Goal: Task Accomplishment & Management: Use online tool/utility

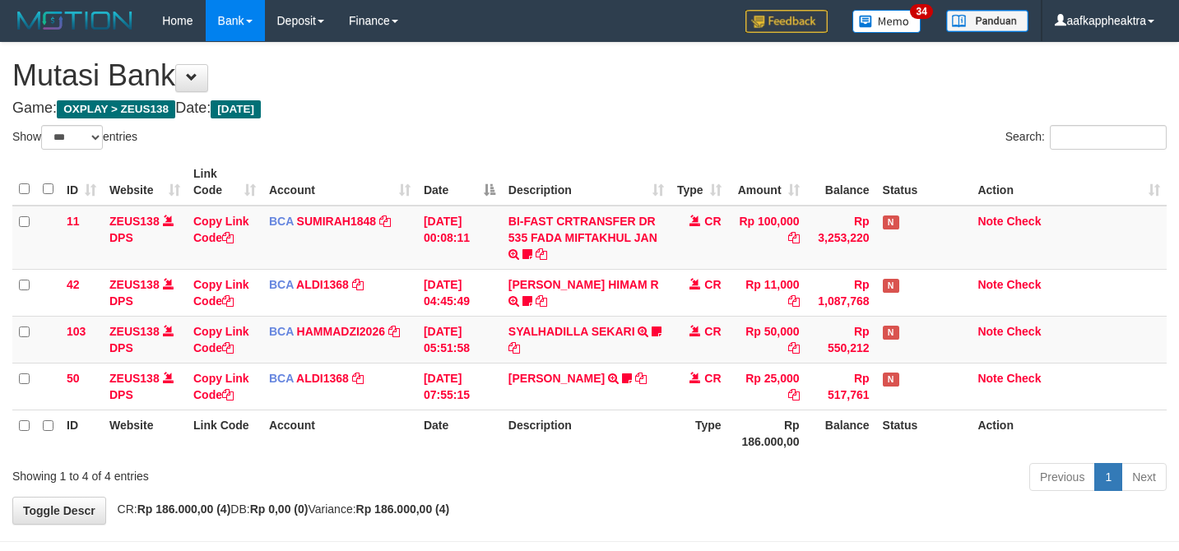
select select "***"
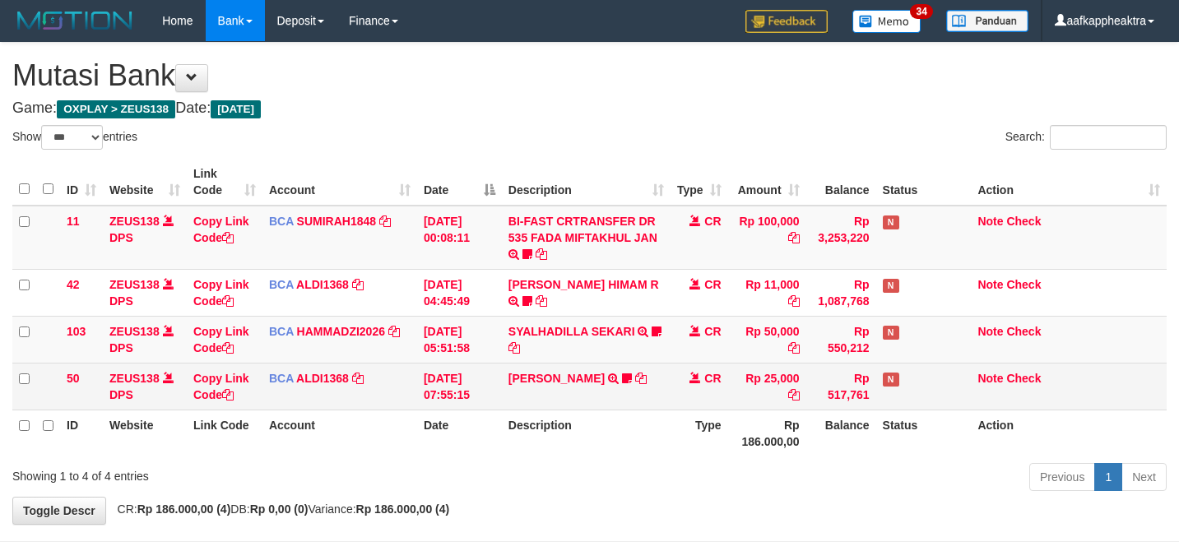
scroll to position [20, 0]
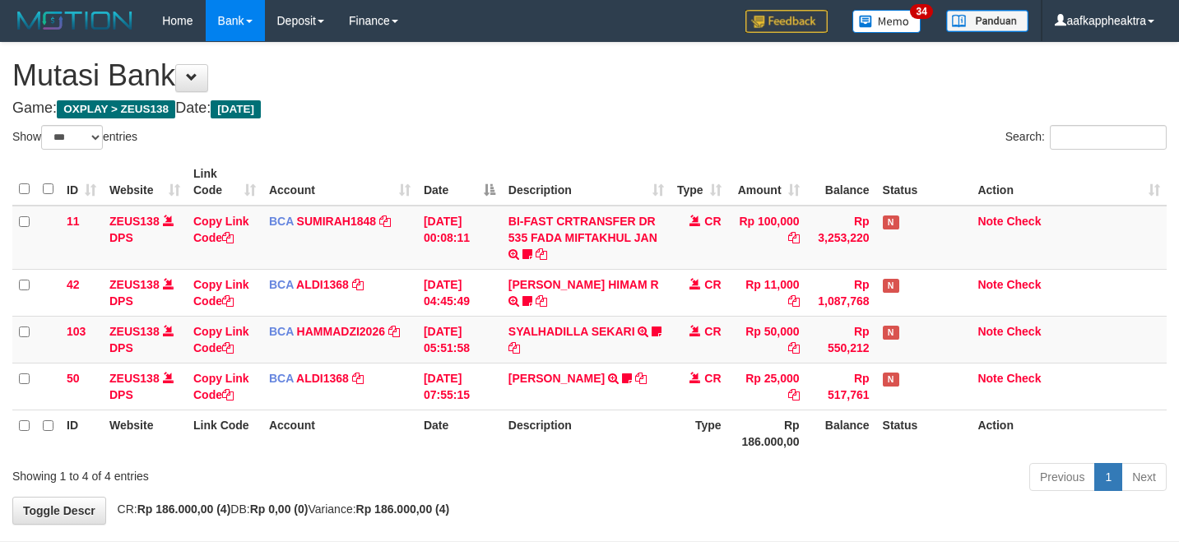
select select "***"
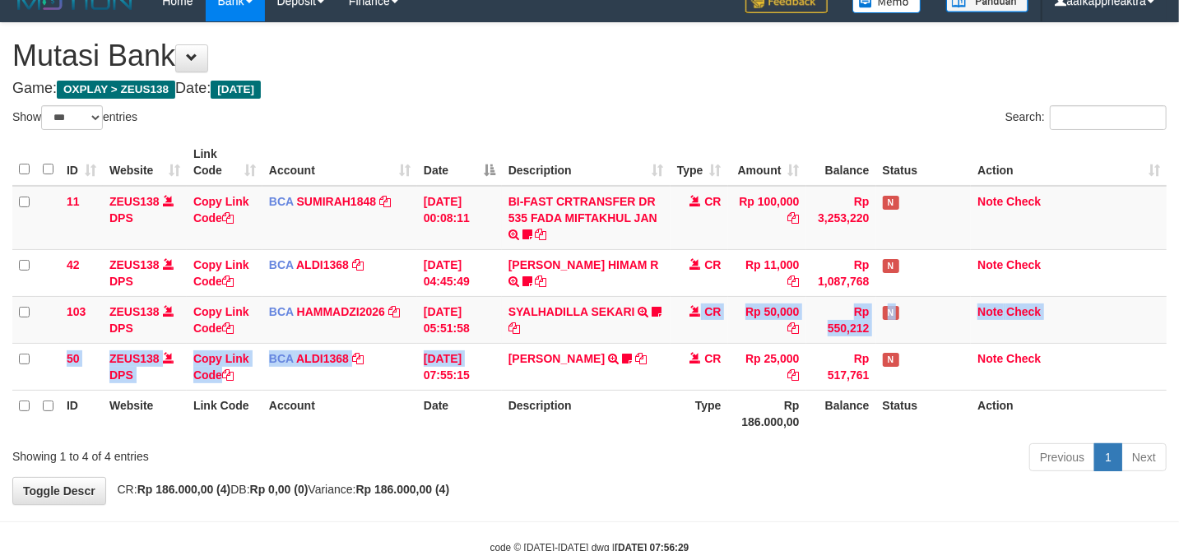
drag, startPoint x: 0, startPoint y: 0, endPoint x: 1191, endPoint y: 323, distance: 1234.3
click at [505, 330] on td "SYALHADILLA SEKARI TRSF E-BANKING CR 08/31 ZAP41 SYALHADILLA SEKARI youreyes" at bounding box center [586, 319] width 169 height 47
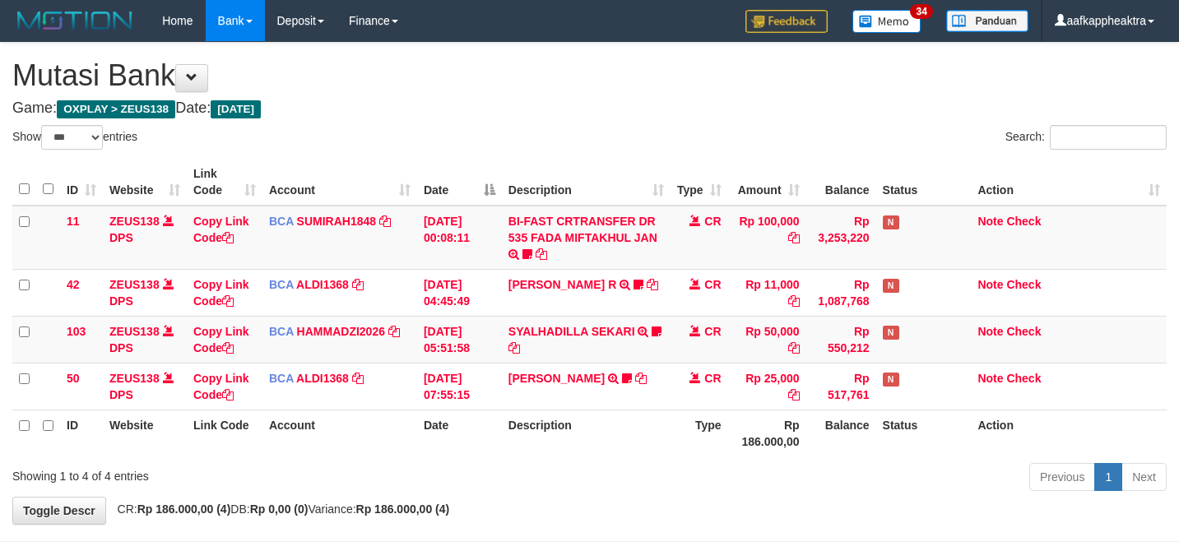
select select "***"
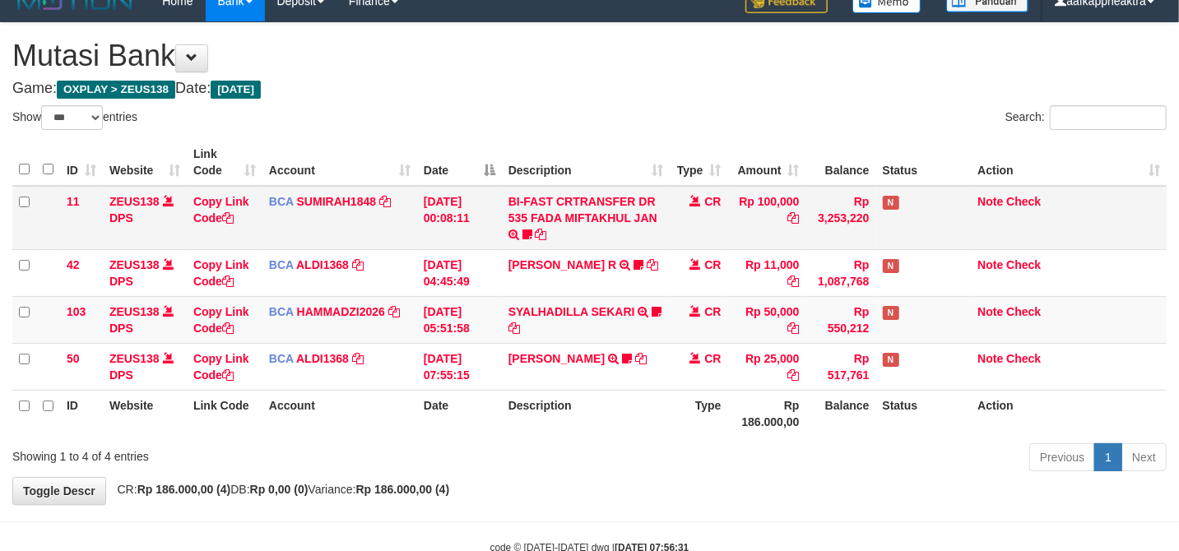
drag, startPoint x: 462, startPoint y: 235, endPoint x: 530, endPoint y: 207, distance: 73.0
click at [485, 224] on td "[DATE] 00:08:11" at bounding box center [459, 218] width 85 height 64
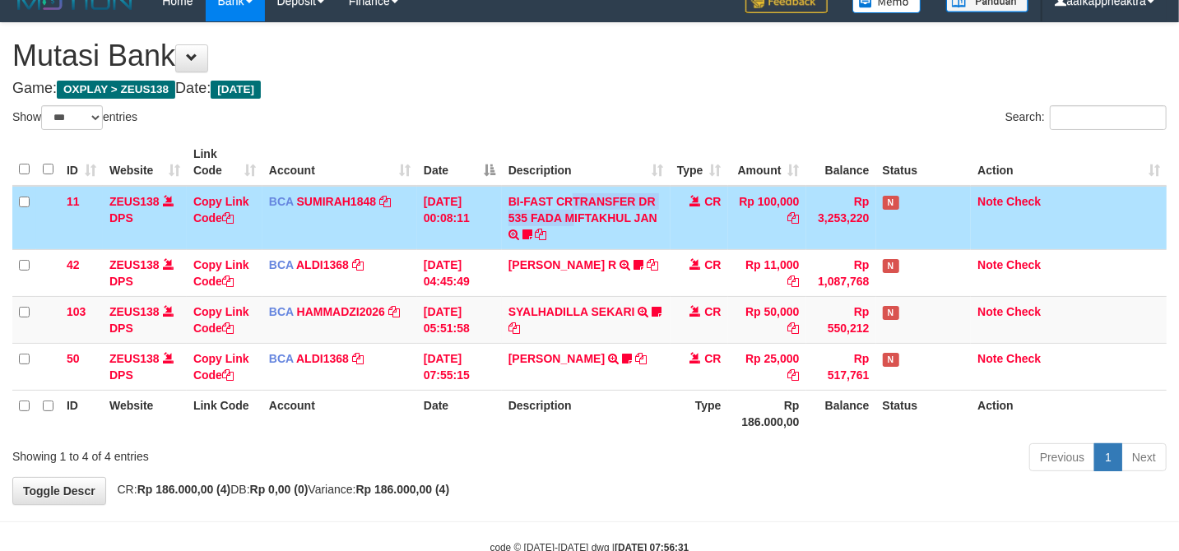
click at [533, 209] on td "BI-FAST CRTRANSFER DR 535 FADA MIFTAKHUL JAN Adlian11" at bounding box center [586, 218] width 169 height 64
click at [535, 211] on td "BI-FAST CRTRANSFER DR 535 FADA MIFTAKHUL JAN Adlian11" at bounding box center [586, 218] width 169 height 64
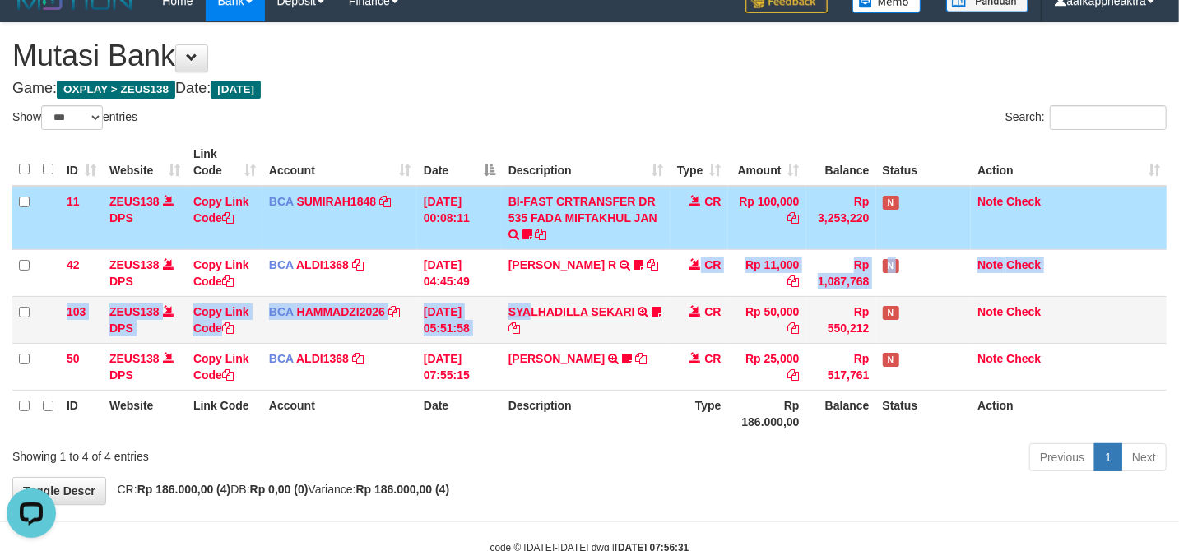
drag, startPoint x: 586, startPoint y: 298, endPoint x: 532, endPoint y: 304, distance: 54.6
click at [532, 304] on tbody "11 ZEUS138 DPS Copy Link Code BCA SUMIRAH1848 DPS SUMIRAH mutasi_20250831_4156 …" at bounding box center [589, 288] width 1154 height 205
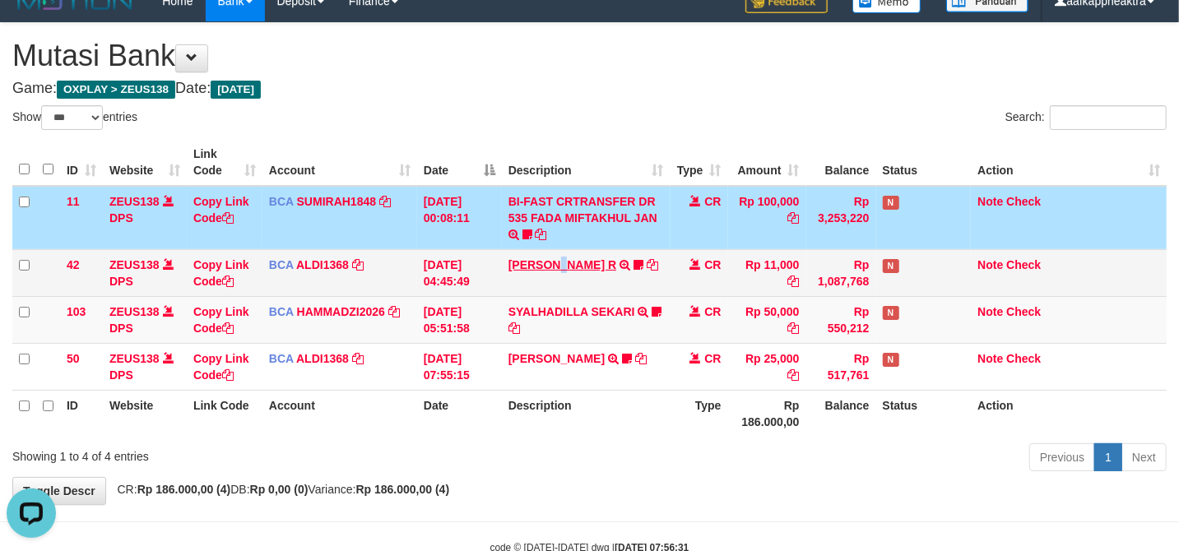
click at [574, 271] on td "ALVA HIMAM R TRSF E-BANKING CR 3108/FTSCY/WS95051 11000.002025083151411092 TRFD…" at bounding box center [586, 272] width 169 height 47
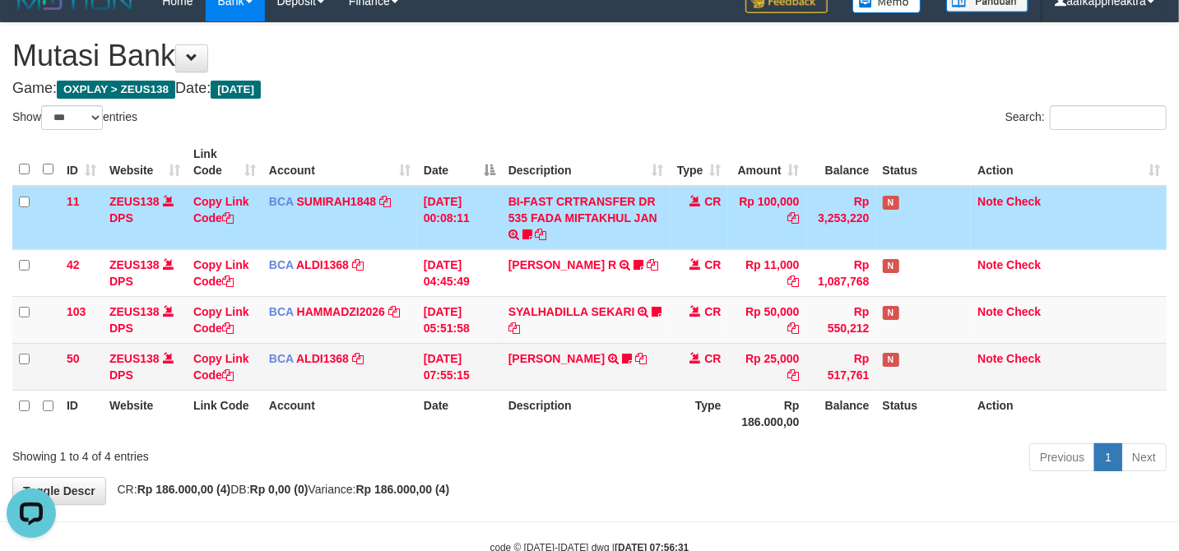
drag, startPoint x: 609, startPoint y: 392, endPoint x: 676, endPoint y: 337, distance: 86.0
click at [620, 379] on table "ID Website Link Code Account Date Description Type Amount Balance Status Action…" at bounding box center [589, 288] width 1154 height 298
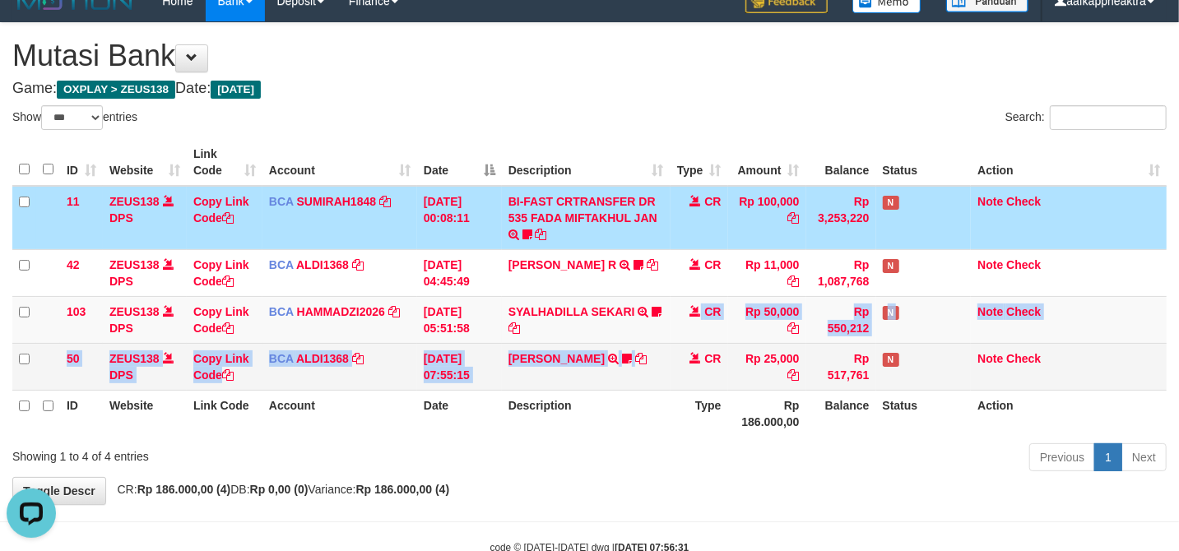
click at [675, 344] on tbody "11 ZEUS138 DPS Copy Link Code BCA SUMIRAH1848 DPS SUMIRAH mutasi_20250831_4156 …" at bounding box center [589, 288] width 1154 height 205
click at [616, 375] on td "MUJI IDHAM TRSF E-BANKING CR 3108/FTSCY/WS95051 25000.002025083187640489 TRFDN-…" at bounding box center [586, 366] width 169 height 47
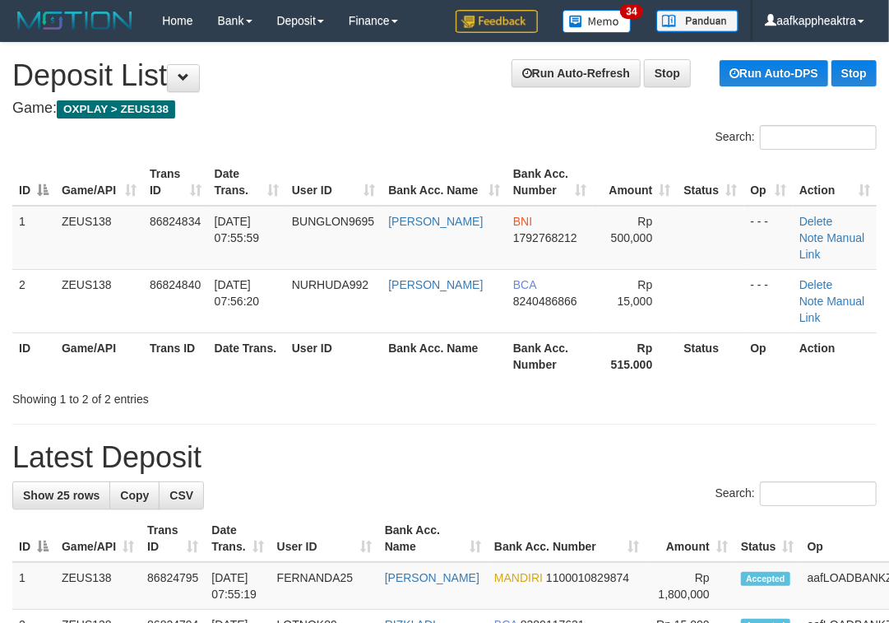
drag, startPoint x: 408, startPoint y: 366, endPoint x: 396, endPoint y: 309, distance: 58.1
click at [405, 384] on div "Showing 1 to 2 of 2 entries" at bounding box center [444, 395] width 889 height 23
drag, startPoint x: 327, startPoint y: 273, endPoint x: 326, endPoint y: 207, distance: 65.8
click at [323, 234] on tbody "1 ZEUS138 86824834 31/08/2025 07:55:59 BUNGLON9695 MUHAMMAD SALEH BNI 179276821…" at bounding box center [444, 270] width 865 height 128
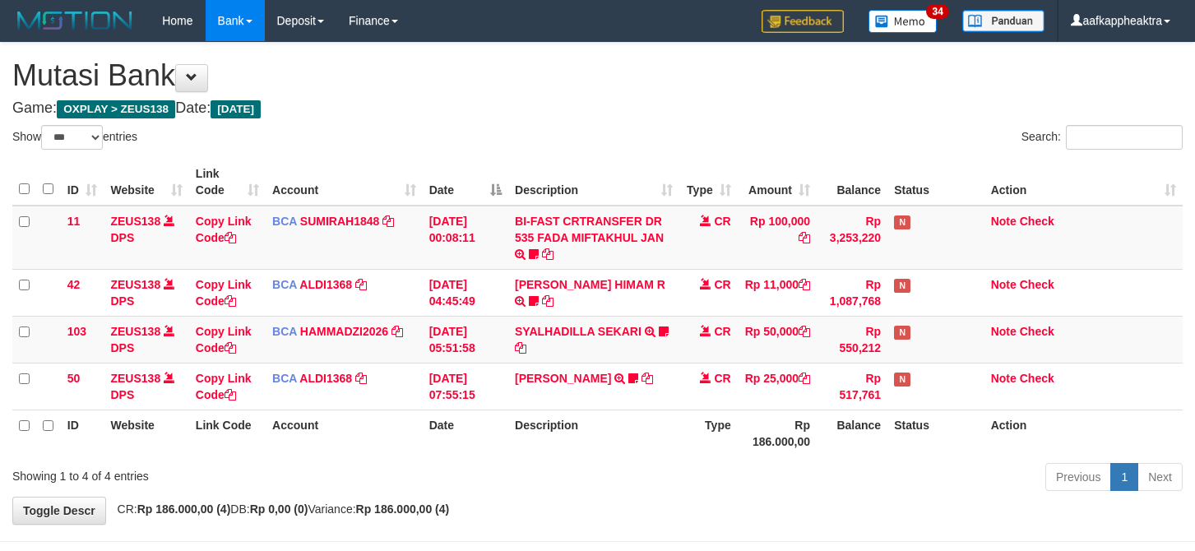
select select "***"
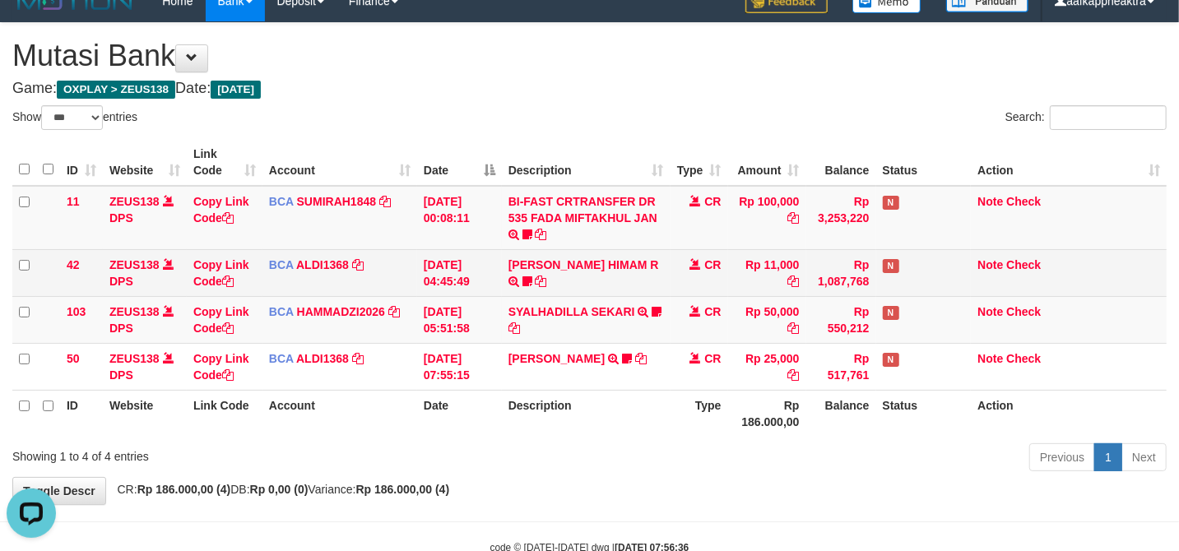
click at [685, 273] on tr "42 ZEUS138 DPS Copy Link Code BCA ALDI1368 DPS ALDI mutasi_20250831_3354 | 42 m…" at bounding box center [589, 272] width 1154 height 47
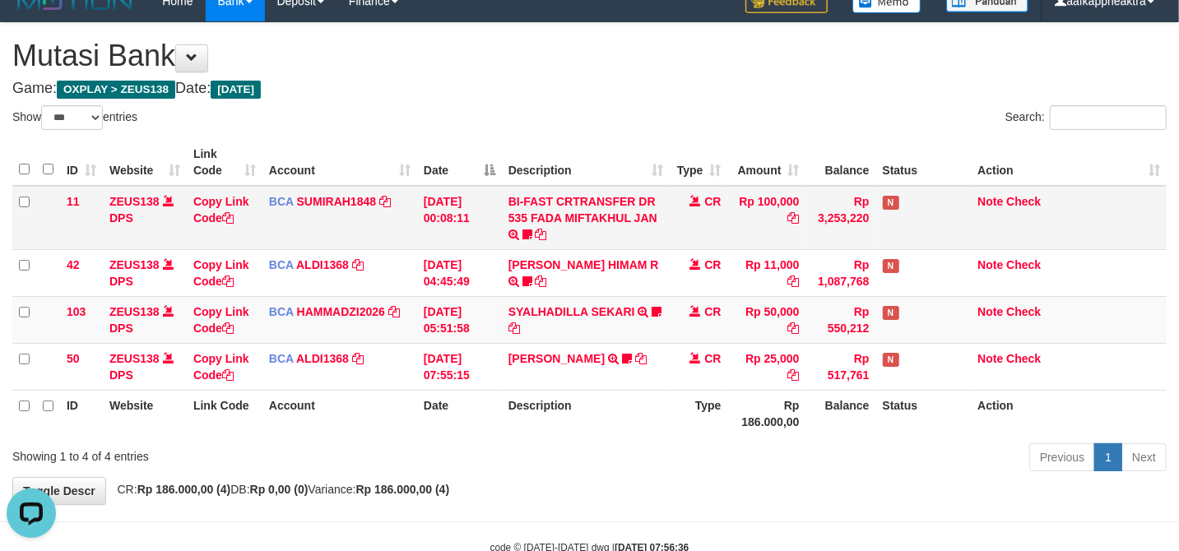
click at [675, 248] on td "CR" at bounding box center [700, 218] width 58 height 64
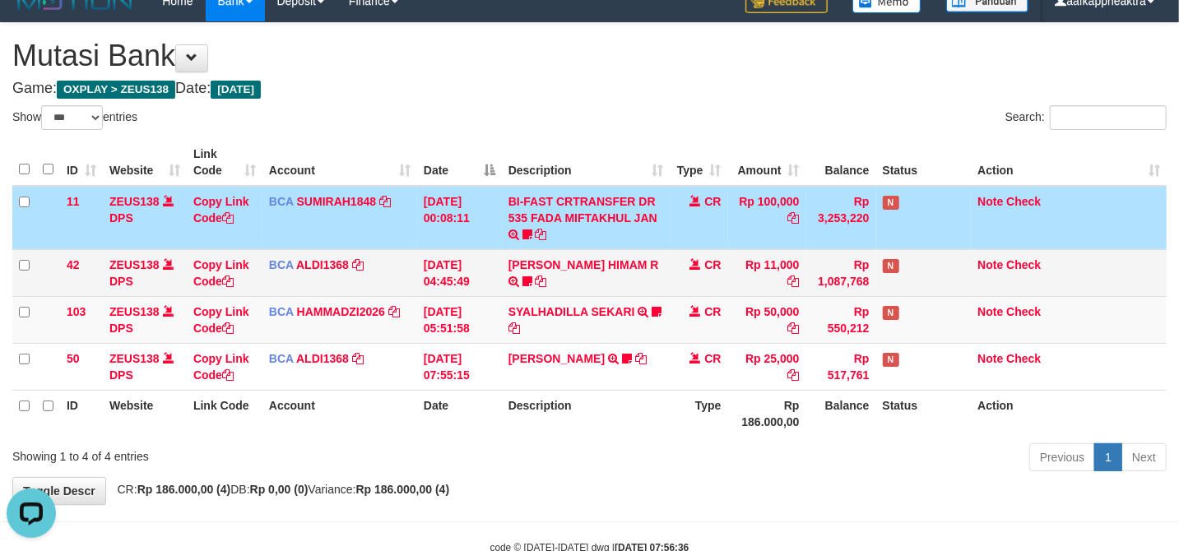
click at [623, 274] on td "ALVA HIMAM R TRSF E-BANKING CR 3108/FTSCY/WS95051 11000.002025083151411092 TRFD…" at bounding box center [586, 272] width 169 height 47
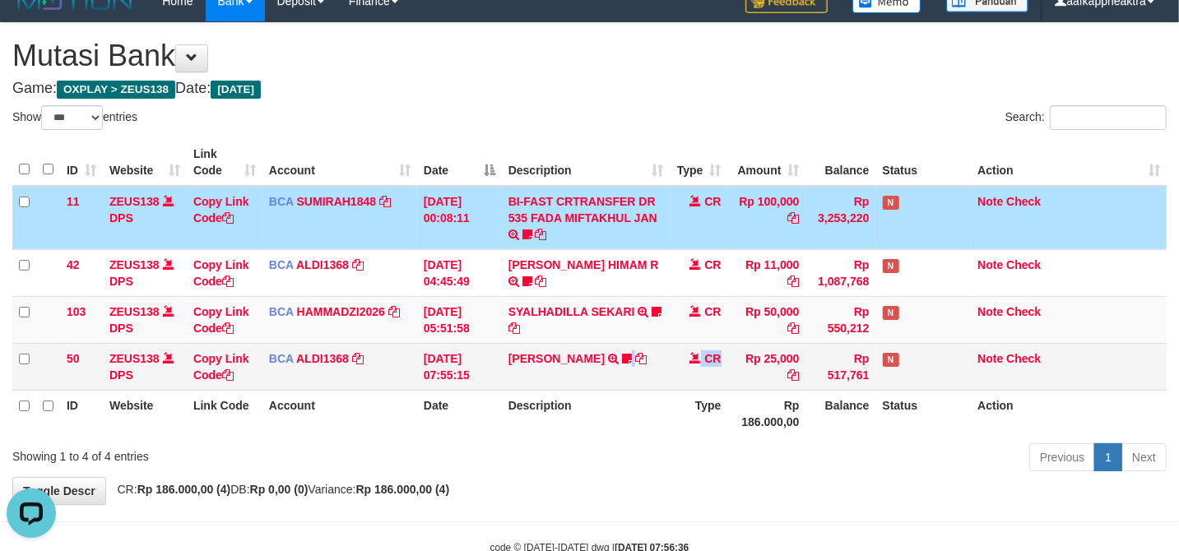
drag, startPoint x: 600, startPoint y: 383, endPoint x: 639, endPoint y: 380, distance: 39.6
click at [597, 383] on tr "50 ZEUS138 DPS Copy Link Code BCA ALDI1368 DPS ALDI mutasi_20250831_3354 | 50 m…" at bounding box center [589, 366] width 1154 height 47
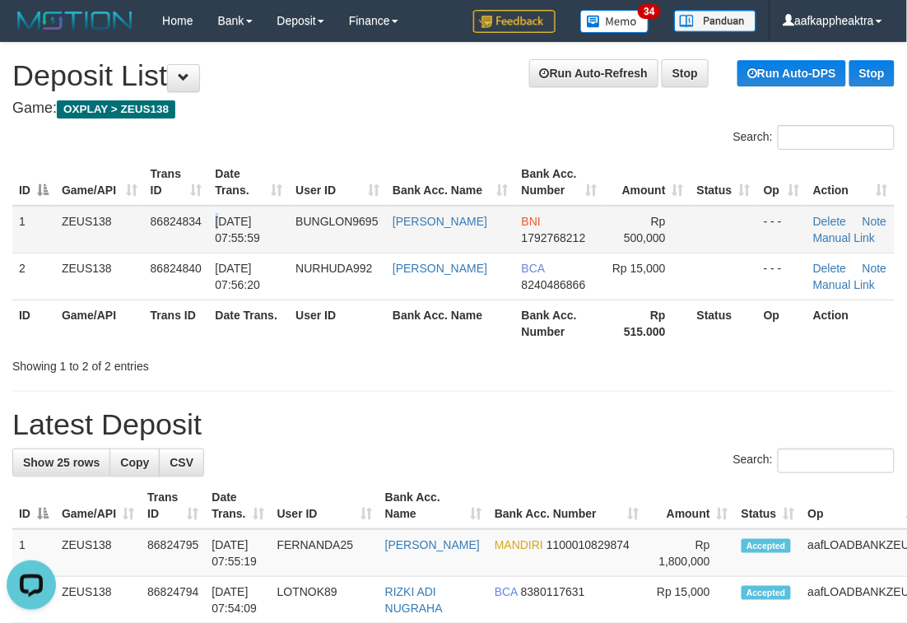
click at [232, 211] on td "[DATE] 07:55:59" at bounding box center [249, 230] width 81 height 48
click at [281, 202] on th "Date Trans." at bounding box center [249, 182] width 81 height 47
drag, startPoint x: 314, startPoint y: 195, endPoint x: 313, endPoint y: 228, distance: 32.9
click at [324, 224] on table "ID Game/API Trans ID Date Trans. User ID Bank Acc. Name Bank Acc. Number Amount…" at bounding box center [453, 253] width 882 height 188
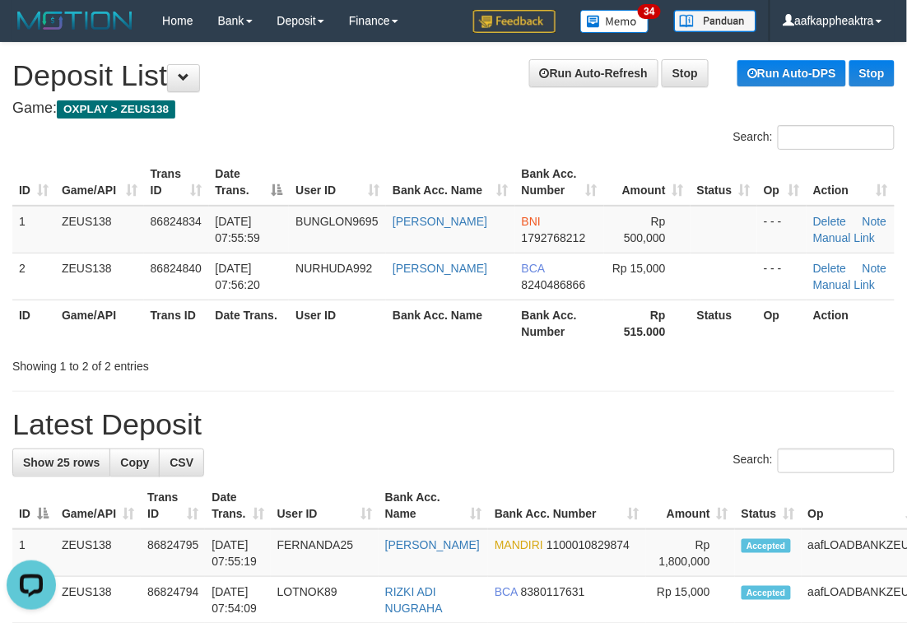
click at [320, 412] on h1 "Latest Deposit" at bounding box center [453, 424] width 882 height 33
drag, startPoint x: 316, startPoint y: 413, endPoint x: 1, endPoint y: 354, distance: 320.6
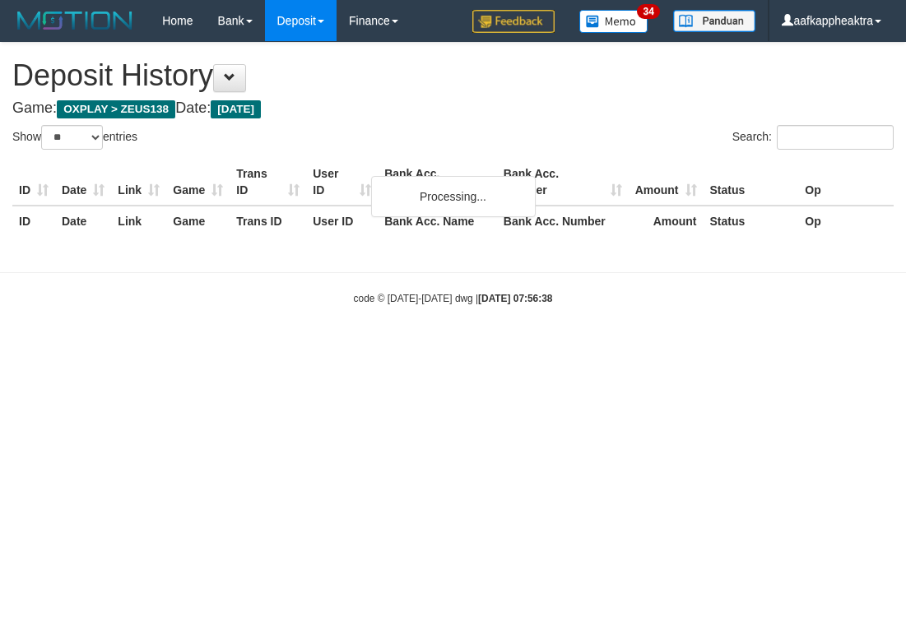
select select "**"
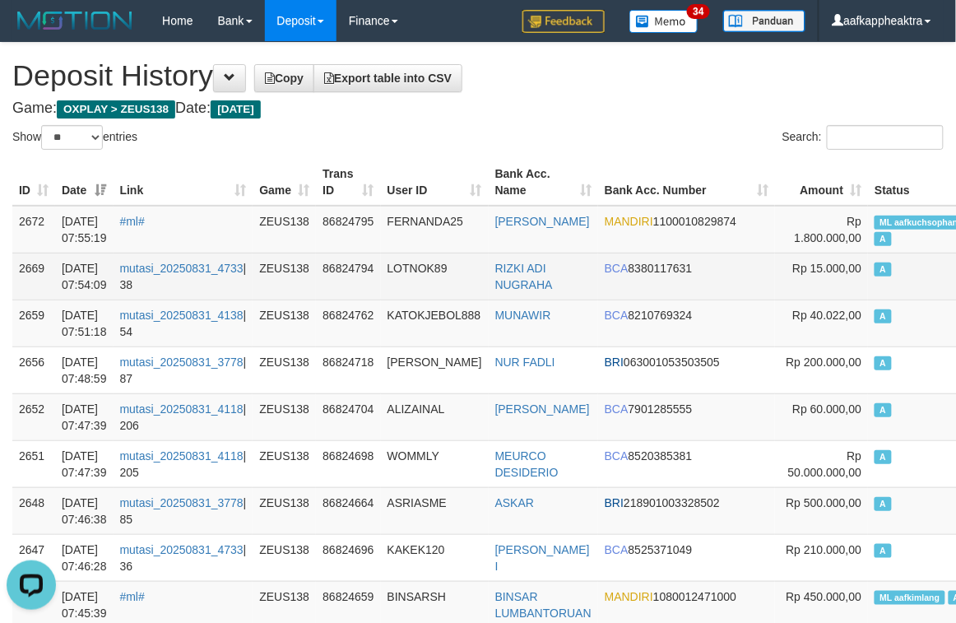
click at [489, 296] on td "LOTNOK89" at bounding box center [435, 276] width 108 height 47
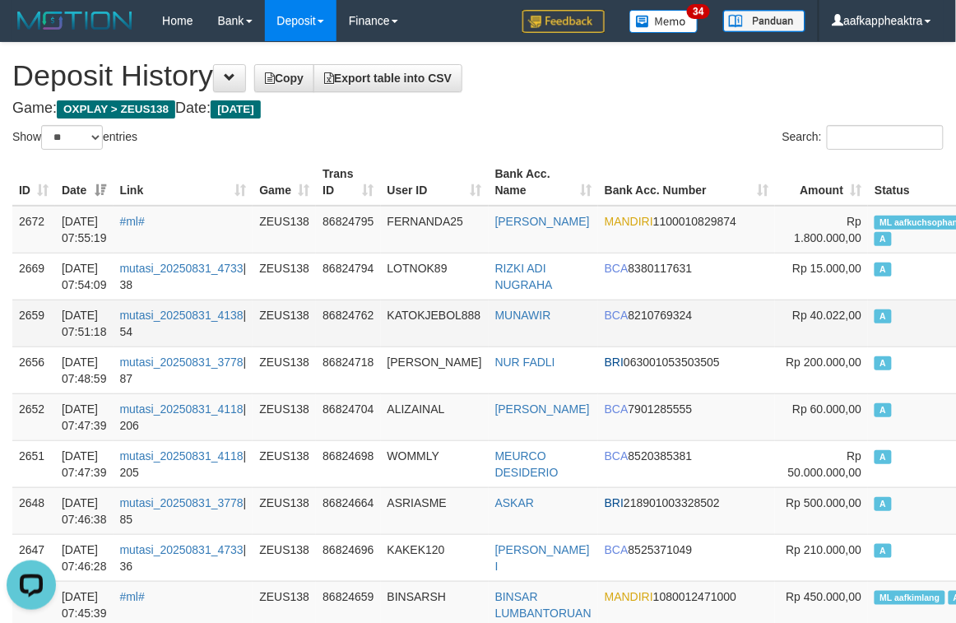
click at [489, 304] on td "KATOKJEBOL888" at bounding box center [435, 322] width 108 height 47
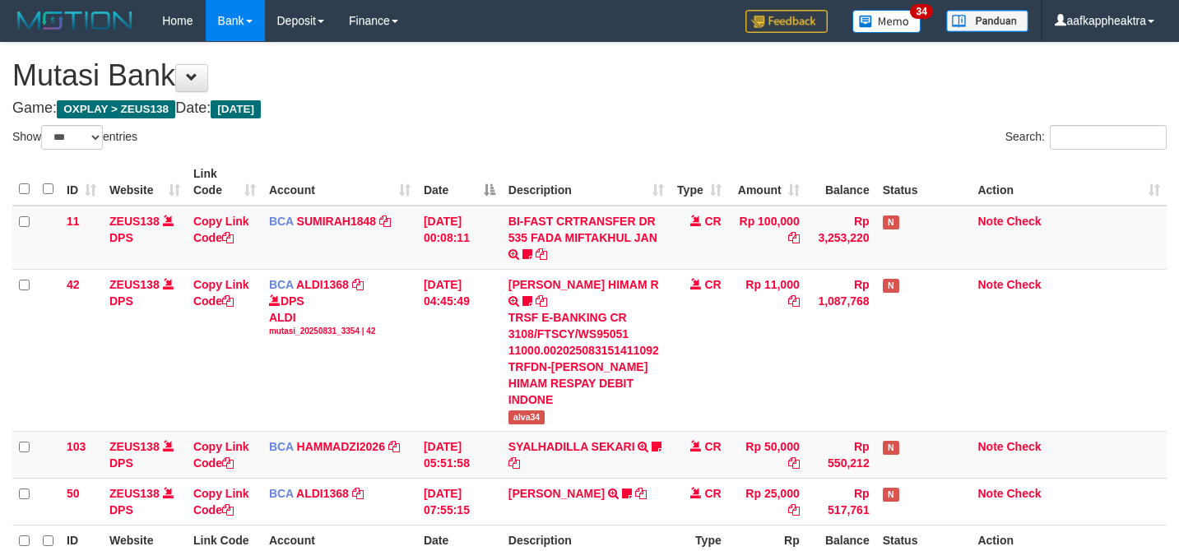
select select "***"
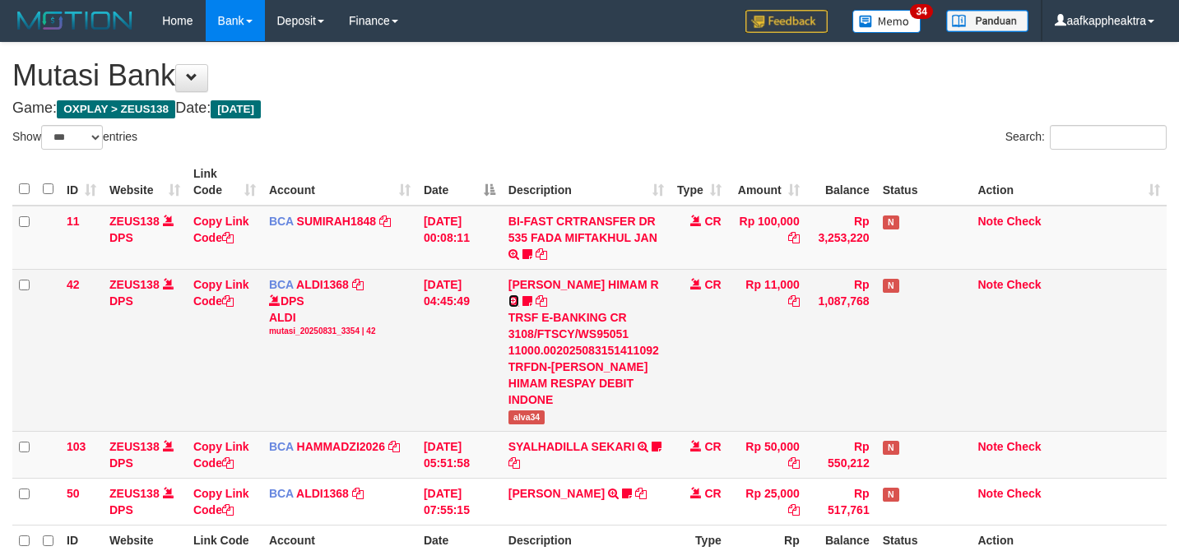
scroll to position [20, 0]
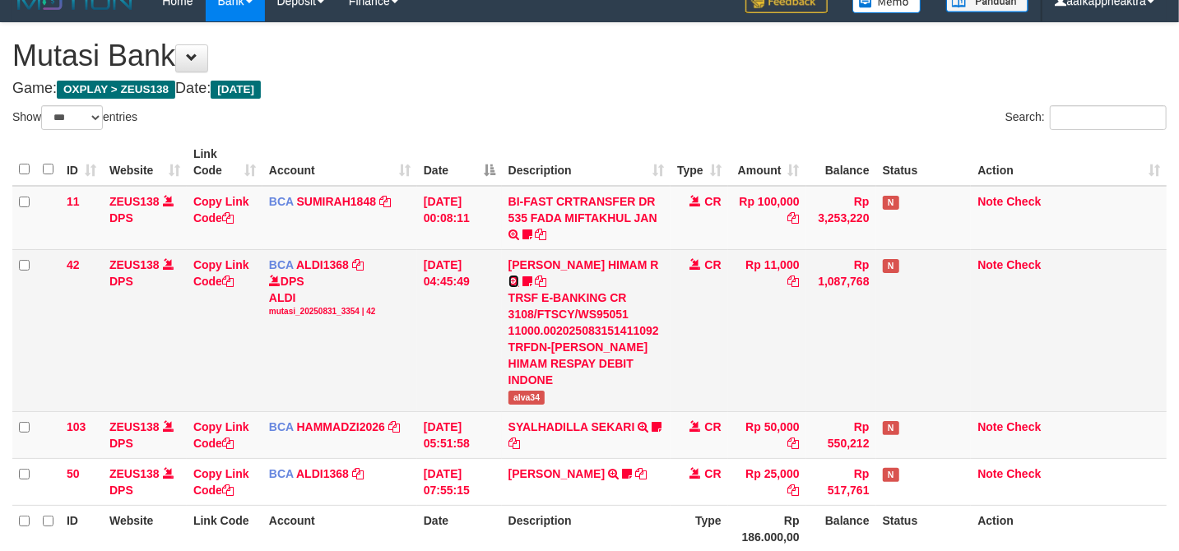
click at [519, 276] on icon at bounding box center [513, 282] width 11 height 12
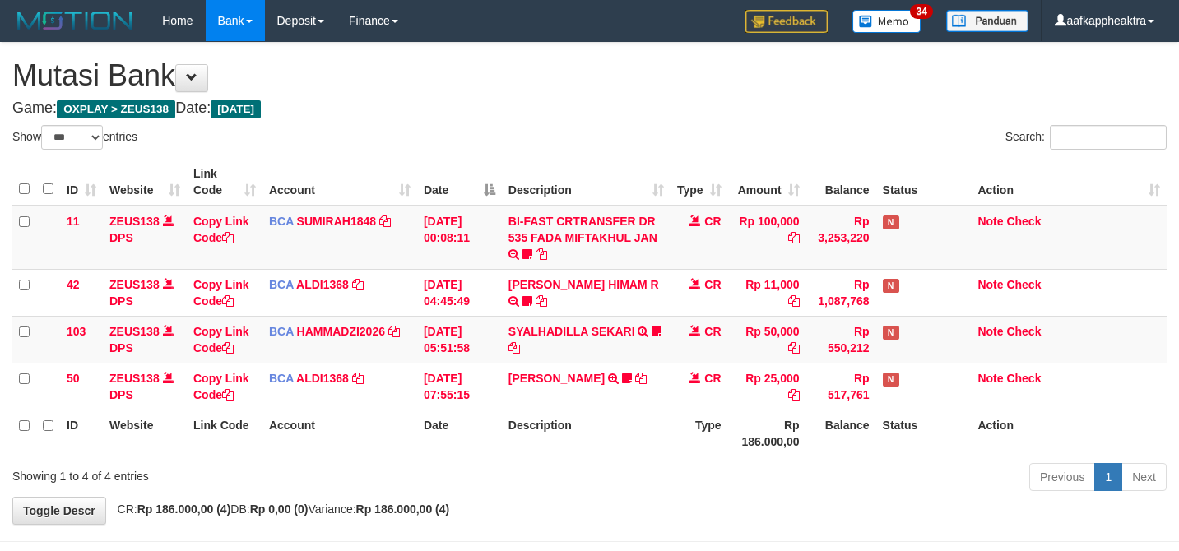
select select "***"
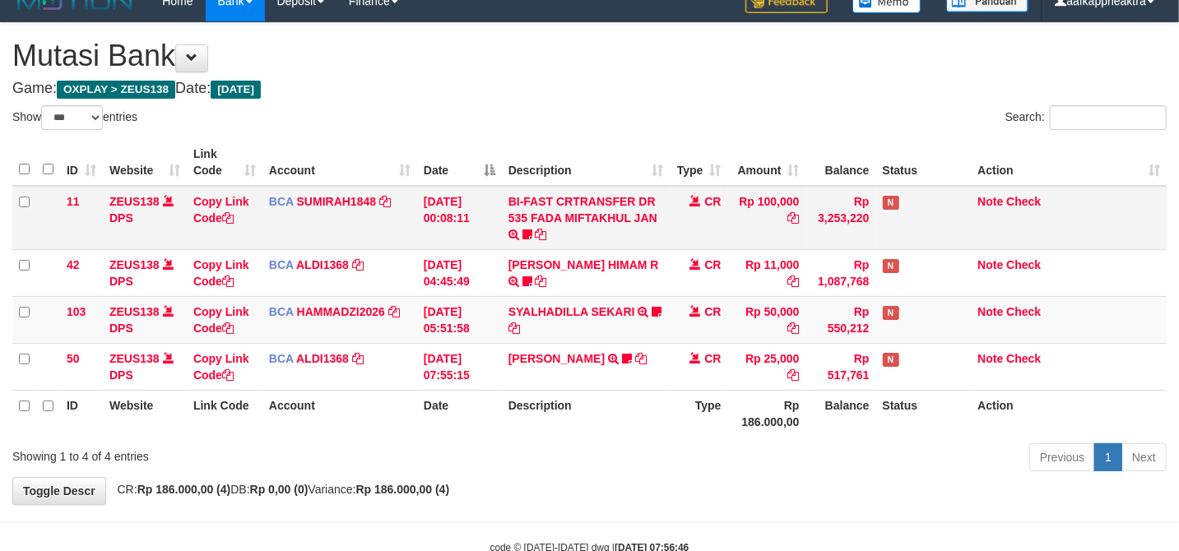
click at [681, 192] on table "ID Website Link Code Account Date Description Type Amount Balance Status Action…" at bounding box center [589, 288] width 1154 height 298
click at [679, 198] on td "CR" at bounding box center [700, 218] width 58 height 64
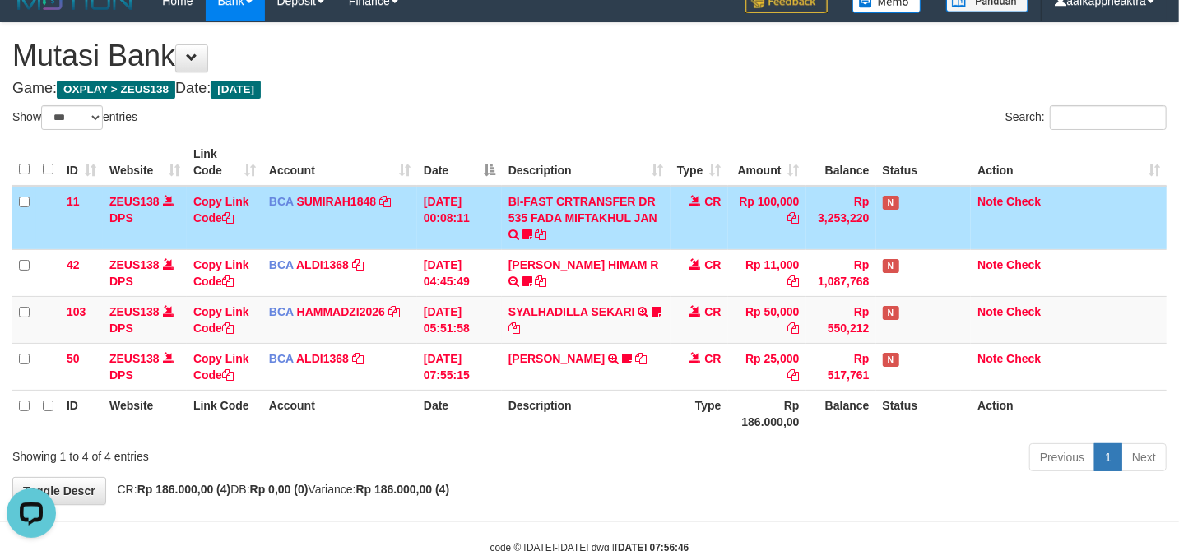
scroll to position [0, 0]
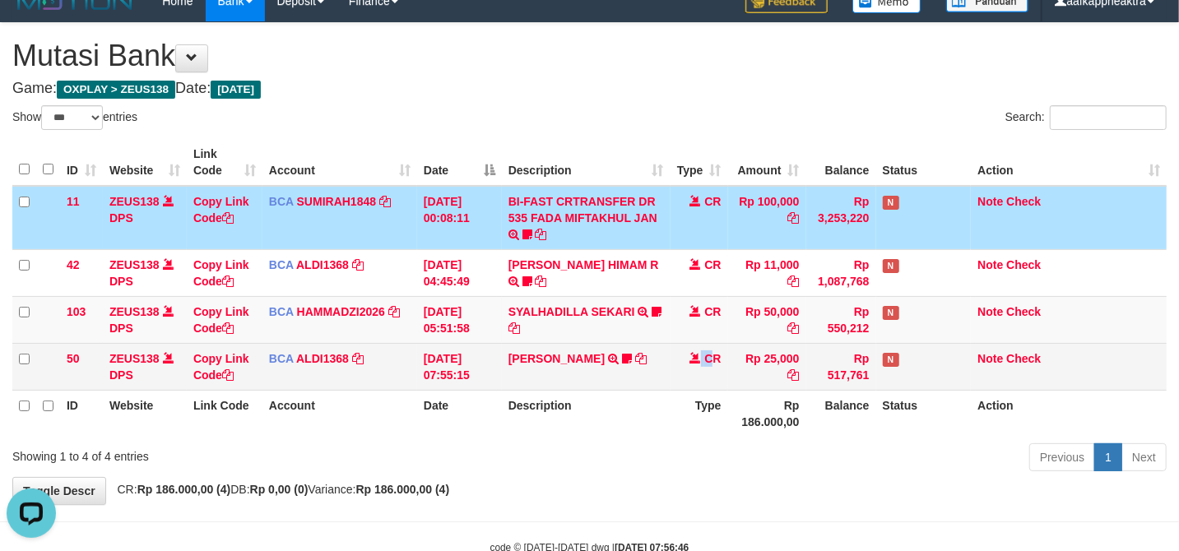
click at [702, 355] on td "CR" at bounding box center [700, 366] width 58 height 47
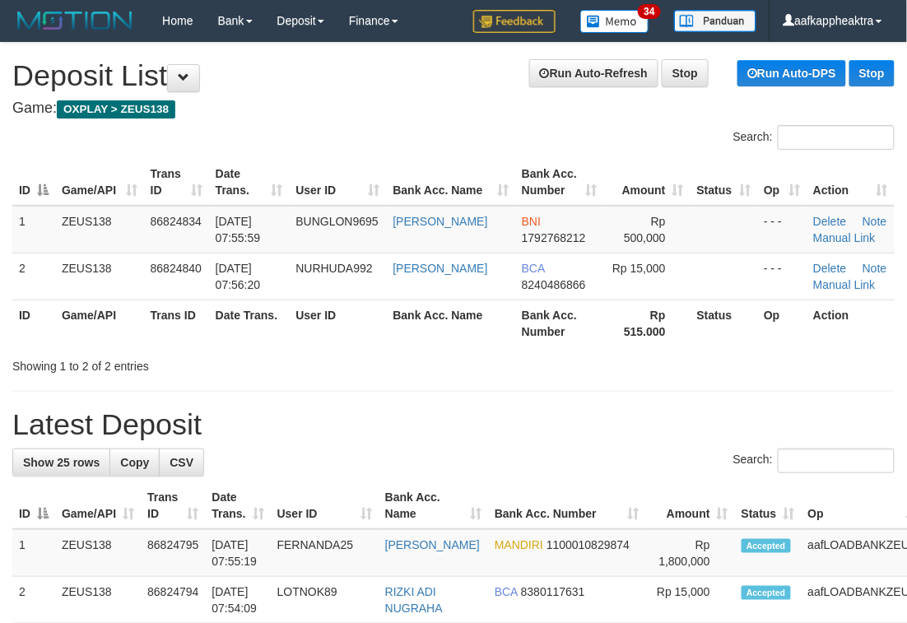
drag, startPoint x: 613, startPoint y: 458, endPoint x: 26, endPoint y: 410, distance: 588.6
click at [587, 459] on div "Search:" at bounding box center [453, 462] width 882 height 29
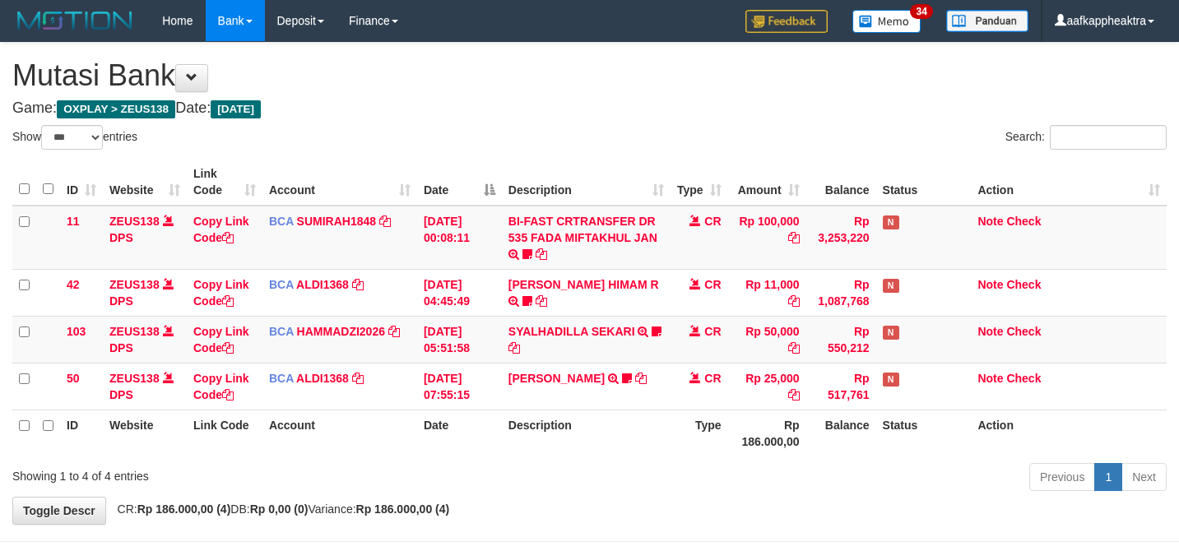
select select "***"
drag, startPoint x: 0, startPoint y: 0, endPoint x: 714, endPoint y: 339, distance: 790.5
click at [712, 334] on td "CR" at bounding box center [700, 339] width 58 height 47
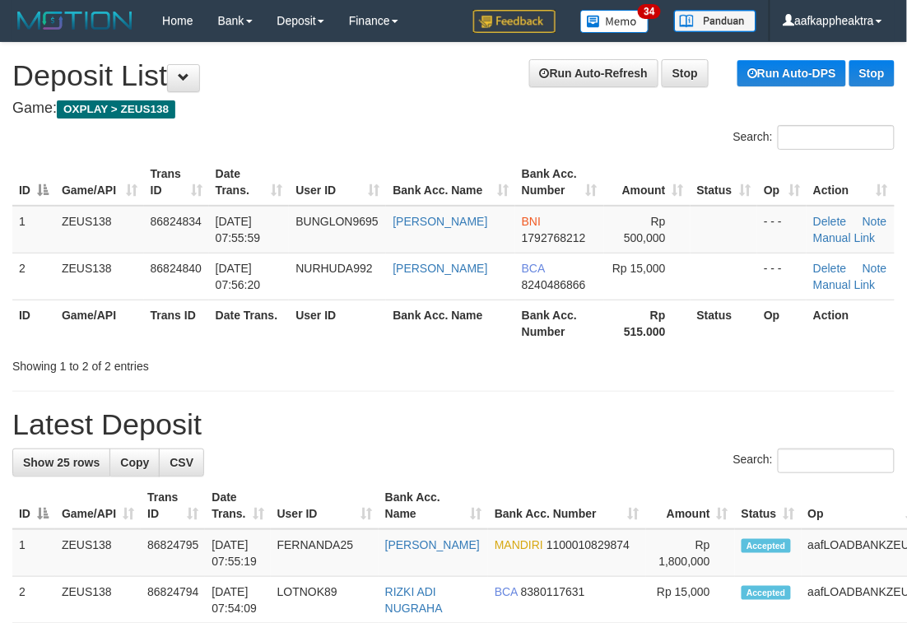
drag, startPoint x: 495, startPoint y: 507, endPoint x: 3, endPoint y: 462, distance: 494.1
click at [492, 507] on th "Bank Acc. Number" at bounding box center [567, 505] width 158 height 47
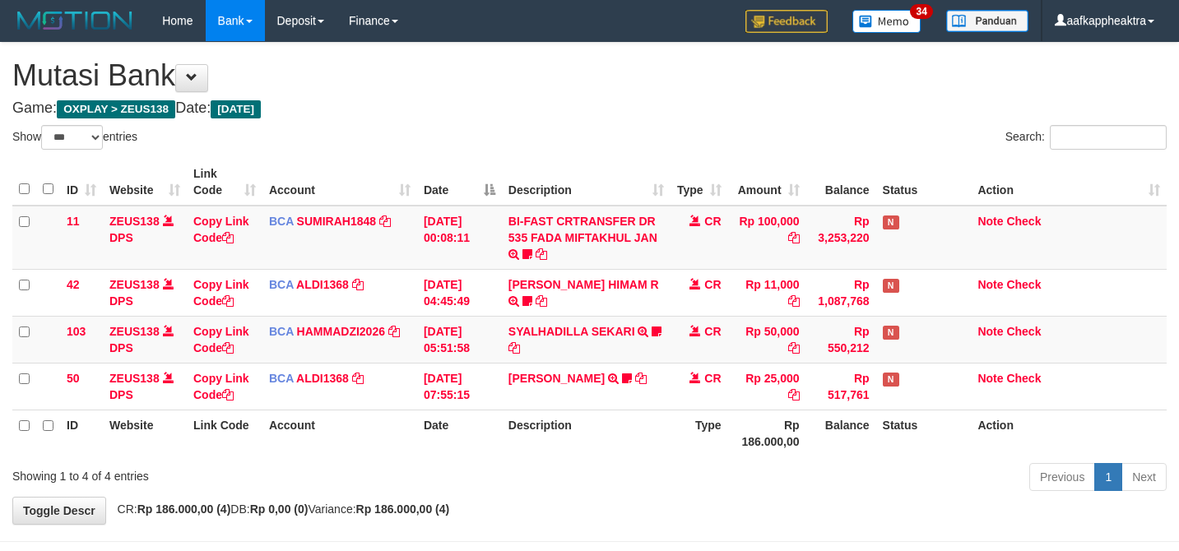
select select "***"
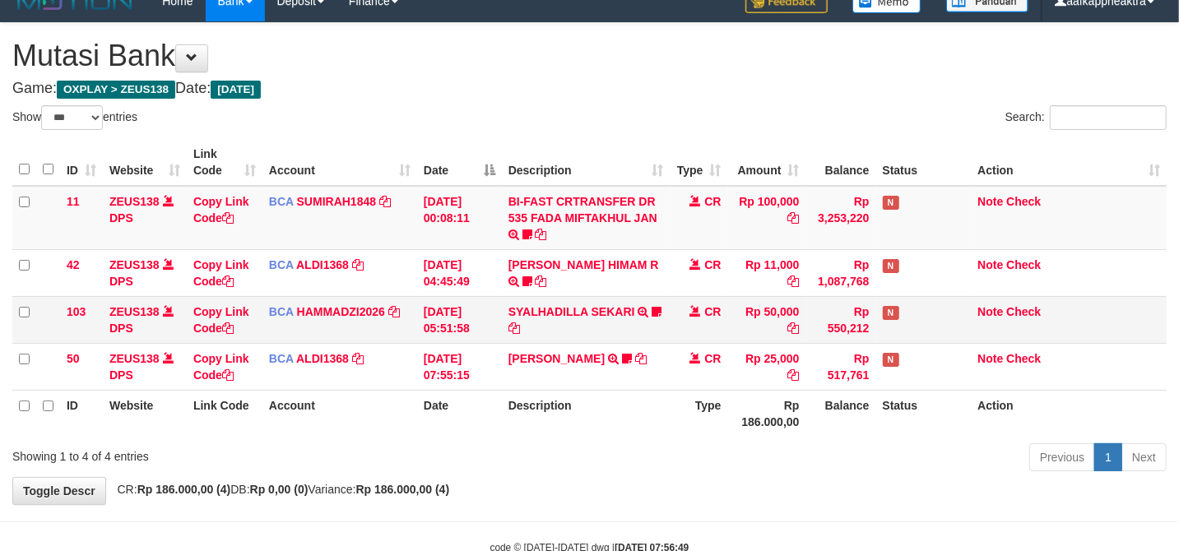
click at [725, 337] on td "CR" at bounding box center [700, 319] width 58 height 47
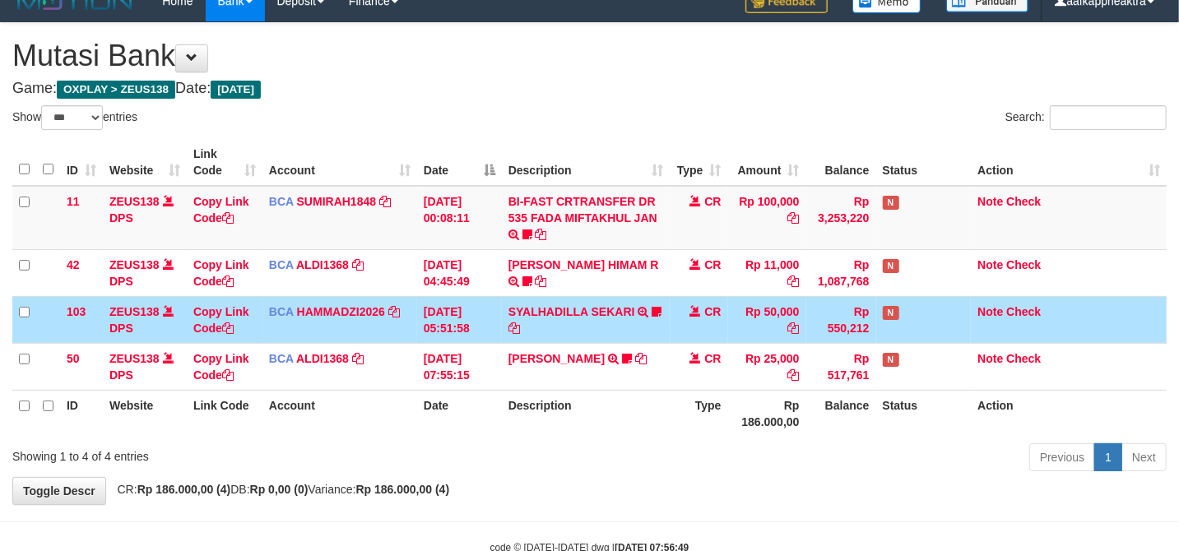
click at [584, 393] on th "Description" at bounding box center [586, 413] width 169 height 47
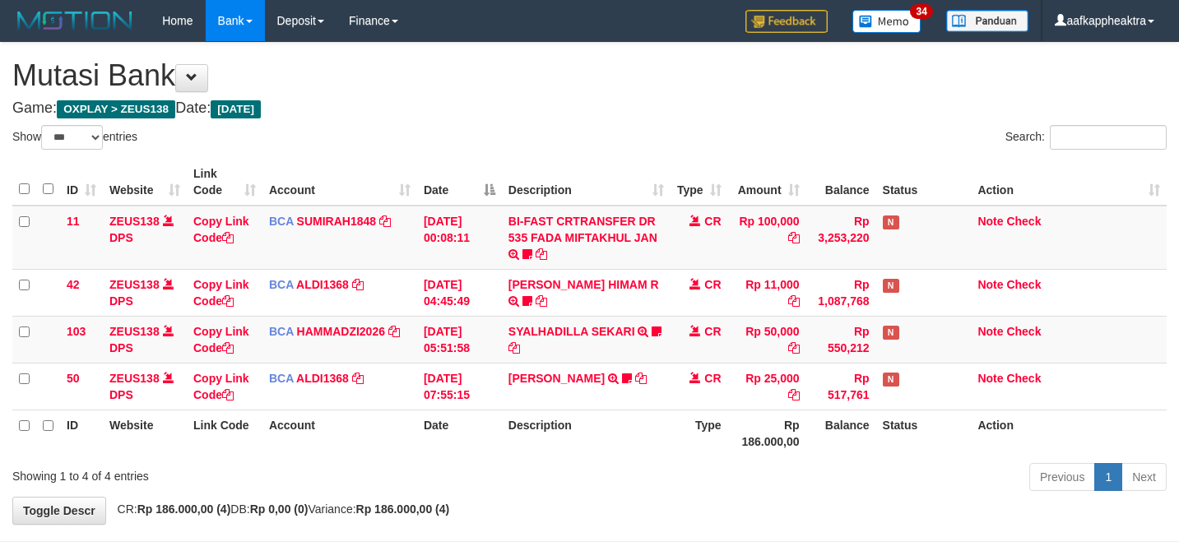
select select "***"
click at [569, 366] on td "MUJI IDHAM TRSF E-BANKING CR 3108/FTSCY/WS95051 25000.002025083187640489 TRFDN-…" at bounding box center [586, 386] width 169 height 47
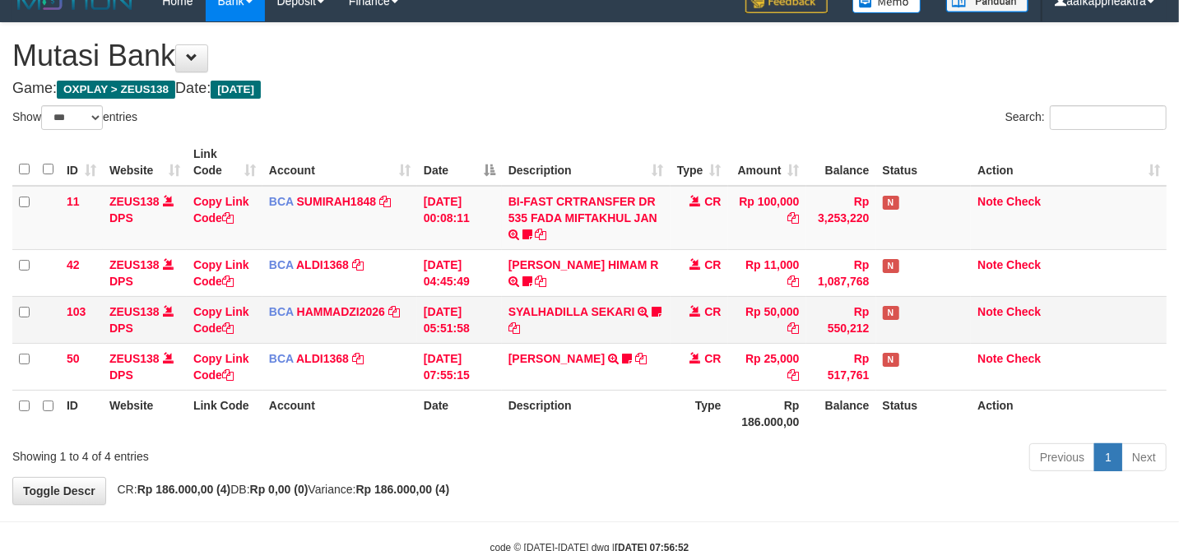
click at [538, 327] on td "SYALHADILLA SEKARI TRSF E-BANKING CR 08/31 ZAP41 SYALHADILLA SEKARI youreyes" at bounding box center [586, 319] width 169 height 47
click at [514, 318] on td "SYALHADILLA SEKARI TRSF E-BANKING CR 08/31 ZAP41 SYALHADILLA SEKARI youreyes" at bounding box center [586, 319] width 169 height 47
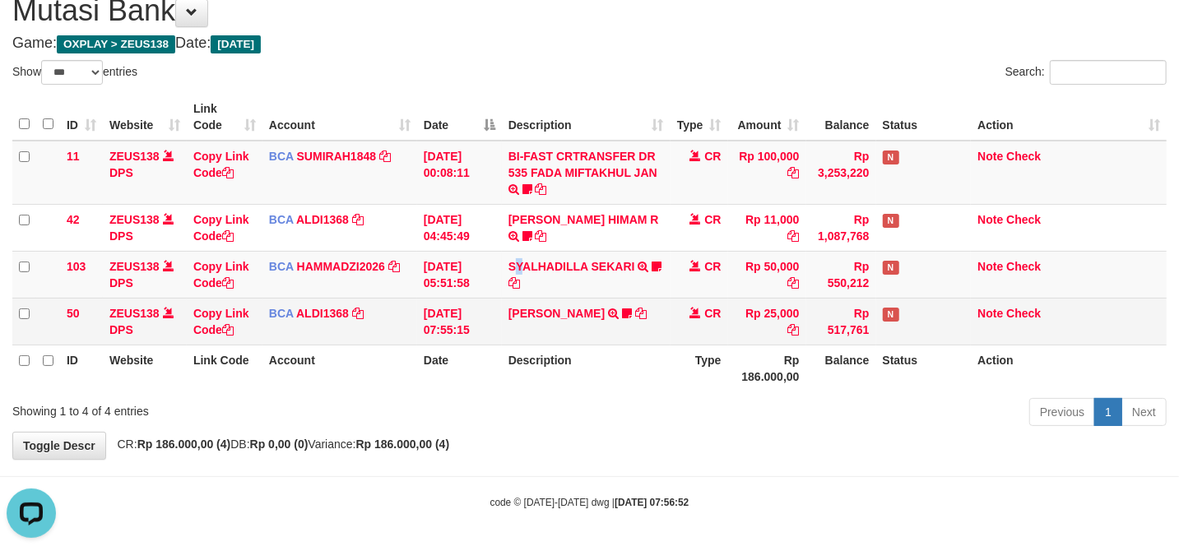
scroll to position [0, 0]
click at [694, 323] on td "CR" at bounding box center [700, 321] width 58 height 47
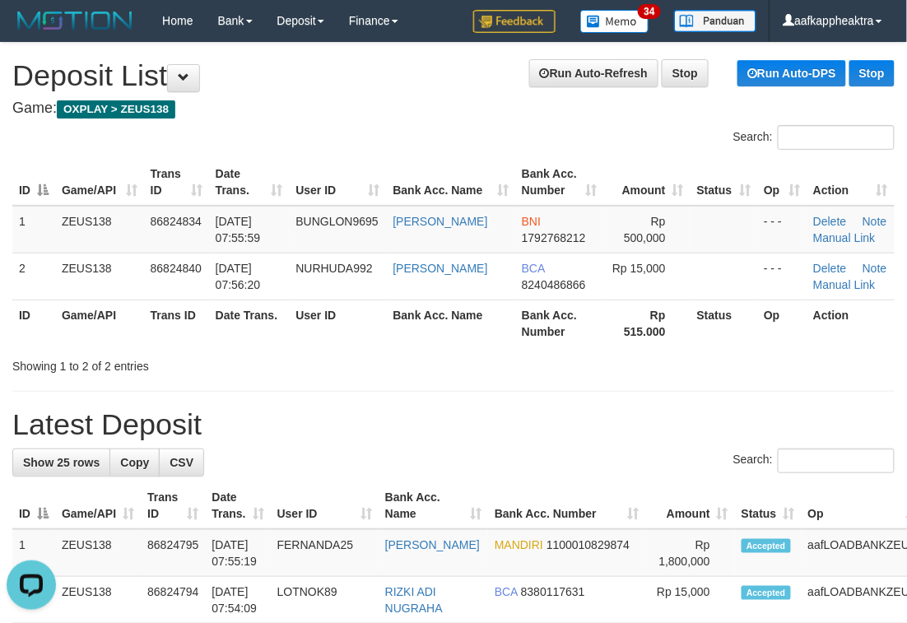
click at [410, 439] on h1 "Latest Deposit" at bounding box center [453, 424] width 882 height 33
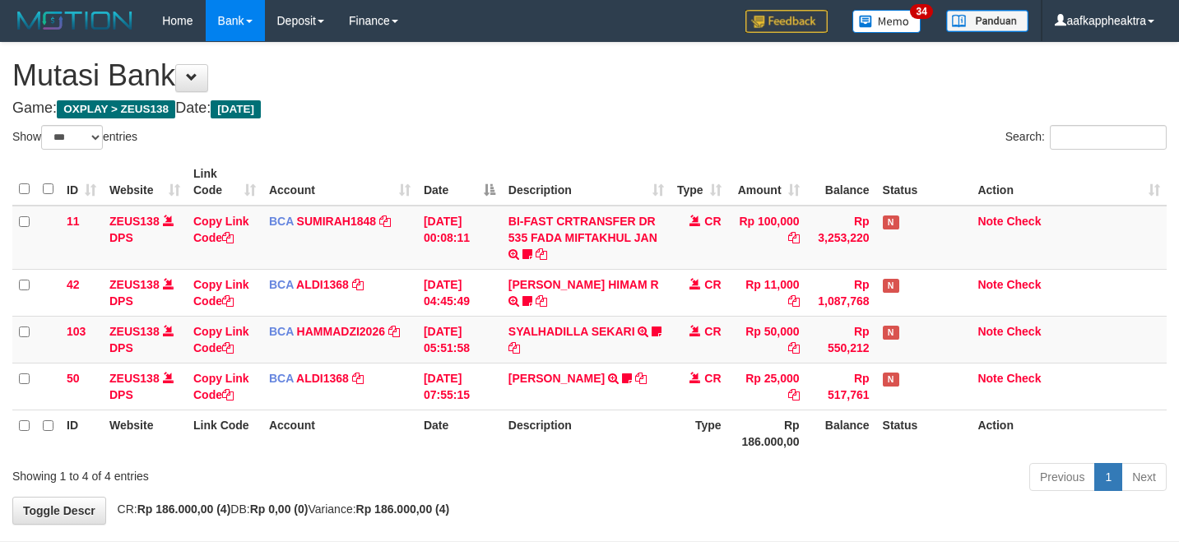
select select "***"
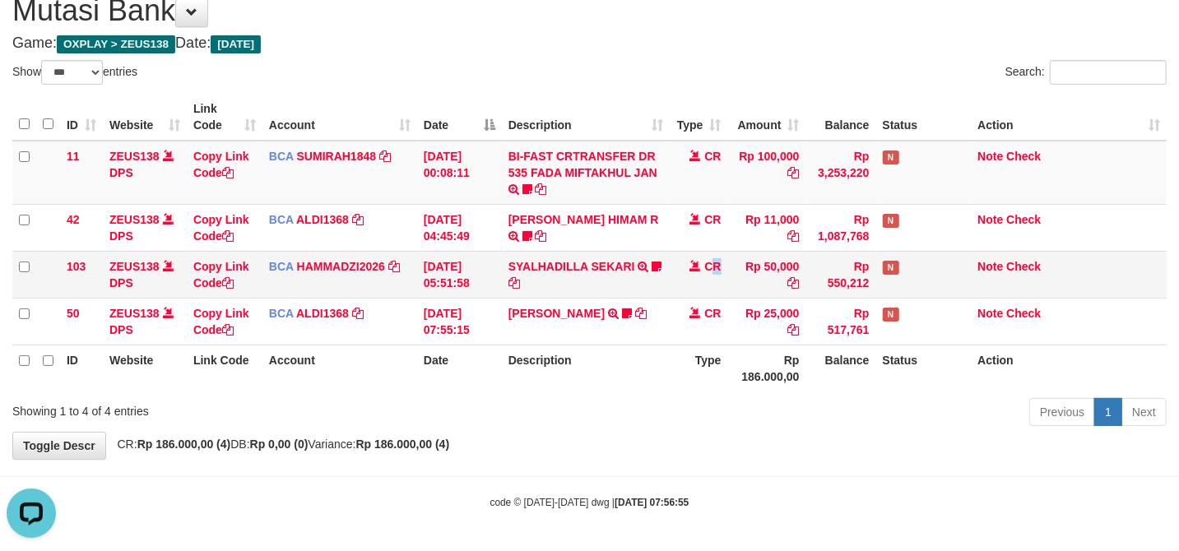
click at [717, 260] on span "CR" at bounding box center [712, 266] width 16 height 13
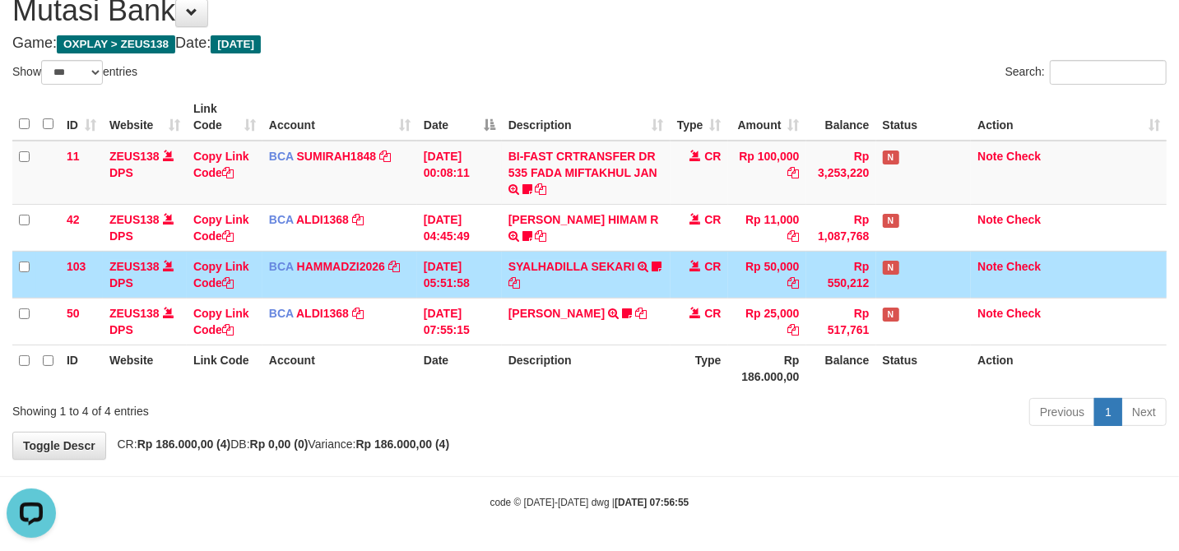
click at [699, 267] on span at bounding box center [695, 266] width 12 height 12
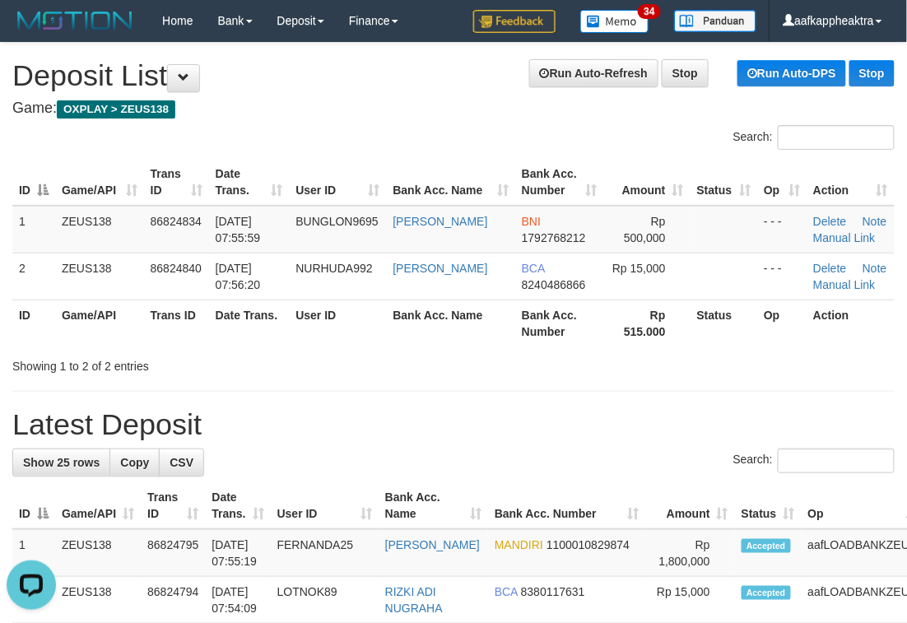
click at [790, 422] on h1 "Latest Deposit" at bounding box center [453, 424] width 882 height 33
drag, startPoint x: 811, startPoint y: 431, endPoint x: 780, endPoint y: 444, distance: 33.9
click at [581, 425] on h1 "Latest Deposit" at bounding box center [453, 424] width 882 height 33
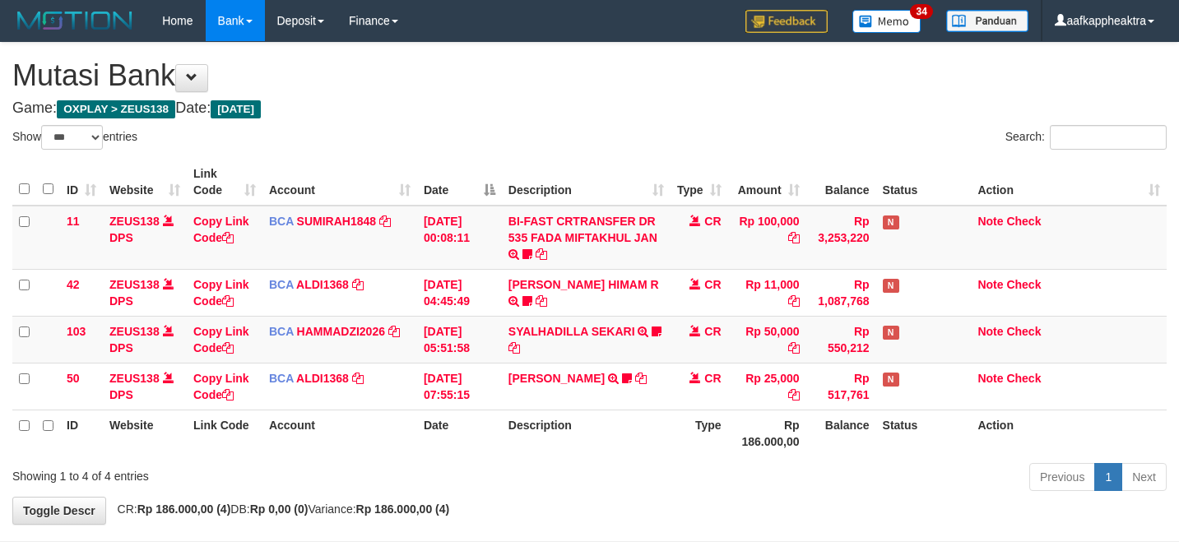
select select "***"
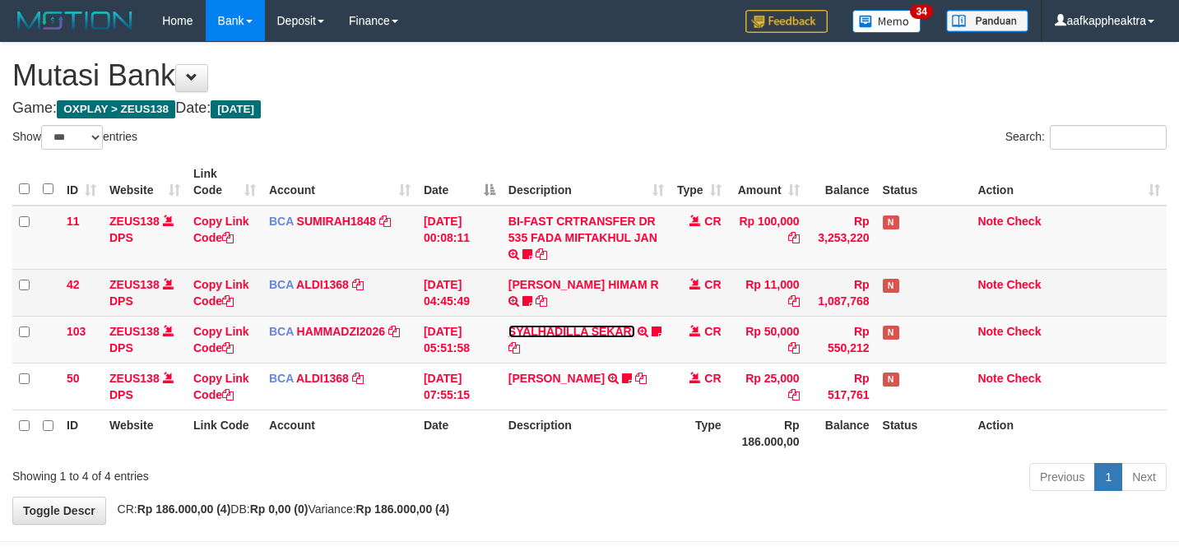
scroll to position [67, 0]
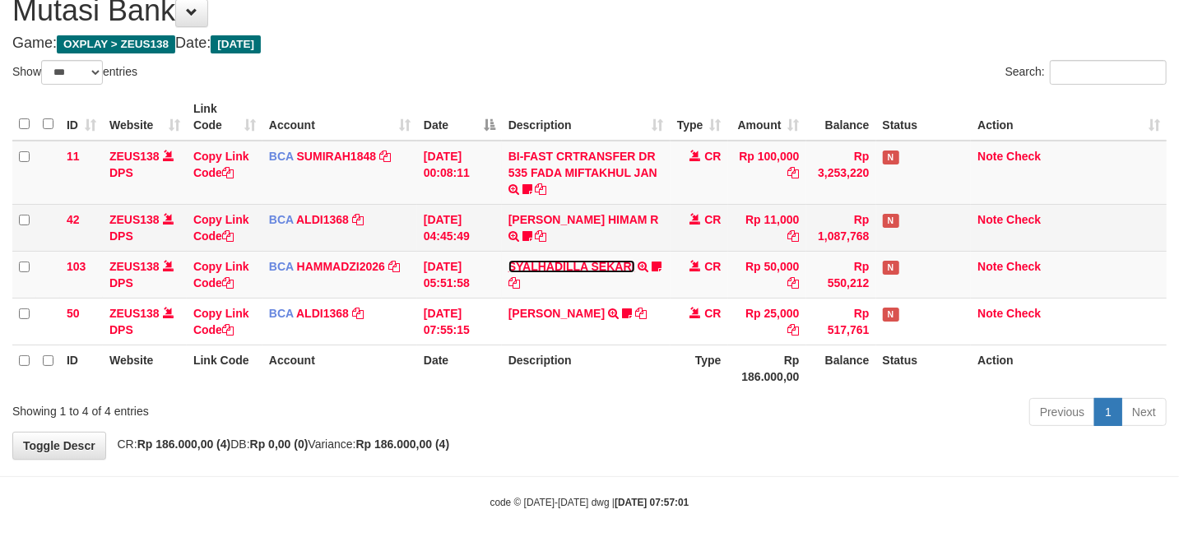
click at [523, 260] on link "SYALHADILLA SEKARI" at bounding box center [571, 266] width 127 height 13
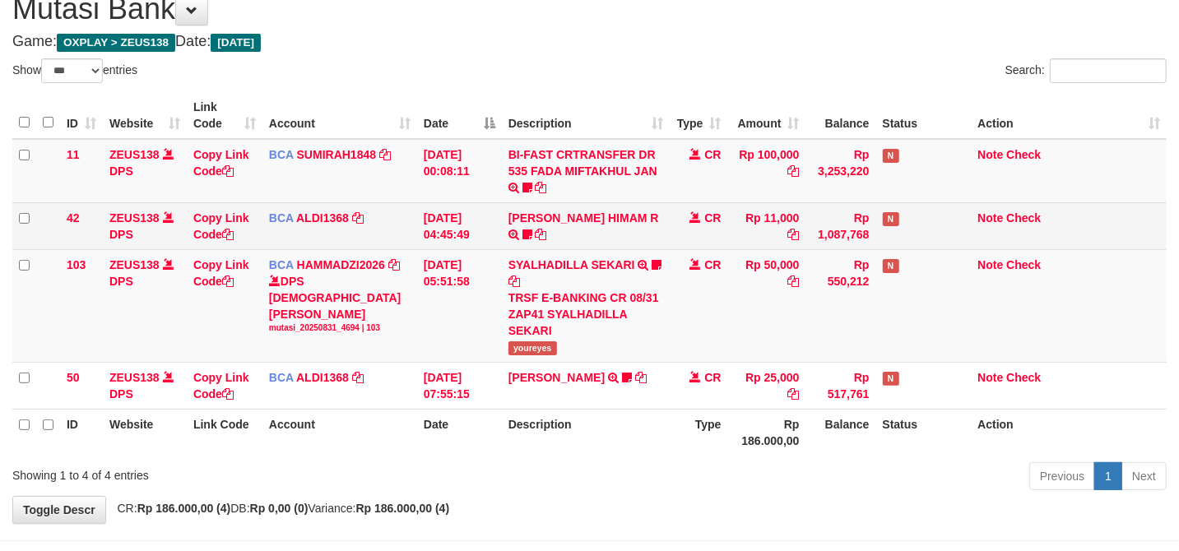
click at [573, 241] on td "[PERSON_NAME] HIMAM R TRSF E-BANKING CR 3108/FTSCY/WS95051 11000.00202508315141…" at bounding box center [586, 225] width 169 height 47
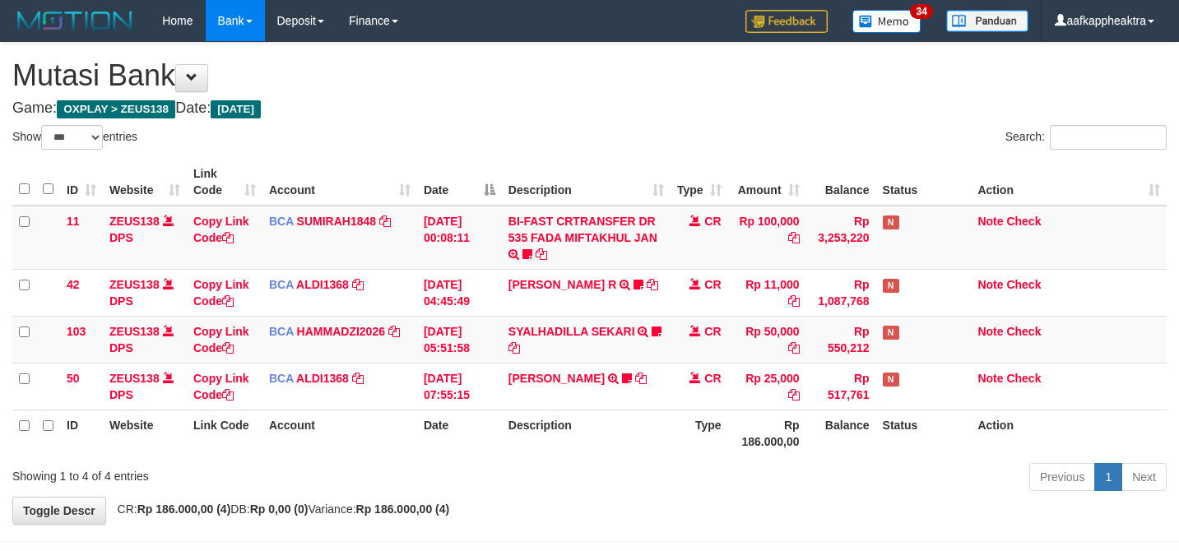
select select "***"
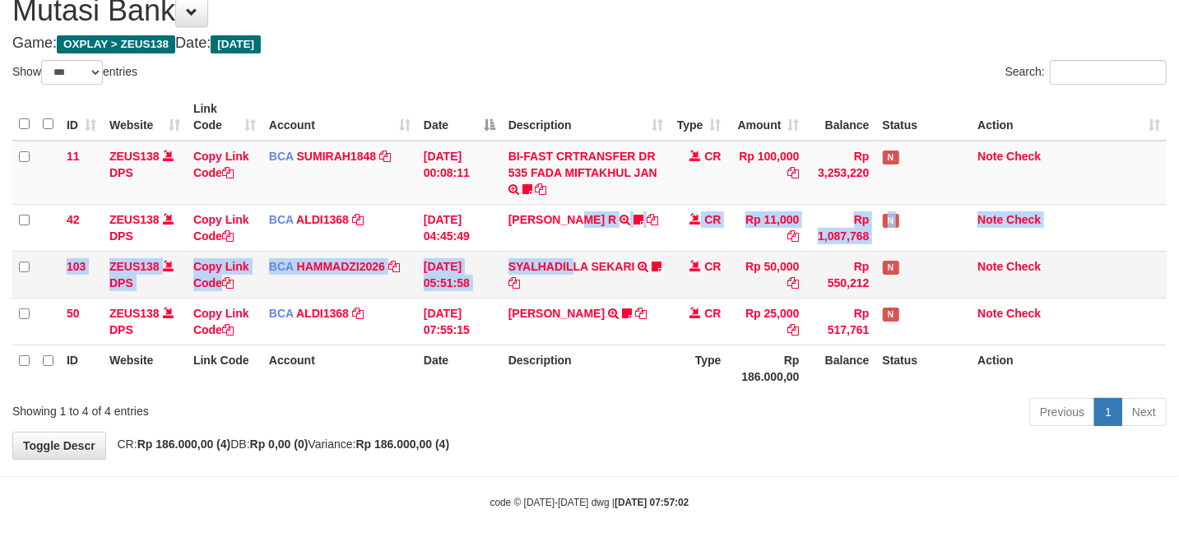
click at [576, 250] on tbody "11 ZEUS138 DPS Copy Link Code BCA SUMIRAH1848 DPS SUMIRAH mutasi_20250831_4156 …" at bounding box center [589, 243] width 1154 height 205
click at [573, 252] on td "SYALHADILLA SEKARI TRSF E-BANKING CR 08/31 ZAP41 SYALHADILLA SEKARI youreyes" at bounding box center [586, 274] width 169 height 47
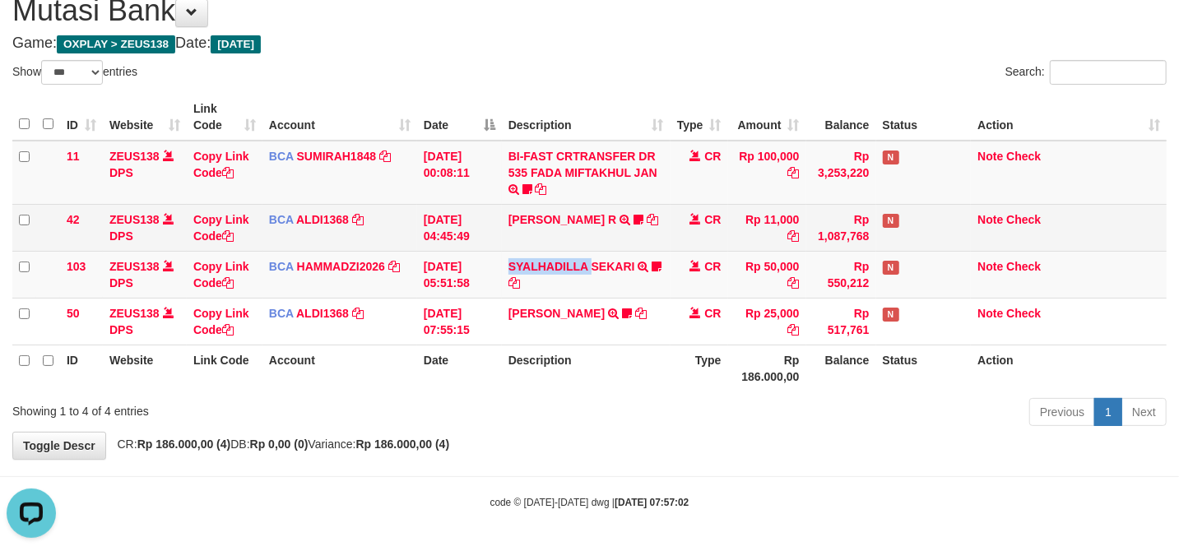
click at [573, 253] on td "SYALHADILLA SEKARI TRSF E-BANKING CR 08/31 ZAP41 SYALHADILLA SEKARI youreyes" at bounding box center [586, 274] width 169 height 47
click at [613, 240] on td "[PERSON_NAME] HIMAM R TRSF E-BANKING CR 3108/FTSCY/WS95051 11000.00202508315141…" at bounding box center [586, 227] width 169 height 47
click at [607, 241] on td "ALVA HIMAM R TRSF E-BANKING CR 3108/FTSCY/WS95051 11000.002025083151411092 TRFD…" at bounding box center [586, 227] width 169 height 47
click at [620, 245] on td "ALVA HIMAM R TRSF E-BANKING CR 3108/FTSCY/WS95051 11000.002025083151411092 TRFD…" at bounding box center [586, 227] width 169 height 47
click at [615, 248] on td "ALVA HIMAM R TRSF E-BANKING CR 3108/FTSCY/WS95051 11000.002025083151411092 TRFD…" at bounding box center [586, 227] width 169 height 47
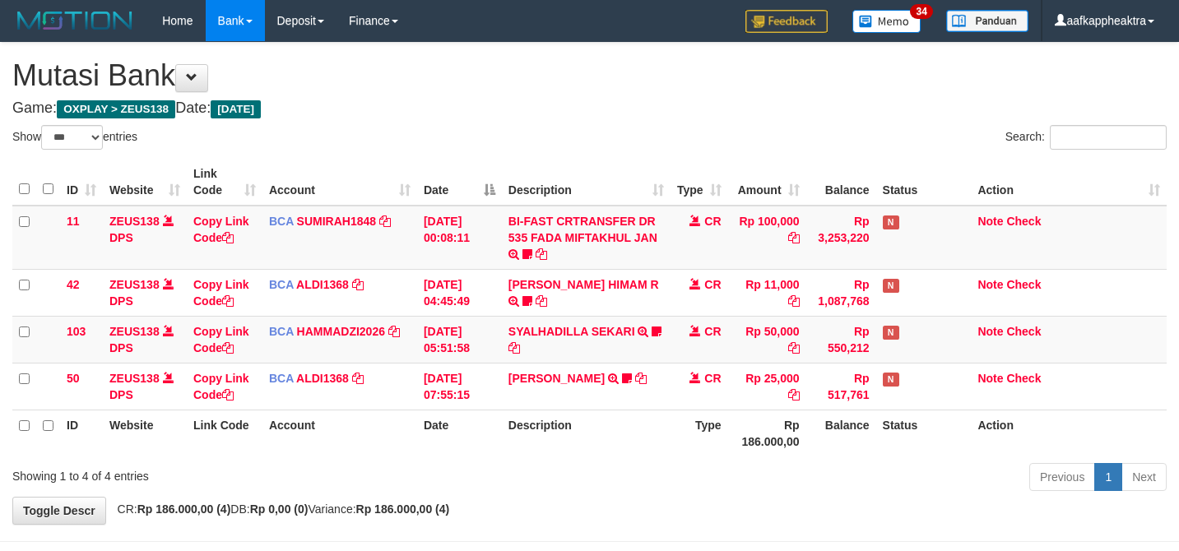
select select "***"
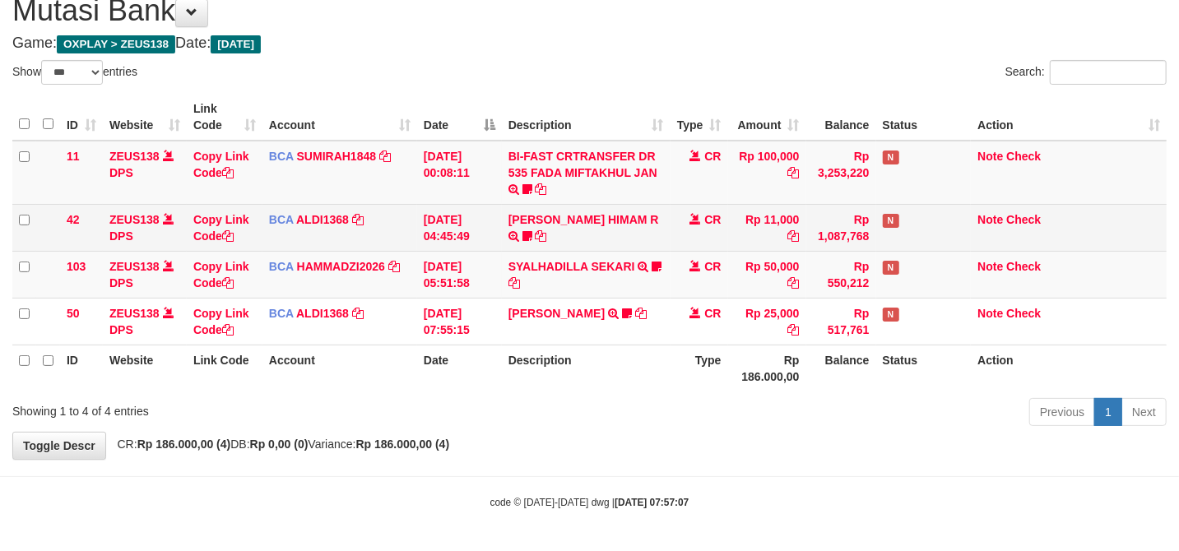
drag, startPoint x: 0, startPoint y: 0, endPoint x: 623, endPoint y: 238, distance: 666.7
click at [623, 238] on td "[PERSON_NAME] HIMAM R TRSF E-BANKING CR 3108/FTSCY/WS95051 11000.00202508315141…" at bounding box center [586, 227] width 169 height 47
drag, startPoint x: 629, startPoint y: 241, endPoint x: 668, endPoint y: 238, distance: 39.6
click at [630, 241] on td "ALVA HIMAM R TRSF E-BANKING CR 3108/FTSCY/WS95051 11000.002025083151411092 TRFD…" at bounding box center [586, 227] width 169 height 47
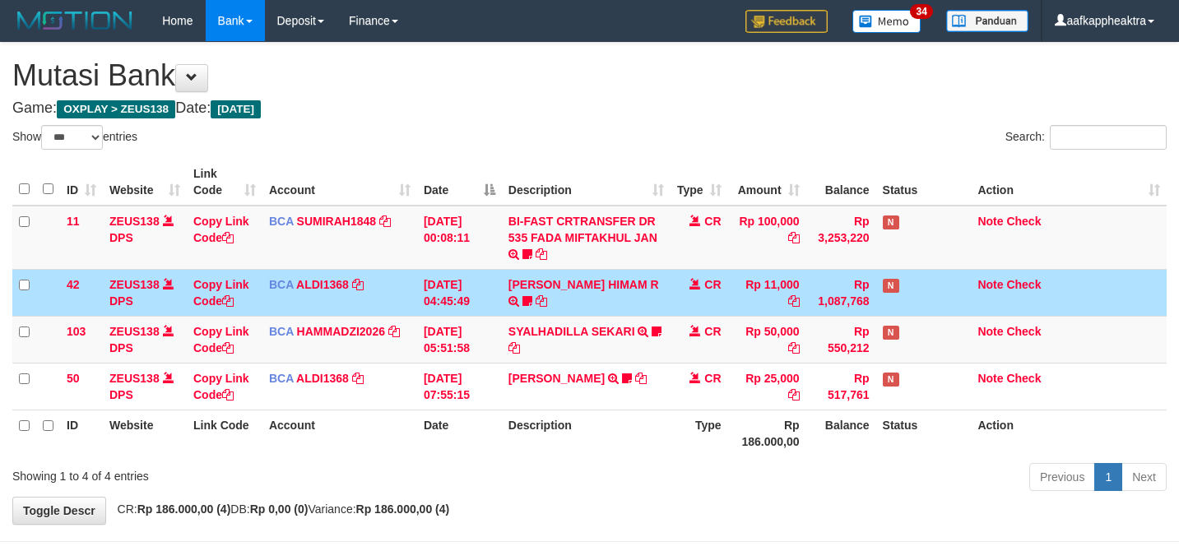
select select "***"
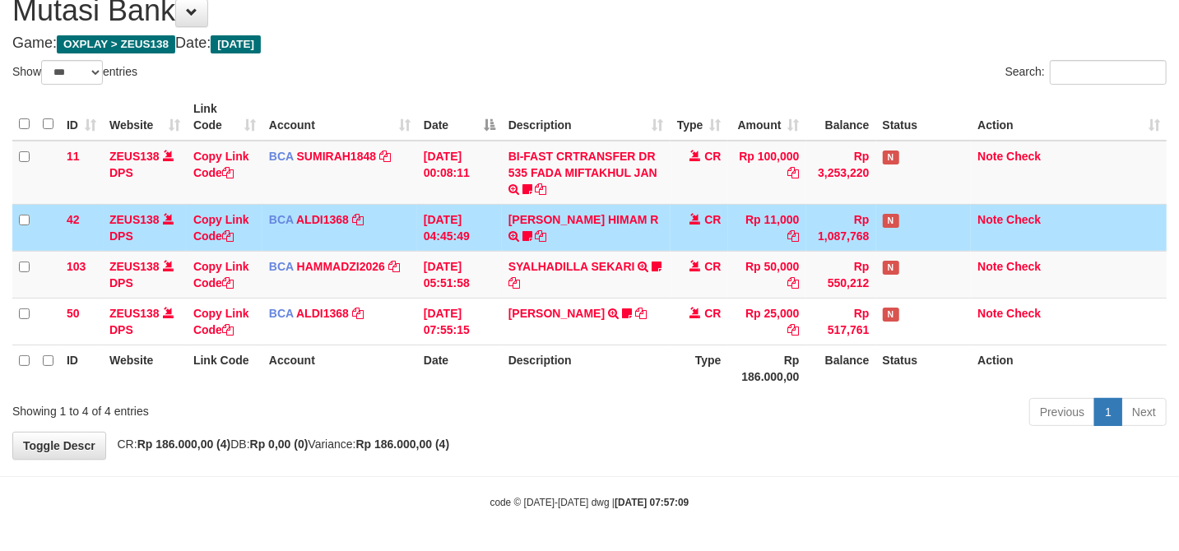
click at [675, 231] on td "CR" at bounding box center [700, 227] width 58 height 47
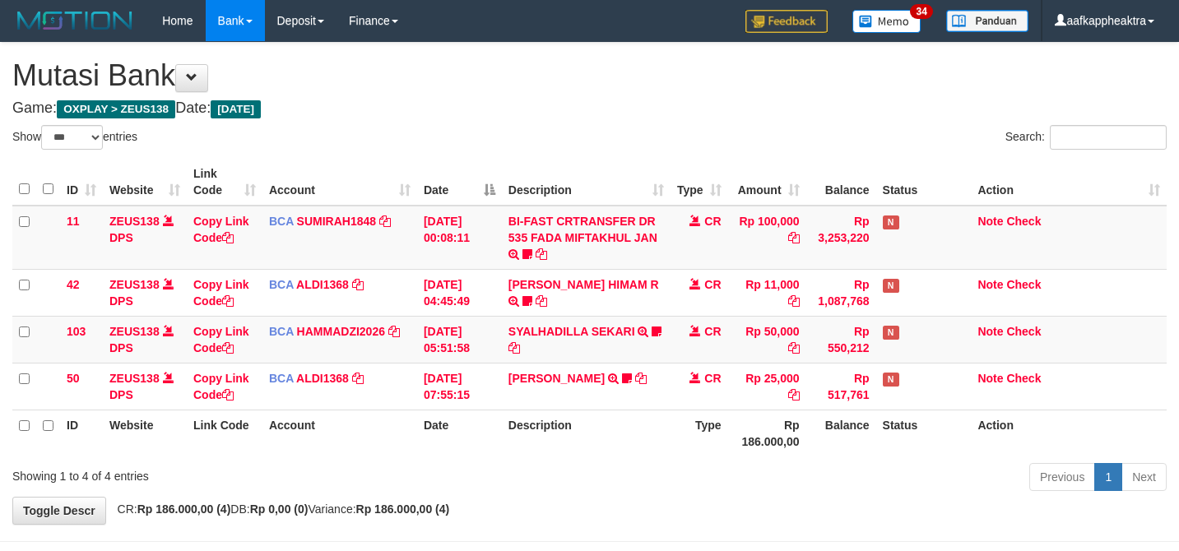
select select "***"
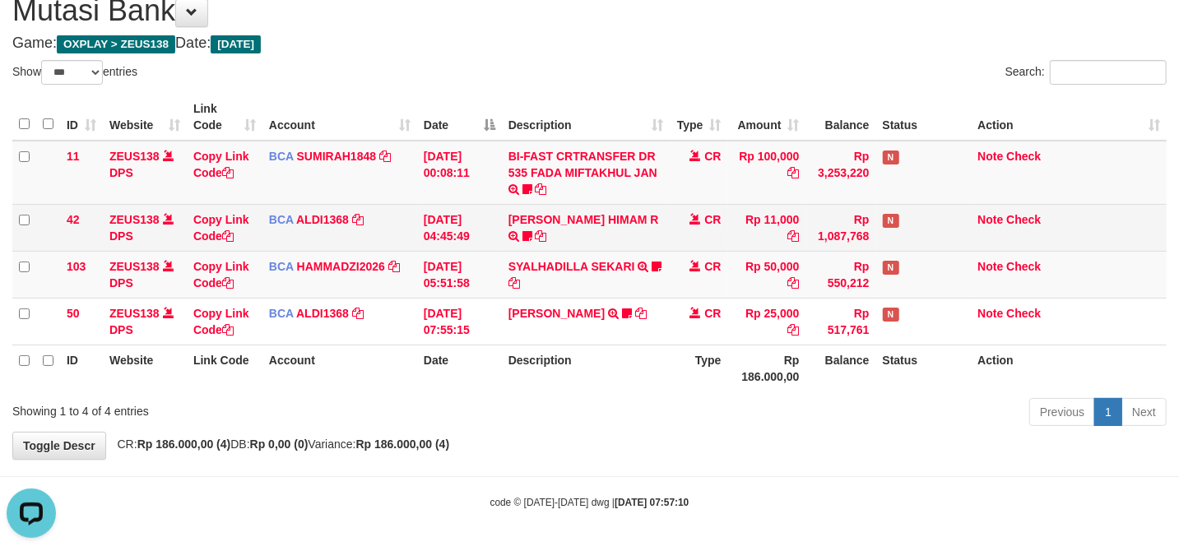
click at [716, 234] on td "CR" at bounding box center [700, 227] width 58 height 47
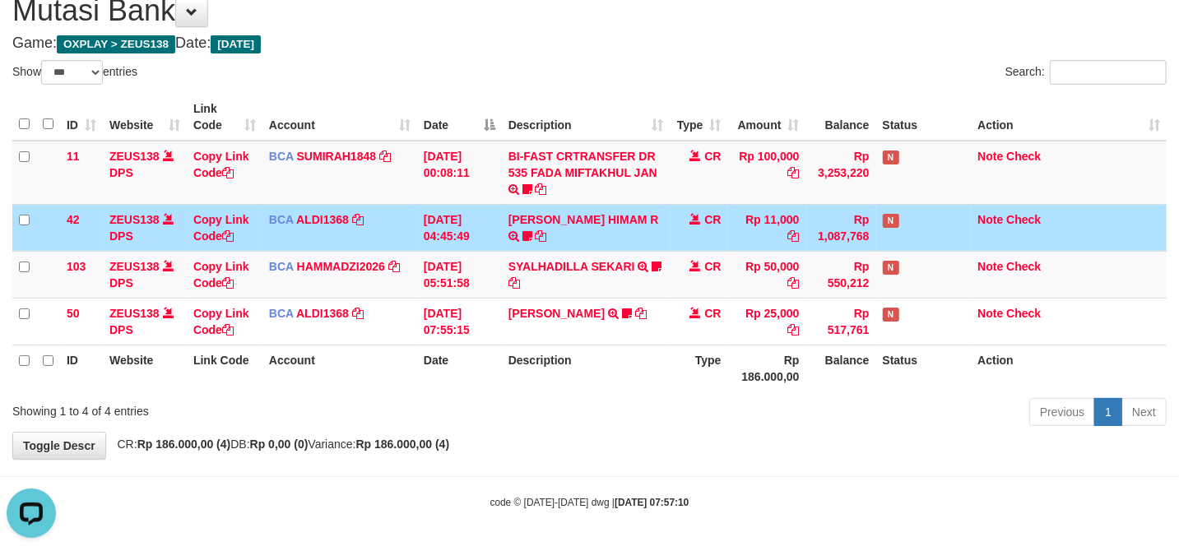
click at [715, 231] on td "CR" at bounding box center [700, 227] width 58 height 47
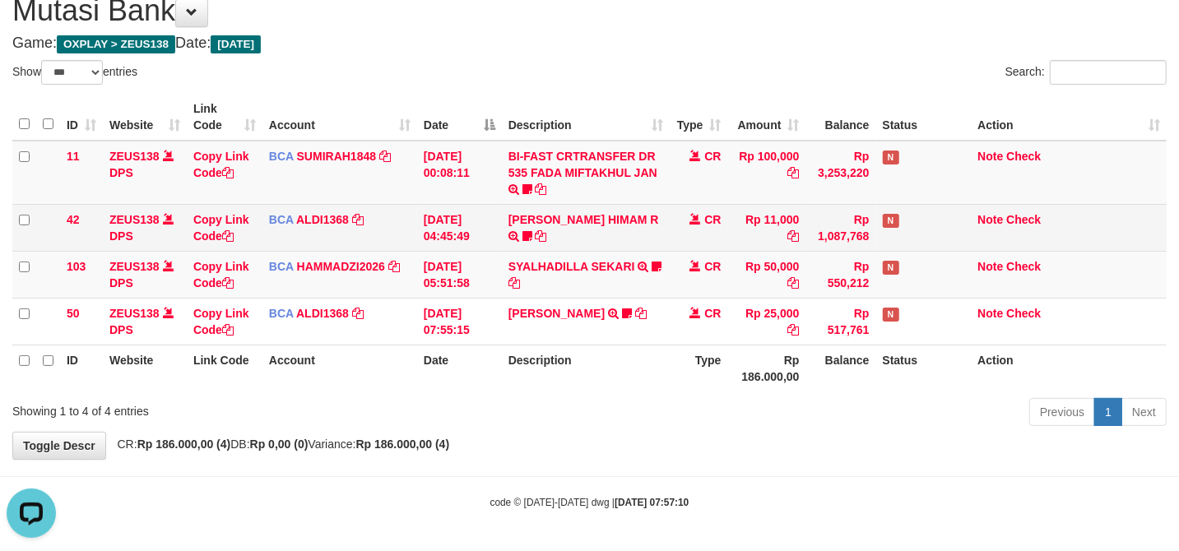
click at [712, 228] on td "CR" at bounding box center [700, 227] width 58 height 47
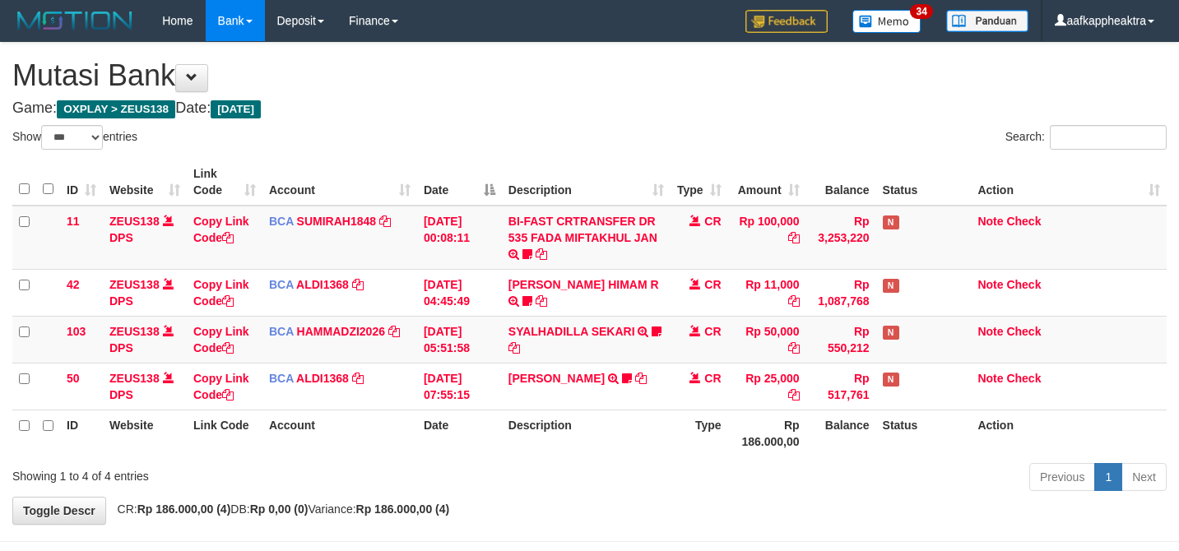
select select "***"
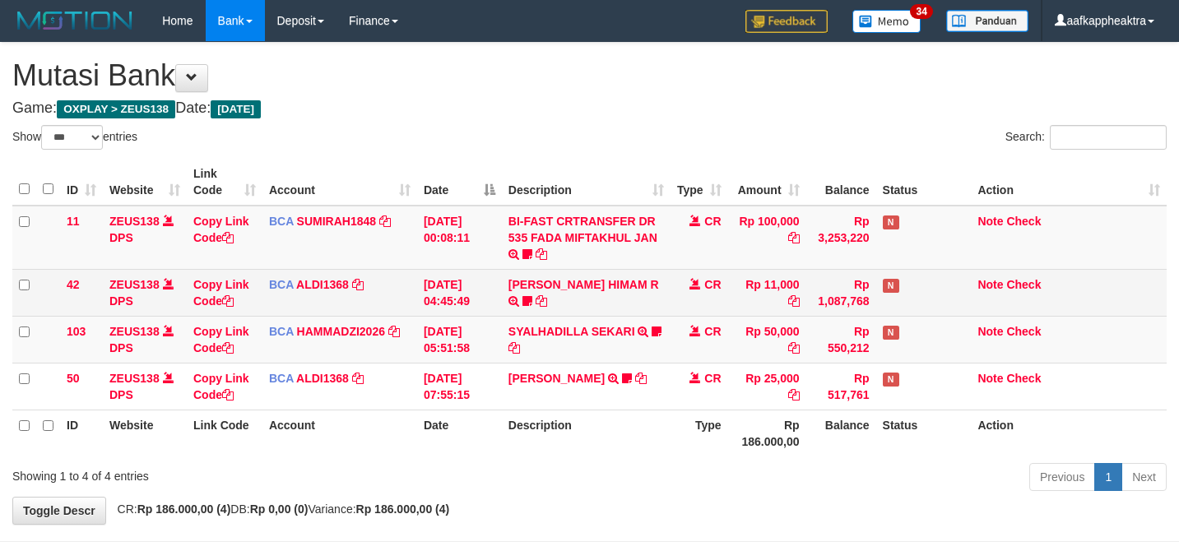
scroll to position [67, 0]
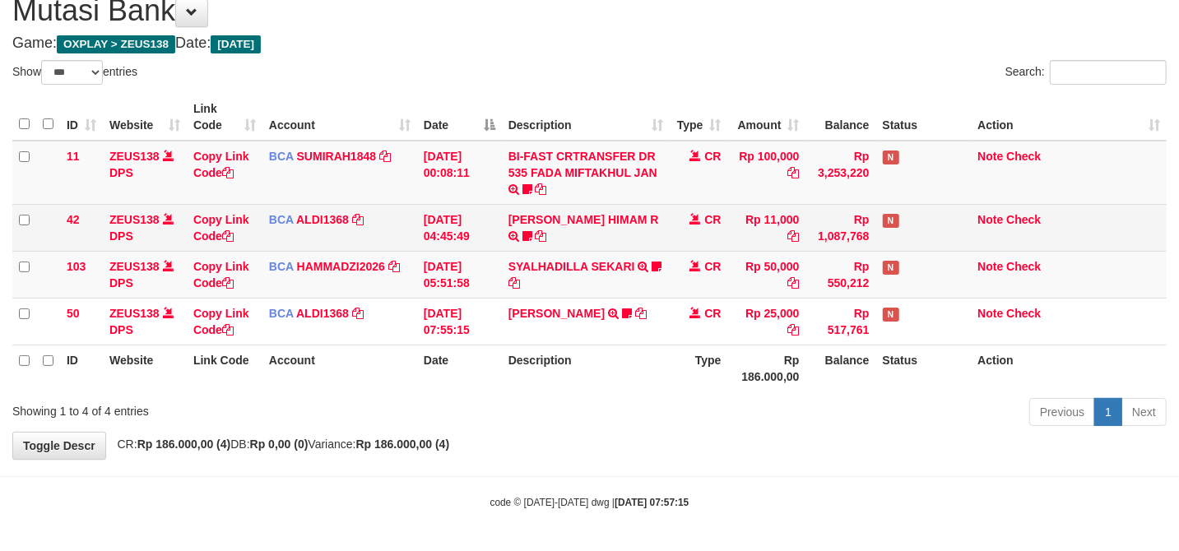
click at [704, 229] on td "CR" at bounding box center [700, 227] width 58 height 47
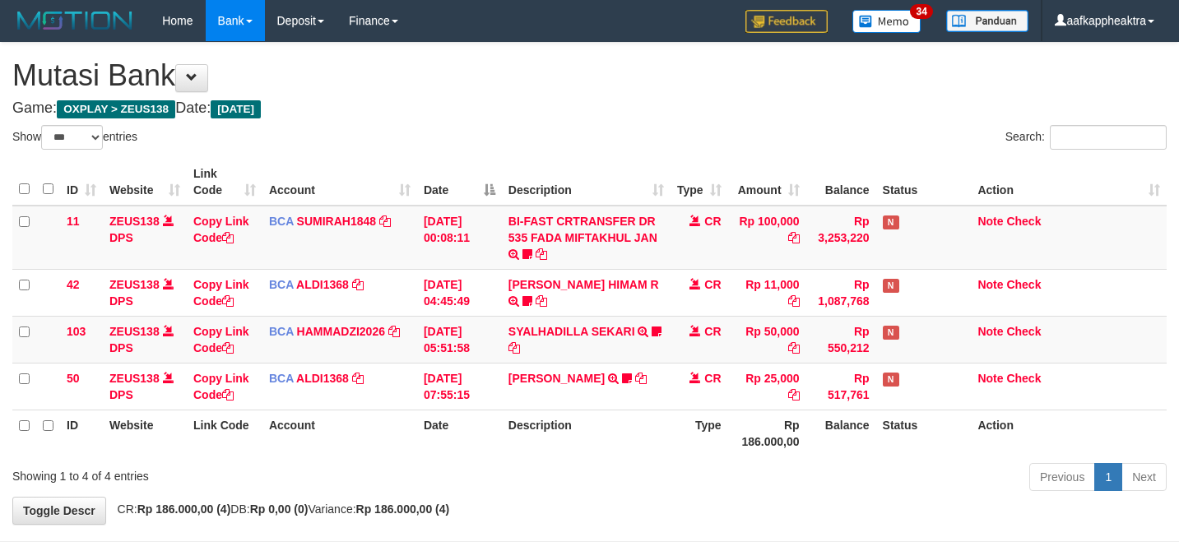
select select "***"
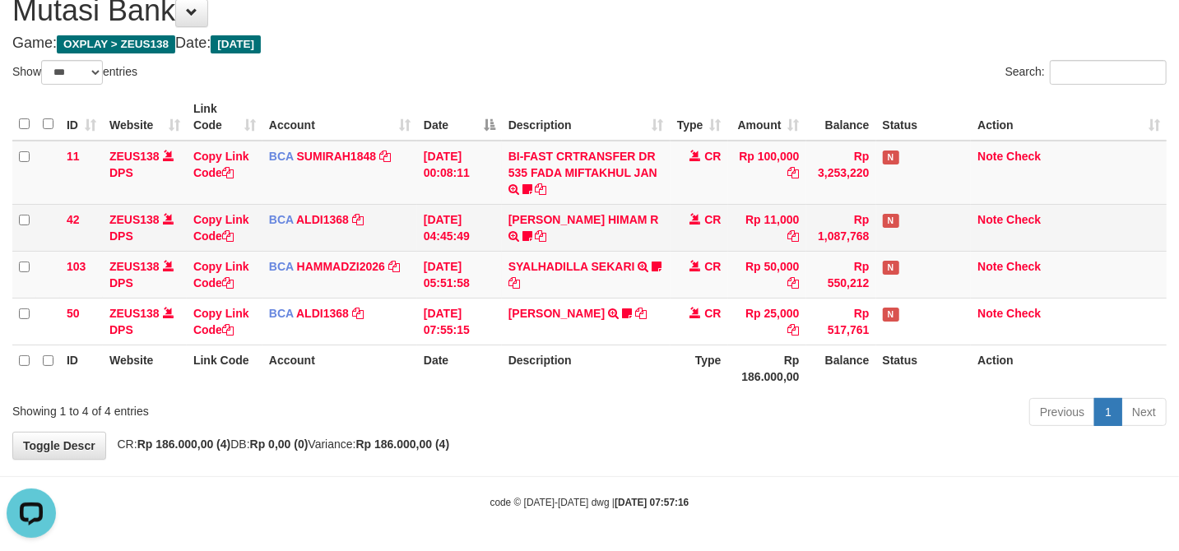
click at [638, 253] on td "SYALHADILLA SEKARI TRSF E-BANKING CR 08/31 ZAP41 SYALHADILLA SEKARI youreyes" at bounding box center [586, 274] width 169 height 47
click at [659, 231] on td "ALVA HIMAM R TRSF E-BANKING CR 3108/FTSCY/WS95051 11000.002025083151411092 TRFD…" at bounding box center [586, 227] width 169 height 47
click at [648, 231] on td "ALVA HIMAM R TRSF E-BANKING CR 3108/FTSCY/WS95051 11000.002025083151411092 TRFD…" at bounding box center [586, 227] width 169 height 47
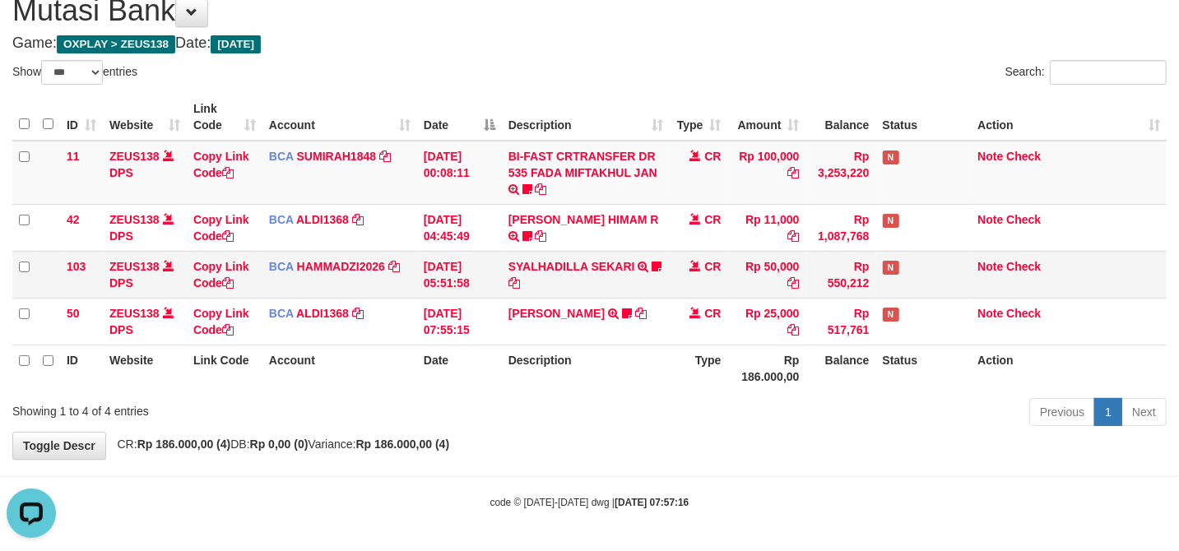
click at [610, 285] on td "SYALHADILLA SEKARI TRSF E-BANKING CR 08/31 ZAP41 SYALHADILLA SEKARI youreyes" at bounding box center [586, 274] width 169 height 47
click at [613, 275] on td "SYALHADILLA SEKARI TRSF E-BANKING CR 08/31 ZAP41 SYALHADILLA SEKARI youreyes" at bounding box center [586, 274] width 169 height 47
click at [622, 270] on link "SYALHADILLA SEKARI" at bounding box center [571, 266] width 127 height 13
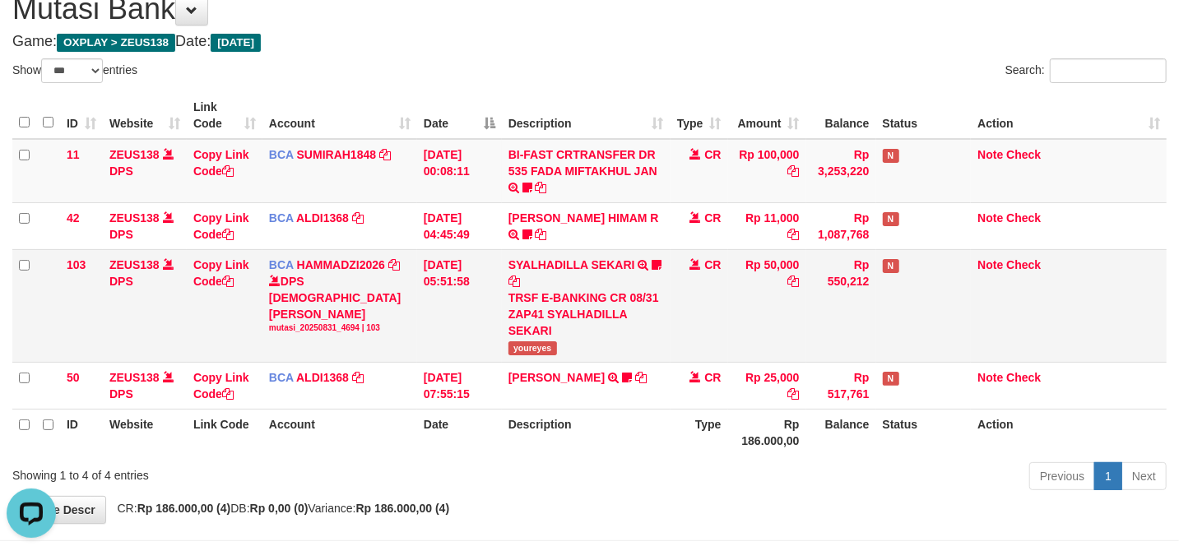
click at [665, 327] on tr "103 ZEUS138 DPS Copy Link Code BCA HAMMADZI2026 DPS MUHAMMAD ZIDAN KURNIAWAN mu…" at bounding box center [589, 305] width 1154 height 113
drag, startPoint x: 706, startPoint y: 304, endPoint x: 698, endPoint y: 309, distance: 10.0
click at [701, 307] on td "CR" at bounding box center [700, 305] width 58 height 113
click at [698, 309] on td "CR" at bounding box center [700, 305] width 58 height 113
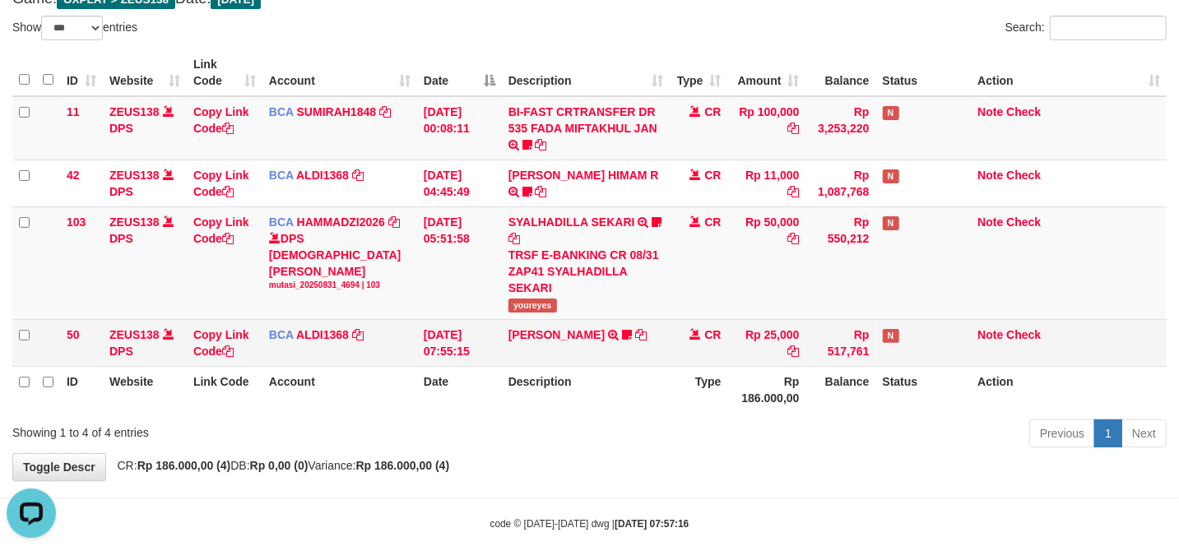
scroll to position [132, 0]
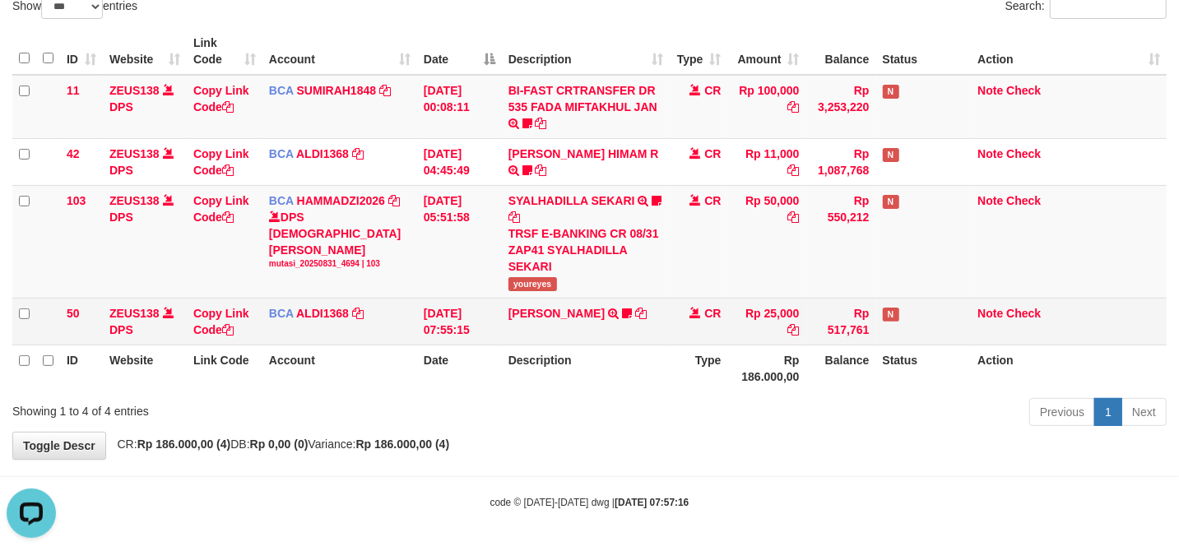
click at [721, 313] on span "CR" at bounding box center [712, 313] width 16 height 13
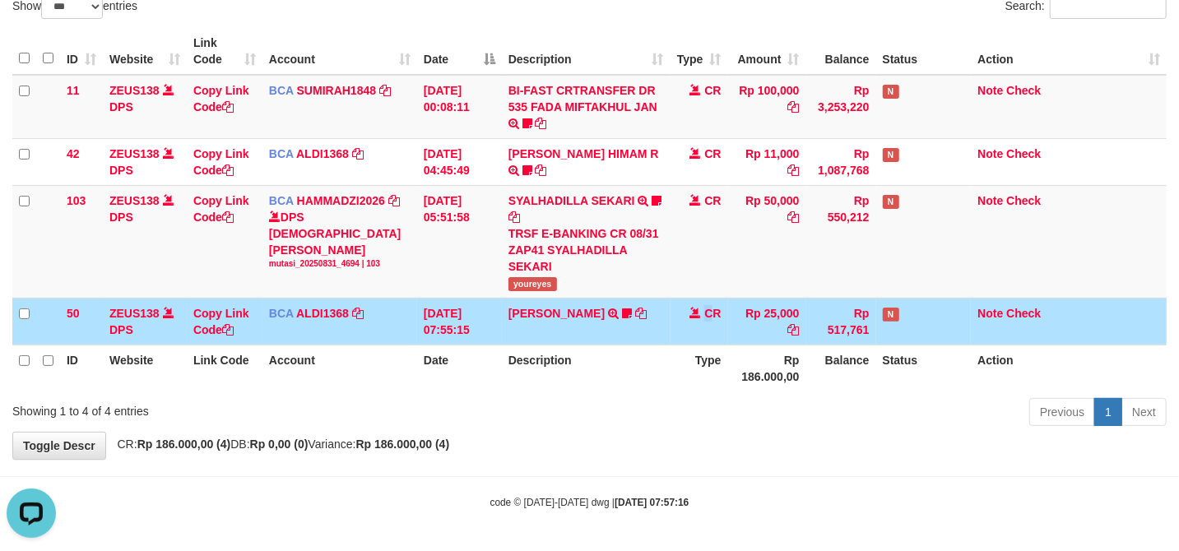
click at [704, 319] on td "CR" at bounding box center [700, 321] width 58 height 47
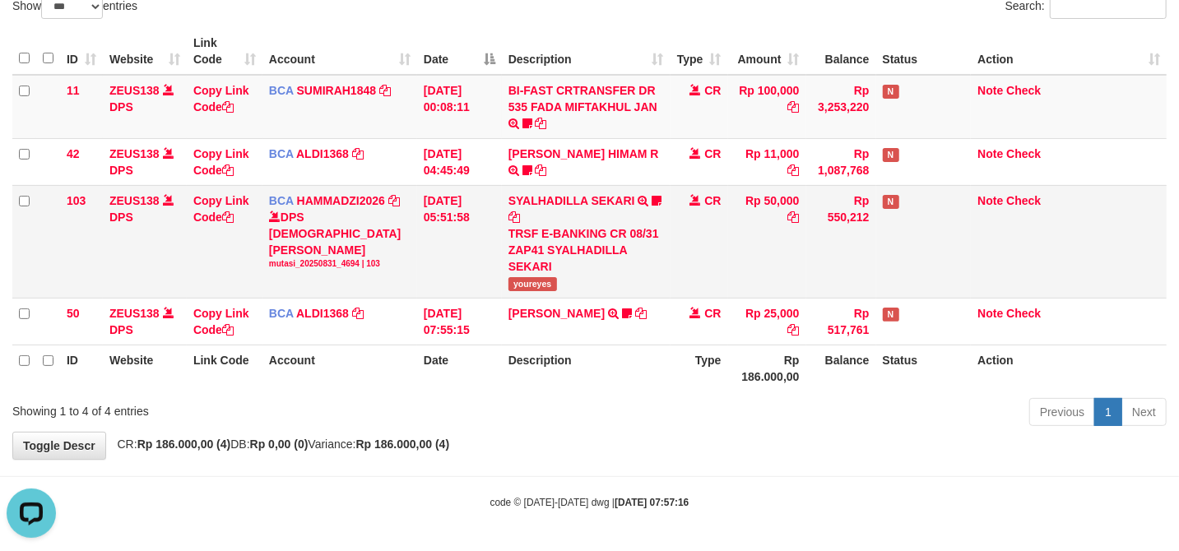
click at [652, 290] on td "SYALHADILLA SEKARI TRSF E-BANKING CR 08/31 ZAP41 SYALHADILLA SEKARI youreyes" at bounding box center [586, 241] width 169 height 113
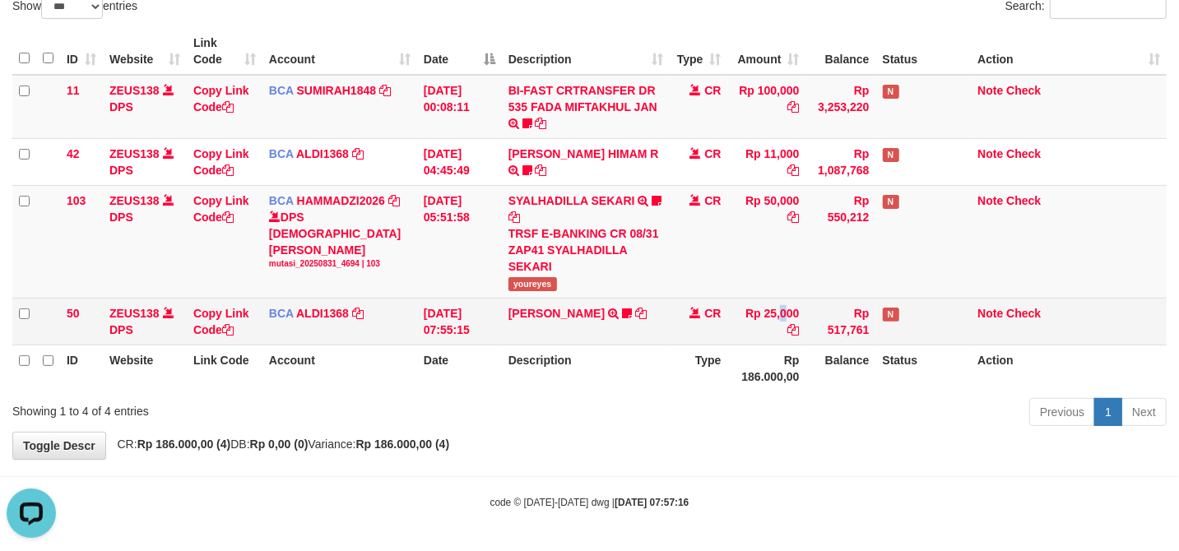
drag, startPoint x: 757, startPoint y: 308, endPoint x: 745, endPoint y: 310, distance: 11.8
click at [745, 310] on td "Rp 25,000" at bounding box center [767, 321] width 78 height 47
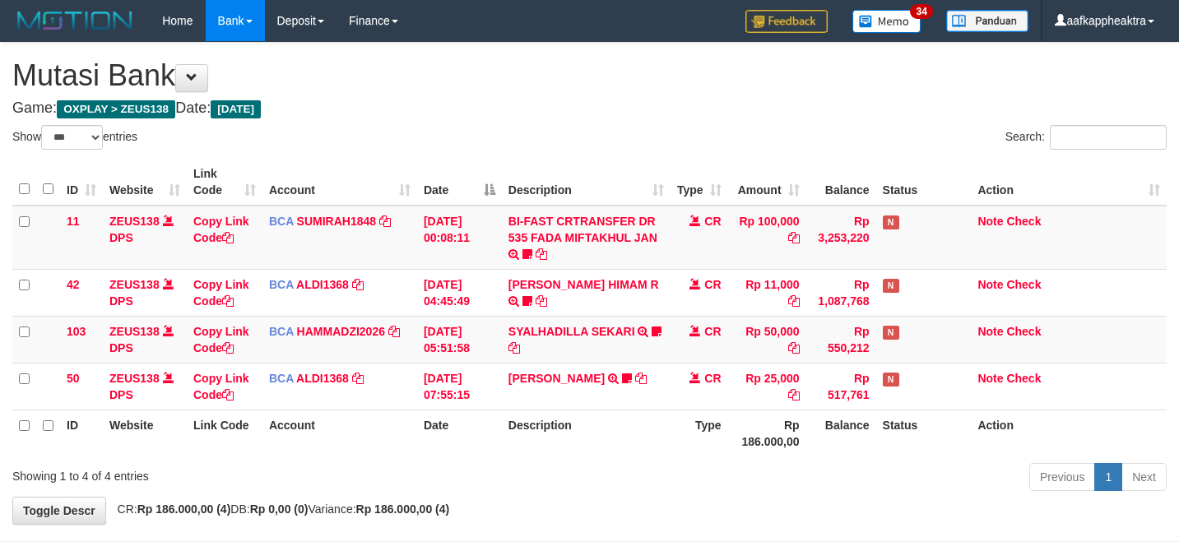
select select "***"
click at [887, 317] on td "N" at bounding box center [923, 339] width 95 height 47
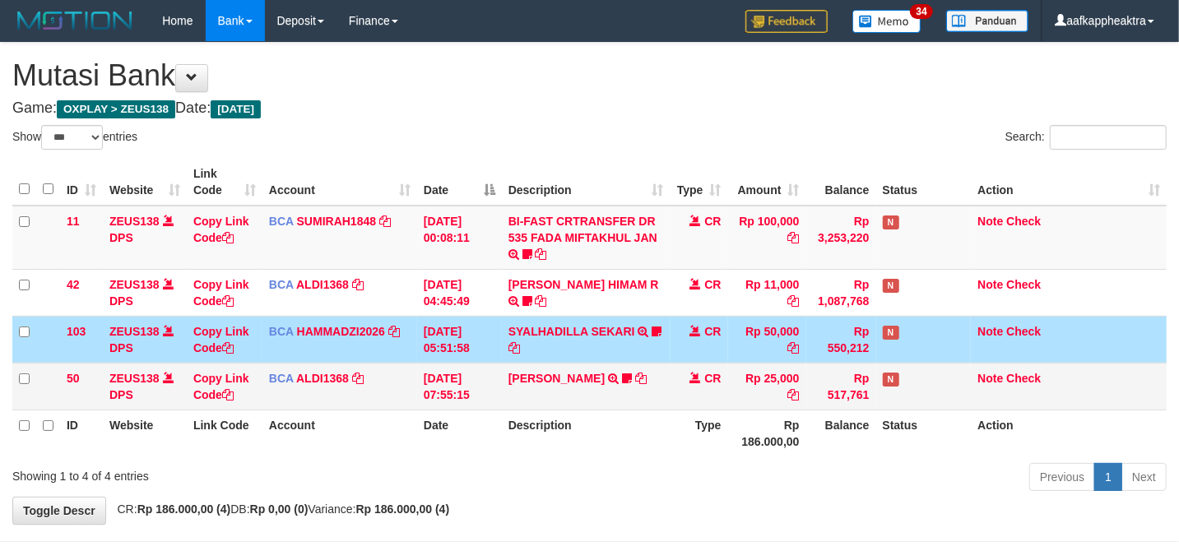
scroll to position [67, 0]
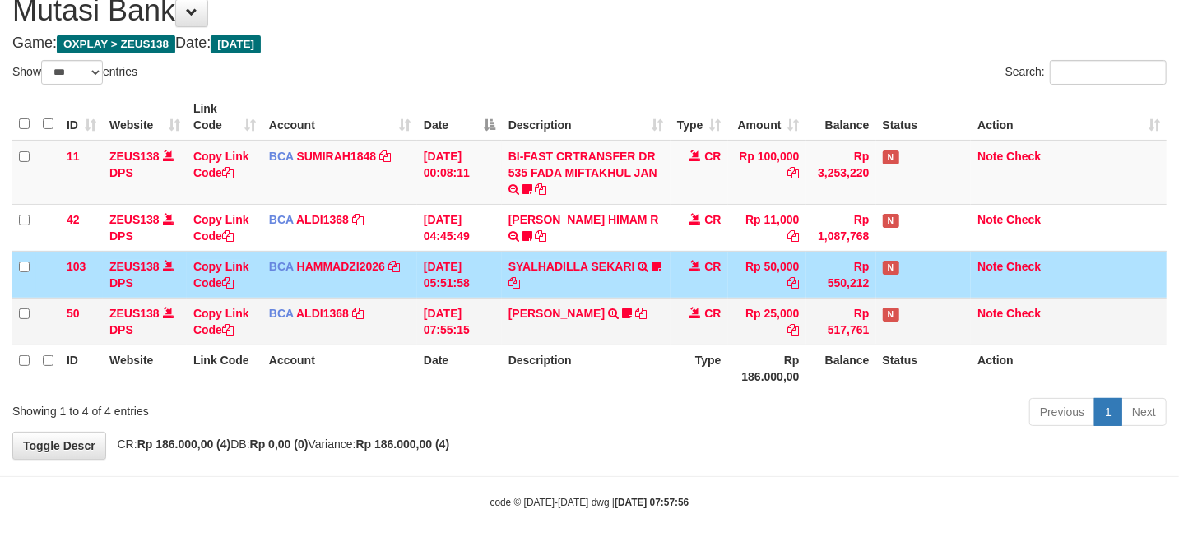
click at [930, 301] on tbody "11 ZEUS138 DPS Copy Link Code BCA SUMIRAH1848 DPS SUMIRAH mutasi_20250831_4156 …" at bounding box center [589, 243] width 1154 height 205
click at [958, 306] on td "N" at bounding box center [923, 321] width 95 height 47
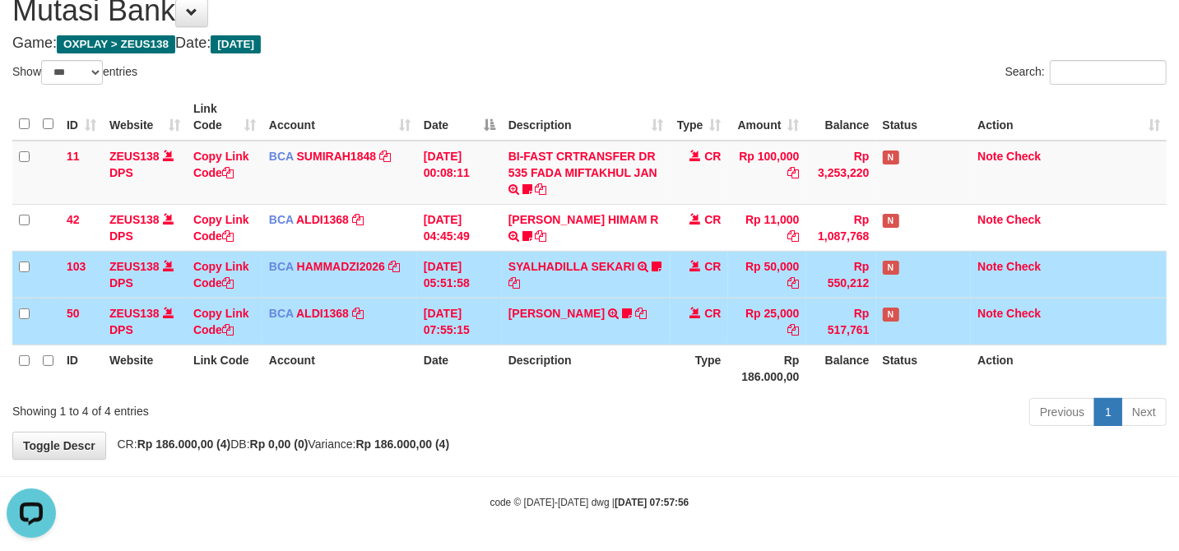
scroll to position [0, 0]
click at [929, 314] on td "N" at bounding box center [923, 321] width 95 height 47
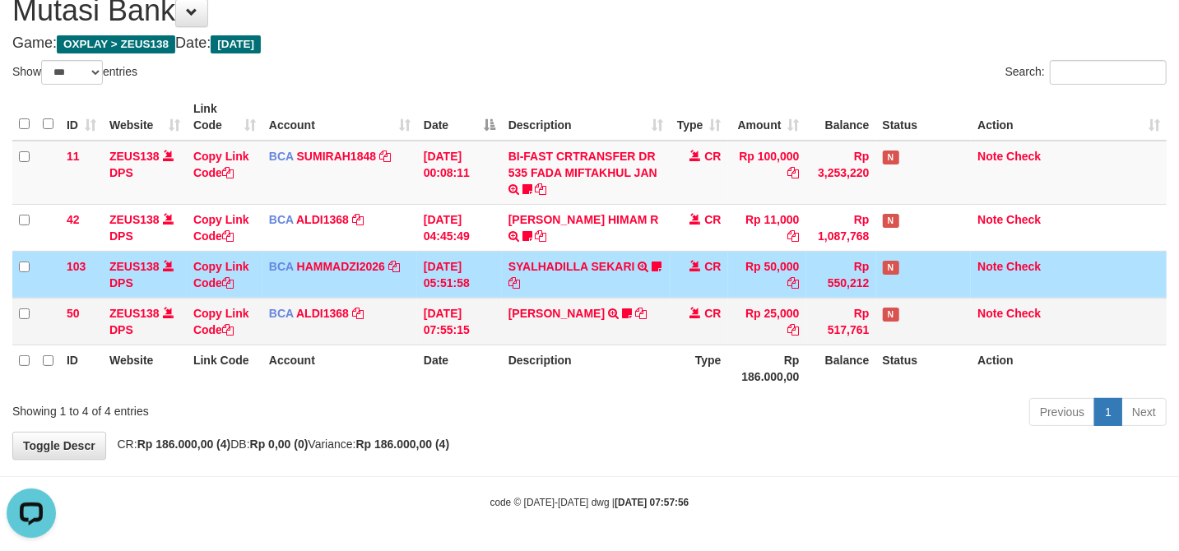
click at [943, 314] on td "N" at bounding box center [923, 321] width 95 height 47
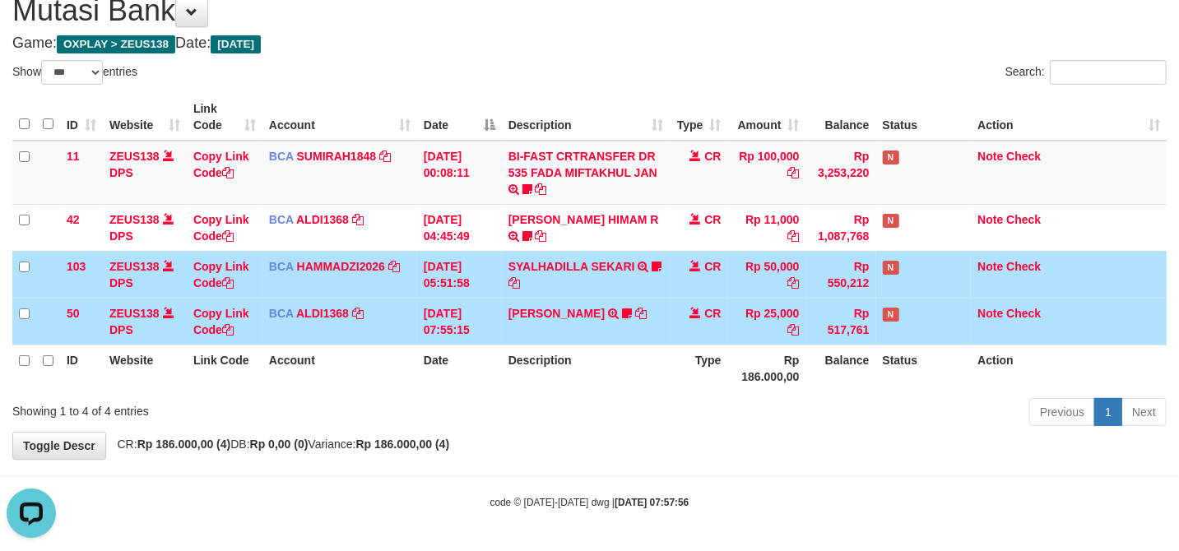
click at [956, 319] on td "N" at bounding box center [923, 321] width 95 height 47
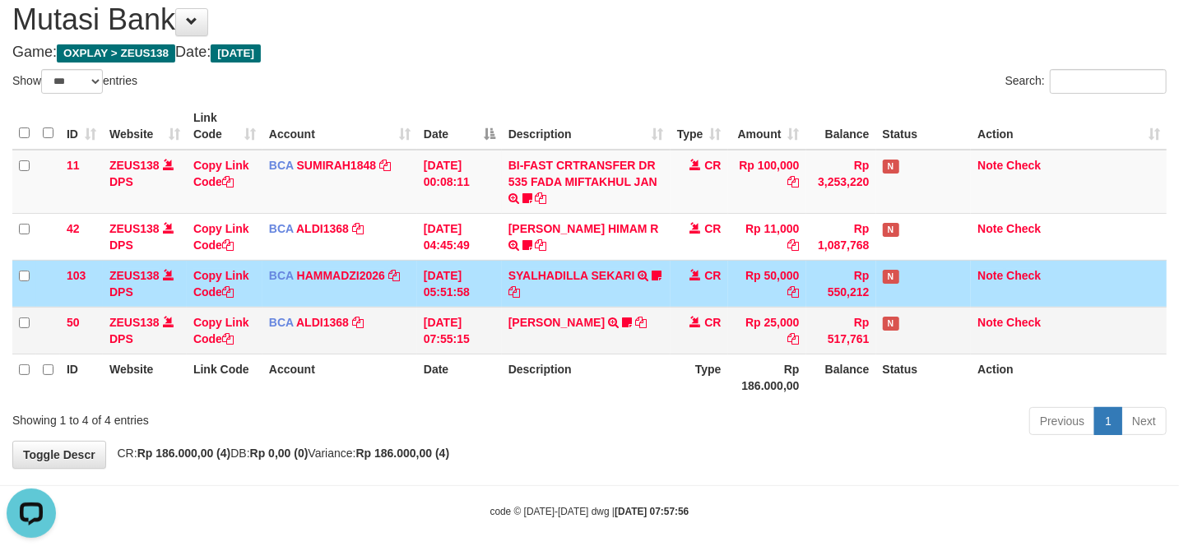
scroll to position [67, 0]
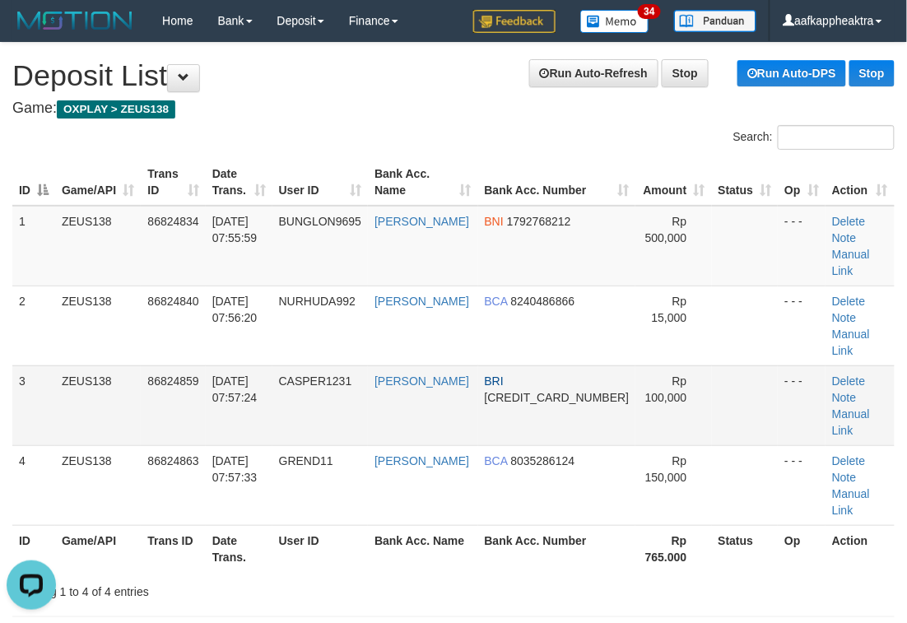
drag, startPoint x: 316, startPoint y: 419, endPoint x: 12, endPoint y: 387, distance: 306.1
click at [300, 445] on td "GREND11" at bounding box center [319, 485] width 95 height 80
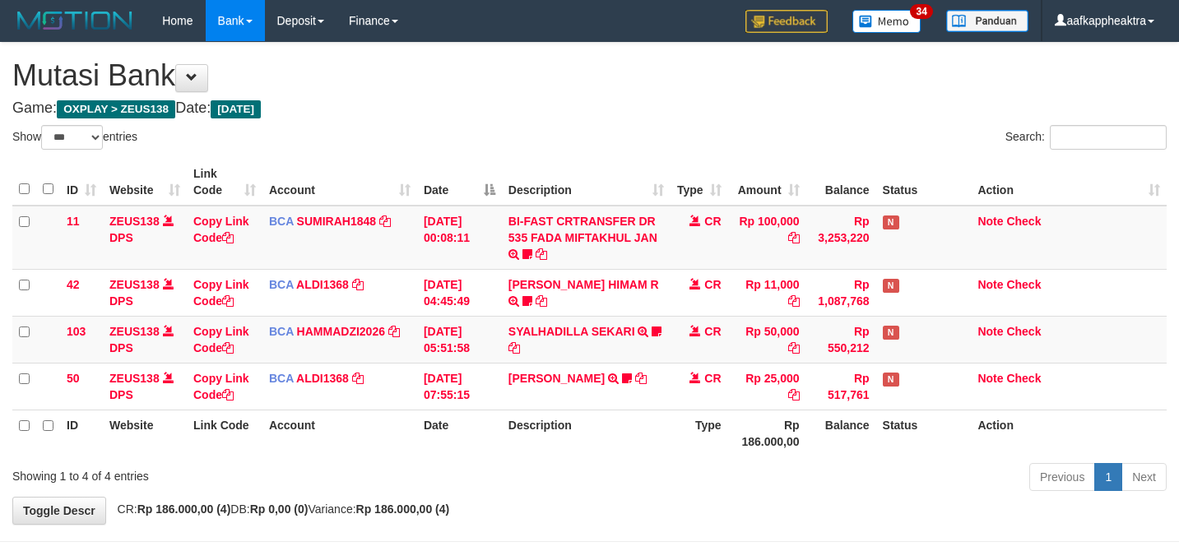
select select "***"
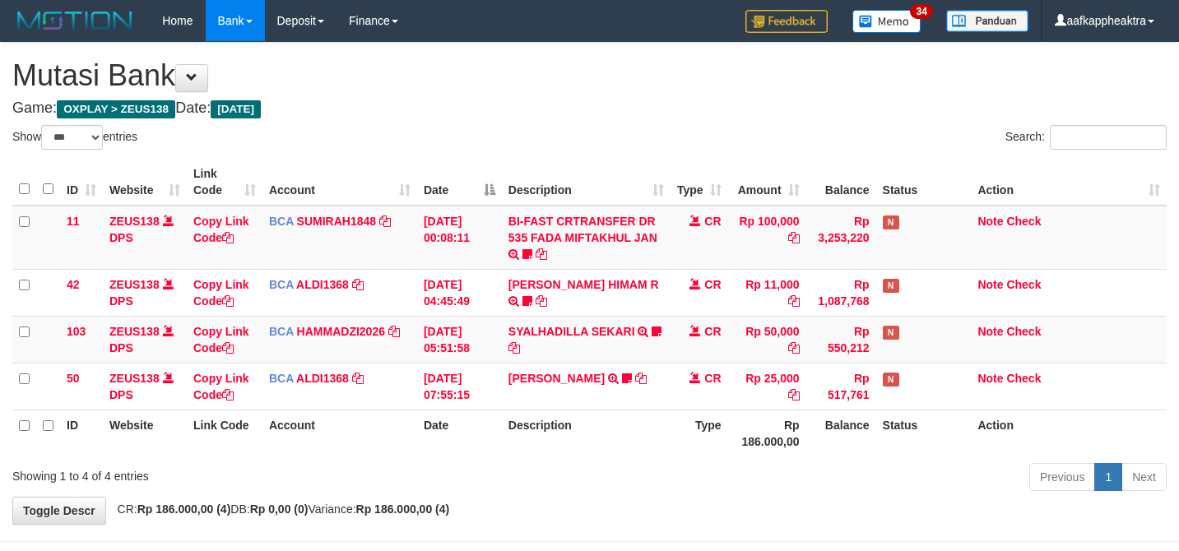
scroll to position [67, 0]
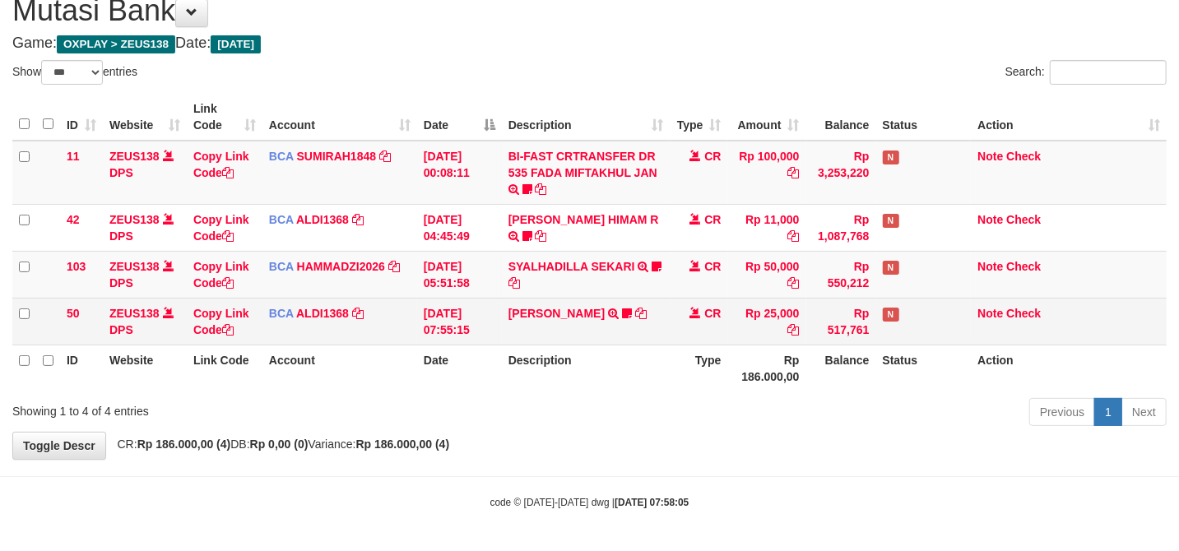
click at [949, 318] on td "N" at bounding box center [923, 321] width 95 height 47
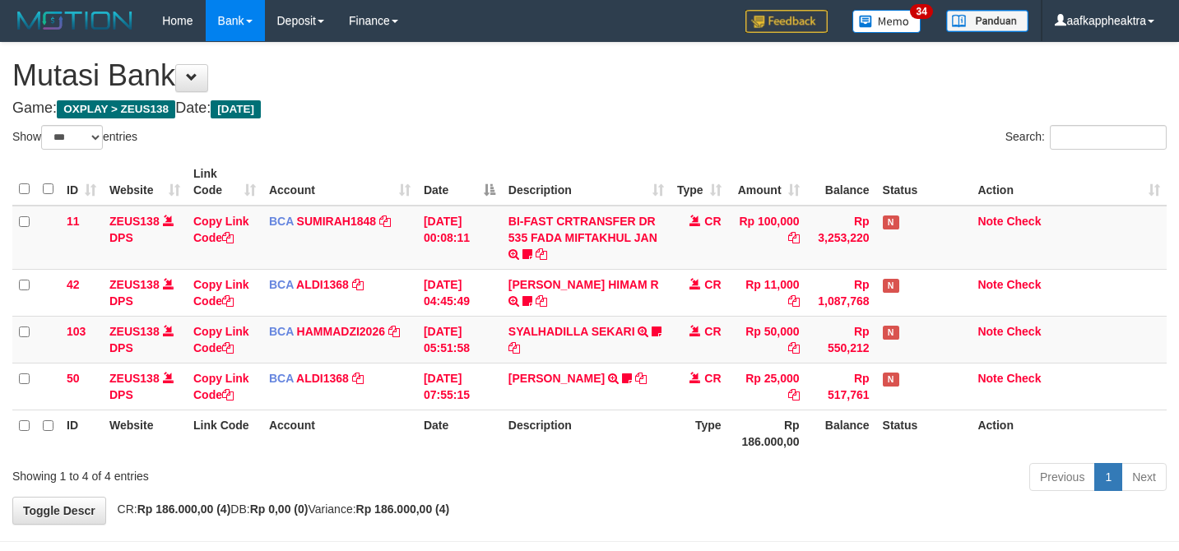
select select "***"
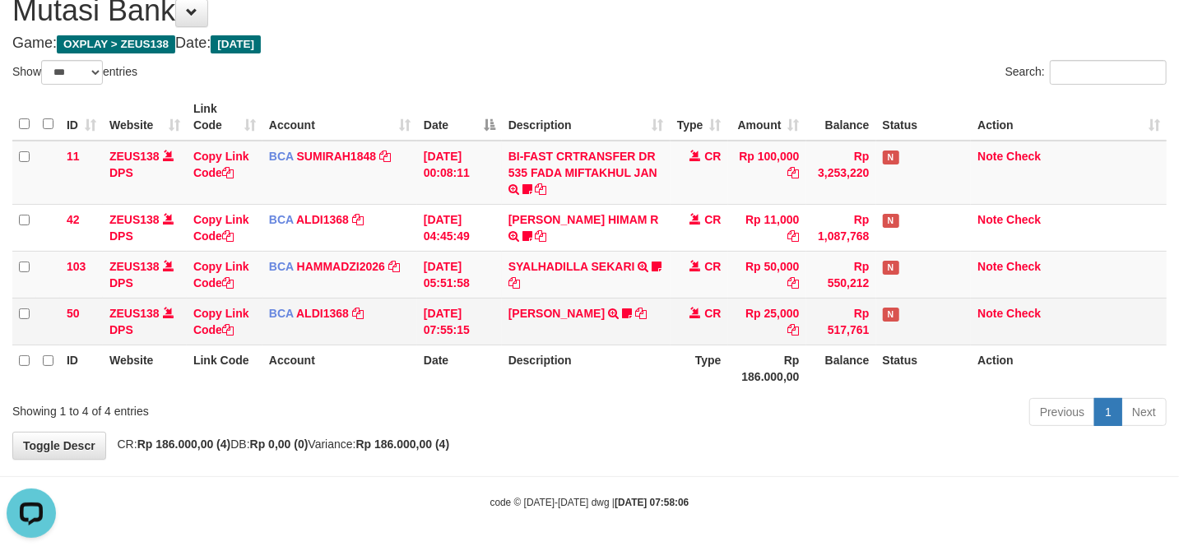
click at [945, 321] on td "N" at bounding box center [923, 321] width 95 height 47
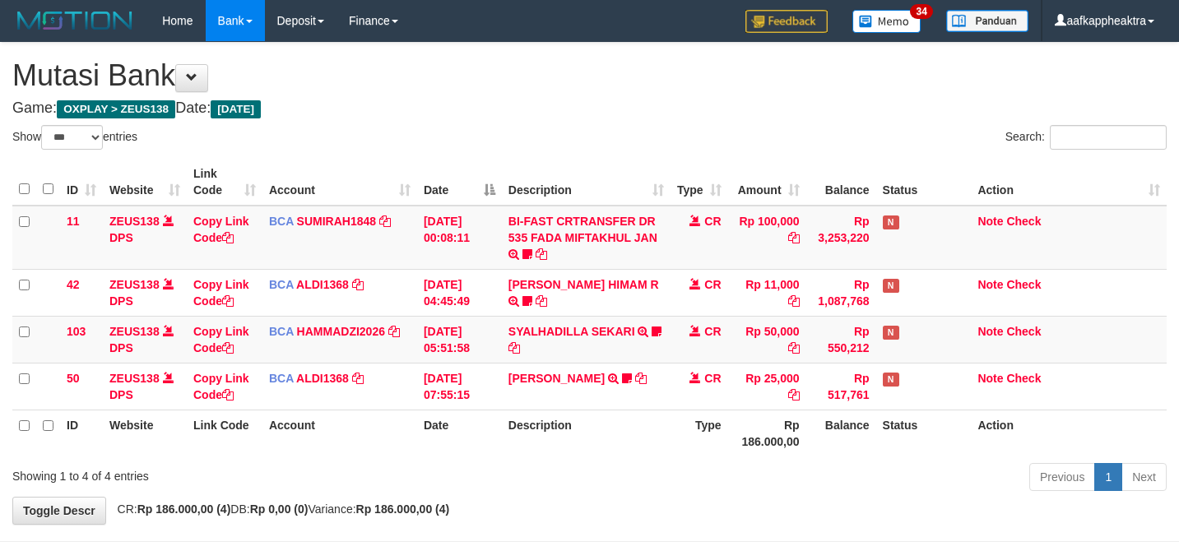
select select "***"
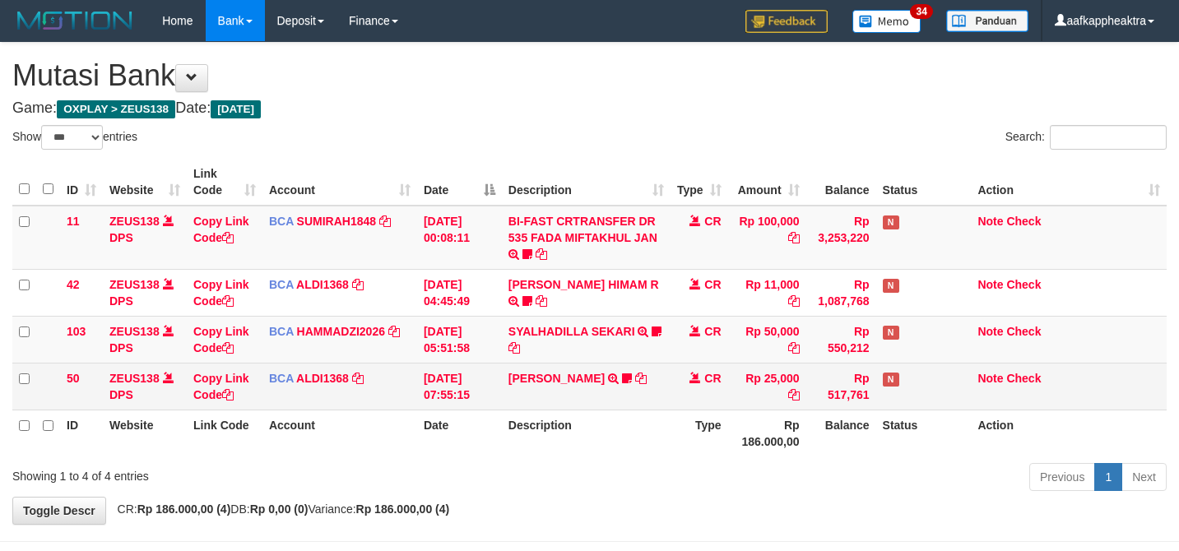
scroll to position [67, 0]
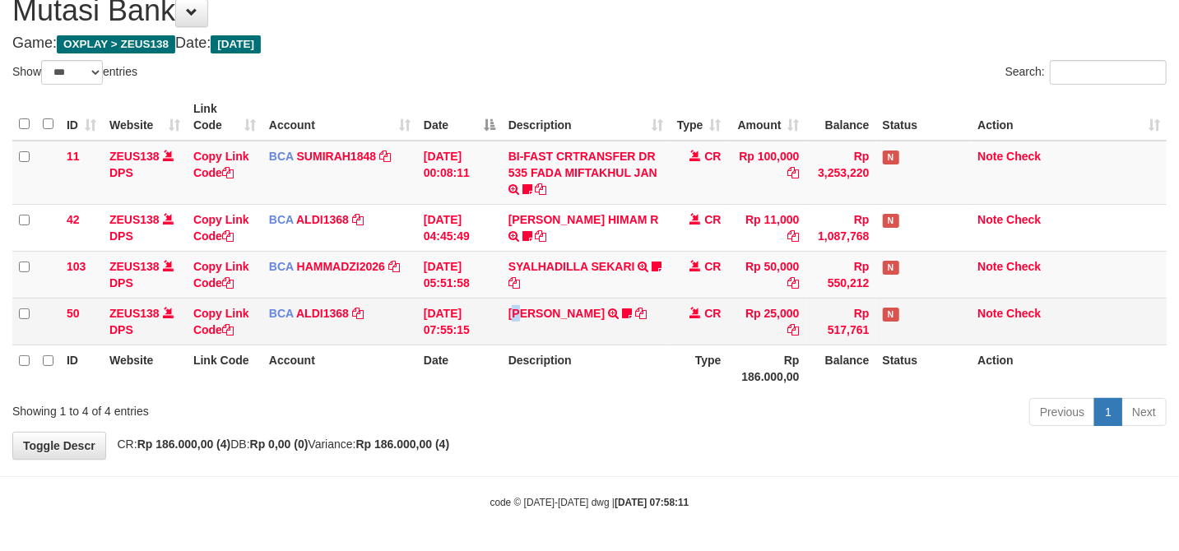
click at [514, 332] on td "MUJI IDHAM TRSF E-BANKING CR 3108/FTSCY/WS95051 25000.002025083187640489 TRFDN-…" at bounding box center [586, 321] width 169 height 47
click at [571, 339] on td "MUJI IDHAM TRSF E-BANKING CR 3108/FTSCY/WS95051 25000.002025083187640489 TRFDN-…" at bounding box center [586, 321] width 169 height 47
click at [573, 339] on td "MUJI IDHAM TRSF E-BANKING CR 3108/FTSCY/WS95051 25000.002025083187640489 TRFDN-…" at bounding box center [586, 321] width 169 height 47
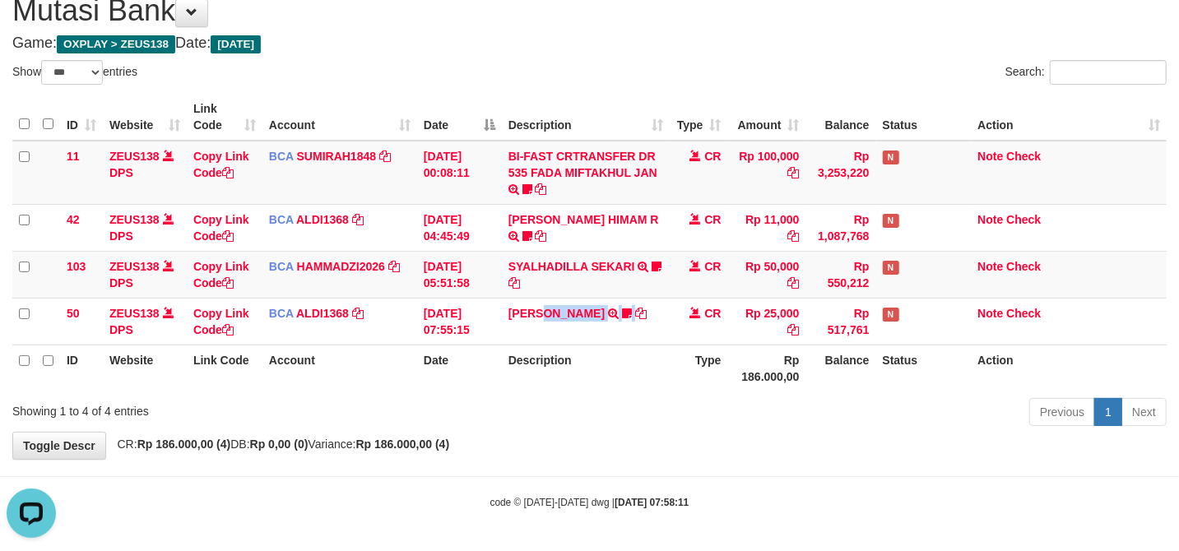
scroll to position [0, 0]
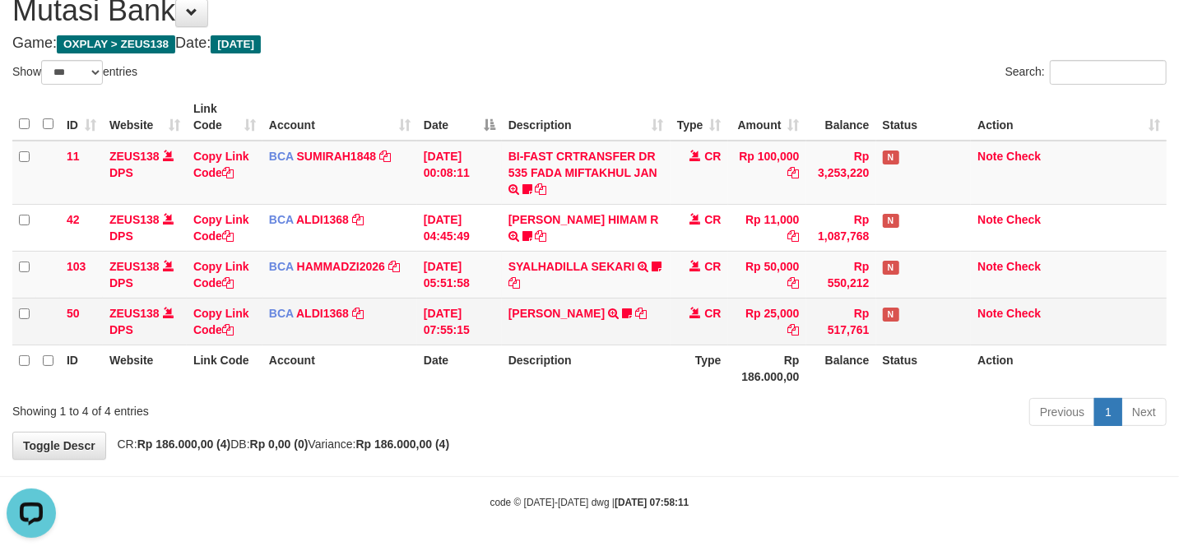
drag, startPoint x: 403, startPoint y: 320, endPoint x: 410, endPoint y: 310, distance: 11.9
click at [403, 320] on td "BCA ALDI1368 DPS ALDI mutasi_20250831_3354 | 50 mutasi_20250831_3354 | 50" at bounding box center [339, 321] width 155 height 47
click at [419, 310] on tr "50 ZEUS138 DPS Copy Link Code BCA ALDI1368 DPS ALDI mutasi_20250831_3354 | 50 m…" at bounding box center [589, 321] width 1154 height 47
click at [457, 308] on td "31/08/2025 07:55:15" at bounding box center [459, 321] width 85 height 47
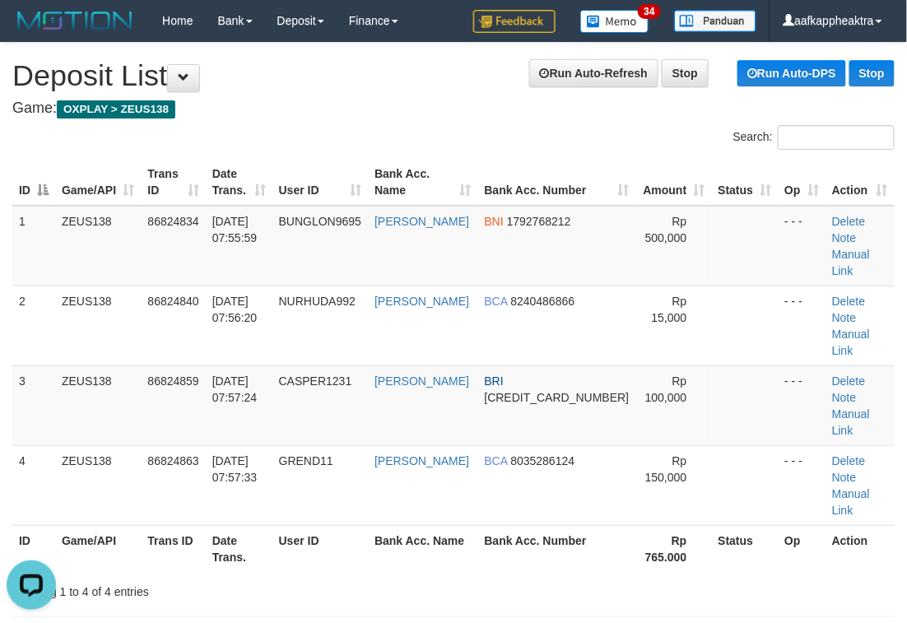
click at [520, 525] on th "Bank Acc. Number" at bounding box center [557, 548] width 158 height 47
click at [148, 525] on th "Trans ID" at bounding box center [173, 548] width 64 height 47
drag, startPoint x: 369, startPoint y: 508, endPoint x: 356, endPoint y: 520, distance: 16.9
click at [357, 520] on div "Search: ID Game/API Trans ID Date Trans. User ID Bank Acc. Name Bank Acc. Numbe…" at bounding box center [453, 362] width 882 height 475
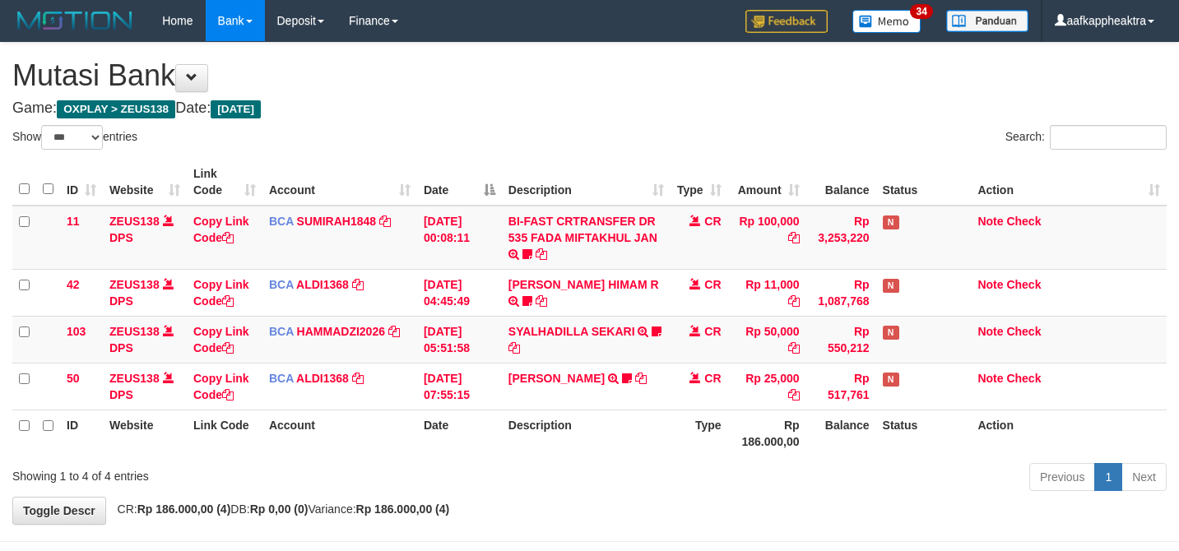
select select "***"
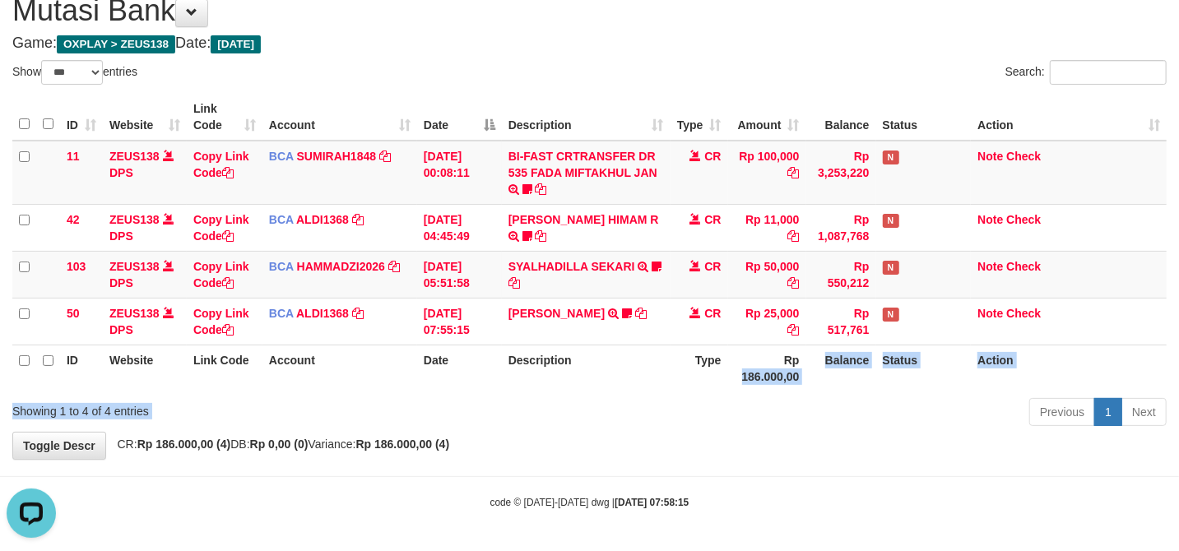
drag, startPoint x: 745, startPoint y: 396, endPoint x: 728, endPoint y: 360, distance: 39.0
click at [742, 387] on th "Rp 186.000,00" at bounding box center [767, 368] width 78 height 47
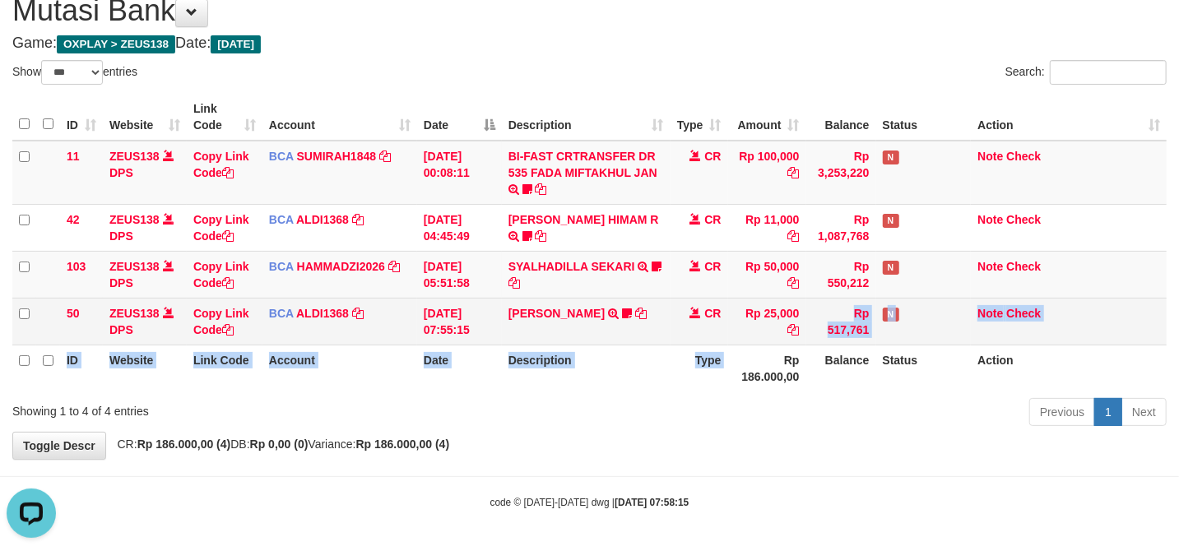
drag, startPoint x: 745, startPoint y: 351, endPoint x: 778, endPoint y: 336, distance: 36.1
click at [782, 333] on table "ID Website Link Code Account Date Description Type Amount Balance Status Action…" at bounding box center [589, 243] width 1154 height 298
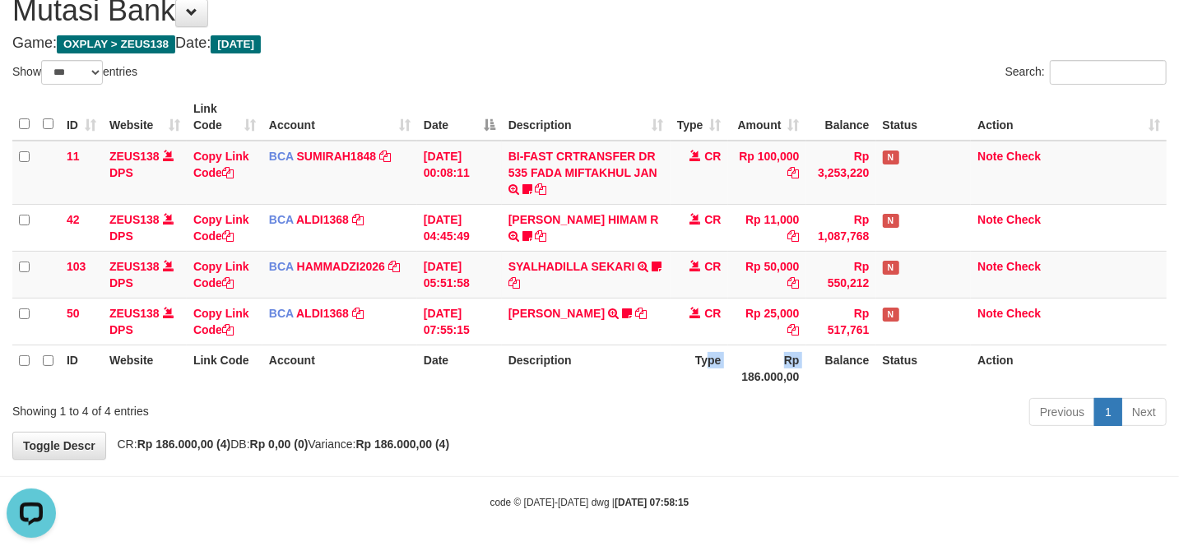
drag, startPoint x: 722, startPoint y: 374, endPoint x: 703, endPoint y: 383, distance: 21.3
click at [708, 382] on tr "ID Website Link Code Account Date Description Type Rp 186.000,00 Balance Status…" at bounding box center [589, 368] width 1154 height 47
click at [339, 369] on th "Account" at bounding box center [339, 368] width 155 height 47
click at [344, 372] on th "Account" at bounding box center [339, 368] width 155 height 47
drag, startPoint x: 399, startPoint y: 360, endPoint x: 409, endPoint y: 364, distance: 10.7
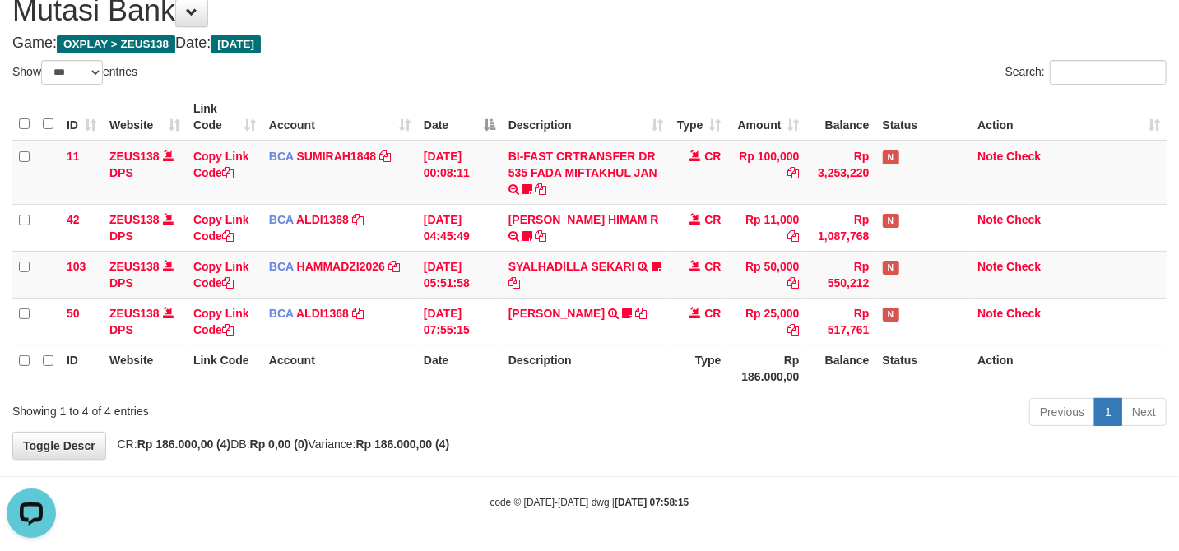
click at [399, 360] on th "Account" at bounding box center [339, 368] width 155 height 47
click at [668, 409] on div "Previous 1 Next" at bounding box center [835, 414] width 663 height 35
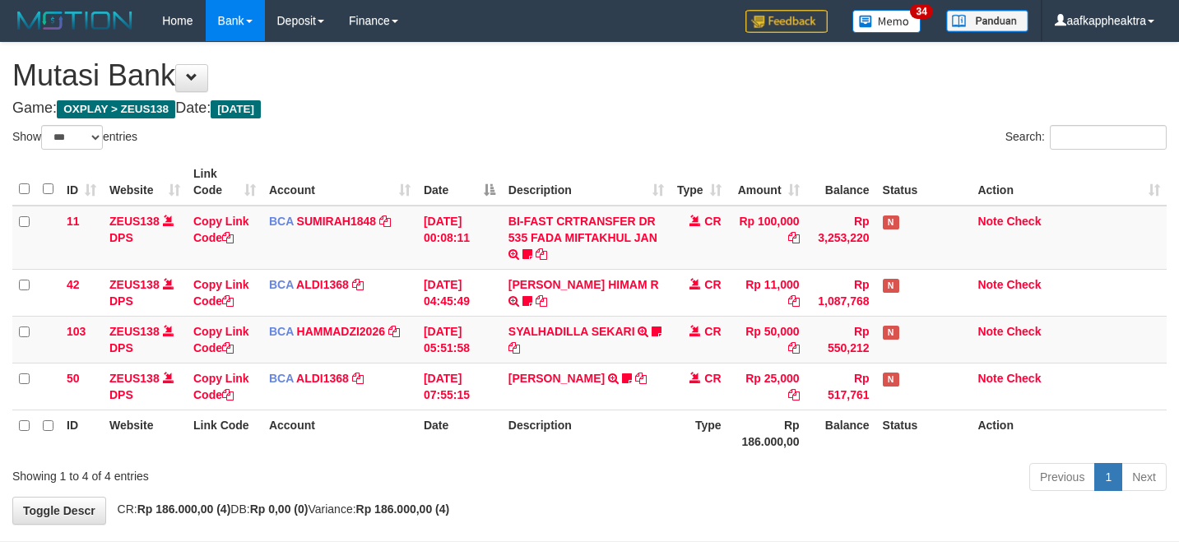
select select "***"
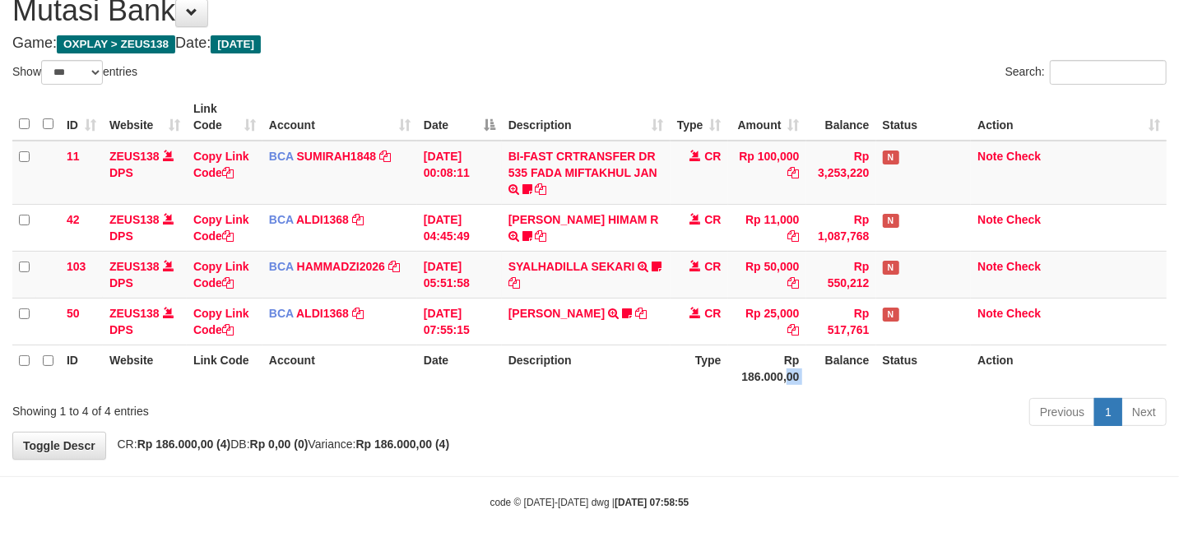
drag, startPoint x: 0, startPoint y: 0, endPoint x: 791, endPoint y: 386, distance: 879.8
click at [793, 382] on th "Rp 186.000,00" at bounding box center [767, 368] width 78 height 47
click at [742, 393] on div "ID Website Link Code Account Date Description Type Amount Balance Status Action…" at bounding box center [589, 243] width 1179 height 308
click at [712, 403] on div "Previous 1 Next" at bounding box center [835, 414] width 663 height 35
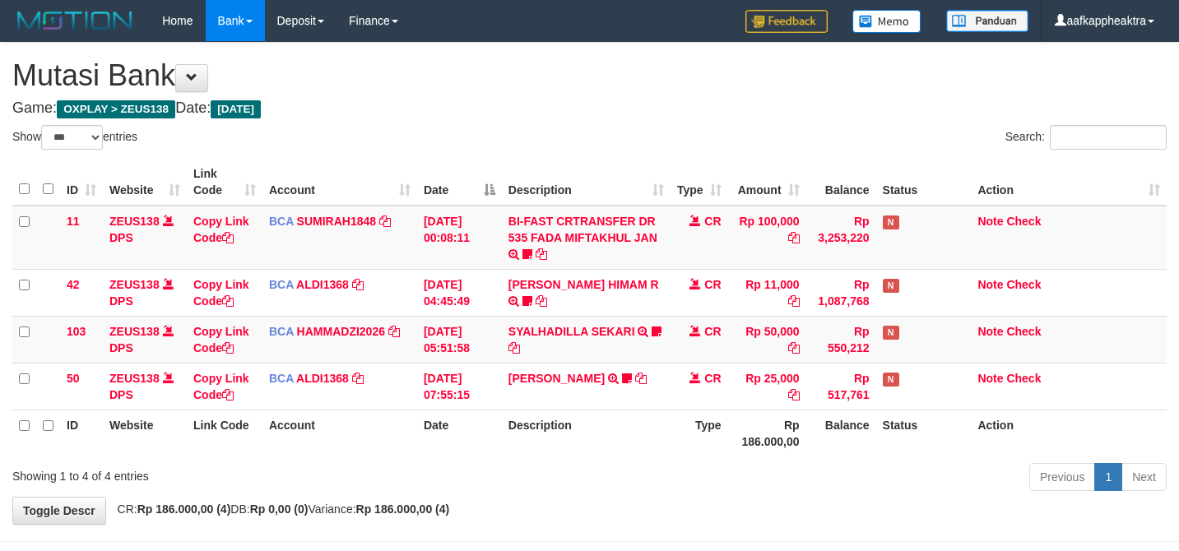
select select "***"
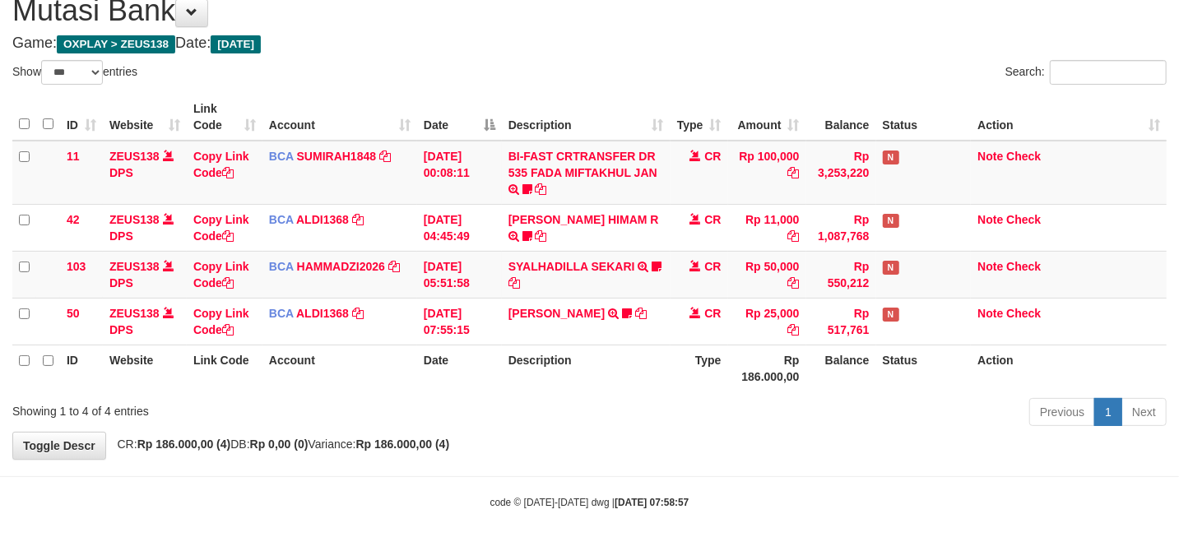
click at [699, 406] on div "Previous 1 Next" at bounding box center [835, 414] width 663 height 35
click at [638, 369] on th "Description" at bounding box center [586, 368] width 169 height 47
click at [639, 378] on th "Description" at bounding box center [586, 368] width 169 height 47
click at [638, 378] on th "Description" at bounding box center [586, 368] width 169 height 47
drag, startPoint x: 638, startPoint y: 378, endPoint x: 660, endPoint y: 383, distance: 22.0
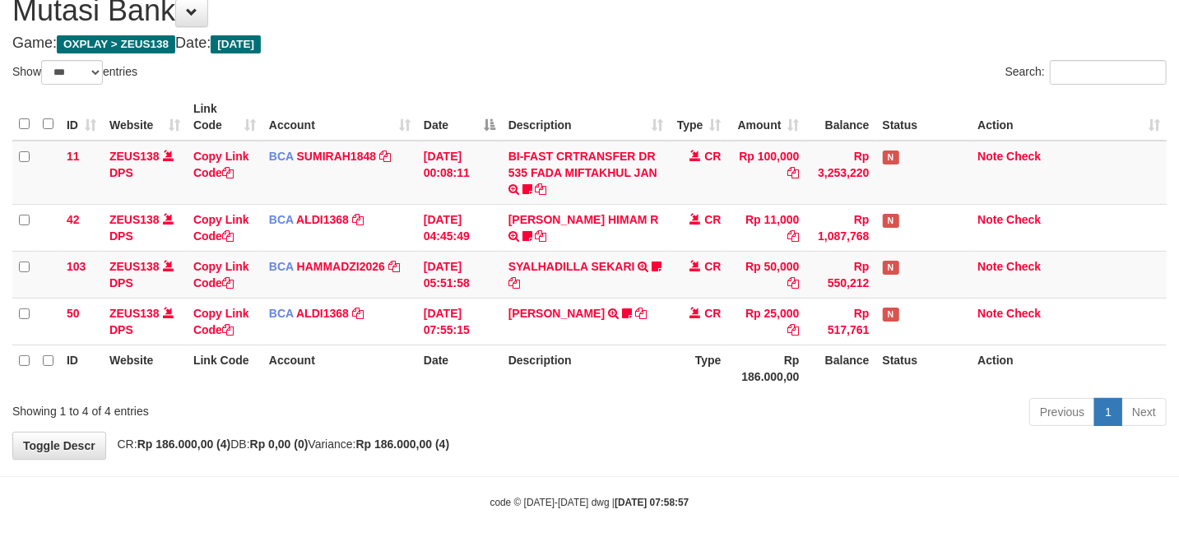
click at [643, 383] on th "Description" at bounding box center [586, 368] width 169 height 47
click at [656, 345] on th "Description" at bounding box center [586, 368] width 169 height 47
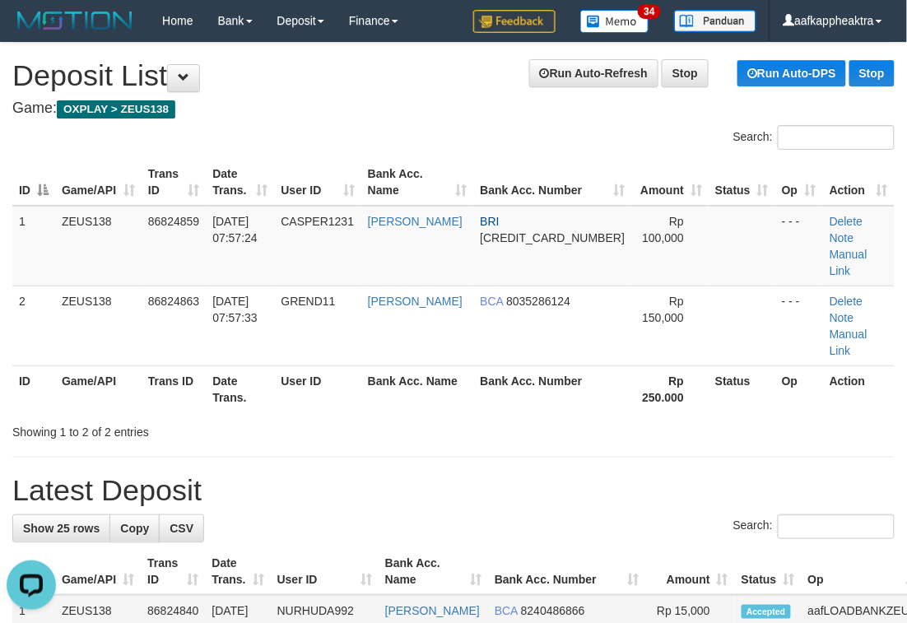
drag, startPoint x: 388, startPoint y: 534, endPoint x: 364, endPoint y: 522, distance: 27.6
click at [380, 595] on tr "1 ZEUS138 86824840 31/08/2025 07:58:18 NURHUDA992 NURHUDA BCA 8240486866 Rp 15,…" at bounding box center [501, 619] width 978 height 48
drag, startPoint x: 380, startPoint y: 488, endPoint x: 7, endPoint y: 453, distance: 374.4
click at [374, 548] on th "User ID" at bounding box center [325, 571] width 108 height 47
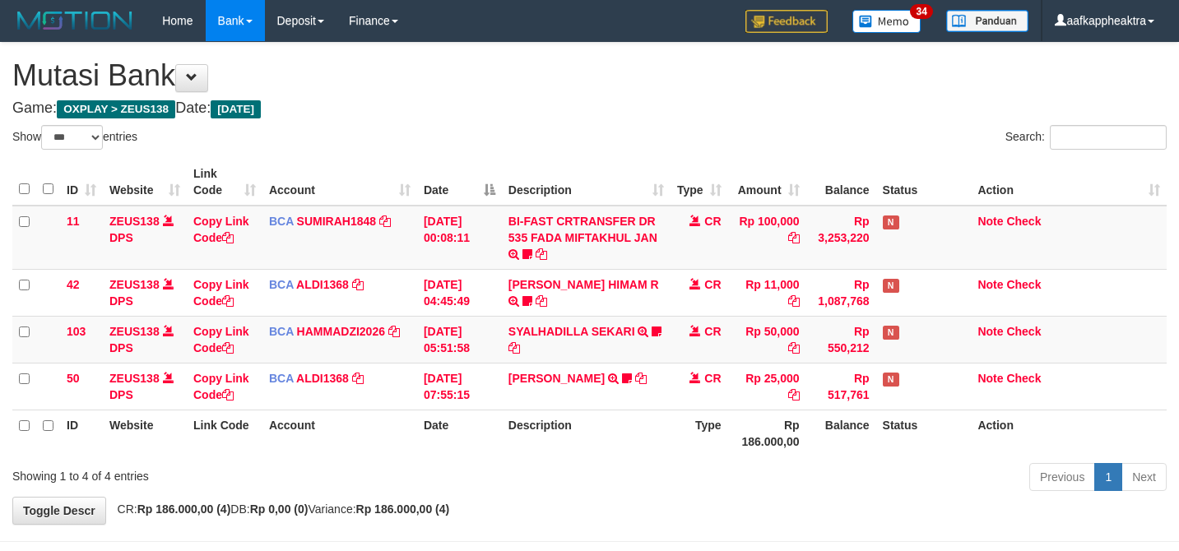
select select "***"
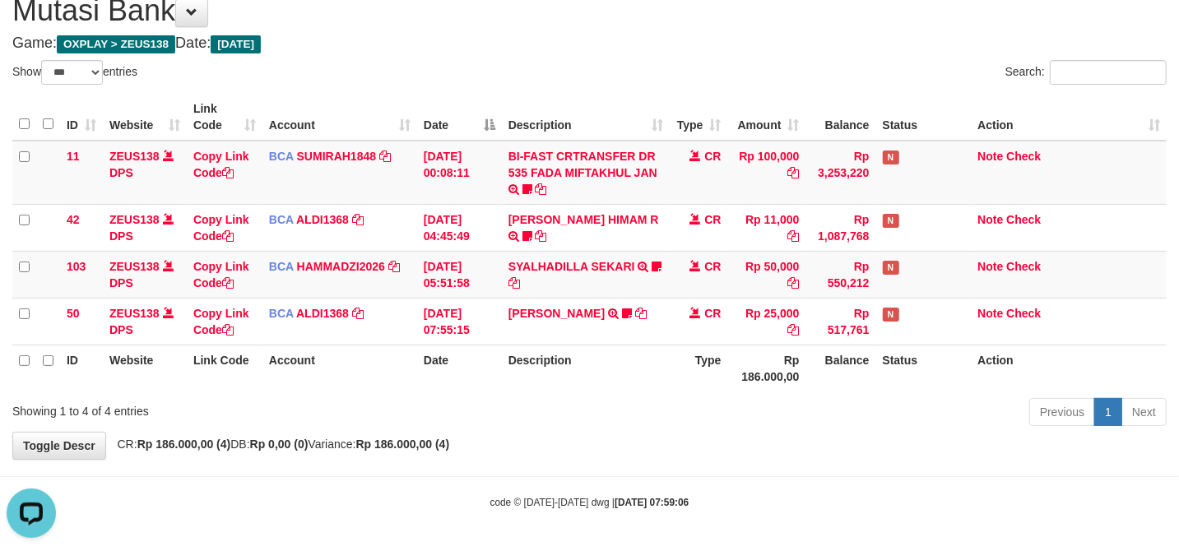
click at [680, 375] on th "Type" at bounding box center [700, 368] width 58 height 47
click at [676, 376] on th "Type" at bounding box center [700, 368] width 58 height 47
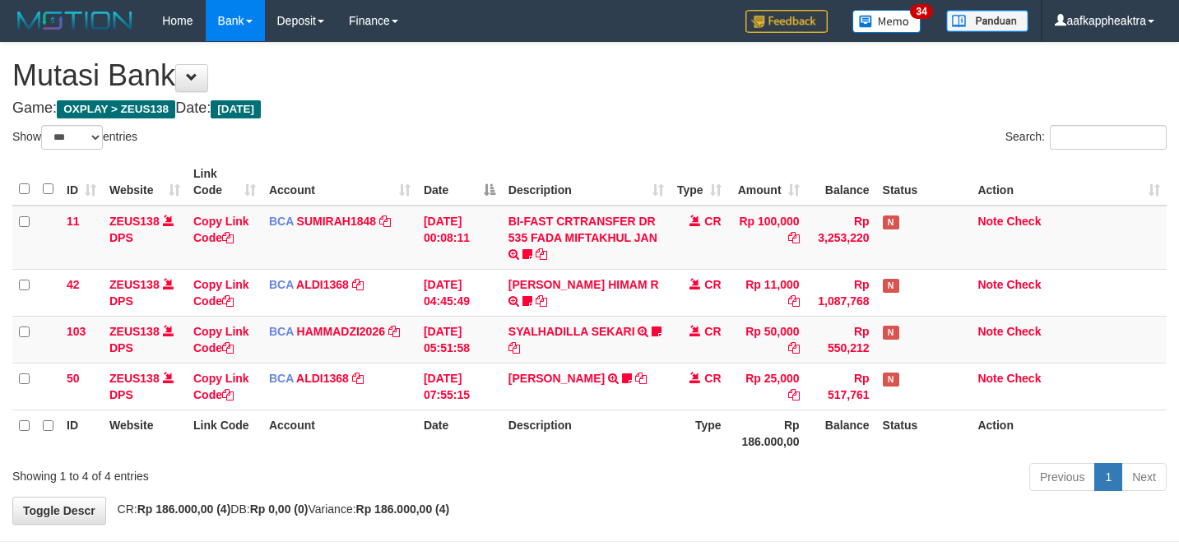
select select "***"
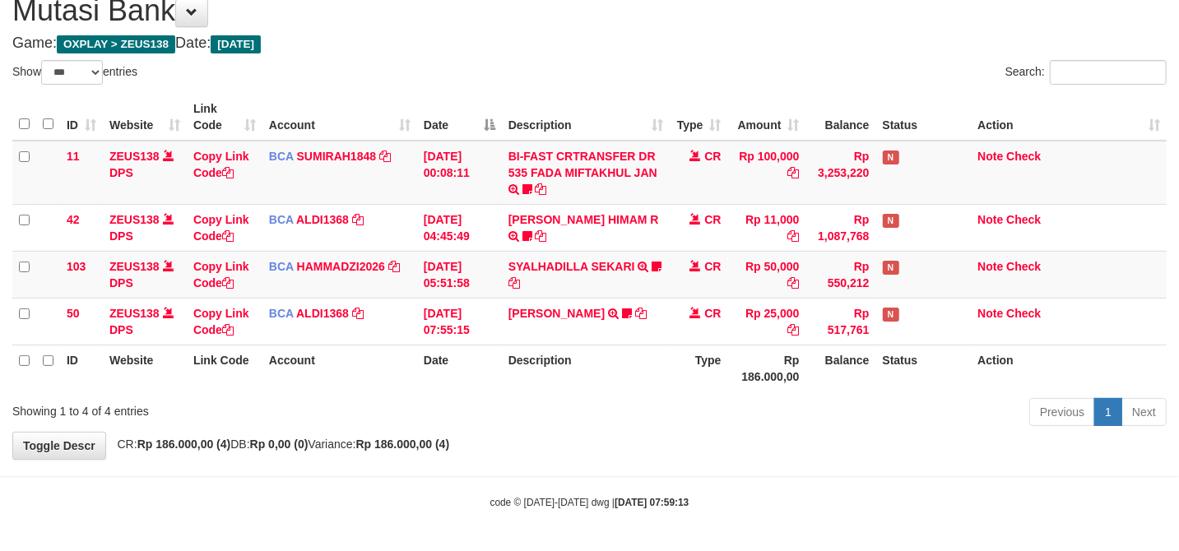
click at [815, 354] on th "Balance" at bounding box center [841, 368] width 70 height 47
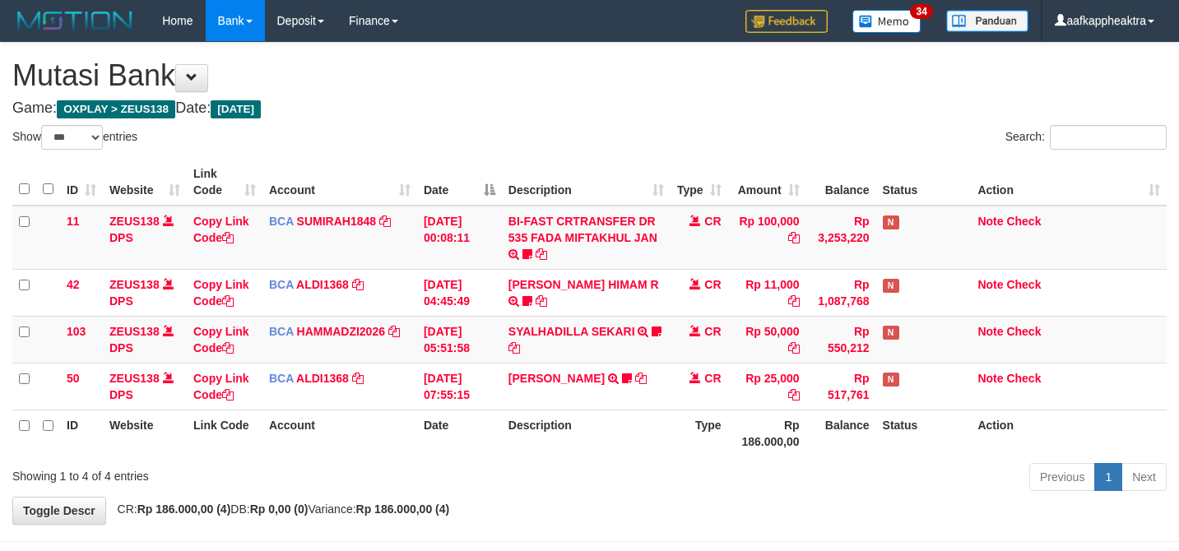
select select "***"
click at [587, 316] on td "SYALHADILLA SEKARI TRSF E-BANKING CR 08/31 ZAP41 SYALHADILLA SEKARI youreyes" at bounding box center [586, 339] width 169 height 47
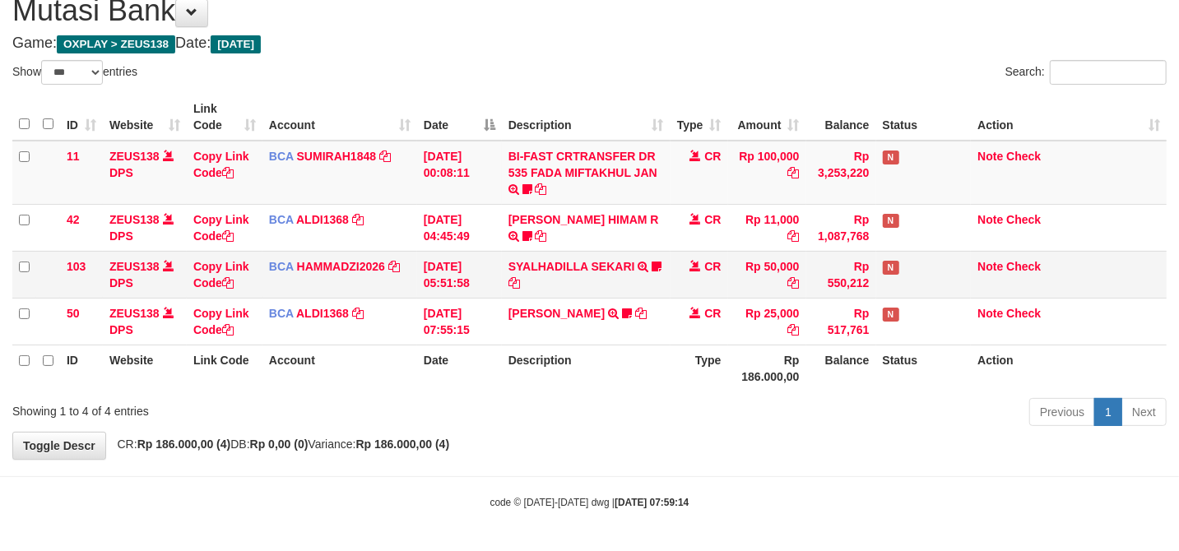
click at [602, 290] on td "SYALHADILLA SEKARI TRSF E-BANKING CR 08/31 ZAP41 SYALHADILLA SEKARI youreyes" at bounding box center [586, 274] width 169 height 47
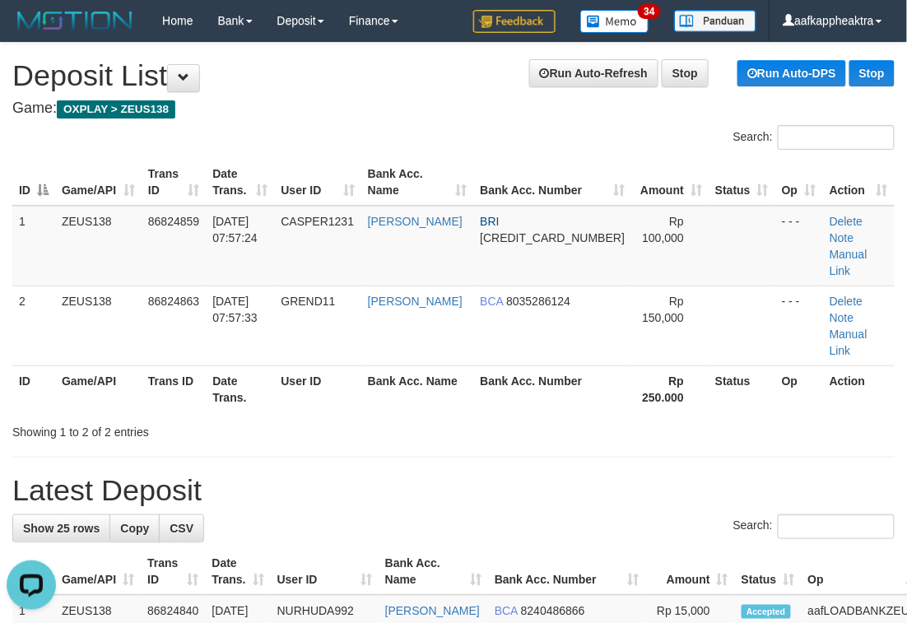
drag, startPoint x: 297, startPoint y: 428, endPoint x: 217, endPoint y: 429, distance: 79.8
click at [294, 474] on h1 "Latest Deposit" at bounding box center [453, 490] width 882 height 33
click at [451, 514] on div "Search:" at bounding box center [453, 528] width 882 height 29
click at [449, 514] on div "Search:" at bounding box center [453, 528] width 882 height 29
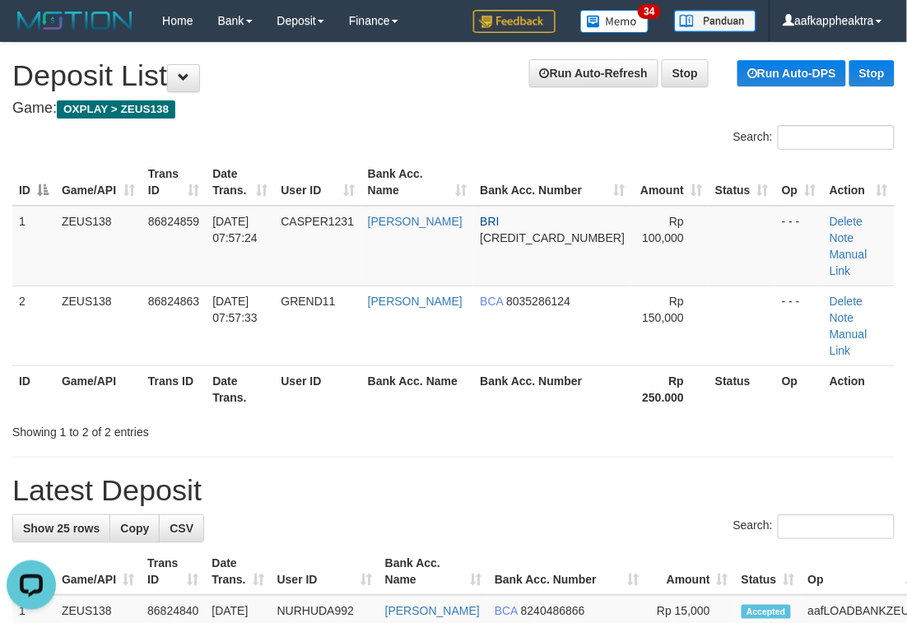
click at [500, 514] on div "Search:" at bounding box center [453, 528] width 882 height 29
click at [494, 514] on div "Search:" at bounding box center [453, 528] width 882 height 29
drag, startPoint x: 494, startPoint y: 465, endPoint x: 564, endPoint y: 474, distance: 70.5
click at [564, 514] on div "Search:" at bounding box center [453, 528] width 882 height 29
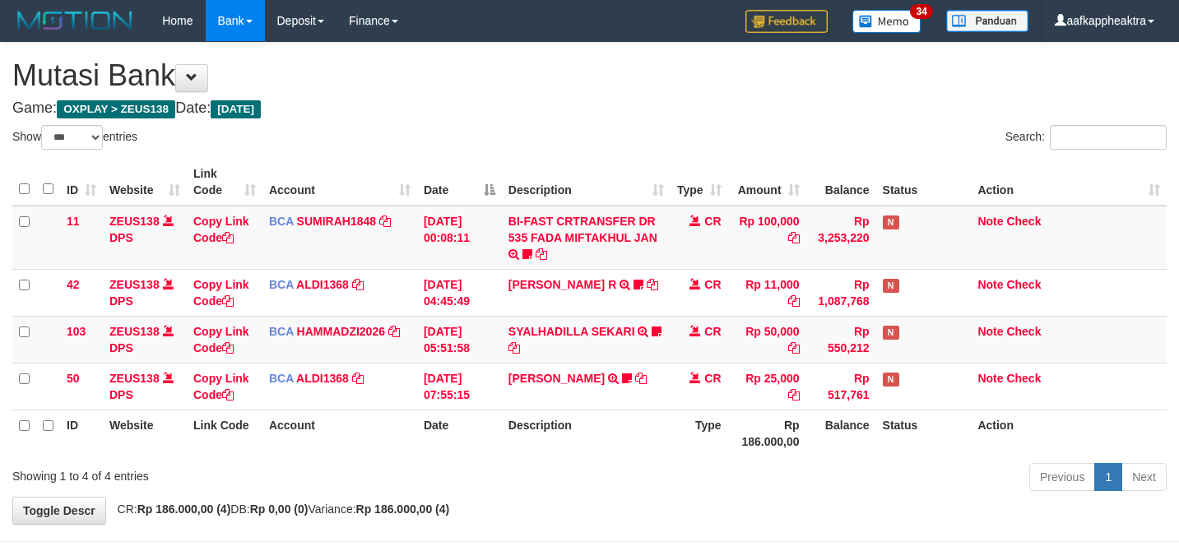
select select "***"
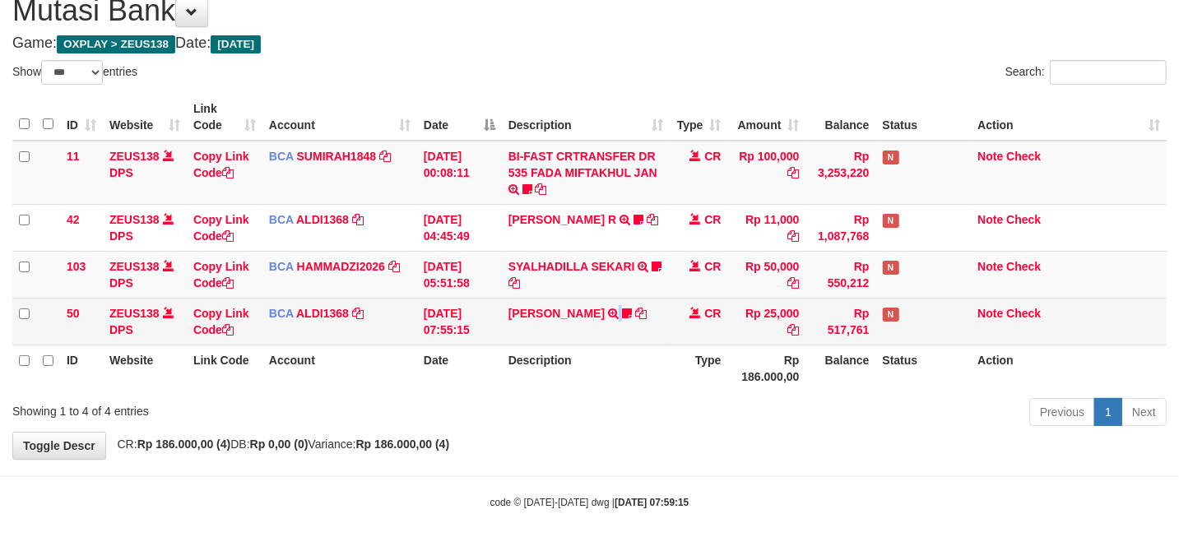
click at [581, 301] on td "MUJI IDHAM TRSF E-BANKING CR 3108/FTSCY/WS95051 25000.002025083187640489 TRFDN-…" at bounding box center [586, 321] width 169 height 47
click at [578, 303] on td "MUJI IDHAM TRSF E-BANKING CR 3108/FTSCY/WS95051 25000.002025083187640489 TRFDN-…" at bounding box center [586, 321] width 169 height 47
click at [660, 304] on tr "50 ZEUS138 DPS Copy Link Code BCA ALDI1368 DPS ALDI mutasi_20250831_3354 | 50 m…" at bounding box center [589, 321] width 1154 height 47
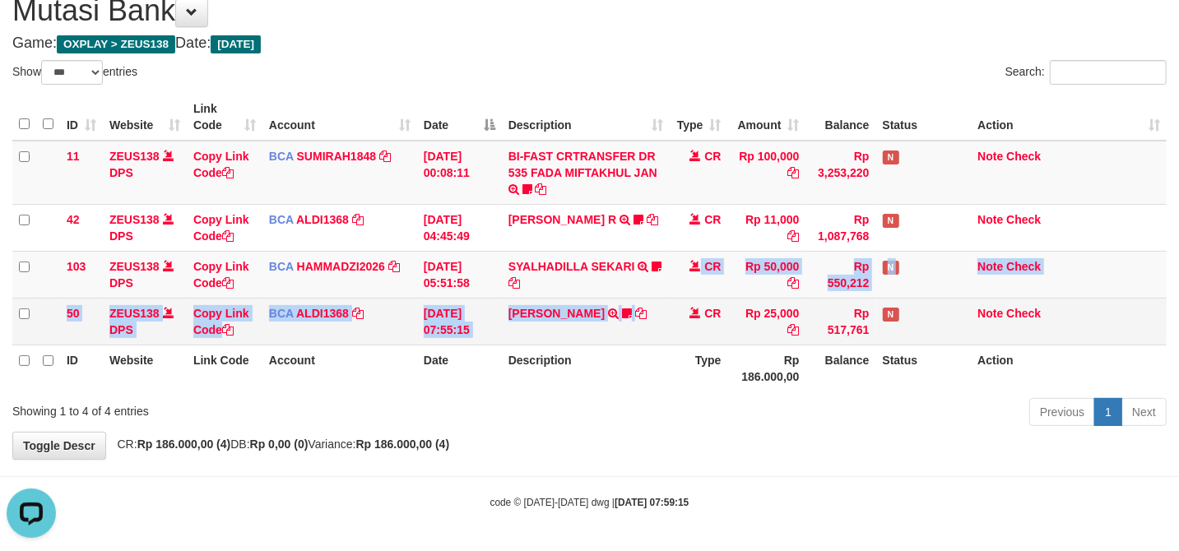
click at [637, 298] on tbody "11 ZEUS138 DPS Copy Link Code BCA SUMIRAH1848 DPS SUMIRAH mutasi_20250831_4156 …" at bounding box center [589, 243] width 1154 height 205
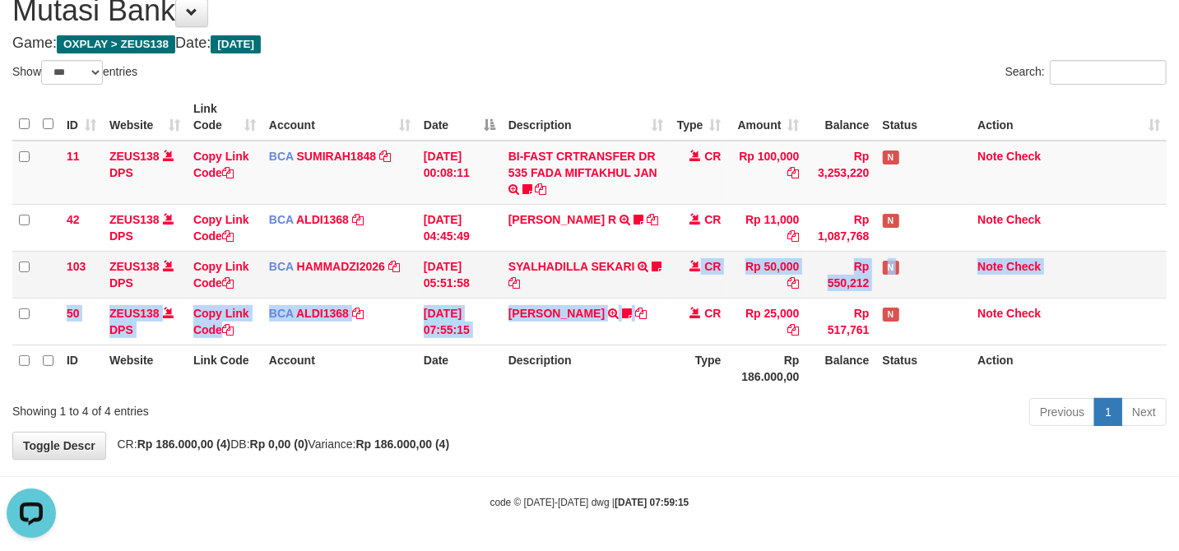
click at [617, 285] on td "SYALHADILLA SEKARI TRSF E-BANKING CR 08/31 ZAP41 SYALHADILLA SEKARI youreyes" at bounding box center [586, 274] width 169 height 47
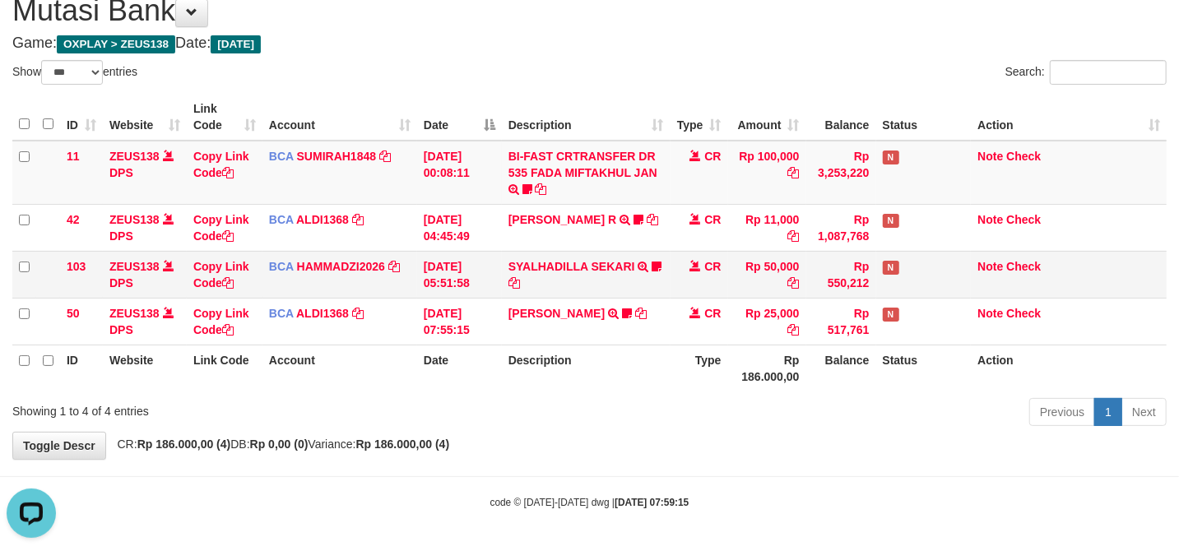
click at [635, 283] on td "SYALHADILLA SEKARI TRSF E-BANKING CR 08/31 ZAP41 SYALHADILLA SEKARI youreyes" at bounding box center [586, 274] width 169 height 47
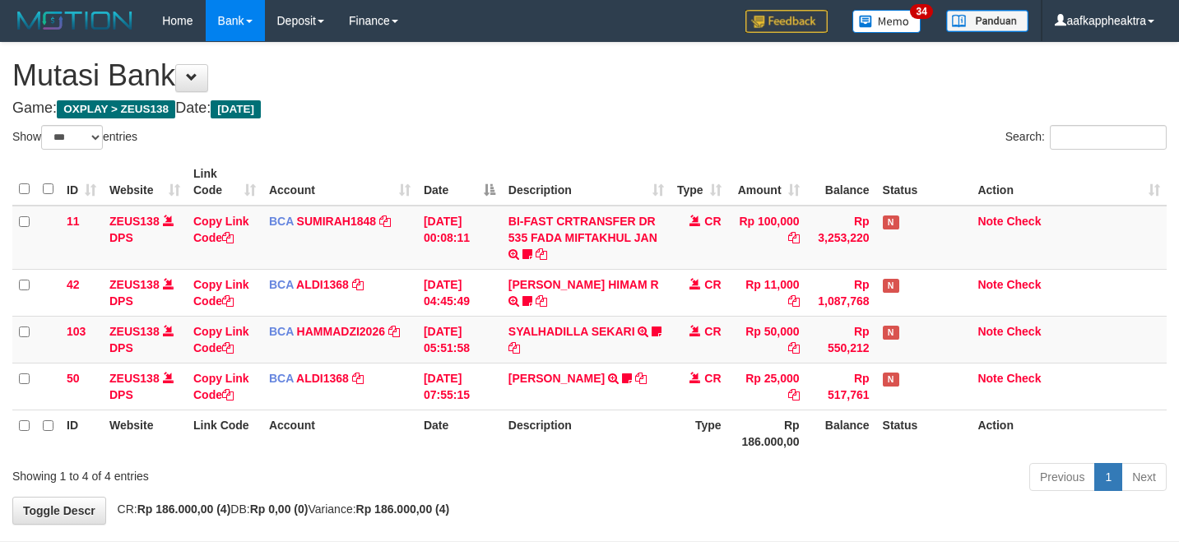
select select "***"
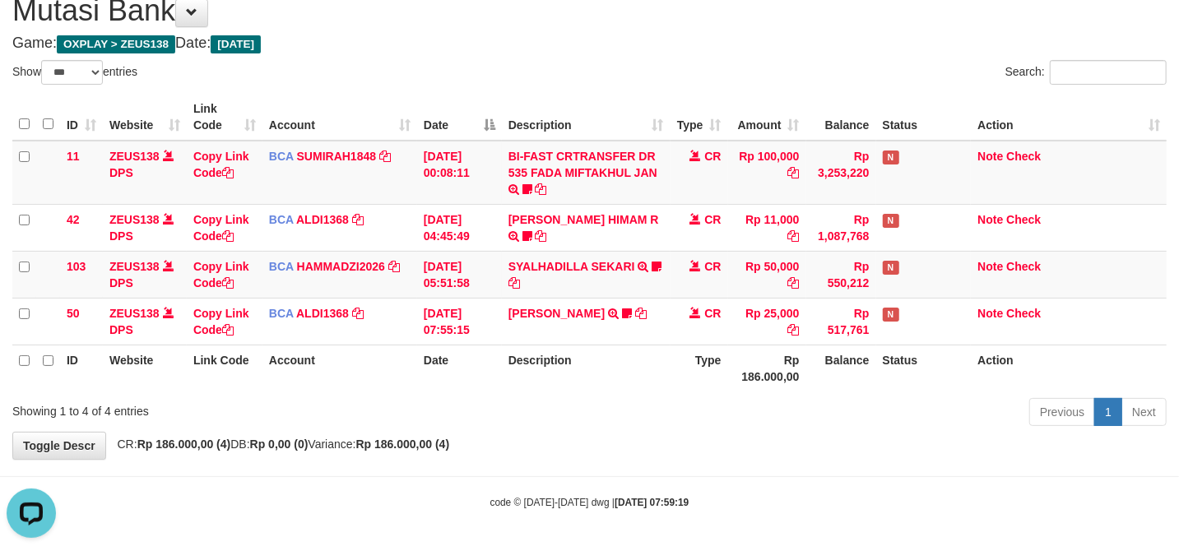
click at [755, 434] on div "**********" at bounding box center [589, 218] width 1179 height 481
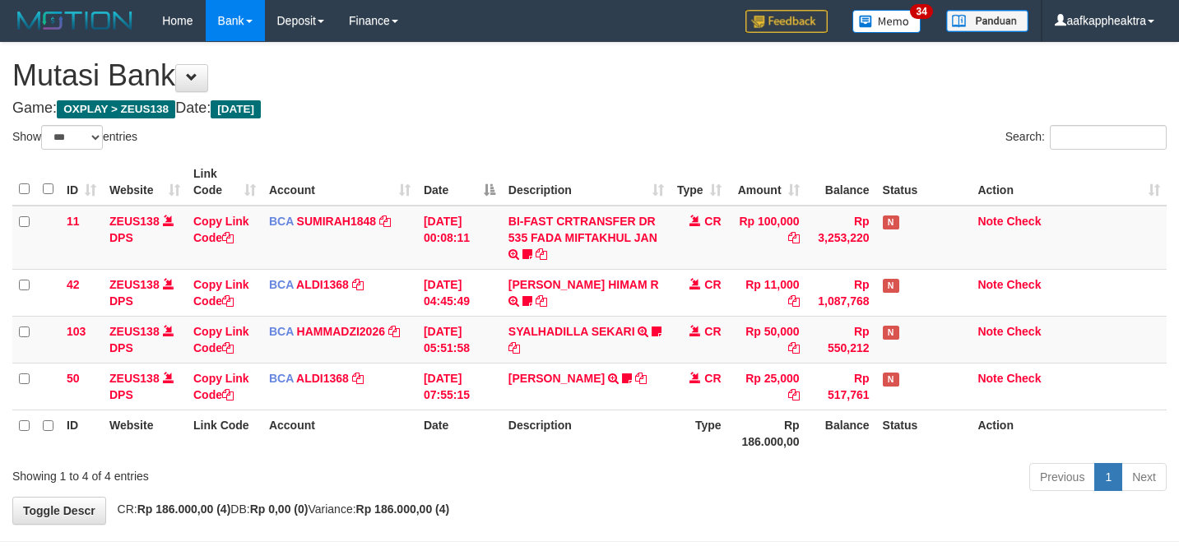
select select "***"
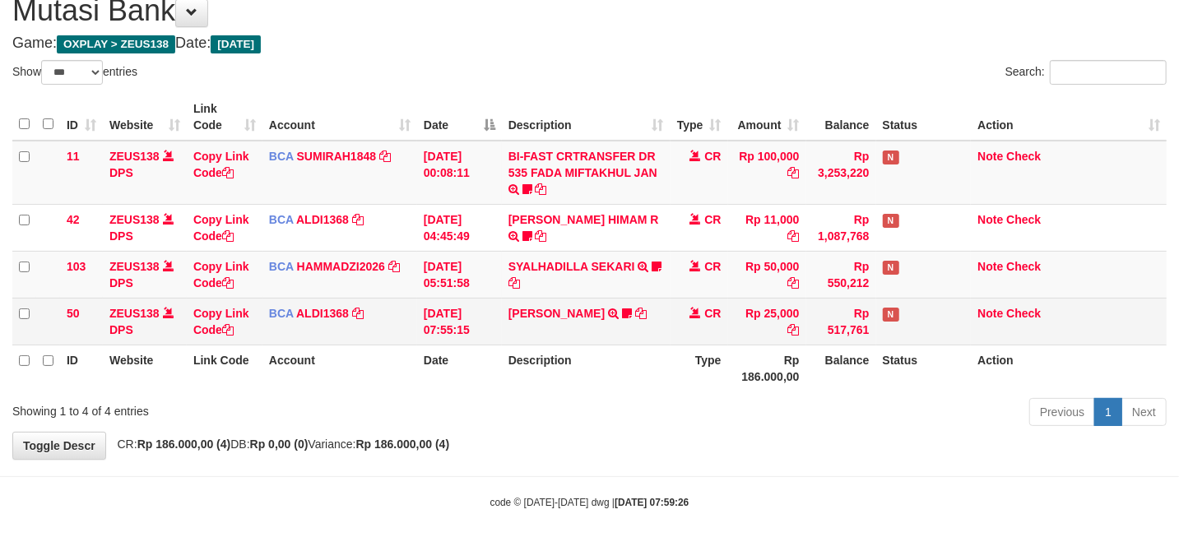
click at [606, 329] on td "MUJI IDHAM TRSF E-BANKING CR 3108/FTSCY/WS95051 25000.002025083187640489 TRFDN-…" at bounding box center [586, 321] width 169 height 47
click at [613, 303] on td "MUJI IDHAM TRSF E-BANKING CR 3108/FTSCY/WS95051 25000.002025083187640489 TRFDN-…" at bounding box center [586, 321] width 169 height 47
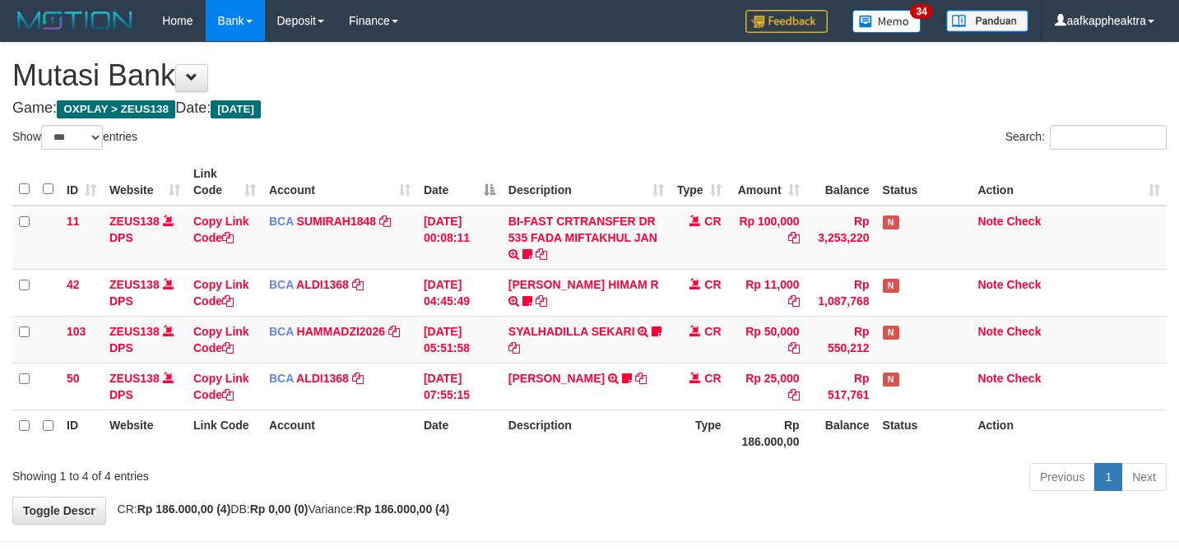
select select "***"
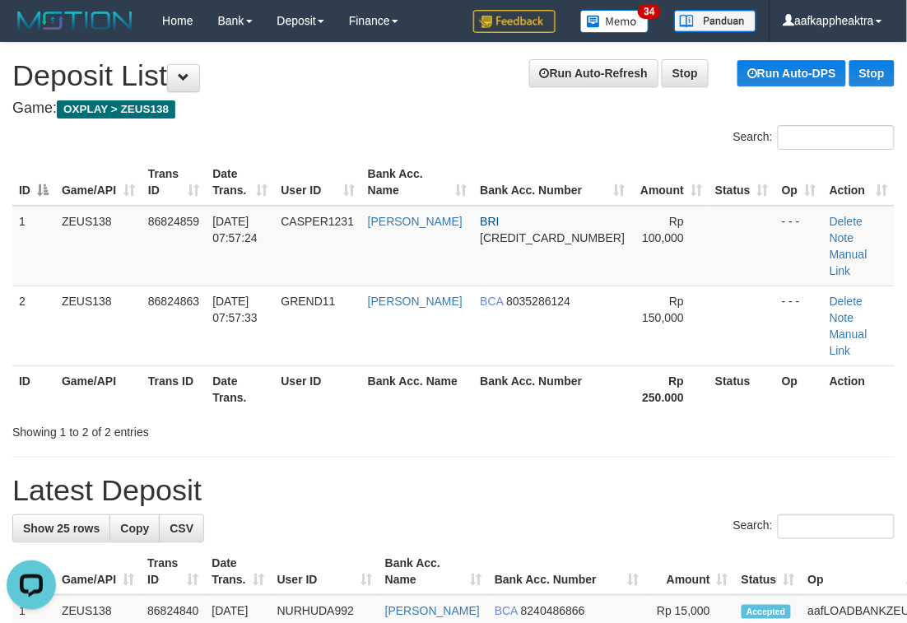
click at [462, 548] on th "Bank Acc. Name" at bounding box center [432, 571] width 109 height 47
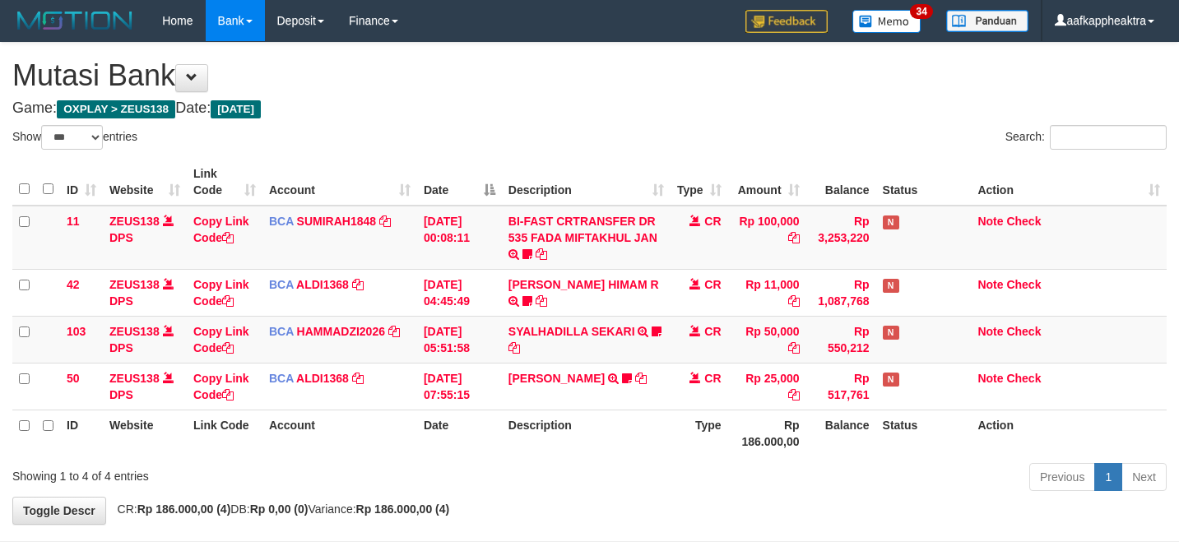
select select "***"
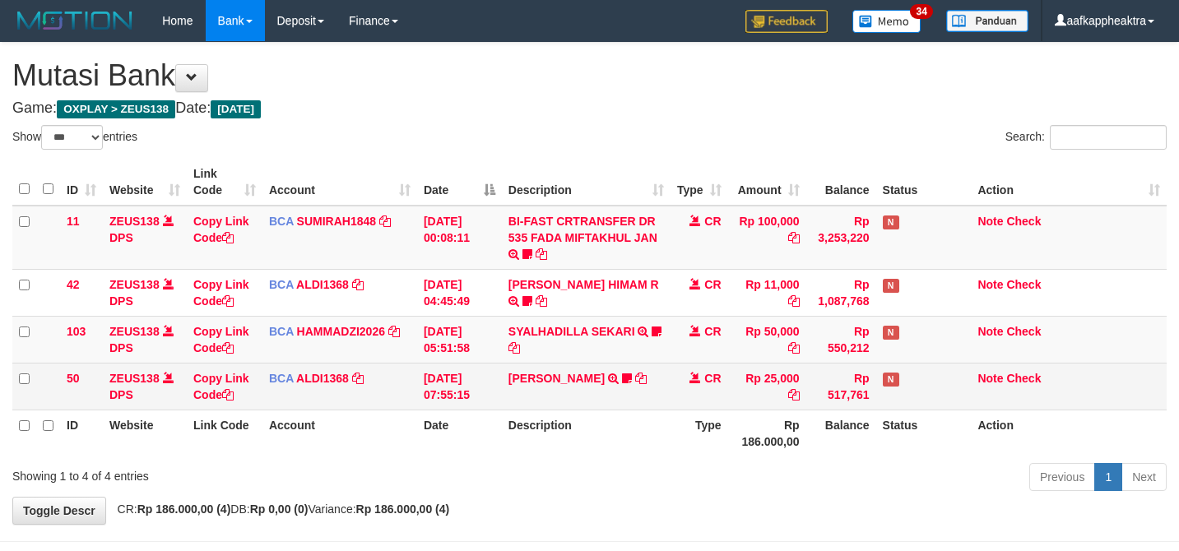
scroll to position [67, 0]
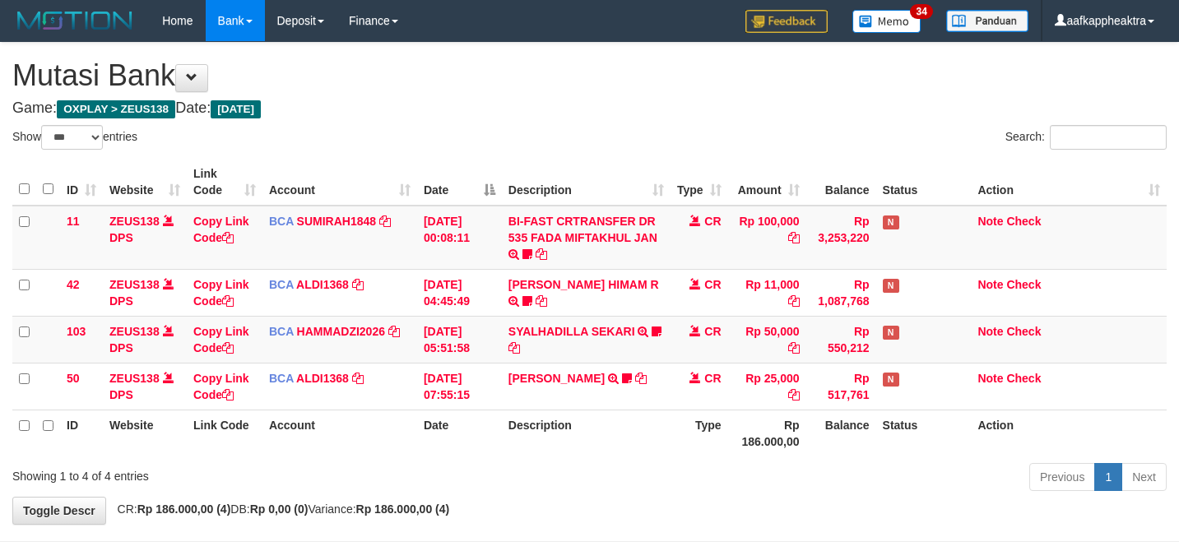
select select "***"
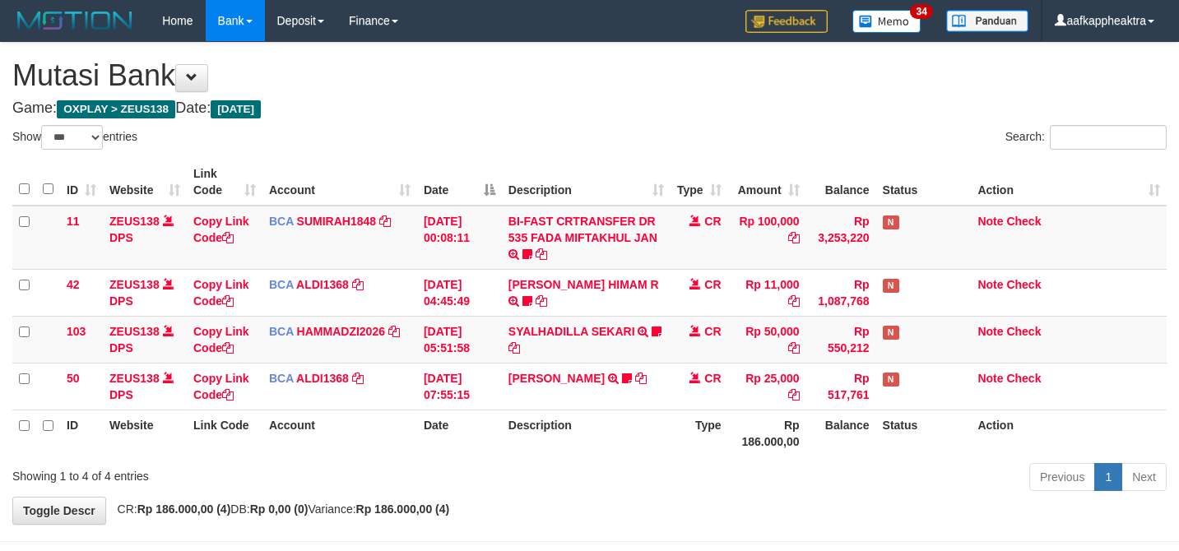
select select "***"
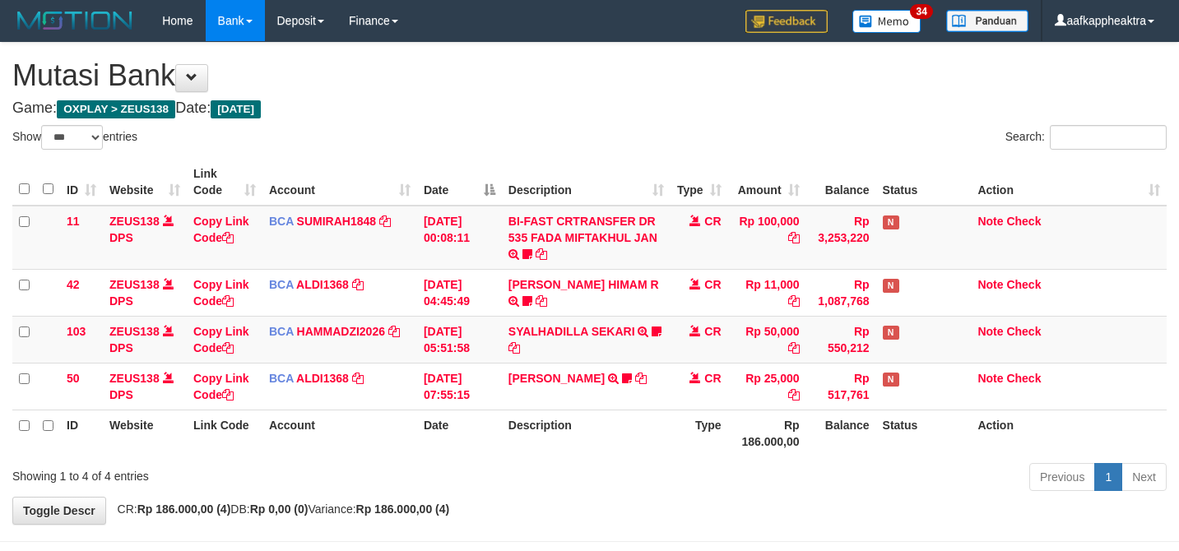
select select "***"
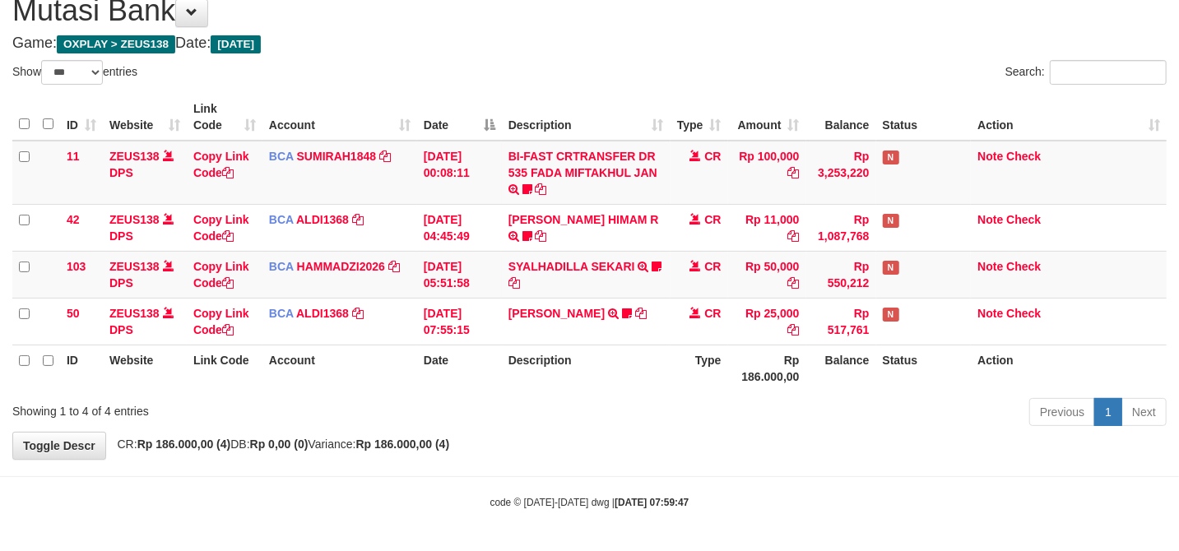
click at [436, 374] on th "Date" at bounding box center [459, 368] width 85 height 47
click at [940, 403] on div "Previous 1 Next" at bounding box center [835, 414] width 663 height 35
click at [941, 399] on div "Previous 1 Next" at bounding box center [835, 414] width 663 height 35
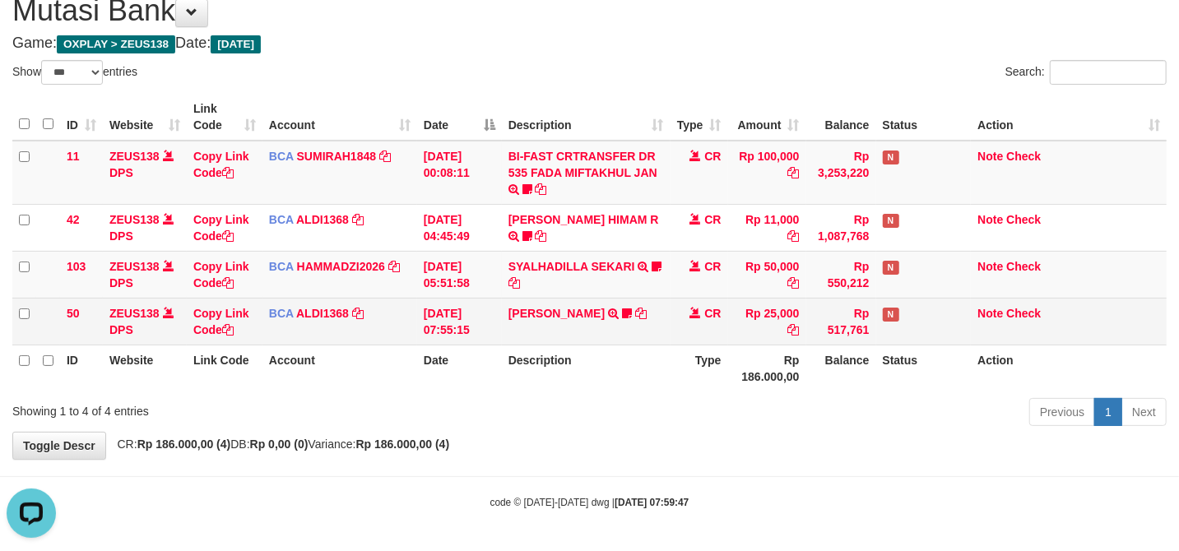
click at [851, 323] on td "Rp 517,761" at bounding box center [841, 321] width 70 height 47
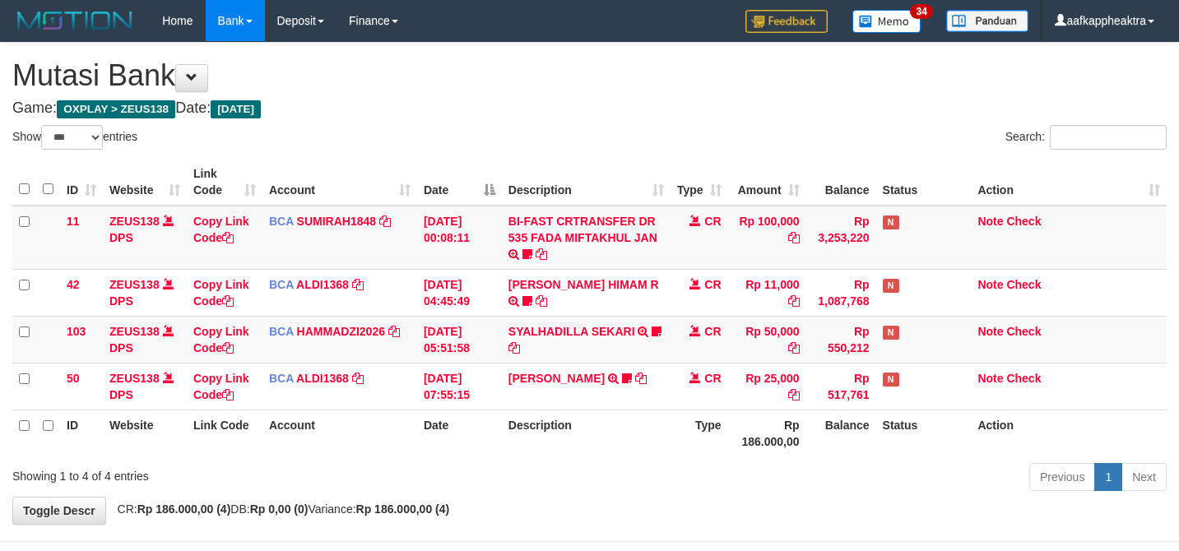
select select "***"
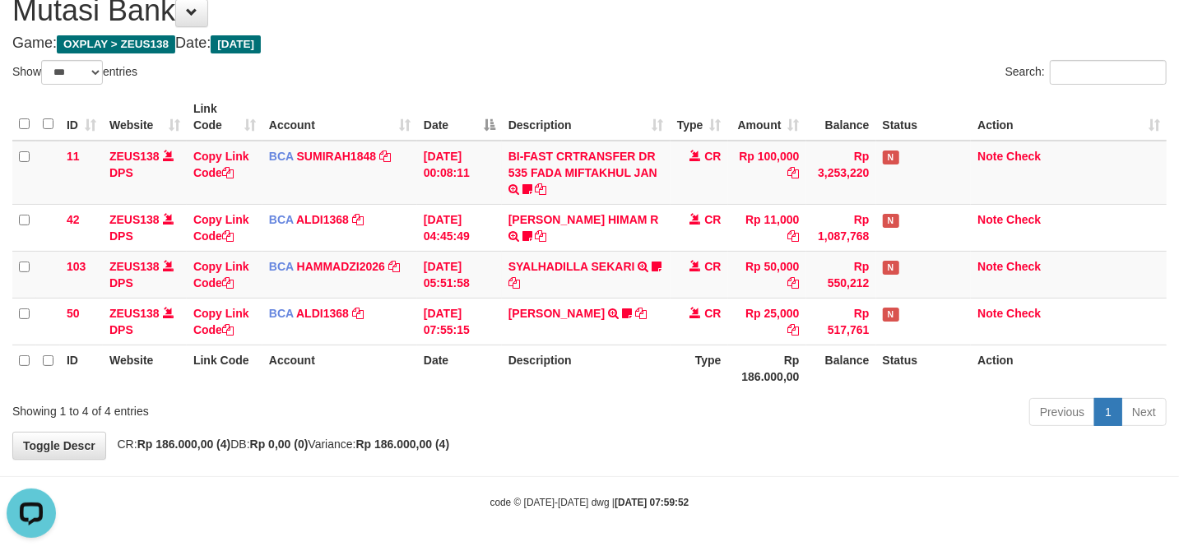
click at [663, 376] on tr "ID Website Link Code Account Date Description Type Rp 186.000,00 Balance Status…" at bounding box center [589, 368] width 1154 height 47
click at [662, 376] on th "Description" at bounding box center [586, 368] width 169 height 47
drag, startPoint x: 639, startPoint y: 363, endPoint x: 597, endPoint y: 369, distance: 42.5
click at [597, 369] on th "Description" at bounding box center [586, 368] width 169 height 47
click at [501, 398] on div "Previous 1 Next" at bounding box center [835, 414] width 688 height 35
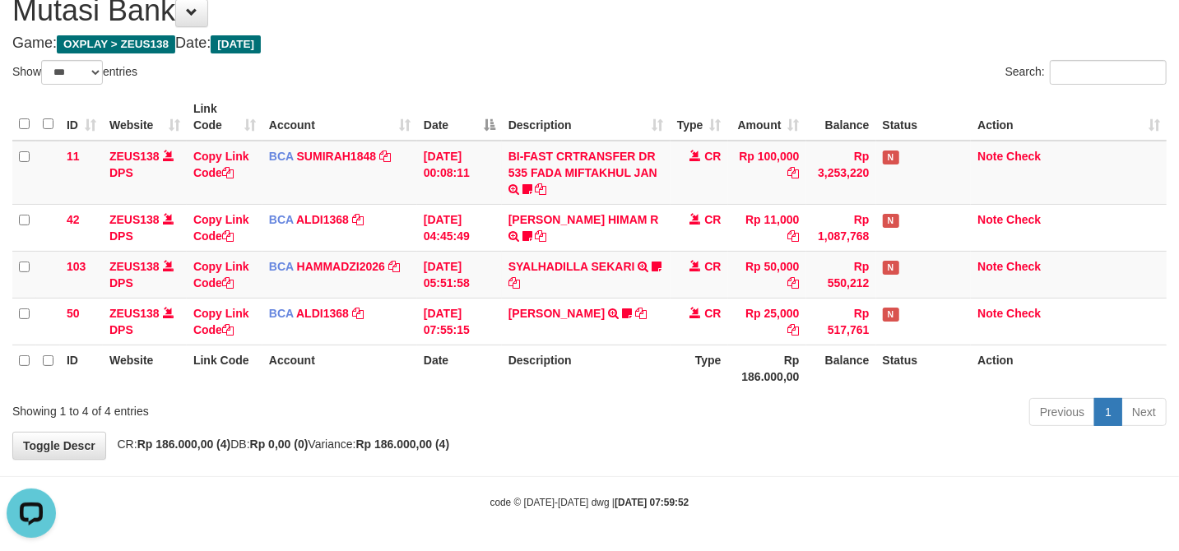
click at [507, 406] on div "Previous 1 Next" at bounding box center [835, 414] width 663 height 35
drag, startPoint x: 497, startPoint y: 408, endPoint x: 617, endPoint y: 383, distance: 122.6
click at [500, 406] on div "Previous 1 Next" at bounding box center [835, 414] width 688 height 35
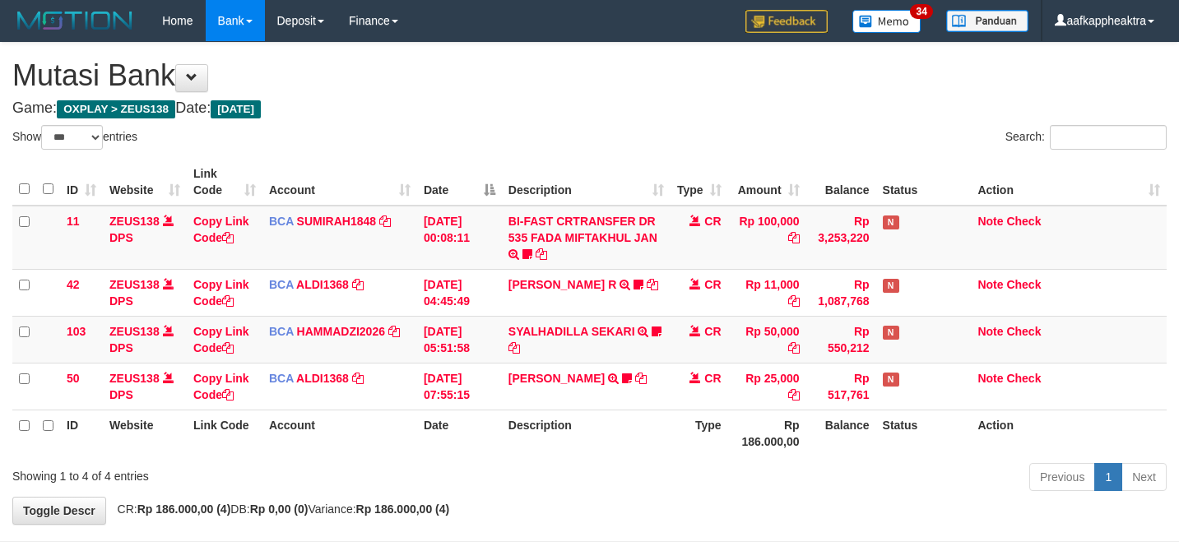
select select "***"
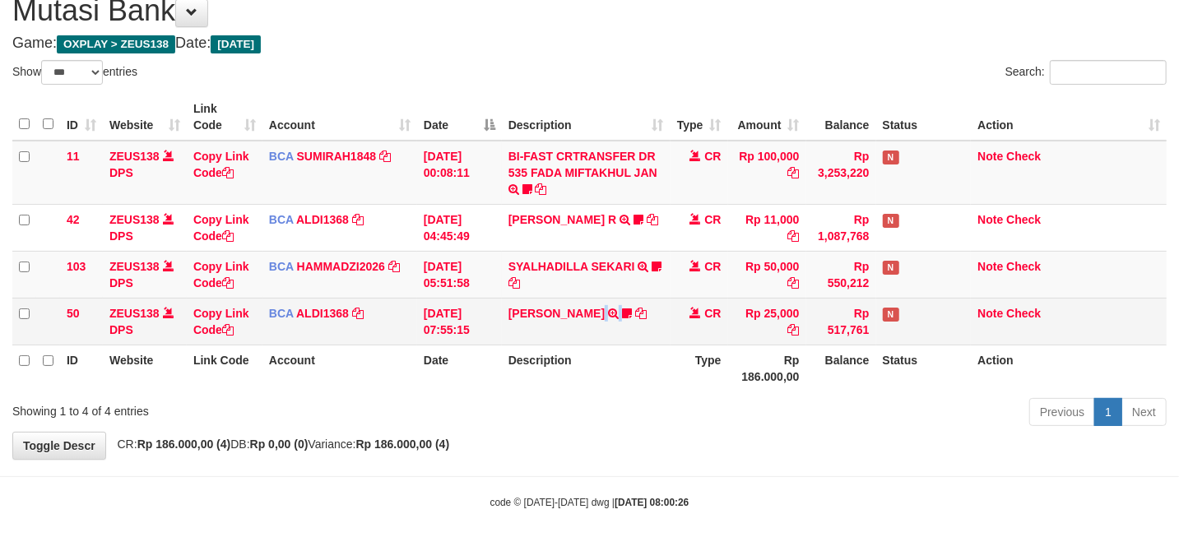
drag, startPoint x: 0, startPoint y: 0, endPoint x: 594, endPoint y: 309, distance: 669.8
click at [591, 310] on td "MUJI IDHAM TRSF E-BANKING CR 3108/FTSCY/WS95051 25000.002025083187640489 TRFDN-…" at bounding box center [586, 321] width 169 height 47
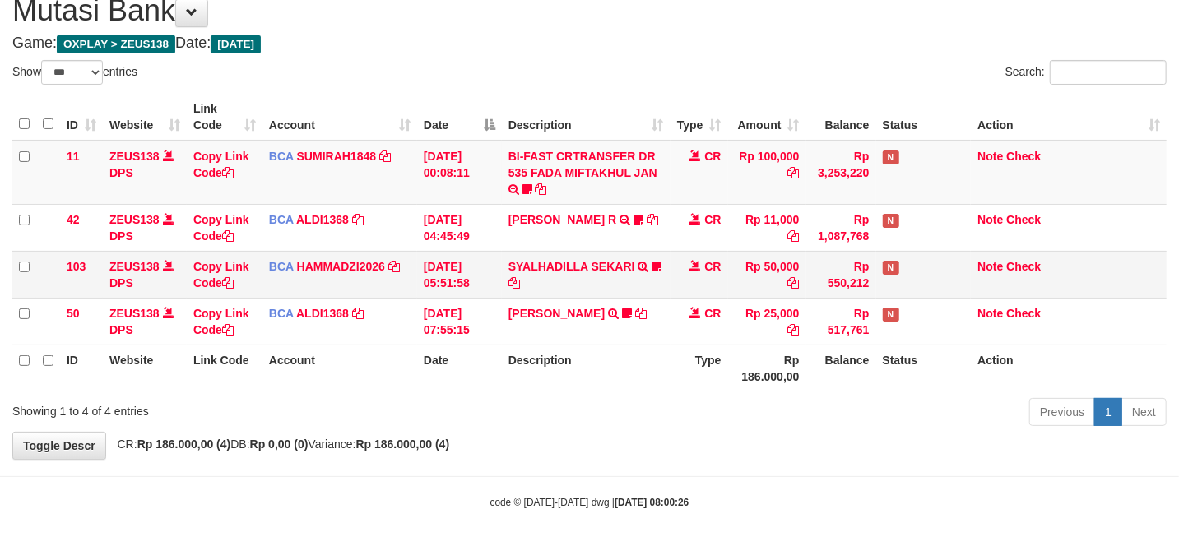
click at [652, 290] on tbody "11 ZEUS138 DPS Copy Link Code BCA SUMIRAH1848 DPS SUMIRAH mutasi_20250831_4156 …" at bounding box center [589, 243] width 1154 height 205
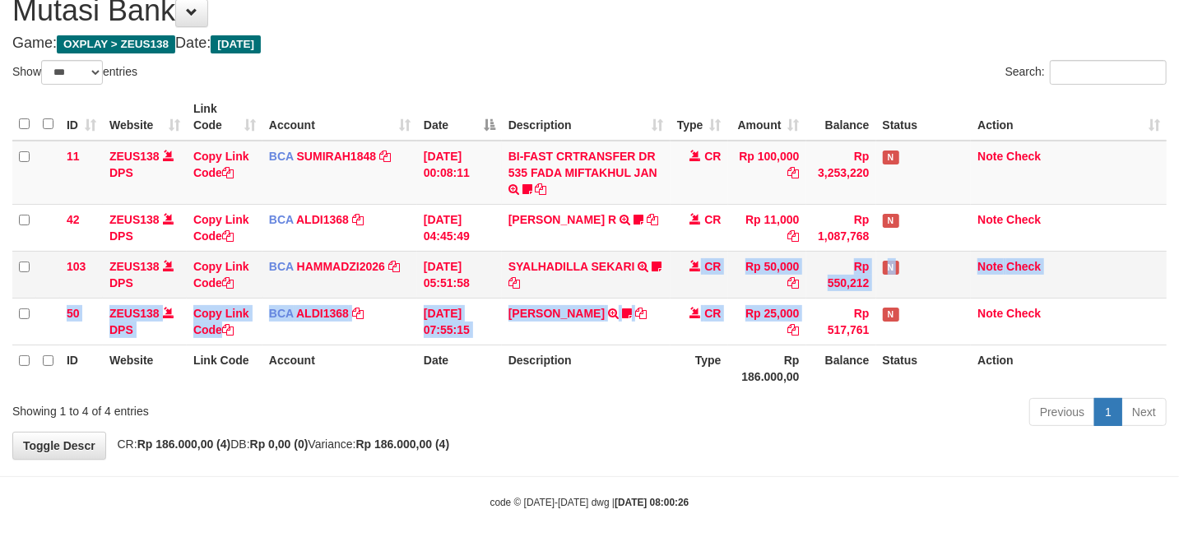
click at [612, 287] on td "SYALHADILLA SEKARI TRSF E-BANKING CR 08/31 ZAP41 SYALHADILLA SEKARI youreyes" at bounding box center [586, 274] width 169 height 47
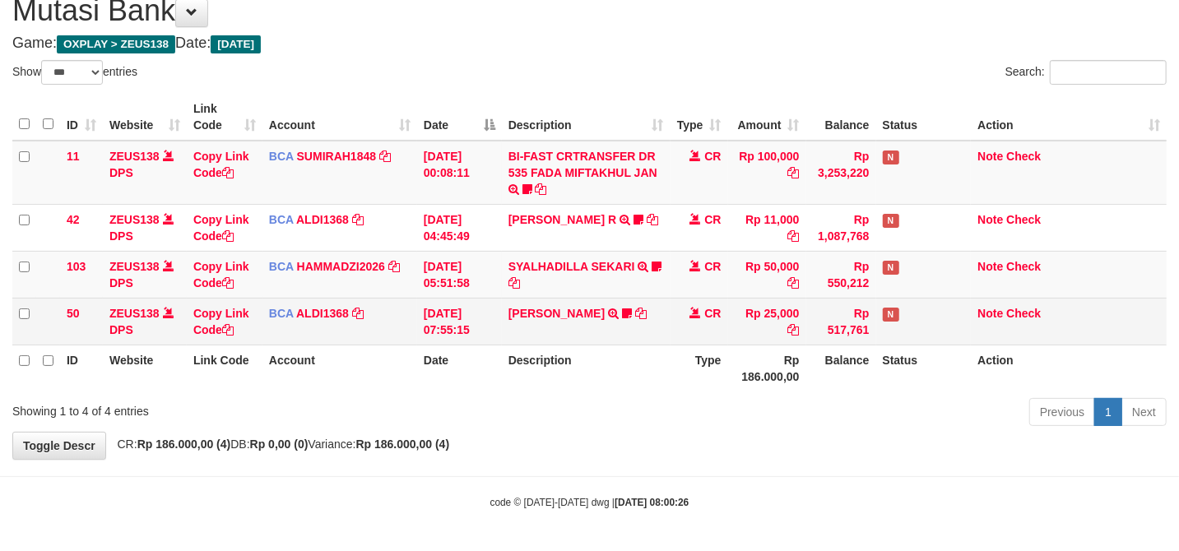
drag, startPoint x: 580, startPoint y: 293, endPoint x: 569, endPoint y: 298, distance: 11.8
click at [569, 298] on tbody "11 ZEUS138 DPS Copy Link Code BCA SUMIRAH1848 DPS SUMIRAH mutasi_20250831_4156 …" at bounding box center [589, 243] width 1154 height 205
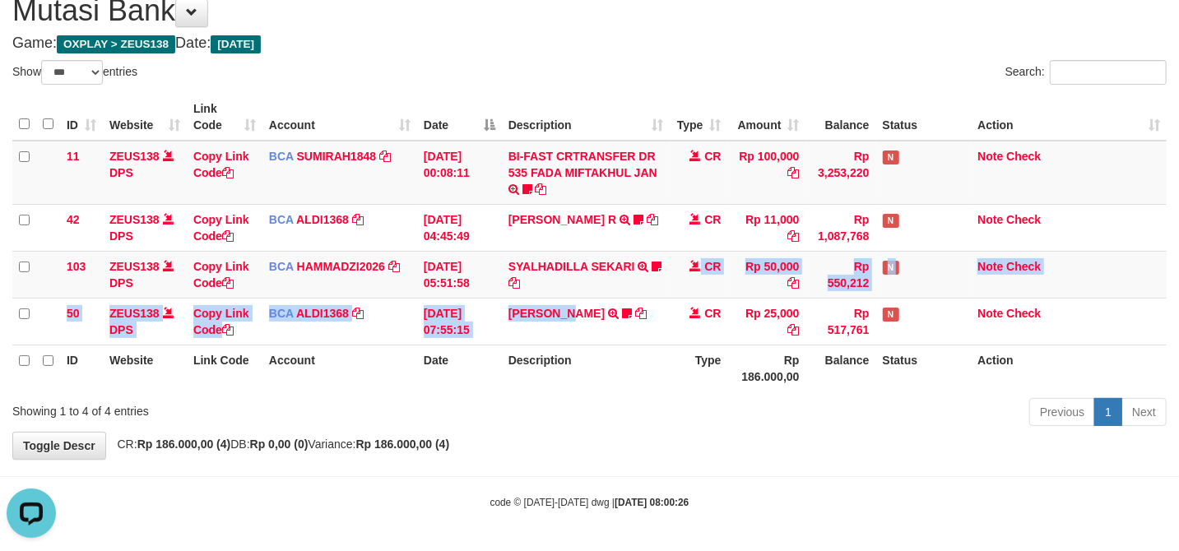
scroll to position [0, 0]
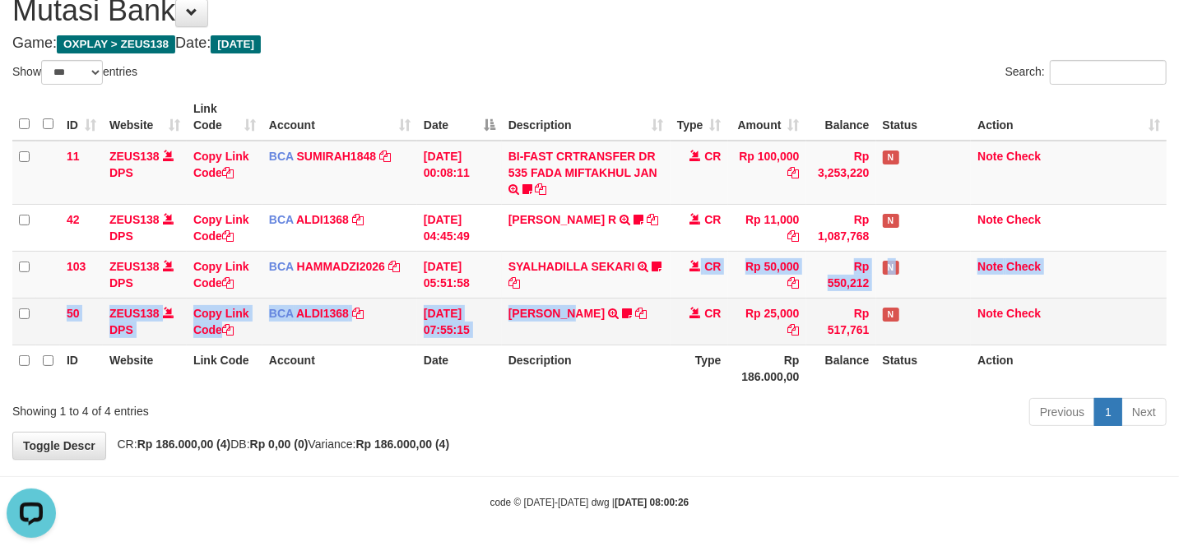
drag, startPoint x: 622, startPoint y: 339, endPoint x: 603, endPoint y: 343, distance: 19.4
click at [606, 342] on td "MUJI IDHAM TRSF E-BANKING CR 3108/FTSCY/WS95051 25000.002025083187640489 TRFDN-…" at bounding box center [586, 321] width 169 height 47
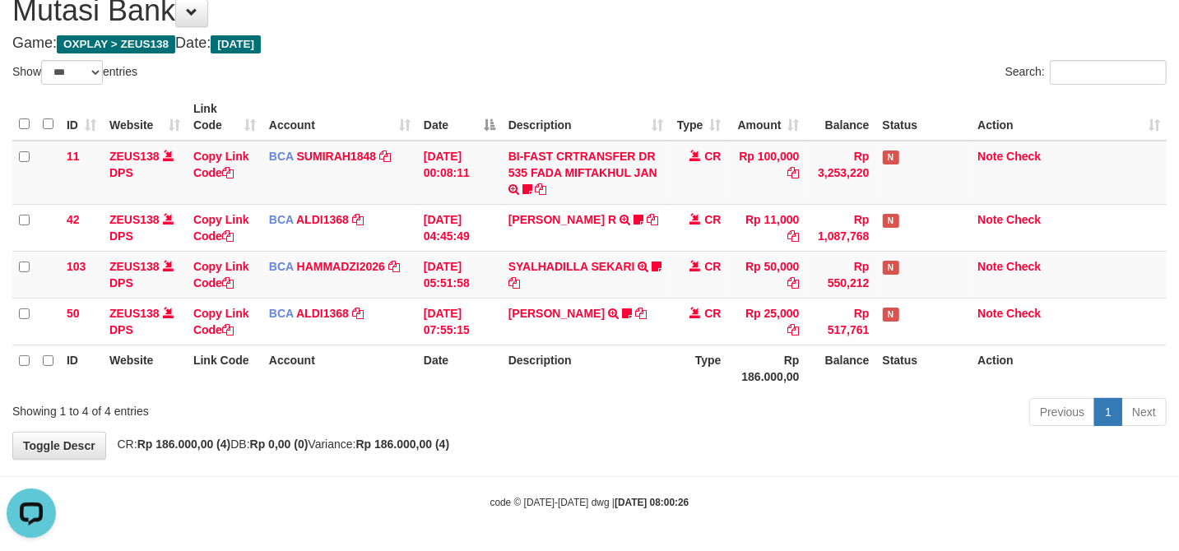
click at [603, 345] on th "Description" at bounding box center [586, 368] width 169 height 47
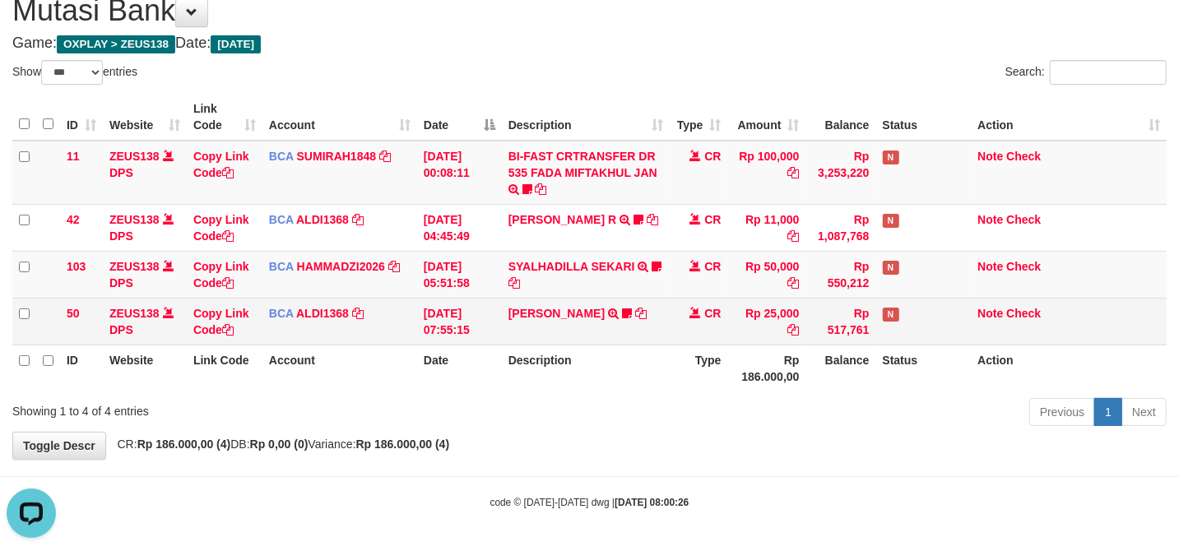
drag, startPoint x: 597, startPoint y: 337, endPoint x: 778, endPoint y: 330, distance: 182.0
click at [594, 337] on td "MUJI IDHAM TRSF E-BANKING CR 3108/FTSCY/WS95051 25000.002025083187640489 TRFDN-…" at bounding box center [586, 321] width 169 height 47
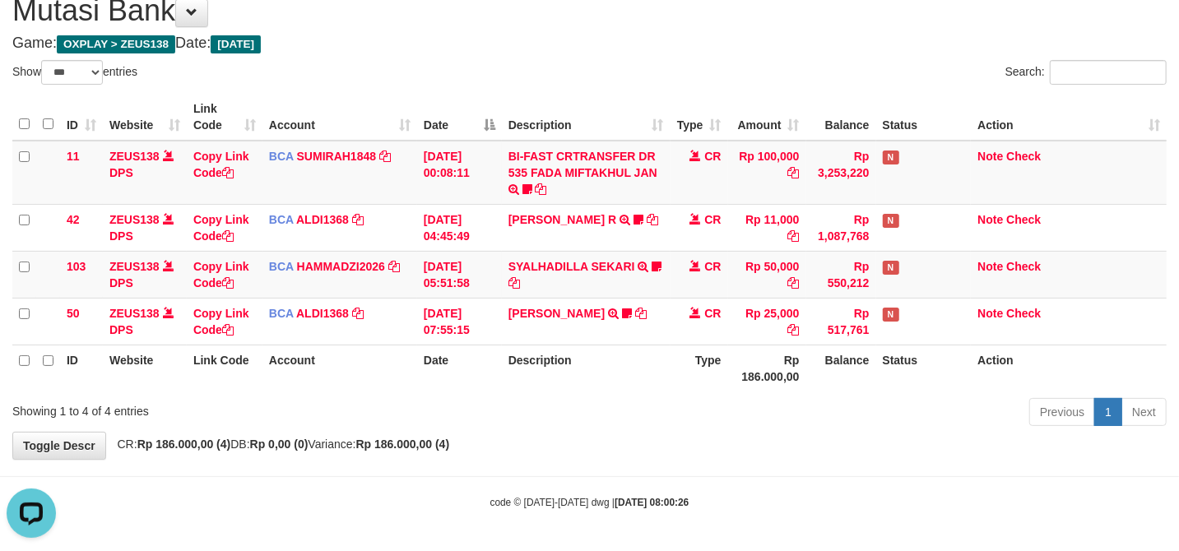
click at [119, 353] on th "Website" at bounding box center [145, 368] width 84 height 47
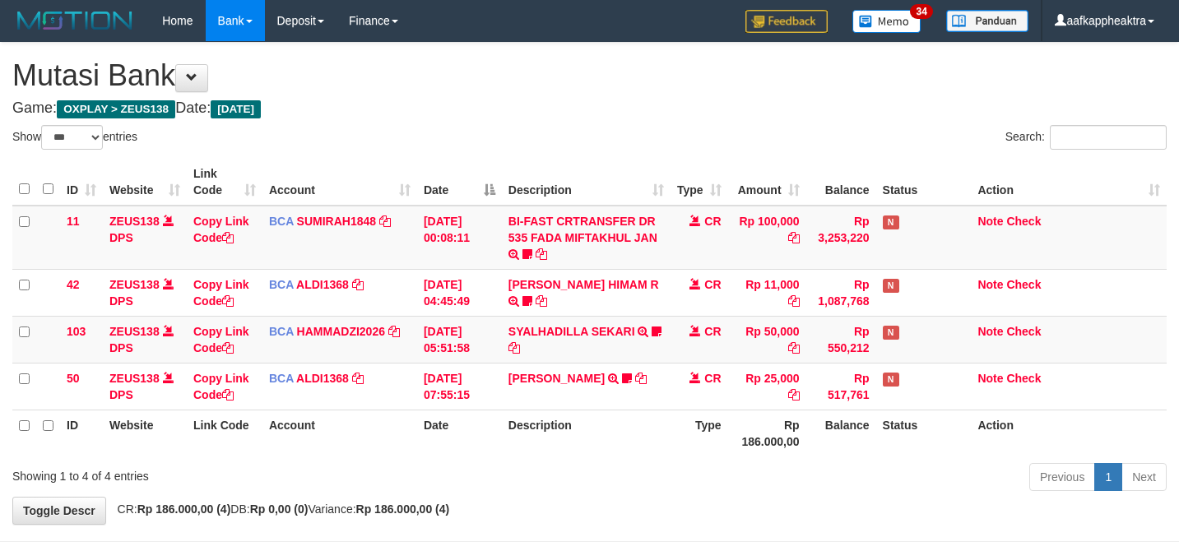
select select "***"
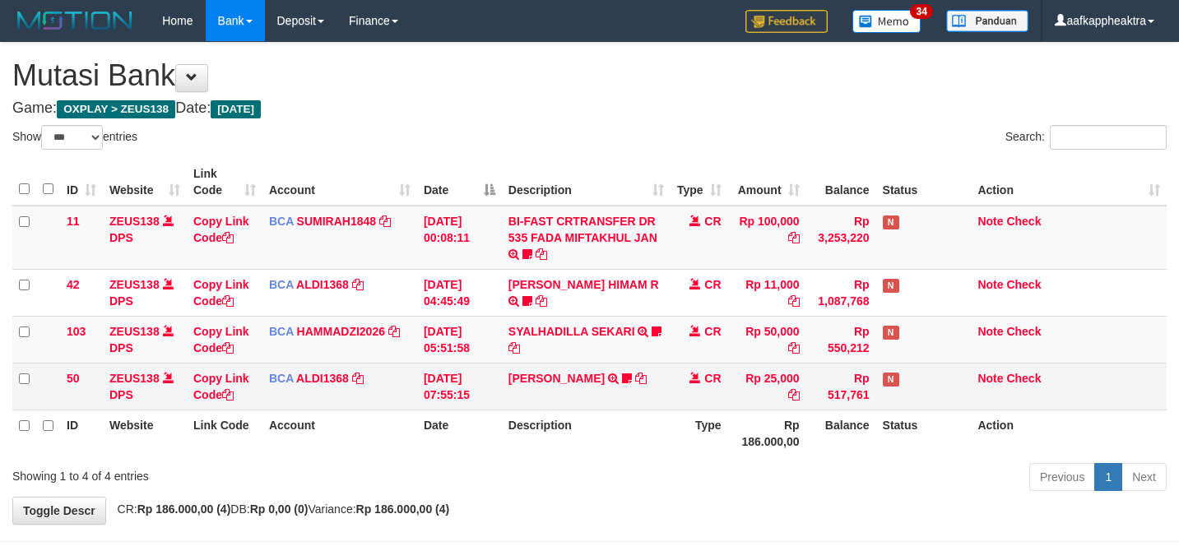
scroll to position [67, 0]
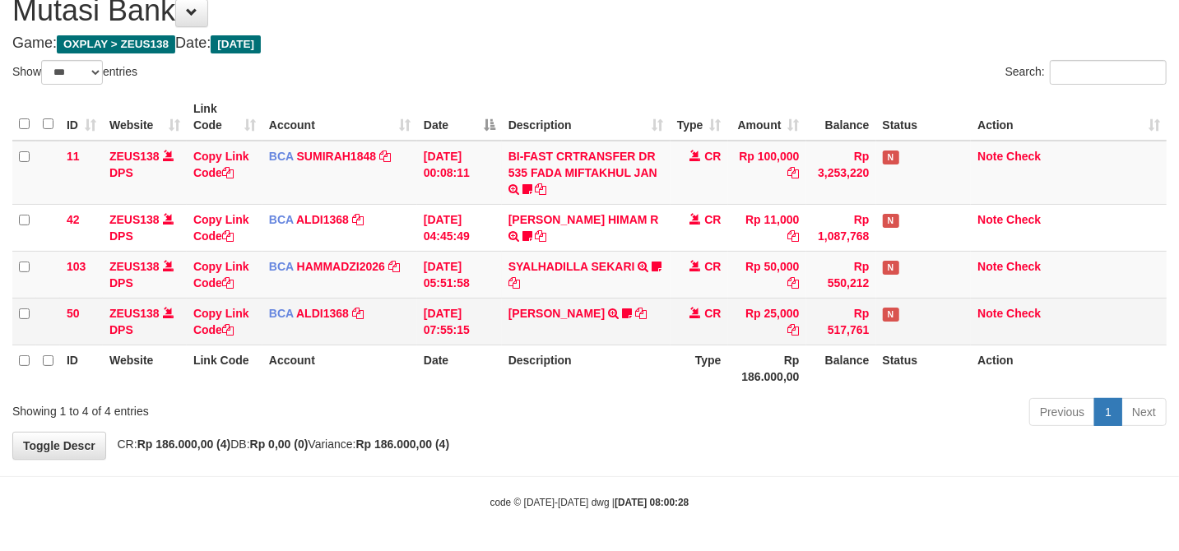
drag, startPoint x: 420, startPoint y: 331, endPoint x: 426, endPoint y: 324, distance: 9.3
click at [421, 331] on td "31/08/2025 07:55:15" at bounding box center [459, 321] width 85 height 47
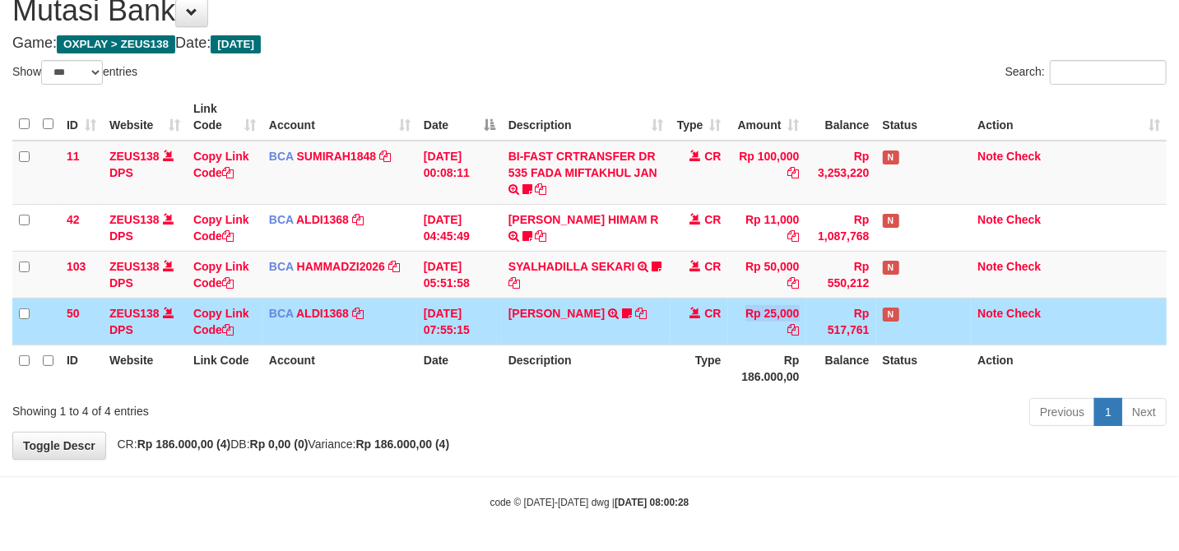
click at [721, 320] on tr "50 ZEUS138 DPS Copy Link Code BCA ALDI1368 DPS ALDI mutasi_20250831_3354 | 50 m…" at bounding box center [589, 321] width 1154 height 47
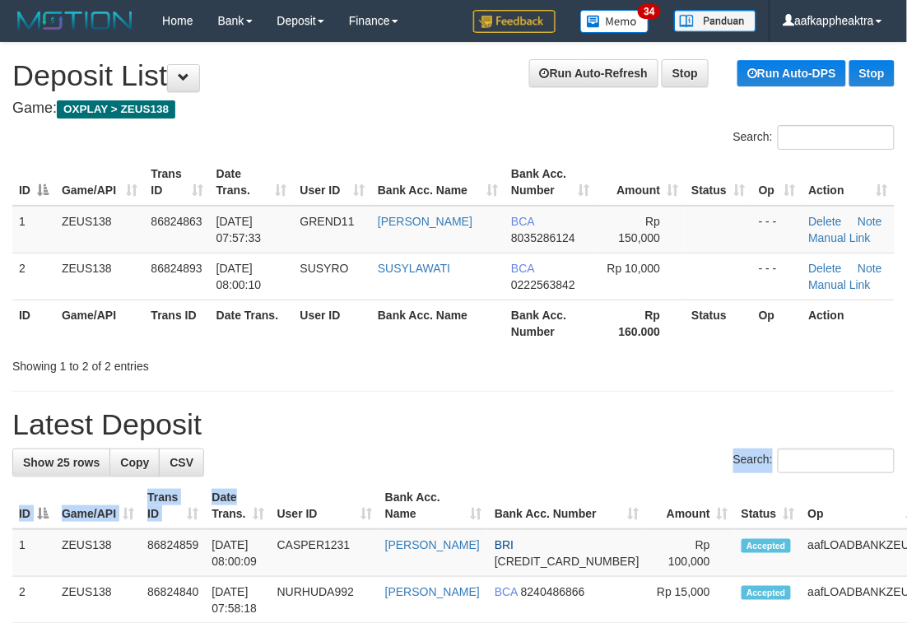
drag, startPoint x: 383, startPoint y: 406, endPoint x: 7, endPoint y: 373, distance: 377.4
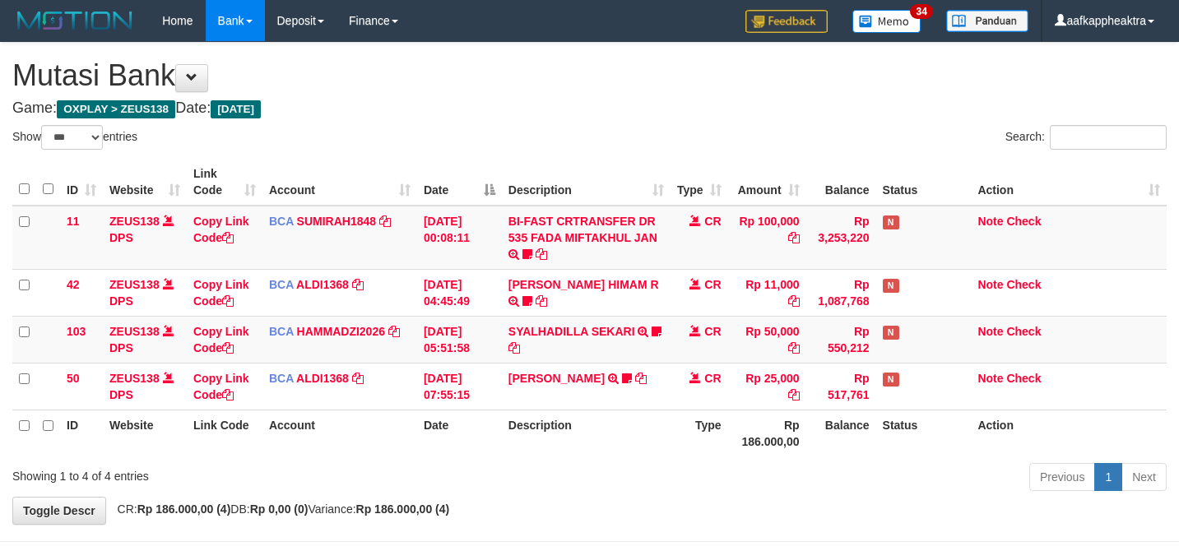
select select "***"
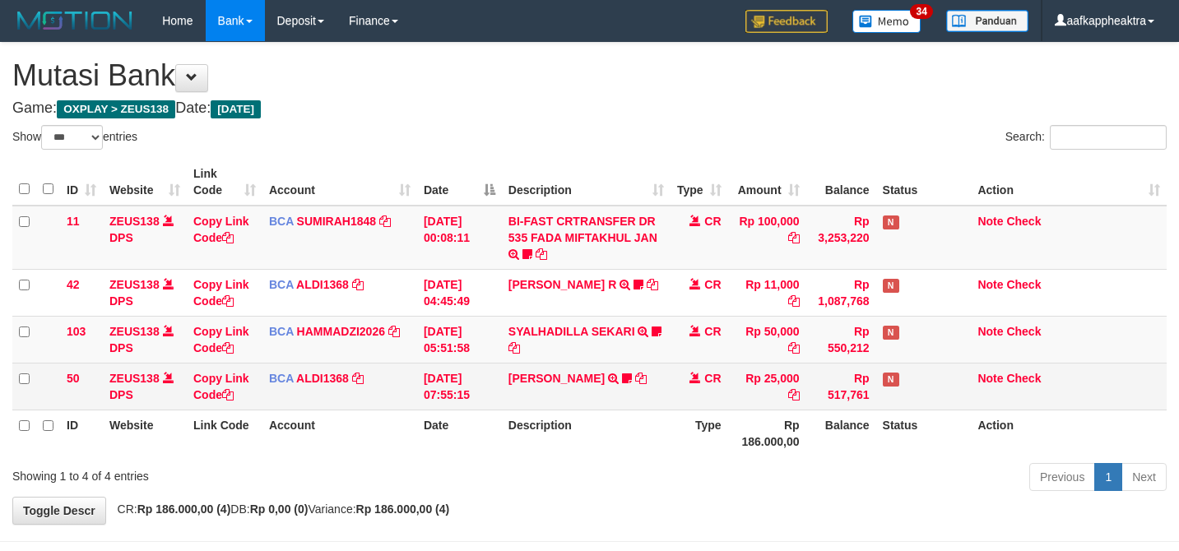
click at [592, 296] on tbody "11 ZEUS138 DPS Copy Link Code BCA SUMIRAH1848 DPS SUMIRAH mutasi_20250831_4156 …" at bounding box center [589, 308] width 1154 height 205
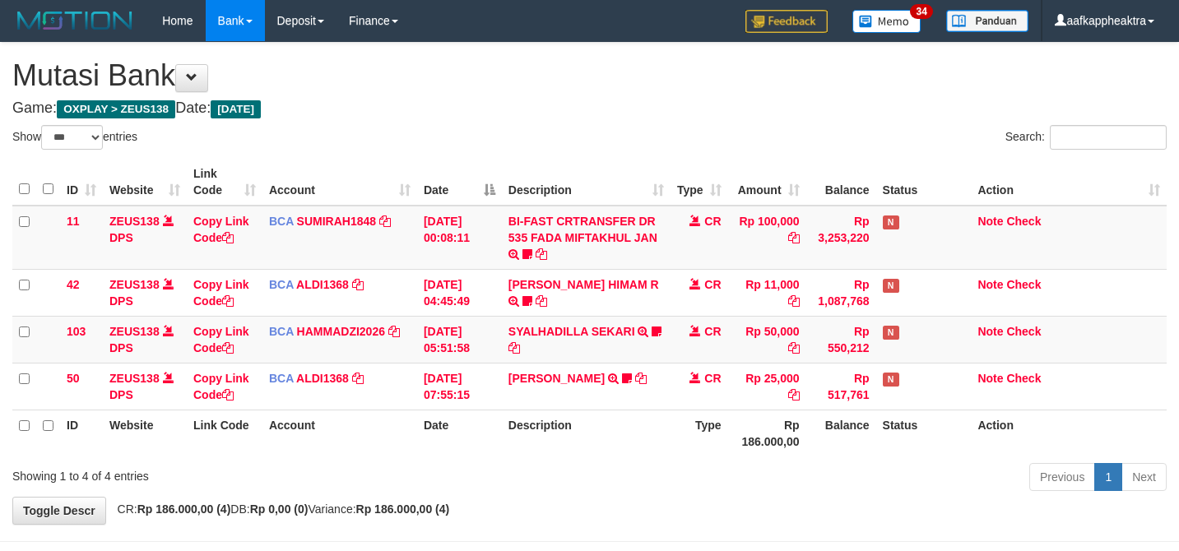
select select "***"
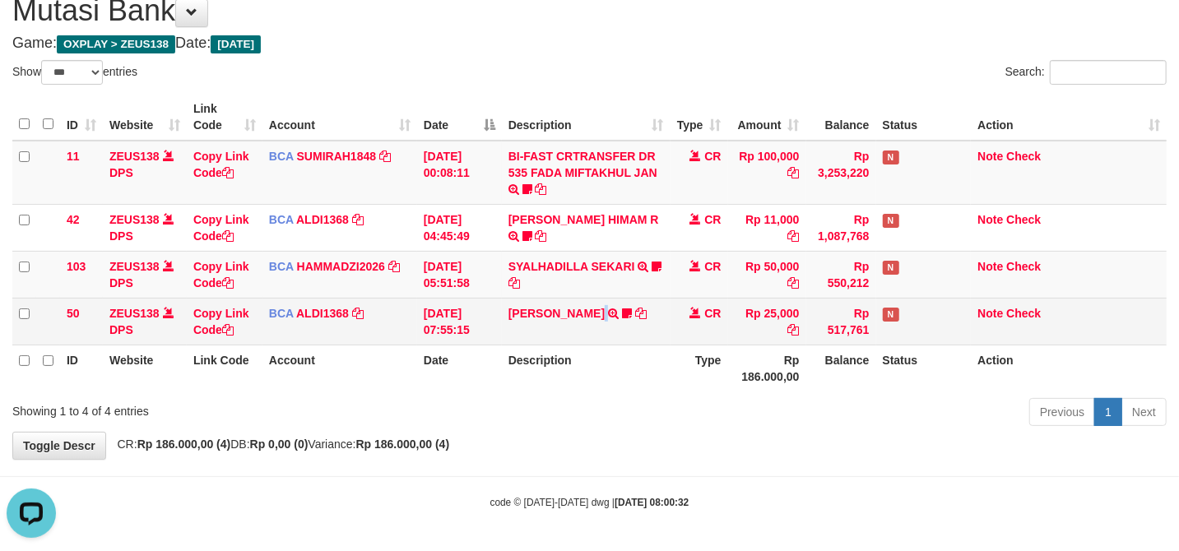
click at [581, 337] on td "MUJI IDHAM TRSF E-BANKING CR 3108/FTSCY/WS95051 25000.002025083187640489 TRFDN-…" at bounding box center [586, 321] width 169 height 47
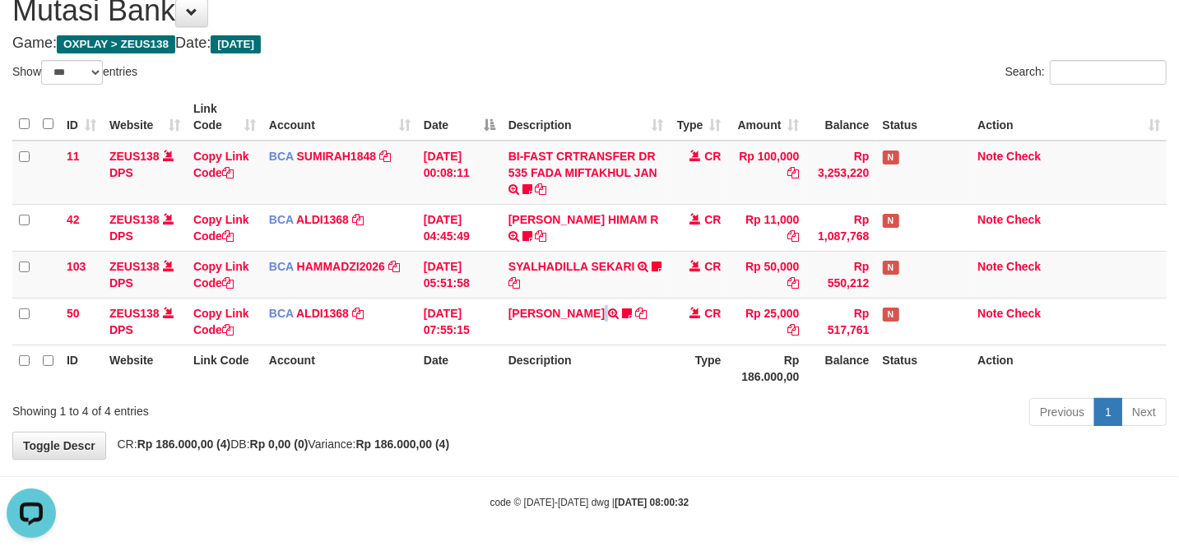
click at [587, 415] on div "Previous 1 Next" at bounding box center [835, 414] width 663 height 35
click at [573, 412] on div "Previous 1 Next" at bounding box center [835, 414] width 663 height 35
click at [578, 409] on div "Previous 1 Next" at bounding box center [835, 414] width 663 height 35
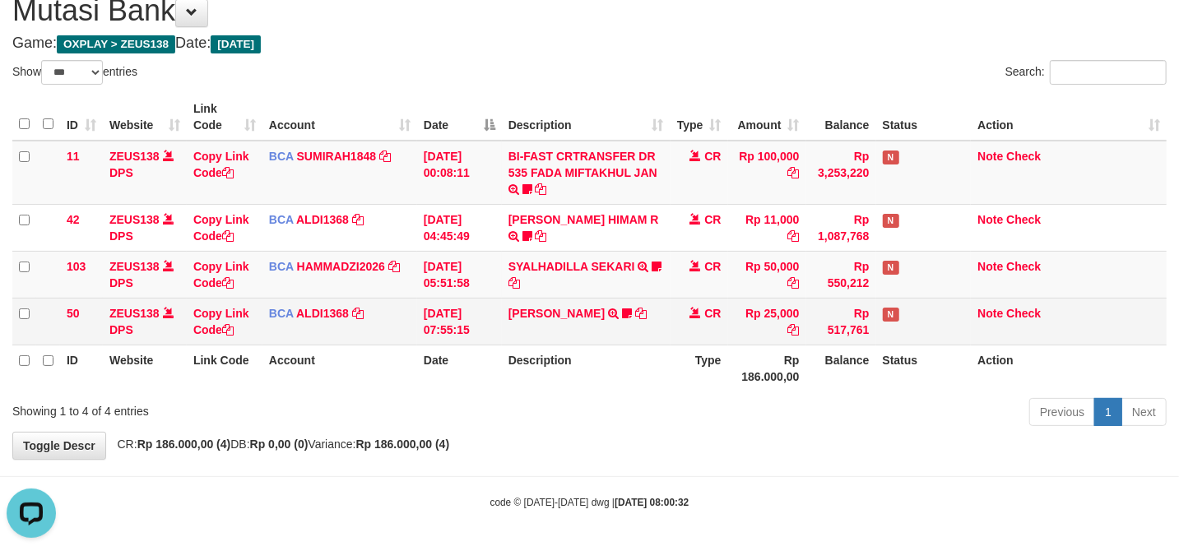
click at [468, 331] on td "31/08/2025 07:55:15" at bounding box center [459, 321] width 85 height 47
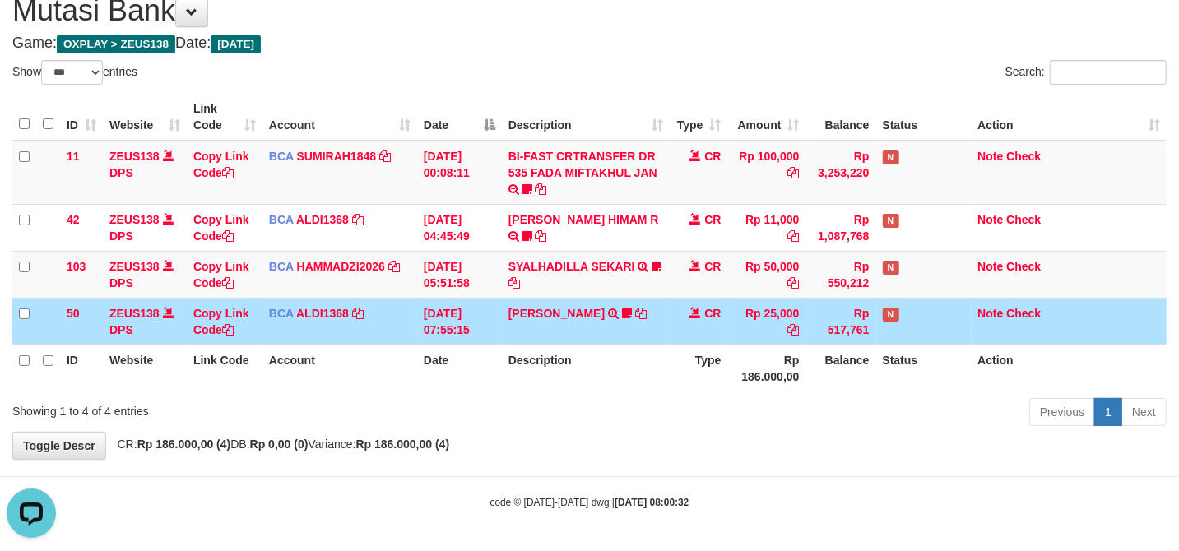
drag, startPoint x: 471, startPoint y: 332, endPoint x: 498, endPoint y: 323, distance: 27.8
click at [476, 331] on td "[DATE] 07:55:15" at bounding box center [459, 321] width 85 height 47
click at [504, 319] on td "MUJI IDHAM TRSF E-BANKING CR 3108/FTSCY/WS95051 25000.002025083187640489 TRFDN-…" at bounding box center [586, 321] width 169 height 47
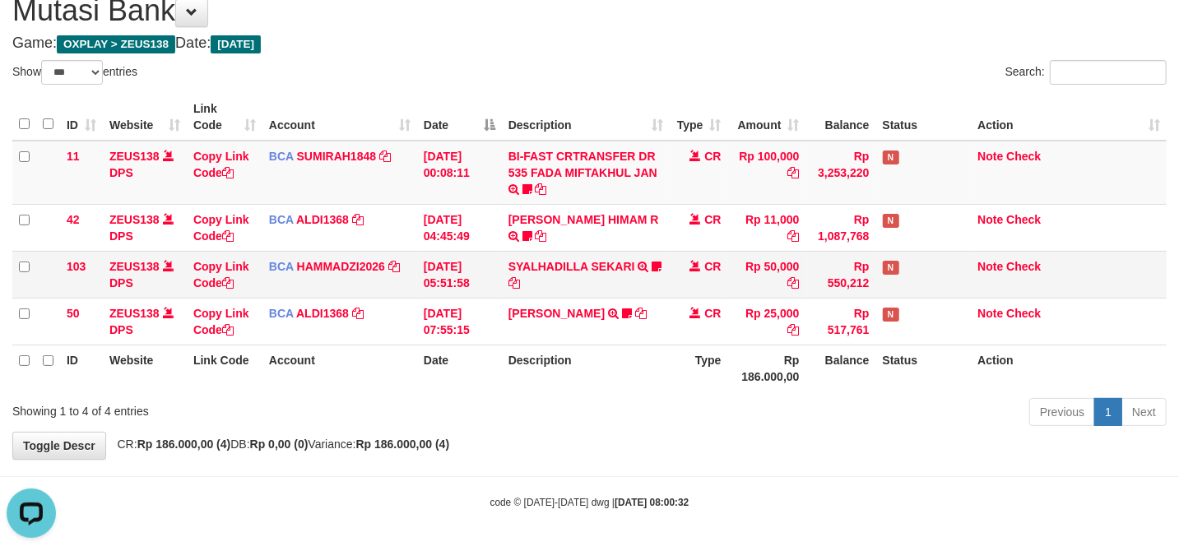
click at [699, 295] on td "CR" at bounding box center [700, 274] width 58 height 47
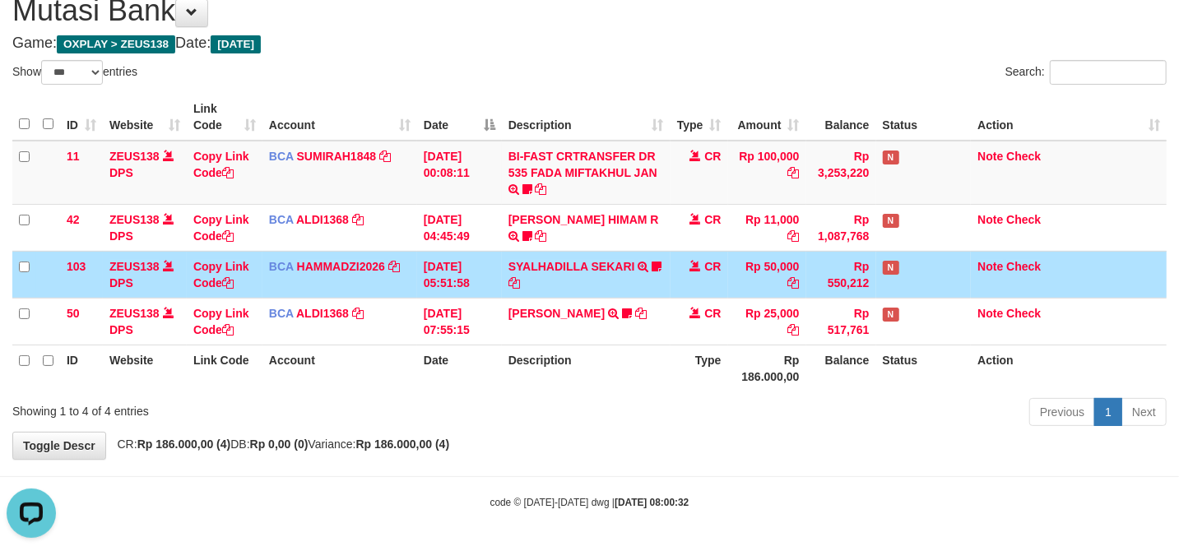
click at [712, 288] on td "CR" at bounding box center [700, 274] width 58 height 47
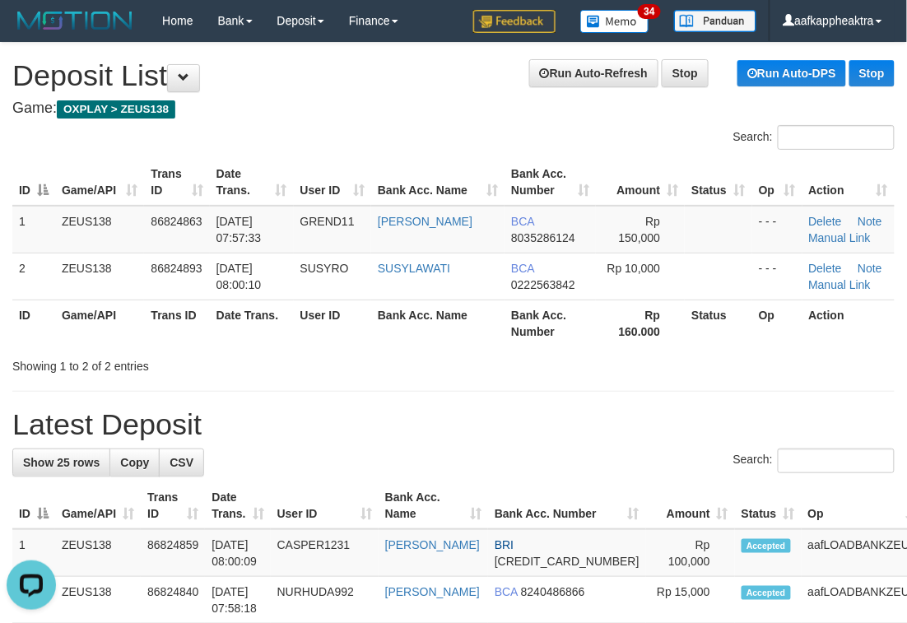
click at [435, 369] on div "Showing 1 to 2 of 2 entries" at bounding box center [453, 362] width 907 height 23
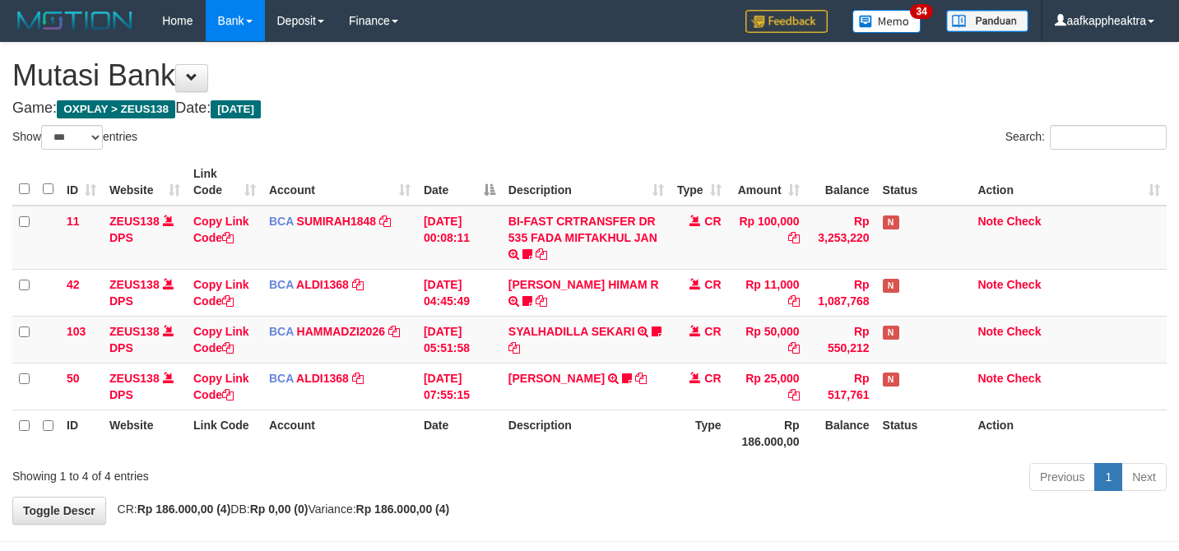
select select "***"
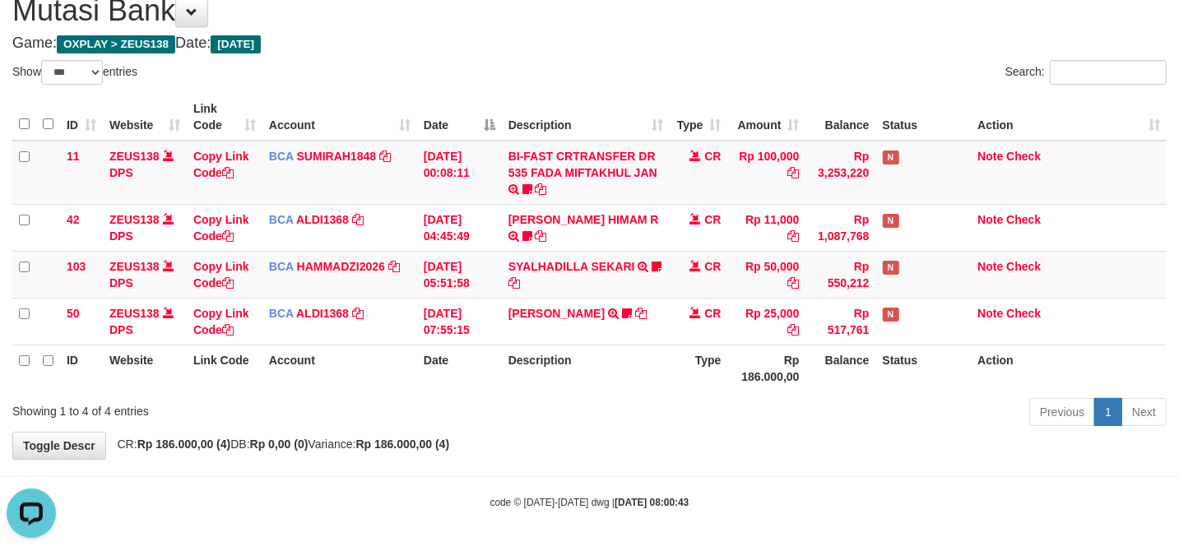
click at [581, 439] on div "**********" at bounding box center [589, 218] width 1179 height 481
click at [589, 439] on div "**********" at bounding box center [589, 218] width 1179 height 481
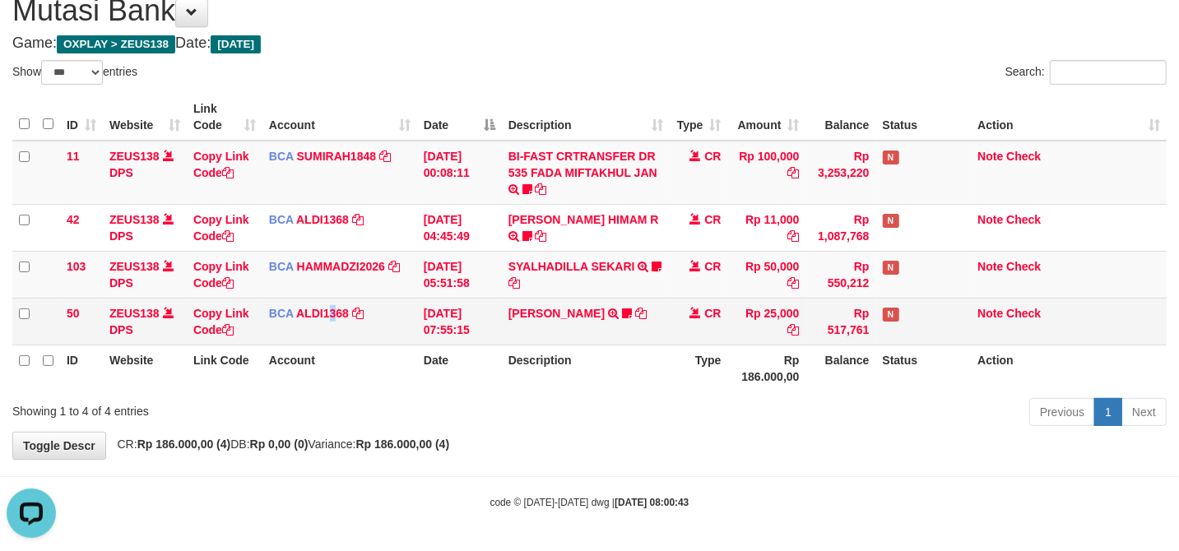
click at [327, 326] on td "BCA ALDI1368 DPS ALDI mutasi_20250831_3354 | 50 mutasi_20250831_3354 | 50" at bounding box center [339, 321] width 155 height 47
drag, startPoint x: 331, startPoint y: 313, endPoint x: 342, endPoint y: 310, distance: 11.8
click at [331, 313] on link "ALDI1368" at bounding box center [322, 313] width 53 height 13
click at [333, 313] on link "ALDI1368" at bounding box center [322, 313] width 53 height 13
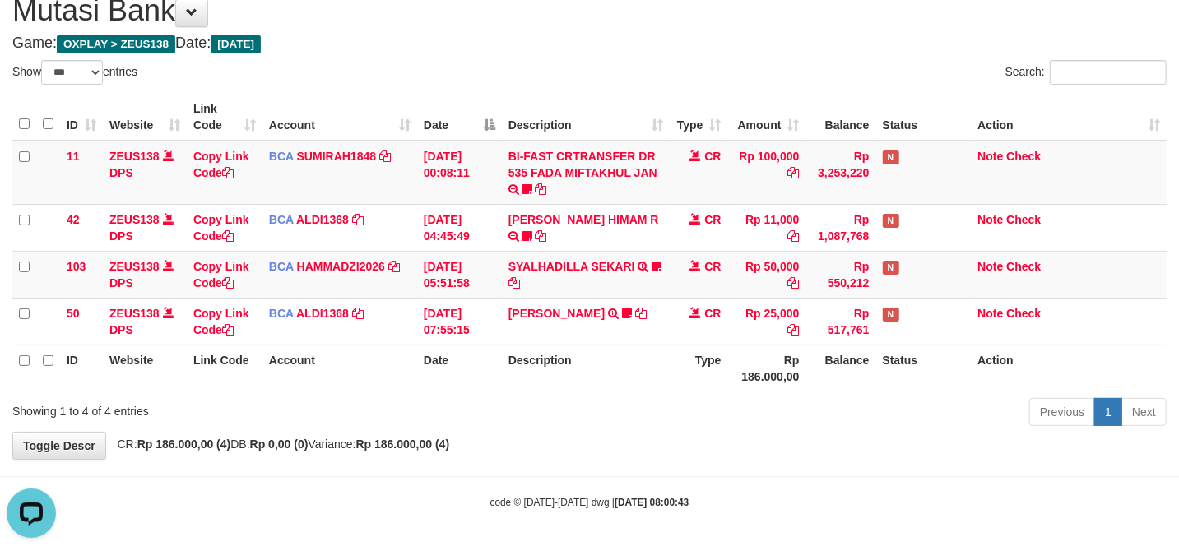
click at [351, 354] on th "Account" at bounding box center [339, 368] width 155 height 47
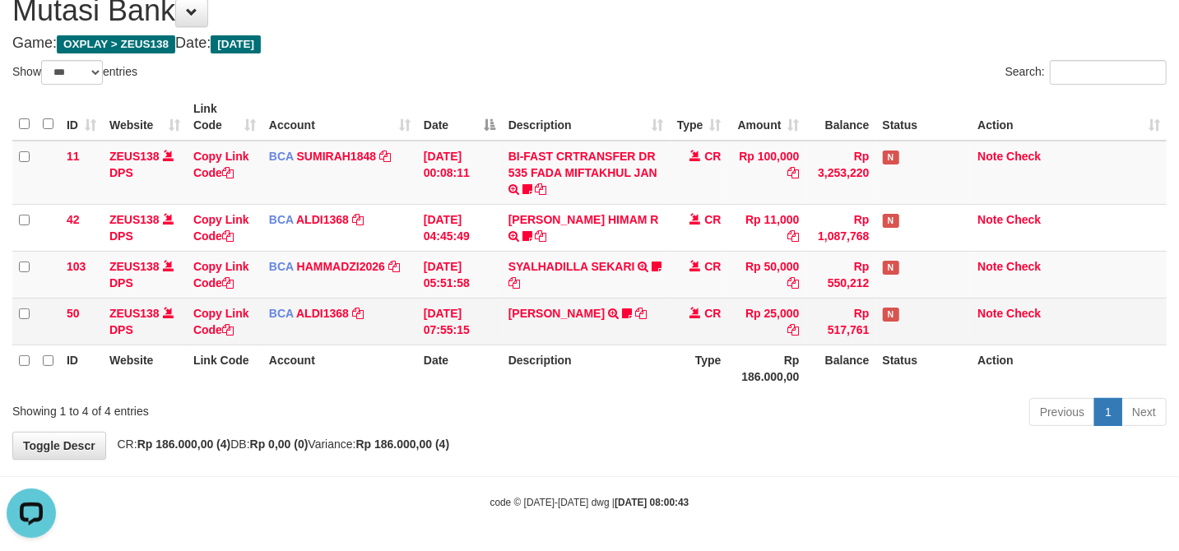
drag, startPoint x: 369, startPoint y: 346, endPoint x: 471, endPoint y: 336, distance: 103.3
click at [369, 349] on th "Account" at bounding box center [339, 368] width 155 height 47
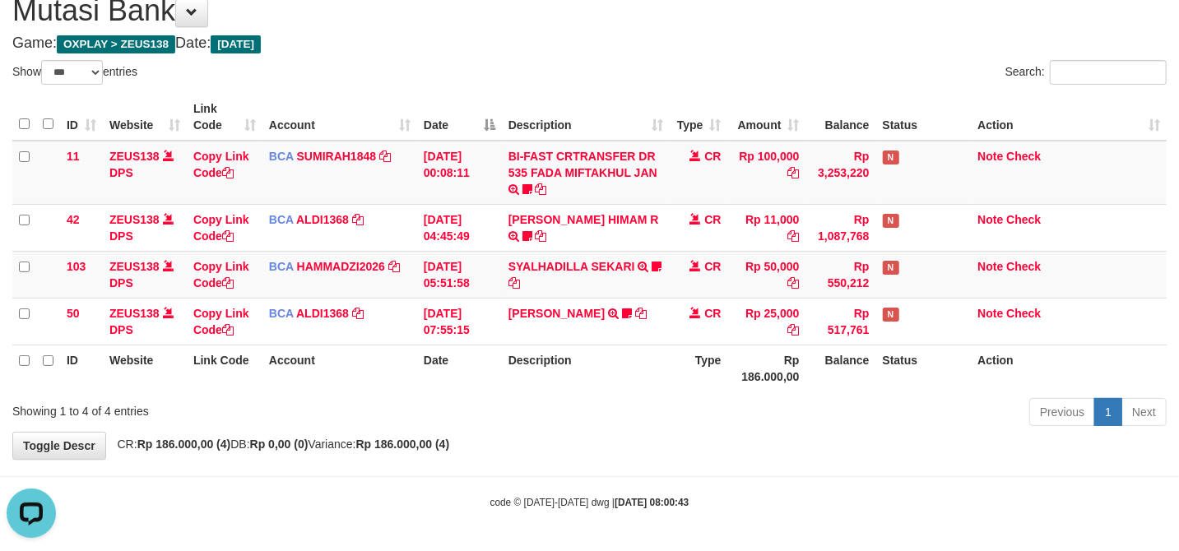
click at [872, 349] on table "ID Website Link Code Account Date Description Type Amount Balance Status Action…" at bounding box center [589, 243] width 1154 height 298
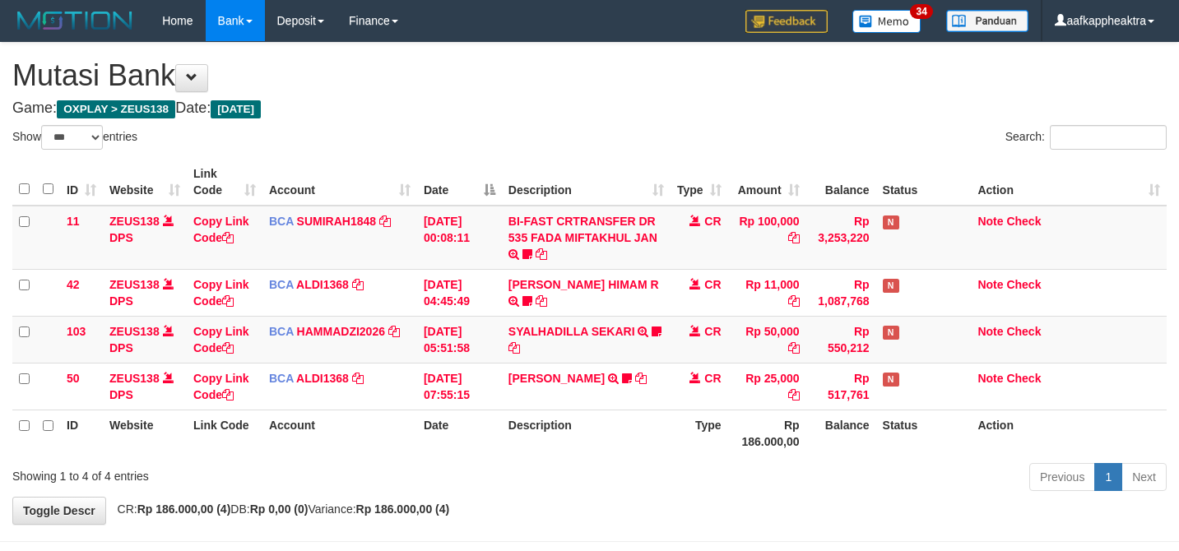
select select "***"
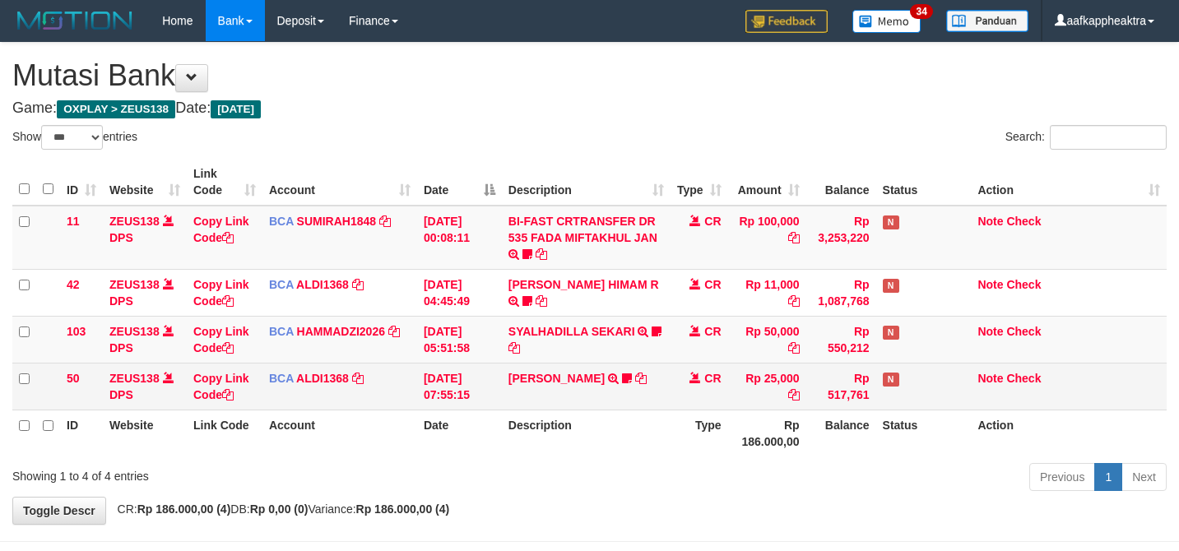
scroll to position [67, 0]
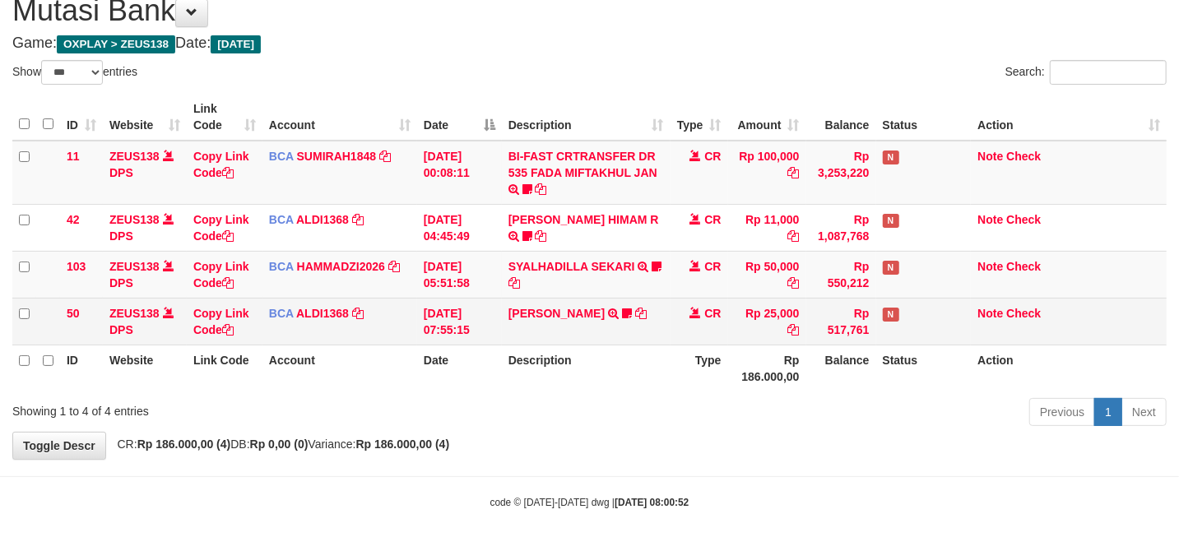
click at [660, 342] on td "MUJI IDHAM TRSF E-BANKING CR 3108/FTSCY/WS95051 25000.002025083187640489 TRFDN-…" at bounding box center [586, 321] width 169 height 47
click at [662, 334] on td "MUJI IDHAM TRSF E-BANKING CR 3108/FTSCY/WS95051 25000.002025083187640489 TRFDN-…" at bounding box center [586, 321] width 169 height 47
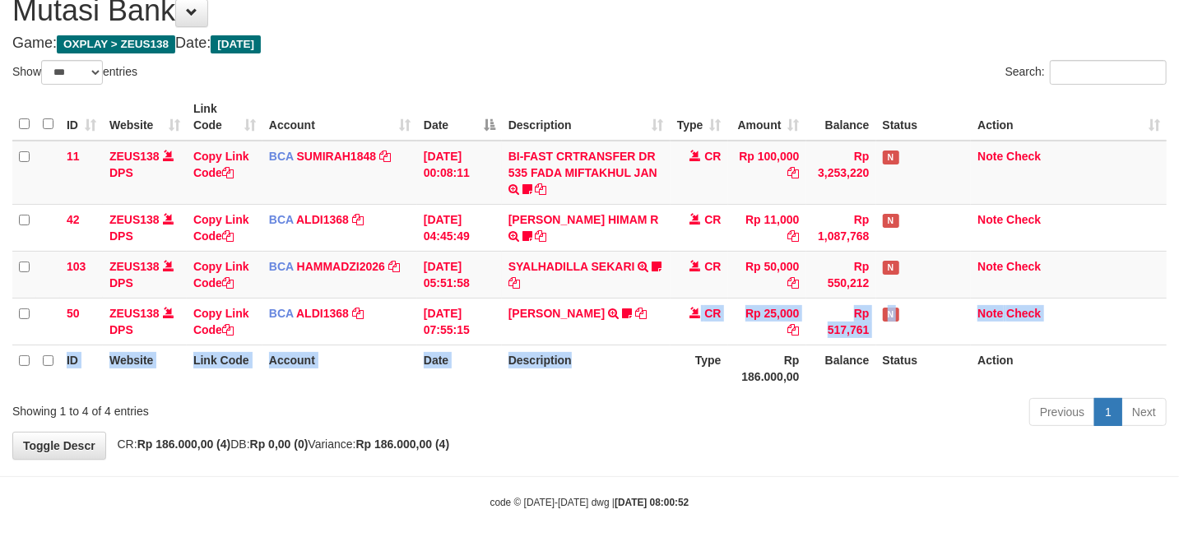
click at [606, 354] on table "ID Website Link Code Account Date Description Type Amount Balance Status Action…" at bounding box center [589, 243] width 1154 height 298
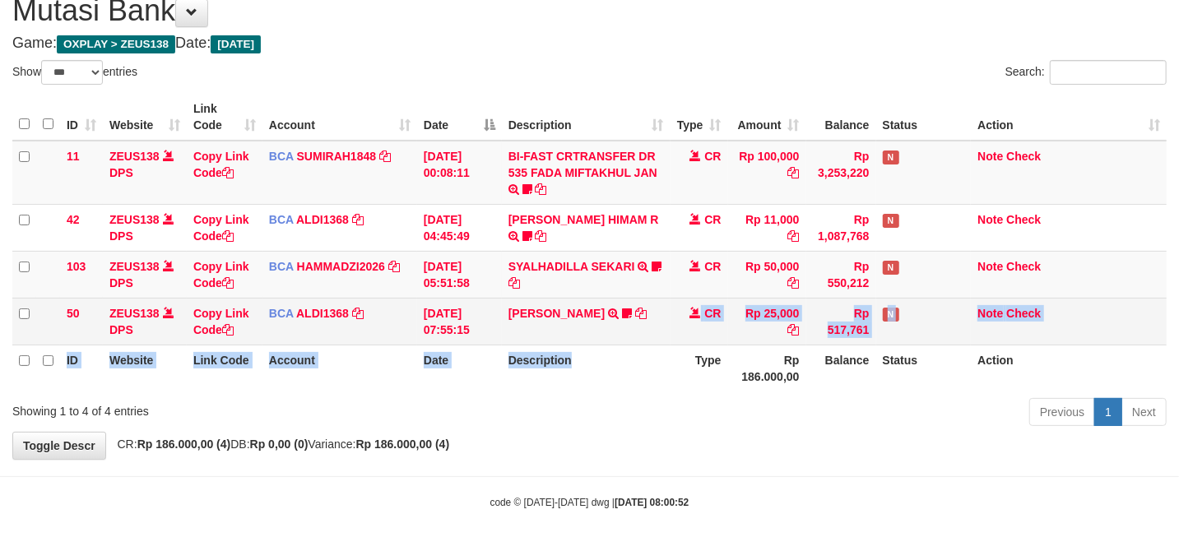
click at [610, 330] on td "MUJI IDHAM TRSF E-BANKING CR 3108/FTSCY/WS95051 25000.002025083187640489 TRFDN-…" at bounding box center [586, 321] width 169 height 47
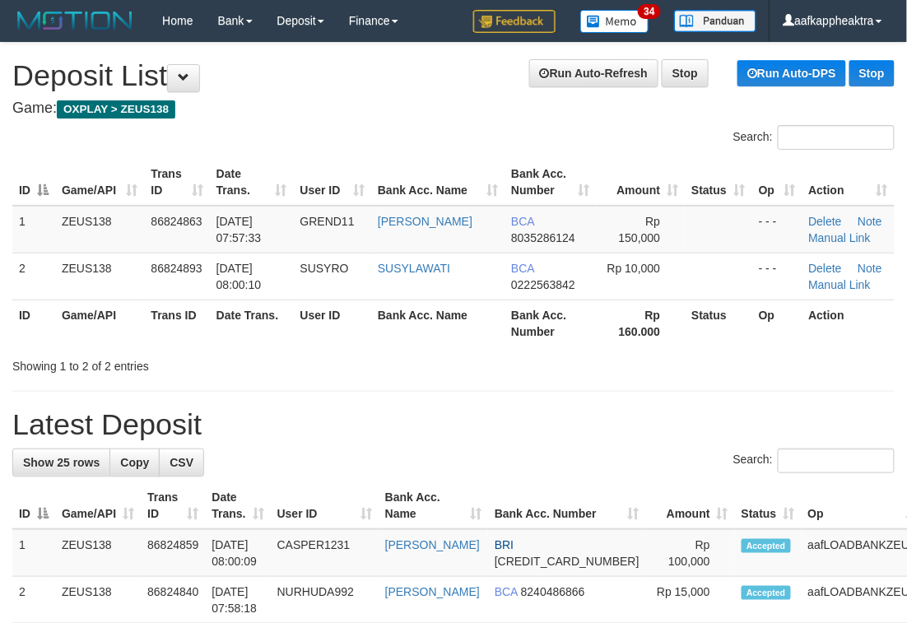
drag, startPoint x: 375, startPoint y: 420, endPoint x: 406, endPoint y: 410, distance: 32.0
click at [374, 420] on h1 "Latest Deposit" at bounding box center [453, 424] width 882 height 33
drag, startPoint x: 499, startPoint y: 446, endPoint x: 8, endPoint y: 418, distance: 491.2
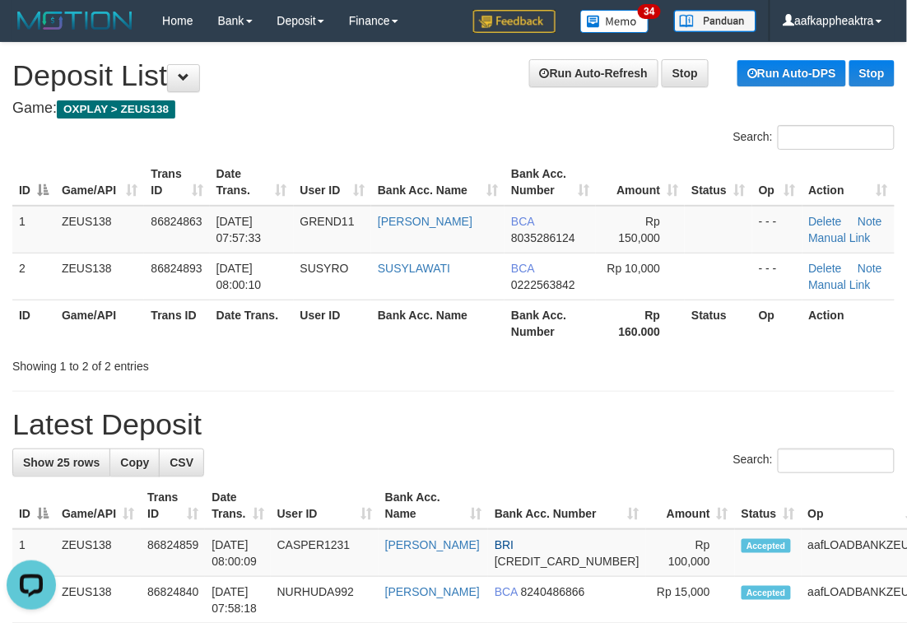
drag, startPoint x: 224, startPoint y: 379, endPoint x: 4, endPoint y: 388, distance: 219.9
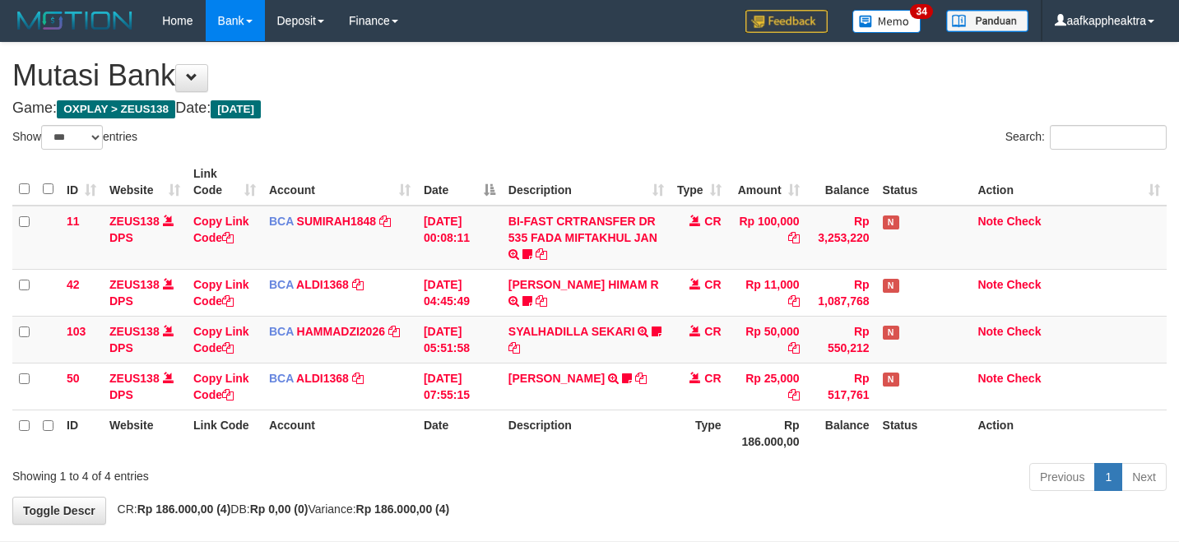
select select "***"
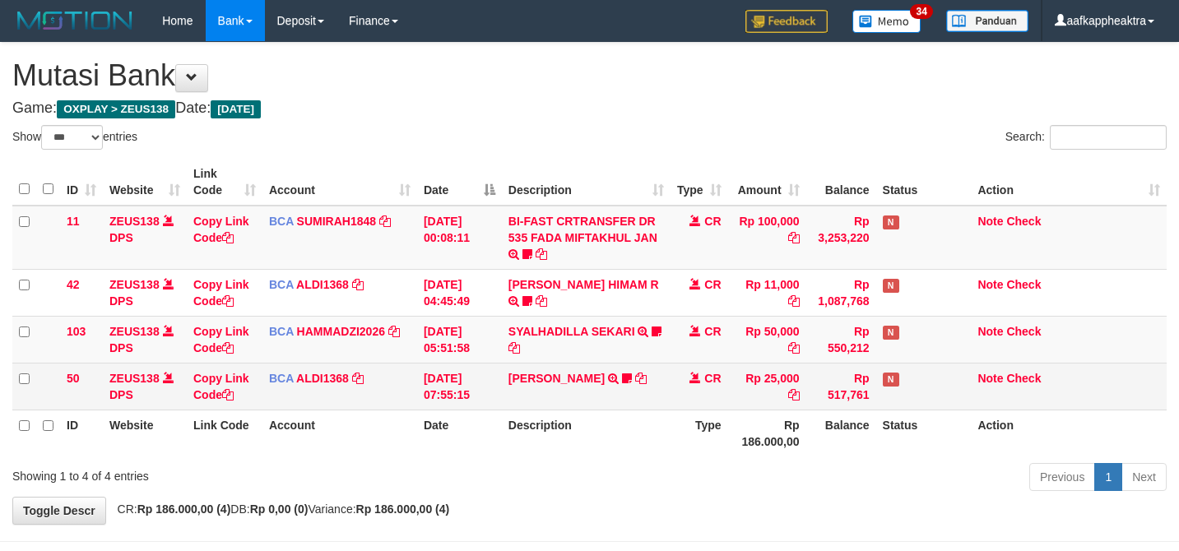
click at [896, 410] on th "Status" at bounding box center [923, 433] width 95 height 47
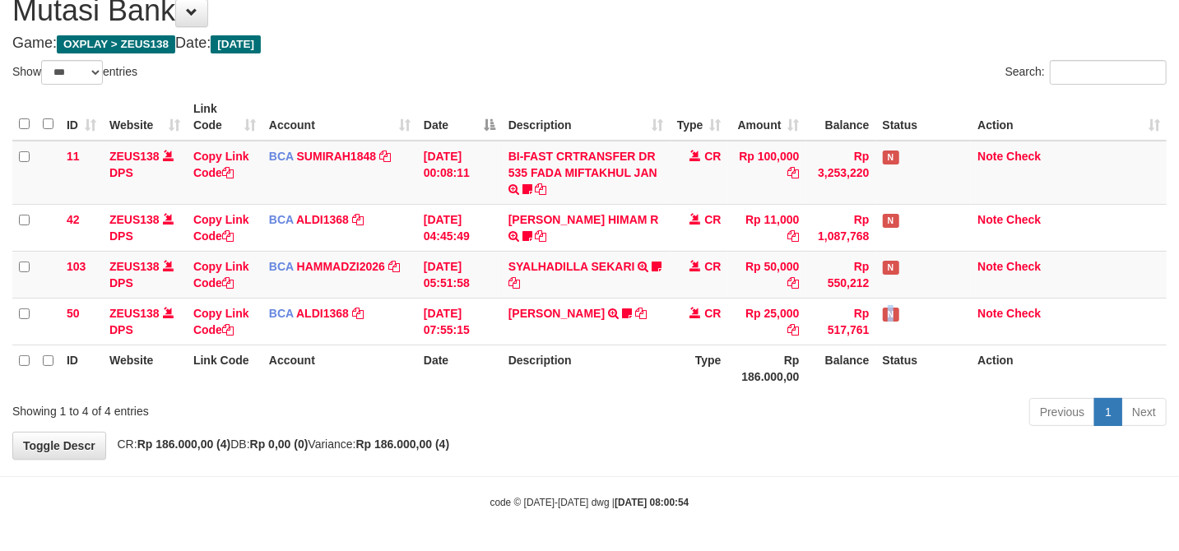
drag, startPoint x: 912, startPoint y: 327, endPoint x: 866, endPoint y: 346, distance: 49.1
click at [866, 346] on table "ID Website Link Code Account Date Description Type Amount Balance Status Action…" at bounding box center [589, 243] width 1154 height 298
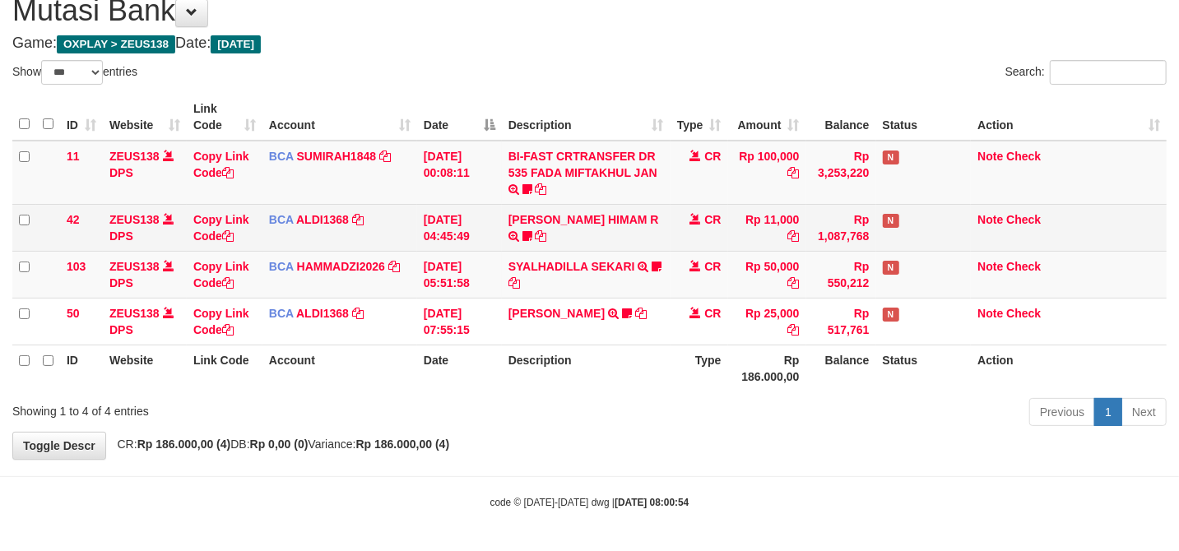
click at [525, 225] on td "[PERSON_NAME] HIMAM R TRSF E-BANKING CR 3108/FTSCY/WS95051 11000.00202508315141…" at bounding box center [586, 227] width 169 height 47
click at [541, 225] on td "[PERSON_NAME] HIMAM R TRSF E-BANKING CR 3108/FTSCY/WS95051 11000.00202508315141…" at bounding box center [586, 227] width 169 height 47
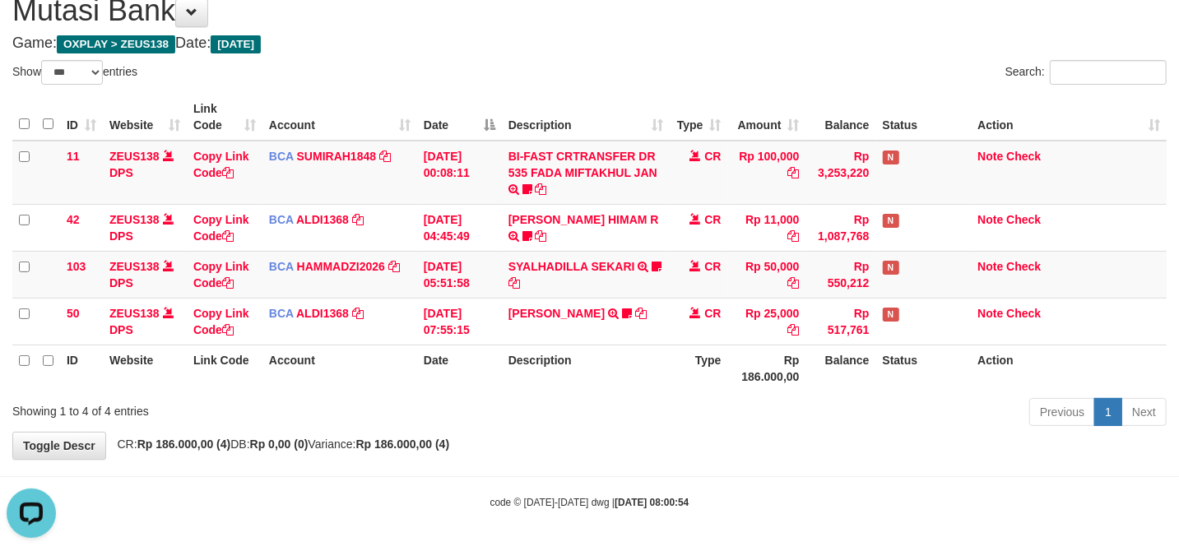
scroll to position [0, 0]
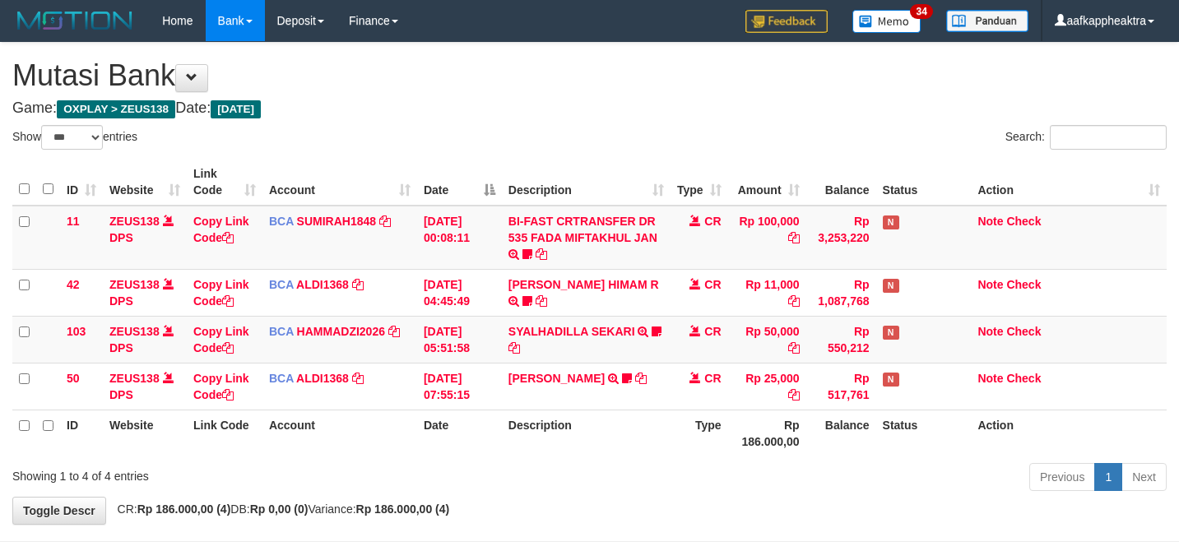
select select "***"
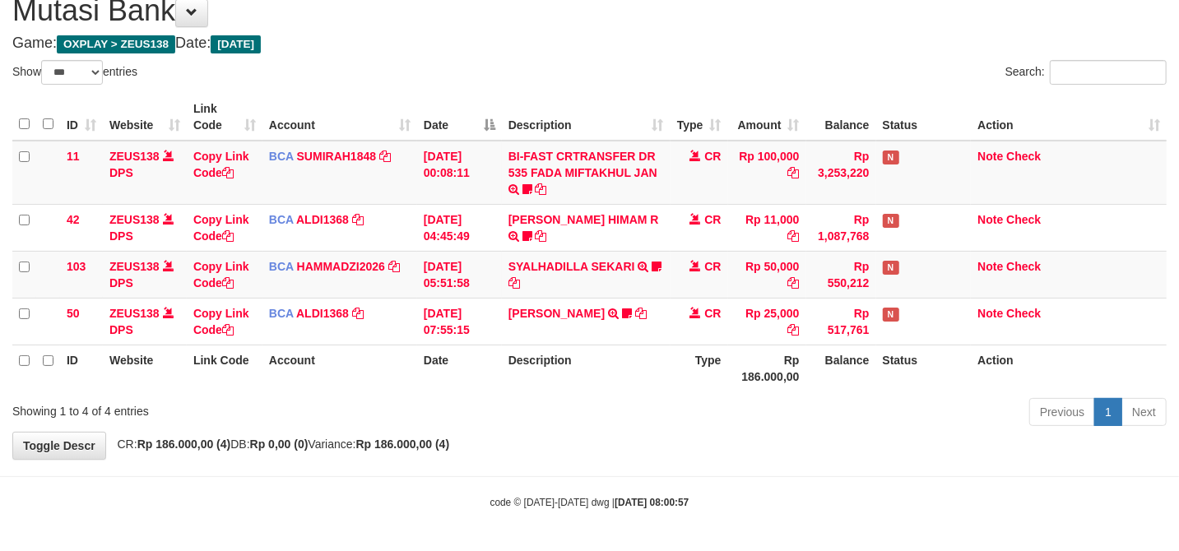
click at [550, 360] on th "Description" at bounding box center [586, 368] width 169 height 47
click at [538, 365] on th "Description" at bounding box center [586, 368] width 169 height 47
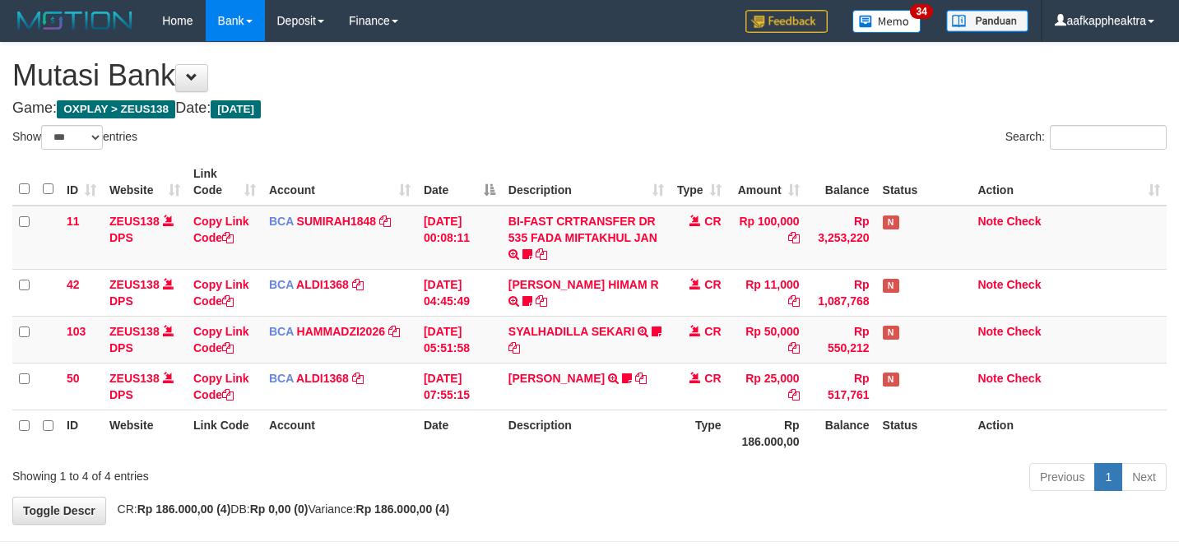
select select "***"
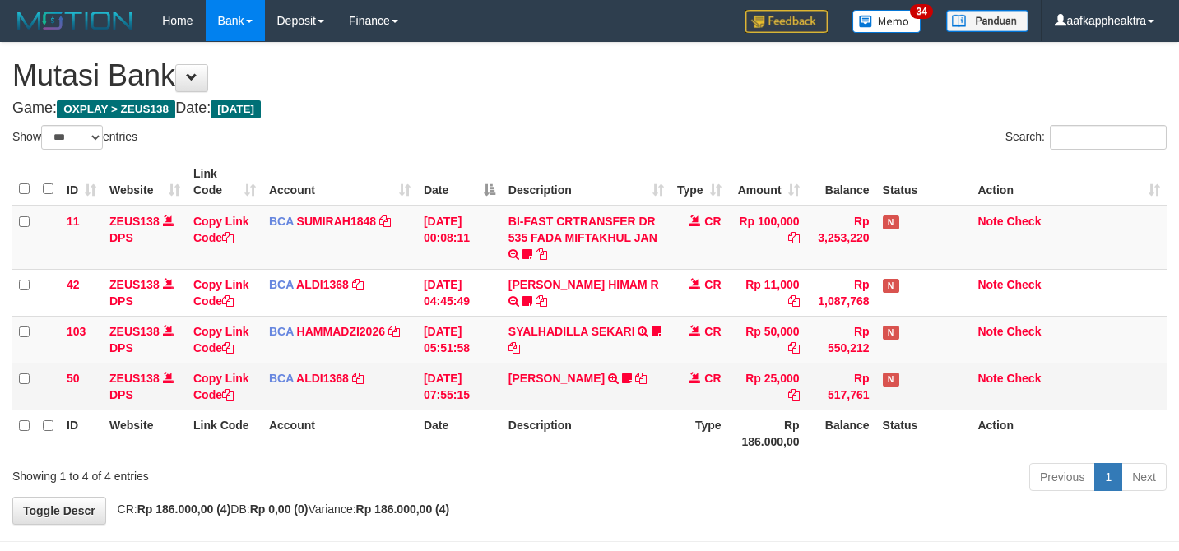
scroll to position [67, 0]
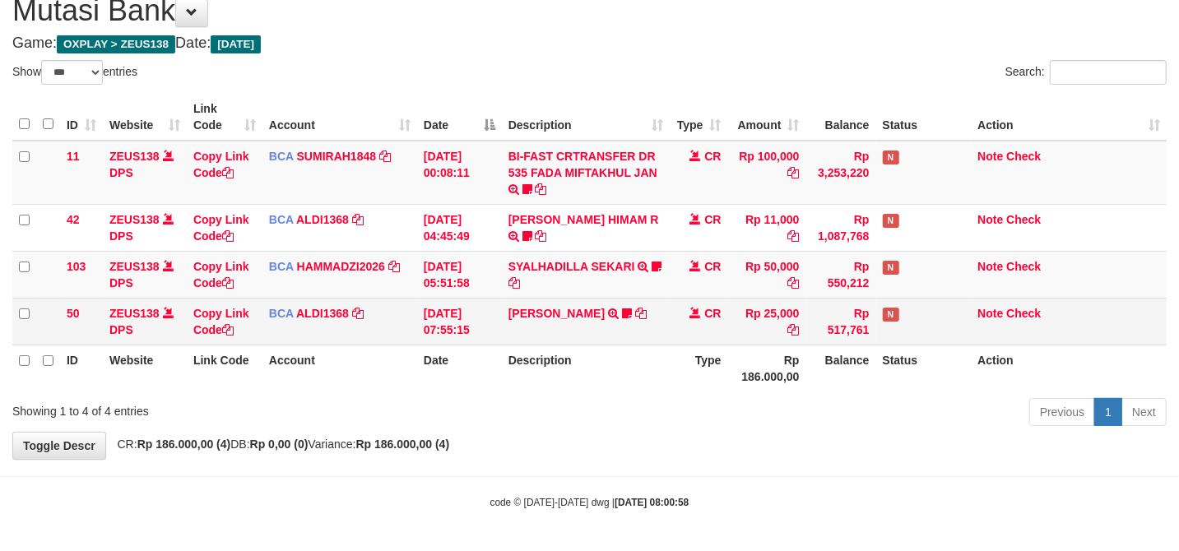
click at [663, 337] on tr "50 ZEUS138 DPS Copy Link Code BCA ALDI1368 DPS ALDI mutasi_20250831_3354 | 50 m…" at bounding box center [589, 321] width 1154 height 47
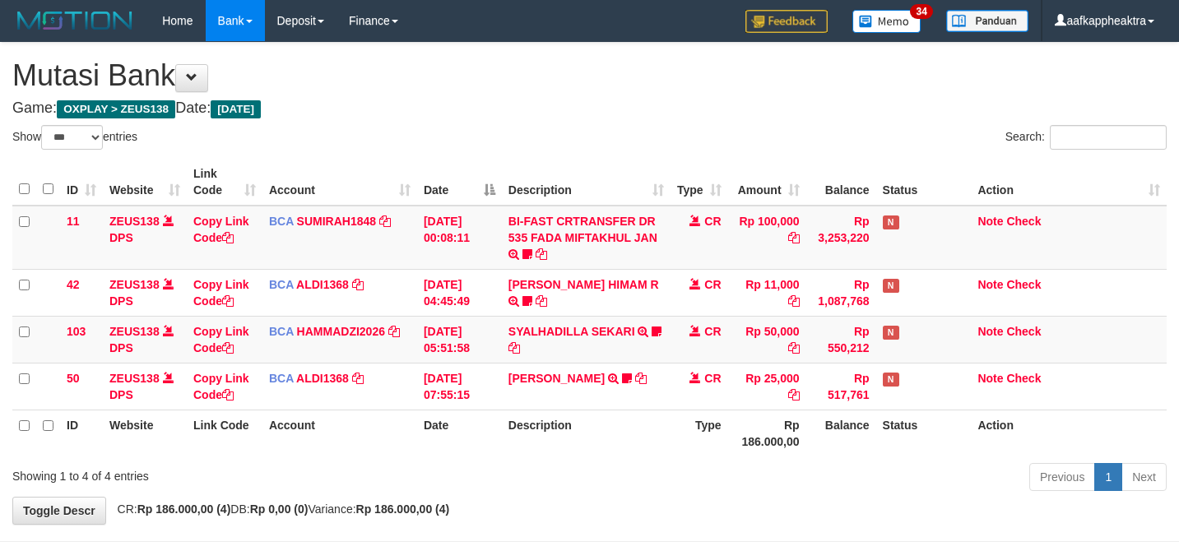
select select "***"
click at [678, 363] on td "CR" at bounding box center [700, 386] width 58 height 47
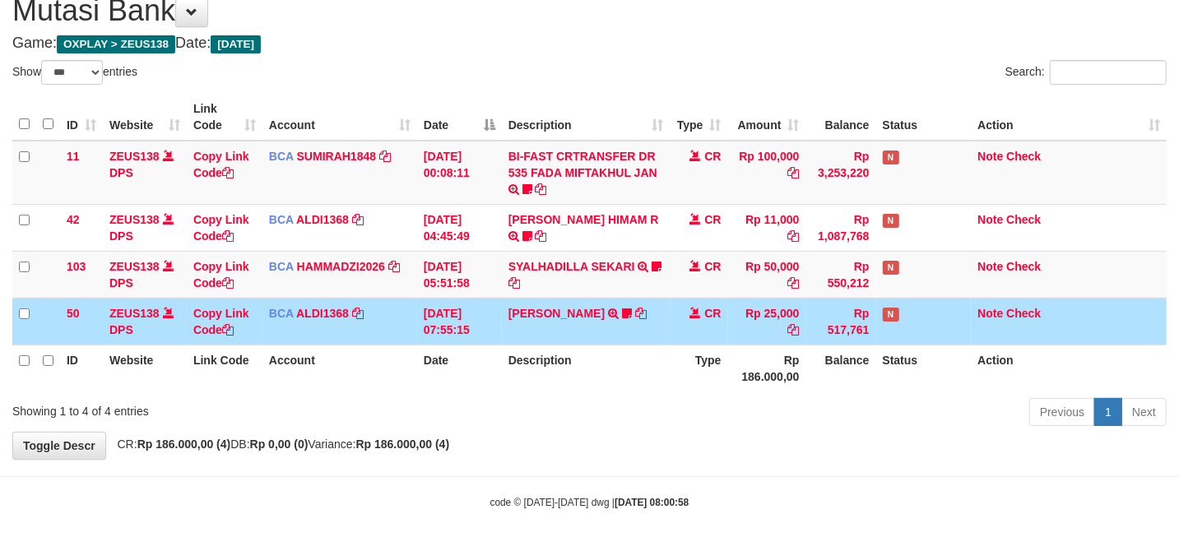
click at [817, 389] on th "Balance" at bounding box center [841, 368] width 70 height 47
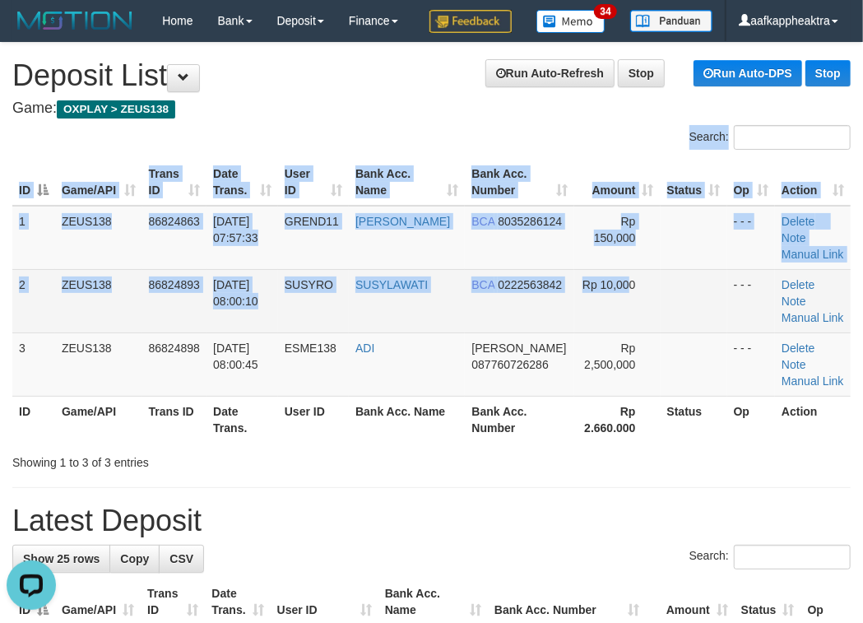
drag, startPoint x: 627, startPoint y: 297, endPoint x: 616, endPoint y: 316, distance: 21.7
click at [616, 316] on div "Search: ID Game/API Trans ID Date Trans. User ID Bank Acc. Name Bank Acc. Numbe…" at bounding box center [431, 298] width 838 height 346
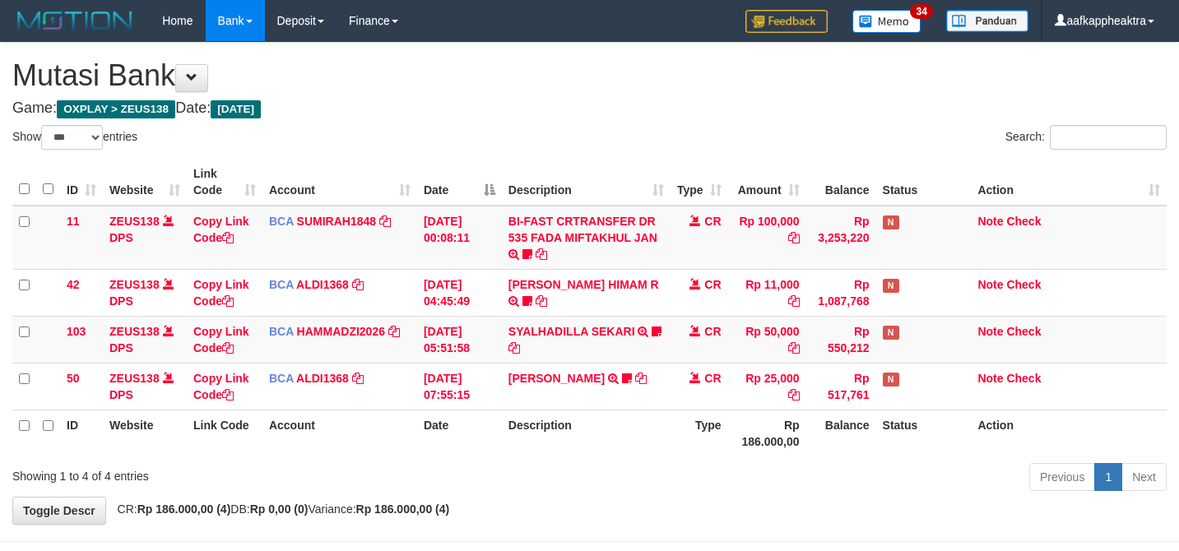
select select "***"
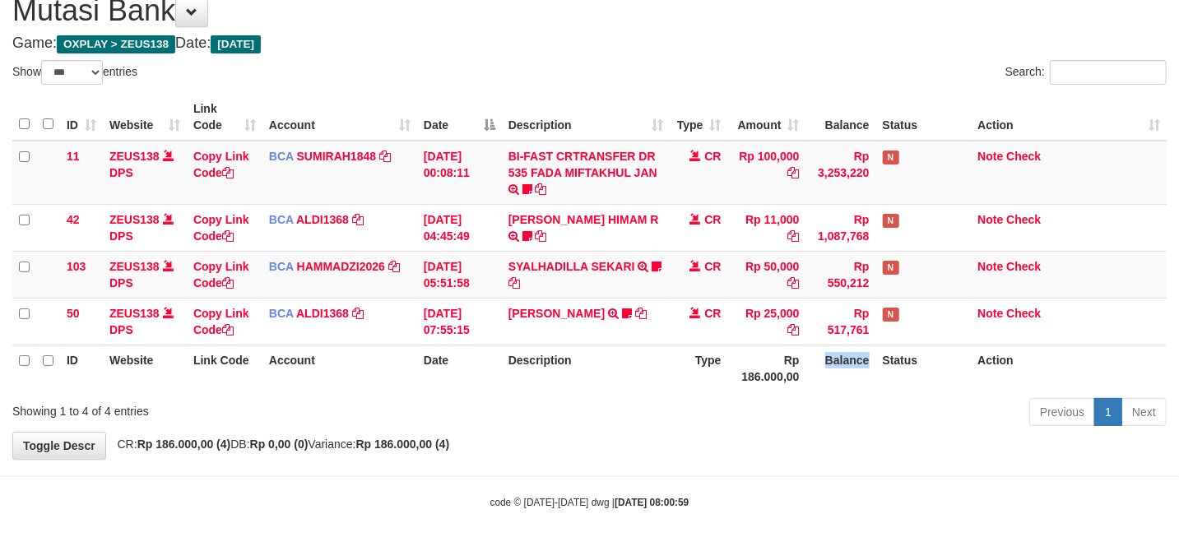
drag, startPoint x: 0, startPoint y: 0, endPoint x: 806, endPoint y: 380, distance: 891.4
click at [808, 379] on th "Balance" at bounding box center [841, 368] width 70 height 47
click at [806, 380] on th "Balance" at bounding box center [841, 368] width 70 height 47
click at [796, 383] on th "Rp 186.000,00" at bounding box center [767, 368] width 78 height 47
click at [780, 397] on div "Show ** ** ** *** entries Search: ID Website Link Code Account Date Description…" at bounding box center [589, 246] width 1154 height 372
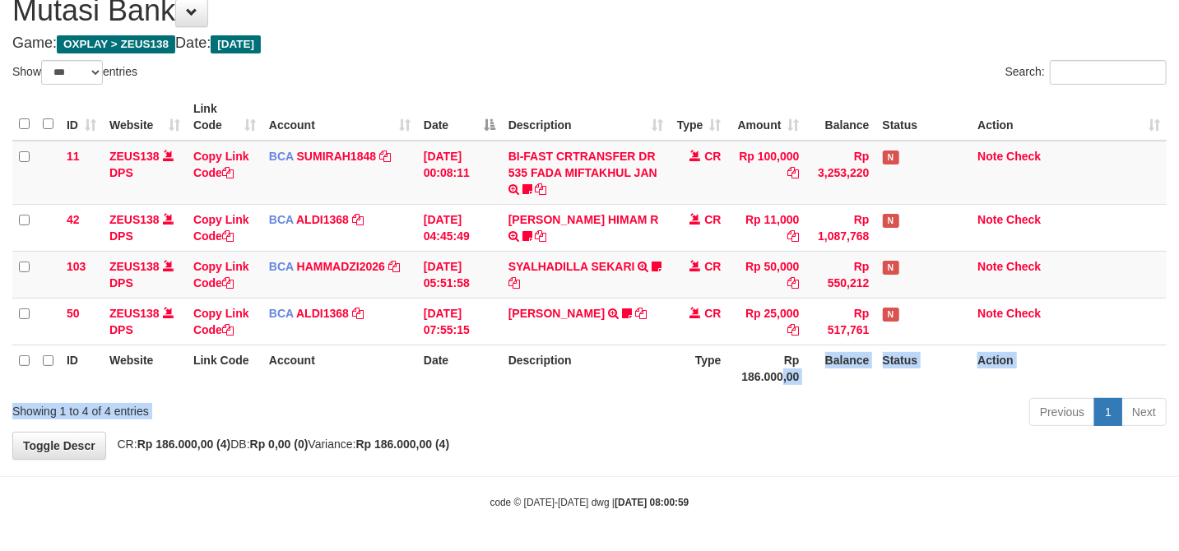
click at [764, 399] on div "Previous 1 Next" at bounding box center [835, 414] width 663 height 35
click at [764, 400] on div "Previous 1 Next" at bounding box center [835, 414] width 663 height 35
click at [762, 392] on div "ID Website Link Code Account Date Description Type Amount Balance Status Action…" at bounding box center [589, 243] width 1179 height 308
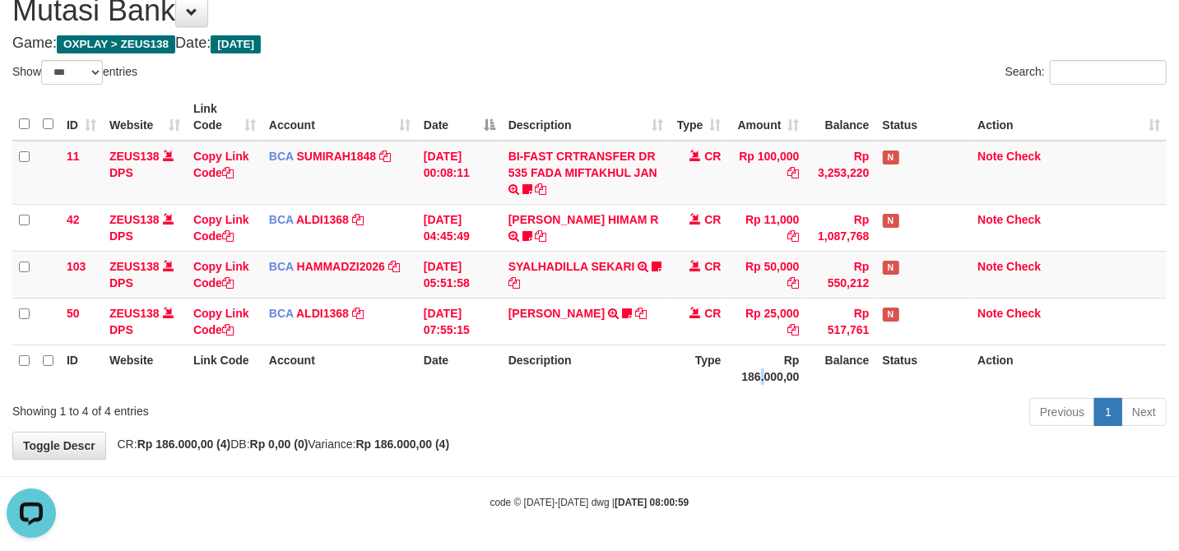
click at [764, 387] on th "Rp 186.000,00" at bounding box center [767, 368] width 78 height 47
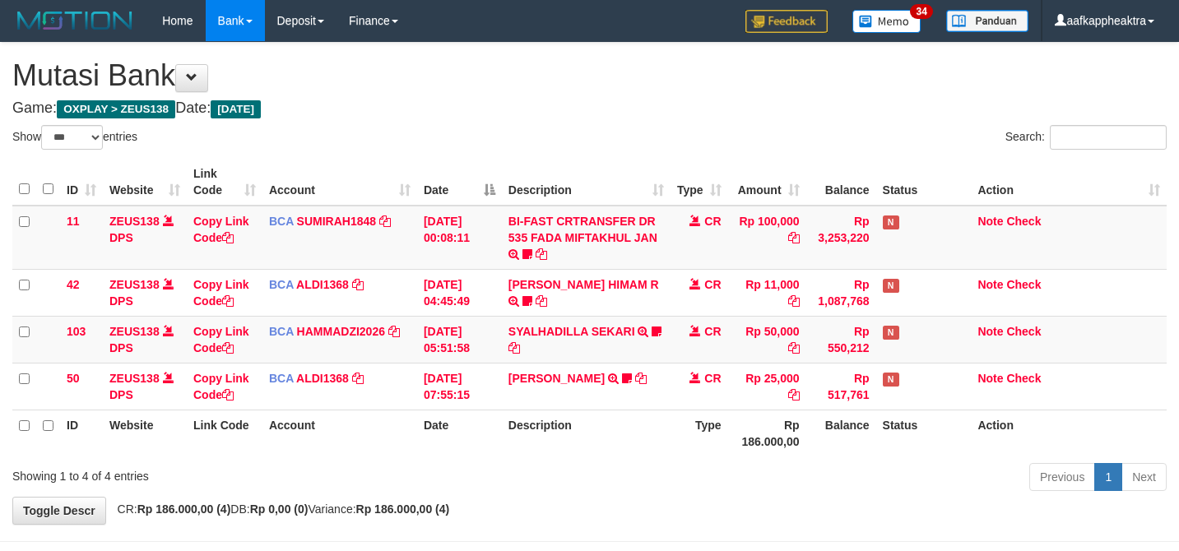
select select "***"
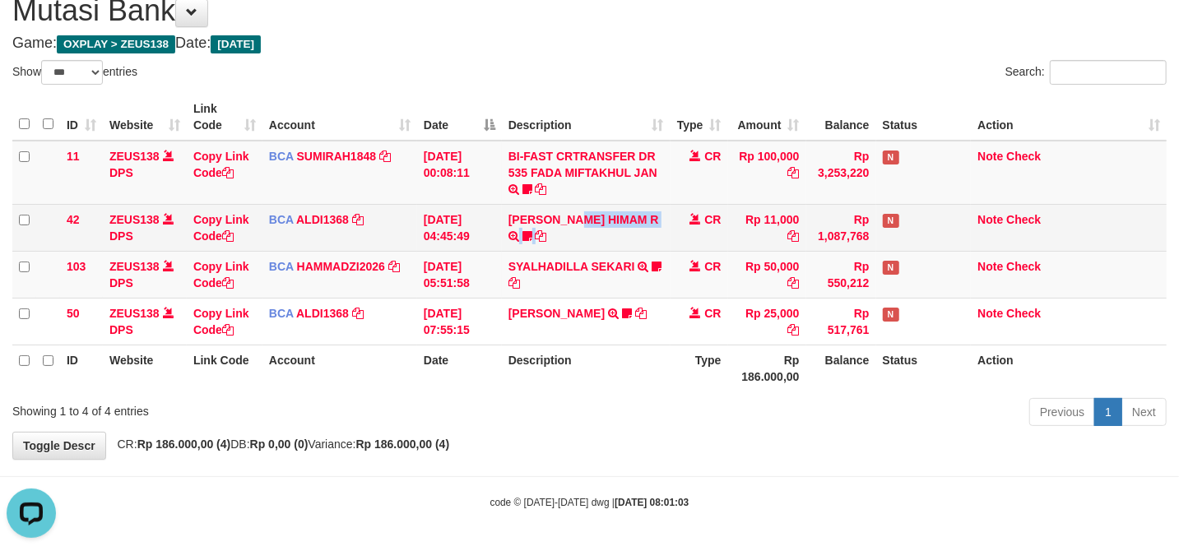
click at [581, 227] on td "[PERSON_NAME] HIMAM R TRSF E-BANKING CR 3108/FTSCY/WS95051 11000.00202508315141…" at bounding box center [586, 227] width 169 height 47
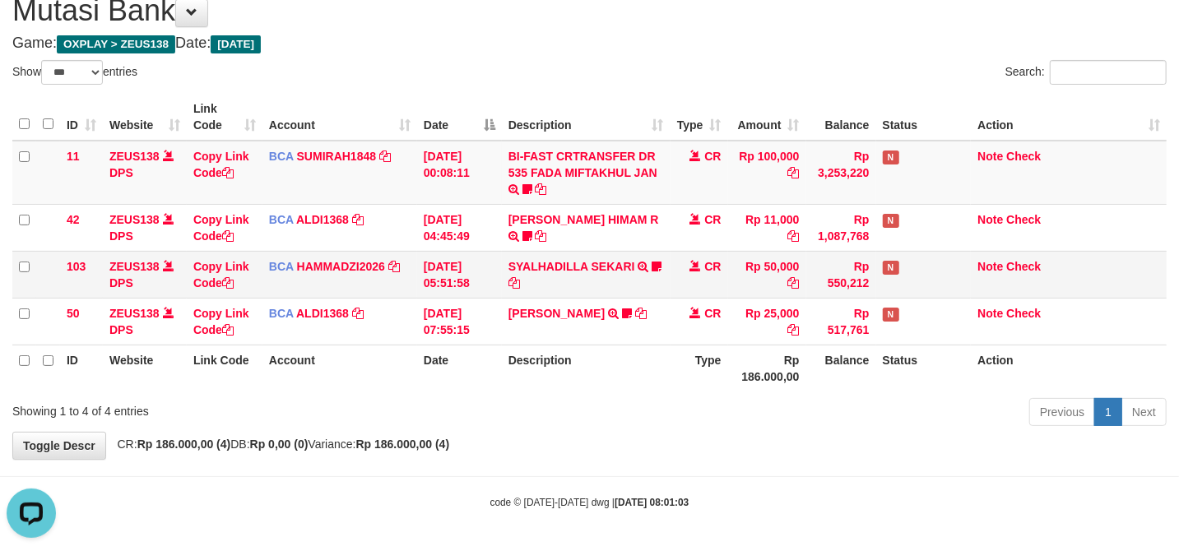
drag, startPoint x: 553, startPoint y: 248, endPoint x: 564, endPoint y: 273, distance: 26.9
click at [559, 258] on td "SYALHADILLA SEKARI TRSF E-BANKING CR 08/31 ZAP41 SYALHADILLA SEKARI youreyes" at bounding box center [586, 274] width 169 height 47
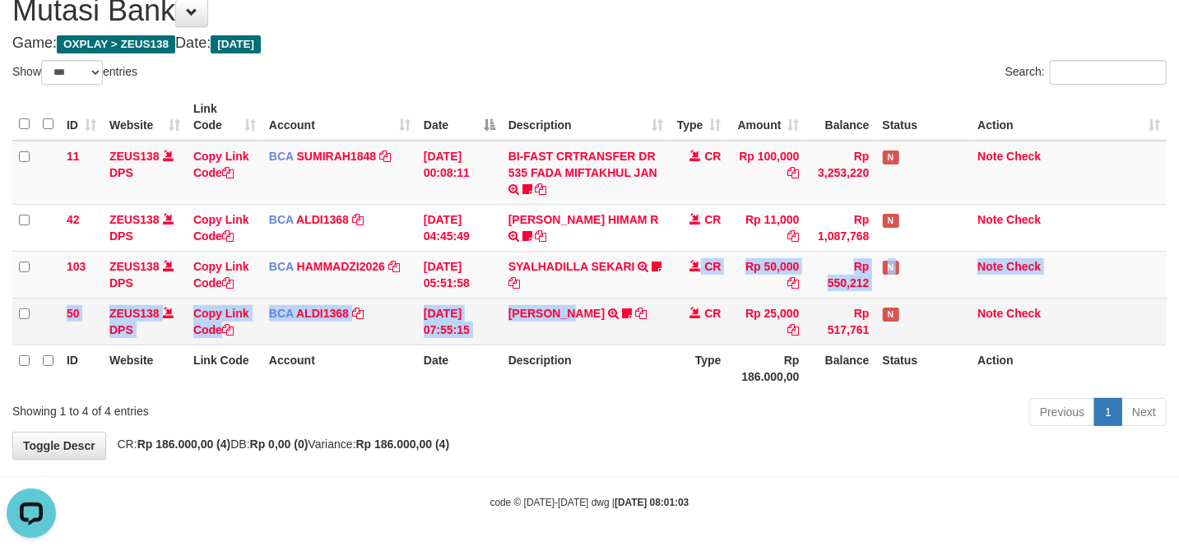
drag, startPoint x: 564, startPoint y: 286, endPoint x: 568, endPoint y: 297, distance: 11.2
click at [568, 297] on tbody "11 ZEUS138 DPS Copy Link Code BCA SUMIRAH1848 DPS SUMIRAH mutasi_20250831_4156 …" at bounding box center [589, 243] width 1154 height 205
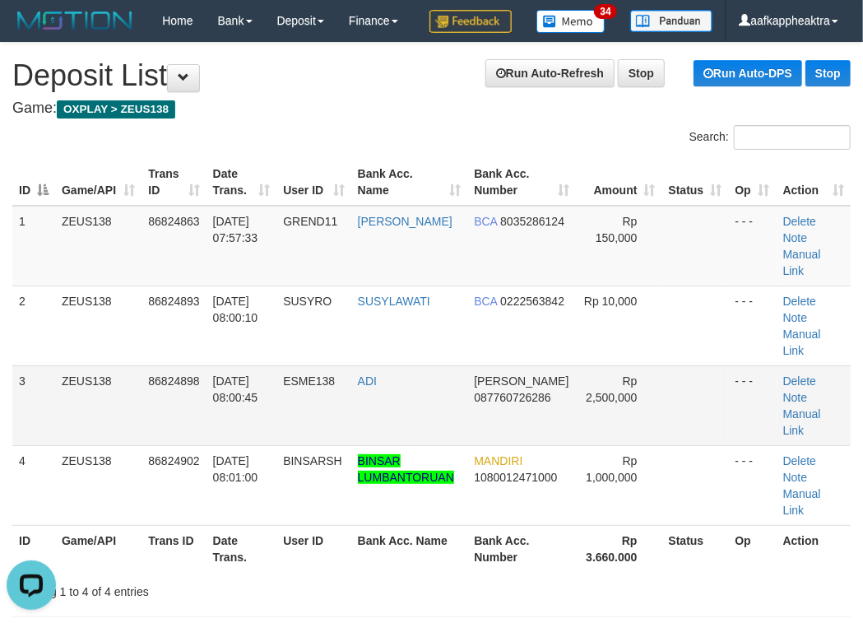
click at [421, 428] on td "ADI" at bounding box center [409, 405] width 117 height 80
drag, startPoint x: 425, startPoint y: 429, endPoint x: 56, endPoint y: 421, distance: 368.7
click at [425, 429] on td "ADI" at bounding box center [409, 405] width 117 height 80
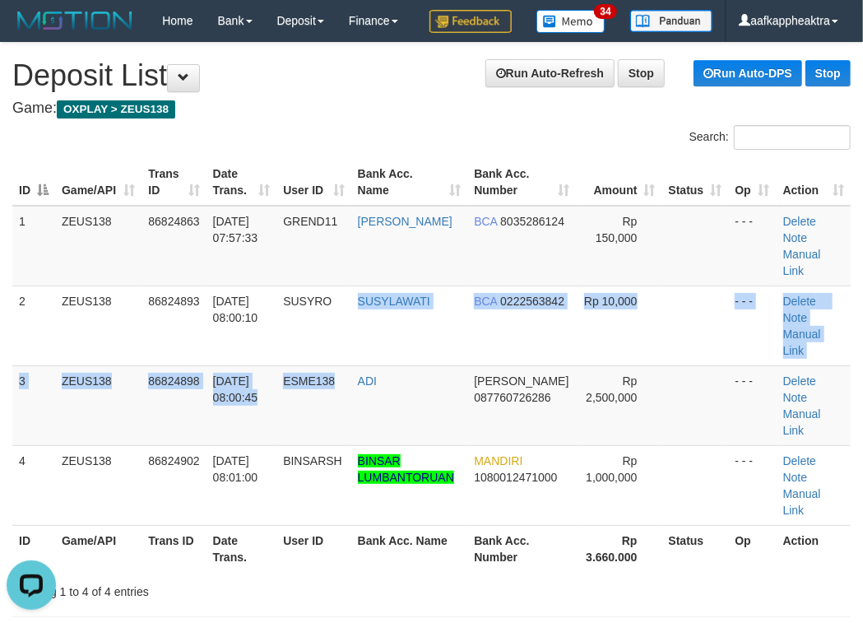
drag, startPoint x: 353, startPoint y: 388, endPoint x: 1, endPoint y: 396, distance: 352.2
click at [337, 397] on tbody "1 ZEUS138 86824863 31/08/2025 07:57:33 GREND11 GALIH NUR PRABOWO BCA 8035286124…" at bounding box center [431, 366] width 838 height 320
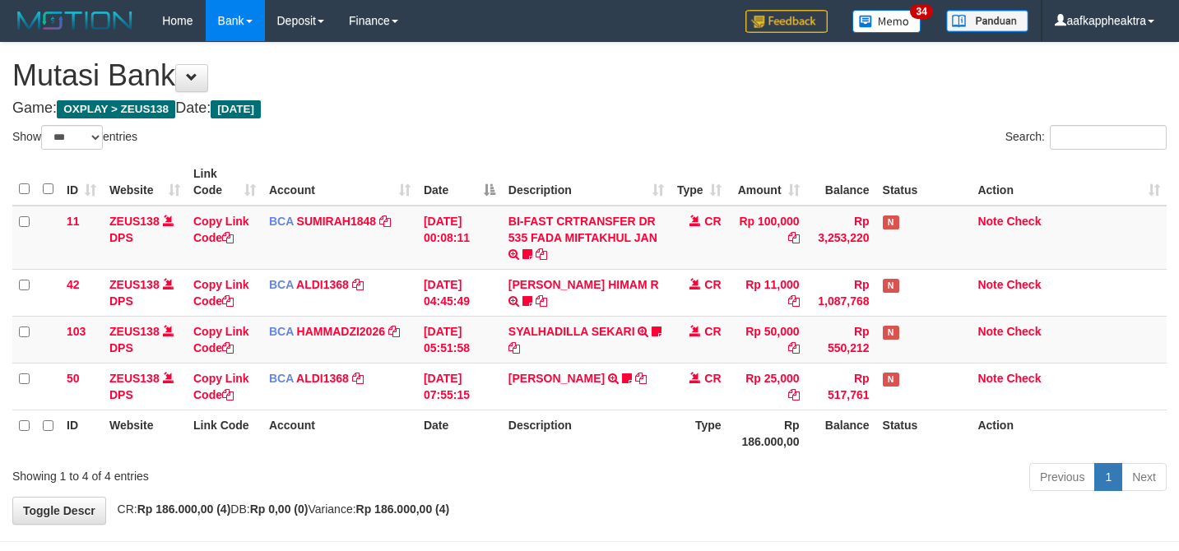
select select "***"
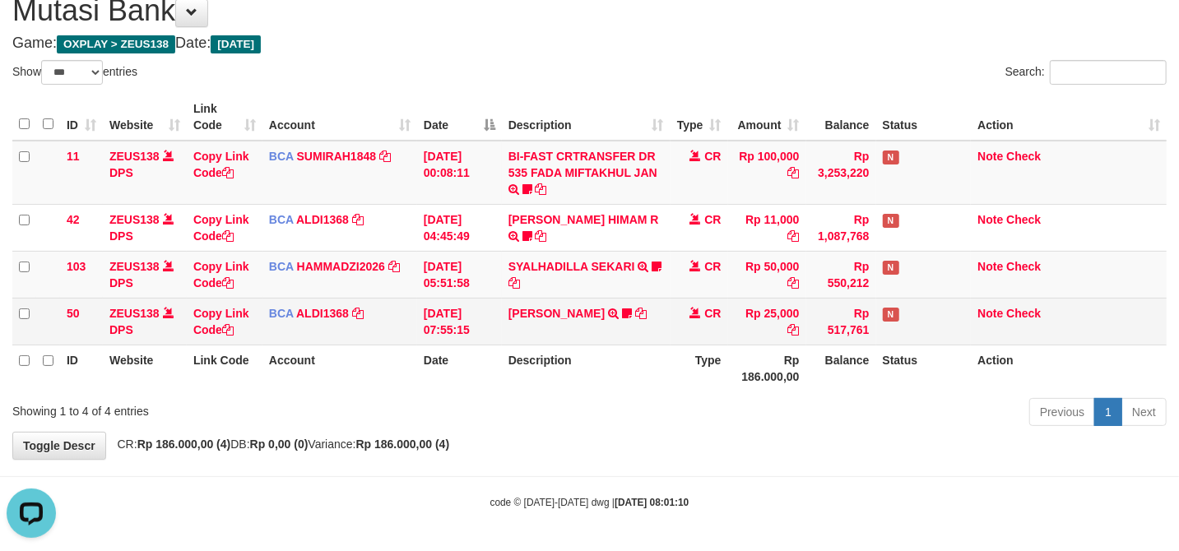
drag, startPoint x: 472, startPoint y: 287, endPoint x: 524, endPoint y: 320, distance: 61.4
click at [492, 286] on td "[DATE] 05:51:58" at bounding box center [459, 274] width 85 height 47
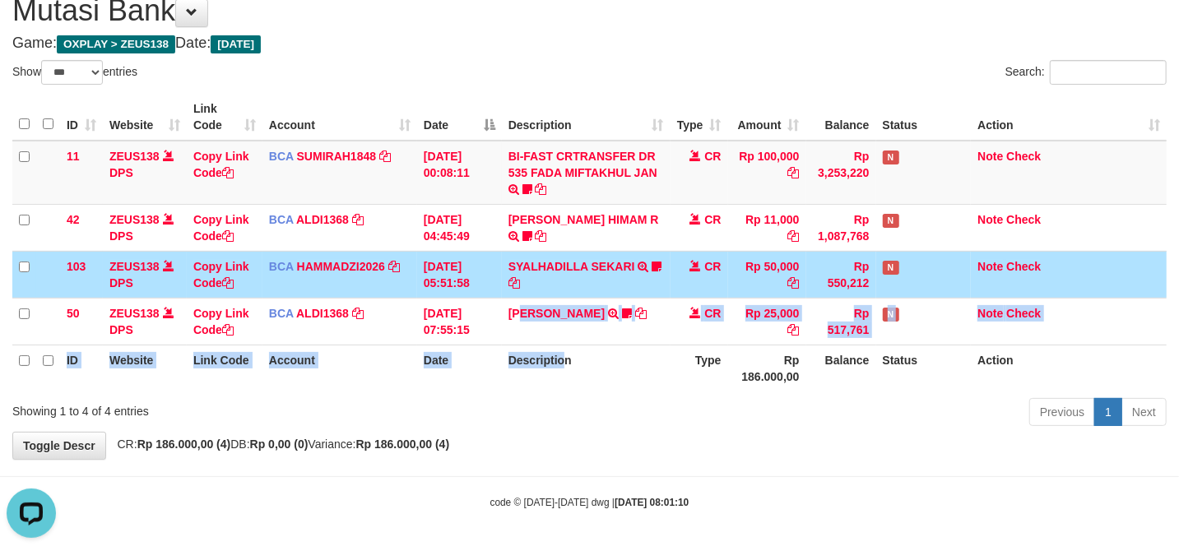
drag, startPoint x: 524, startPoint y: 320, endPoint x: 568, endPoint y: 352, distance: 54.1
click at [567, 353] on table "ID Website Link Code Account Date Description Type Amount Balance Status Action…" at bounding box center [589, 243] width 1154 height 298
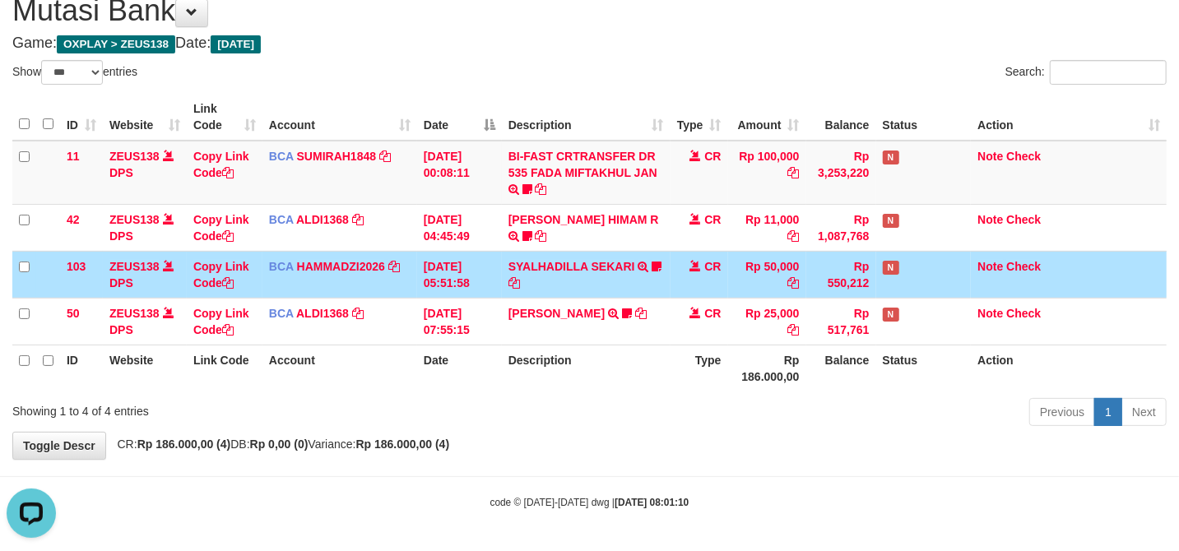
drag, startPoint x: 655, startPoint y: 369, endPoint x: 787, endPoint y: 398, distance: 135.7
click at [716, 383] on tr "ID Website Link Code Account Date Description Type Rp 186.000,00 Balance Status…" at bounding box center [589, 368] width 1154 height 47
click at [864, 423] on div "Previous 1 Next" at bounding box center [835, 414] width 663 height 35
click at [770, 425] on div "Previous 1 Next" at bounding box center [835, 414] width 663 height 35
click at [765, 425] on div "Previous 1 Next" at bounding box center [835, 414] width 663 height 35
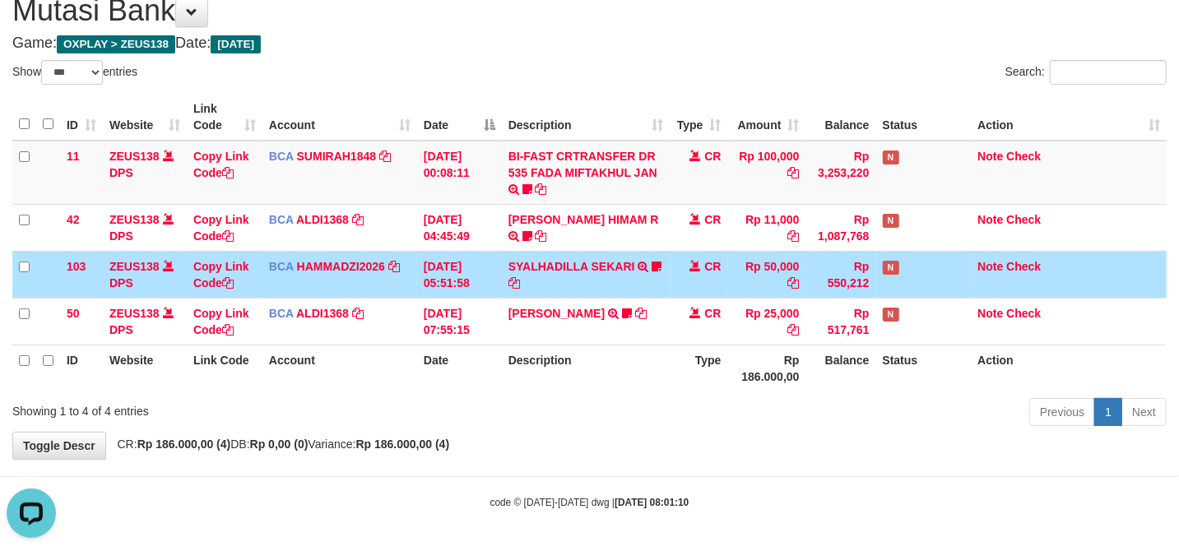
click at [765, 425] on div "Previous 1 Next" at bounding box center [835, 414] width 663 height 35
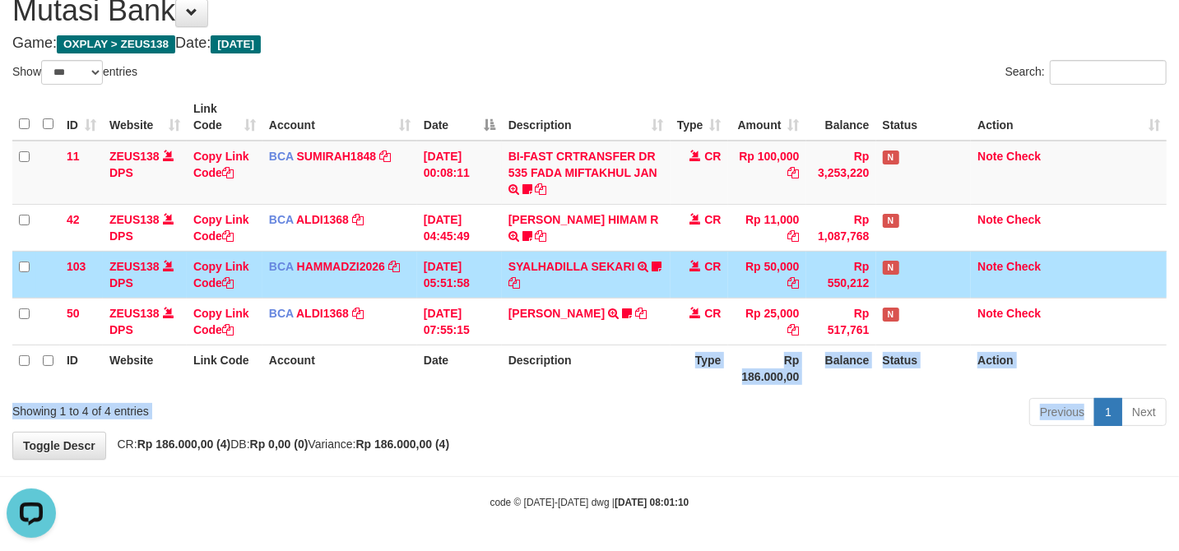
drag, startPoint x: 738, startPoint y: 402, endPoint x: 1192, endPoint y: 369, distance: 455.4
click at [601, 366] on div "Show ** ** ** *** entries Search: ID Website Link Code Account Date Description…" at bounding box center [589, 246] width 1154 height 372
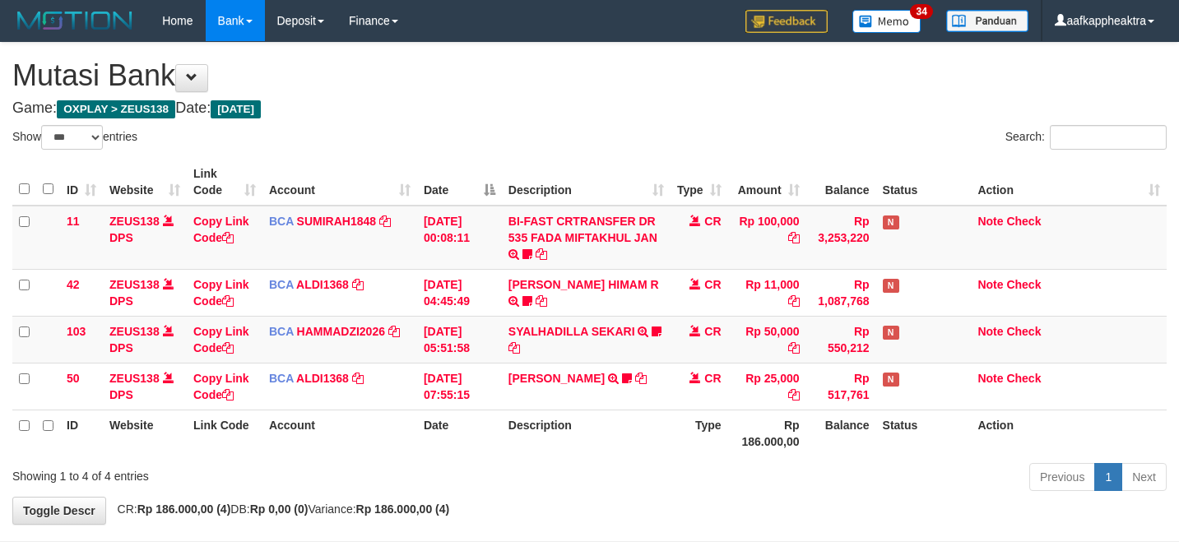
select select "***"
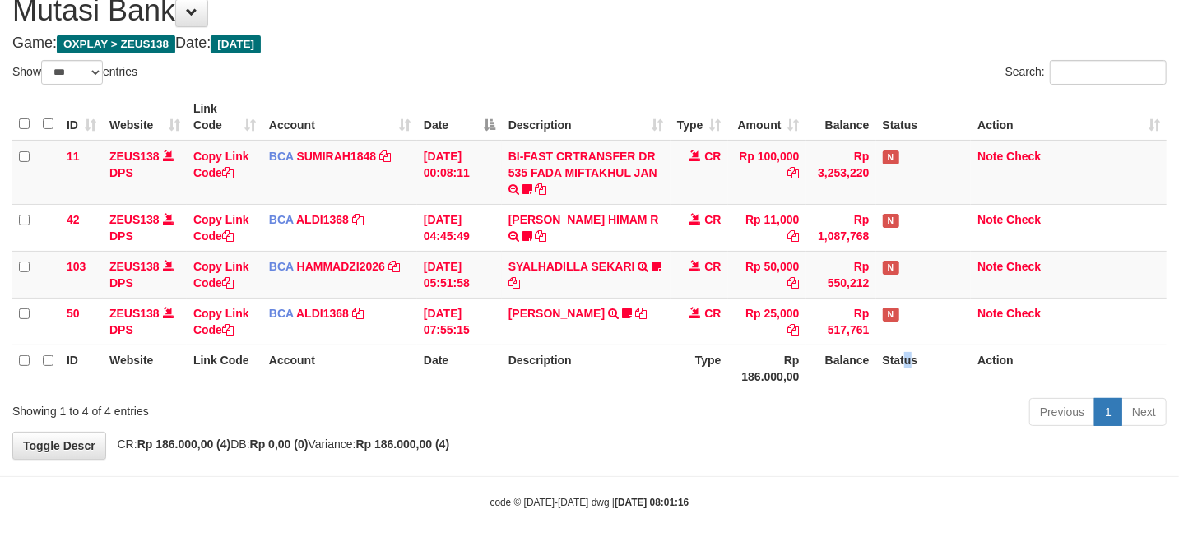
click at [905, 364] on th "Status" at bounding box center [923, 368] width 95 height 47
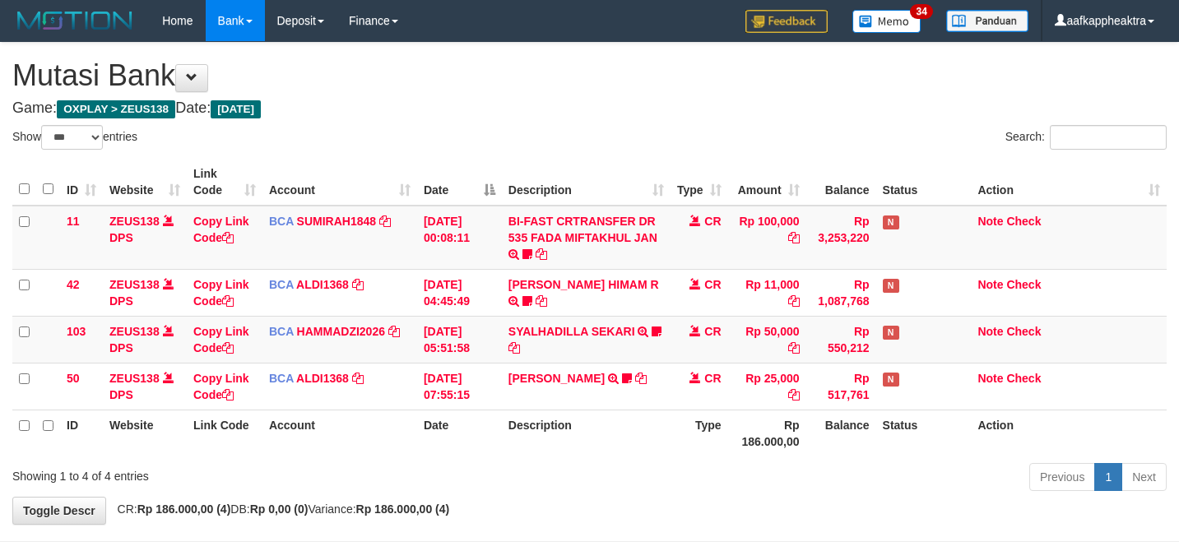
select select "***"
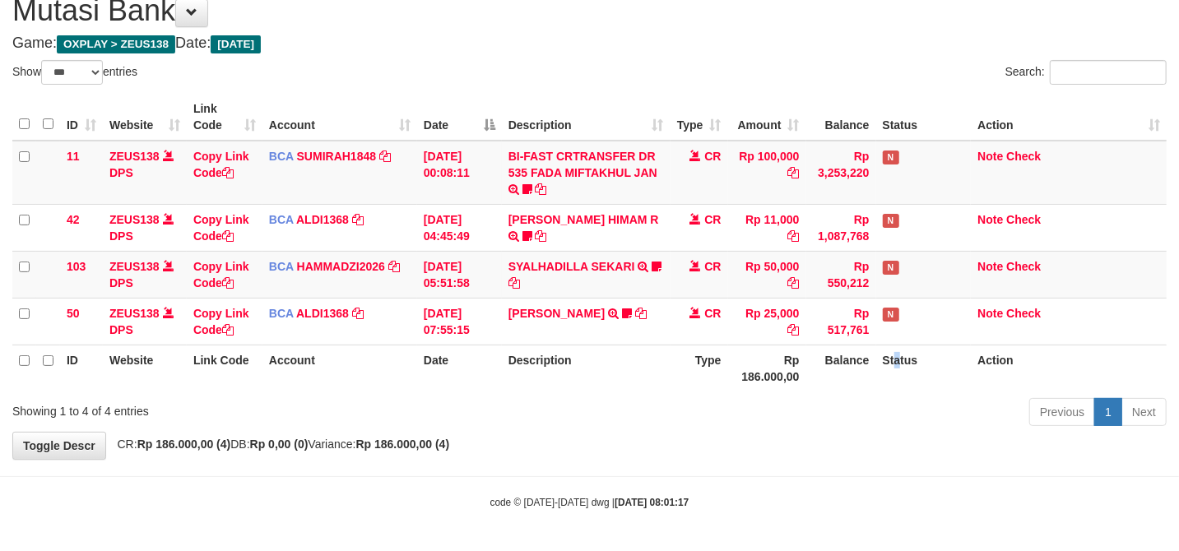
click at [894, 362] on th "Status" at bounding box center [923, 368] width 95 height 47
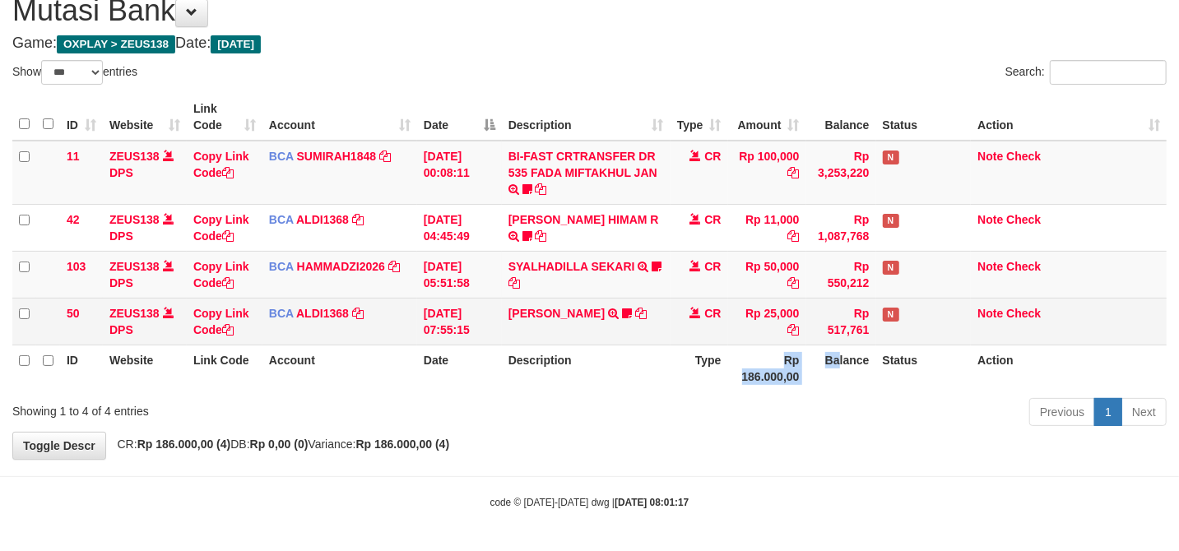
drag, startPoint x: 745, startPoint y: 355, endPoint x: 793, endPoint y: 341, distance: 50.8
click at [742, 354] on tr "ID Website Link Code Account Date Description Type Rp 186.000,00 Balance Status…" at bounding box center [589, 368] width 1154 height 47
click at [754, 369] on th "Rp 186.000,00" at bounding box center [767, 368] width 78 height 47
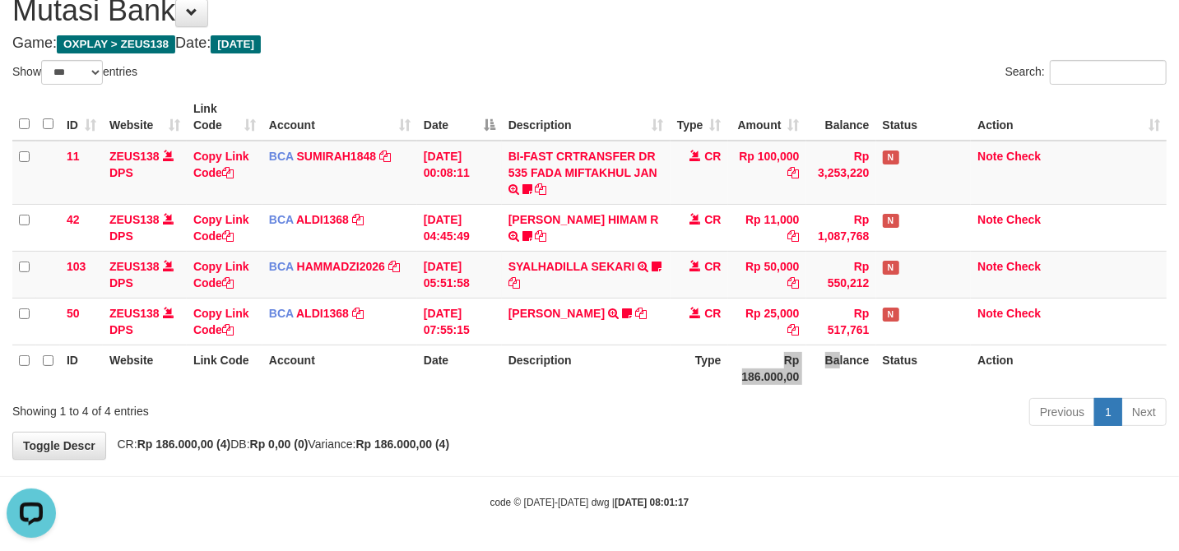
scroll to position [0, 0]
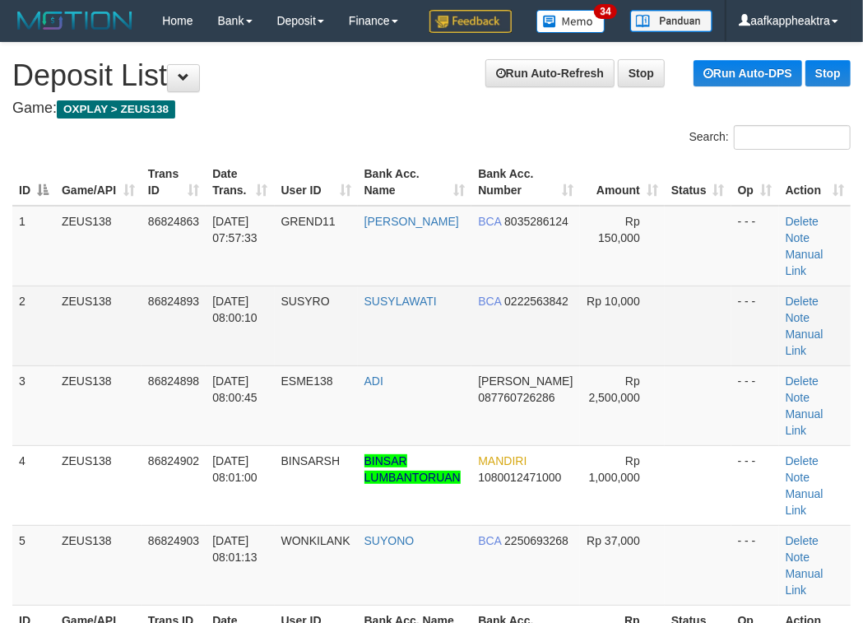
click at [387, 365] on tr "2 ZEUS138 86824893 31/08/2025 08:00:10 SUSYRO SUSYLAWATI BCA 0222563842 Rp 10,0…" at bounding box center [431, 326] width 838 height 80
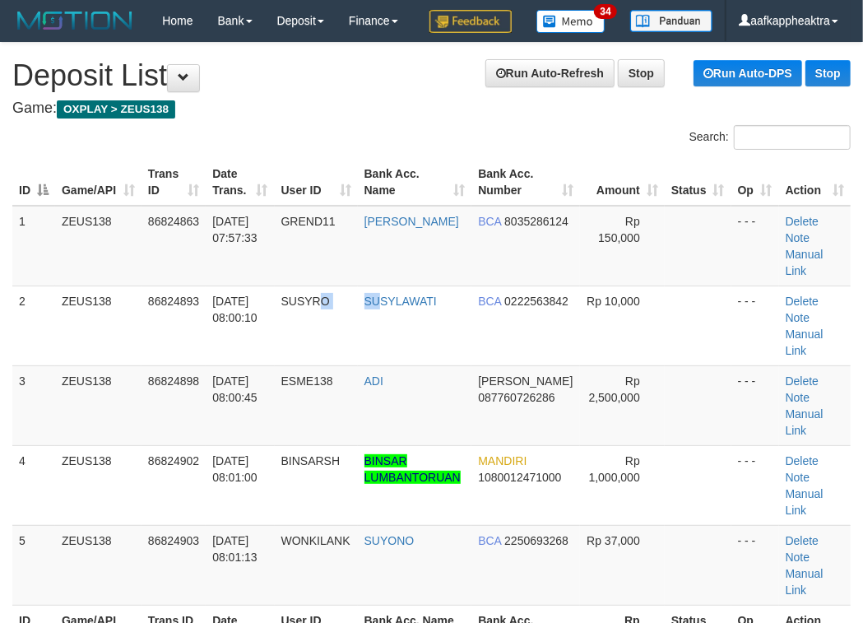
drag, startPoint x: 388, startPoint y: 397, endPoint x: 4, endPoint y: 382, distance: 384.5
click at [387, 365] on td "SUSYLAWATI" at bounding box center [415, 326] width 114 height 80
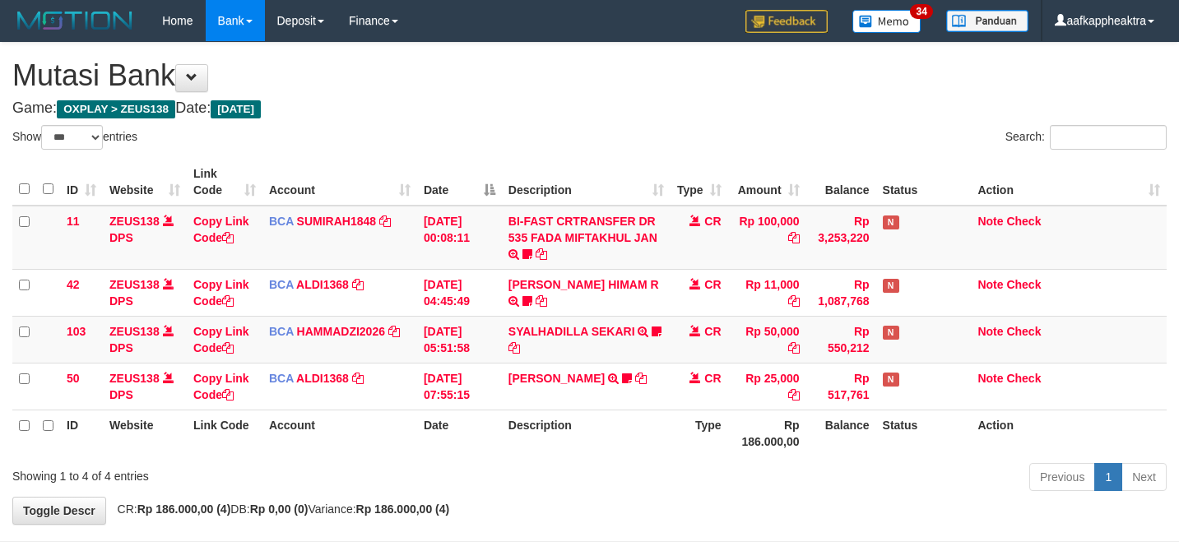
select select "***"
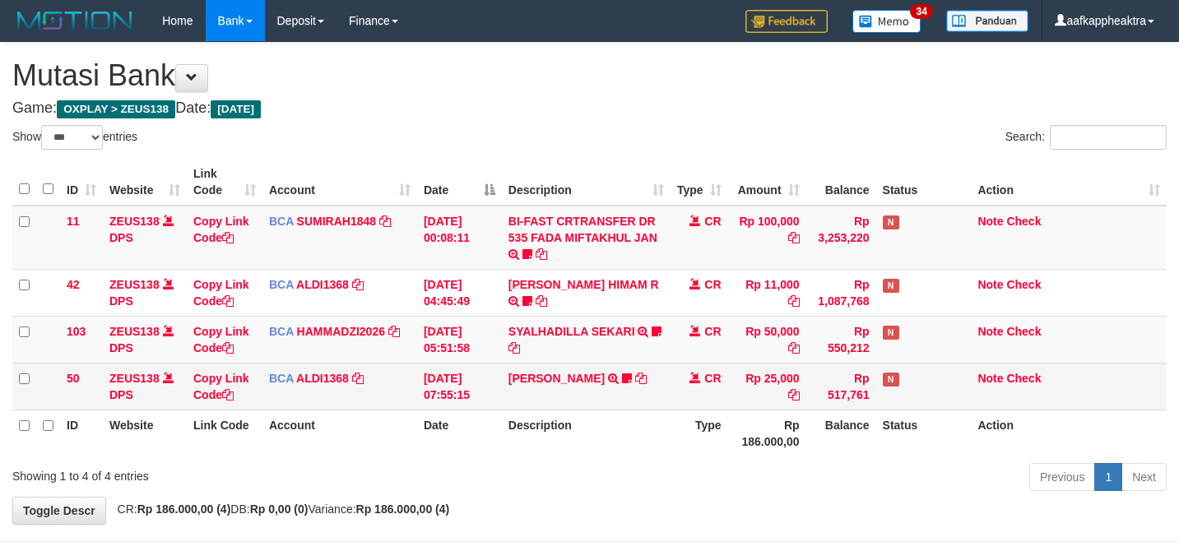
scroll to position [67, 0]
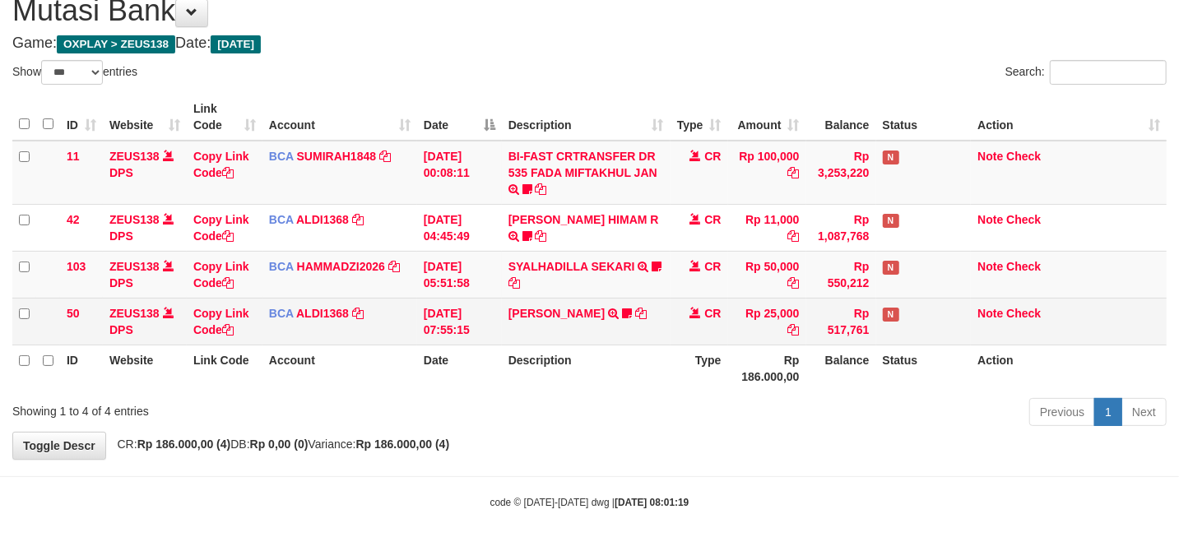
click at [635, 320] on td "MUJI IDHAM TRSF E-BANKING CR 3108/FTSCY/WS95051 25000.002025083187640489 TRFDN-…" at bounding box center [586, 321] width 169 height 47
drag, startPoint x: 569, startPoint y: 330, endPoint x: 568, endPoint y: 319, distance: 10.8
click at [569, 327] on td "MUJI IDHAM TRSF E-BANKING CR 3108/FTSCY/WS95051 25000.002025083187640489 TRFDN-…" at bounding box center [586, 321] width 169 height 47
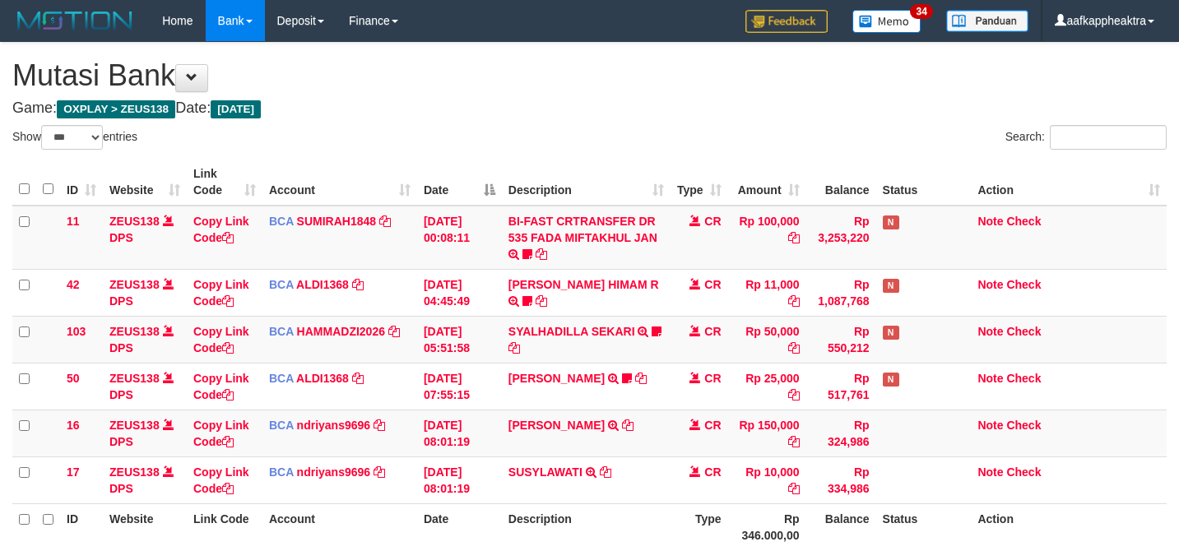
select select "***"
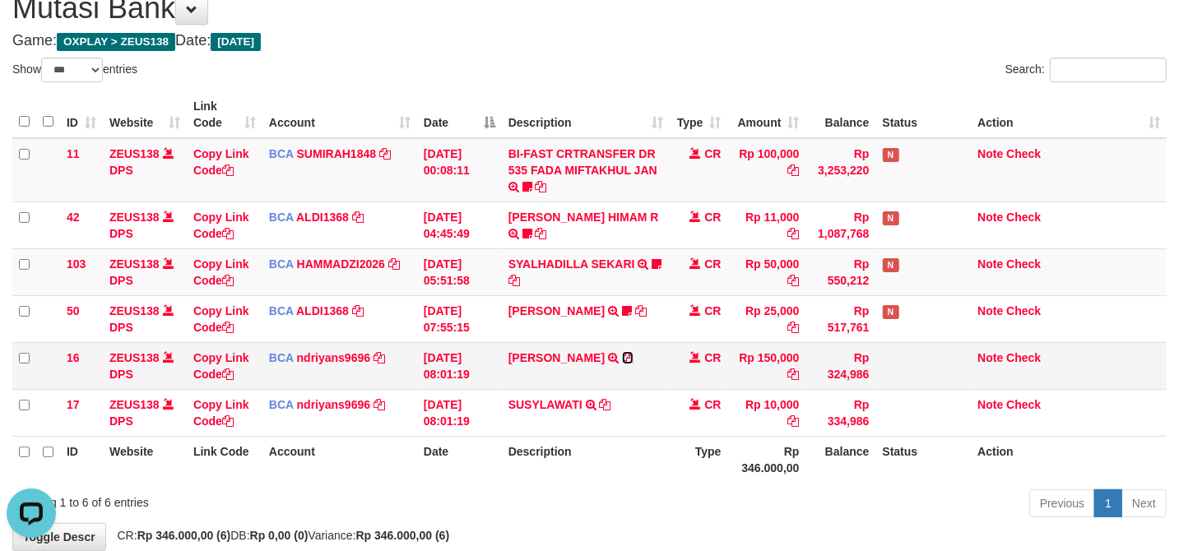
click at [622, 364] on icon at bounding box center [628, 358] width 12 height 12
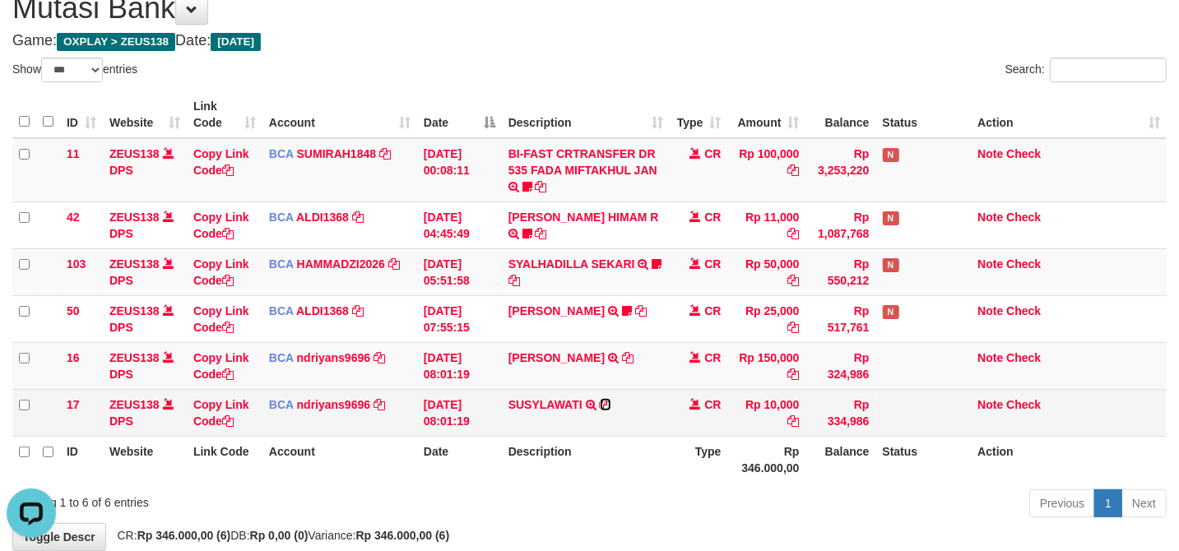
click at [600, 405] on icon at bounding box center [606, 405] width 12 height 12
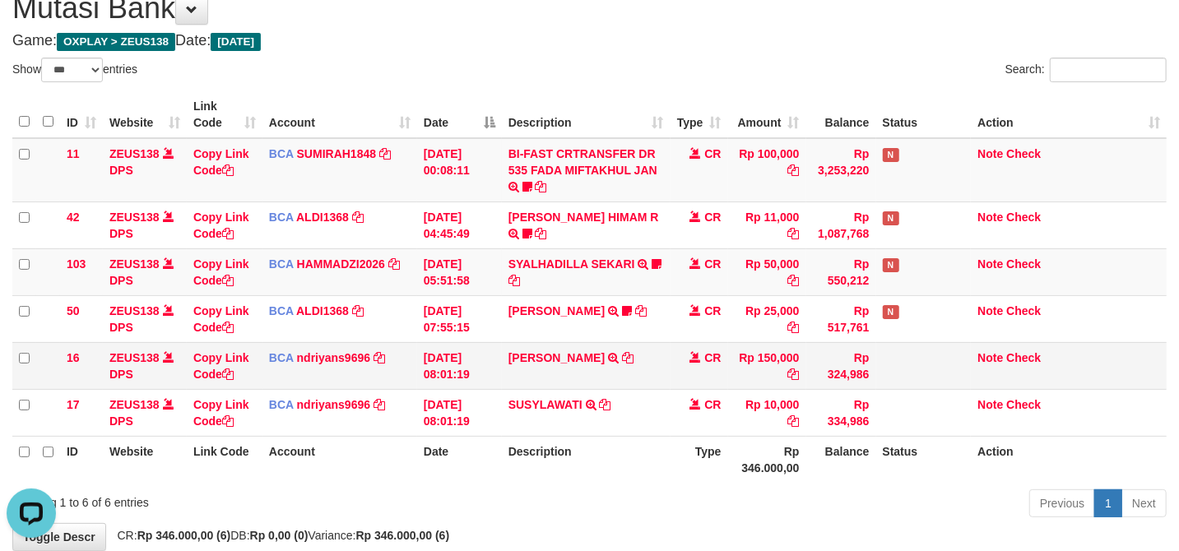
drag, startPoint x: 773, startPoint y: 360, endPoint x: 1147, endPoint y: 356, distance: 373.6
click at [775, 360] on tr "16 ZEUS138 DPS Copy Link Code BCA ndriyans9696 DPS ANDRIYANSYAH mutasi_20250831…" at bounding box center [589, 365] width 1154 height 47
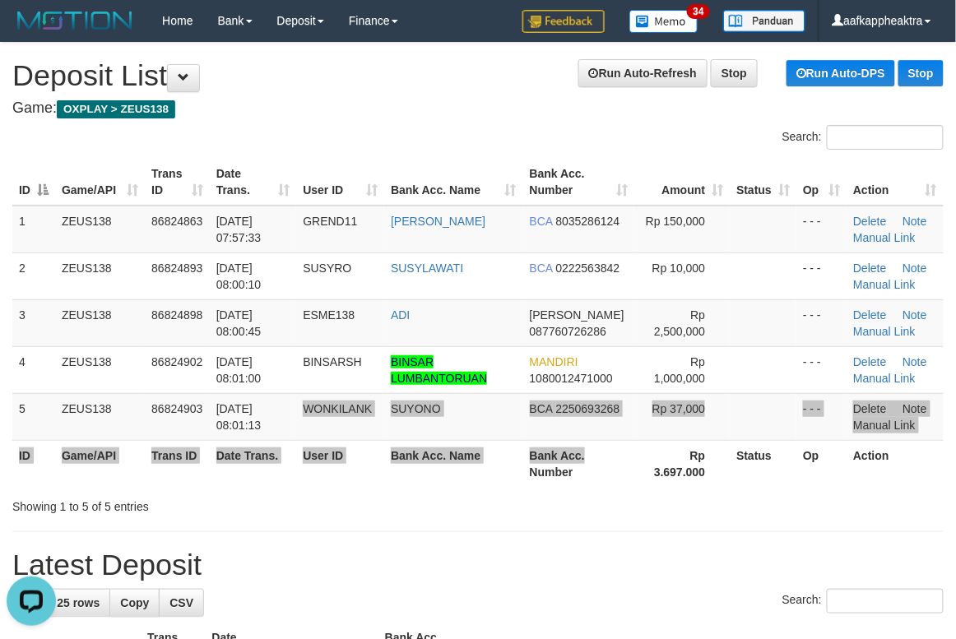
click at [643, 448] on table "ID Game/API Trans ID Date Trans. User ID Bank Acc. Name Bank Acc. Number Amount…" at bounding box center [477, 323] width 931 height 328
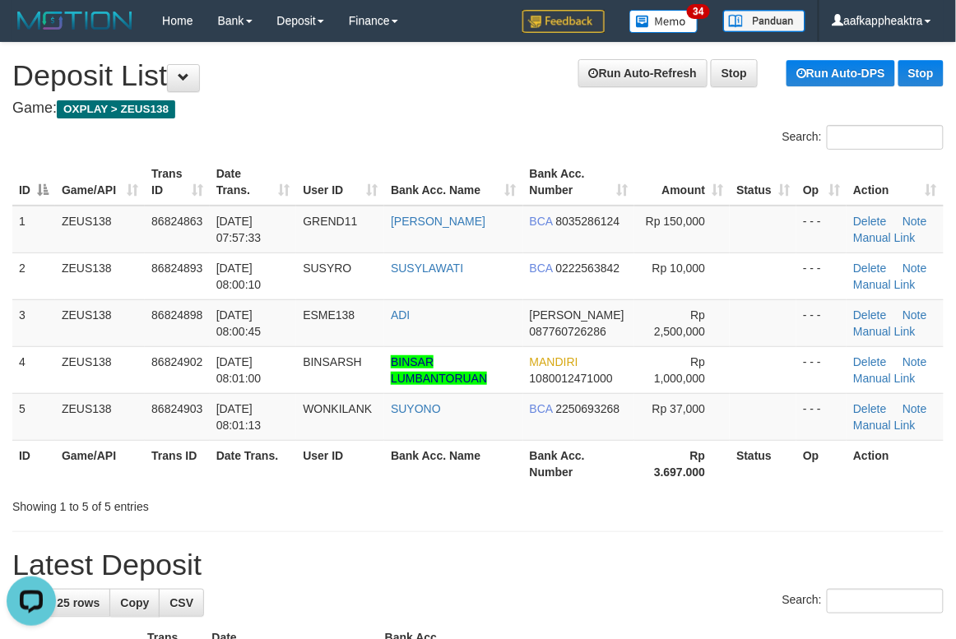
scroll to position [894, 0]
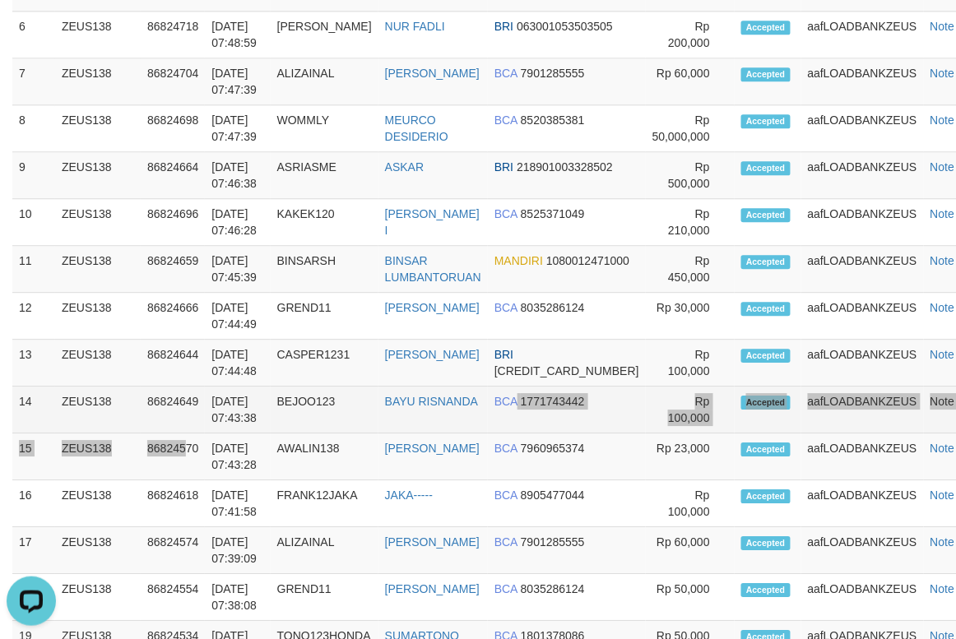
click at [523, 434] on tbody "1 ZEUS138 86824859 31/08/2025 08:00:09 CASPER1231 MUHAMMAD SYAIP BRI 6563010051…" at bounding box center [501, 362] width 978 height 1173
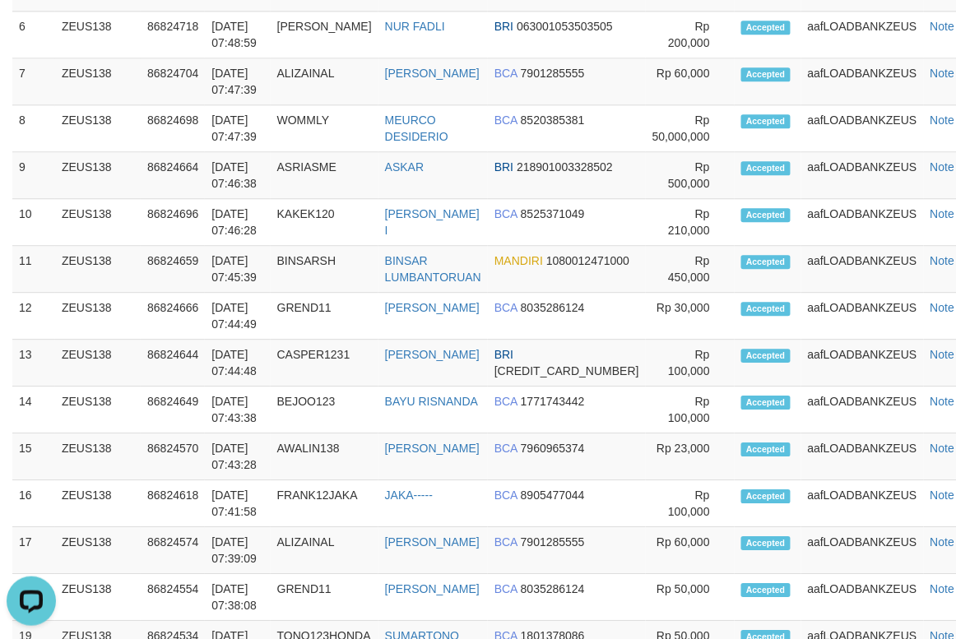
scroll to position [0, 0]
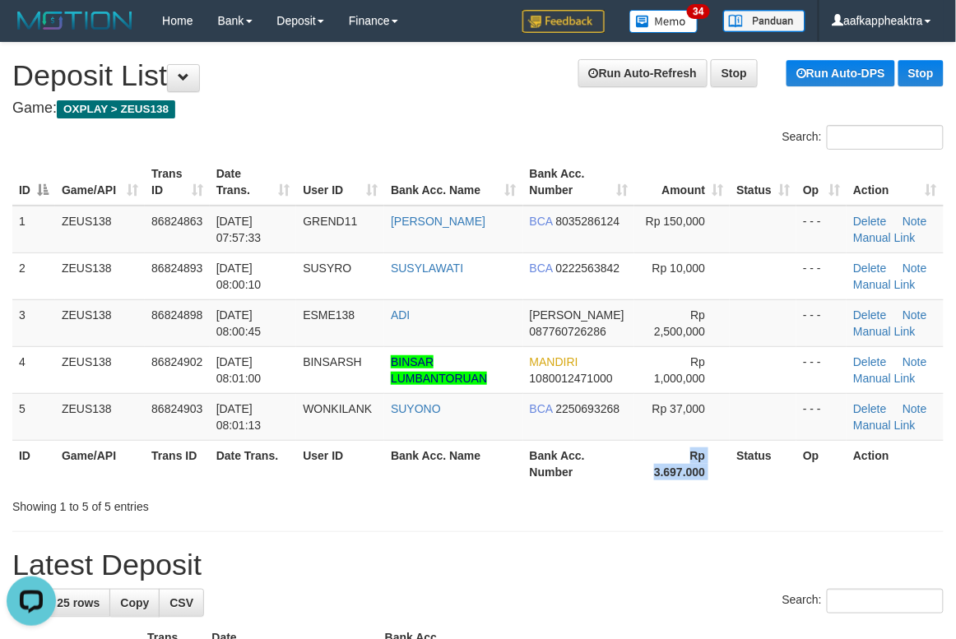
drag, startPoint x: 737, startPoint y: 472, endPoint x: 44, endPoint y: 448, distance: 693.2
click at [726, 477] on th "Rp 3.697.000" at bounding box center [681, 463] width 95 height 47
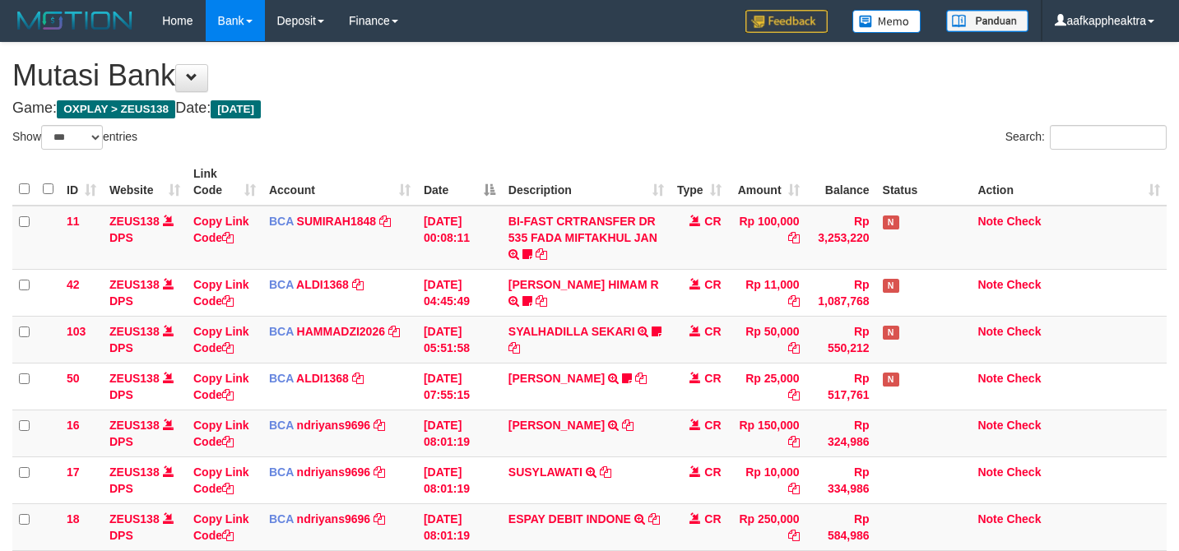
select select "***"
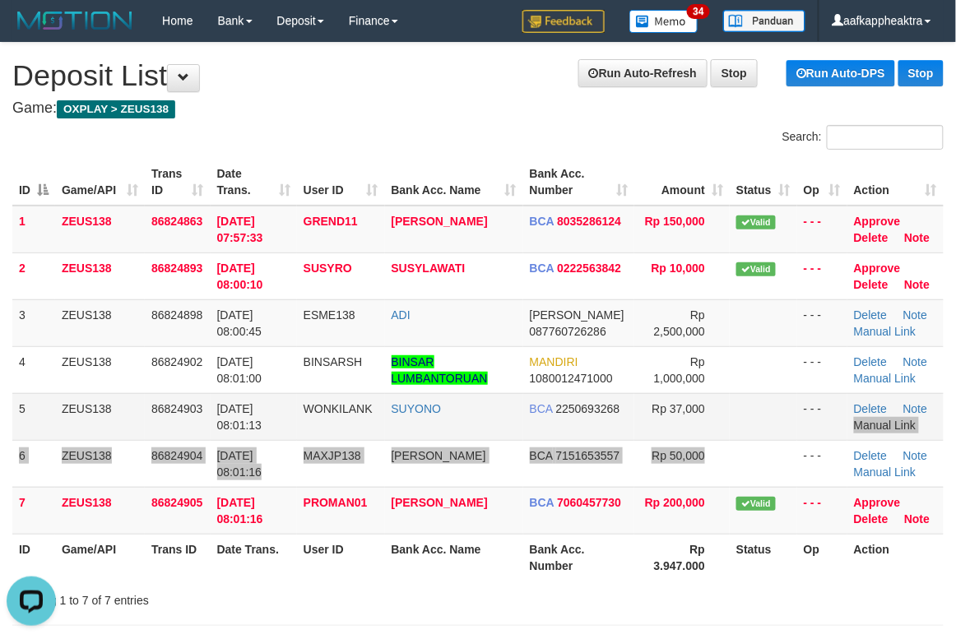
click at [849, 432] on tbody "1 ZEUS138 86824863 31/08/2025 07:57:33 GREND11 GALIH NUR PRABOWO BCA 8035286124…" at bounding box center [477, 370] width 931 height 329
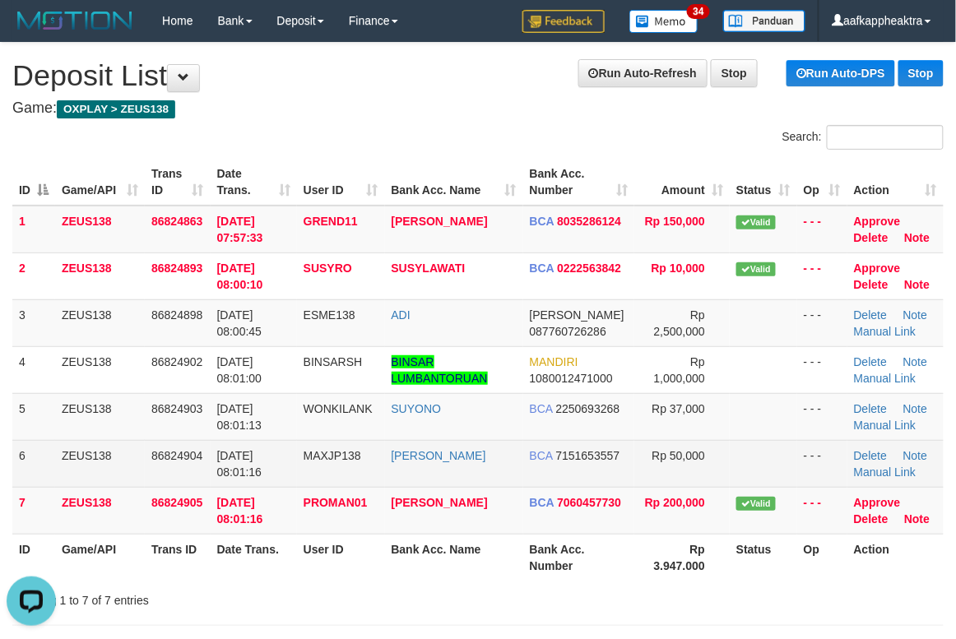
click at [435, 475] on tr "6 ZEUS138 86824904 31/08/2025 08:01:16 MAXJP138 JULIANO LOEN BCA 7151653557 Rp …" at bounding box center [477, 463] width 931 height 47
click at [435, 475] on td "JULIANO LOEN" at bounding box center [454, 463] width 138 height 47
click at [640, 477] on tr "6 ZEUS138 86824904 31/08/2025 08:01:16 MAXJP138 JULIANO LOEN BCA 7151653557 Rp …" at bounding box center [477, 463] width 931 height 47
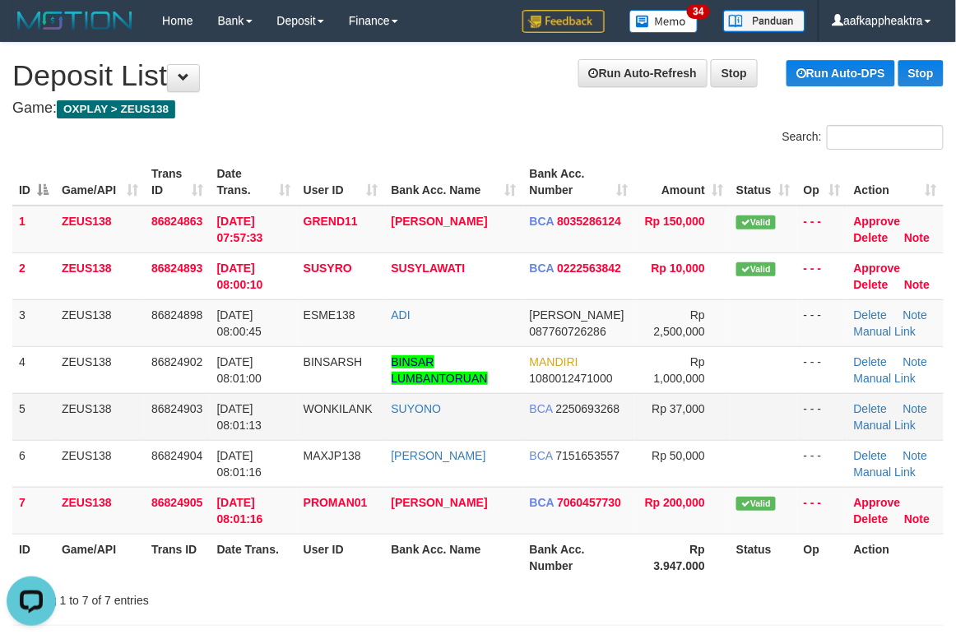
click at [508, 435] on td "SUYONO" at bounding box center [454, 416] width 138 height 47
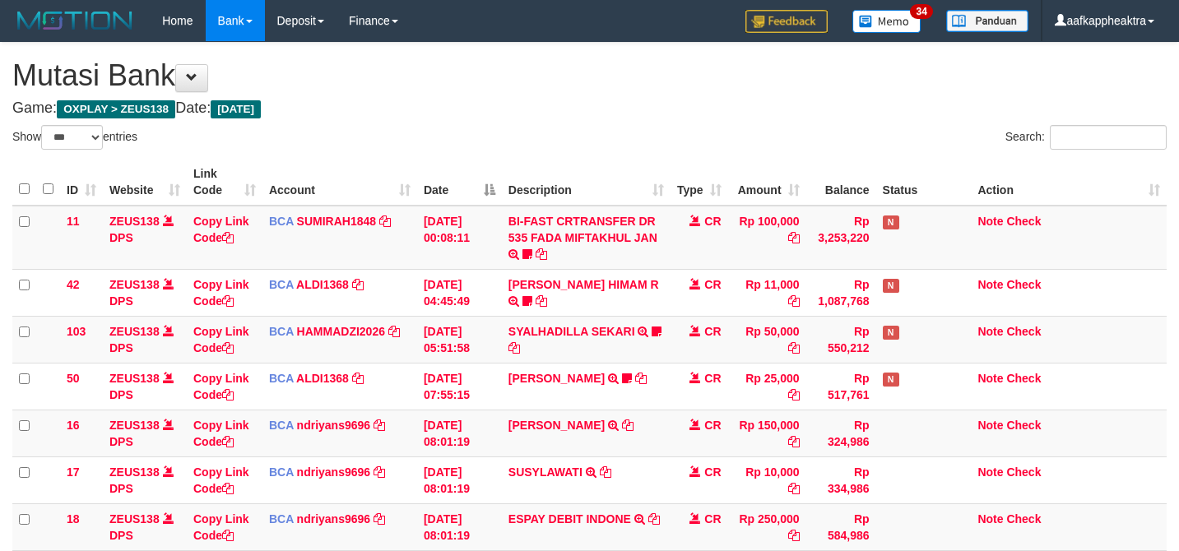
select select "***"
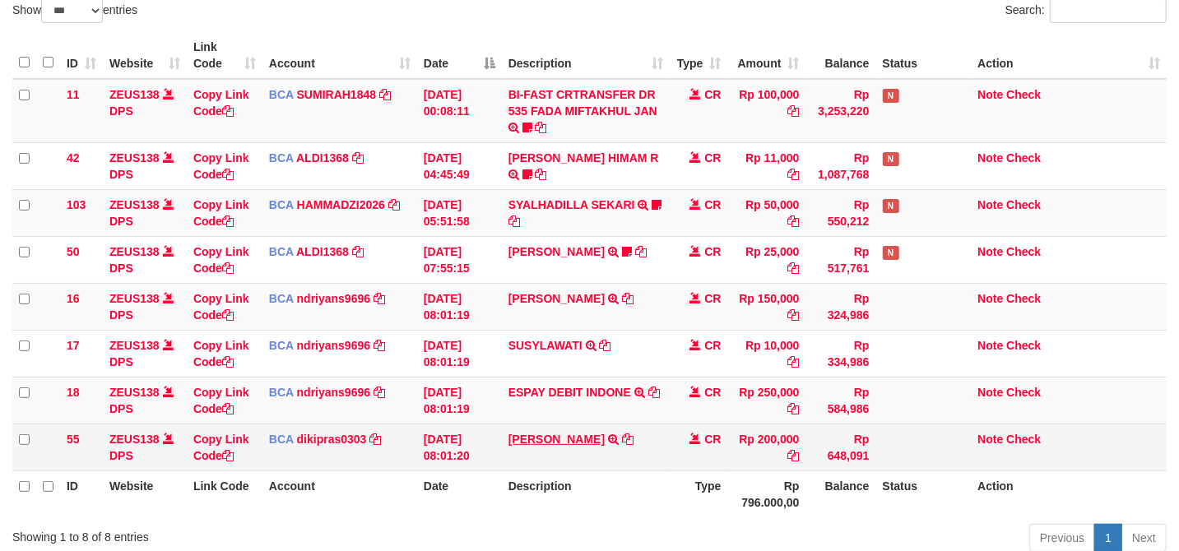
scroll to position [179, 0]
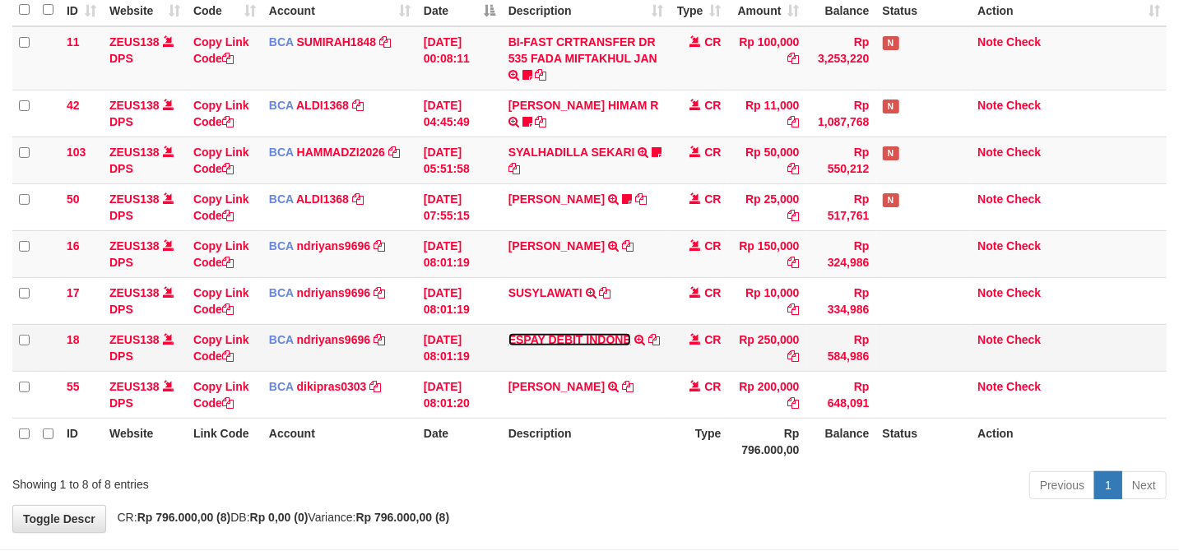
click at [592, 340] on link "ESPAY DEBIT INDONE" at bounding box center [569, 339] width 123 height 13
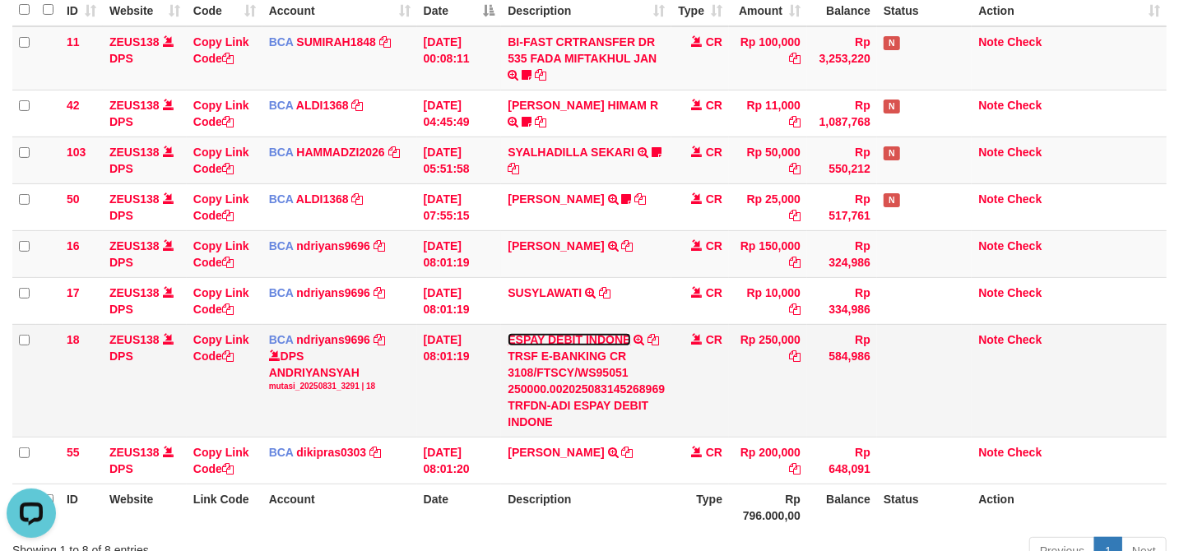
scroll to position [0, 0]
drag, startPoint x: 550, startPoint y: 406, endPoint x: 570, endPoint y: 409, distance: 19.9
click at [570, 409] on div "TRSF E-BANKING CR 3108/FTSCY/WS95051 250000.002025083145268969 TRFDN-ADI ESPAY …" at bounding box center [586, 389] width 157 height 82
copy div "ADI"
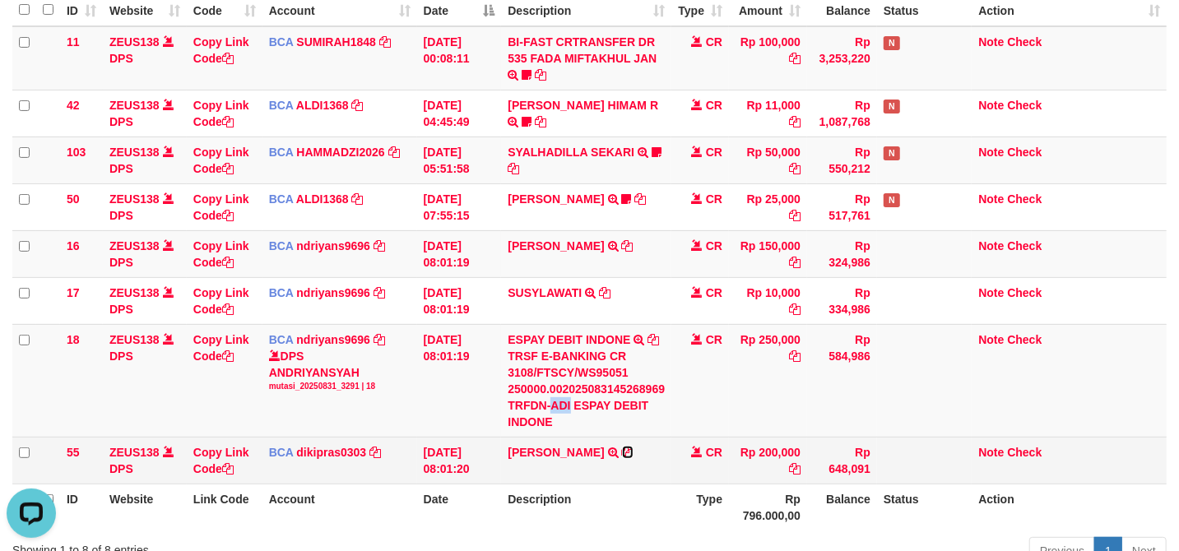
click at [634, 454] on icon at bounding box center [628, 453] width 12 height 12
copy div "ADI"
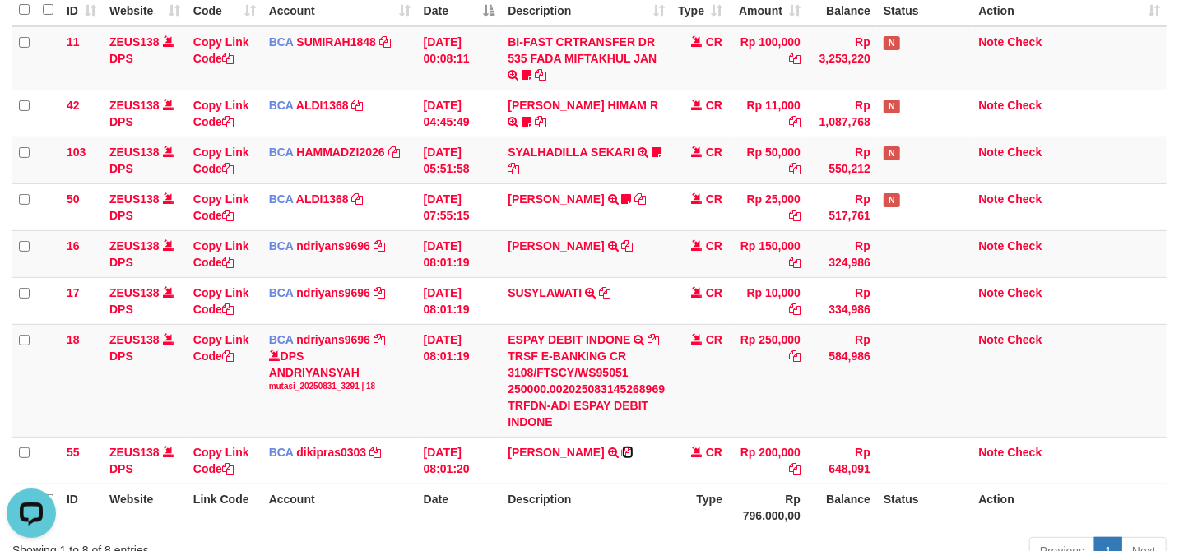
drag, startPoint x: 645, startPoint y: 454, endPoint x: 1186, endPoint y: 462, distance: 541.4
click at [634, 454] on icon at bounding box center [628, 453] width 12 height 12
click at [721, 400] on tr "18 ZEUS138 DPS Copy Link Code BCA ndriyans9696 DPS ANDRIYANSYAH mutasi_20250831…" at bounding box center [589, 380] width 1154 height 113
drag, startPoint x: 721, startPoint y: 399, endPoint x: 758, endPoint y: 392, distance: 37.8
click at [722, 399] on td "CR" at bounding box center [700, 380] width 58 height 113
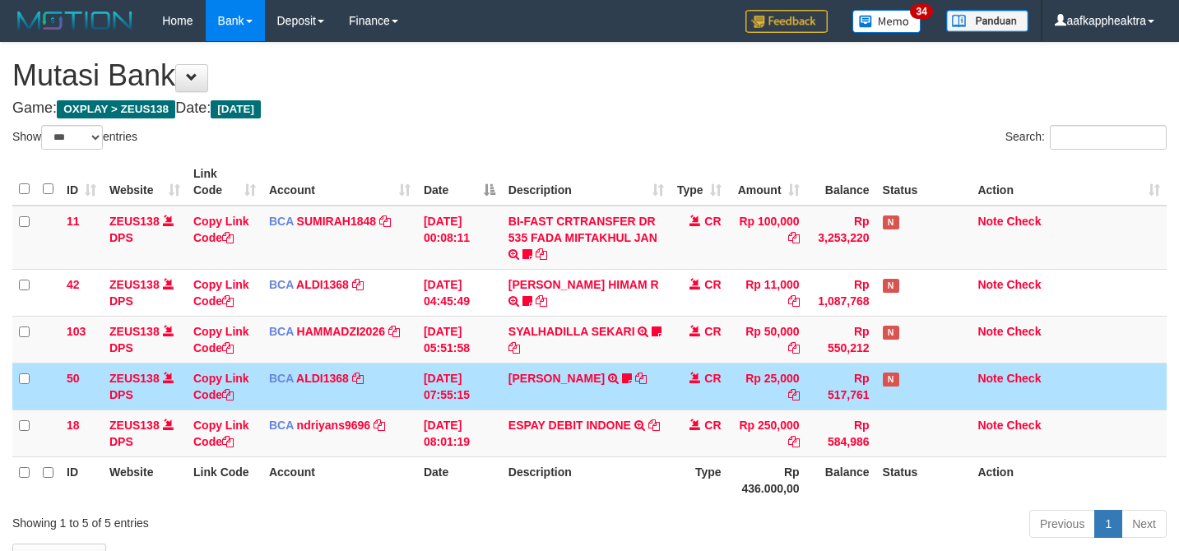
select select "***"
click at [561, 360] on tbody "11 ZEUS138 DPS Copy Link Code BCA SUMIRAH1848 DPS SUMIRAH mutasi_20250831_4156 …" at bounding box center [589, 332] width 1154 height 252
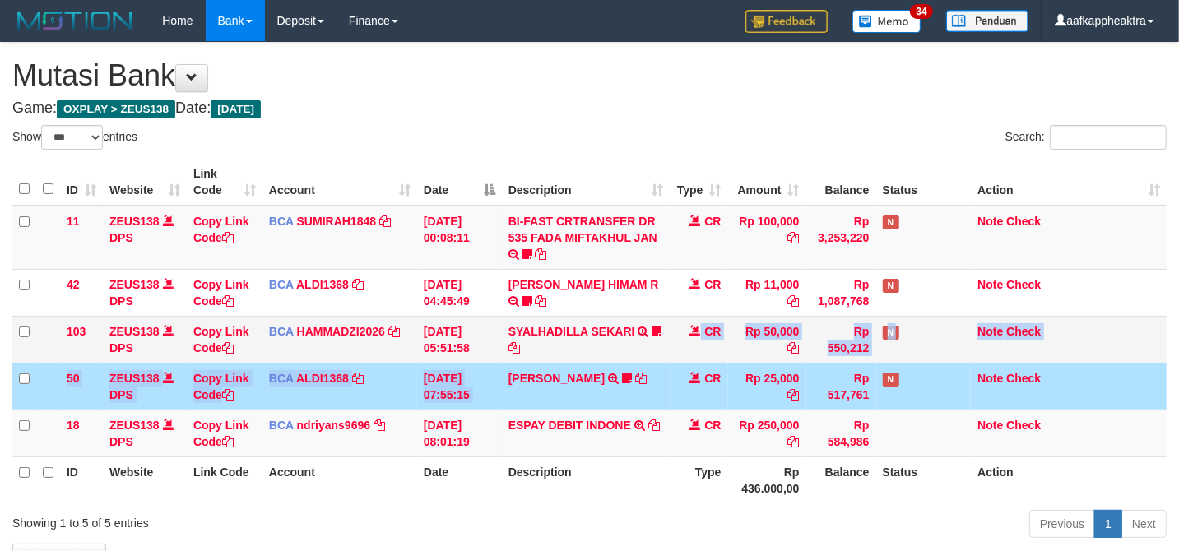
click at [626, 356] on td "SYALHADILLA SEKARI TRSF E-BANKING CR 08/31 ZAP41 SYALHADILLA SEKARI youreyes" at bounding box center [586, 339] width 169 height 47
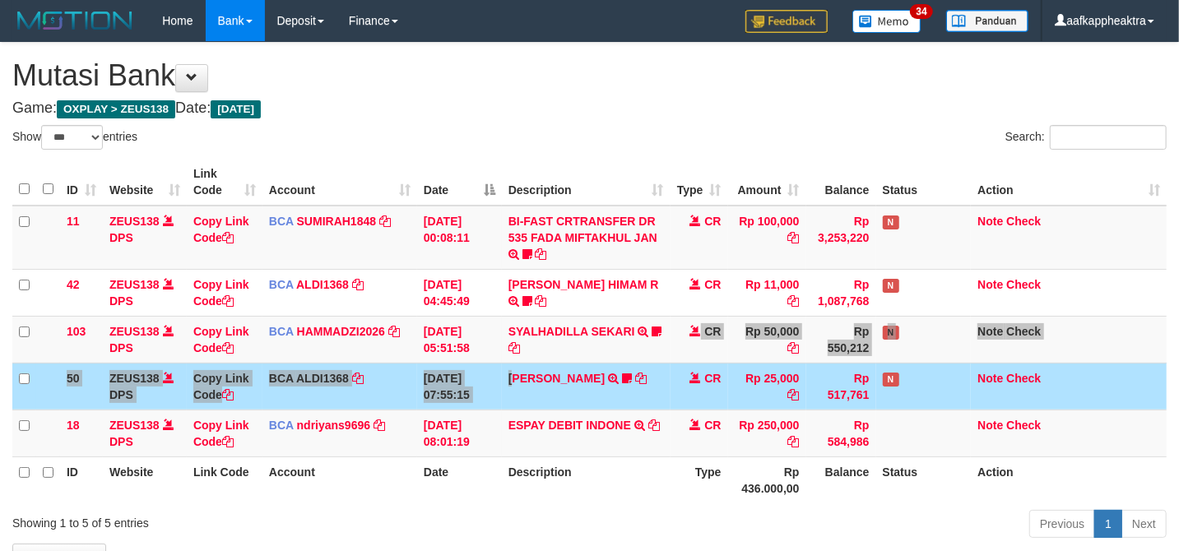
scroll to position [114, 0]
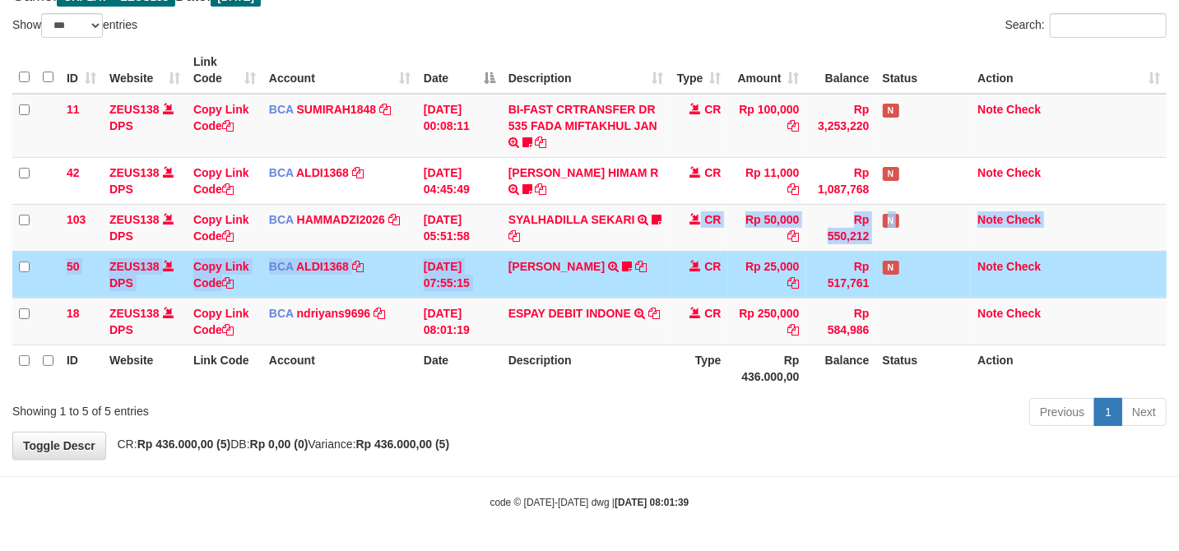
click at [619, 354] on th "Description" at bounding box center [586, 368] width 169 height 47
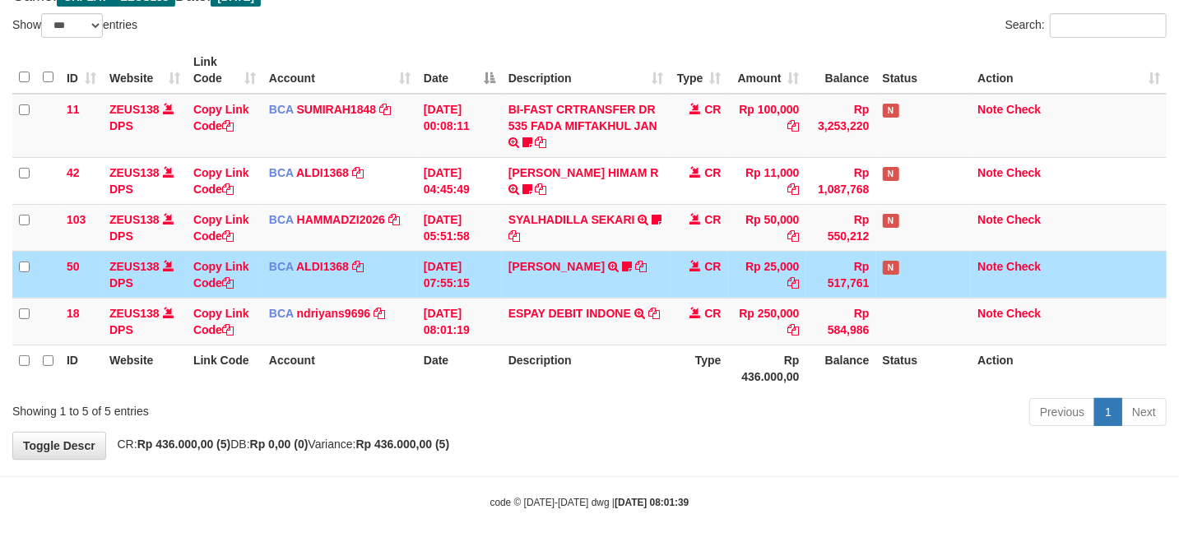
drag, startPoint x: 625, startPoint y: 353, endPoint x: 629, endPoint y: 344, distance: 9.6
click at [627, 349] on th "Description" at bounding box center [586, 368] width 169 height 47
click at [761, 375] on th "Rp 436.000,00" at bounding box center [767, 368] width 78 height 47
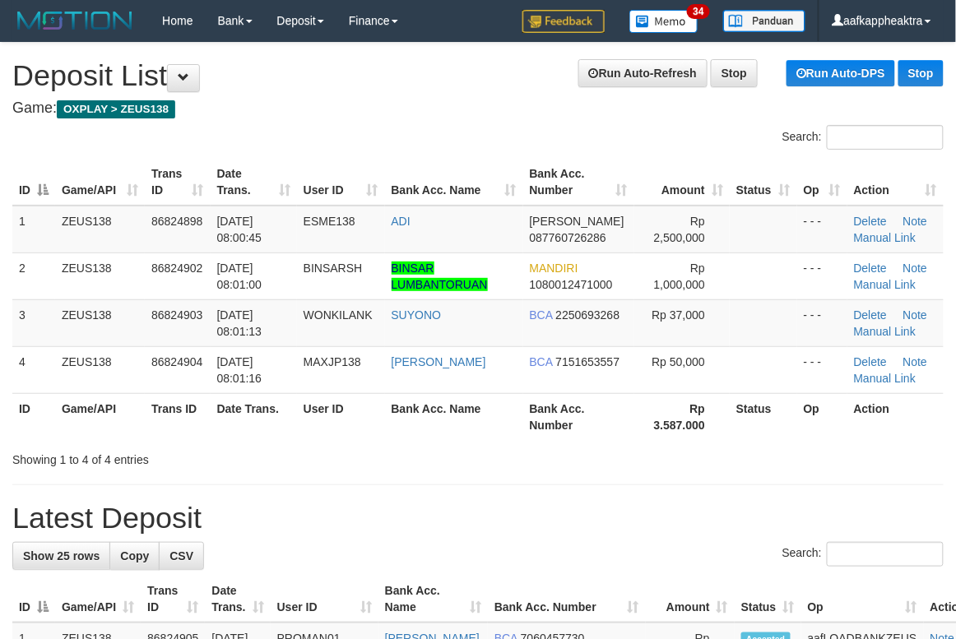
drag, startPoint x: 431, startPoint y: 462, endPoint x: 422, endPoint y: 462, distance: 9.1
click at [431, 462] on div "Showing 1 to 4 of 4 entries" at bounding box center [478, 456] width 956 height 23
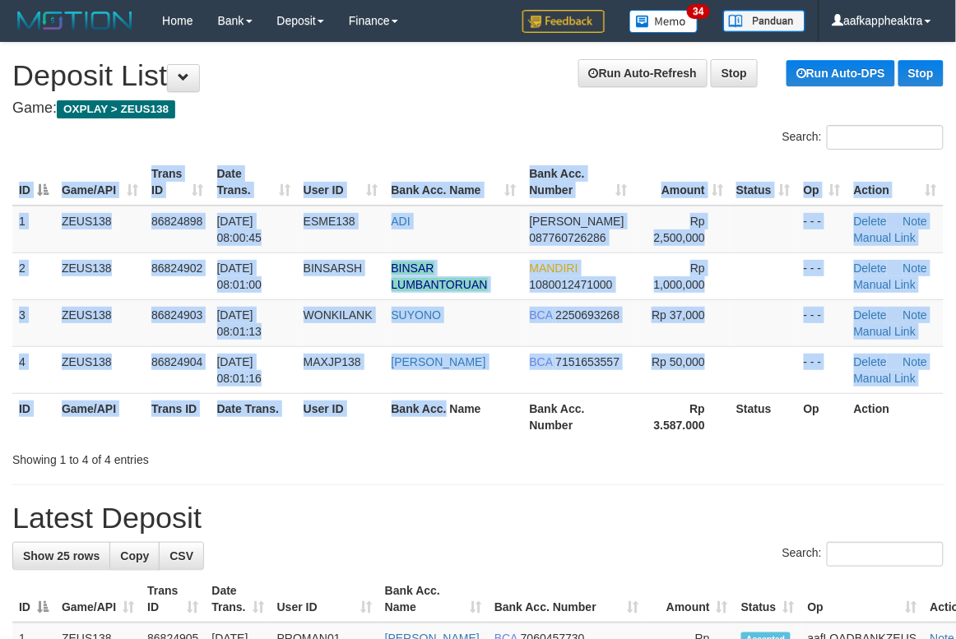
drag, startPoint x: 444, startPoint y: 439, endPoint x: 12, endPoint y: 455, distance: 433.1
click at [426, 445] on div "Search: ID Game/API Trans ID Date Trans. User ID Bank Acc. Name Bank Acc. Numbe…" at bounding box center [477, 296] width 931 height 343
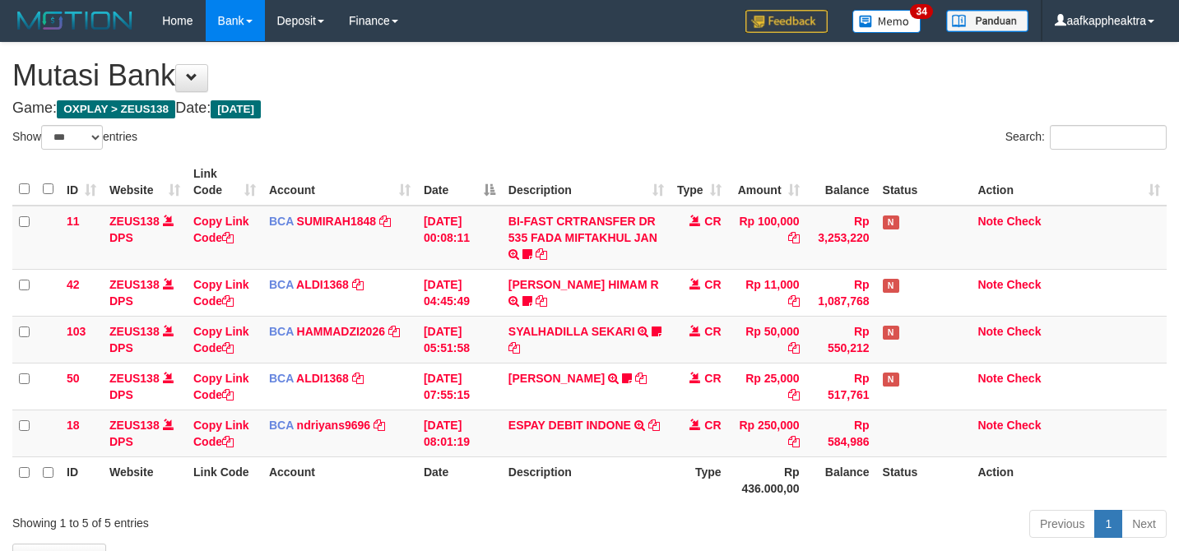
select select "***"
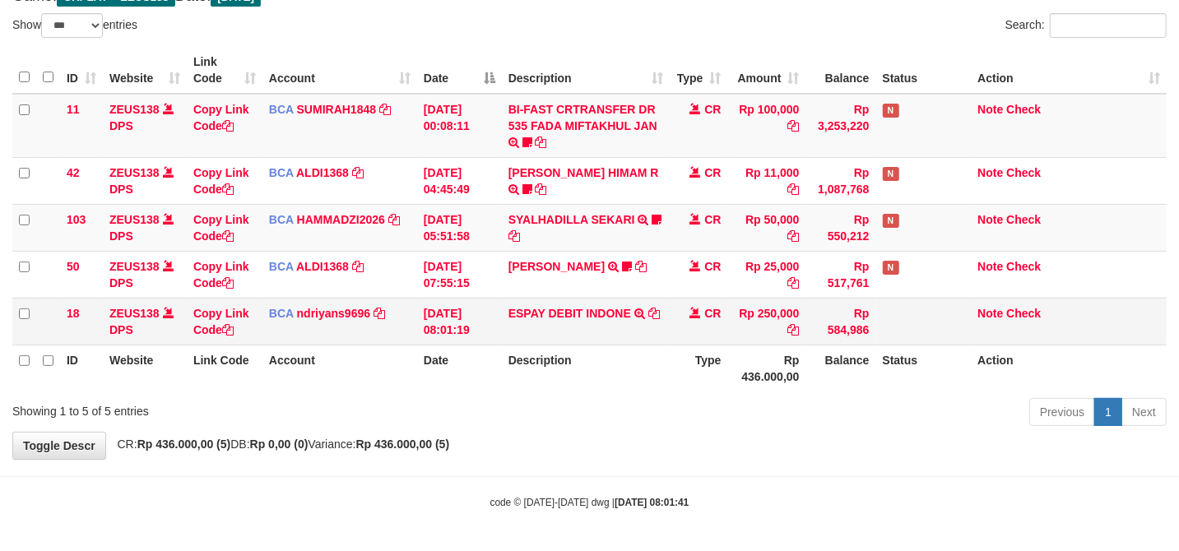
click at [737, 341] on td "Rp 250,000" at bounding box center [767, 321] width 78 height 47
click at [764, 331] on td "Rp 250,000" at bounding box center [767, 321] width 78 height 47
click at [741, 341] on td "Rp 250,000" at bounding box center [767, 321] width 78 height 47
click at [739, 340] on td "Rp 250,000" at bounding box center [767, 321] width 78 height 47
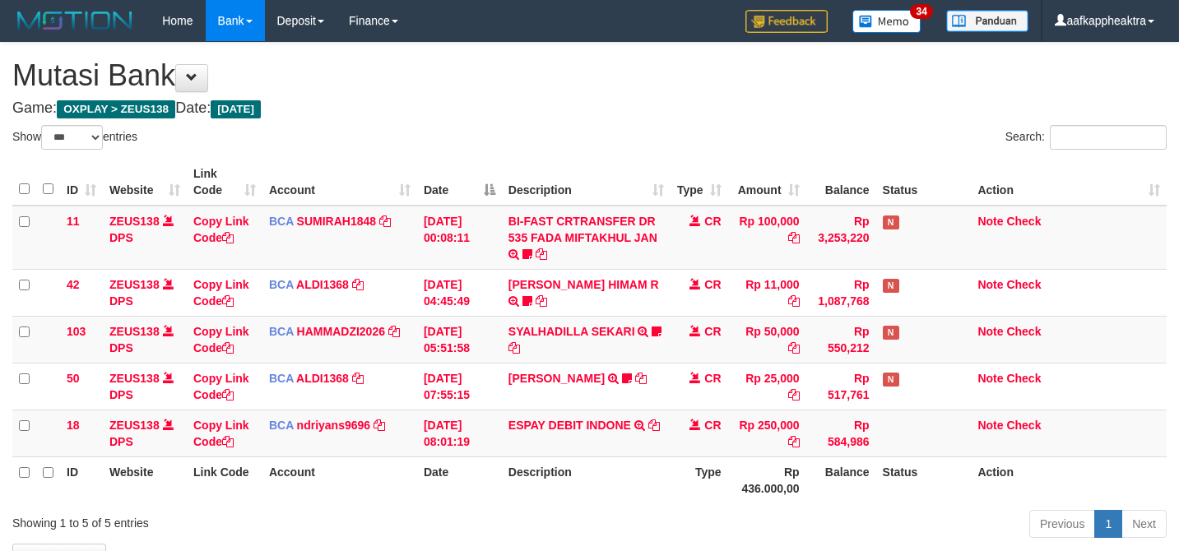
select select "***"
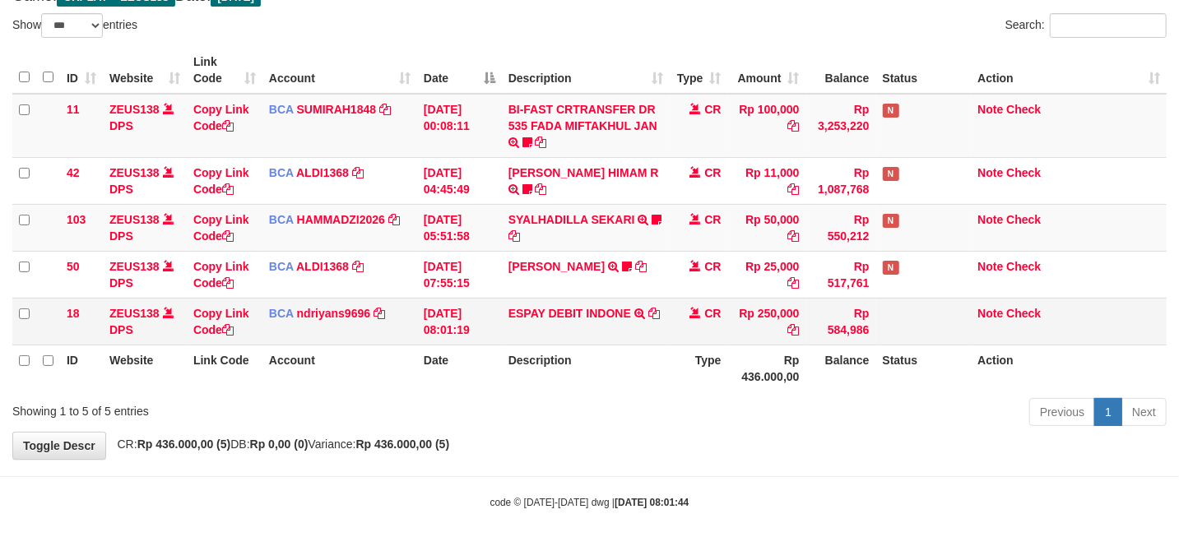
click at [587, 330] on td "ESPAY DEBIT INDONE TRSF E-BANKING CR 3108/FTSCY/WS95051 250000.0020250831452689…" at bounding box center [586, 321] width 169 height 47
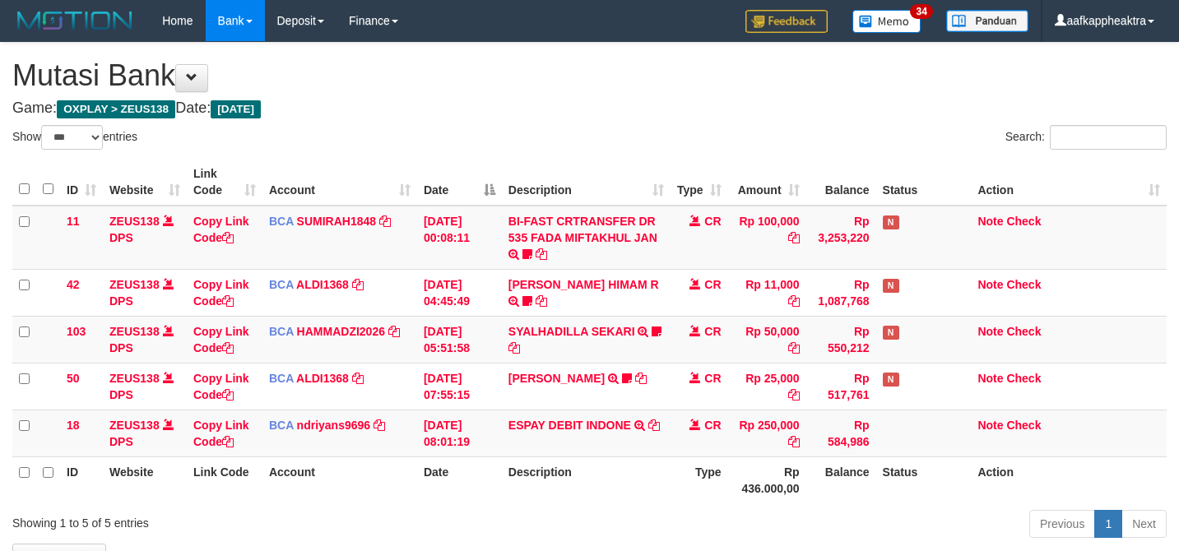
select select "***"
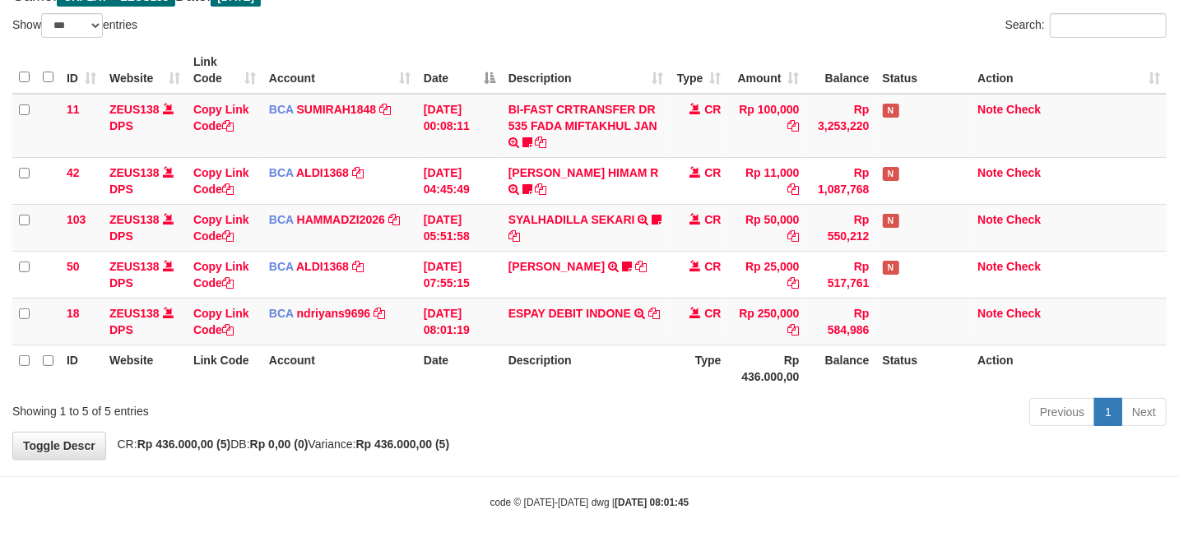
click at [978, 410] on div "Previous 1 Next" at bounding box center [835, 414] width 663 height 35
click at [978, 409] on div "Previous 1 Next" at bounding box center [835, 414] width 663 height 35
click at [981, 406] on div "Previous 1 Next" at bounding box center [835, 414] width 663 height 35
click at [964, 410] on div "Previous 1 Next" at bounding box center [835, 414] width 663 height 35
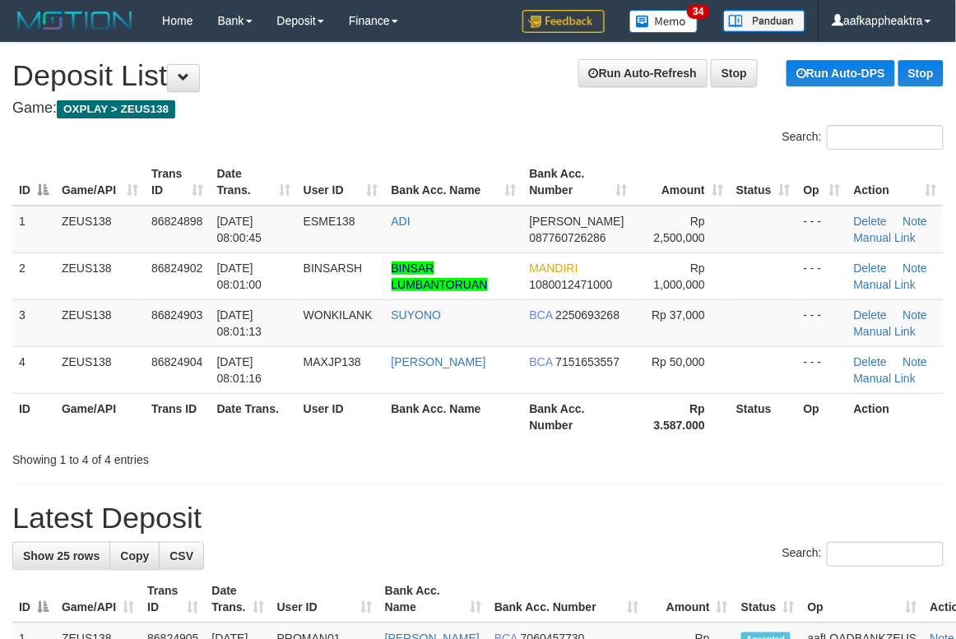
drag, startPoint x: 622, startPoint y: 492, endPoint x: 26, endPoint y: 432, distance: 598.7
drag, startPoint x: 333, startPoint y: 462, endPoint x: 196, endPoint y: 457, distance: 137.5
click at [327, 465] on div "Showing 1 to 4 of 4 entries" at bounding box center [199, 456] width 374 height 23
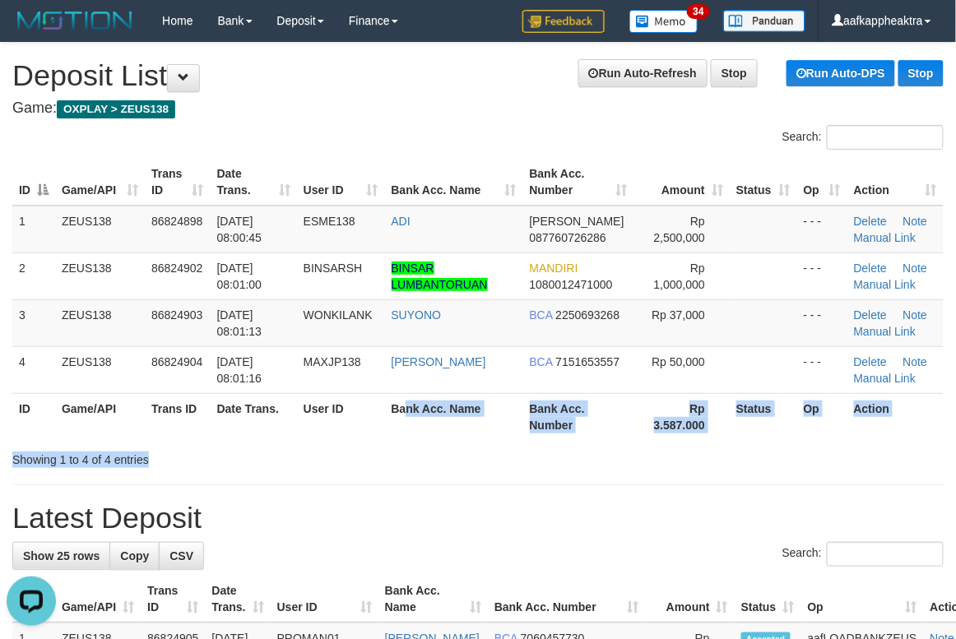
drag, startPoint x: 413, startPoint y: 462, endPoint x: 8, endPoint y: 416, distance: 407.4
click at [395, 468] on div "Search: ID Game/API Trans ID Date Trans. User ID Bank Acc. Name Bank Acc. Numbe…" at bounding box center [477, 296] width 931 height 343
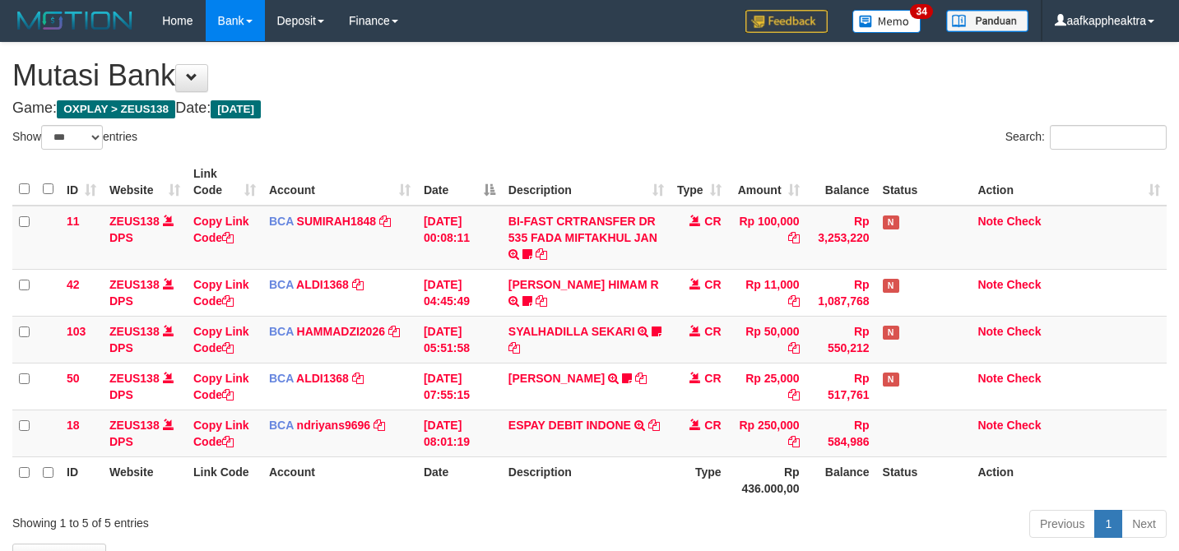
select select "***"
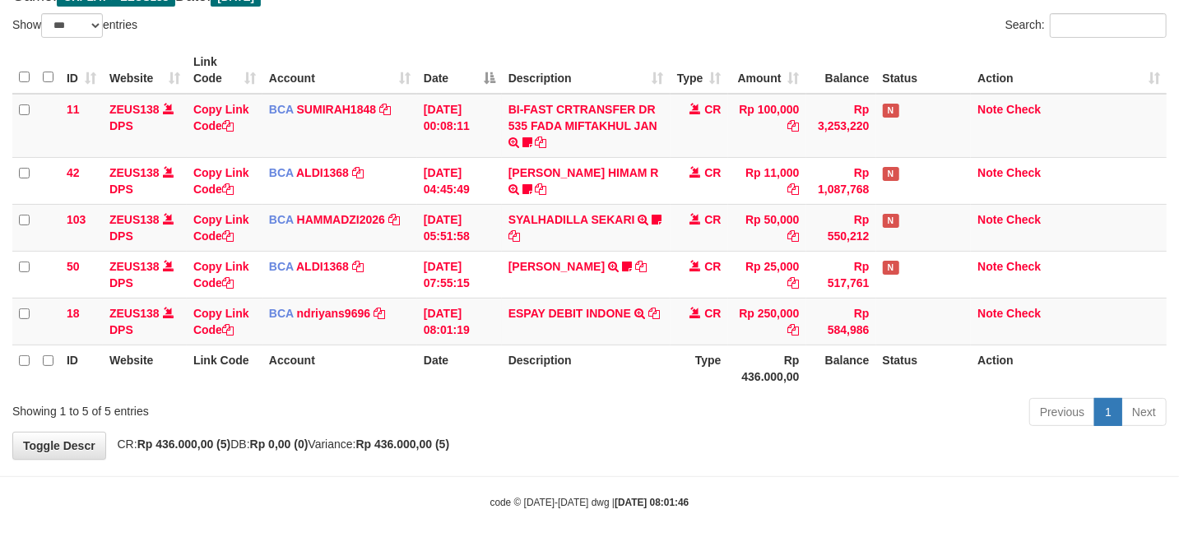
click at [849, 389] on th "Balance" at bounding box center [841, 368] width 70 height 47
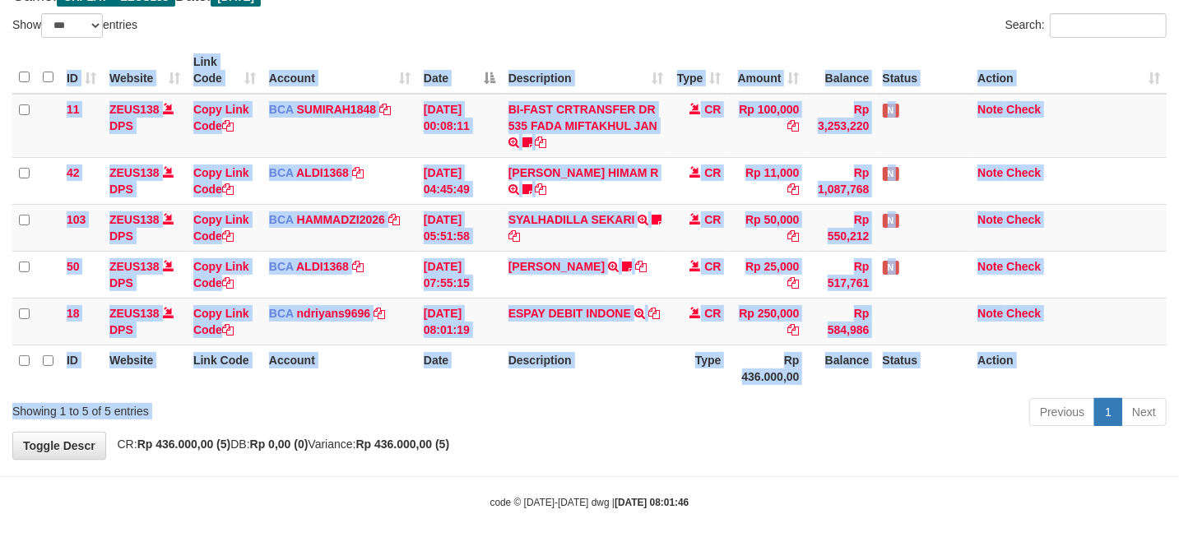
click at [795, 398] on div "Show ** ** ** *** entries Search: ID Website Link Code Account Date Description…" at bounding box center [589, 222] width 1154 height 419
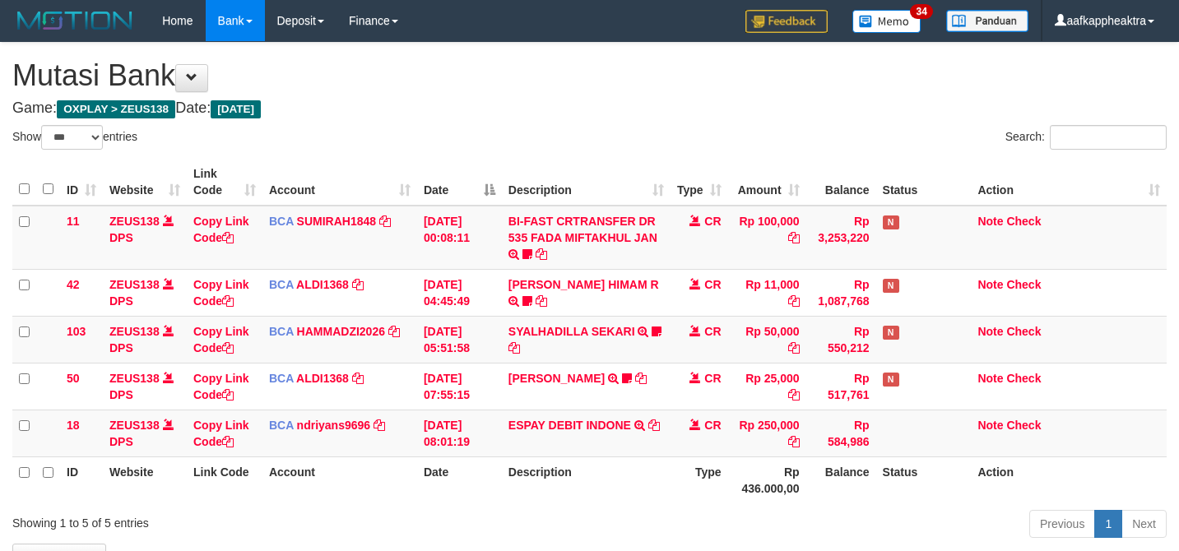
select select "***"
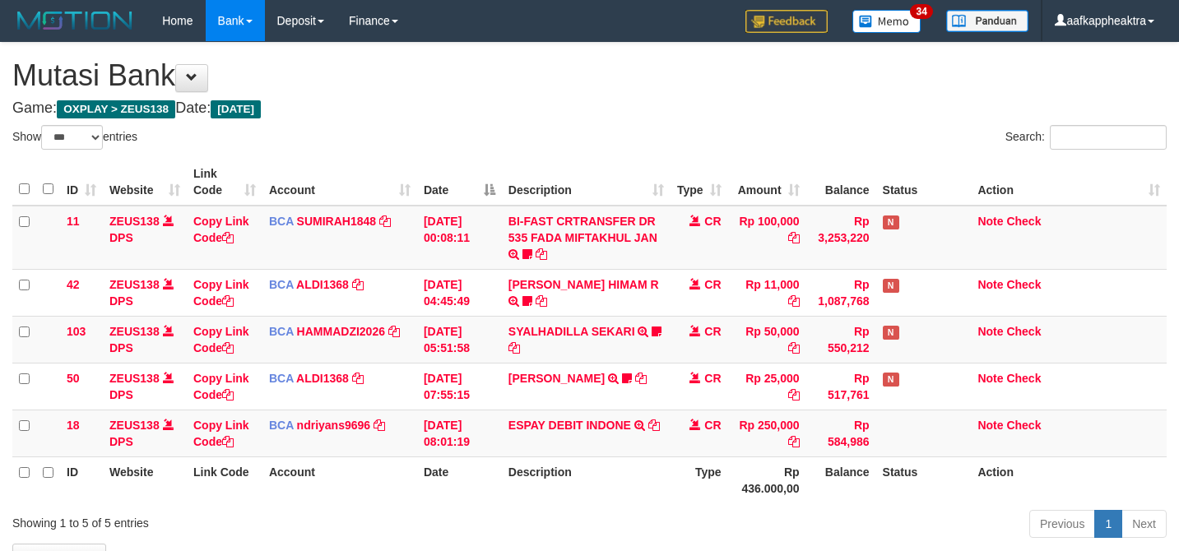
scroll to position [114, 0]
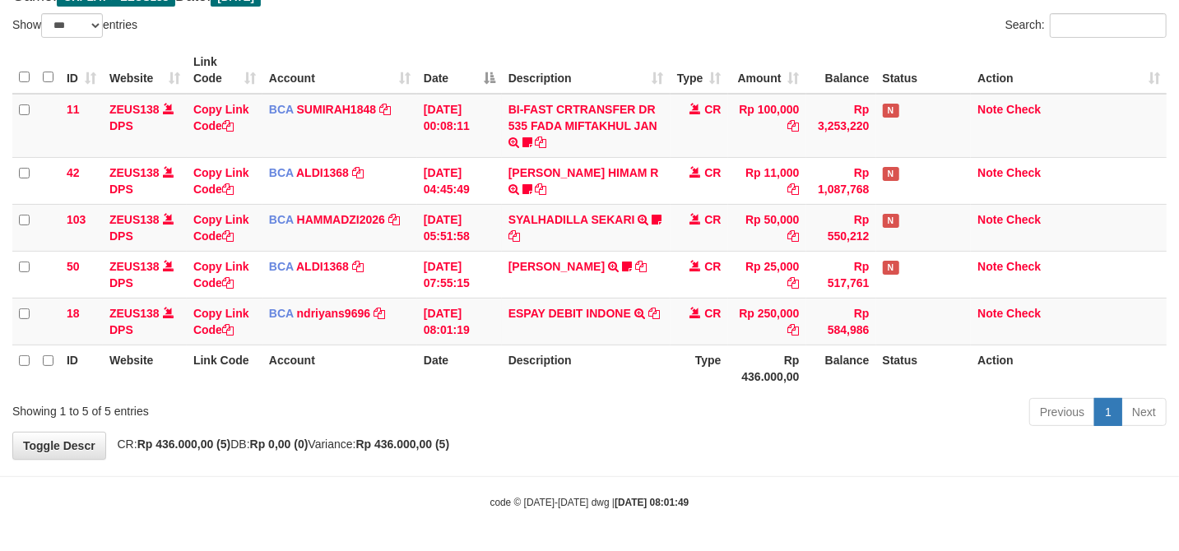
click at [668, 426] on div "Previous 1 Next" at bounding box center [835, 414] width 663 height 35
click at [658, 410] on div "Previous 1 Next" at bounding box center [835, 414] width 663 height 35
drag, startPoint x: 558, startPoint y: 372, endPoint x: 593, endPoint y: 356, distance: 38.7
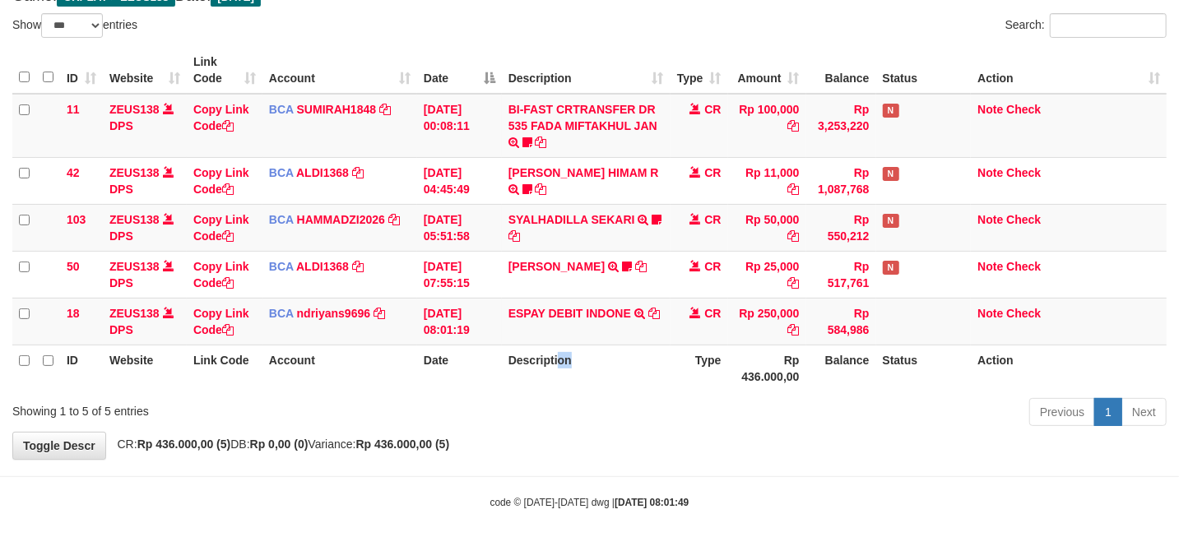
click at [559, 372] on th "Description" at bounding box center [586, 368] width 169 height 47
click at [593, 356] on th "Description" at bounding box center [586, 368] width 169 height 47
drag, startPoint x: 597, startPoint y: 355, endPoint x: 612, endPoint y: 342, distance: 19.8
click at [599, 355] on th "Description" at bounding box center [586, 368] width 169 height 47
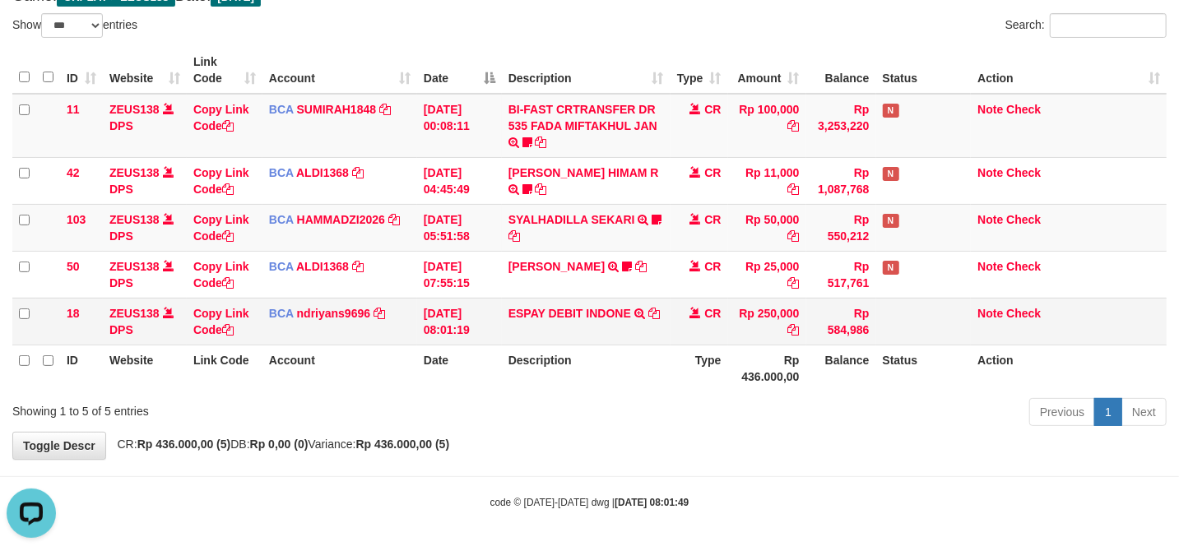
click at [620, 341] on td "ESPAY DEBIT INDONE TRSF E-BANKING CR 3108/FTSCY/WS95051 250000.0020250831452689…" at bounding box center [586, 321] width 169 height 47
click at [645, 329] on td "ESPAY DEBIT INDONE TRSF E-BANKING CR 3108/FTSCY/WS95051 250000.0020250831452689…" at bounding box center [586, 321] width 169 height 47
click at [617, 334] on td "ESPAY DEBIT INDONE TRSF E-BANKING CR 3108/FTSCY/WS95051 250000.0020250831452689…" at bounding box center [586, 321] width 169 height 47
click at [600, 326] on td "ESPAY DEBIT INDONE TRSF E-BANKING CR 3108/FTSCY/WS95051 250000.0020250831452689…" at bounding box center [586, 321] width 169 height 47
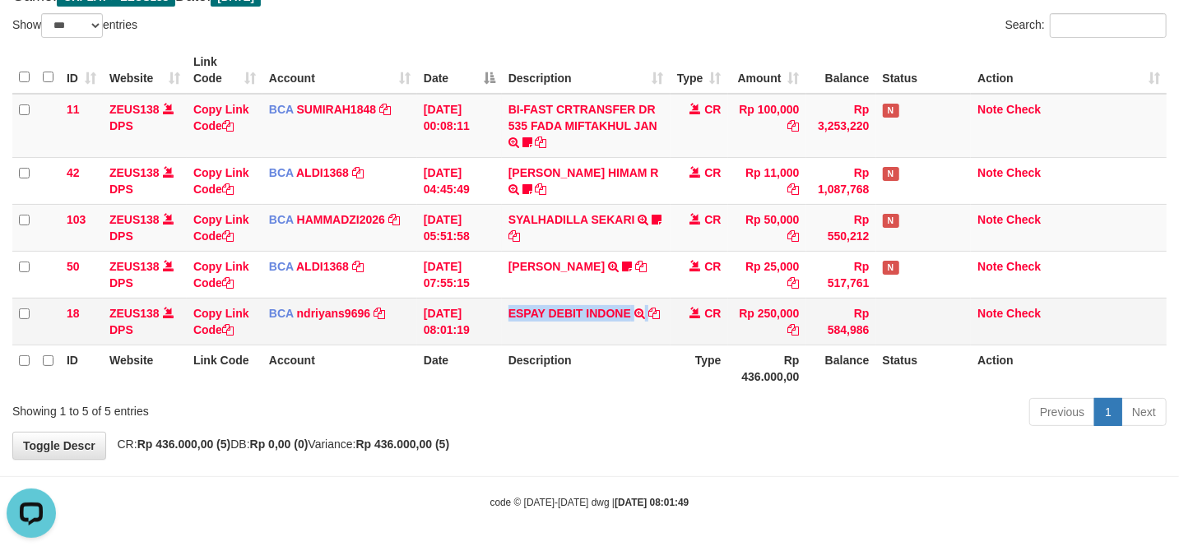
click at [600, 323] on td "ESPAY DEBIT INDONE TRSF E-BANKING CR 3108/FTSCY/WS95051 250000.0020250831452689…" at bounding box center [586, 321] width 169 height 47
click at [589, 321] on td "ESPAY DEBIT INDONE TRSF E-BANKING CR 3108/FTSCY/WS95051 250000.0020250831452689…" at bounding box center [586, 321] width 169 height 47
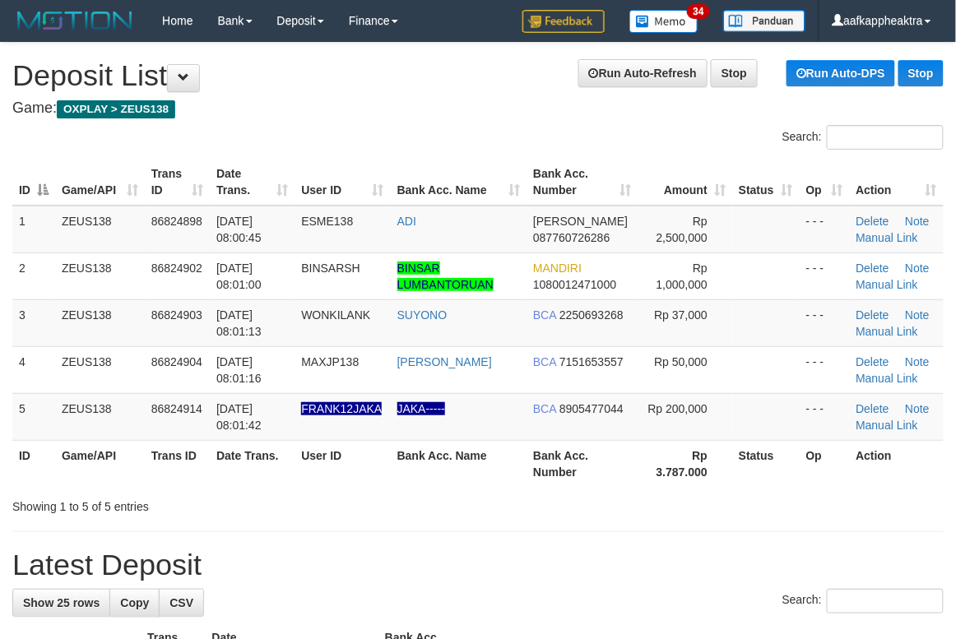
click at [436, 502] on div "Showing 1 to 5 of 5 entries" at bounding box center [478, 503] width 956 height 23
click at [426, 448] on tr "ID Game/API Trans ID Date Trans. User ID Bank Acc. Name Bank Acc. Number Rp 3.7…" at bounding box center [477, 463] width 931 height 47
click at [216, 439] on table "ID Game/API Trans ID Date Trans. User ID Bank Acc. Name Bank Acc. Number Amount…" at bounding box center [477, 323] width 931 height 328
click at [208, 433] on td "86824914" at bounding box center [177, 416] width 65 height 47
click at [495, 439] on td "JAKA-----" at bounding box center [459, 416] width 136 height 47
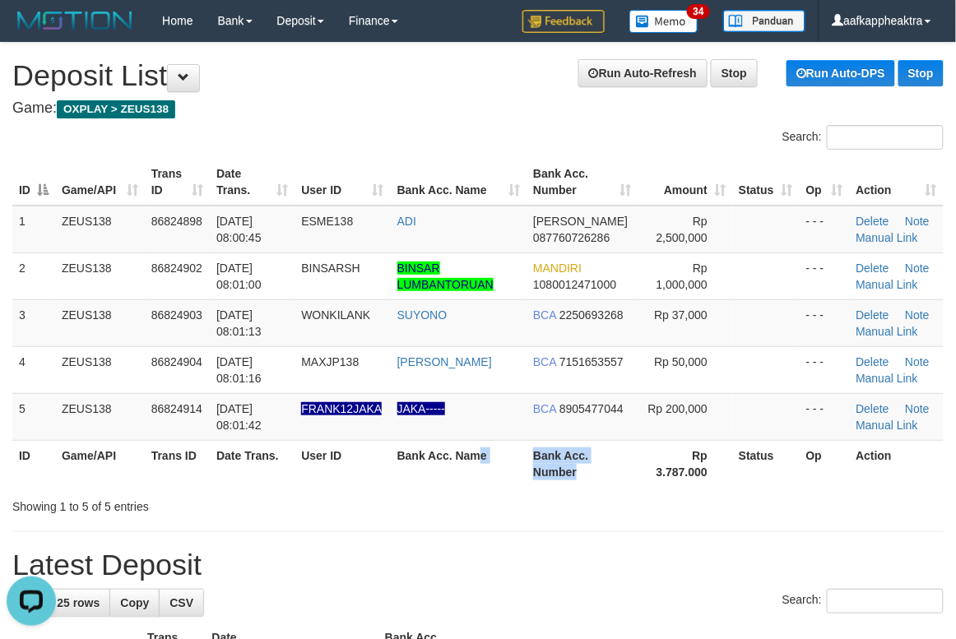
drag, startPoint x: 485, startPoint y: 457, endPoint x: 624, endPoint y: 455, distance: 138.2
click at [616, 495] on div "Search: ID Game/API Trans ID Date Trans. User ID Bank Acc. Name Bank Acc. Numbe…" at bounding box center [477, 320] width 931 height 390
click at [612, 438] on td "BCA 8905477044" at bounding box center [582, 416] width 111 height 47
click at [606, 439] on td "BCA 8905477044" at bounding box center [582, 416] width 111 height 47
click at [591, 443] on th "Bank Acc. Number" at bounding box center [582, 463] width 111 height 47
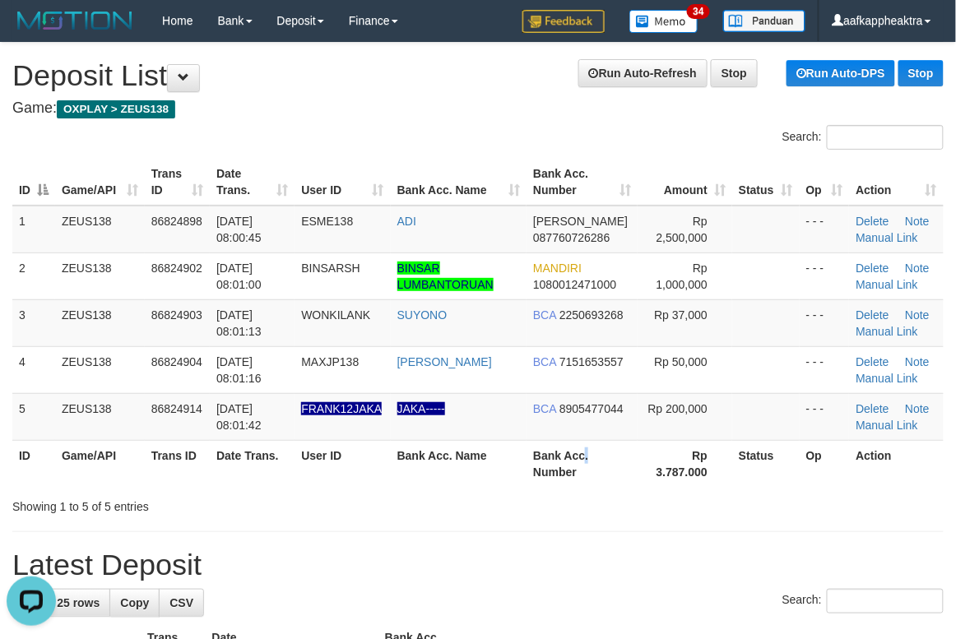
click at [591, 443] on th "Bank Acc. Number" at bounding box center [582, 463] width 111 height 47
click at [590, 444] on th "Bank Acc. Number" at bounding box center [582, 463] width 111 height 47
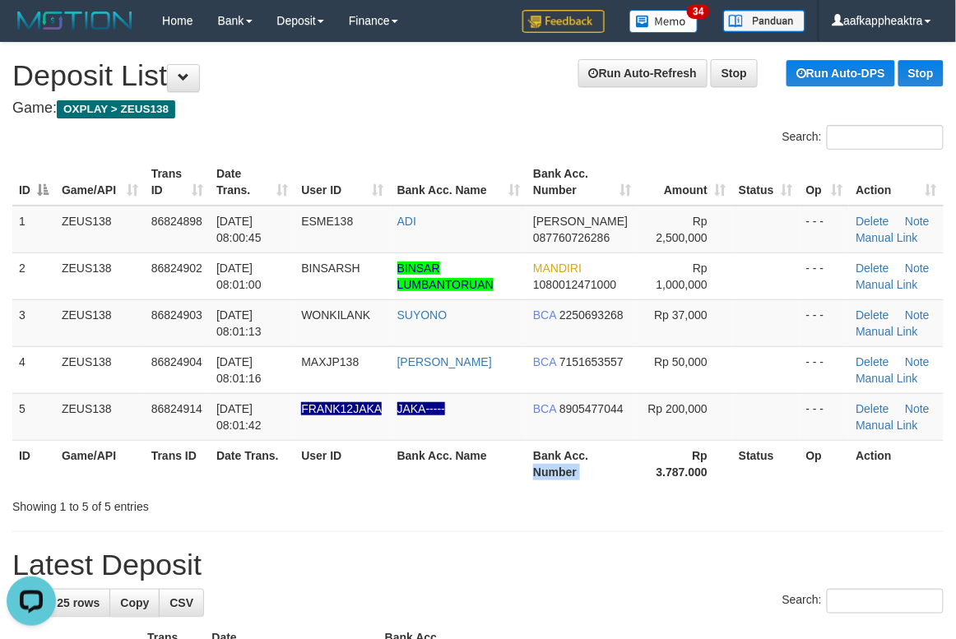
drag, startPoint x: 642, startPoint y: 458, endPoint x: 663, endPoint y: 464, distance: 22.2
click at [663, 464] on tr "ID Game/API Trans ID Date Trans. User ID Bank Acc. Name Bank Acc. Number Rp 3.7…" at bounding box center [477, 463] width 931 height 47
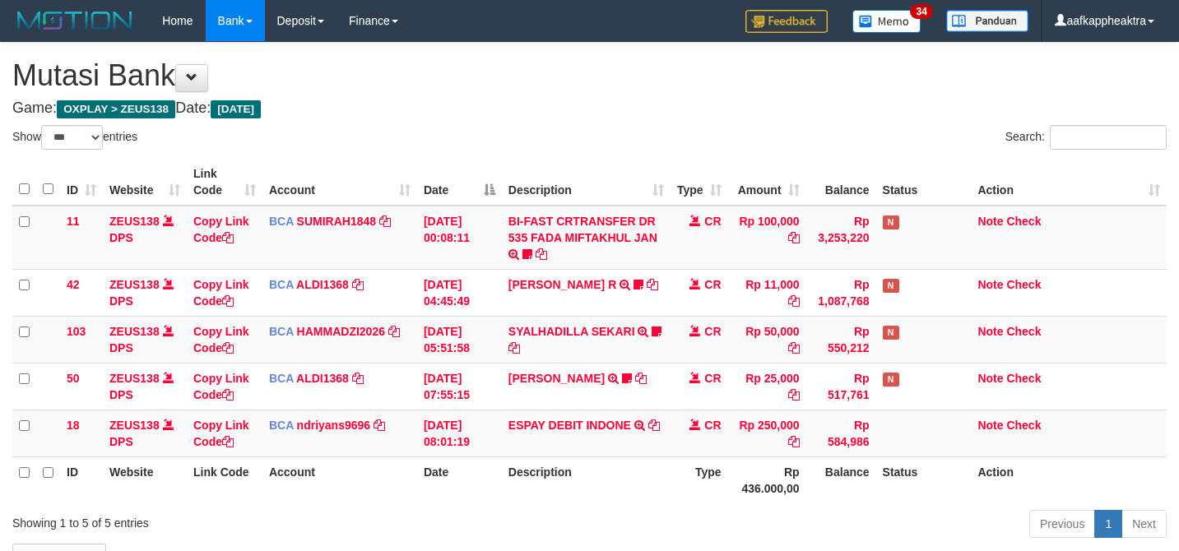
select select "***"
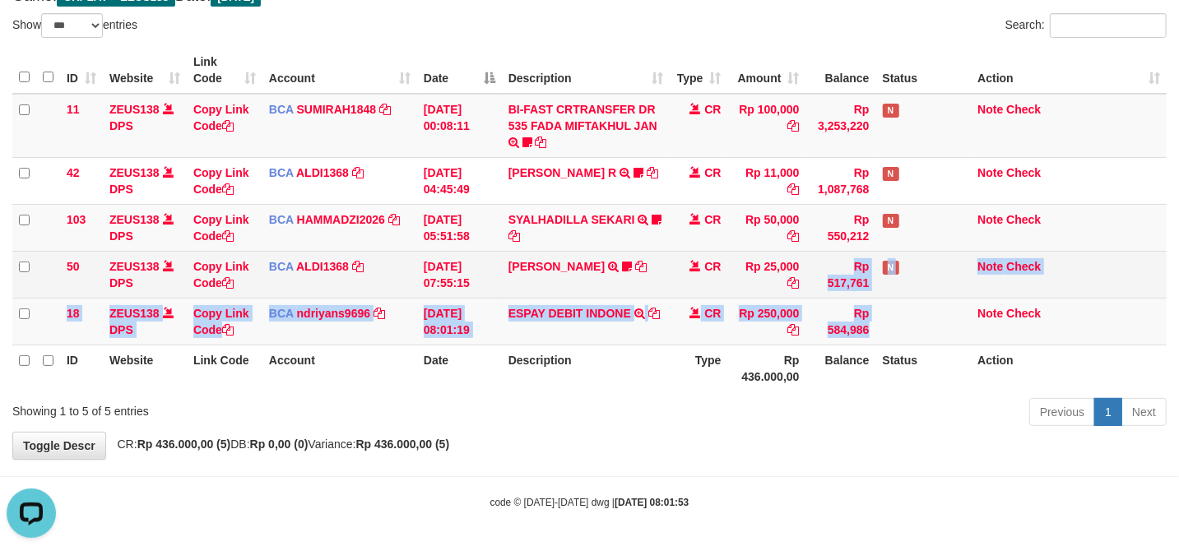
click at [762, 290] on tbody "11 ZEUS138 DPS Copy Link Code BCA SUMIRAH1848 DPS SUMIRAH mutasi_20250831_4156 …" at bounding box center [589, 220] width 1154 height 252
click at [800, 286] on td "Rp 25,000" at bounding box center [767, 274] width 78 height 47
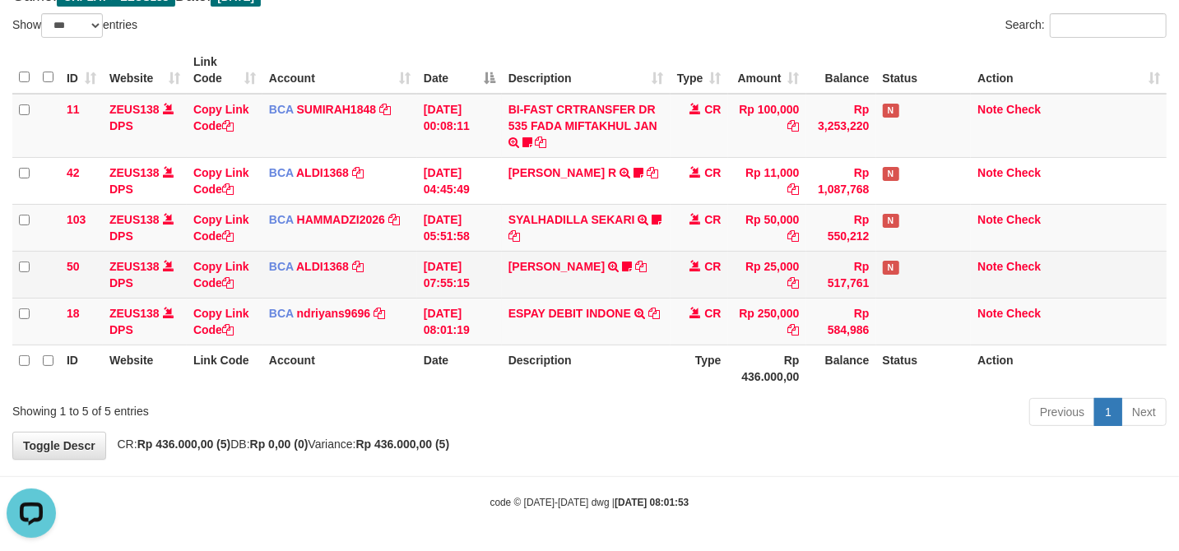
click at [795, 287] on td "Rp 25,000" at bounding box center [767, 274] width 78 height 47
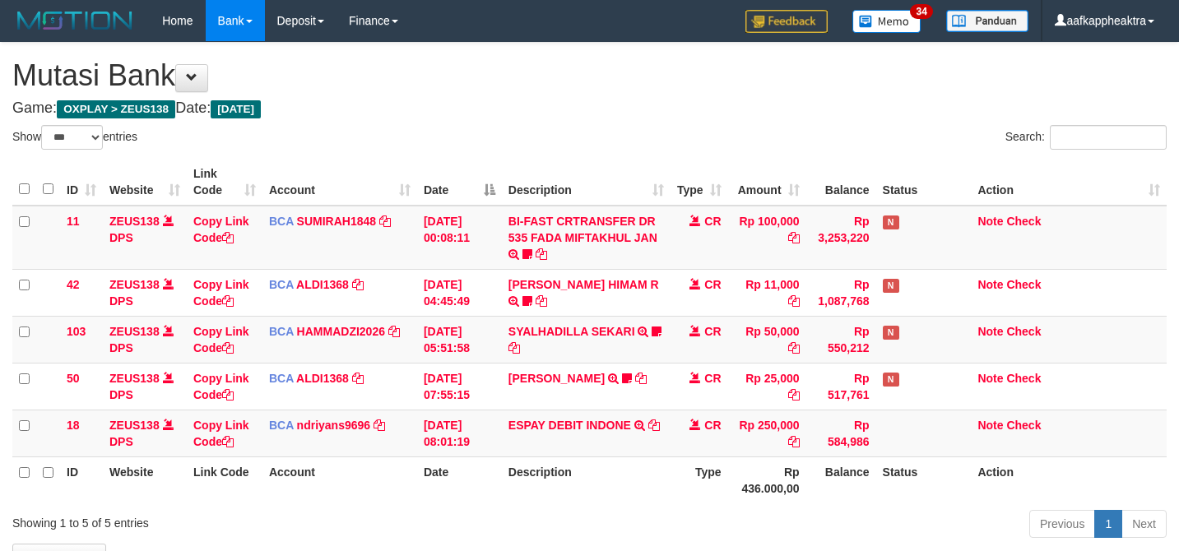
select select "***"
click at [620, 457] on th "Description" at bounding box center [586, 480] width 169 height 47
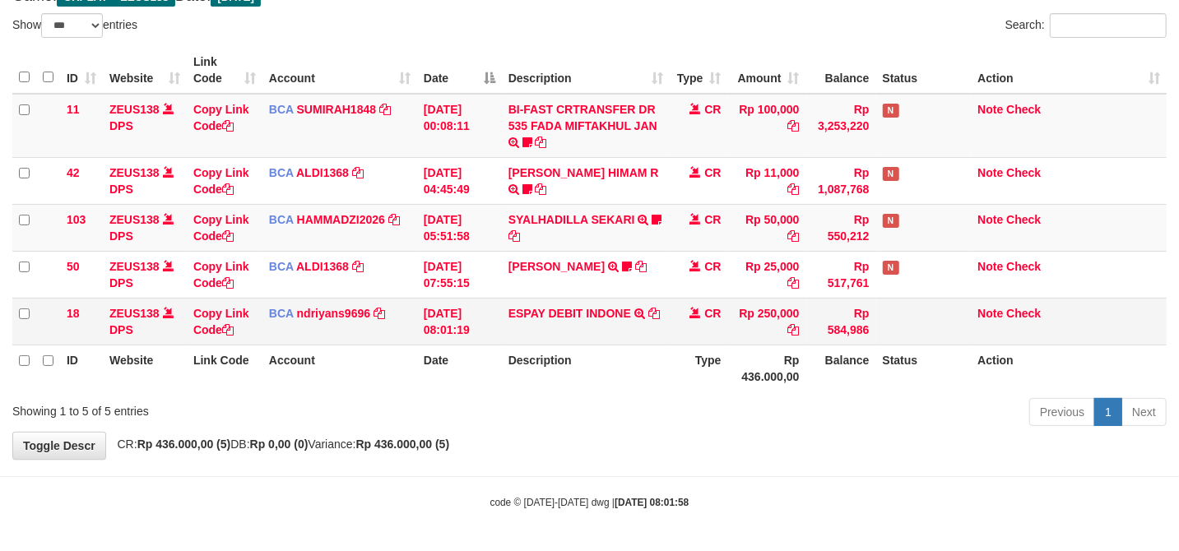
drag, startPoint x: 676, startPoint y: 329, endPoint x: 725, endPoint y: 327, distance: 48.6
click at [717, 327] on td "CR" at bounding box center [700, 321] width 58 height 47
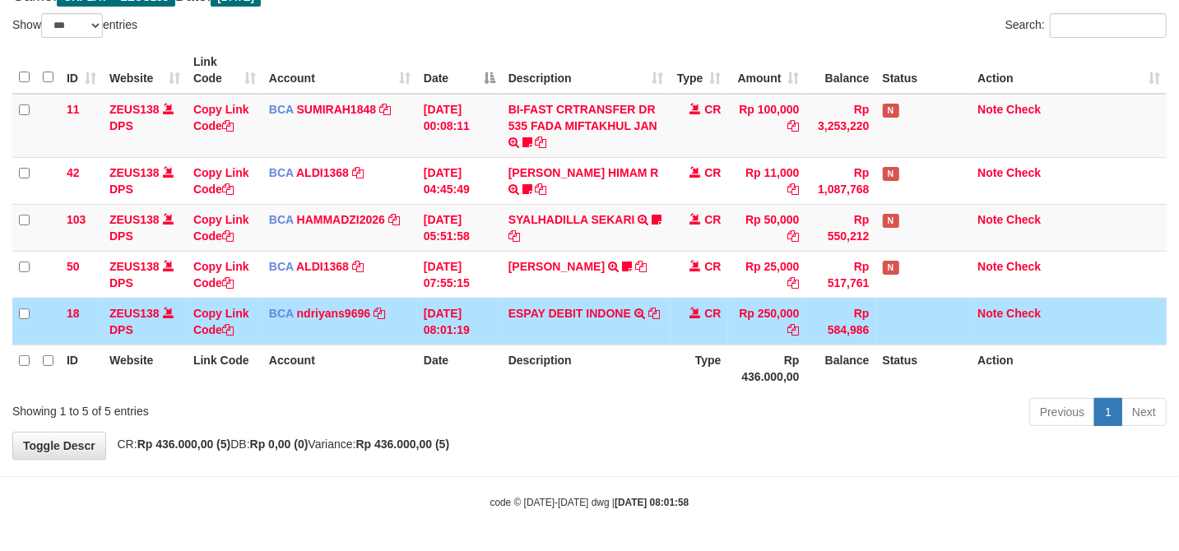
click at [757, 327] on td "Rp 250,000" at bounding box center [767, 321] width 78 height 47
click at [752, 330] on td "Rp 250,000" at bounding box center [767, 321] width 78 height 47
click at [755, 330] on td "Rp 250,000" at bounding box center [767, 321] width 78 height 47
click at [731, 333] on td "Rp 250,000" at bounding box center [767, 321] width 78 height 47
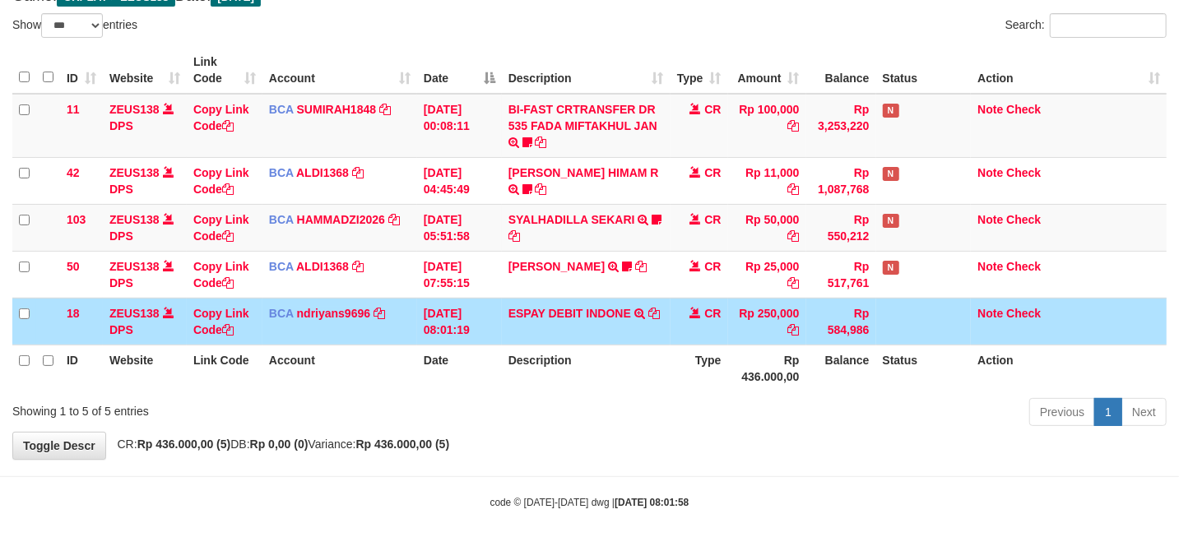
drag, startPoint x: 738, startPoint y: 333, endPoint x: 748, endPoint y: 332, distance: 9.9
click at [741, 333] on td "Rp 250,000" at bounding box center [767, 321] width 78 height 47
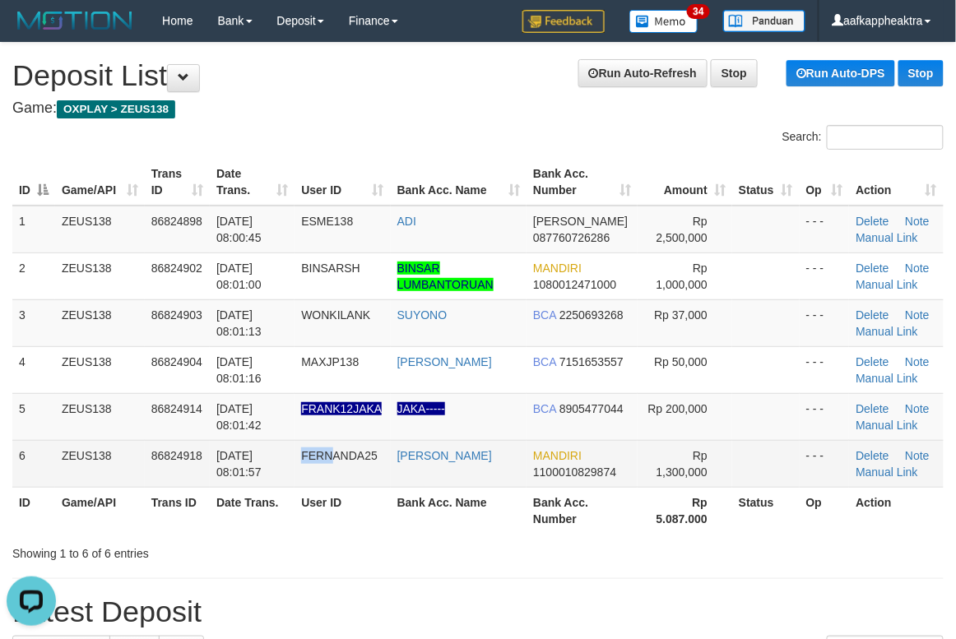
click at [337, 477] on td "FERNANDA25" at bounding box center [342, 463] width 95 height 47
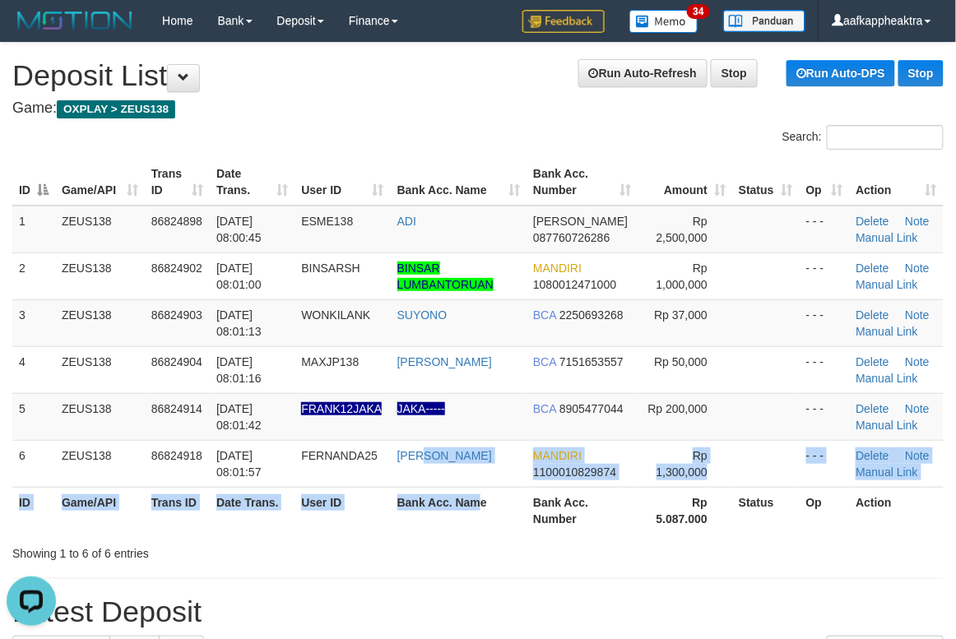
click at [488, 500] on table "ID Game/API Trans ID Date Trans. User ID Bank Acc. Name Bank Acc. Number Amount…" at bounding box center [477, 346] width 931 height 375
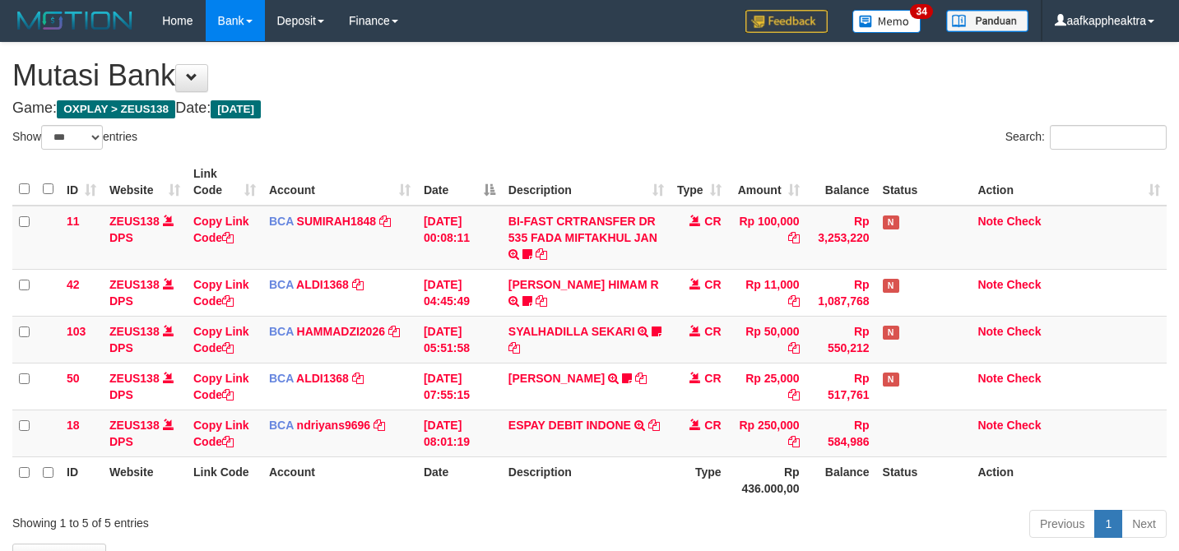
select select "***"
click at [531, 383] on div "Show ** ** ** *** entries Search: ID Website Link Code Account Date Description…" at bounding box center [589, 334] width 1154 height 419
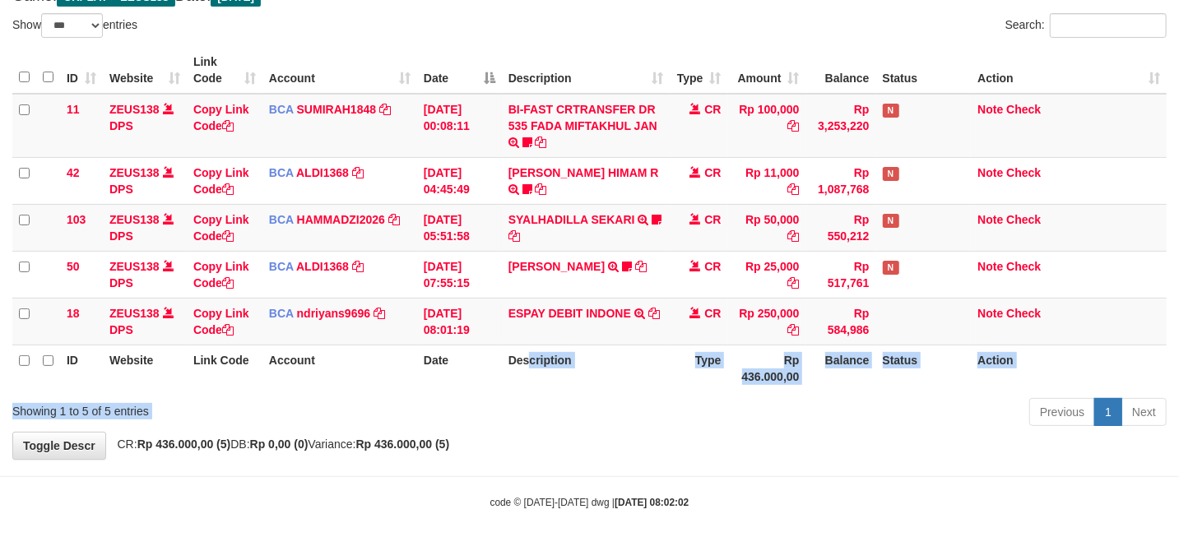
click at [555, 362] on th "Description" at bounding box center [586, 368] width 169 height 47
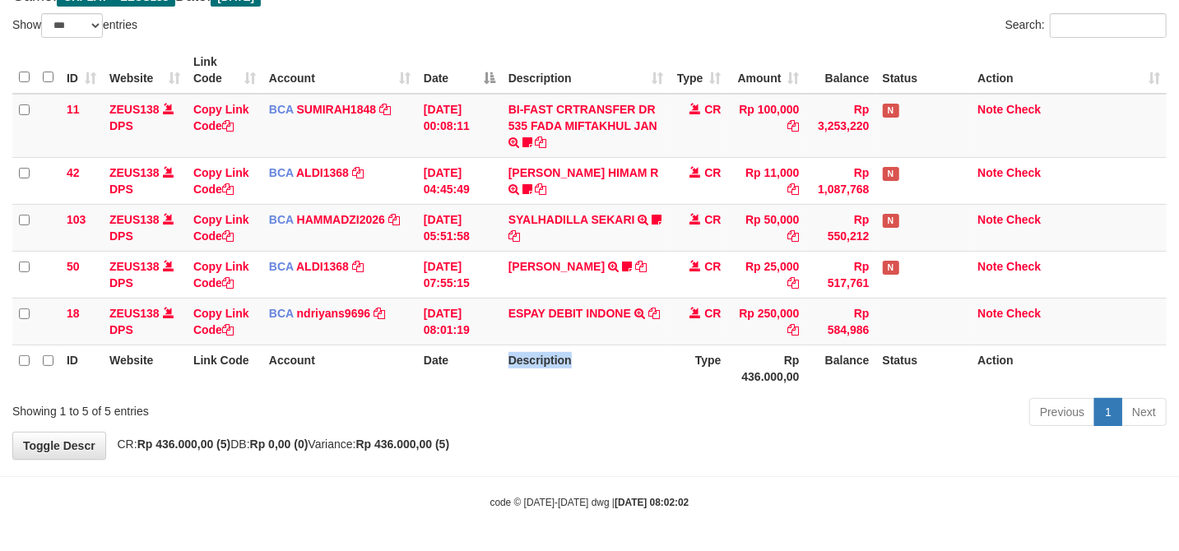
click at [555, 362] on th "Description" at bounding box center [586, 368] width 169 height 47
click at [512, 367] on th "Description" at bounding box center [586, 368] width 169 height 47
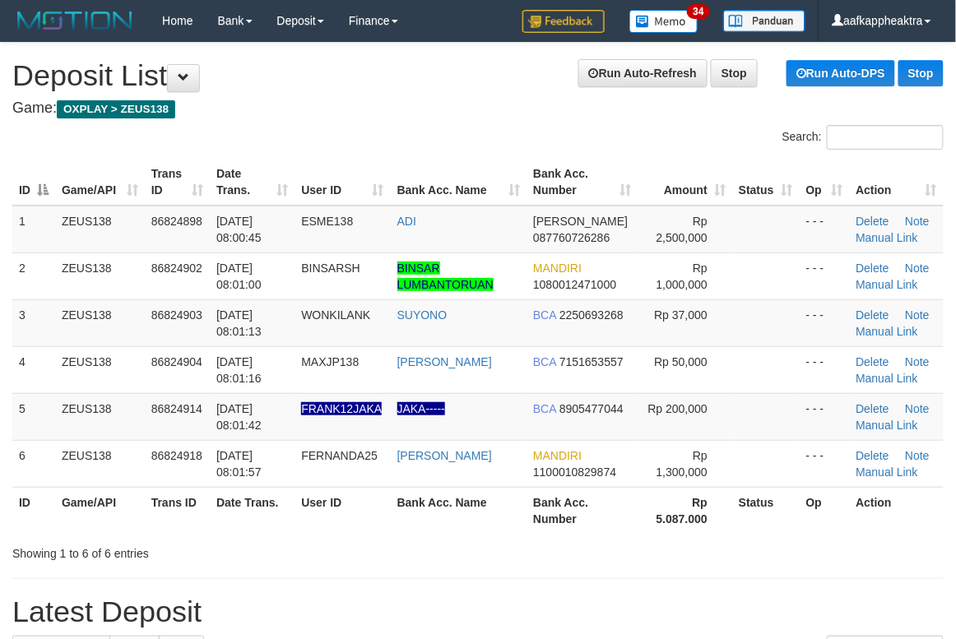
click at [207, 518] on th "Trans ID" at bounding box center [177, 510] width 65 height 47
click at [205, 518] on th "Trans ID" at bounding box center [177, 510] width 65 height 47
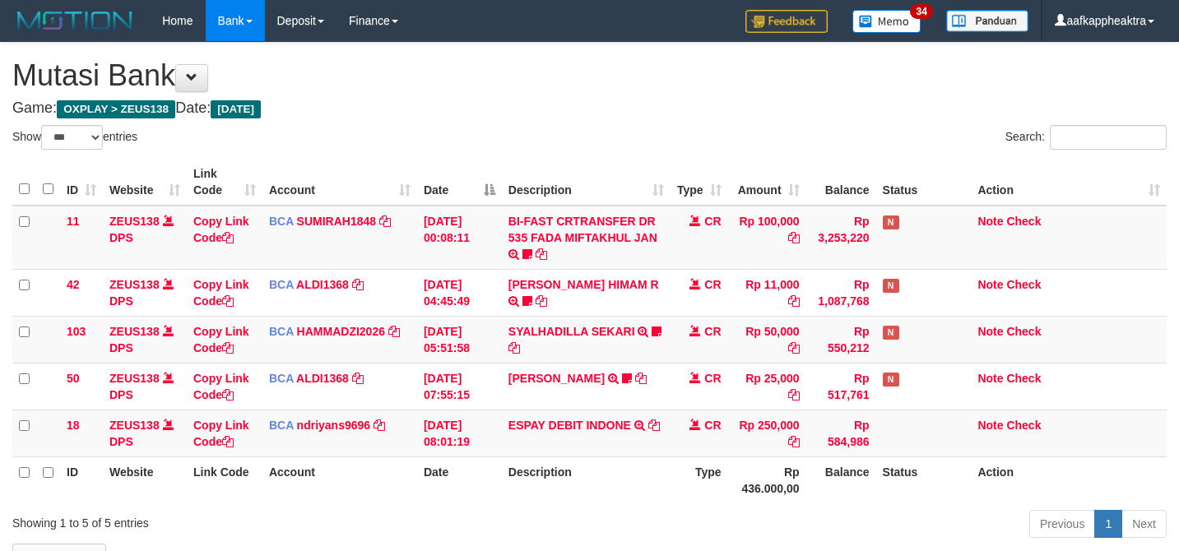
select select "***"
click at [721, 508] on div "Previous 1 Next" at bounding box center [835, 525] width 663 height 35
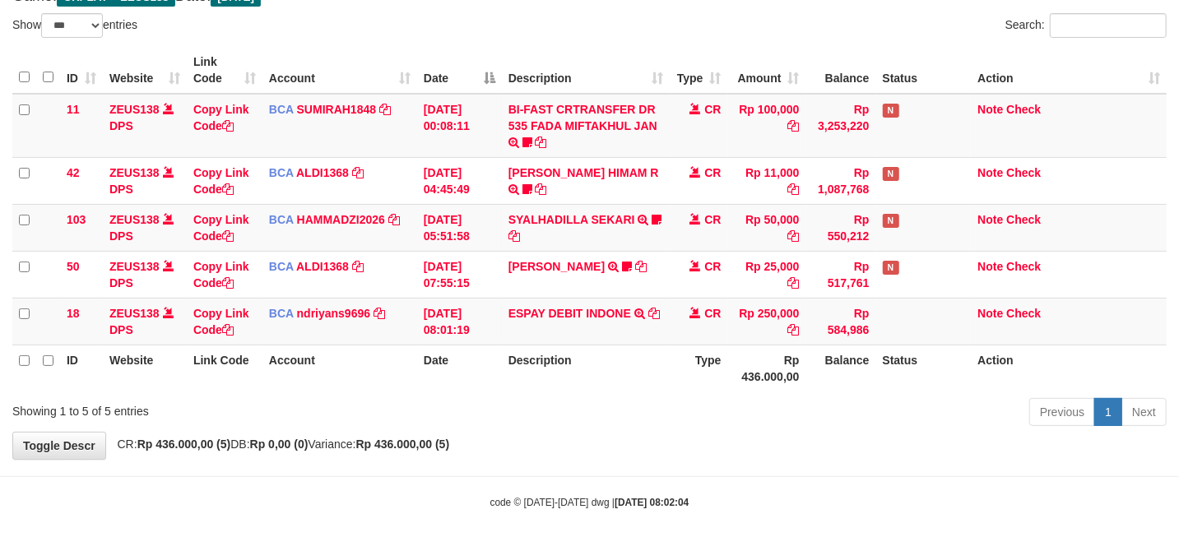
click at [712, 390] on div "ID Website Link Code Account Date Description Type Amount Balance Status Action…" at bounding box center [589, 219] width 1179 height 355
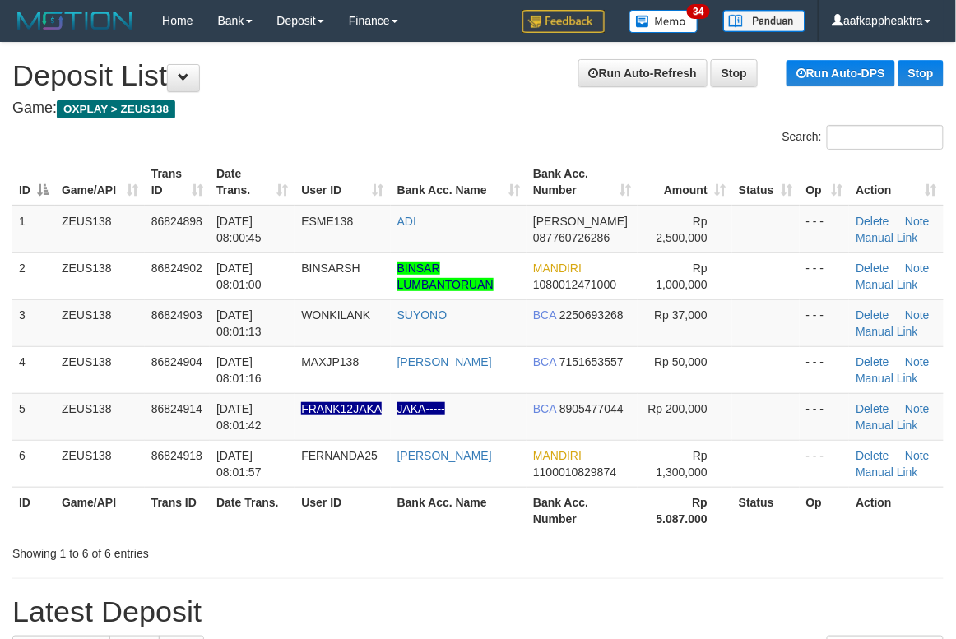
click at [474, 554] on div "Showing 1 to 6 of 6 entries" at bounding box center [478, 550] width 956 height 23
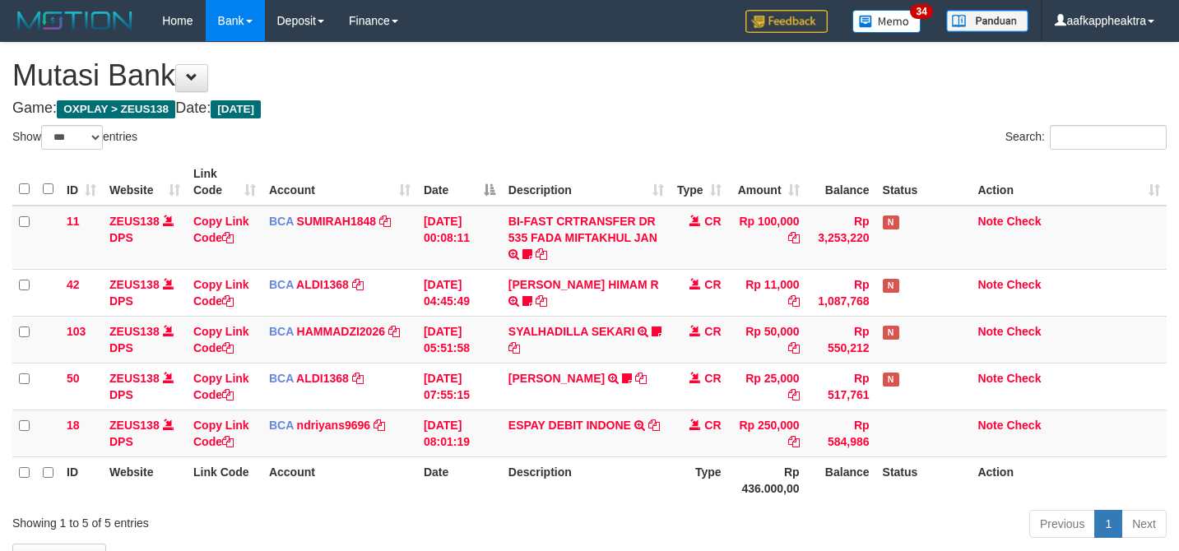
select select "***"
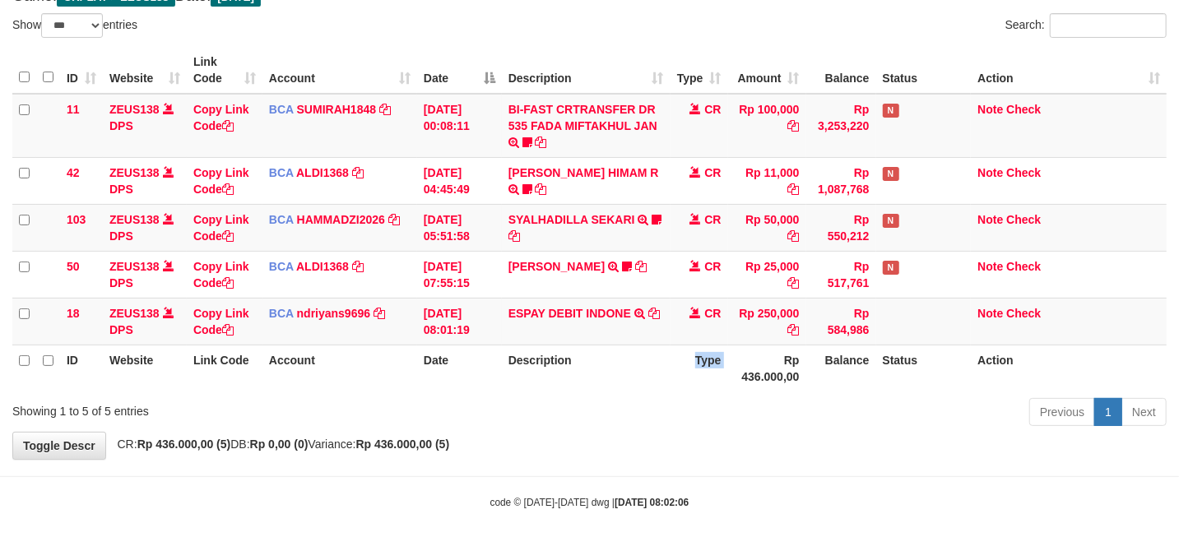
click at [716, 387] on th "Type" at bounding box center [700, 368] width 58 height 47
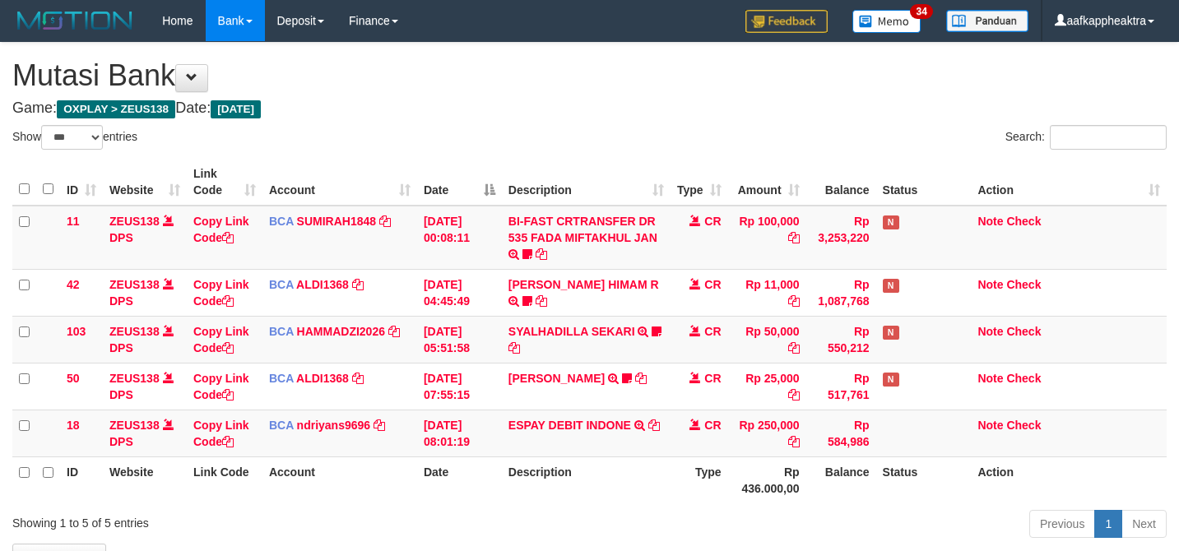
select select "***"
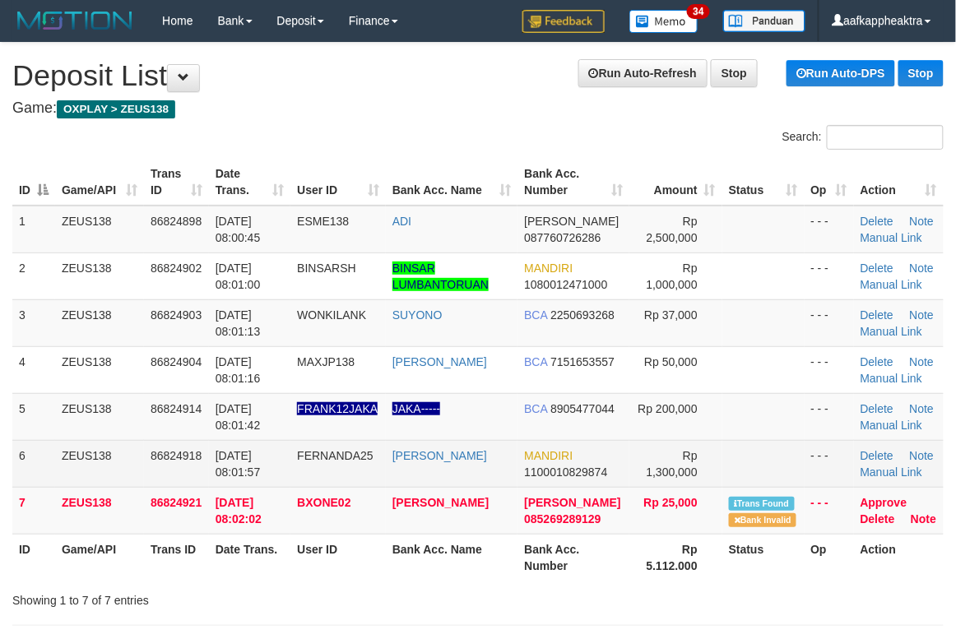
click at [531, 453] on span "MANDIRI" at bounding box center [548, 455] width 49 height 13
click at [422, 448] on tbody "1 ZEUS138 86824898 31/08/2025 08:00:45 ESME138 ADI DANA 087760726286 Rp 2,500,0…" at bounding box center [477, 370] width 931 height 329
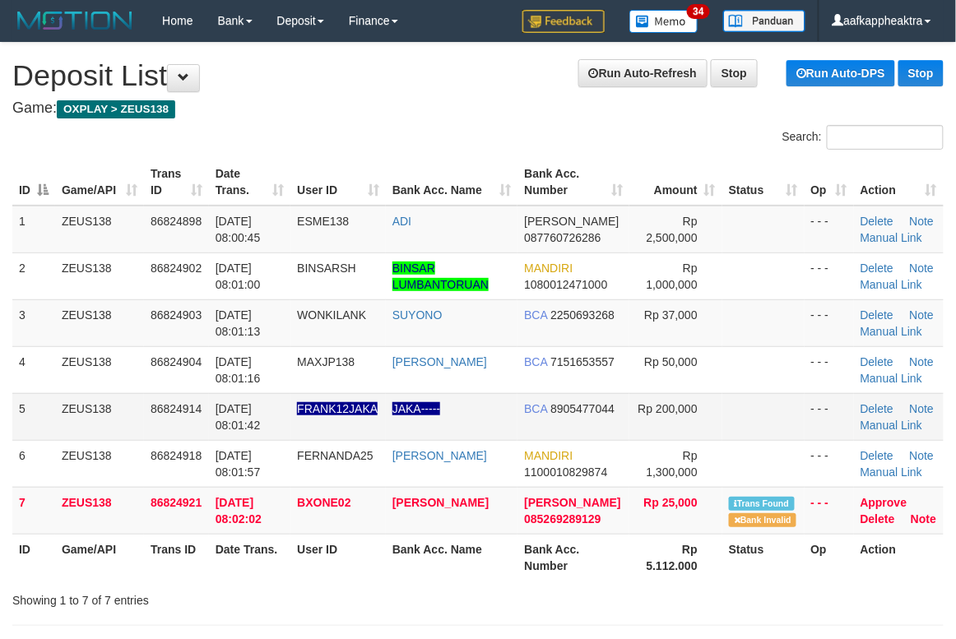
click at [323, 418] on tr "5 ZEUS138 86824914 [DATE] 08:01:42 FRANK12JAKA JAKA----- BCA 8905477044 Rp 200,…" at bounding box center [477, 416] width 931 height 47
drag, startPoint x: 119, startPoint y: 409, endPoint x: 93, endPoint y: 426, distance: 31.5
click at [93, 426] on td "ZEUS138" at bounding box center [99, 416] width 89 height 47
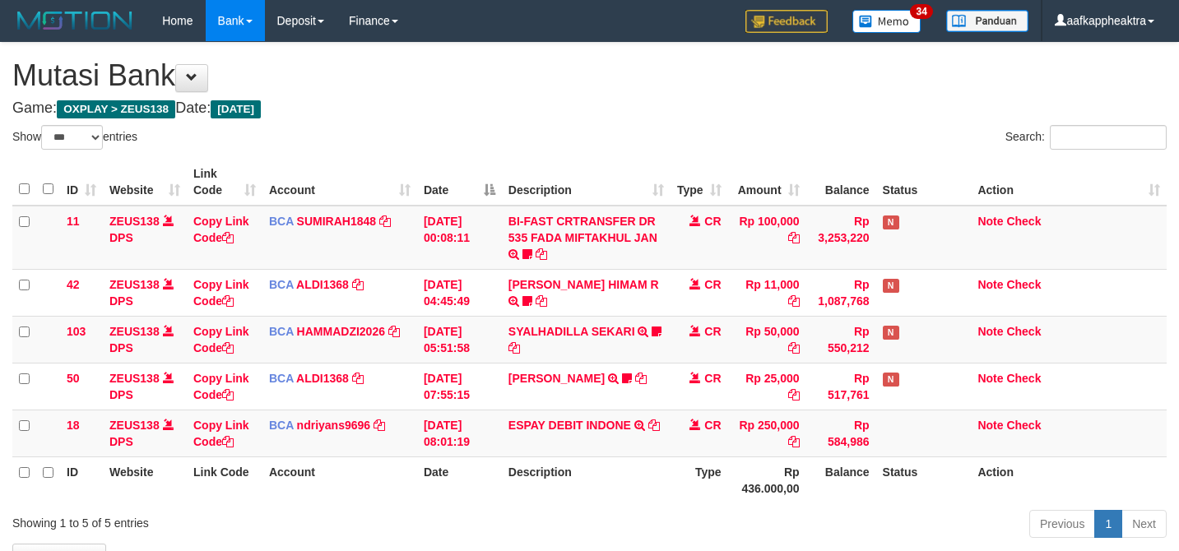
select select "***"
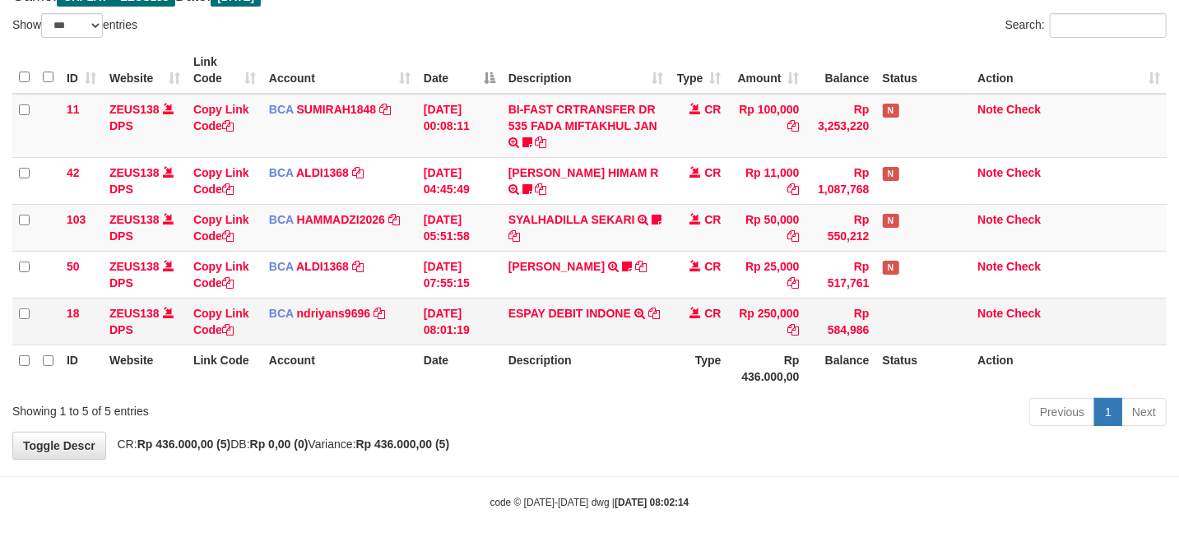
click at [693, 331] on td "CR" at bounding box center [700, 321] width 58 height 47
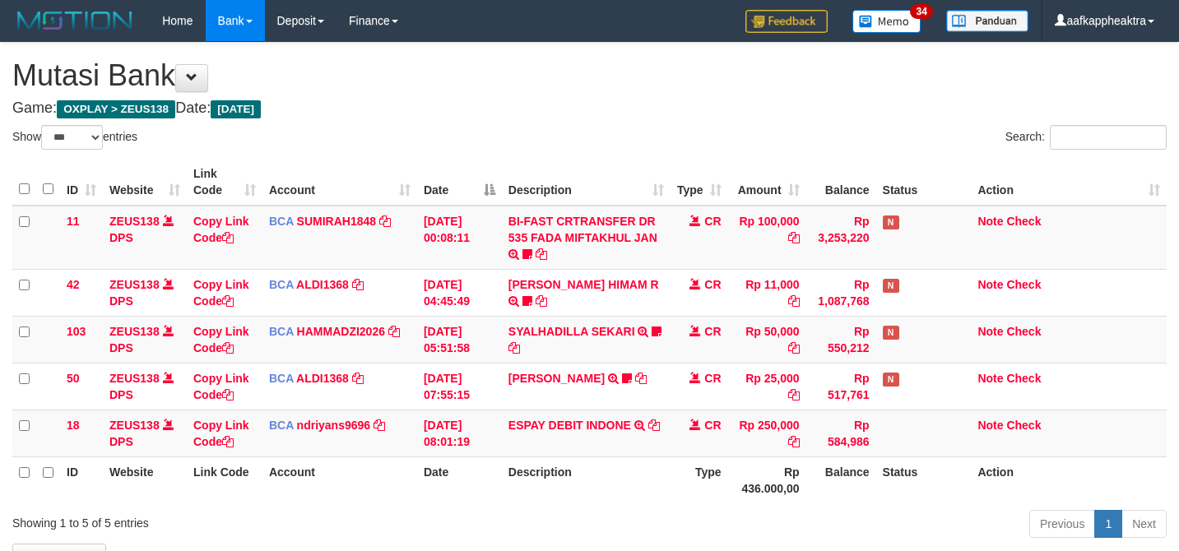
select select "***"
click at [568, 395] on div "Show ** ** ** *** entries Search: ID Website Link Code Account Date Description…" at bounding box center [589, 334] width 1154 height 419
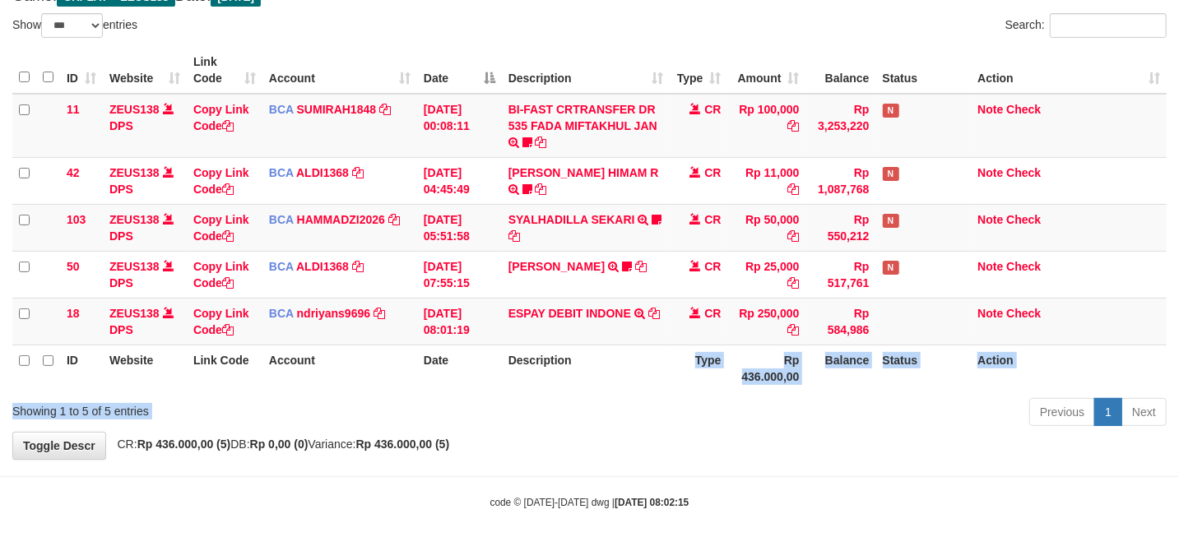
click at [558, 402] on div "Previous 1 Next" at bounding box center [835, 414] width 663 height 35
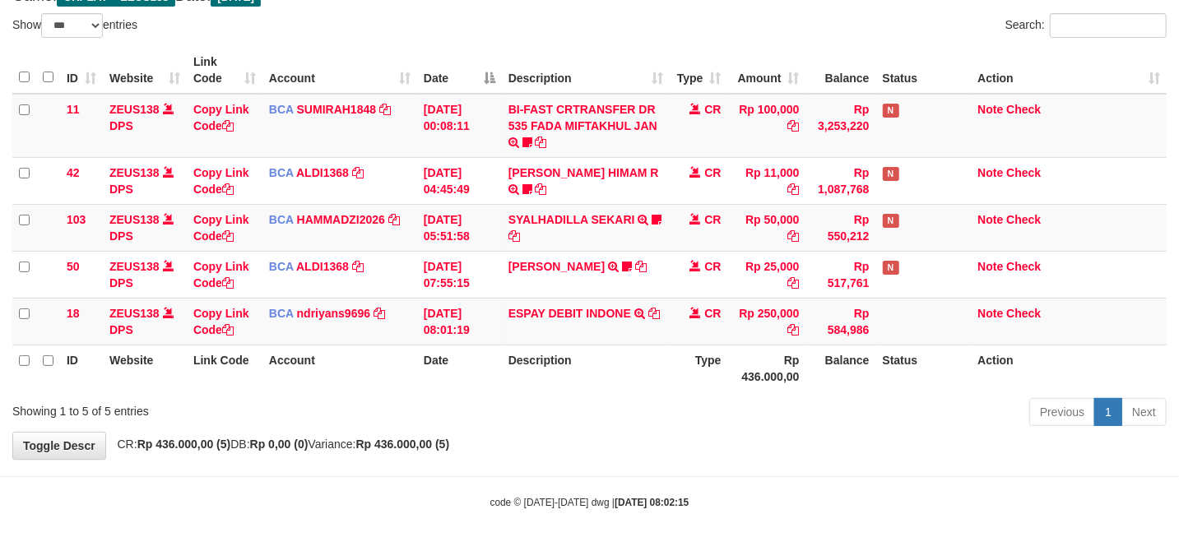
click at [579, 346] on th "Description" at bounding box center [586, 368] width 169 height 47
click at [578, 346] on th "Description" at bounding box center [586, 368] width 169 height 47
drag, startPoint x: 573, startPoint y: 347, endPoint x: 742, endPoint y: 351, distance: 169.5
click at [545, 347] on th "Description" at bounding box center [586, 368] width 169 height 47
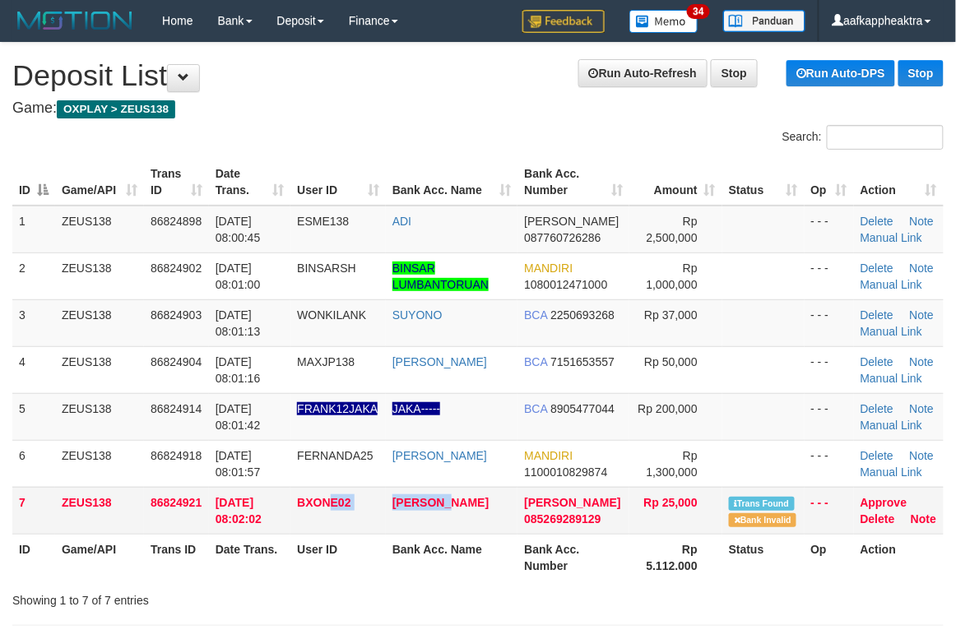
drag, startPoint x: 432, startPoint y: 520, endPoint x: 444, endPoint y: 524, distance: 13.0
click at [444, 524] on tr "7 ZEUS138 86824921 31/08/2025 08:02:02 BXONE02 MUJI IDHAM DANA 085269289129 Rp …" at bounding box center [477, 510] width 931 height 47
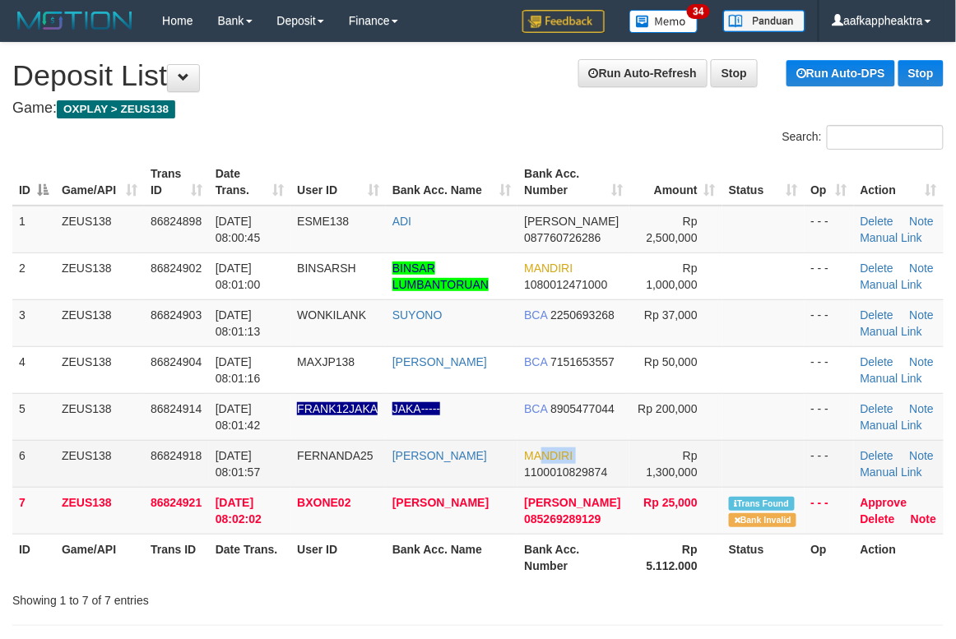
drag, startPoint x: 540, startPoint y: 466, endPoint x: 457, endPoint y: 468, distance: 82.3
click at [518, 468] on tr "6 ZEUS138 86824918 31/08/2025 08:01:57 FERNANDA25 FERNANDA DINATA MANDIRI 11000…" at bounding box center [477, 463] width 931 height 47
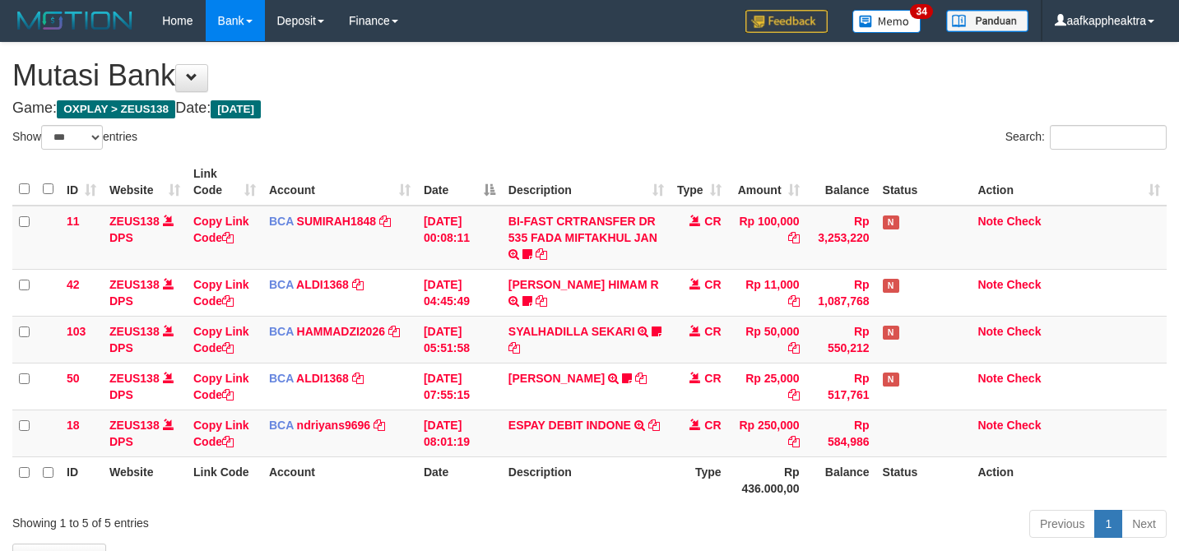
select select "***"
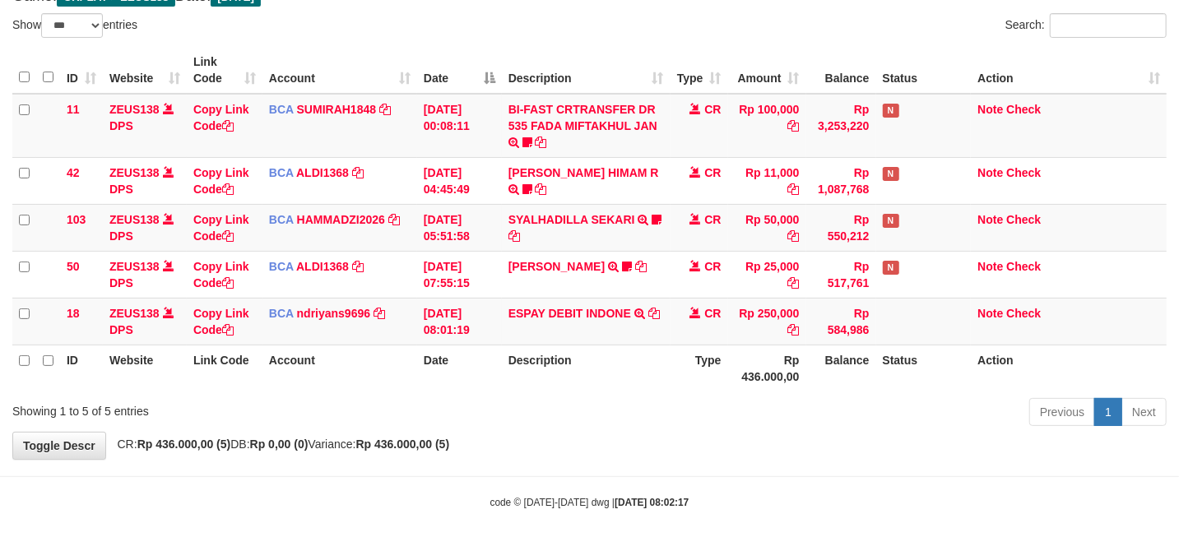
click at [785, 439] on div "**********" at bounding box center [589, 195] width 1179 height 528
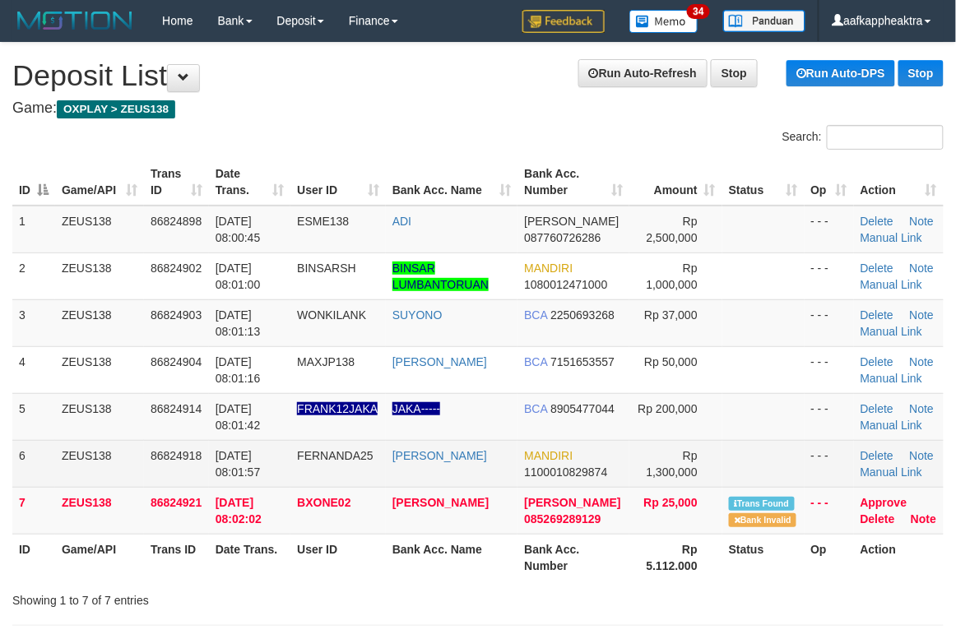
click at [524, 471] on td "MANDIRI 1100010829874" at bounding box center [574, 463] width 112 height 47
click at [513, 471] on td "FERNANDA DINATA" at bounding box center [452, 463] width 132 height 47
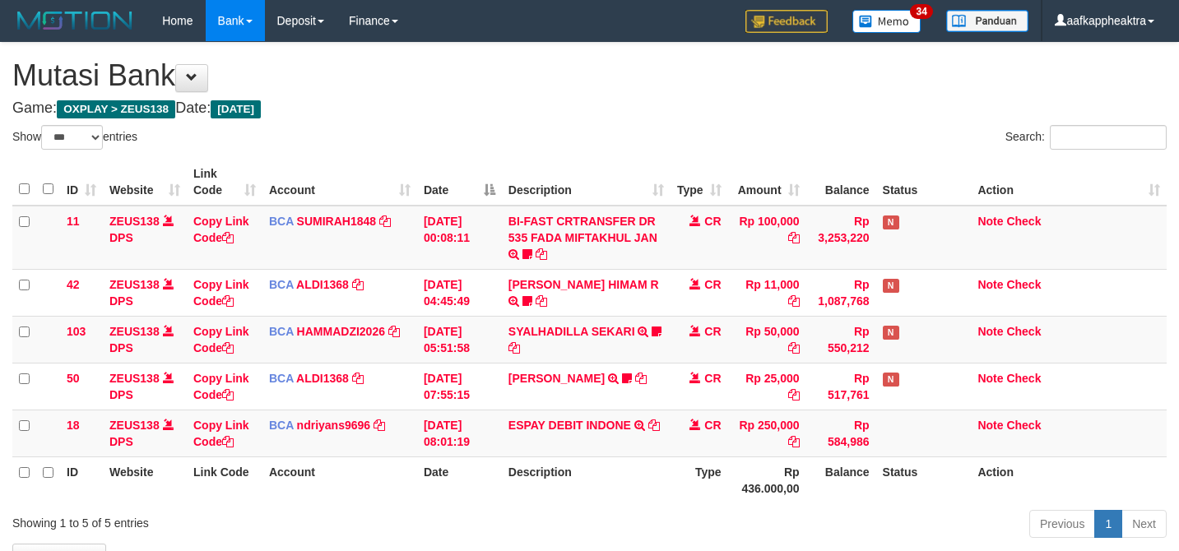
select select "***"
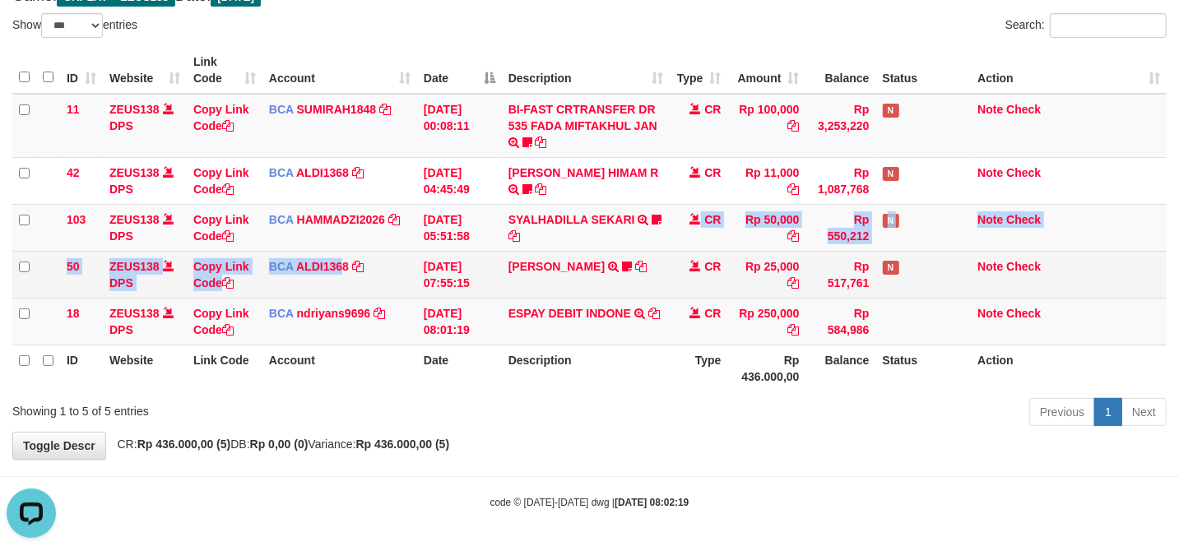
drag, startPoint x: 340, startPoint y: 251, endPoint x: 443, endPoint y: 209, distance: 111.1
click at [342, 250] on tbody "11 ZEUS138 DPS Copy Link Code BCA SUMIRAH1848 DPS SUMIRAH mutasi_20250831_4156 …" at bounding box center [589, 220] width 1154 height 252
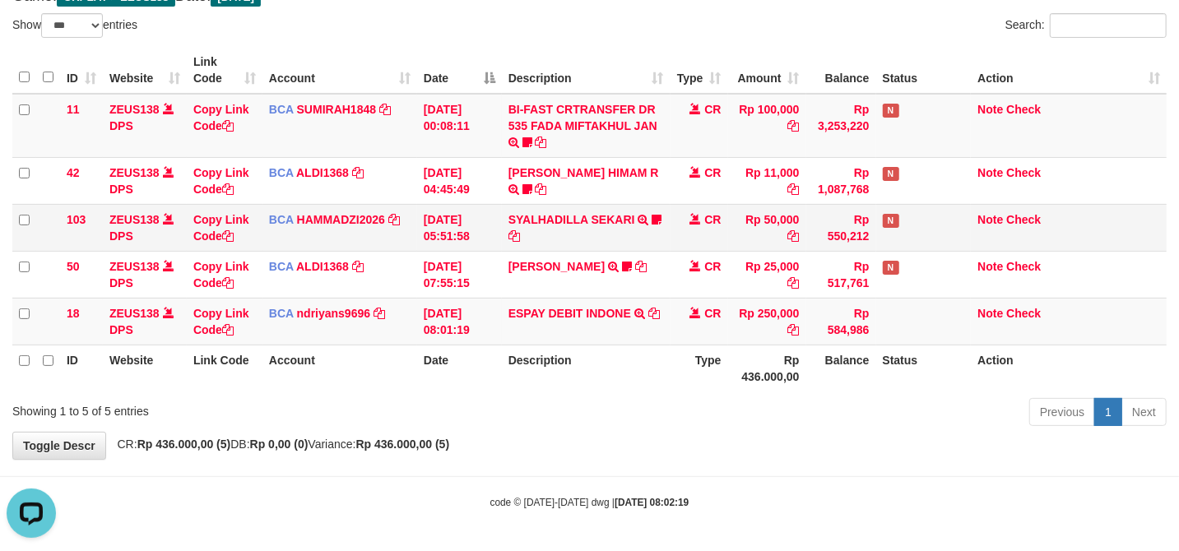
drag, startPoint x: 443, startPoint y: 209, endPoint x: 467, endPoint y: 217, distance: 26.0
click at [444, 217] on td "[DATE] 05:51:58" at bounding box center [459, 227] width 85 height 47
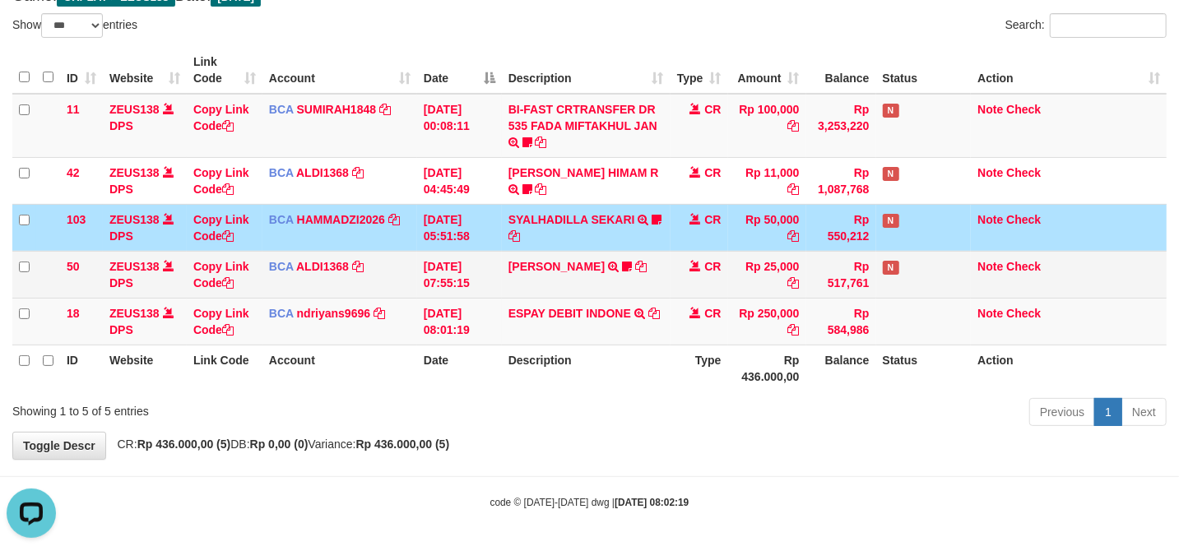
click at [474, 278] on td "[DATE] 07:55:15" at bounding box center [459, 274] width 85 height 47
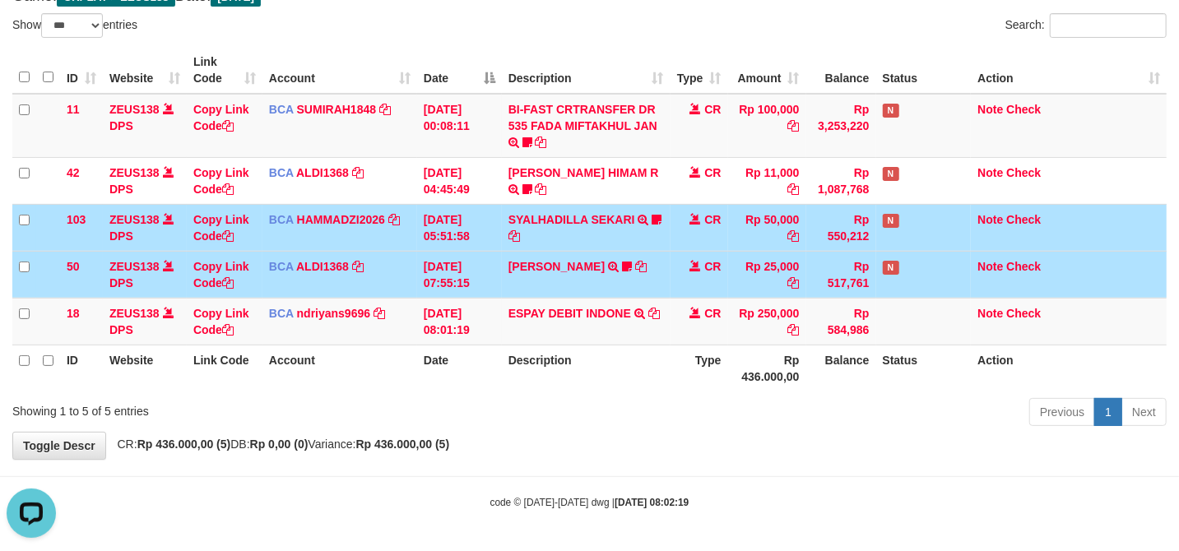
click at [477, 281] on td "[DATE] 07:55:15" at bounding box center [459, 274] width 85 height 47
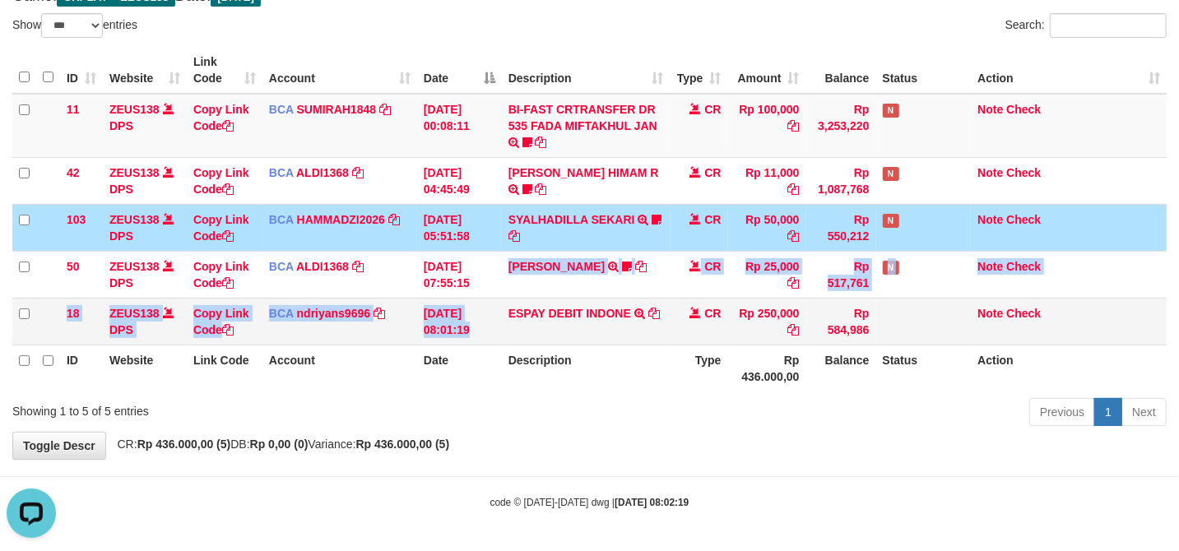
click at [510, 324] on tbody "11 ZEUS138 DPS Copy Link Code BCA SUMIRAH1848 DPS SUMIRAH mutasi_20250831_4156 …" at bounding box center [589, 220] width 1154 height 252
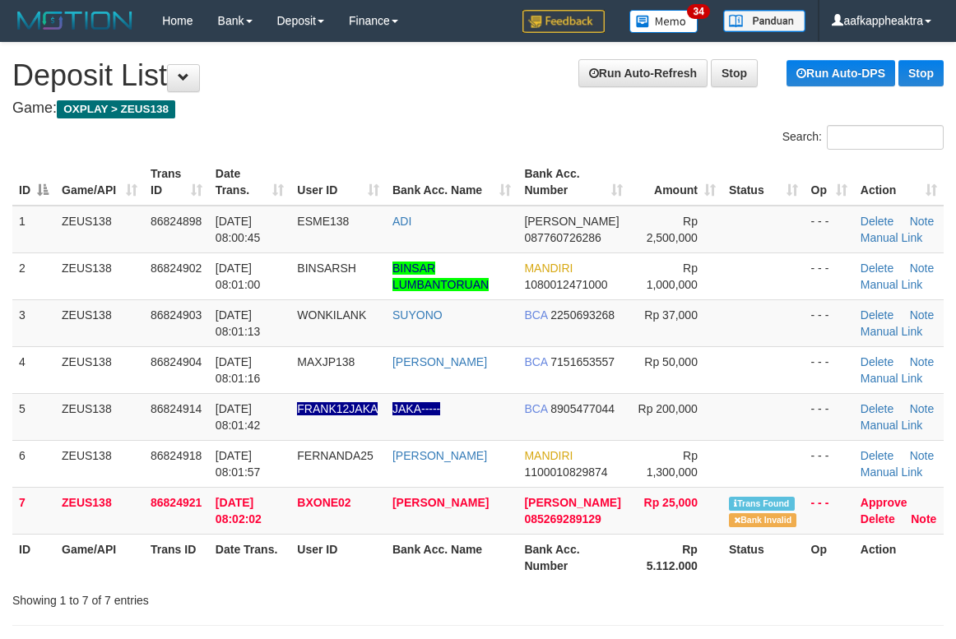
click at [662, 484] on tbody "1 ZEUS138 86824898 31/08/2025 08:00:45 ESME138 ADI DANA 087760726286 Rp 2,500,0…" at bounding box center [477, 370] width 931 height 329
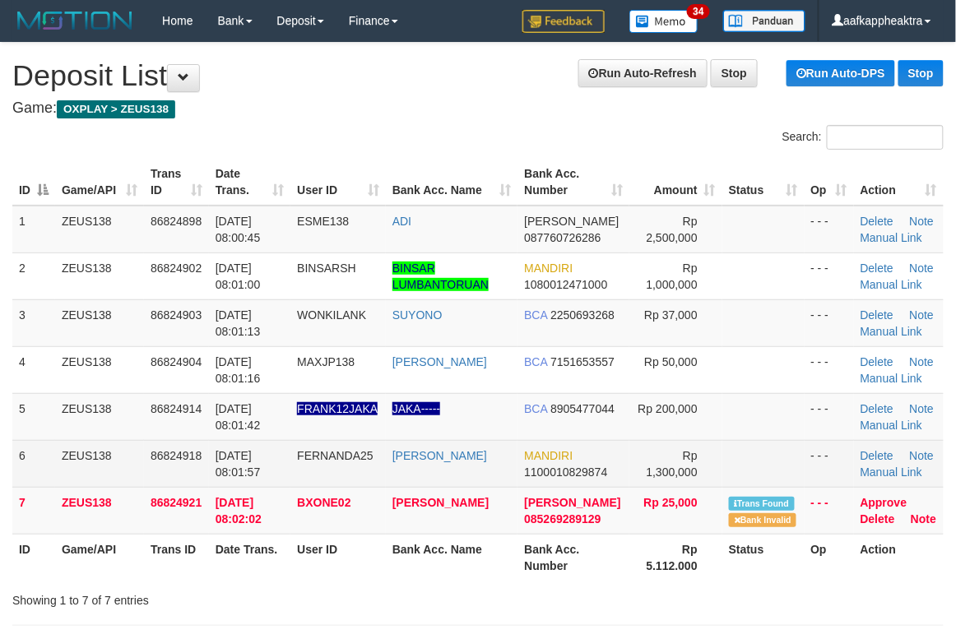
drag, startPoint x: 603, startPoint y: 466, endPoint x: 611, endPoint y: 459, distance: 9.9
click at [610, 461] on td "MANDIRI 1100010829874" at bounding box center [574, 463] width 112 height 47
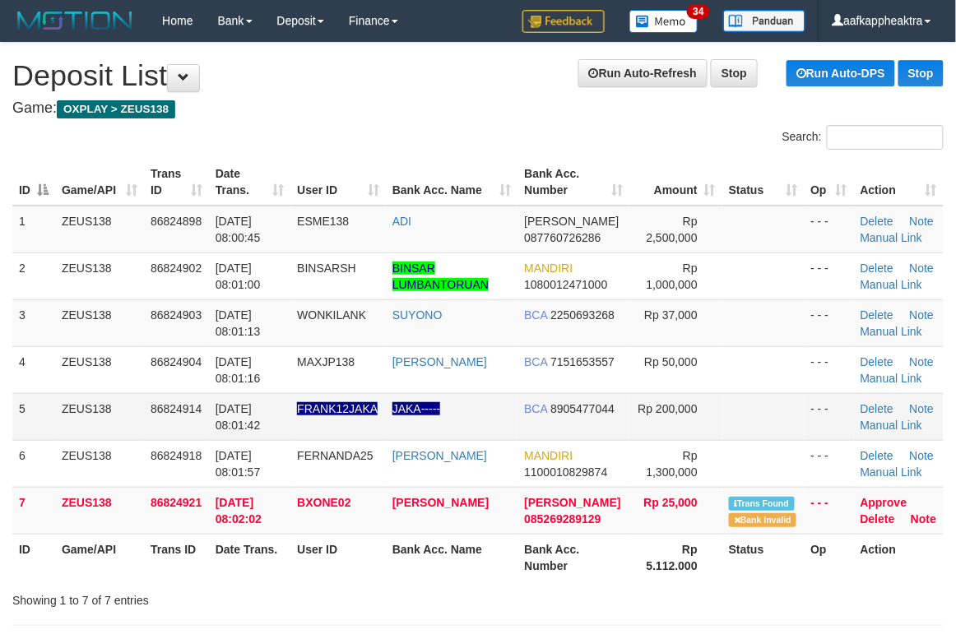
click at [650, 441] on td "Rp 1,300,000" at bounding box center [675, 463] width 93 height 47
drag, startPoint x: 814, startPoint y: 587, endPoint x: 792, endPoint y: 587, distance: 22.2
click at [793, 587] on div at bounding box center [677, 586] width 558 height 1
click at [452, 518] on td "[PERSON_NAME]" at bounding box center [452, 510] width 132 height 47
click at [444, 504] on link "[PERSON_NAME]" at bounding box center [440, 502] width 96 height 13
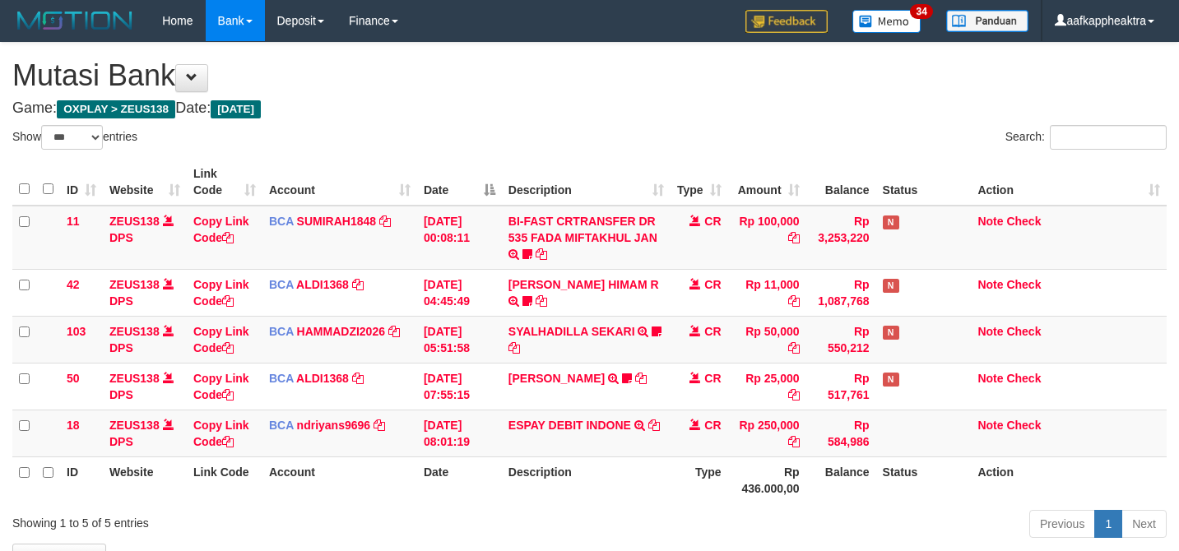
select select "***"
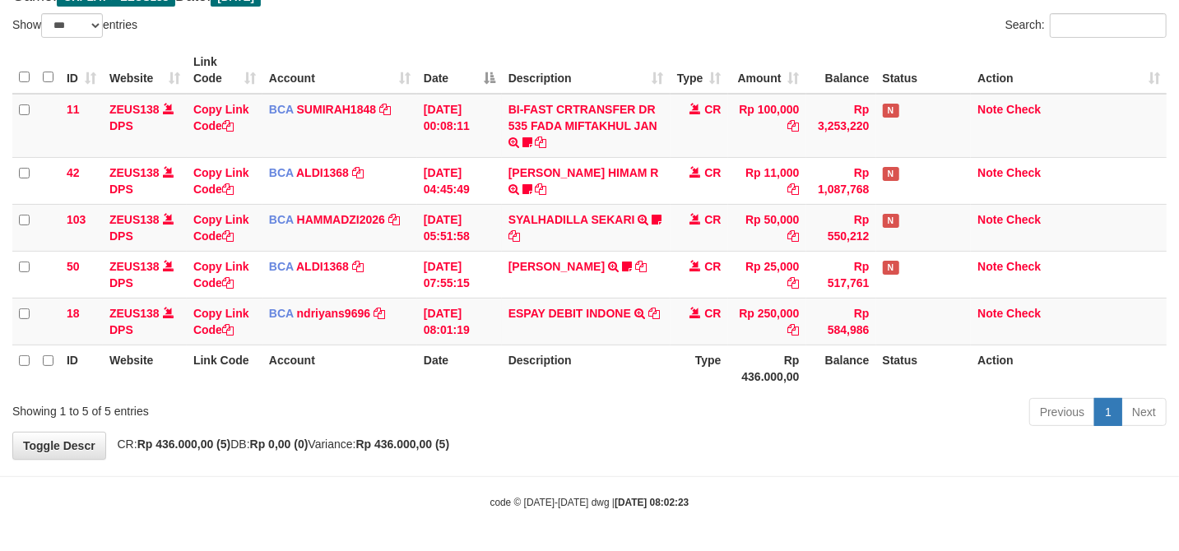
drag, startPoint x: 468, startPoint y: 422, endPoint x: 481, endPoint y: 411, distance: 17.0
click at [472, 419] on div "Showing 1 to 5 of 5 entries Previous 1 Next" at bounding box center [589, 414] width 1179 height 35
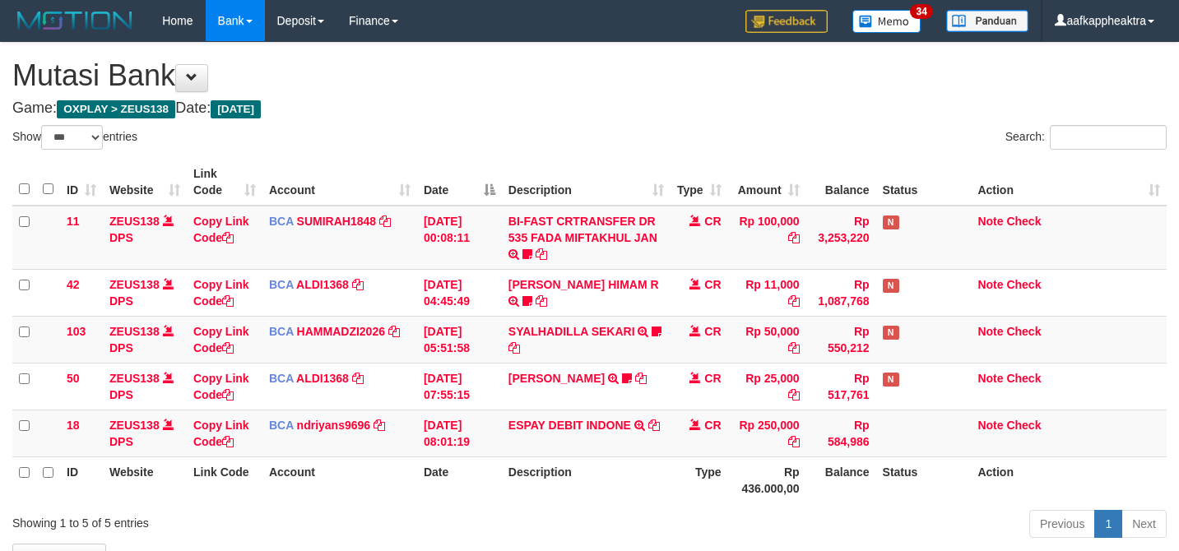
select select "***"
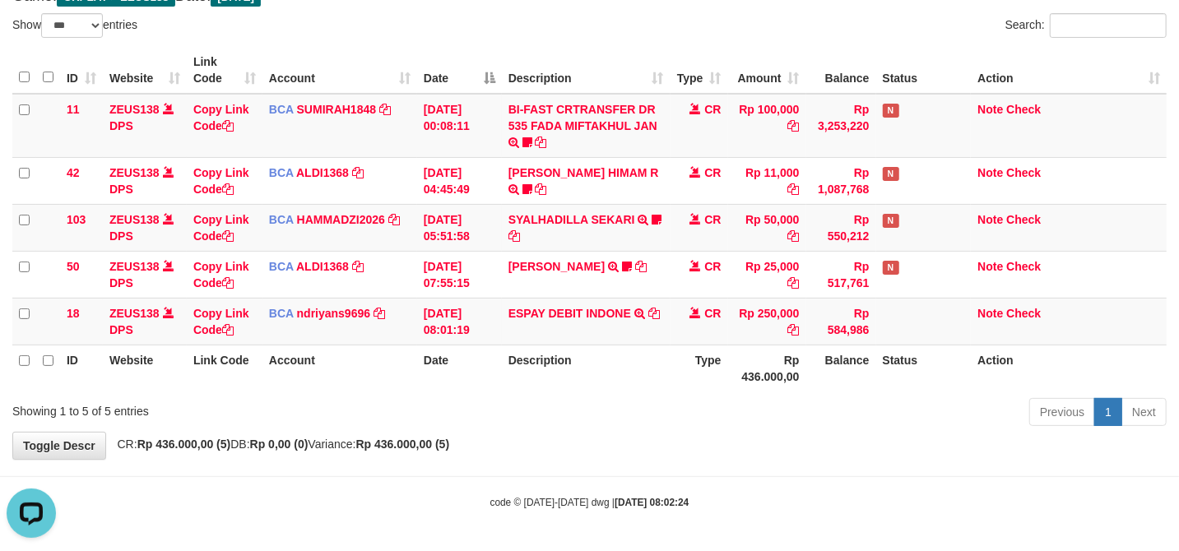
drag, startPoint x: 614, startPoint y: 421, endPoint x: 719, endPoint y: 373, distance: 116.0
click at [620, 416] on div "Previous 1 Next" at bounding box center [835, 414] width 663 height 35
click at [719, 373] on th "Type" at bounding box center [700, 368] width 58 height 47
drag, startPoint x: 728, startPoint y: 374, endPoint x: 736, endPoint y: 367, distance: 9.9
click at [731, 374] on tr "ID Website Link Code Account Date Description Type Rp 436.000,00 Balance Status…" at bounding box center [589, 368] width 1154 height 47
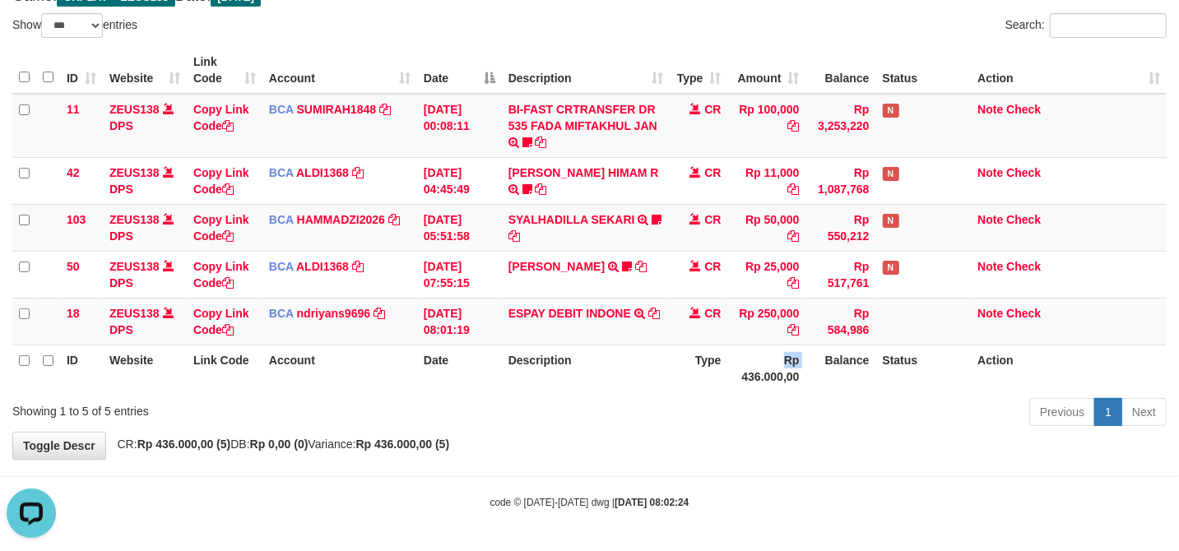
click at [759, 360] on th "Rp 436.000,00" at bounding box center [767, 368] width 78 height 47
click at [750, 362] on th "Rp 436.000,00" at bounding box center [767, 368] width 78 height 47
click at [735, 352] on th "Rp 436.000,00" at bounding box center [767, 368] width 78 height 47
drag, startPoint x: 639, startPoint y: 357, endPoint x: 559, endPoint y: 353, distance: 79.9
click at [580, 354] on tr "ID Website Link Code Account Date Description Type Rp 436.000,00 Balance Status…" at bounding box center [589, 368] width 1154 height 47
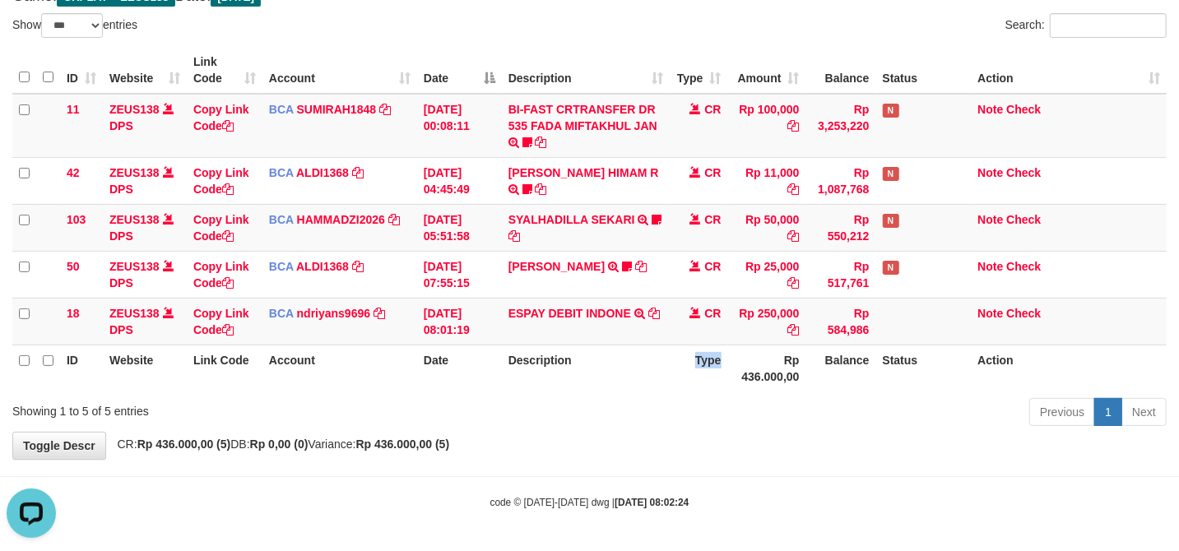
click at [559, 353] on th "Description" at bounding box center [586, 368] width 169 height 47
click at [614, 318] on td "ESPAY DEBIT INDONE TRSF E-BANKING CR 3108/FTSCY/WS95051 250000.0020250831452689…" at bounding box center [586, 321] width 169 height 47
click at [587, 320] on td "ESPAY DEBIT INDONE TRSF E-BANKING CR 3108/FTSCY/WS95051 250000.0020250831452689…" at bounding box center [586, 321] width 169 height 47
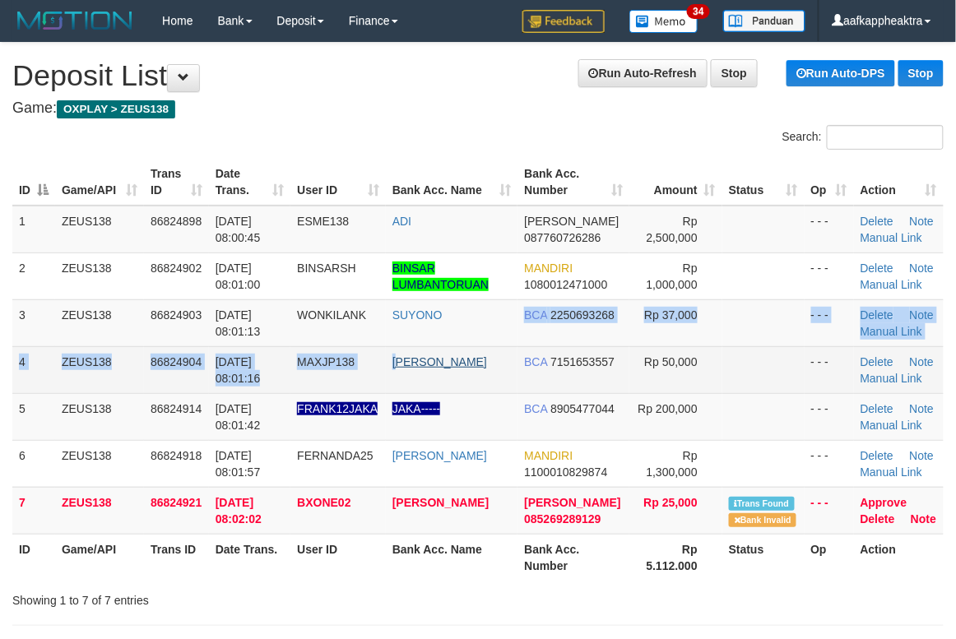
drag, startPoint x: 449, startPoint y: 346, endPoint x: 403, endPoint y: 357, distance: 47.5
click at [406, 364] on tbody "1 ZEUS138 86824898 31/08/2025 08:00:45 ESME138 ADI DANA 087760726286 Rp 2,500,0…" at bounding box center [477, 370] width 931 height 329
click at [403, 357] on link "[PERSON_NAME]" at bounding box center [439, 361] width 95 height 13
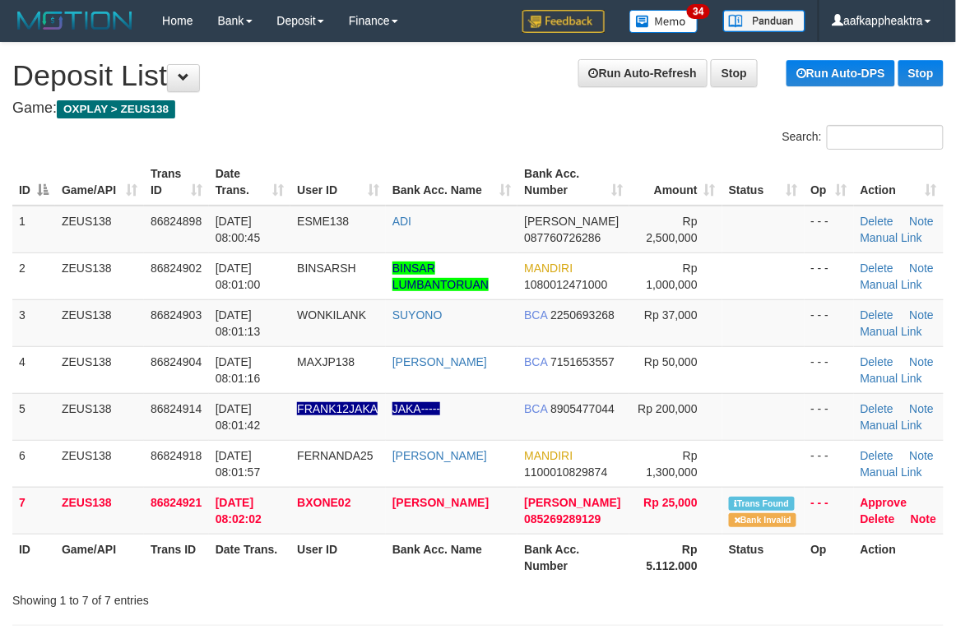
click at [402, 87] on h1 "Run Auto-Refresh Stop Run Auto-DPS Stop Deposit List" at bounding box center [477, 75] width 931 height 33
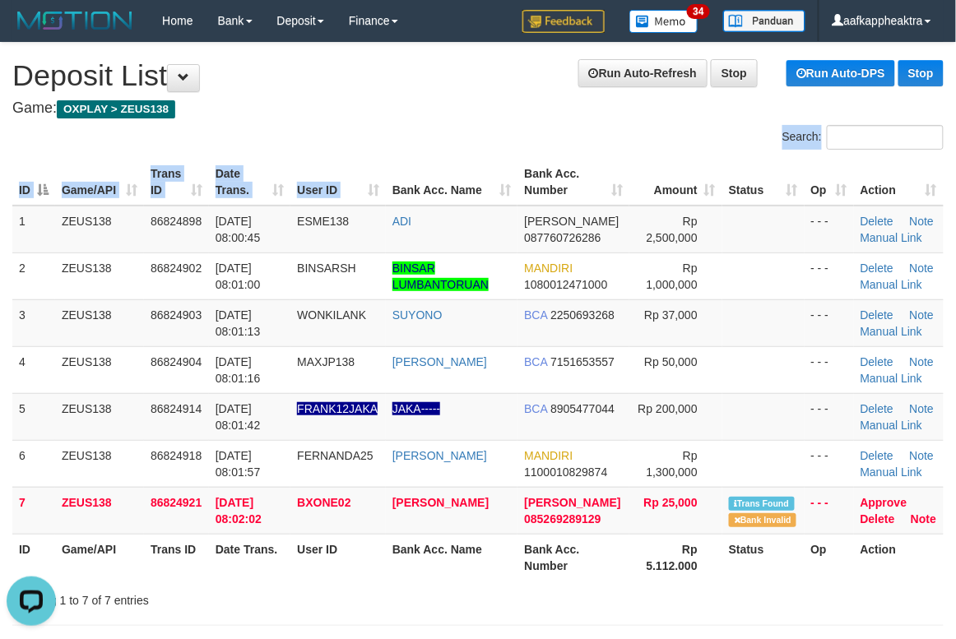
click at [402, 165] on div "Search: ID Game/API Trans ID Date Trans. User ID Bank Acc. Name Bank Acc. Numbe…" at bounding box center [477, 367] width 931 height 484
click at [405, 159] on th "Bank Acc. Name" at bounding box center [452, 182] width 132 height 47
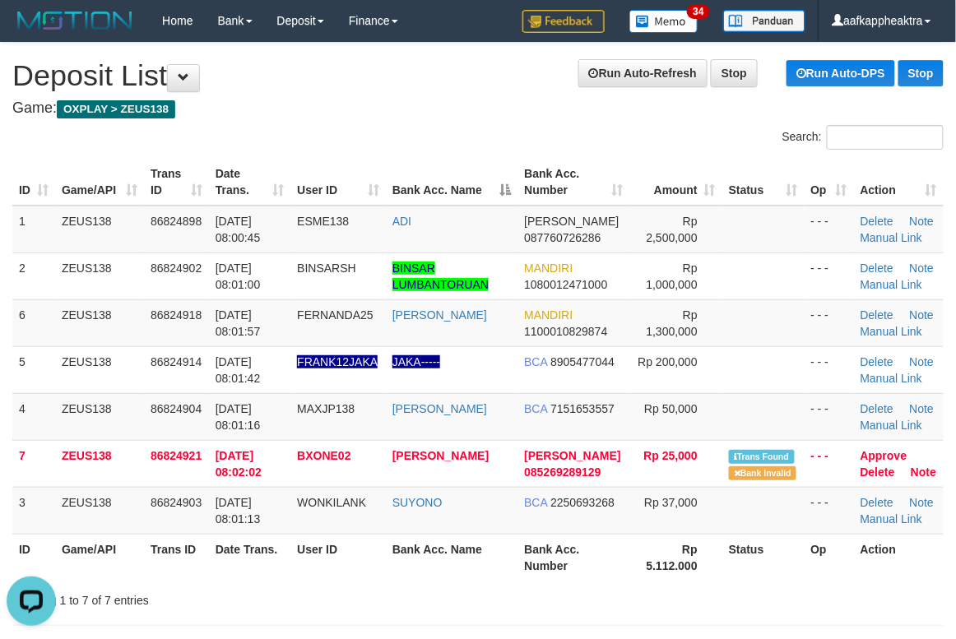
click at [409, 148] on div "Search:" at bounding box center [478, 139] width 956 height 29
click at [415, 136] on div "Search:" at bounding box center [478, 139] width 956 height 29
click at [413, 136] on div "Search:" at bounding box center [478, 139] width 956 height 29
click at [409, 126] on div "Search:" at bounding box center [478, 139] width 956 height 29
click at [406, 136] on div "Search:" at bounding box center [478, 139] width 956 height 29
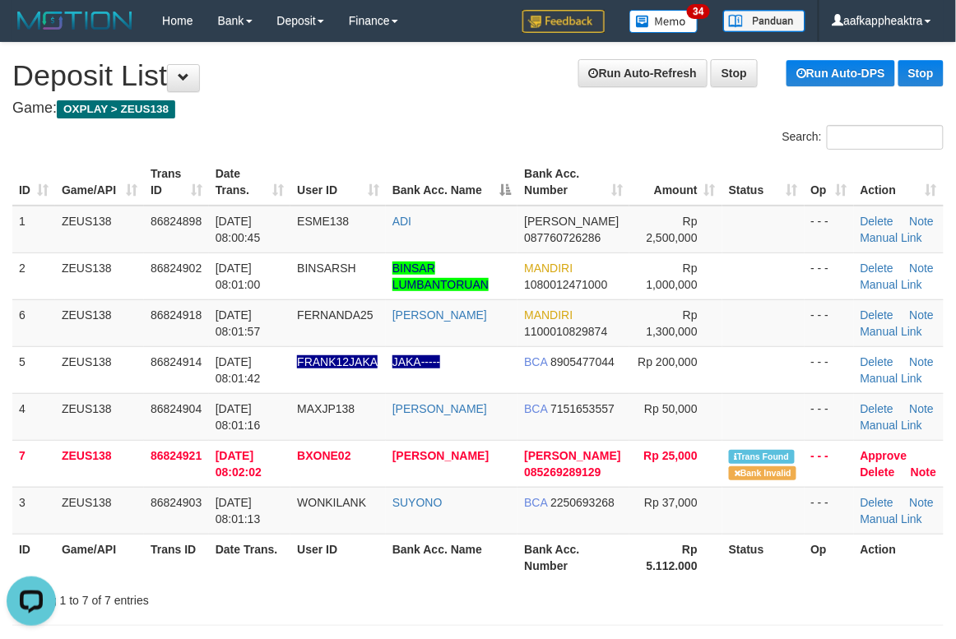
click at [406, 136] on div "Search:" at bounding box center [478, 139] width 956 height 29
click at [405, 136] on div "Search:" at bounding box center [478, 139] width 956 height 29
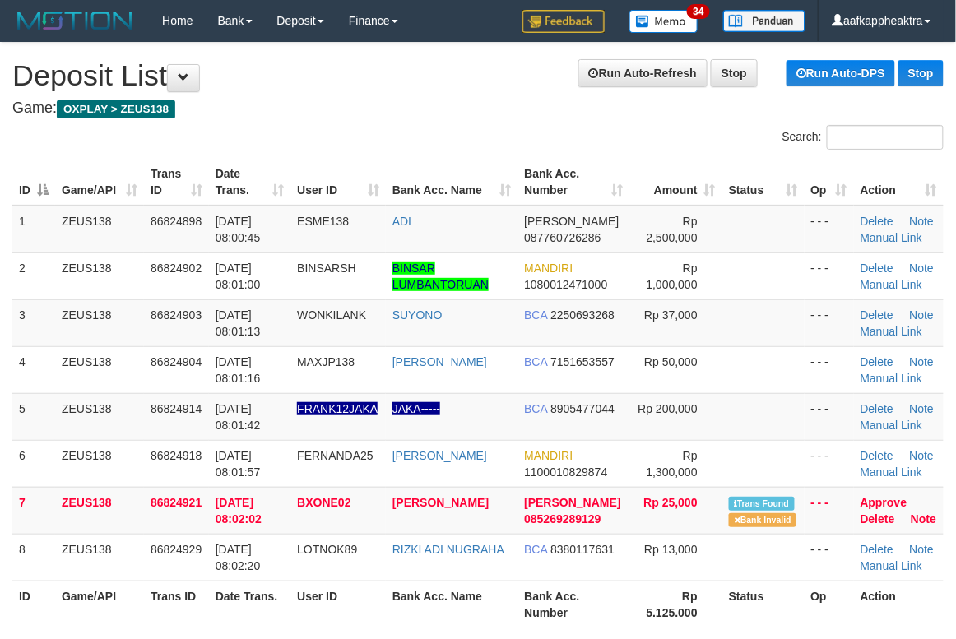
click at [402, 136] on div "Search:" at bounding box center [478, 139] width 956 height 29
click at [397, 129] on div "Search:" at bounding box center [478, 139] width 956 height 29
click at [374, 136] on div "Search:" at bounding box center [478, 139] width 956 height 29
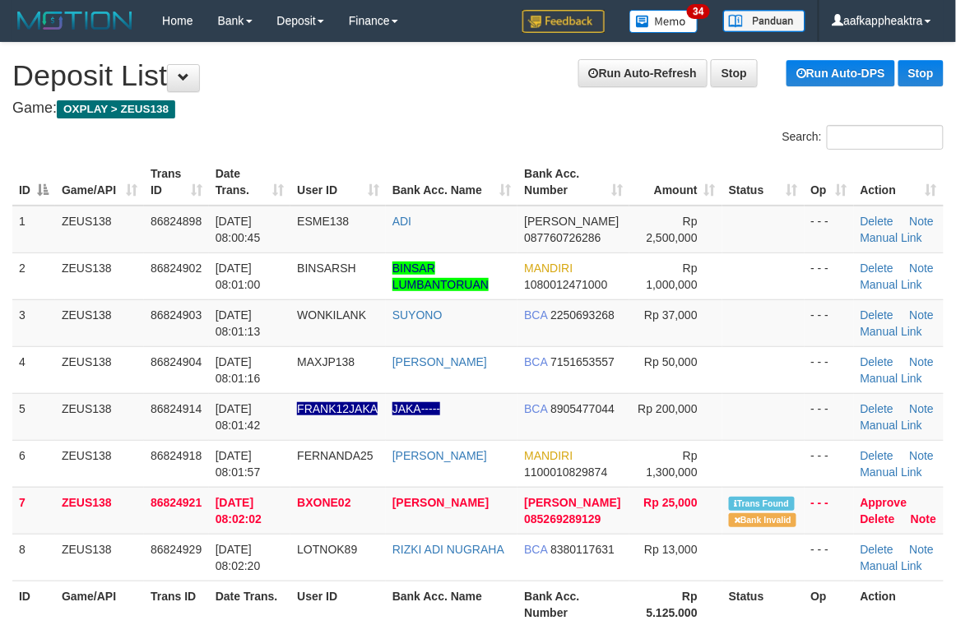
click at [375, 133] on div "Search:" at bounding box center [478, 139] width 956 height 29
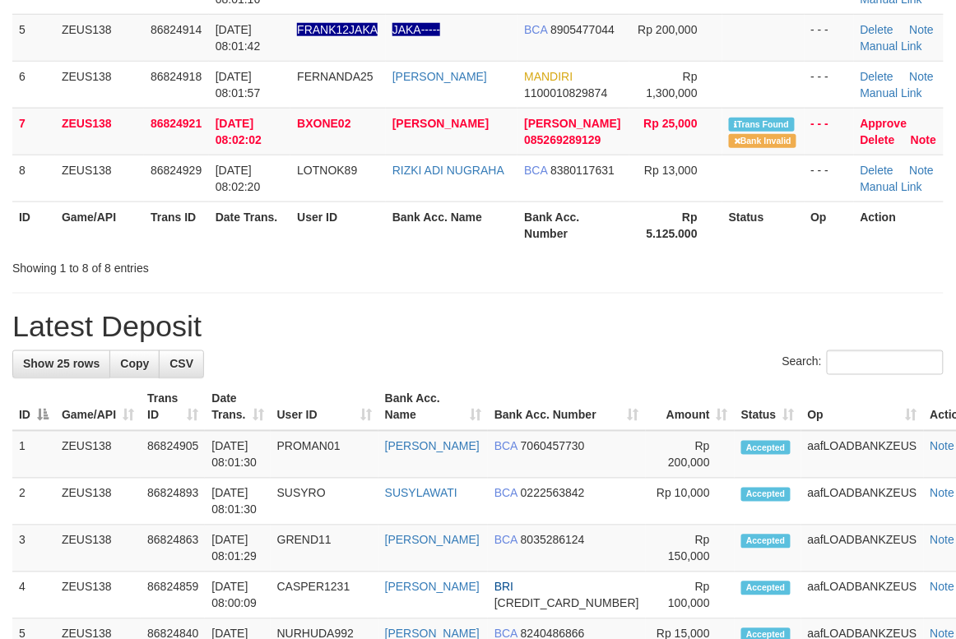
scroll to position [329, 0]
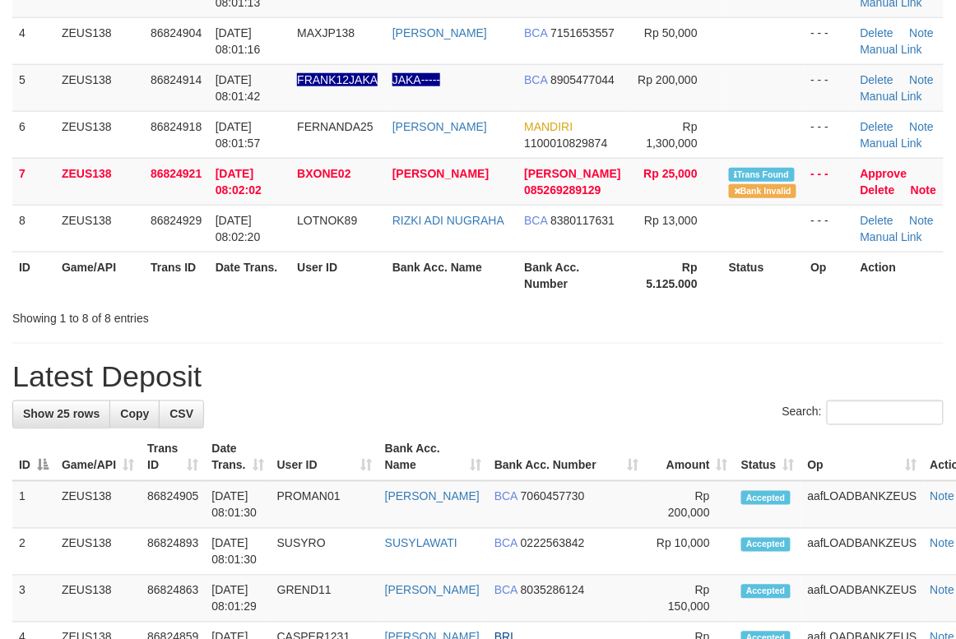
drag, startPoint x: 451, startPoint y: 341, endPoint x: 344, endPoint y: 337, distance: 107.0
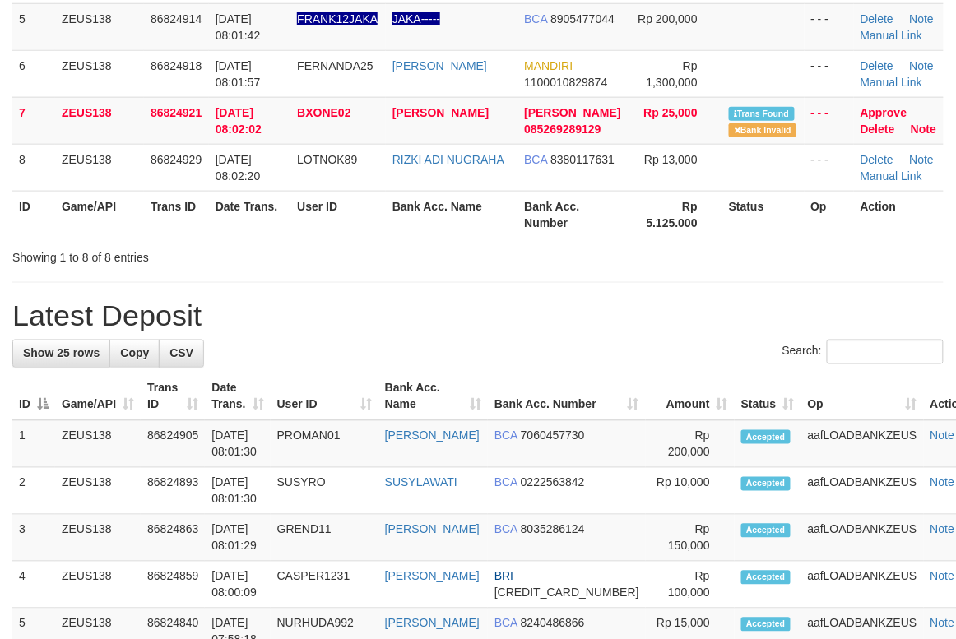
scroll to position [329, 0]
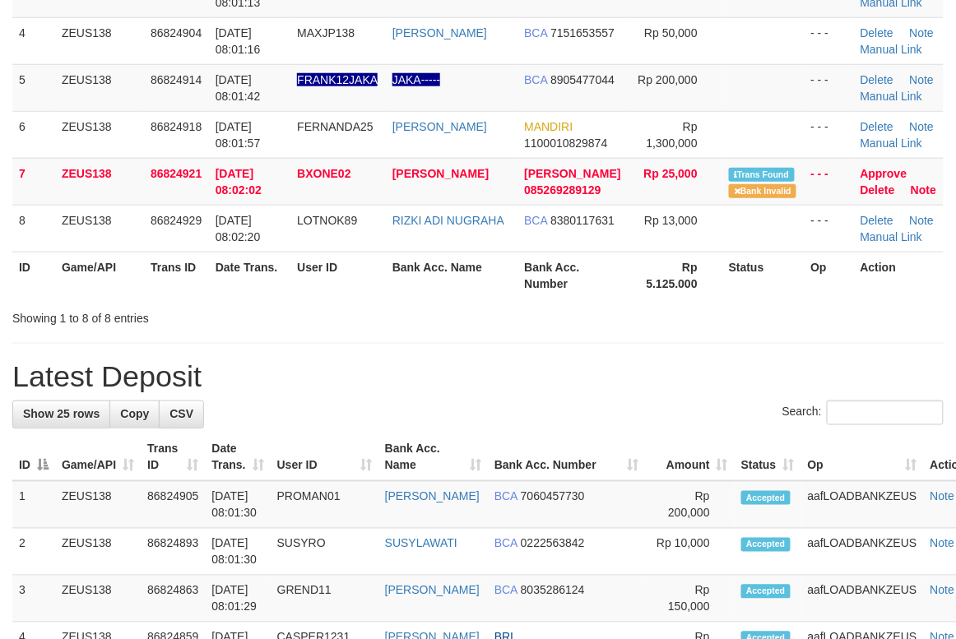
click at [240, 380] on h1 "Latest Deposit" at bounding box center [477, 376] width 931 height 33
drag, startPoint x: 228, startPoint y: 386, endPoint x: 2, endPoint y: 385, distance: 226.3
click at [219, 386] on h1 "Latest Deposit" at bounding box center [477, 376] width 931 height 33
click at [399, 428] on div "Search:" at bounding box center [477, 415] width 931 height 29
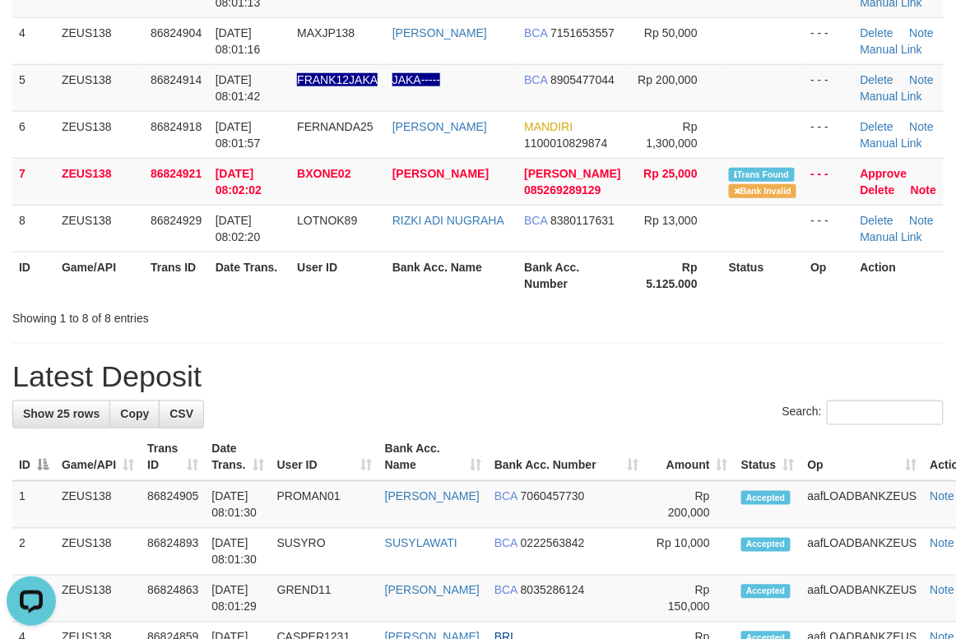
drag, startPoint x: 392, startPoint y: 429, endPoint x: 274, endPoint y: 441, distance: 119.0
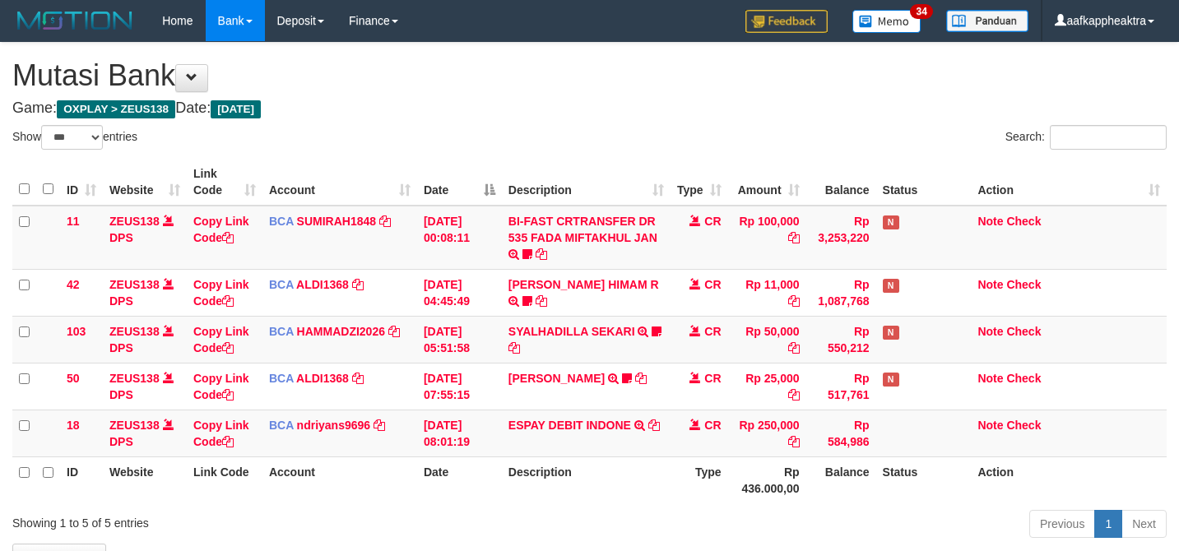
select select "***"
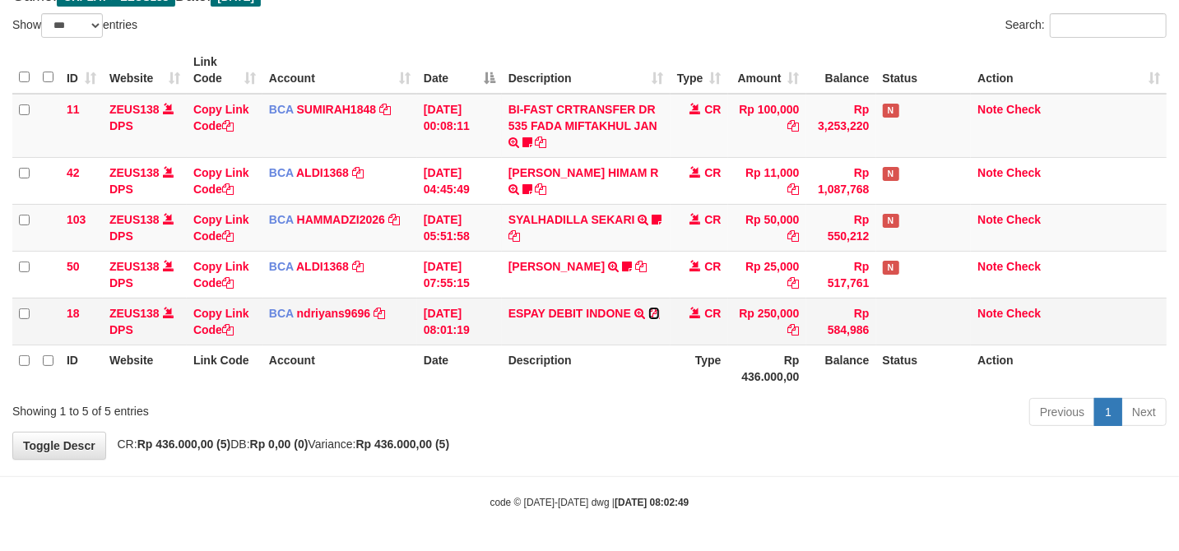
click at [649, 310] on icon at bounding box center [654, 314] width 12 height 12
click at [614, 314] on link "ESPAY DEBIT INDONE" at bounding box center [569, 313] width 123 height 13
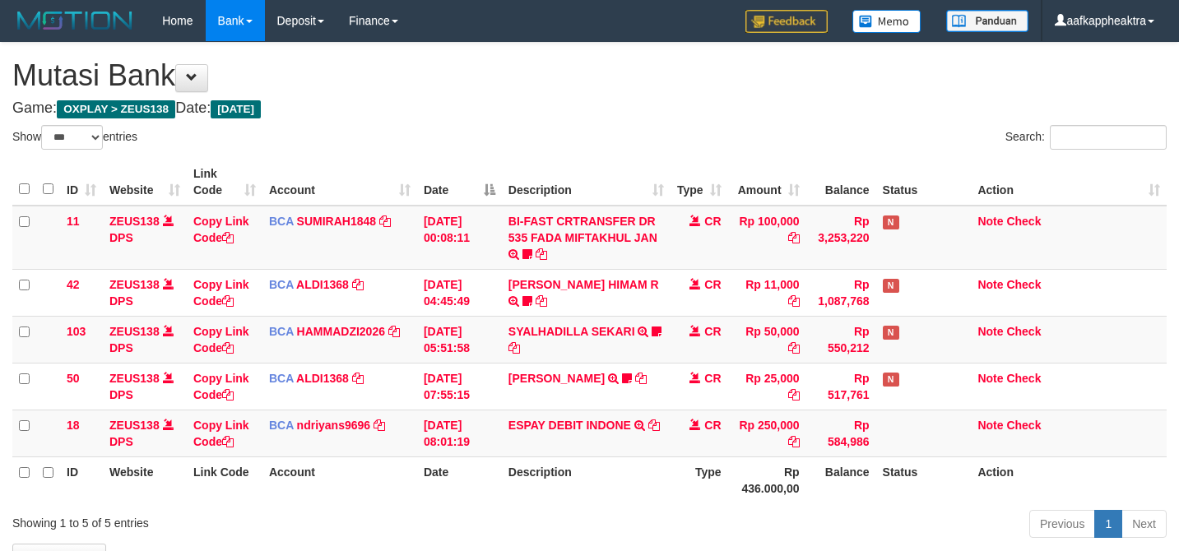
select select "***"
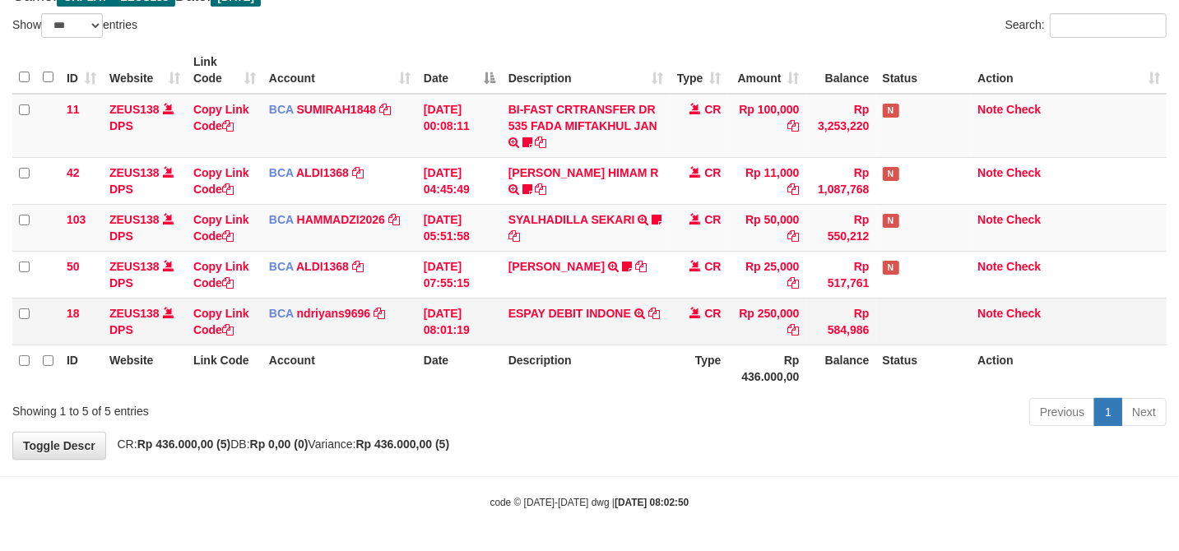
click at [589, 327] on td "ESPAY DEBIT INDONE TRSF E-BANKING CR 3108/FTSCY/WS95051 250000.0020250831452689…" at bounding box center [586, 321] width 169 height 47
click at [637, 387] on th "Description" at bounding box center [586, 368] width 169 height 47
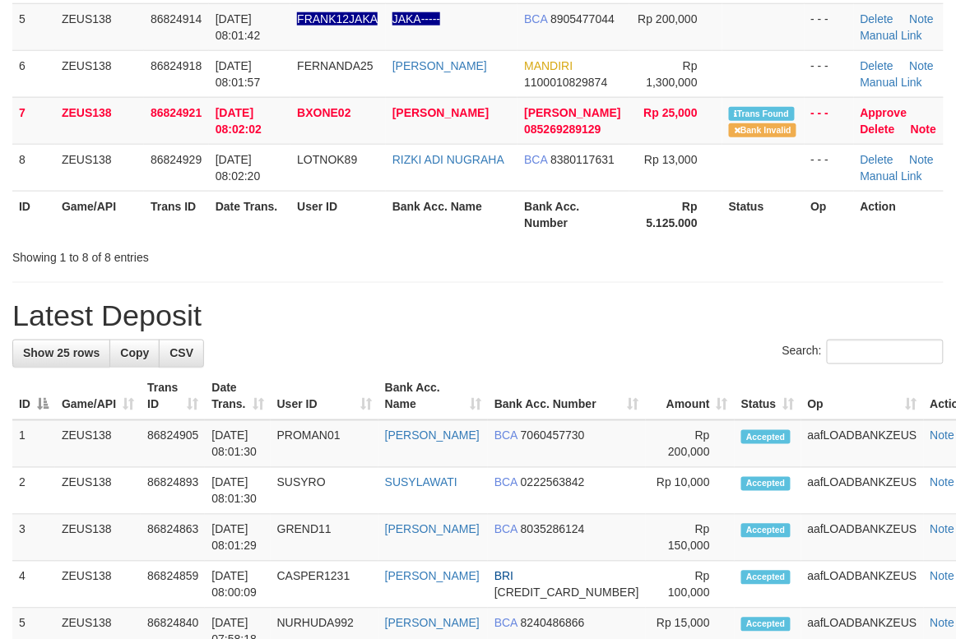
scroll to position [329, 0]
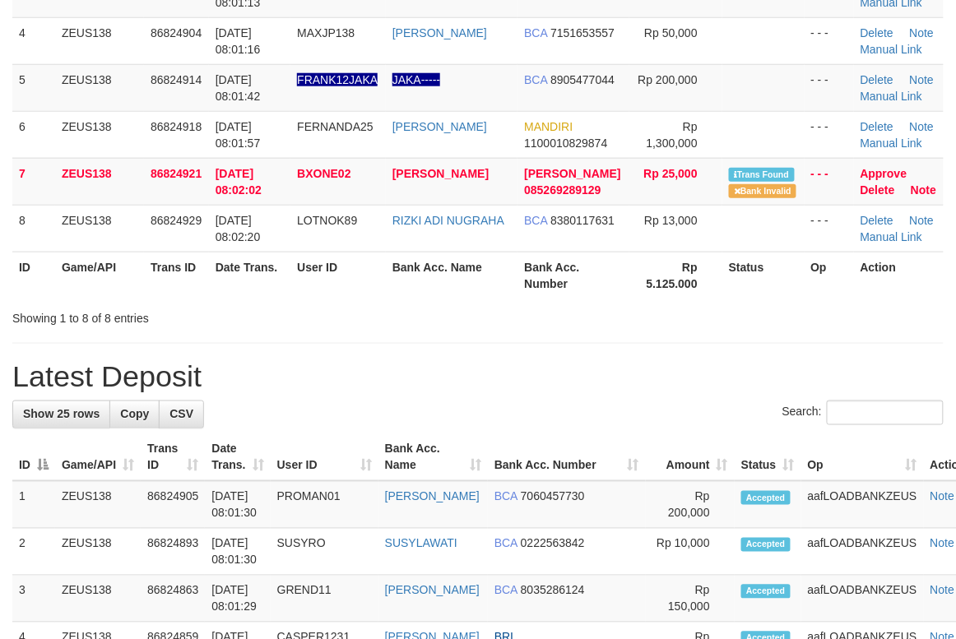
click at [232, 392] on h1 "Latest Deposit" at bounding box center [477, 376] width 931 height 33
drag, startPoint x: 234, startPoint y: 392, endPoint x: 5, endPoint y: 385, distance: 228.9
click at [232, 393] on h1 "Latest Deposit" at bounding box center [477, 376] width 931 height 33
drag, startPoint x: 398, startPoint y: 386, endPoint x: 303, endPoint y: 402, distance: 96.9
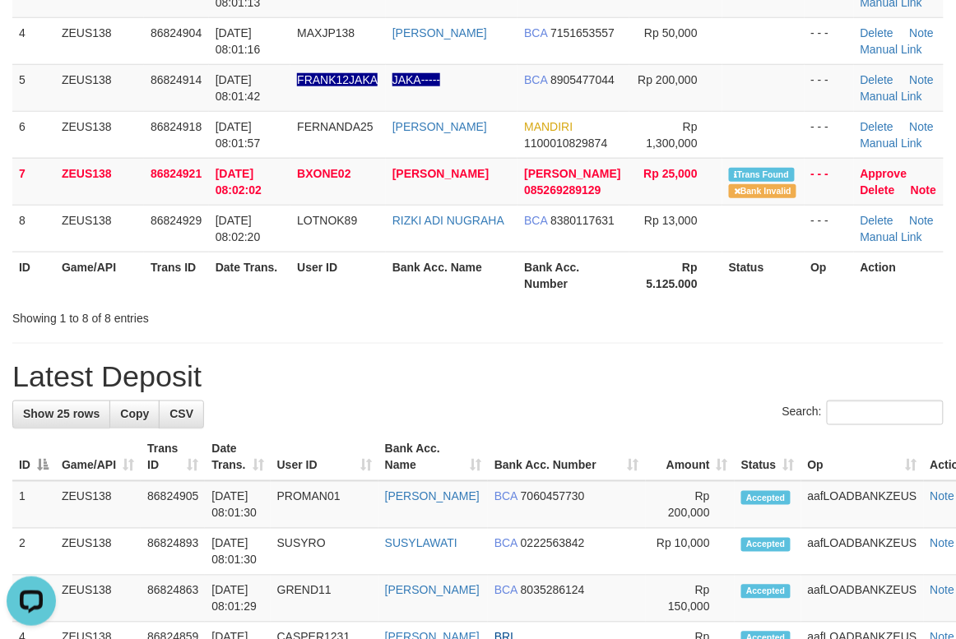
click at [385, 393] on h1 "Latest Deposit" at bounding box center [477, 376] width 931 height 33
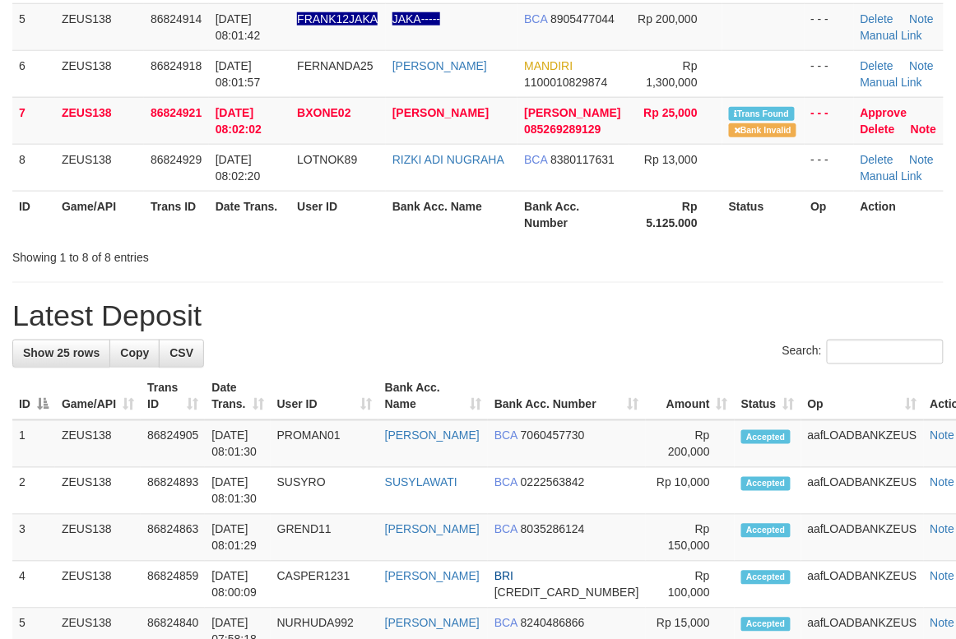
scroll to position [329, 0]
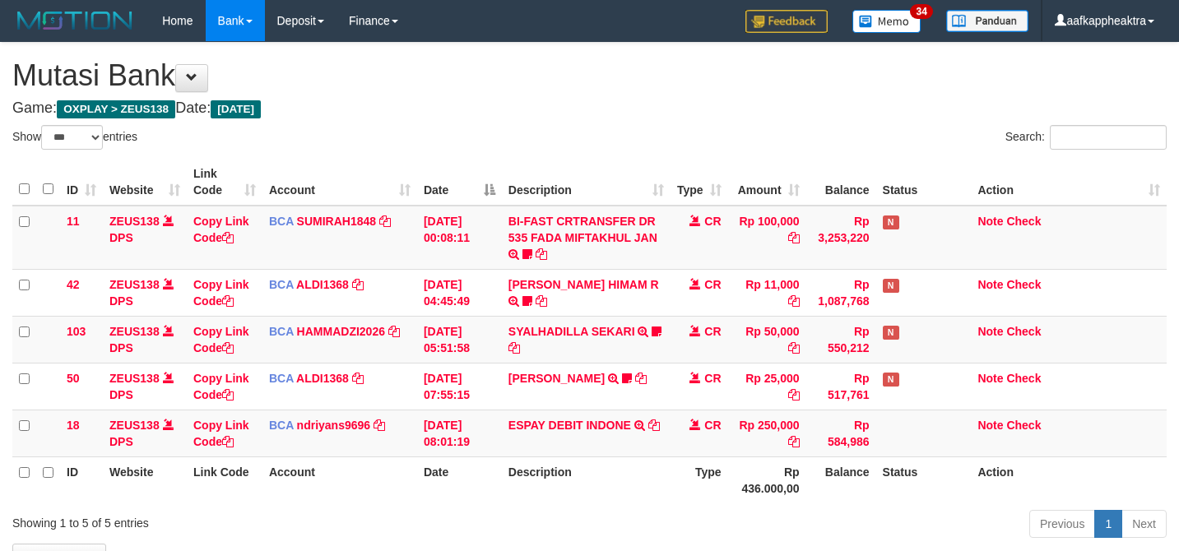
select select "***"
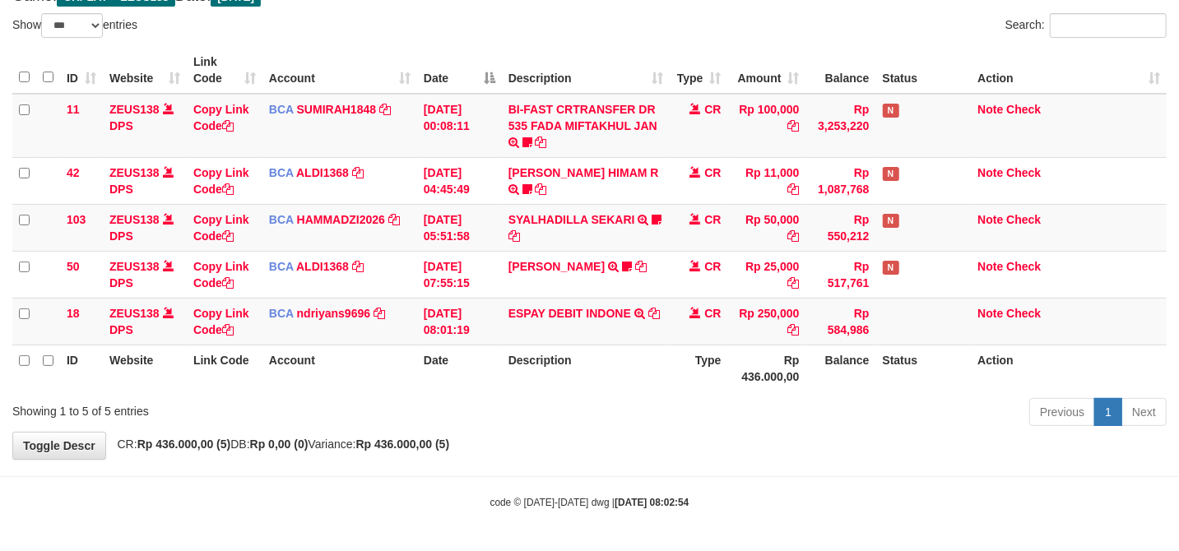
drag, startPoint x: 578, startPoint y: 438, endPoint x: 466, endPoint y: 472, distance: 117.1
click at [466, 472] on body "Toggle navigation Home Bank Account List Mutasi Bank Search Note Mutasi Deposit…" at bounding box center [589, 219] width 1179 height 663
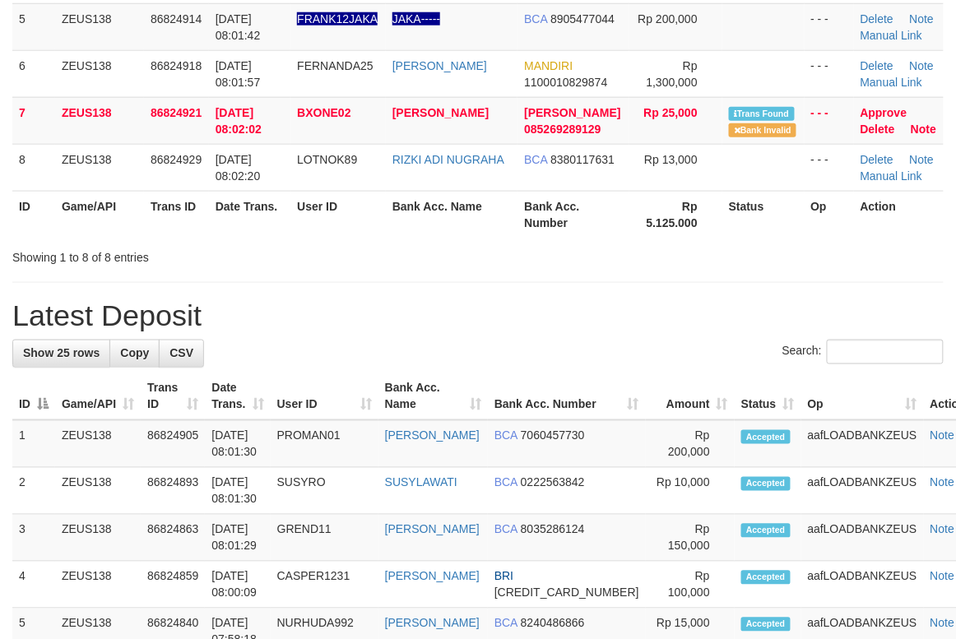
scroll to position [329, 0]
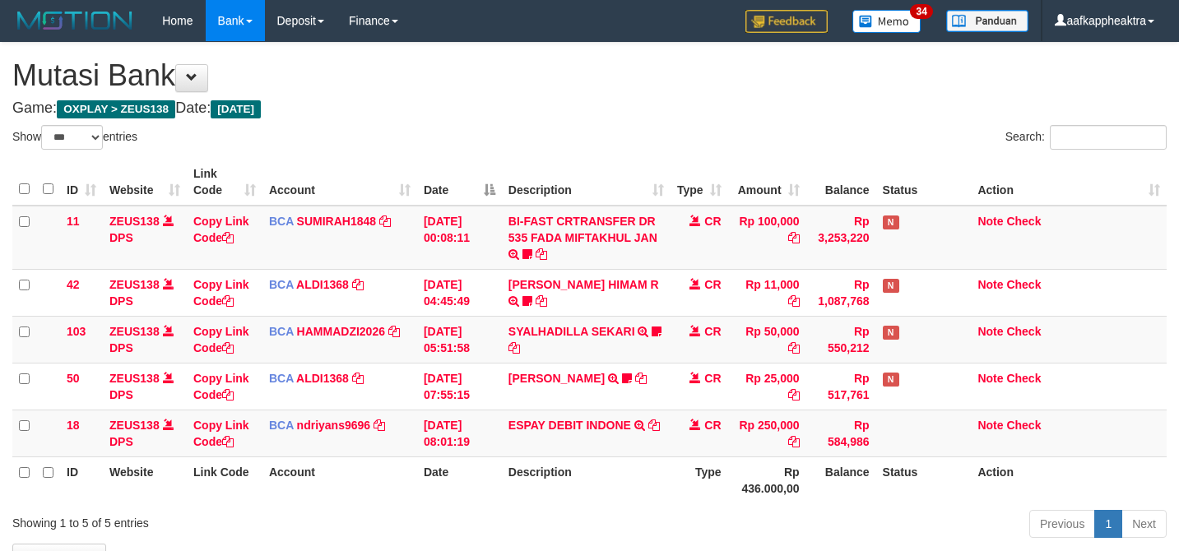
select select "***"
click at [494, 457] on th "Date" at bounding box center [459, 480] width 85 height 47
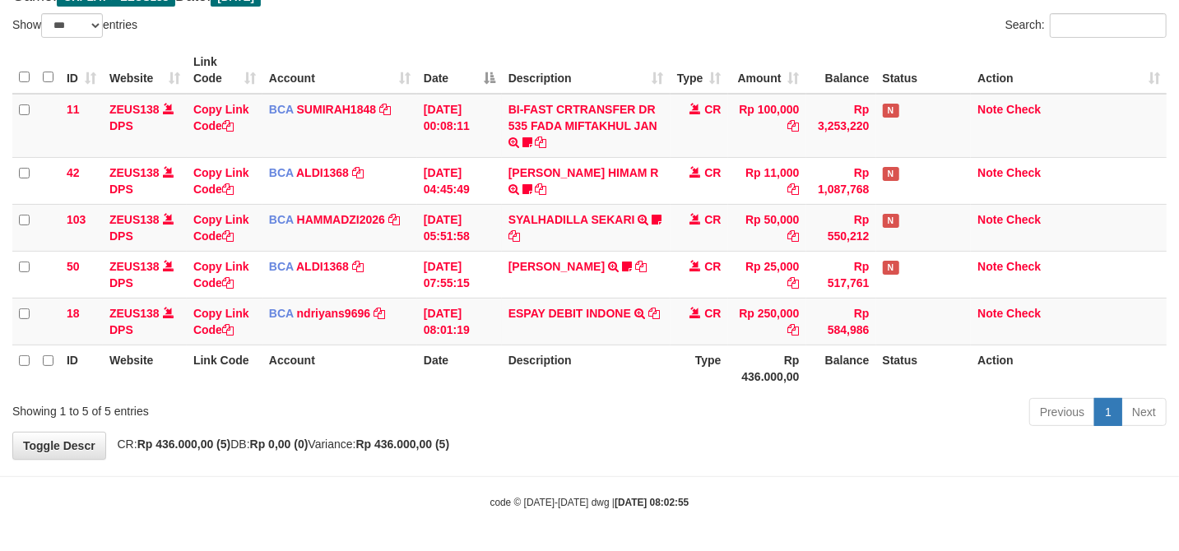
click at [494, 385] on th "Date" at bounding box center [459, 368] width 85 height 47
click at [435, 341] on td "[DATE] 08:01:19" at bounding box center [459, 321] width 85 height 47
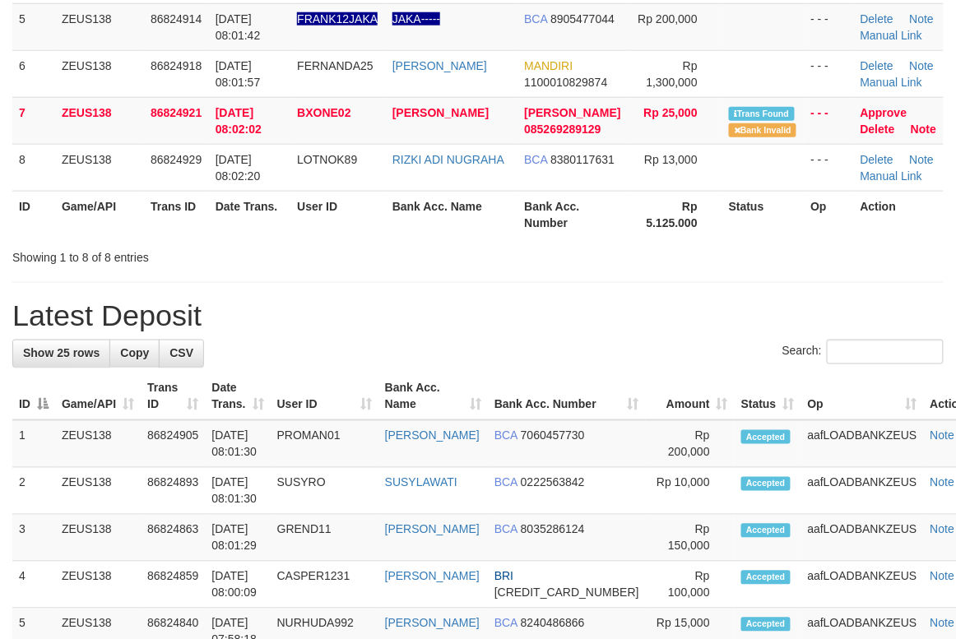
scroll to position [329, 0]
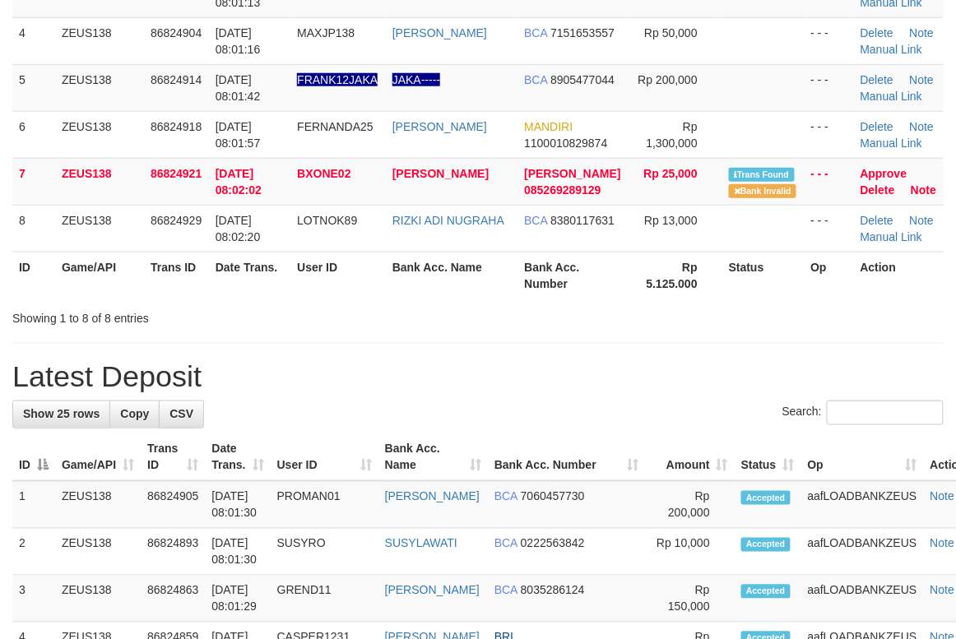
click at [320, 421] on div "Search:" at bounding box center [477, 415] width 931 height 29
drag, startPoint x: 320, startPoint y: 421, endPoint x: 277, endPoint y: 420, distance: 42.8
click at [318, 421] on div "Search:" at bounding box center [477, 415] width 931 height 29
drag, startPoint x: 104, startPoint y: 395, endPoint x: 90, endPoint y: 395, distance: 14.0
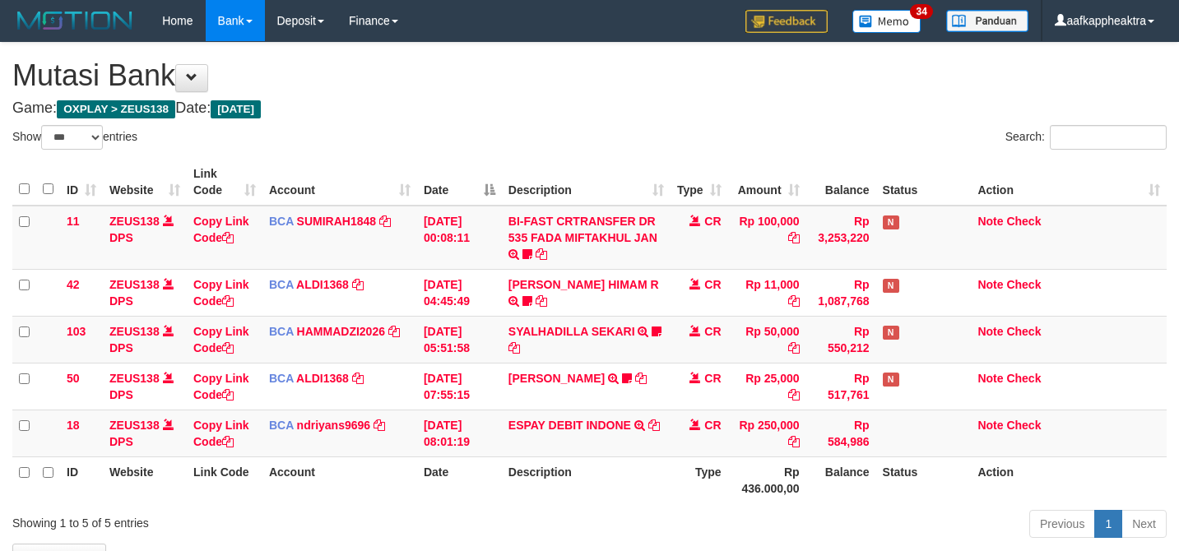
select select "***"
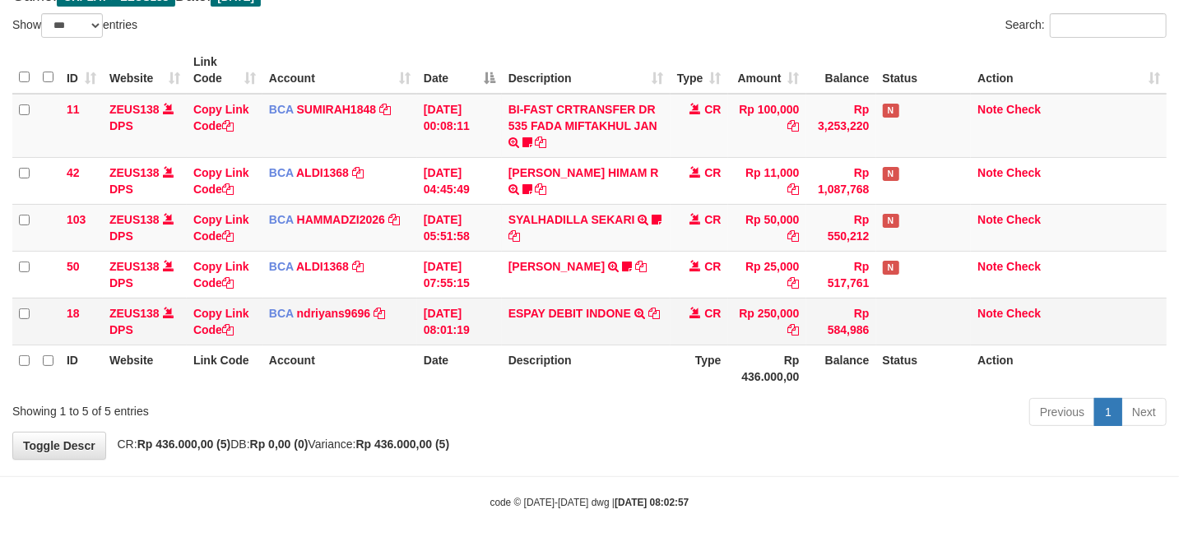
click at [458, 340] on td "31/08/2025 08:01:19" at bounding box center [459, 321] width 85 height 47
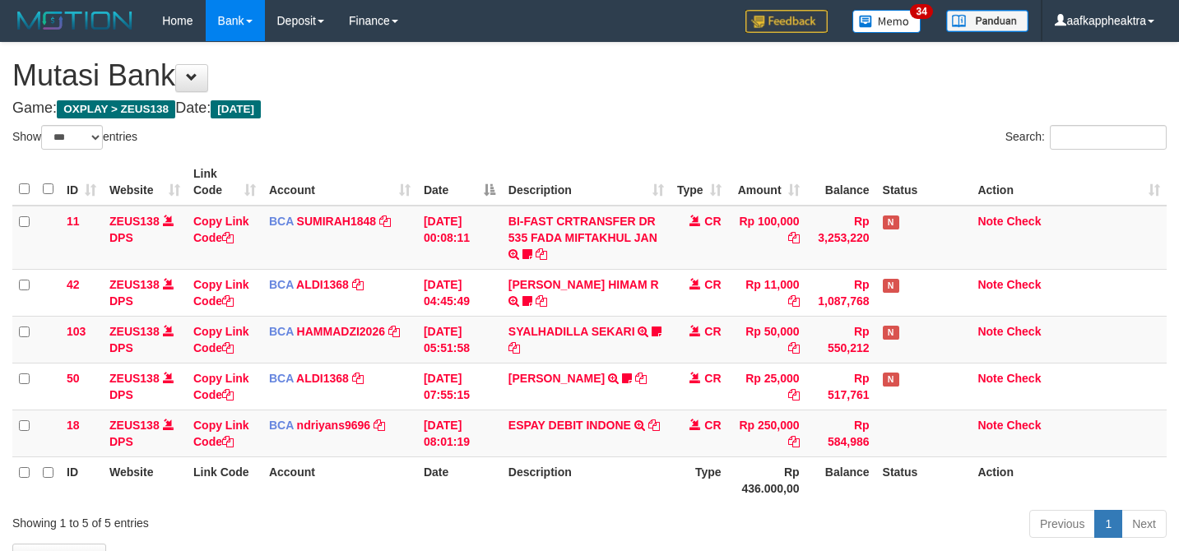
select select "***"
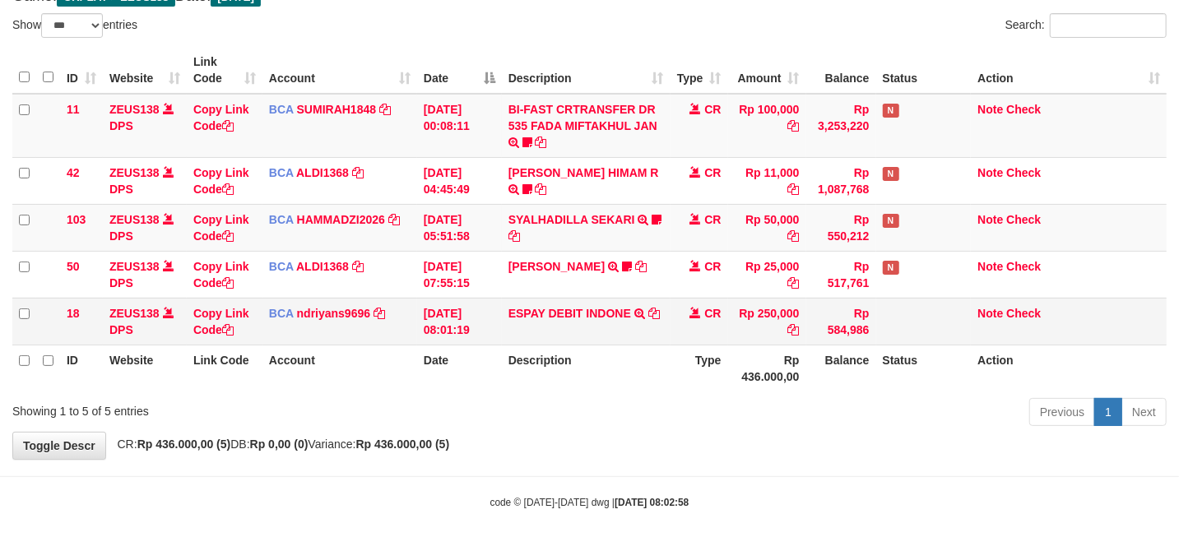
click at [449, 337] on td "31/08/2025 08:01:19" at bounding box center [459, 321] width 85 height 47
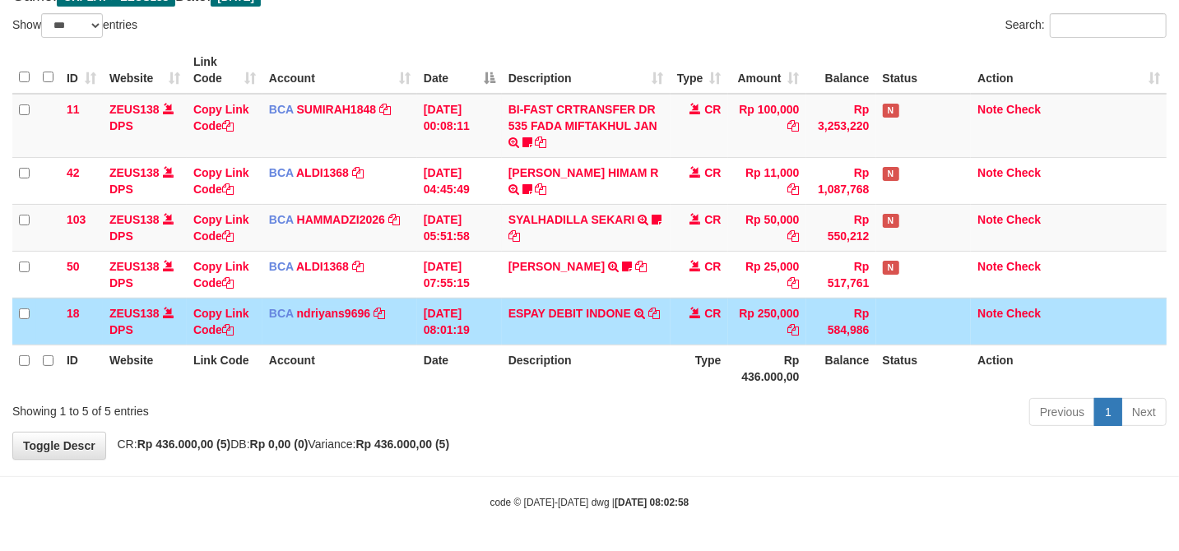
drag, startPoint x: 475, startPoint y: 332, endPoint x: 614, endPoint y: 337, distance: 139.1
click at [471, 333] on td "31/08/2025 08:01:19" at bounding box center [459, 321] width 85 height 47
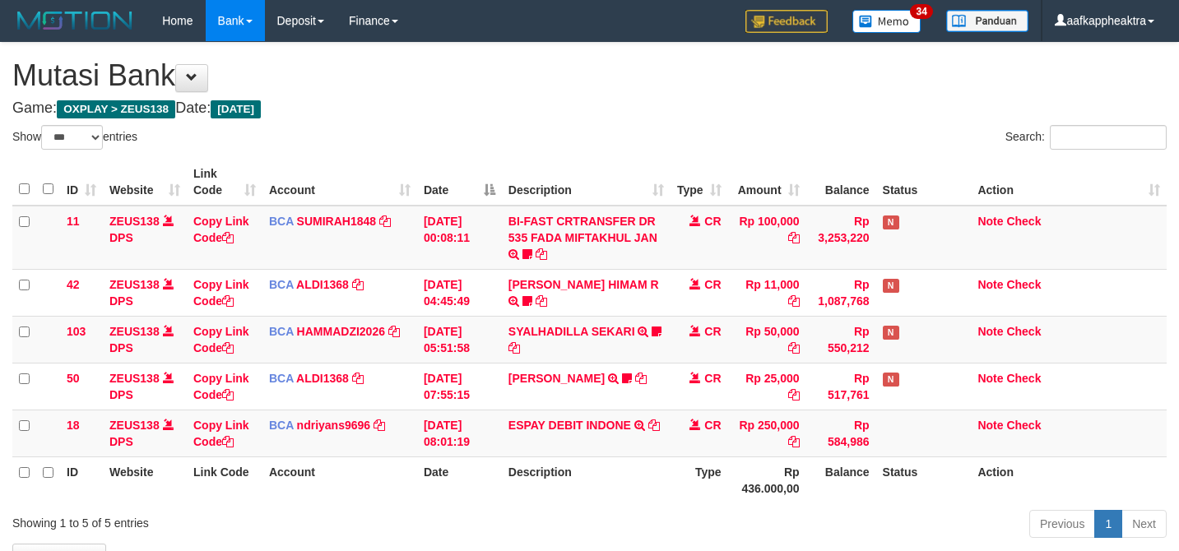
select select "***"
click at [614, 457] on th "Description" at bounding box center [586, 480] width 169 height 47
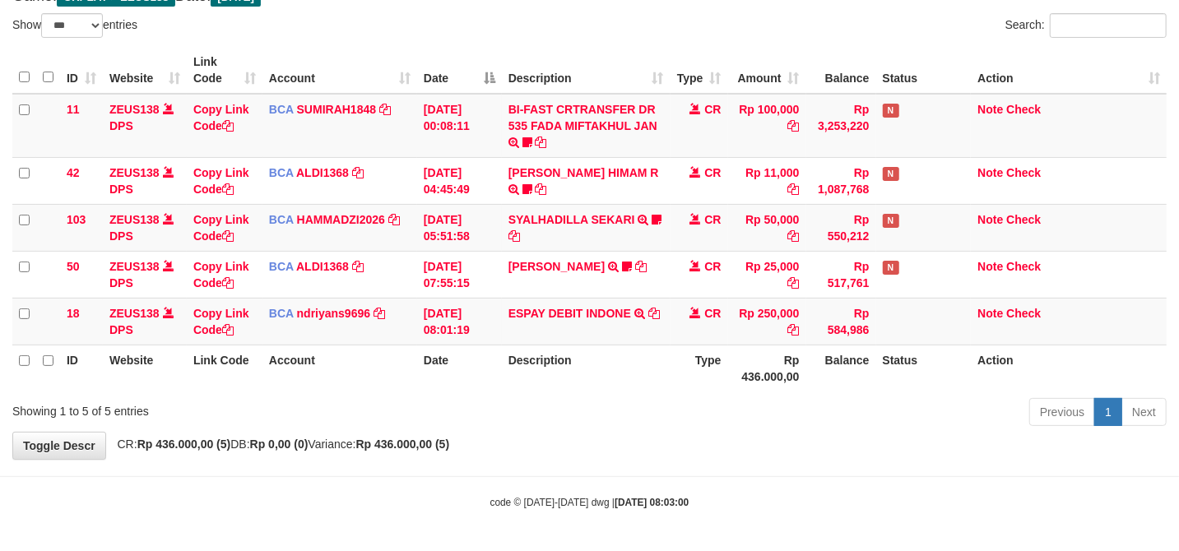
click at [614, 362] on th "Description" at bounding box center [586, 368] width 169 height 47
click at [627, 352] on th "Description" at bounding box center [586, 368] width 169 height 47
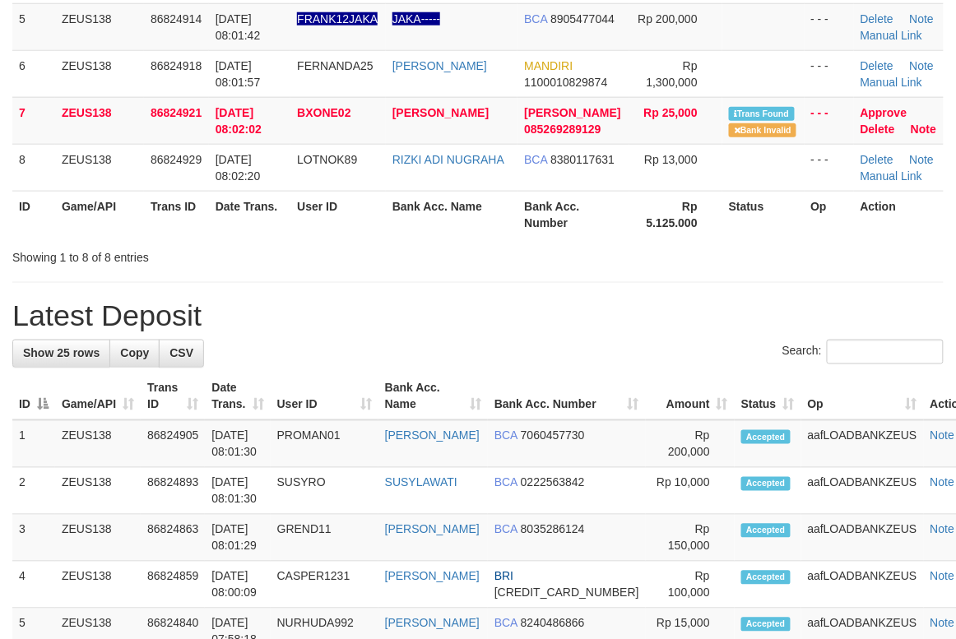
scroll to position [329, 0]
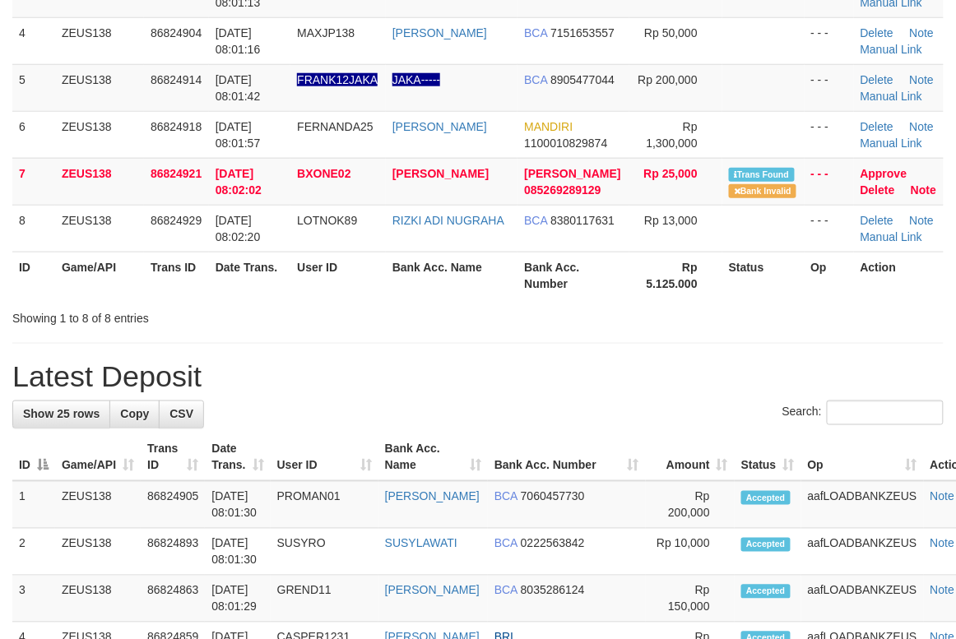
click at [330, 388] on h1 "Latest Deposit" at bounding box center [477, 376] width 931 height 33
drag, startPoint x: 254, startPoint y: 396, endPoint x: 3, endPoint y: 396, distance: 250.9
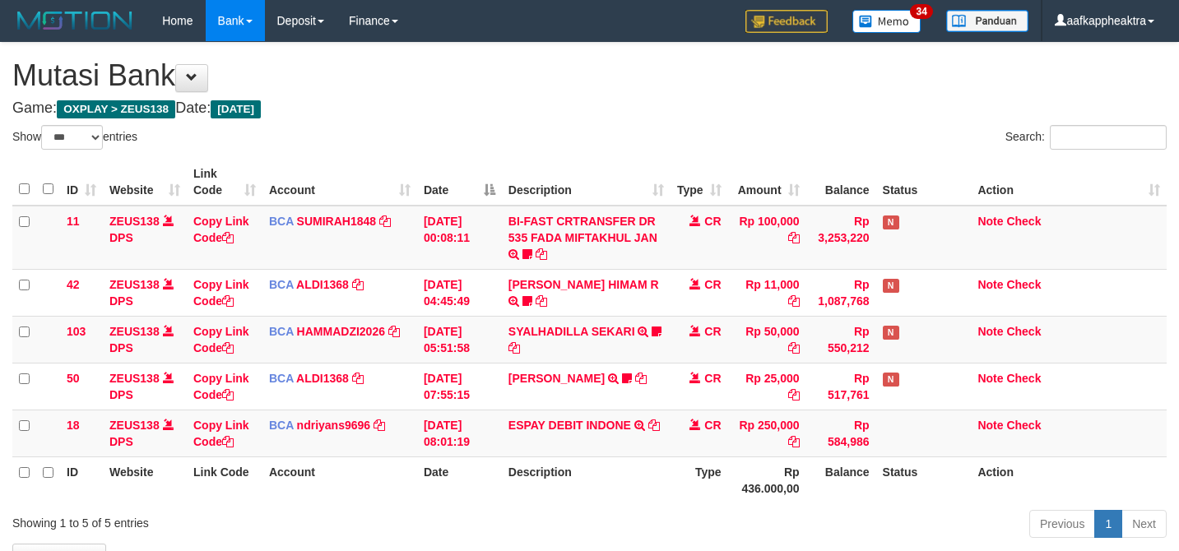
select select "***"
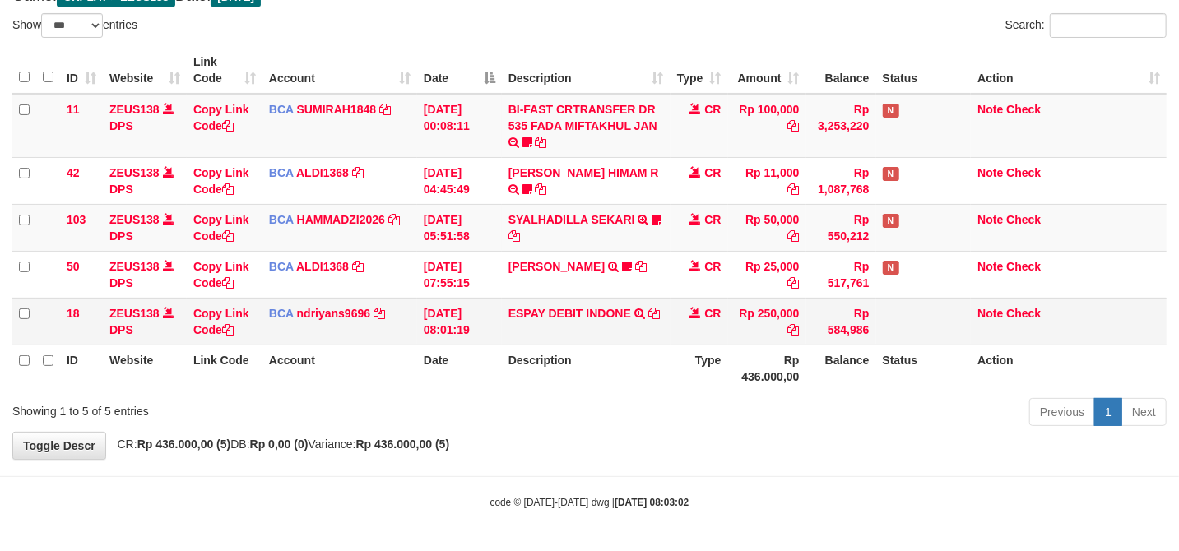
click at [705, 329] on td "CR" at bounding box center [700, 321] width 58 height 47
click at [708, 329] on td "CR" at bounding box center [700, 321] width 58 height 47
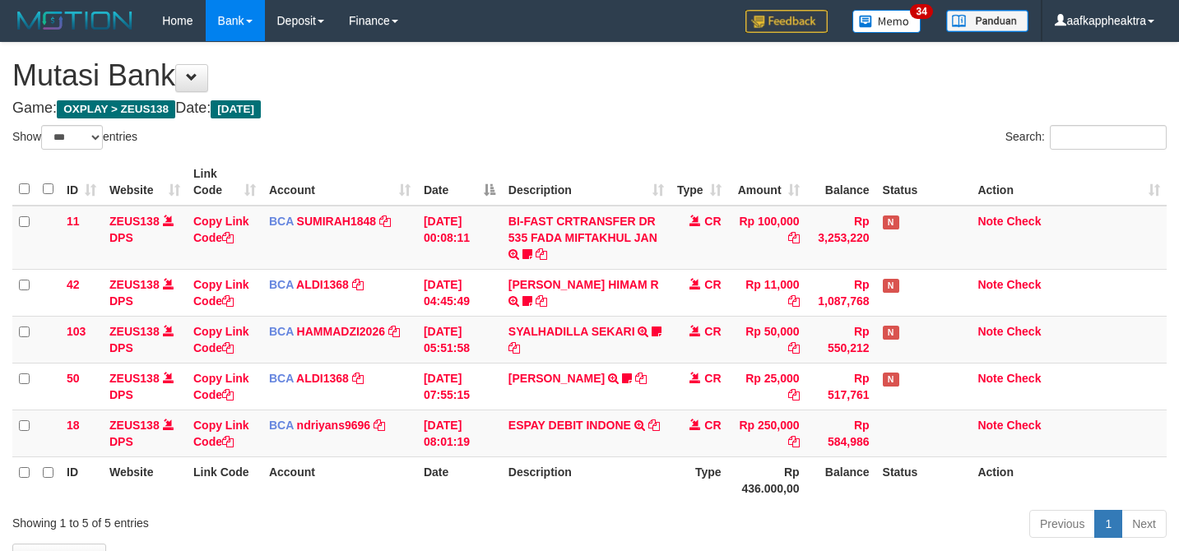
select select "***"
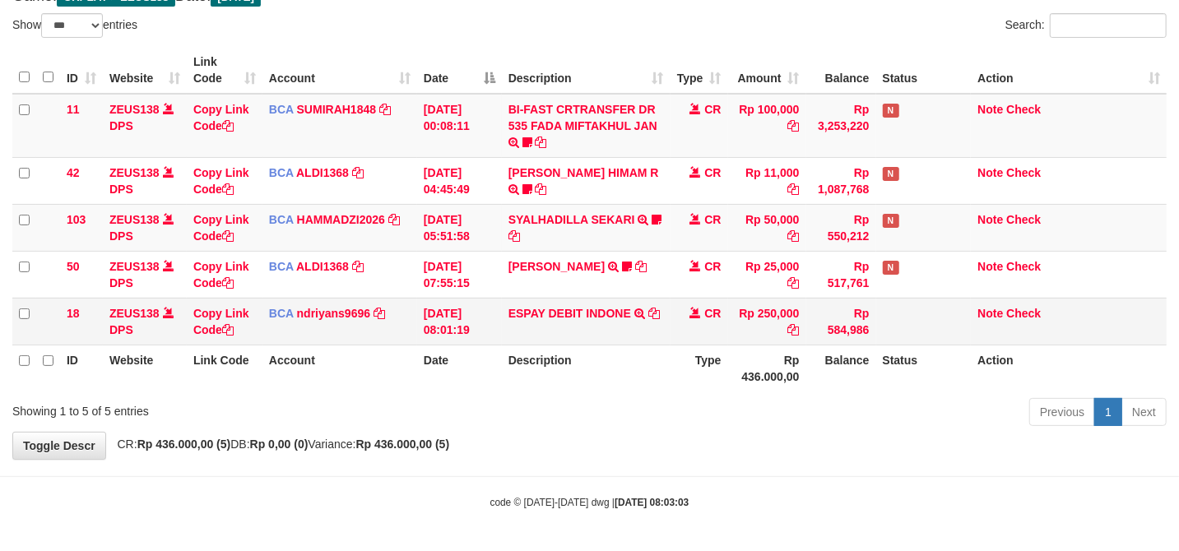
drag, startPoint x: 713, startPoint y: 327, endPoint x: 798, endPoint y: 324, distance: 85.6
click at [713, 327] on td "CR" at bounding box center [700, 321] width 58 height 47
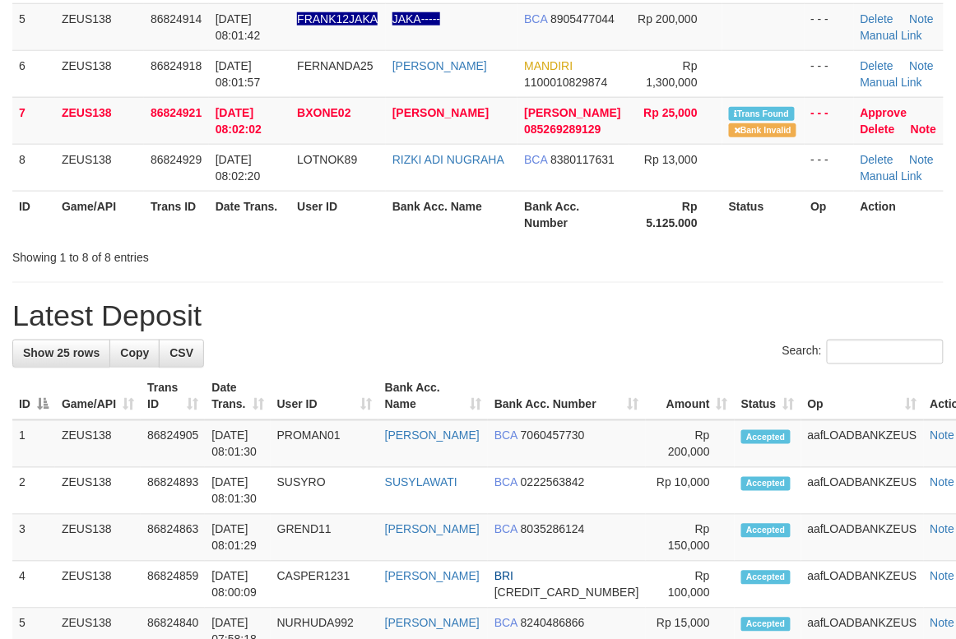
scroll to position [329, 0]
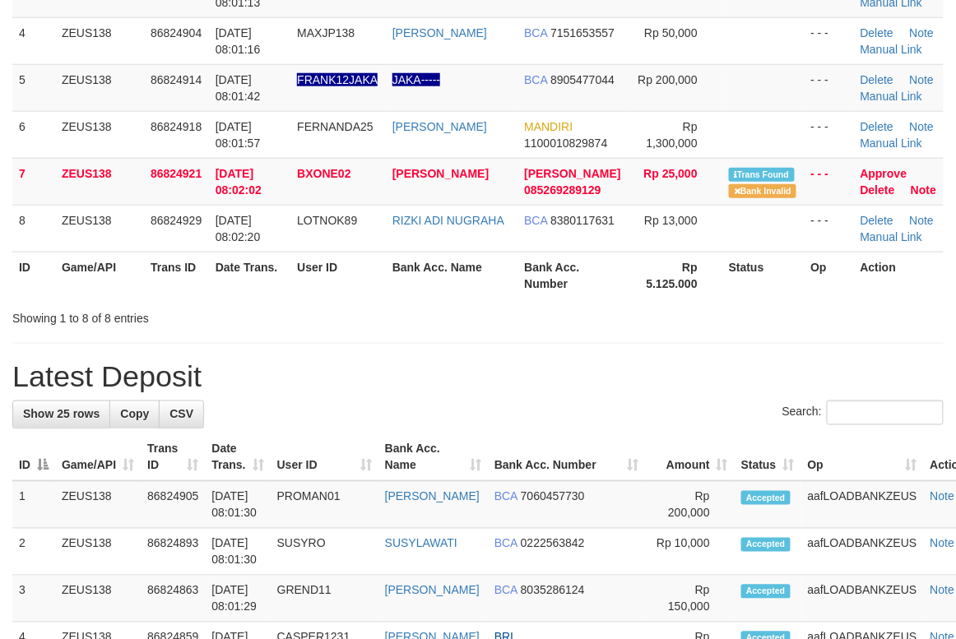
click at [402, 411] on div "Search:" at bounding box center [477, 415] width 931 height 29
click at [350, 423] on div "Search:" at bounding box center [477, 415] width 931 height 29
click at [332, 425] on div "Search:" at bounding box center [477, 415] width 931 height 29
click at [316, 423] on div "Search:" at bounding box center [477, 415] width 931 height 29
click at [571, 412] on div "Search:" at bounding box center [477, 415] width 931 height 29
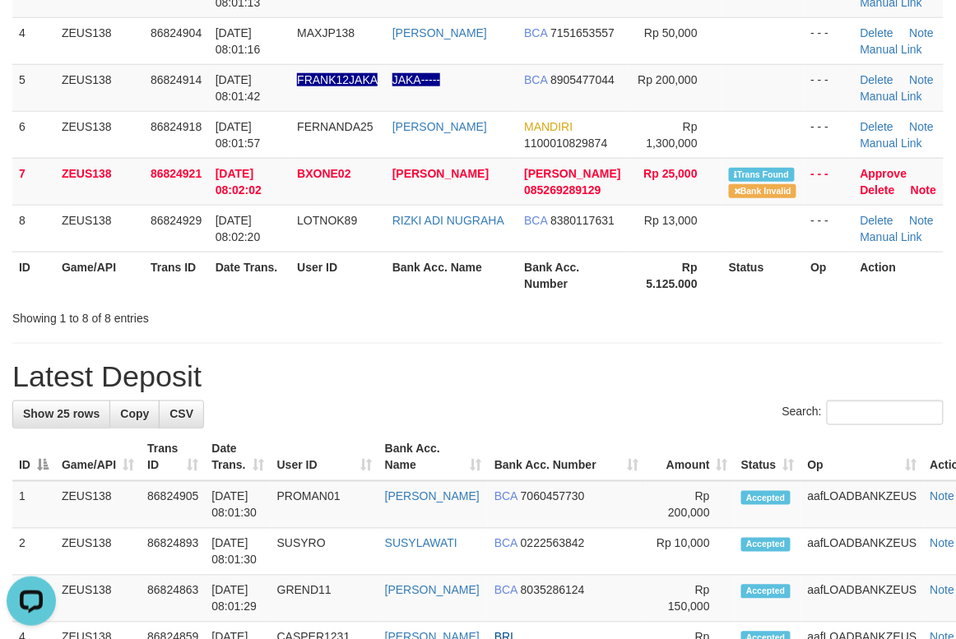
drag, startPoint x: 558, startPoint y: 418, endPoint x: 7, endPoint y: 386, distance: 552.2
click at [550, 419] on div "Search:" at bounding box center [477, 415] width 931 height 29
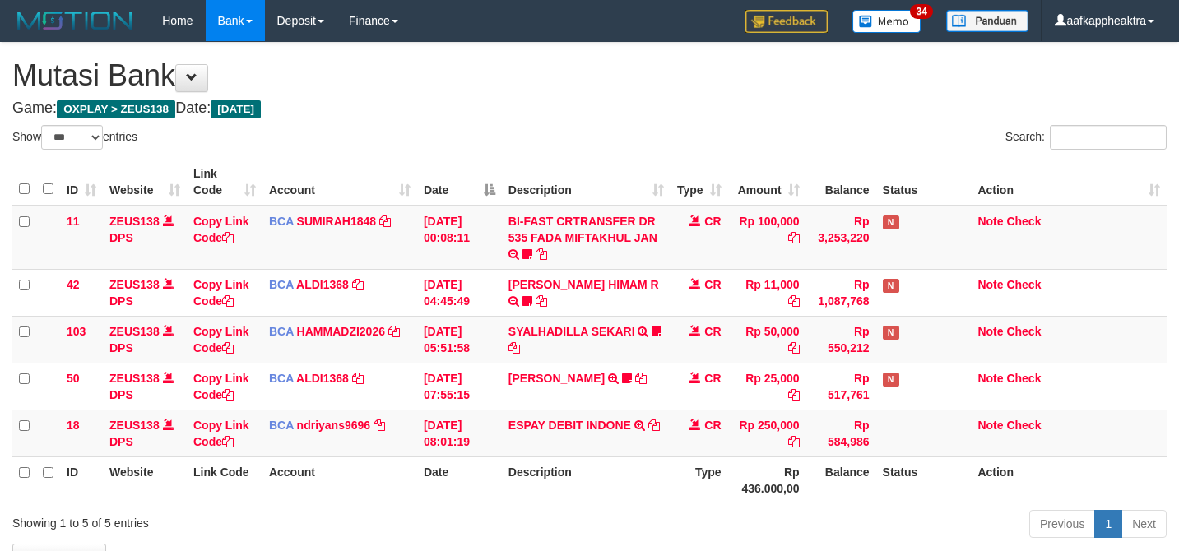
select select "***"
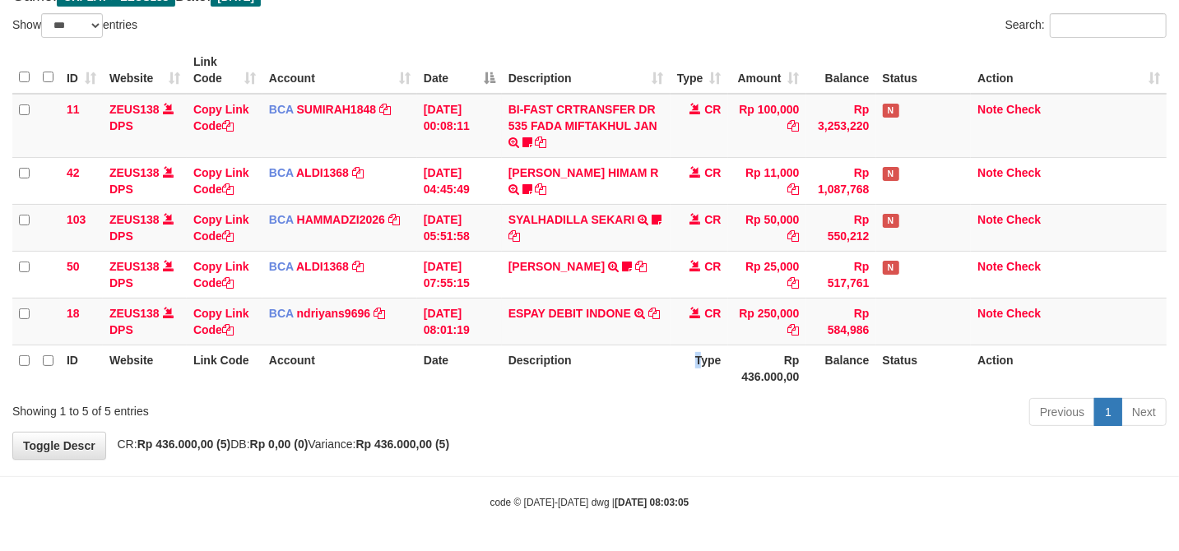
click at [682, 366] on th "Type" at bounding box center [700, 368] width 58 height 47
click at [718, 330] on td "CR" at bounding box center [700, 321] width 58 height 47
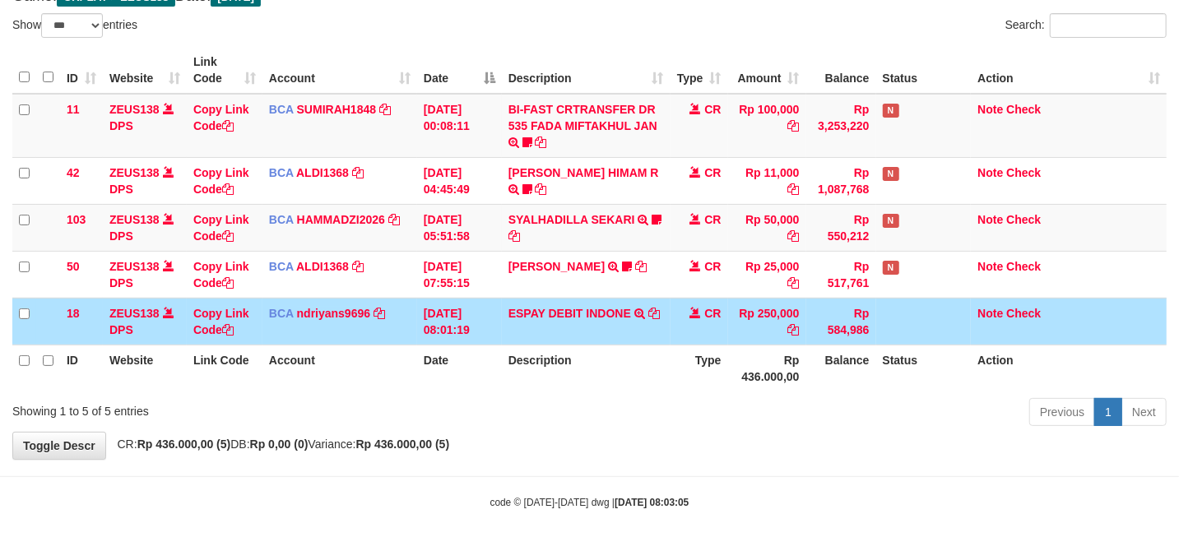
click at [704, 334] on td "CR" at bounding box center [700, 321] width 58 height 47
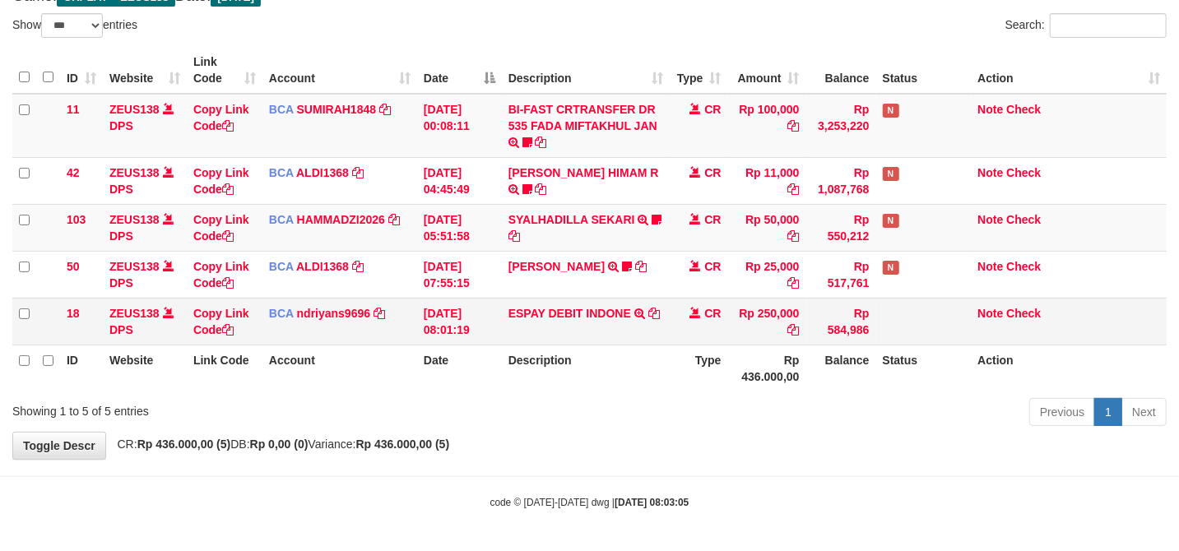
click at [702, 334] on td "CR" at bounding box center [700, 321] width 58 height 47
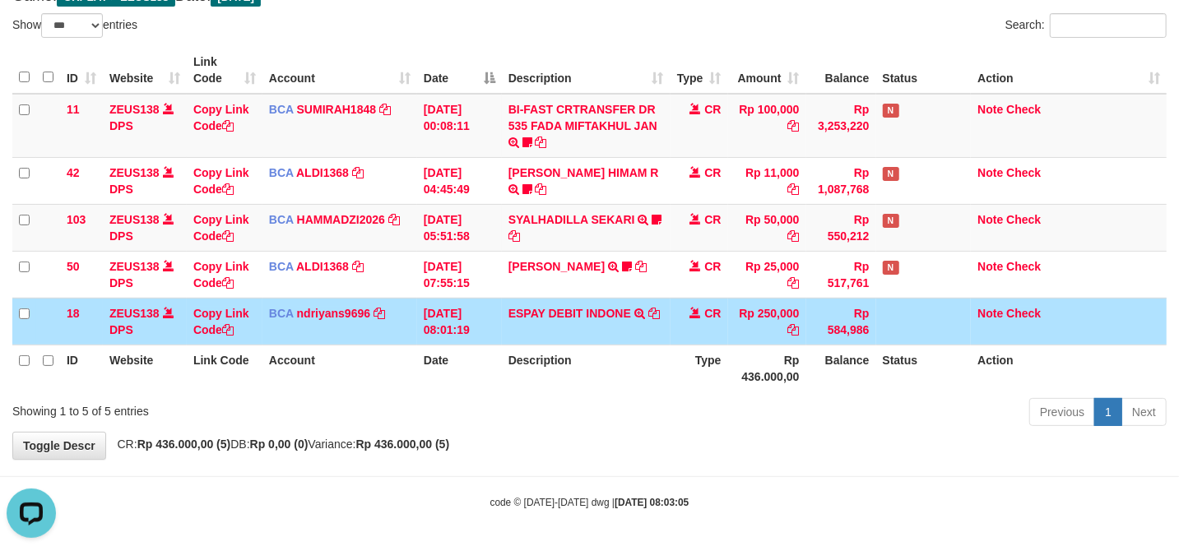
scroll to position [0, 0]
click at [551, 307] on link "ESPAY DEBIT INDONE" at bounding box center [569, 313] width 123 height 13
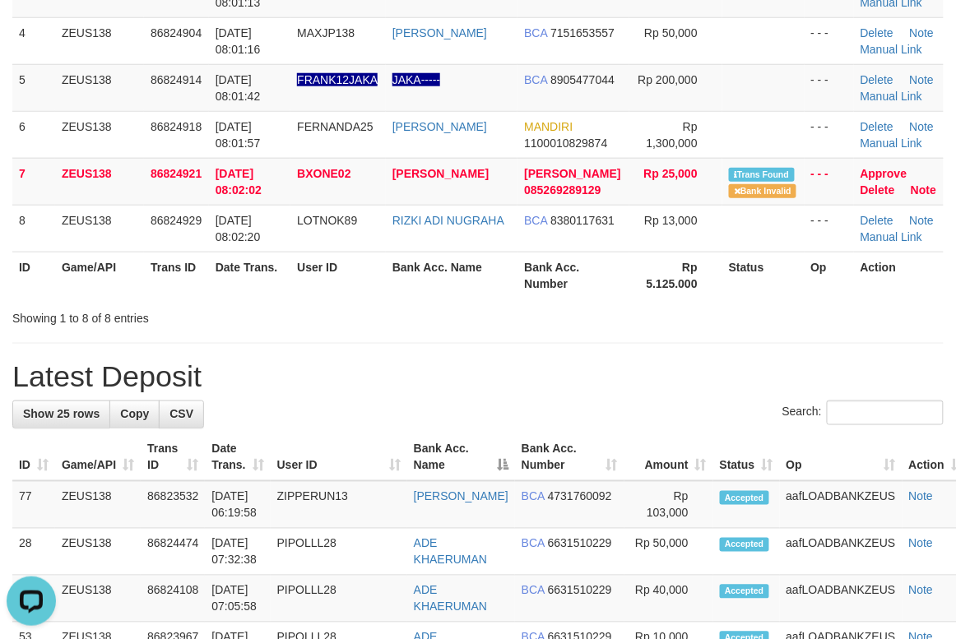
click at [867, 94] on link "Manual Link" at bounding box center [892, 96] width 63 height 13
drag, startPoint x: 133, startPoint y: 261, endPoint x: 1, endPoint y: 309, distance: 141.1
click at [12, 307] on div "Search: ID Game/API Trans ID Date Trans. User ID Bank Acc. Name Bank Acc. Numbe…" at bounding box center [477, 61] width 931 height 531
click at [896, 97] on link "Manual Link" at bounding box center [892, 96] width 63 height 13
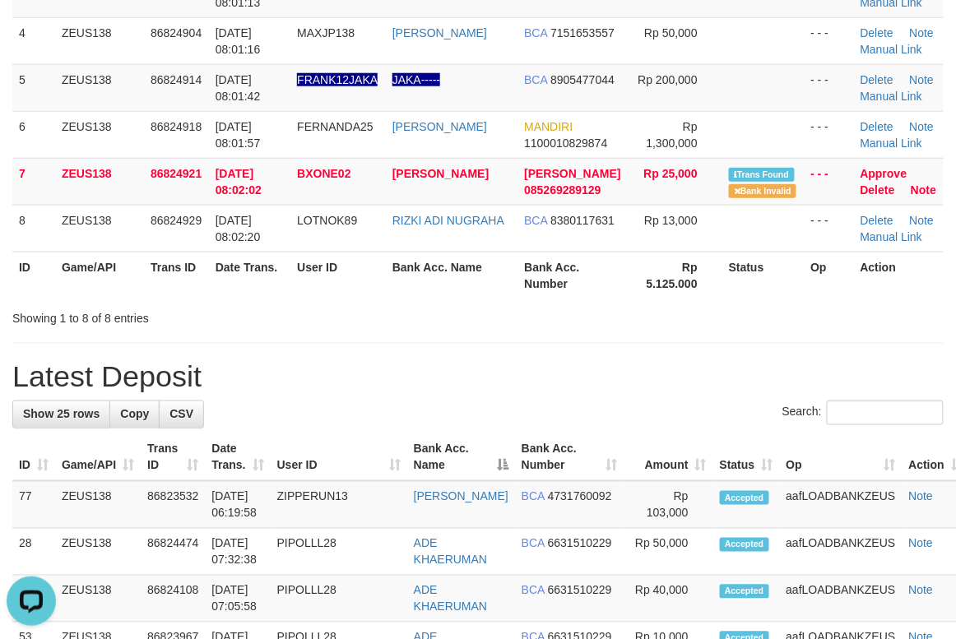
click at [764, 327] on div "Showing 1 to 8 of 8 entries" at bounding box center [478, 315] width 956 height 23
drag, startPoint x: 372, startPoint y: 349, endPoint x: 217, endPoint y: 354, distance: 154.8
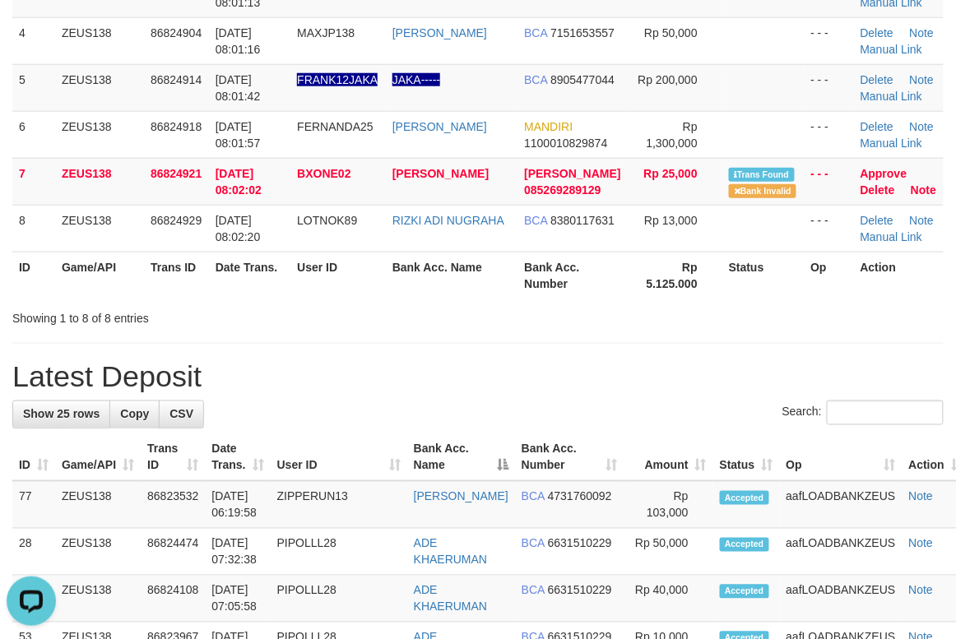
drag, startPoint x: 215, startPoint y: 323, endPoint x: 175, endPoint y: 334, distance: 41.1
drag, startPoint x: 116, startPoint y: 331, endPoint x: 67, endPoint y: 299, distance: 57.7
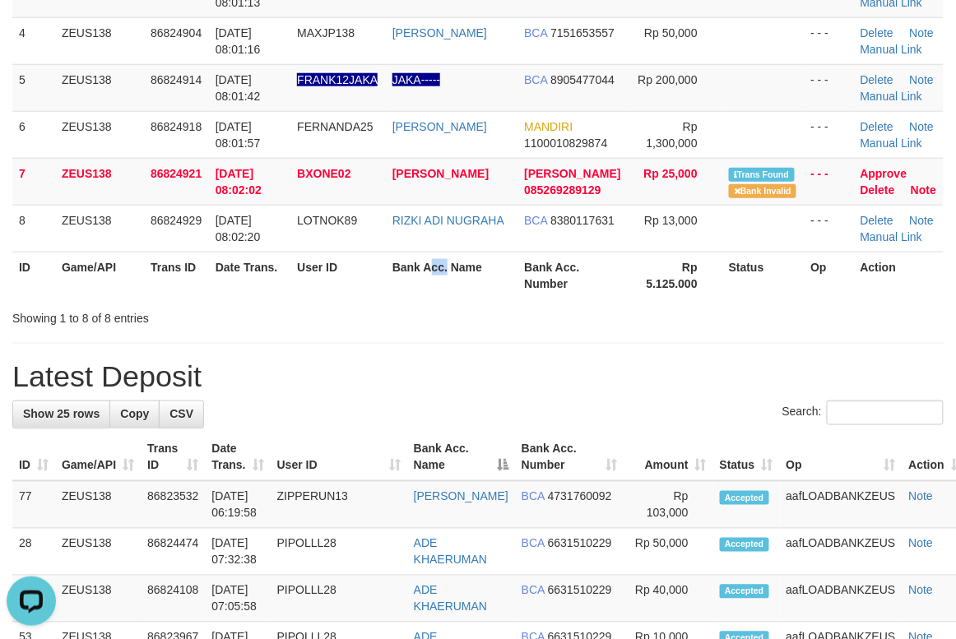
drag, startPoint x: 452, startPoint y: 272, endPoint x: 280, endPoint y: 301, distance: 174.5
click at [439, 276] on th "Bank Acc. Name" at bounding box center [452, 275] width 132 height 47
drag, startPoint x: 543, startPoint y: 273, endPoint x: 149, endPoint y: 293, distance: 394.6
click at [538, 277] on tr "ID Game/API Trans ID Date Trans. User ID Bank Acc. Name Bank Acc. Number Rp 5.1…" at bounding box center [477, 275] width 931 height 47
drag, startPoint x: 386, startPoint y: 221, endPoint x: 5, endPoint y: 327, distance: 395.7
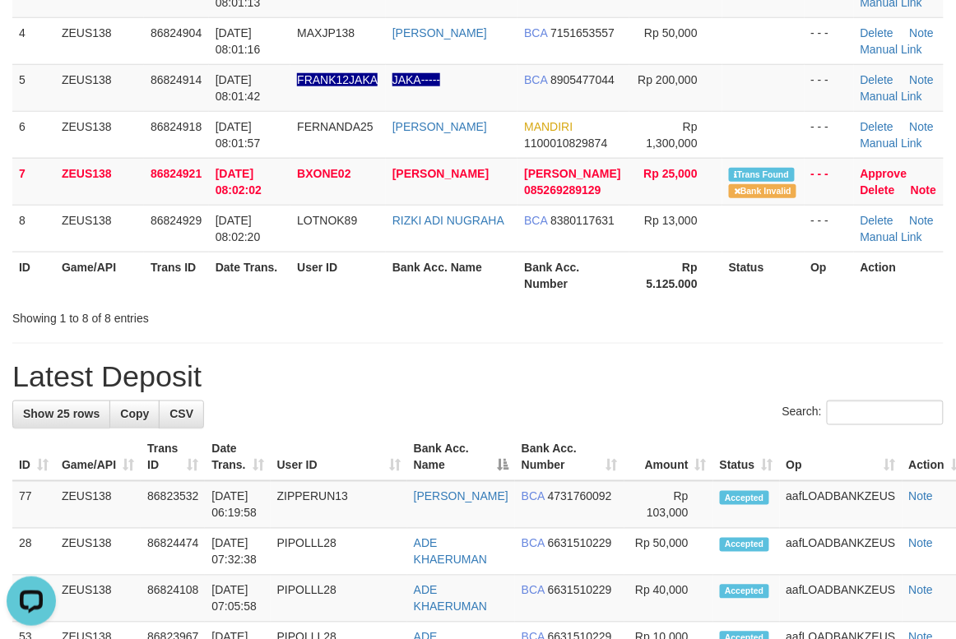
click at [376, 230] on td "LOTNOK89" at bounding box center [337, 228] width 95 height 47
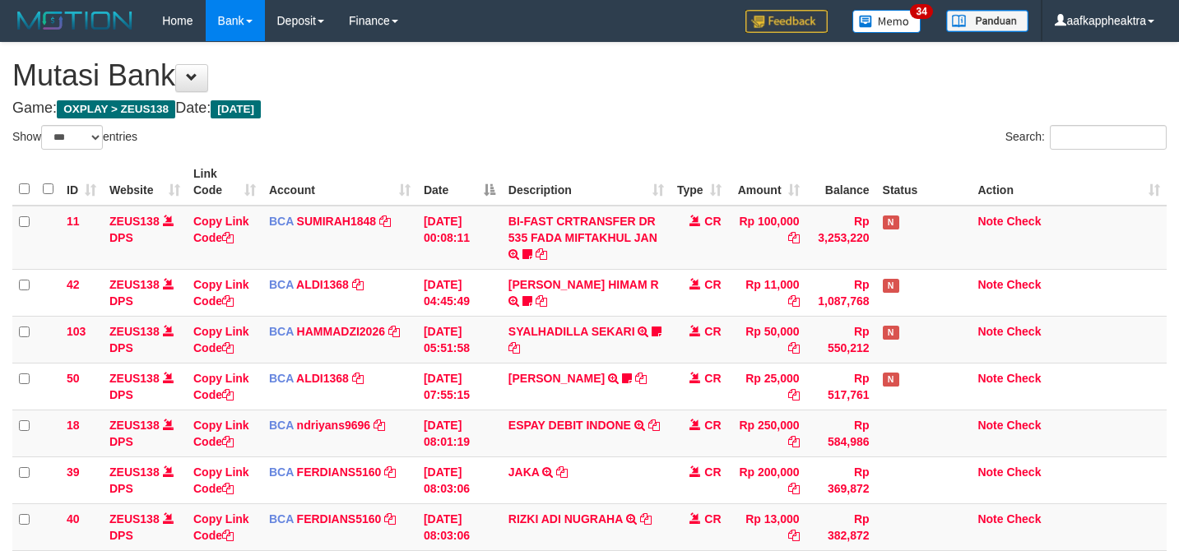
select select "***"
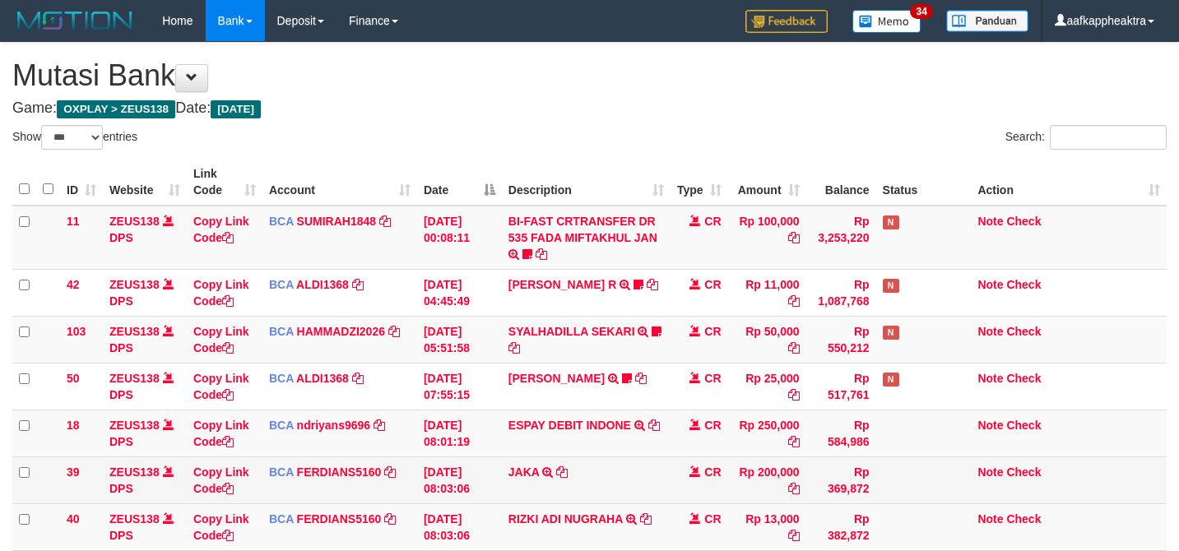
scroll to position [116, 0]
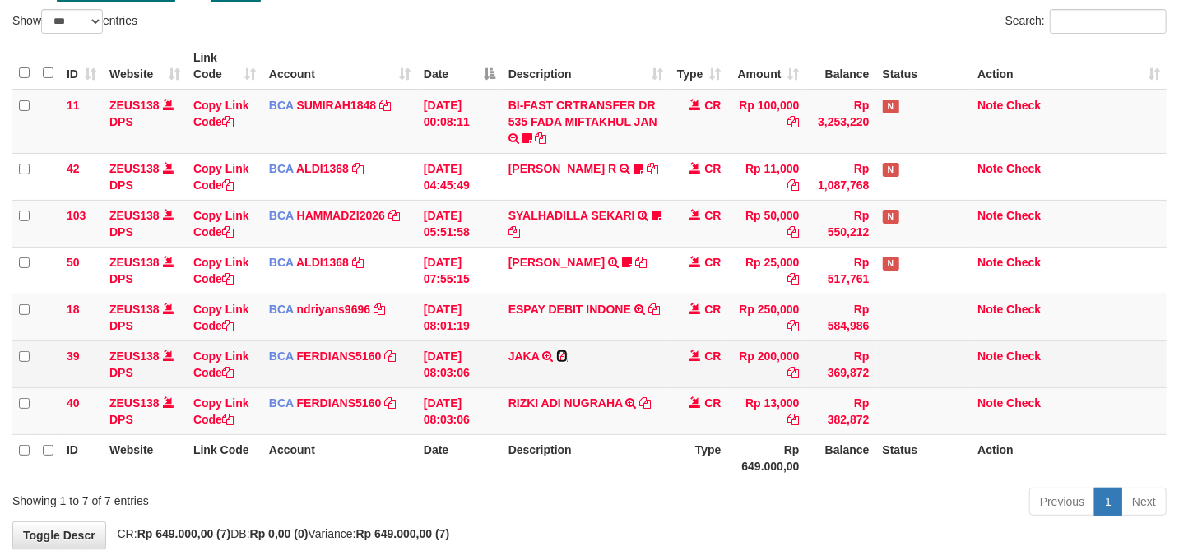
click at [560, 357] on icon at bounding box center [562, 357] width 12 height 12
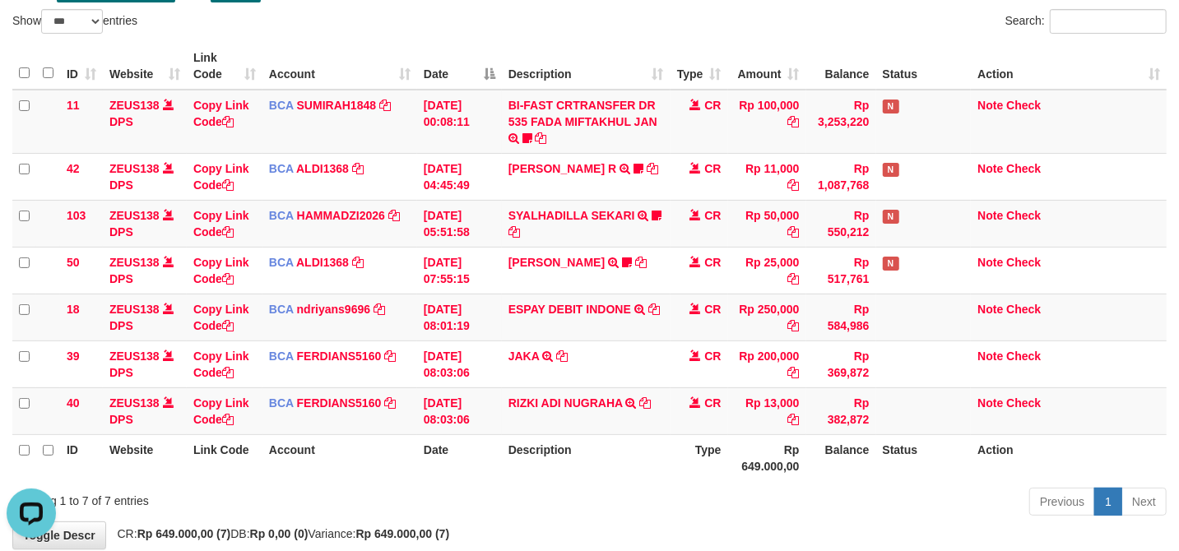
scroll to position [0, 0]
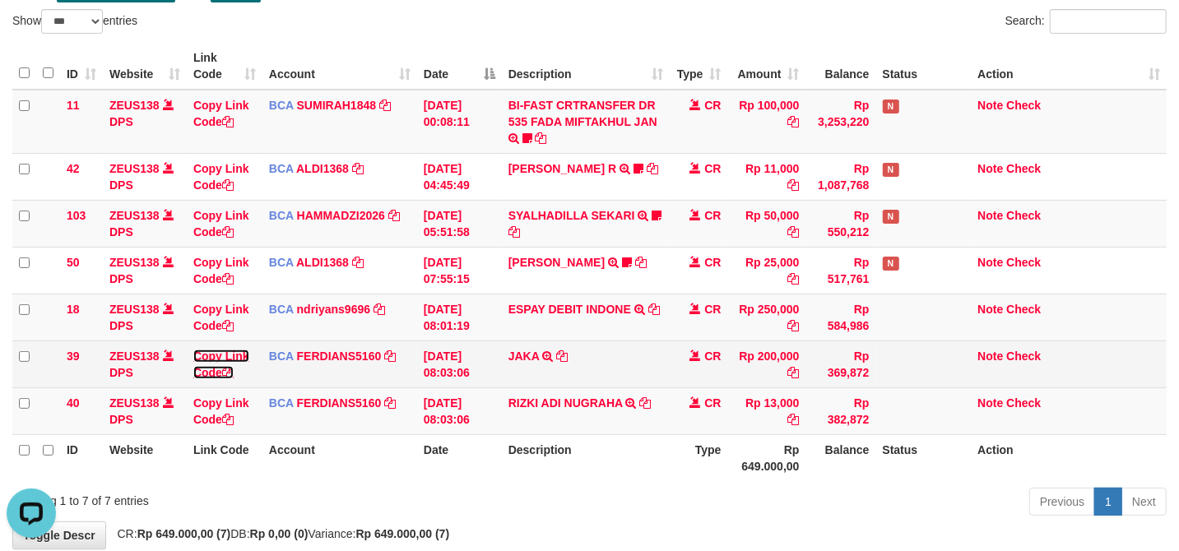
click at [230, 377] on icon at bounding box center [228, 373] width 12 height 12
drag, startPoint x: 230, startPoint y: 377, endPoint x: 301, endPoint y: 382, distance: 70.9
click at [231, 377] on icon at bounding box center [228, 373] width 12 height 12
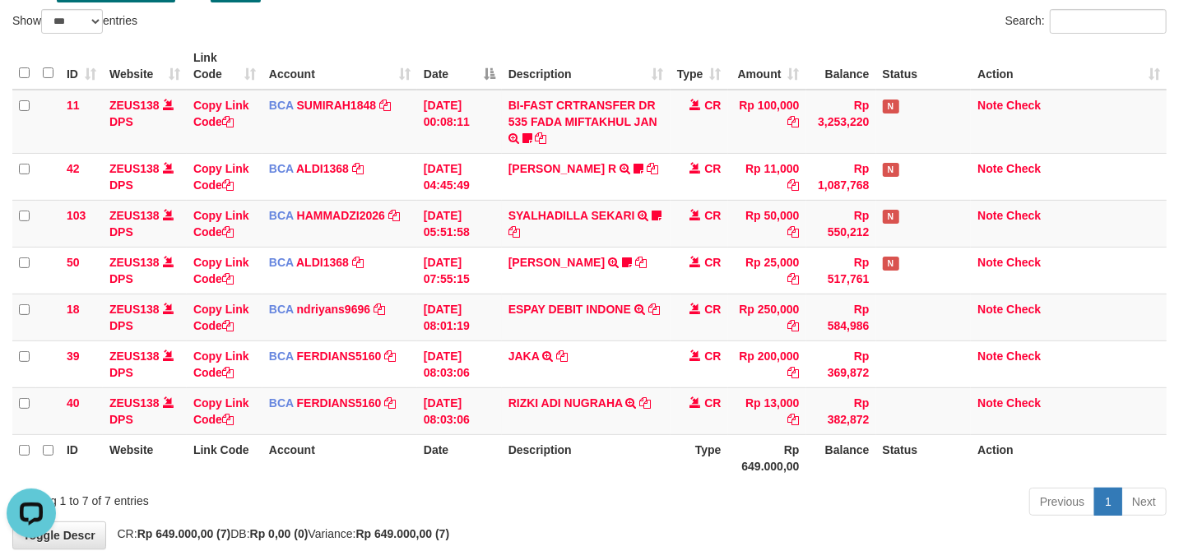
scroll to position [225, 0]
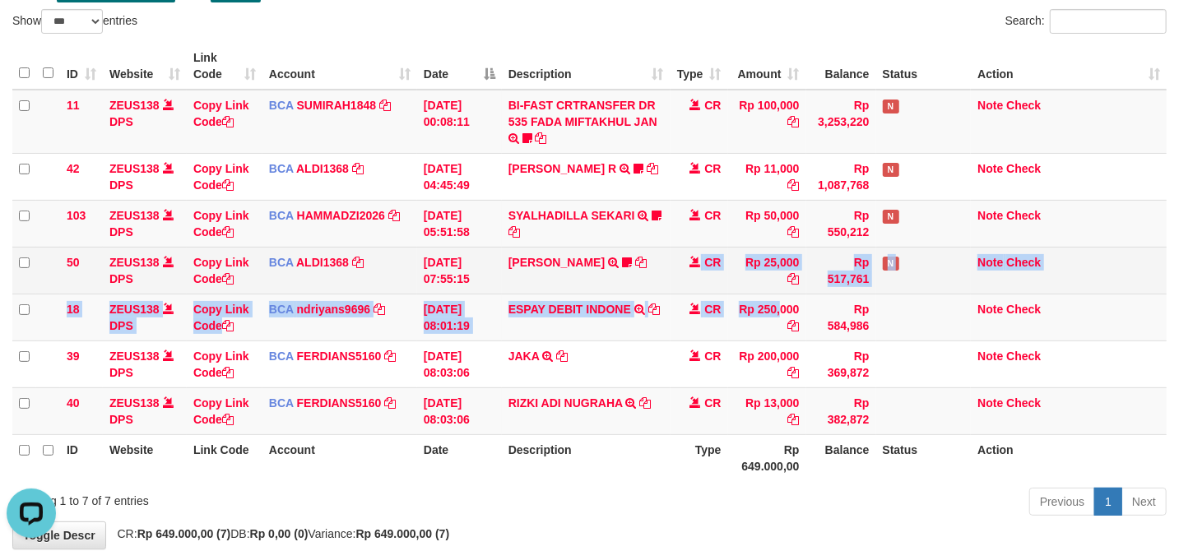
drag, startPoint x: 749, startPoint y: 316, endPoint x: 675, endPoint y: 258, distance: 94.3
click at [675, 283] on tbody "11 ZEUS138 DPS Copy Link Code BCA SUMIRAH1848 DPS SUMIRAH mutasi_20250831_4156 …" at bounding box center [589, 263] width 1154 height 346
click at [669, 252] on tr "50 ZEUS138 DPS Copy Link Code BCA ALDI1368 DPS ALDI mutasi_20250831_3354 | 50 m…" at bounding box center [589, 270] width 1154 height 47
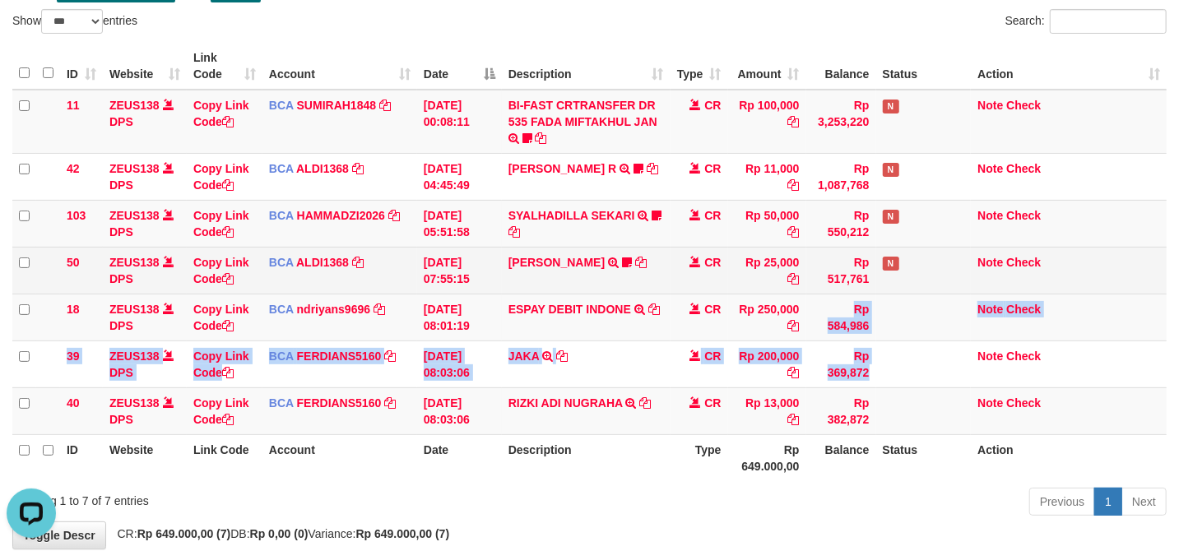
drag, startPoint x: 768, startPoint y: 323, endPoint x: 906, endPoint y: 275, distance: 145.7
click at [778, 310] on tbody "11 ZEUS138 DPS Copy Link Code BCA SUMIRAH1848 DPS SUMIRAH mutasi_20250831_4156 …" at bounding box center [589, 263] width 1154 height 346
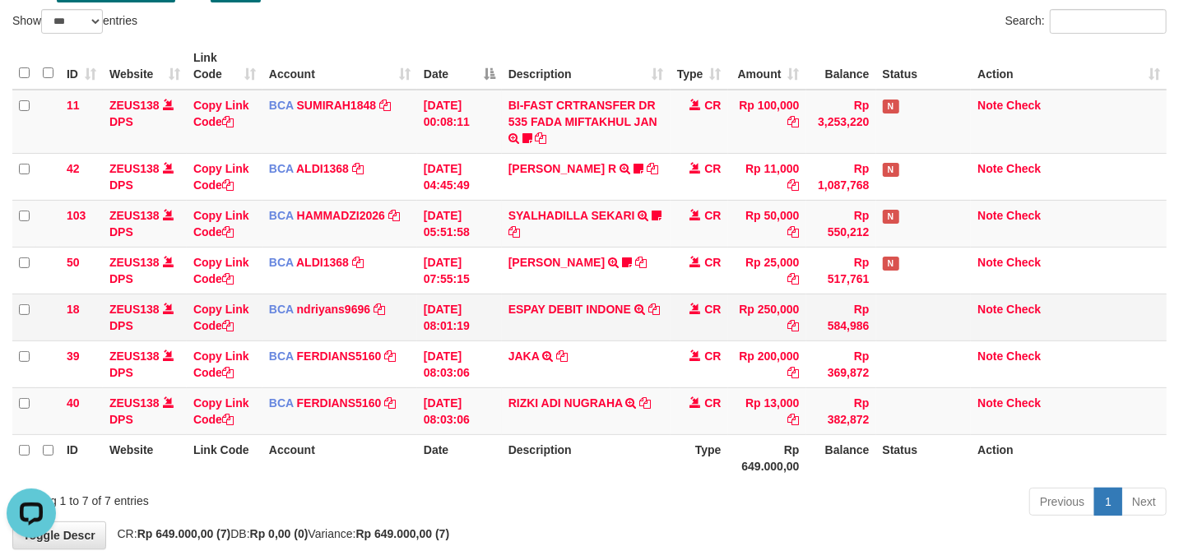
click at [736, 308] on td "Rp 250,000" at bounding box center [767, 317] width 78 height 47
click at [736, 307] on td "Rp 250,000" at bounding box center [767, 317] width 78 height 47
click at [737, 296] on td "Rp 250,000" at bounding box center [767, 317] width 78 height 47
click at [706, 301] on td "CR" at bounding box center [700, 317] width 58 height 47
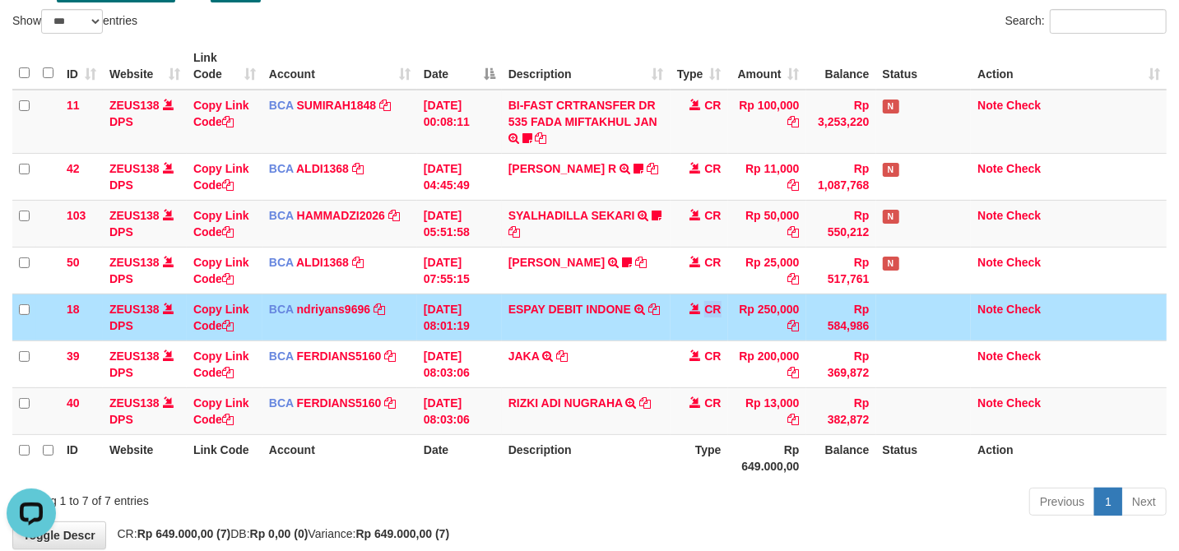
drag, startPoint x: 705, startPoint y: 301, endPoint x: 675, endPoint y: 297, distance: 30.7
click at [673, 303] on tbody "11 ZEUS138 DPS Copy Link Code BCA SUMIRAH1848 DPS SUMIRAH mutasi_20250831_4156 …" at bounding box center [589, 263] width 1154 height 346
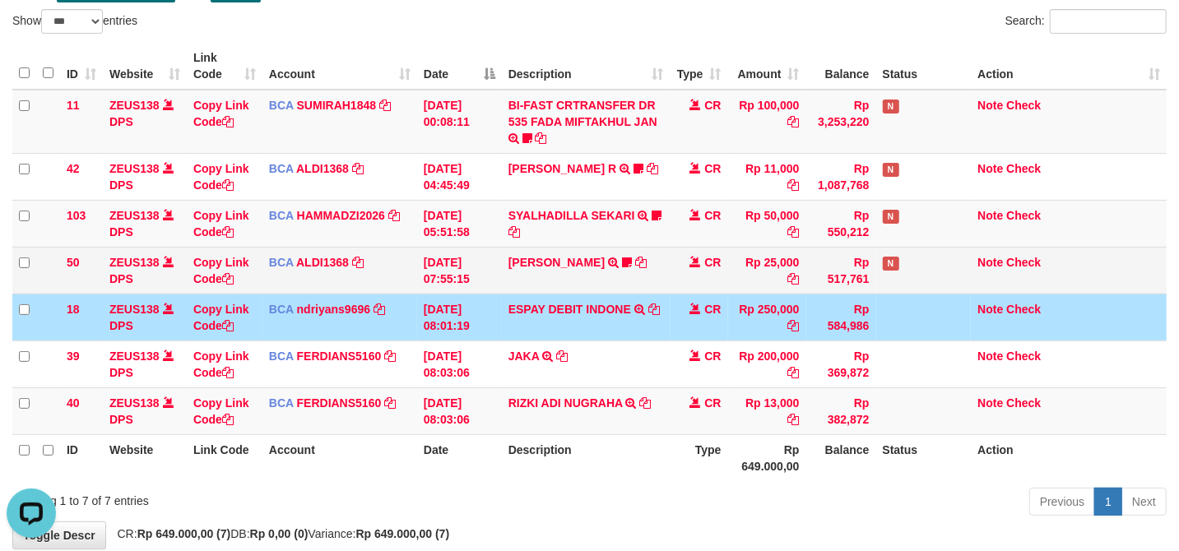
click at [683, 284] on td "CR" at bounding box center [700, 270] width 58 height 47
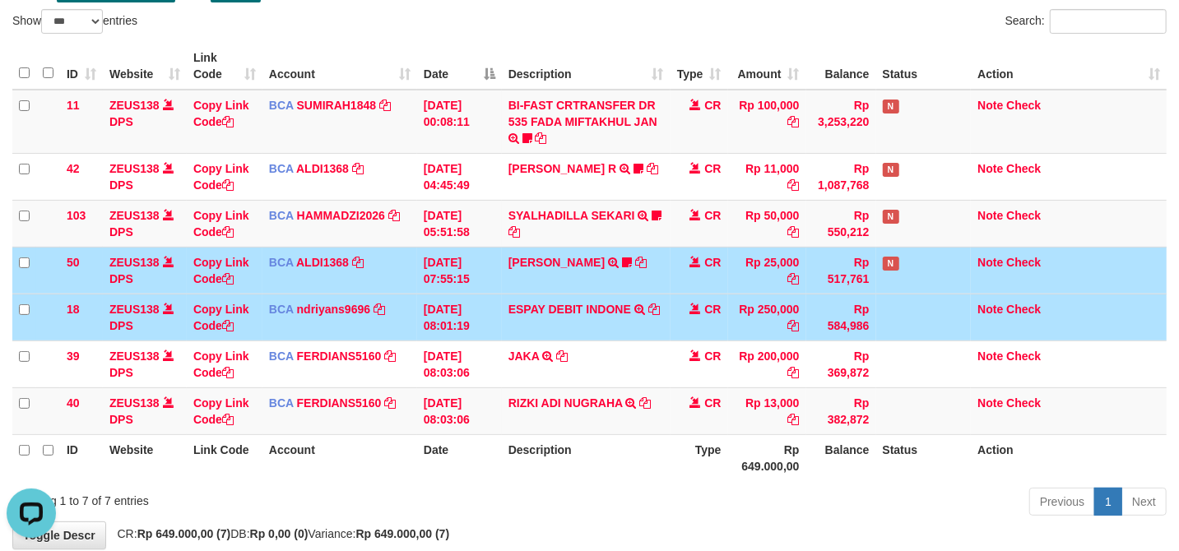
click at [679, 288] on td "CR" at bounding box center [700, 270] width 58 height 47
click at [587, 311] on td "ESPAY DEBIT INDONE TRSF E-BANKING CR 3108/FTSCY/WS95051 250000.0020250831452689…" at bounding box center [586, 317] width 169 height 47
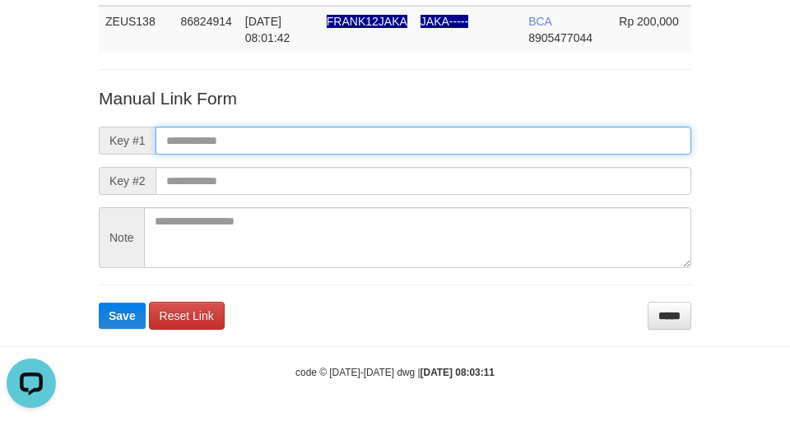
click at [174, 139] on input "text" at bounding box center [424, 141] width 536 height 28
paste input "**********"
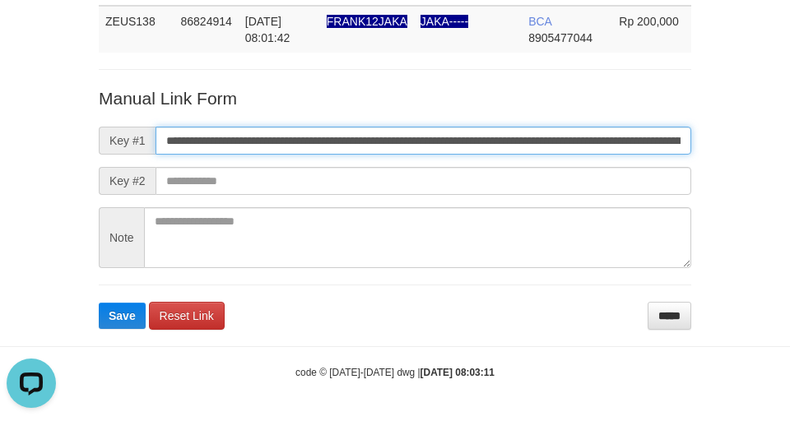
scroll to position [0, 965]
type input "**********"
click at [99, 303] on button "Save" at bounding box center [122, 316] width 47 height 26
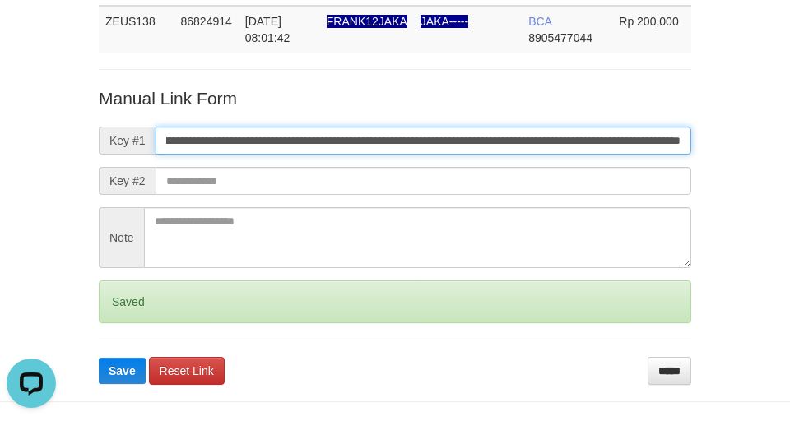
click at [99, 358] on button "Save" at bounding box center [122, 371] width 47 height 26
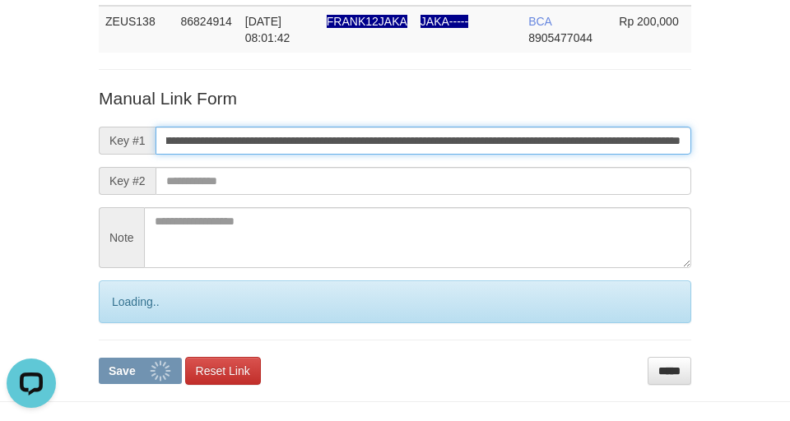
click at [99, 358] on button "Save" at bounding box center [140, 371] width 83 height 26
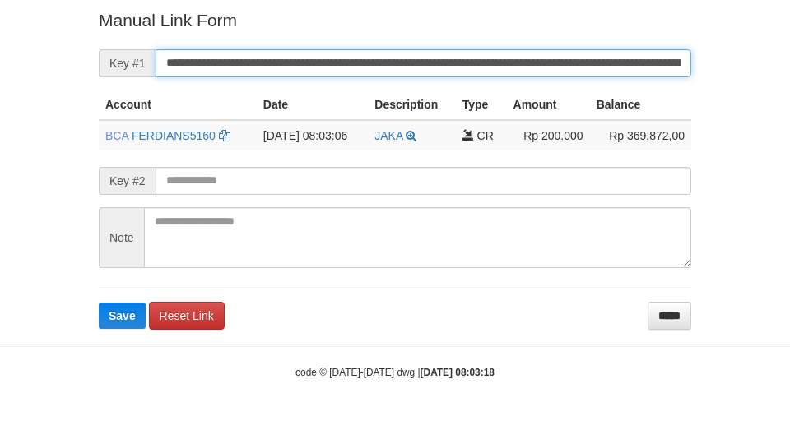
click at [290, 67] on input "**********" at bounding box center [424, 63] width 536 height 28
click at [99, 303] on button "Save" at bounding box center [122, 316] width 47 height 26
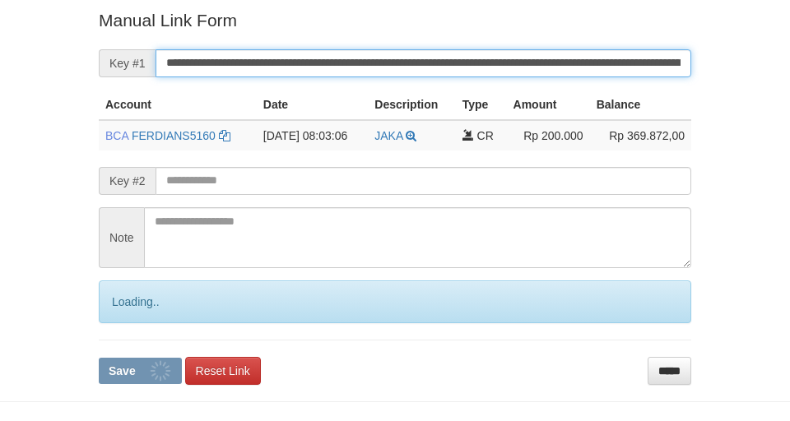
scroll to position [340, 0]
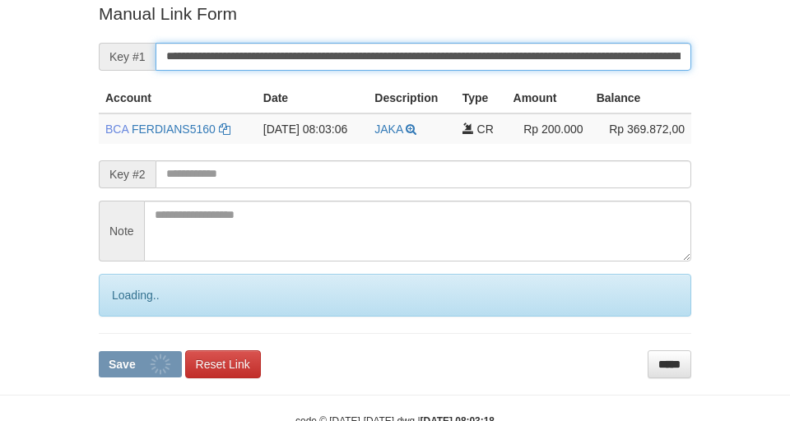
click at [99, 351] on button "Save" at bounding box center [140, 364] width 83 height 26
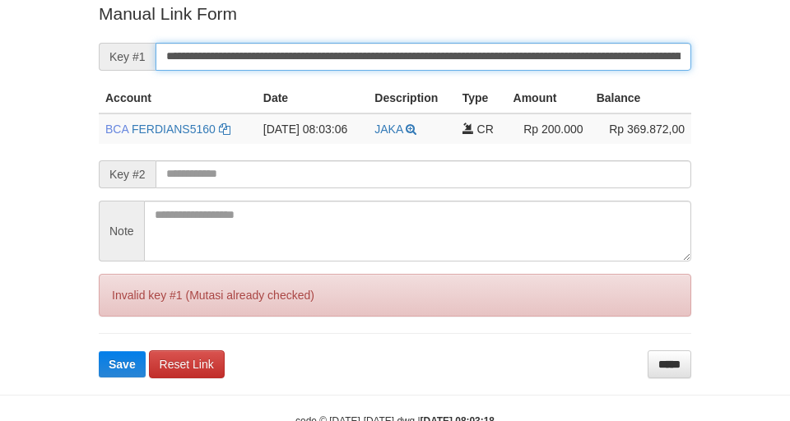
click at [290, 67] on input "**********" at bounding box center [424, 57] width 536 height 28
click at [99, 351] on button "Save" at bounding box center [122, 364] width 47 height 26
click at [290, 67] on input "**********" at bounding box center [424, 57] width 536 height 28
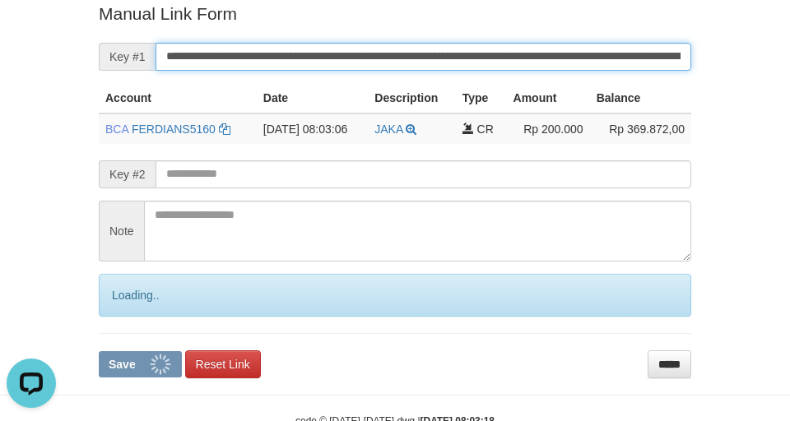
click at [290, 67] on input "**********" at bounding box center [424, 57] width 536 height 28
click at [99, 351] on button "Save" at bounding box center [140, 364] width 83 height 26
click at [290, 67] on input "**********" at bounding box center [424, 57] width 536 height 28
click at [99, 351] on button "Save" at bounding box center [140, 364] width 83 height 26
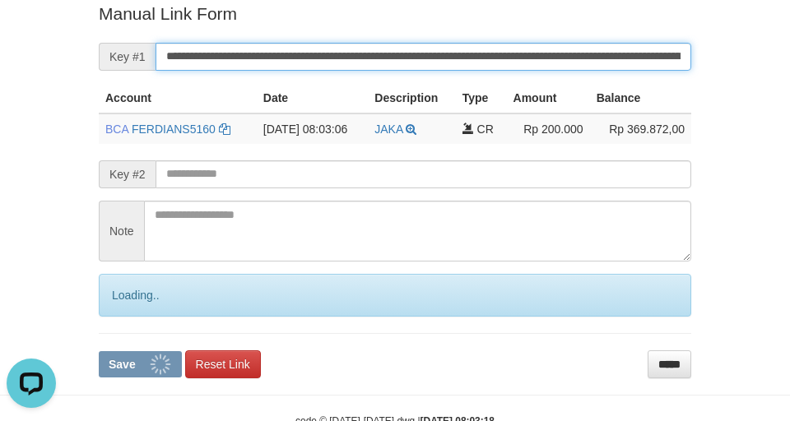
click at [290, 67] on input "**********" at bounding box center [424, 57] width 536 height 28
click at [99, 351] on button "Save" at bounding box center [140, 364] width 83 height 26
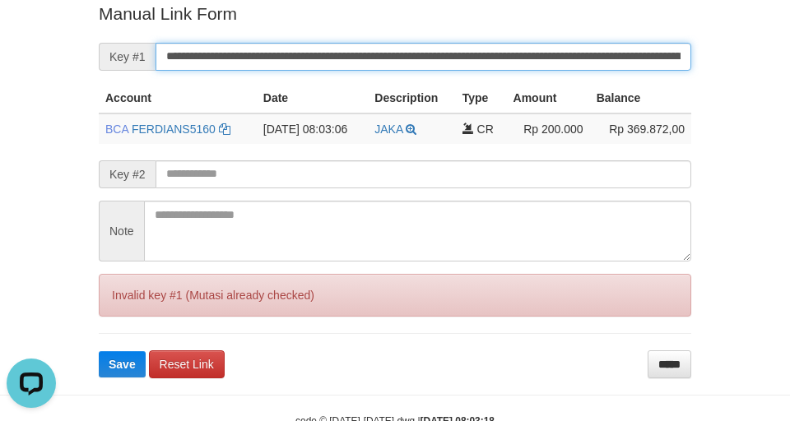
click at [99, 351] on button "Save" at bounding box center [122, 364] width 47 height 26
drag, startPoint x: 290, startPoint y: 67, endPoint x: 459, endPoint y: 0, distance: 182.1
click at [290, 66] on input "**********" at bounding box center [424, 57] width 536 height 28
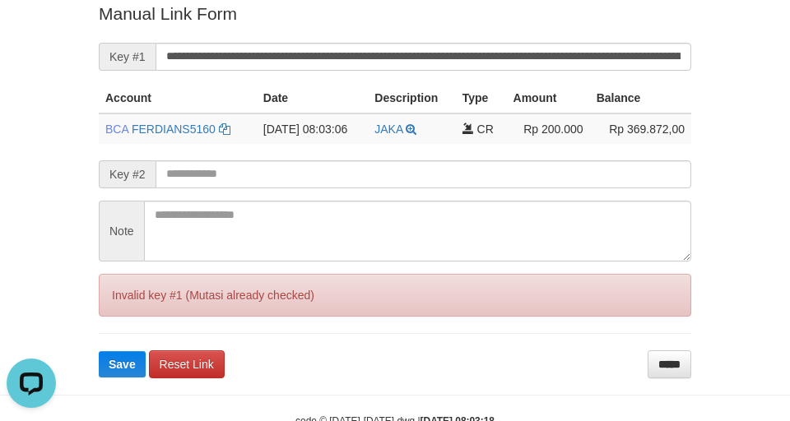
click at [306, 366] on form "**********" at bounding box center [395, 190] width 592 height 376
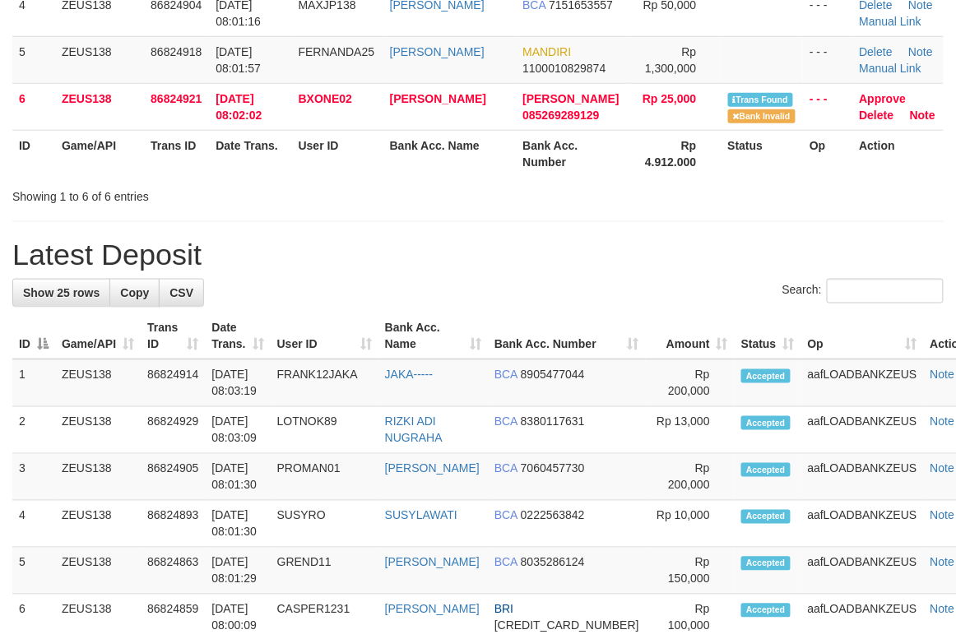
scroll to position [329, 0]
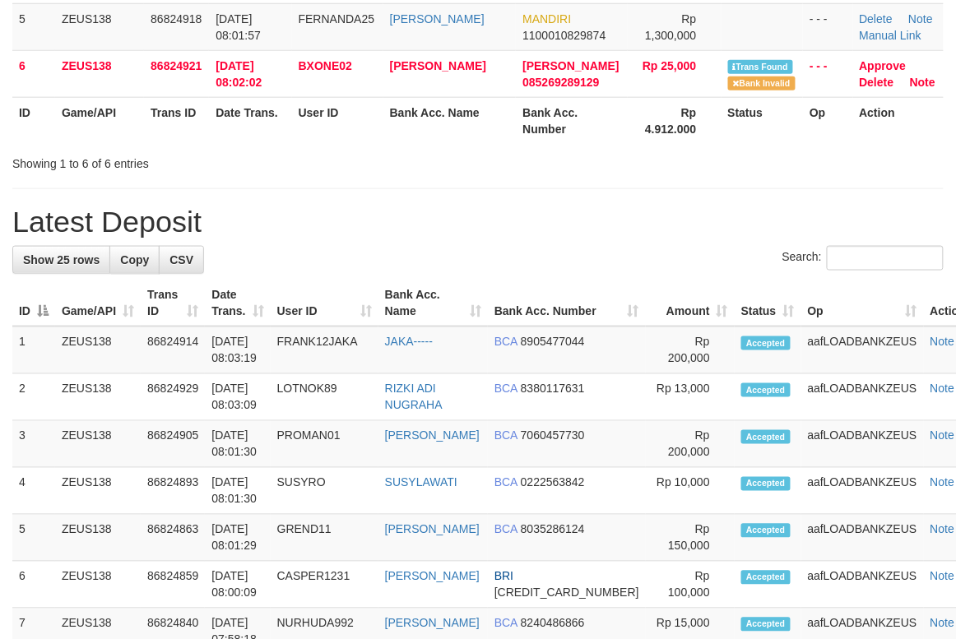
scroll to position [329, 0]
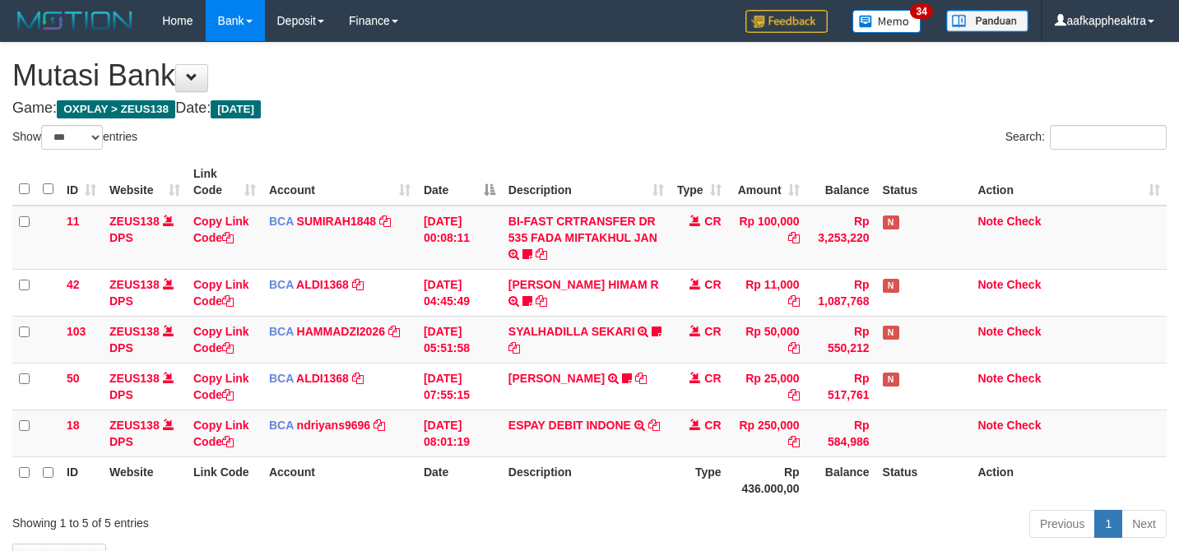
select select "***"
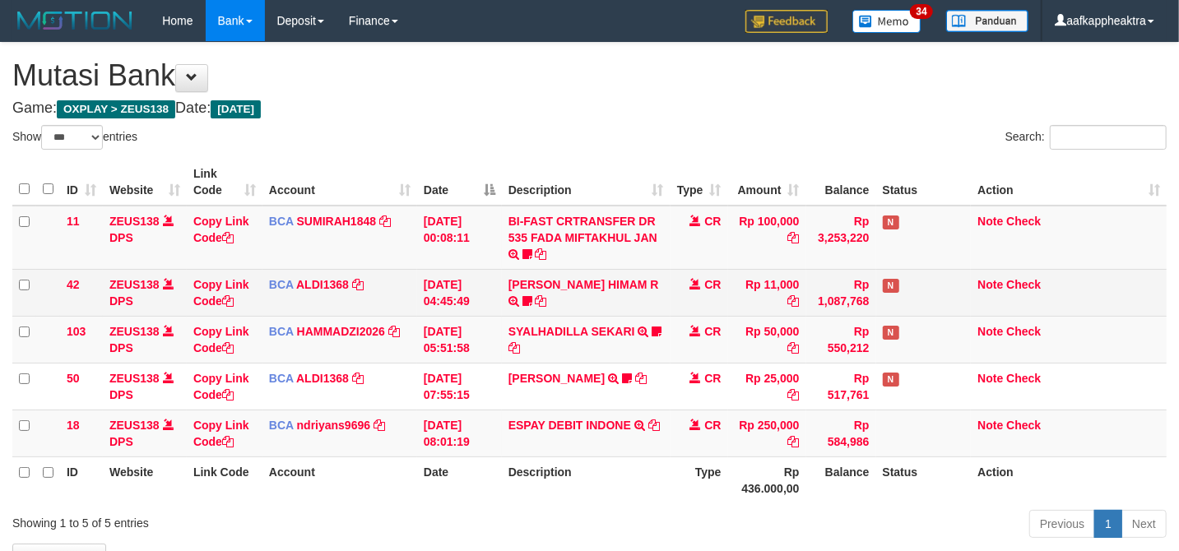
click at [750, 301] on td "Rp 11,000" at bounding box center [767, 292] width 78 height 47
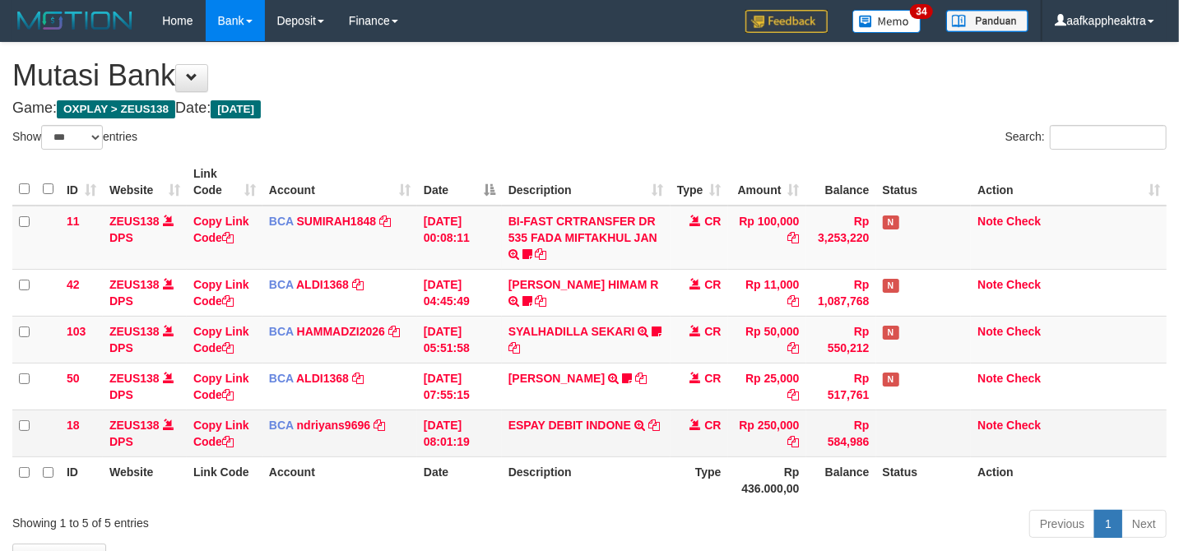
scroll to position [114, 0]
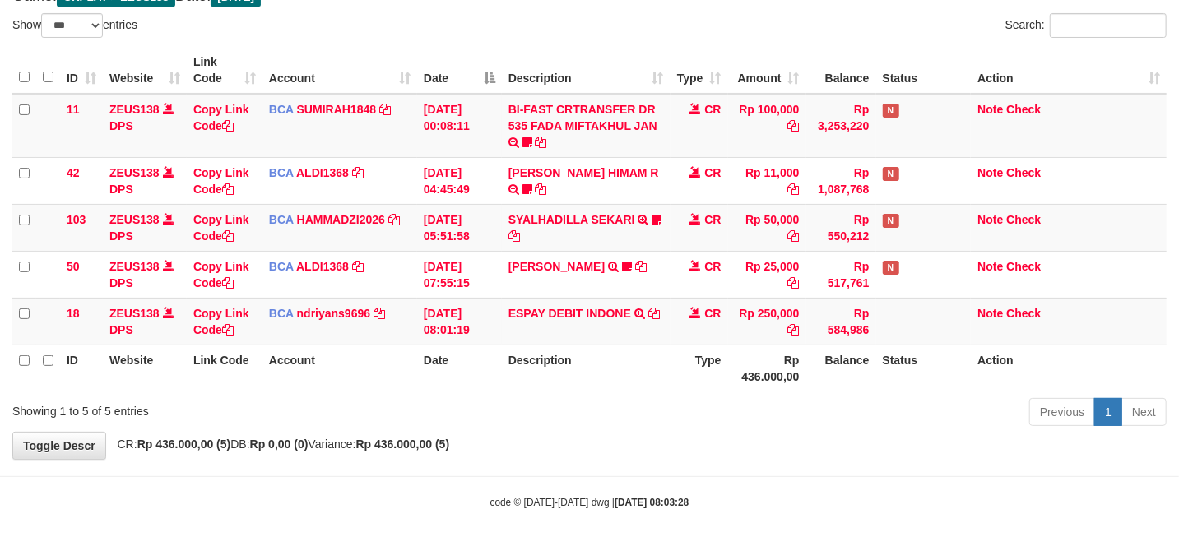
click at [671, 345] on th "Type" at bounding box center [700, 368] width 58 height 47
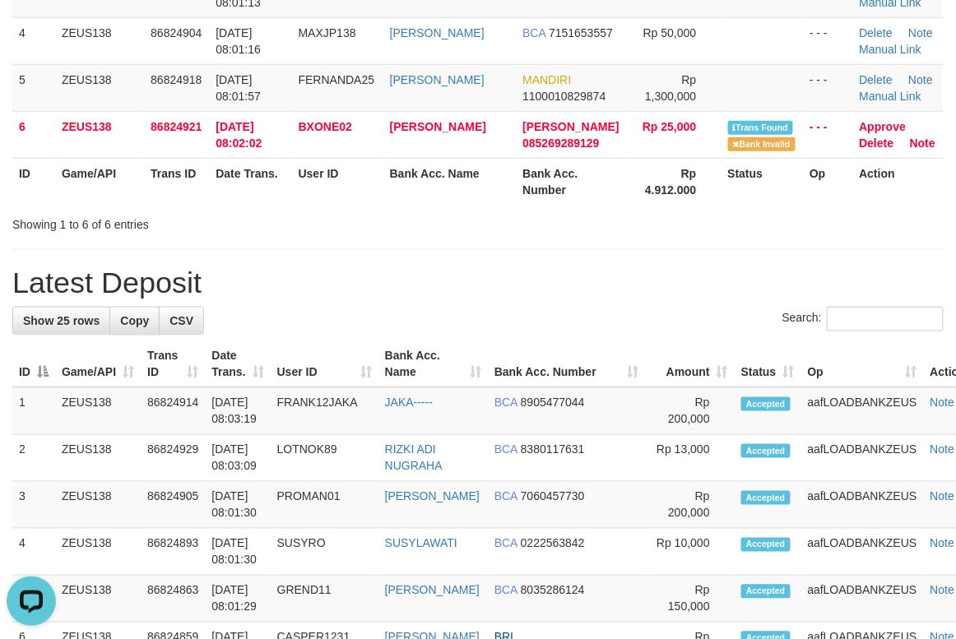
click at [524, 291] on h1 "Latest Deposit" at bounding box center [477, 283] width 931 height 33
drag, startPoint x: 524, startPoint y: 290, endPoint x: 534, endPoint y: 280, distance: 14.6
click at [534, 281] on h1 "Latest Deposit" at bounding box center [477, 283] width 931 height 33
drag, startPoint x: 416, startPoint y: 298, endPoint x: 369, endPoint y: 295, distance: 46.2
click at [415, 298] on h1 "Latest Deposit" at bounding box center [477, 283] width 931 height 33
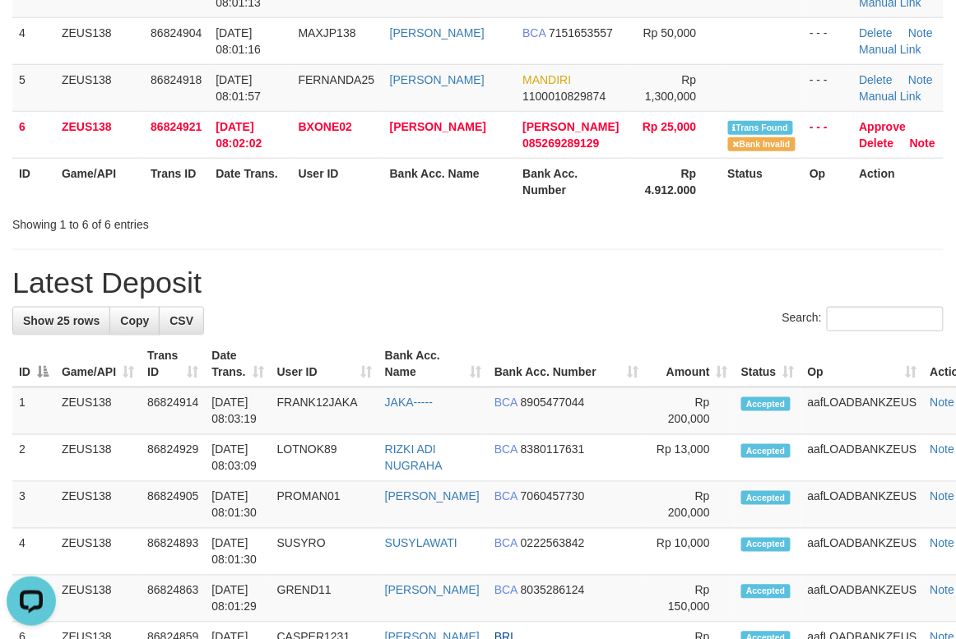
click at [359, 290] on h1 "Latest Deposit" at bounding box center [477, 283] width 931 height 33
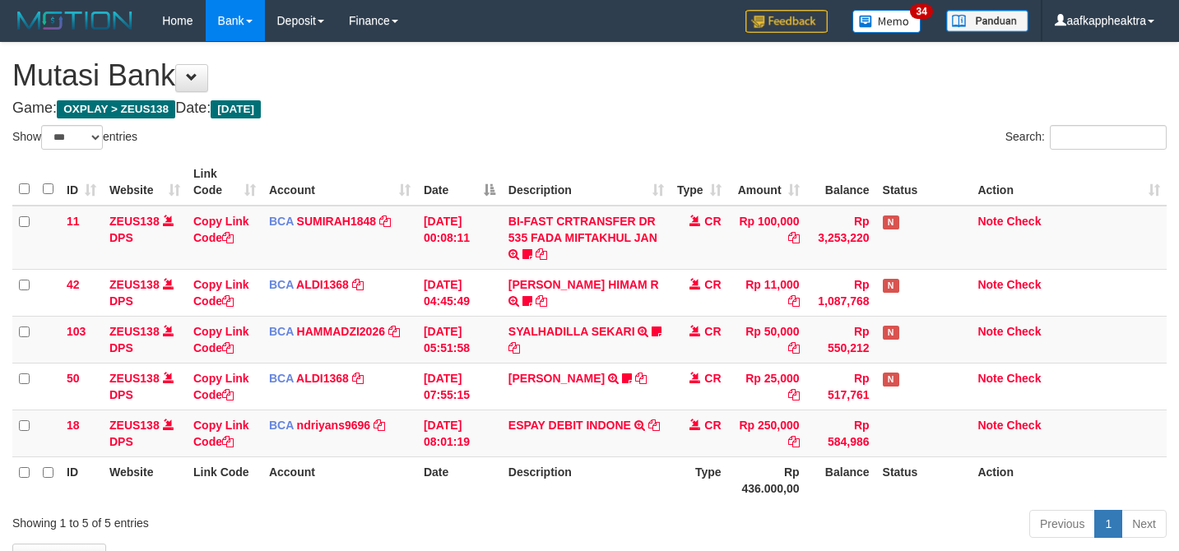
select select "***"
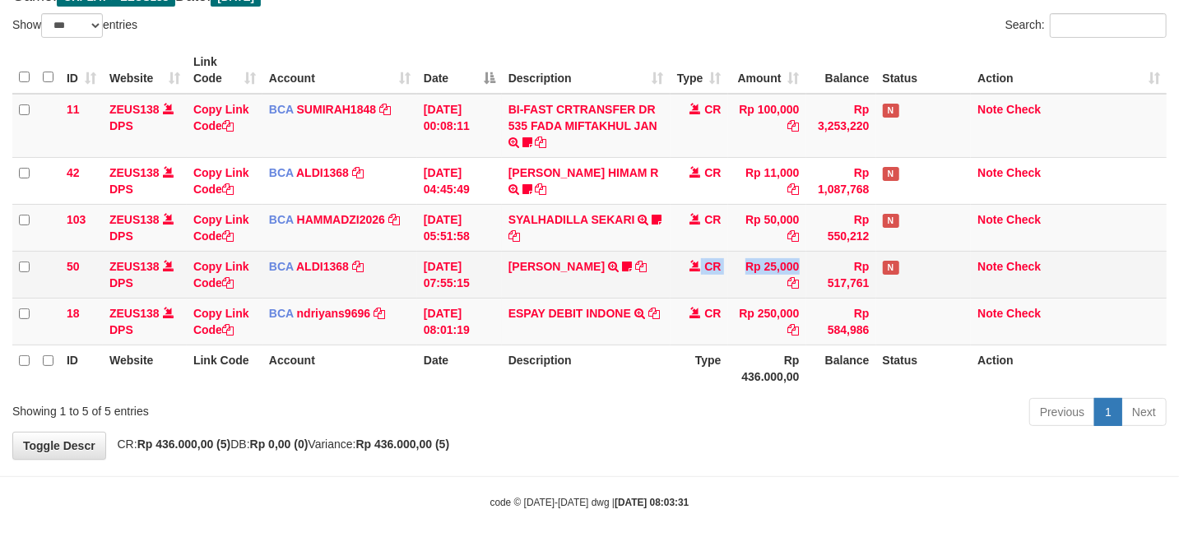
click at [678, 284] on tr "50 ZEUS138 DPS Copy Link Code BCA ALDI1368 DPS ALDI mutasi_20250831_3354 | 50 m…" at bounding box center [589, 274] width 1154 height 47
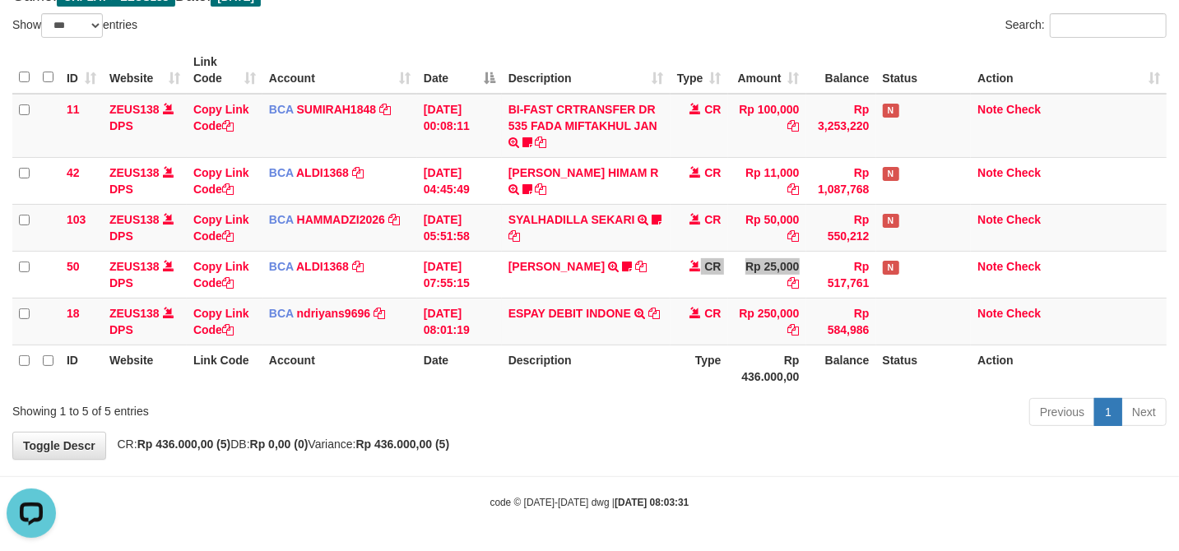
scroll to position [0, 0]
click at [749, 239] on tr "103 ZEUS138 DPS Copy Link Code BCA HAMMADZI2026 DPS MUHAMMAD ZIDAN KURNIAWAN mu…" at bounding box center [589, 227] width 1154 height 47
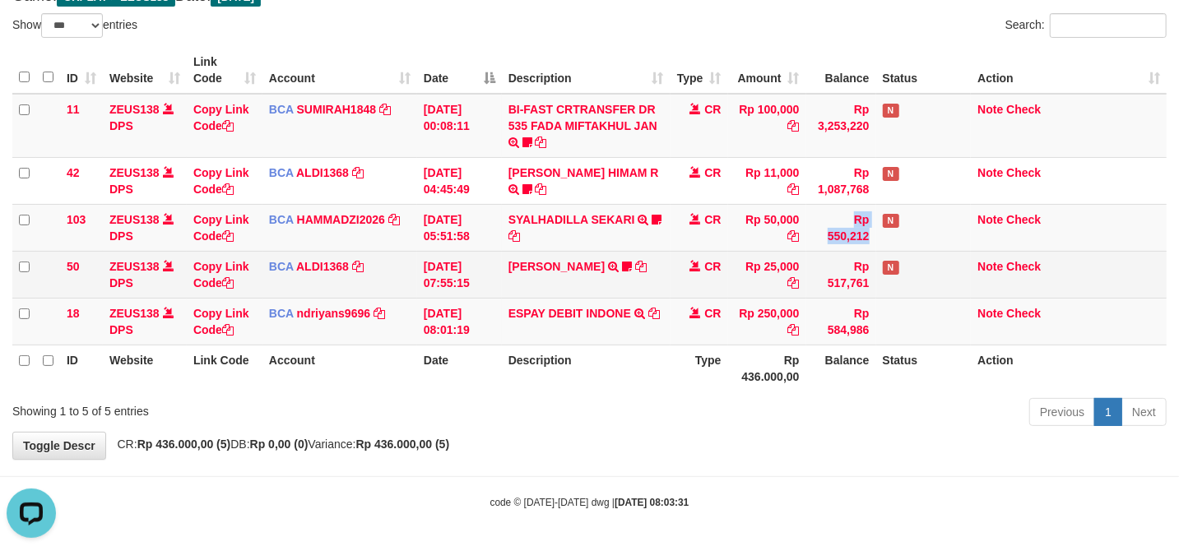
click at [780, 258] on tr "50 ZEUS138 DPS Copy Link Code BCA ALDI1368 DPS ALDI mutasi_20250831_3354 | 50 m…" at bounding box center [589, 274] width 1154 height 47
click at [761, 251] on td "Rp 25,000" at bounding box center [767, 274] width 78 height 47
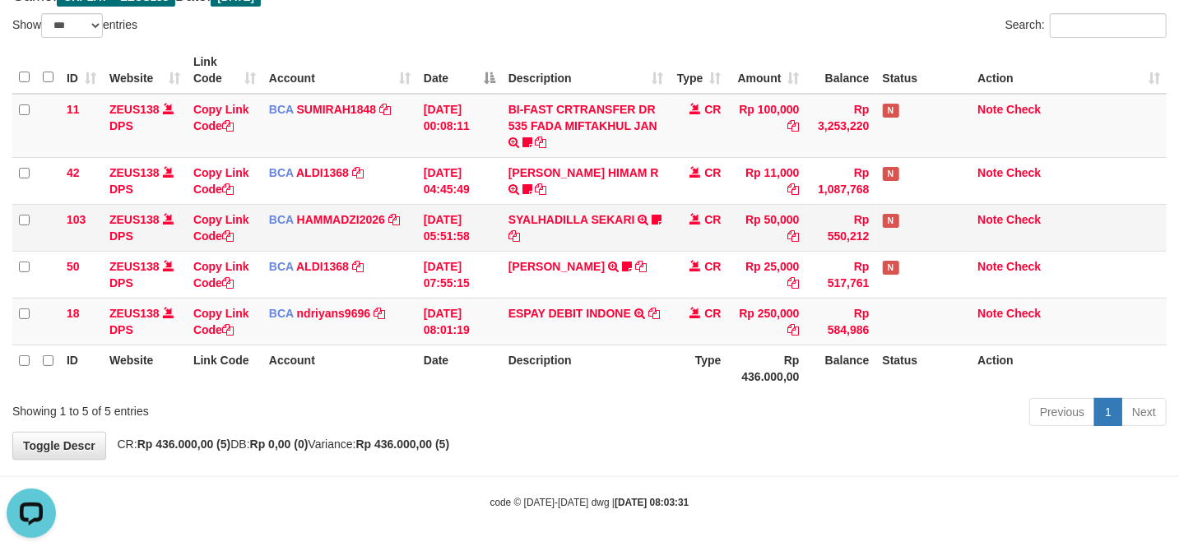
click at [714, 242] on td "CR" at bounding box center [700, 227] width 58 height 47
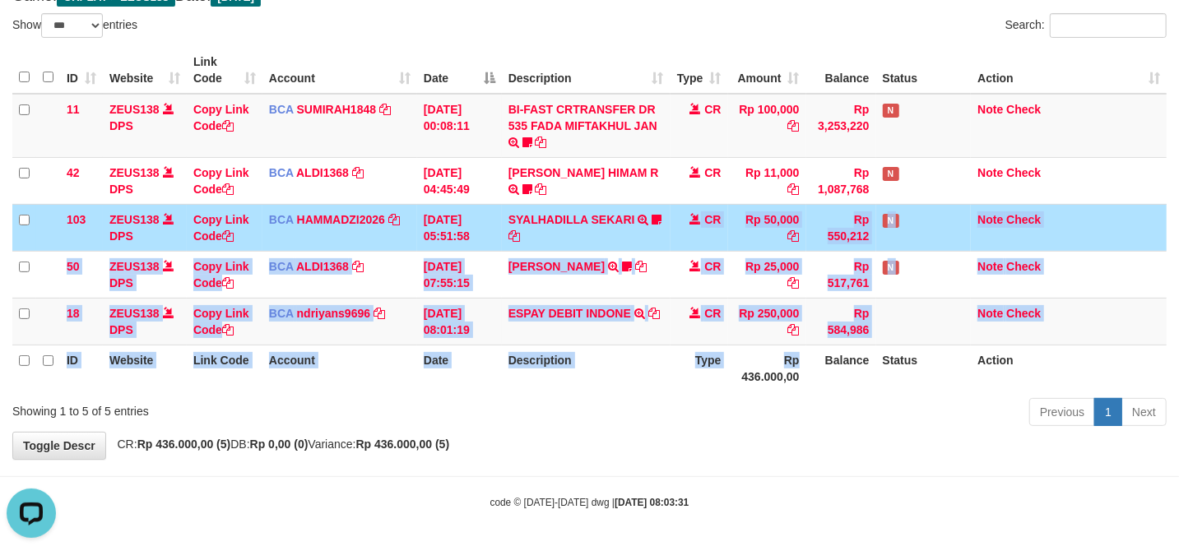
drag, startPoint x: 699, startPoint y: 244, endPoint x: 800, endPoint y: 344, distance: 142.5
click at [800, 343] on table "ID Website Link Code Account Date Description Type Amount Balance Status Action…" at bounding box center [589, 219] width 1154 height 345
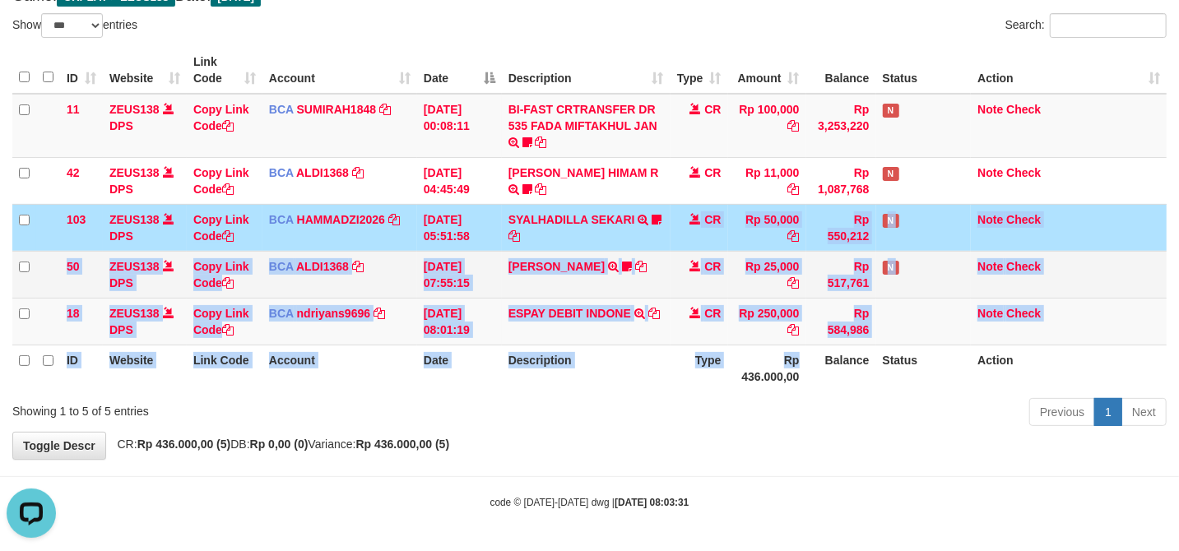
click at [777, 278] on td "Rp 25,000" at bounding box center [767, 274] width 78 height 47
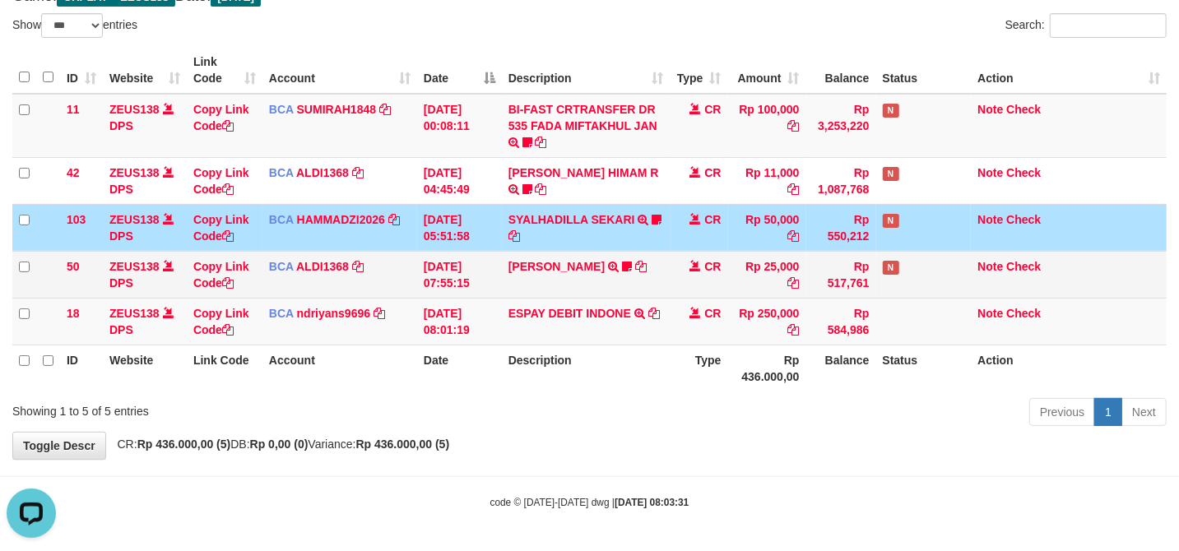
drag, startPoint x: 749, startPoint y: 291, endPoint x: 725, endPoint y: 290, distance: 23.9
click at [726, 290] on tr "50 ZEUS138 DPS Copy Link Code BCA ALDI1368 DPS ALDI mutasi_20250831_3354 | 50 m…" at bounding box center [589, 274] width 1154 height 47
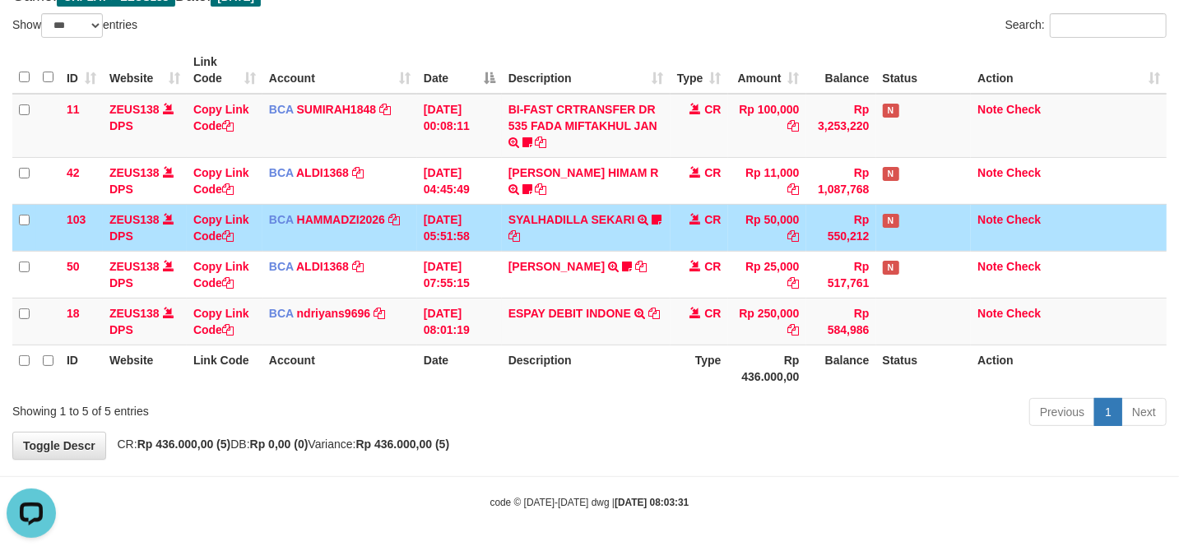
drag, startPoint x: 583, startPoint y: 354, endPoint x: 587, endPoint y: 334, distance: 20.0
click at [568, 354] on tr "ID Website Link Code Account Date Description Type Rp 436.000,00 Balance Status…" at bounding box center [589, 368] width 1154 height 47
click at [577, 341] on table "ID Website Link Code Account Date Description Type Amount Balance Status Action…" at bounding box center [589, 219] width 1154 height 345
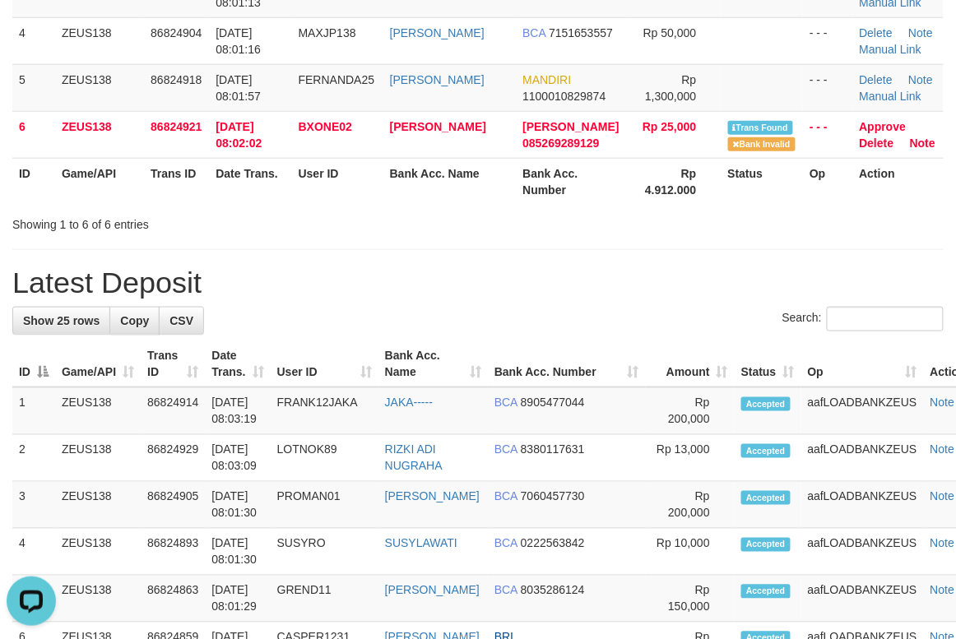
drag, startPoint x: 392, startPoint y: 242, endPoint x: 221, endPoint y: 287, distance: 177.0
click at [221, 287] on h1 "Latest Deposit" at bounding box center [477, 283] width 931 height 33
click at [587, 228] on div "Showing 1 to 6 of 6 entries" at bounding box center [478, 221] width 956 height 23
drag, startPoint x: 197, startPoint y: 261, endPoint x: 197, endPoint y: 273, distance: 12.3
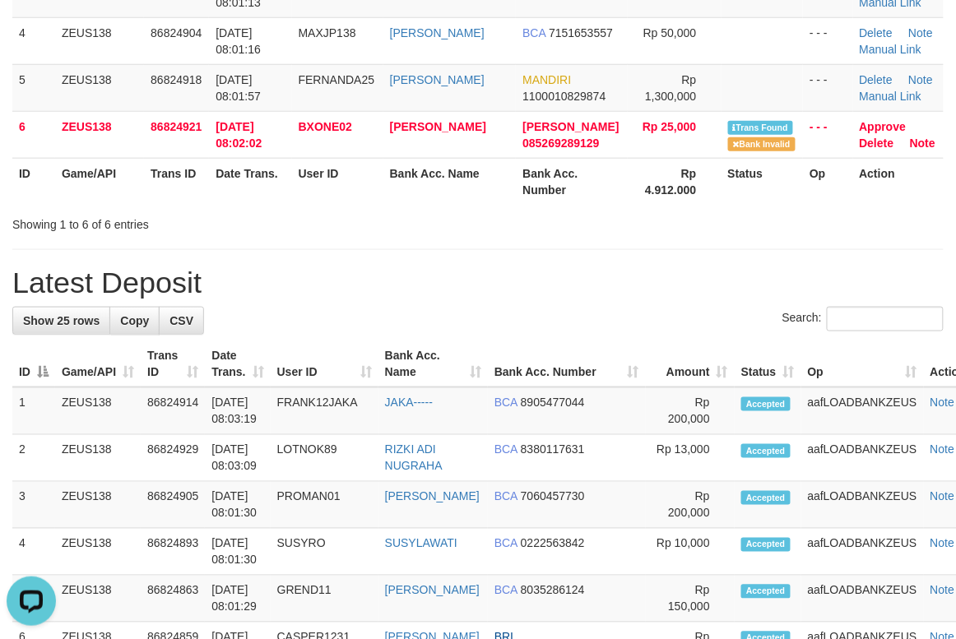
drag, startPoint x: 351, startPoint y: 248, endPoint x: 26, endPoint y: 306, distance: 329.4
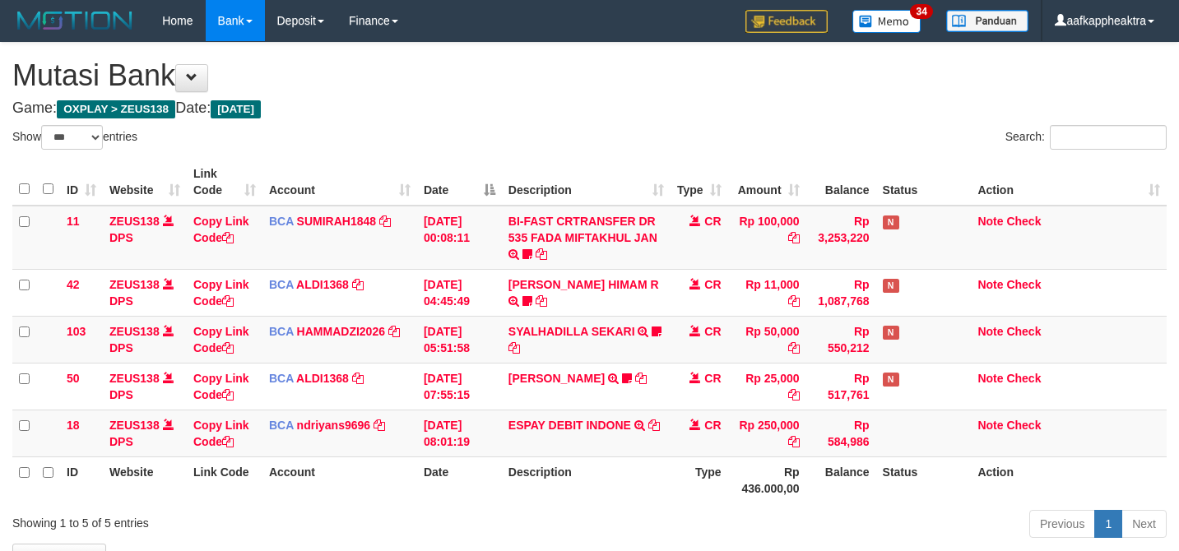
select select "***"
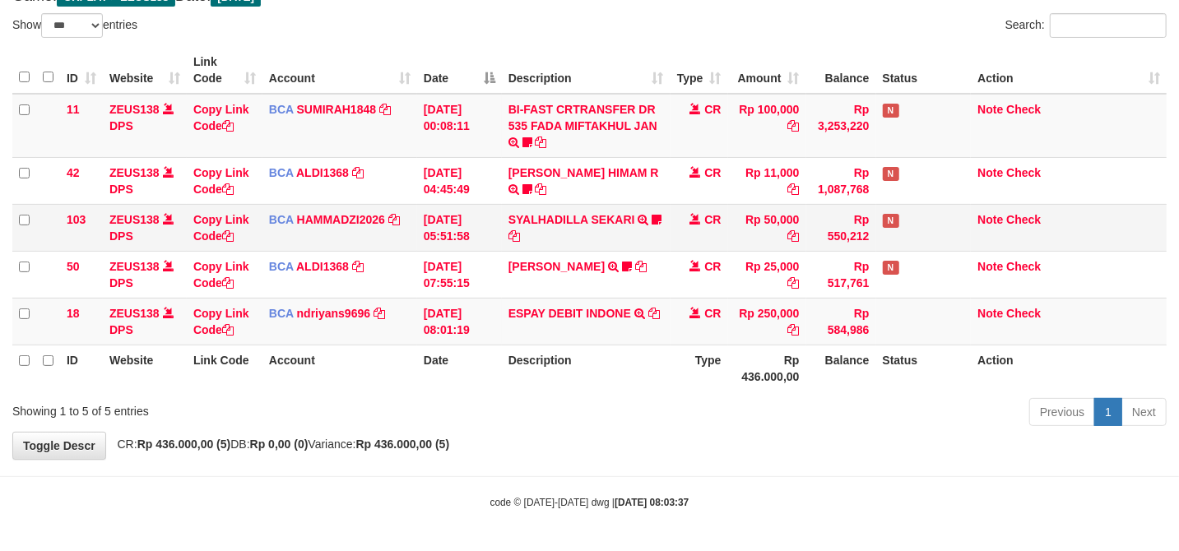
click at [609, 215] on td "SYALHADILLA SEKARI TRSF E-BANKING CR 08/31 ZAP41 SYALHADILLA SEKARI youreyes" at bounding box center [586, 227] width 169 height 47
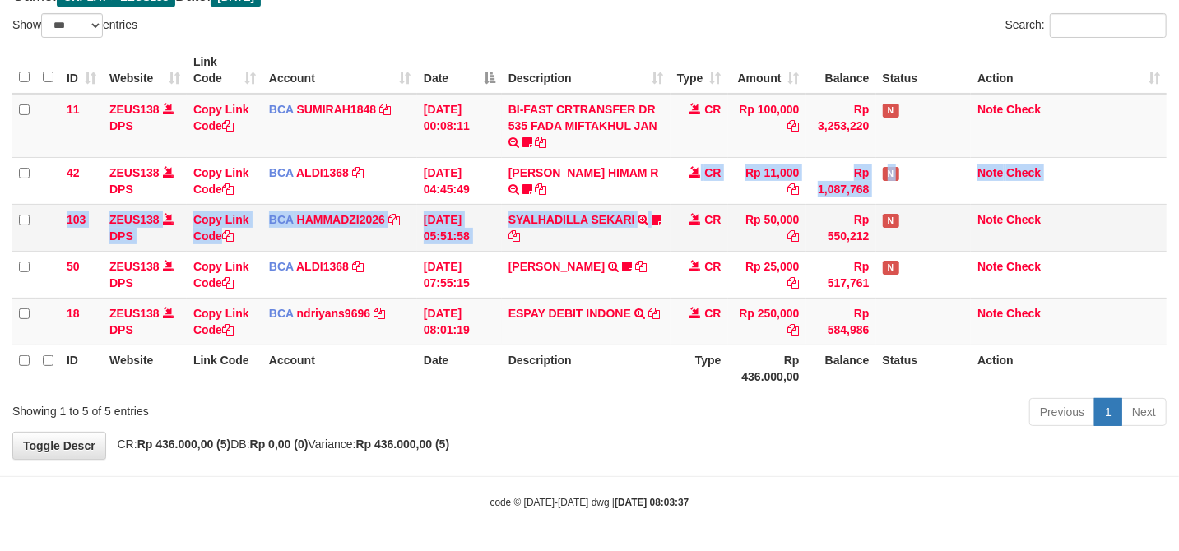
drag, startPoint x: 601, startPoint y: 225, endPoint x: 474, endPoint y: 234, distance: 127.0
click at [532, 248] on tbody "11 ZEUS138 DPS Copy Link Code BCA SUMIRAH1848 DPS SUMIRAH mutasi_20250831_4156 …" at bounding box center [589, 220] width 1154 height 252
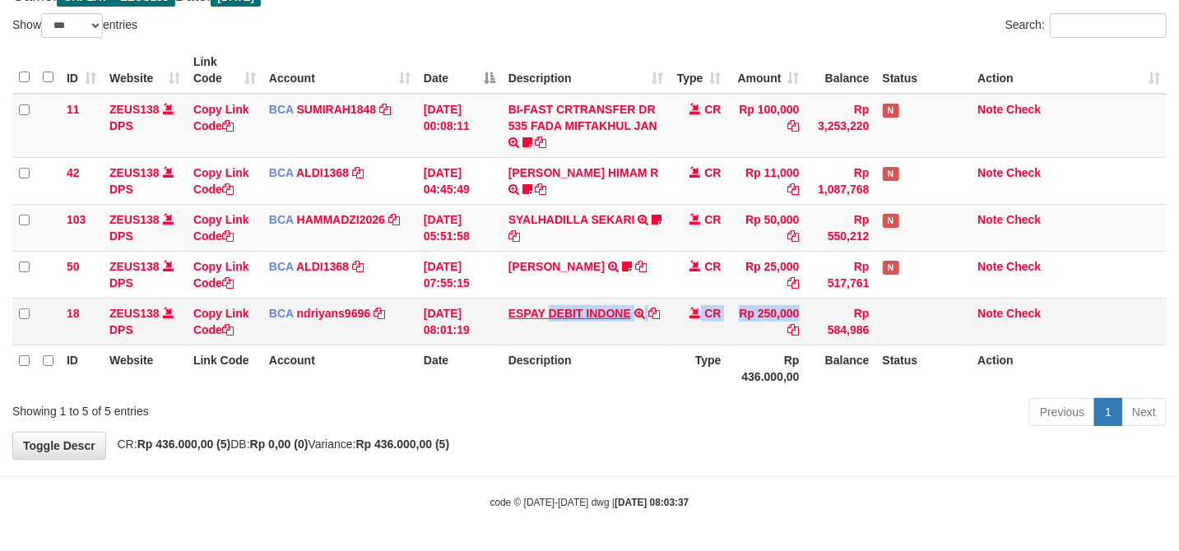
click at [550, 308] on tr "18 ZEUS138 DPS Copy Link Code BCA ndriyans9696 DPS ANDRIYANSYAH mutasi_20250831…" at bounding box center [589, 321] width 1154 height 47
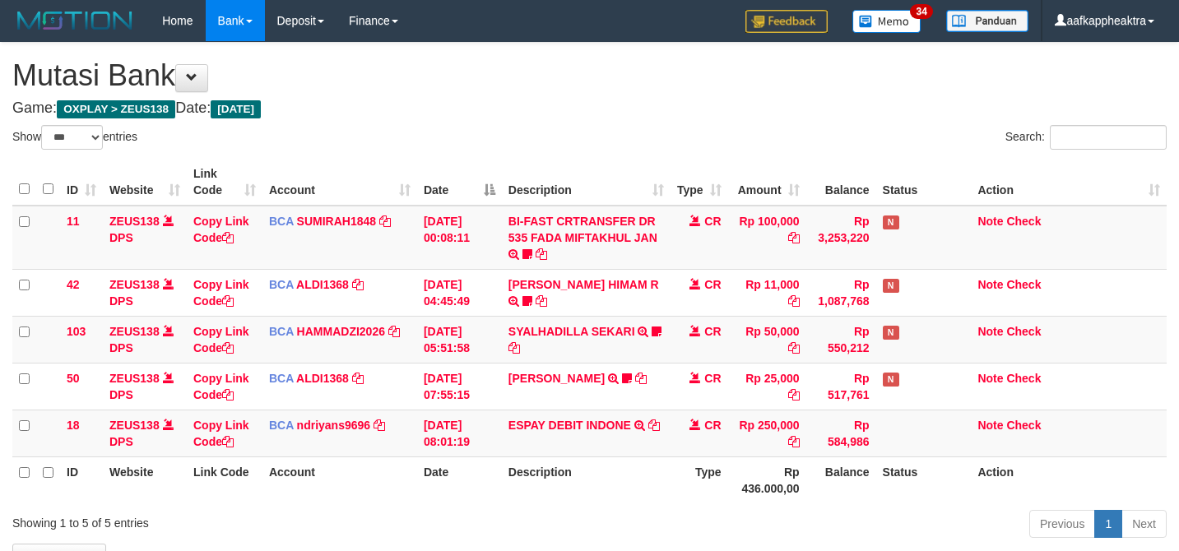
select select "***"
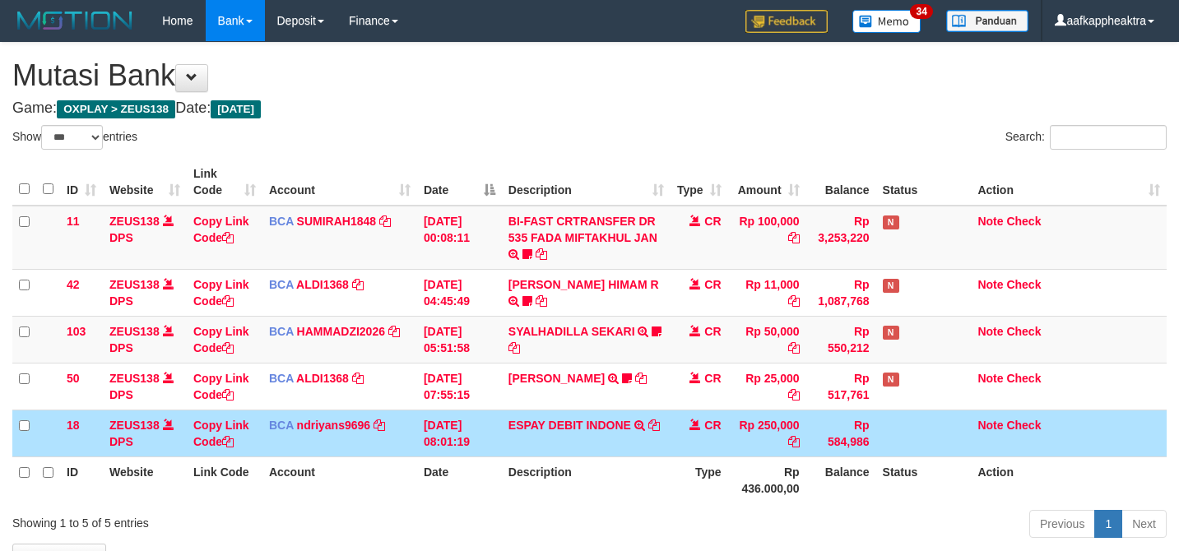
select select "***"
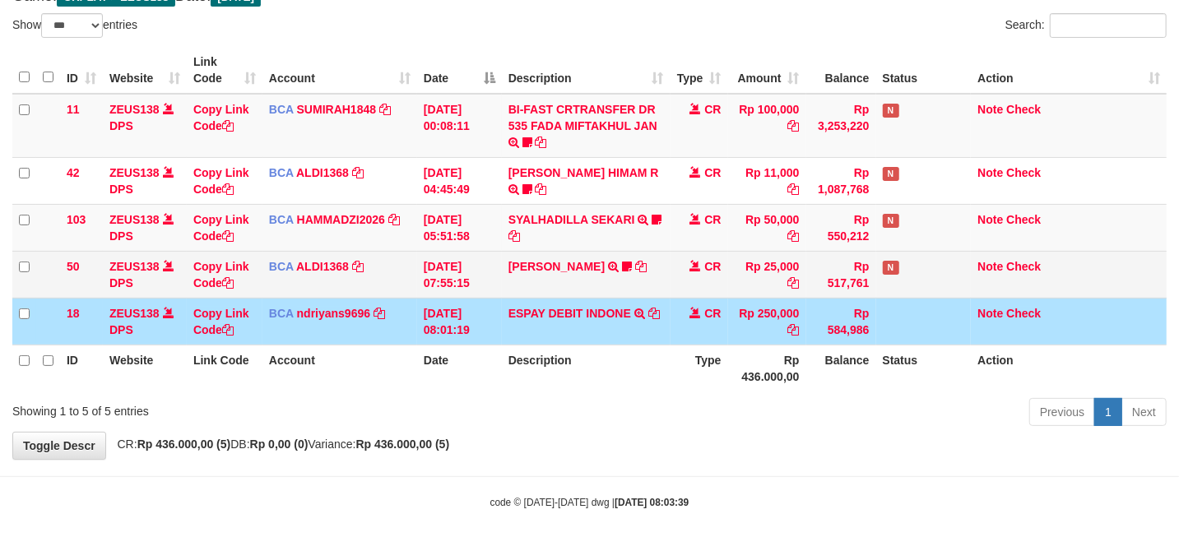
drag, startPoint x: 439, startPoint y: 323, endPoint x: 669, endPoint y: 264, distance: 236.9
click at [436, 319] on td "31/08/2025 08:01:19" at bounding box center [459, 321] width 85 height 47
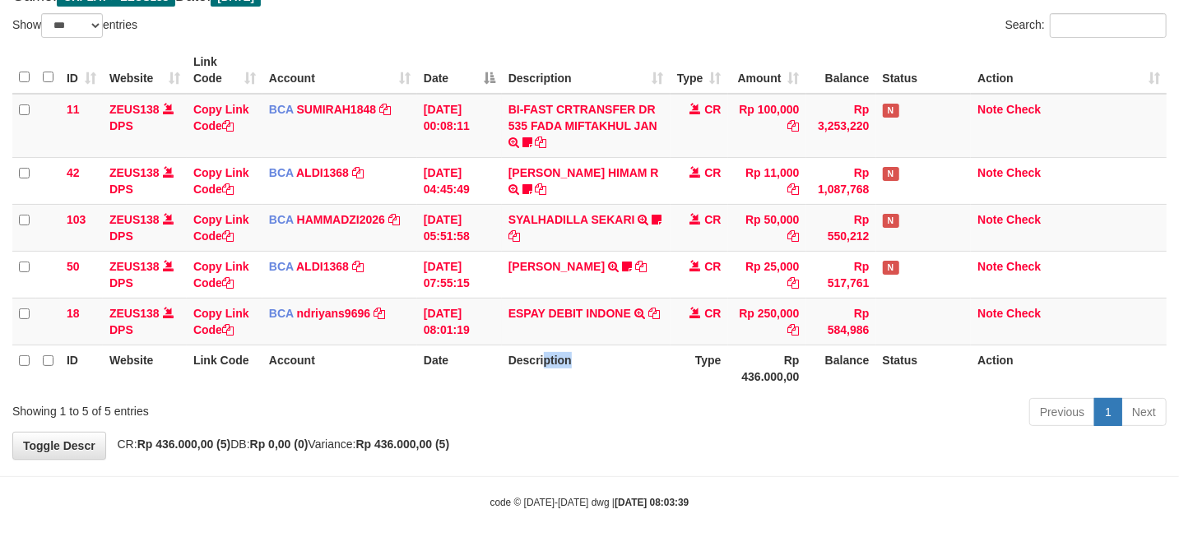
drag, startPoint x: 545, startPoint y: 356, endPoint x: 573, endPoint y: 319, distance: 46.4
click at [548, 352] on th "Description" at bounding box center [586, 368] width 169 height 47
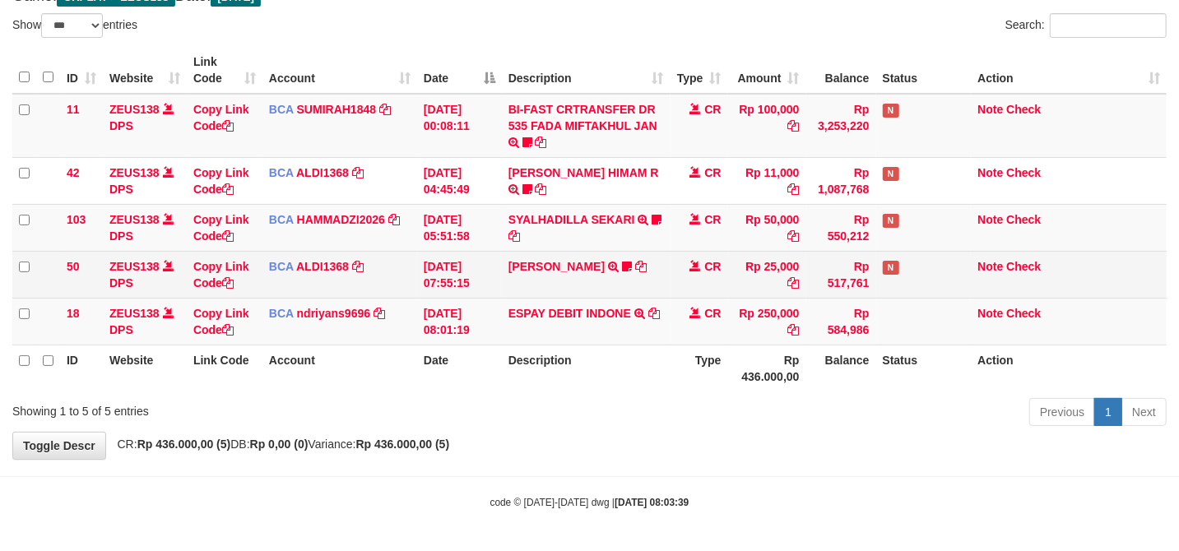
drag, startPoint x: 629, startPoint y: 272, endPoint x: 625, endPoint y: 283, distance: 12.0
click at [627, 281] on td "MUJI IDHAM TRSF E-BANKING CR 3108/FTSCY/WS95051 25000.002025083187640489 TRFDN-…" at bounding box center [586, 274] width 169 height 47
click at [616, 288] on td "MUJI IDHAM TRSF E-BANKING CR 3108/FTSCY/WS95051 25000.002025083187640489 TRFDN-…" at bounding box center [586, 274] width 169 height 47
click at [602, 290] on td "MUJI IDHAM TRSF E-BANKING CR 3108/FTSCY/WS95051 25000.002025083187640489 TRFDN-…" at bounding box center [586, 274] width 169 height 47
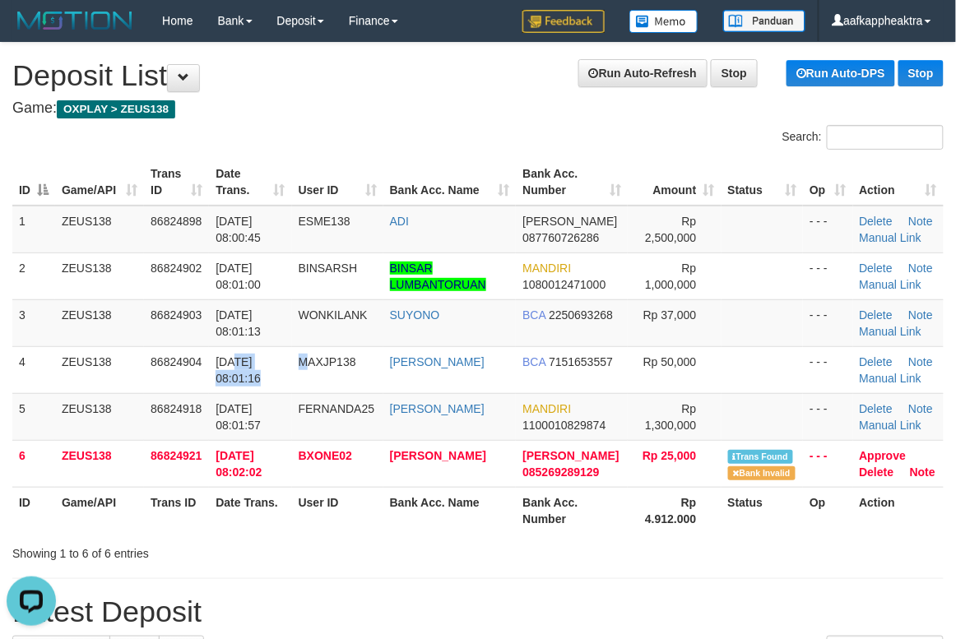
drag, startPoint x: 309, startPoint y: 367, endPoint x: 2, endPoint y: 364, distance: 307.7
click at [309, 367] on tr "4 ZEUS138 86824904 31/08/2025 08:01:16 MAXJP138 JULIANO LOEN BCA 7151653557 Rp …" at bounding box center [477, 369] width 931 height 47
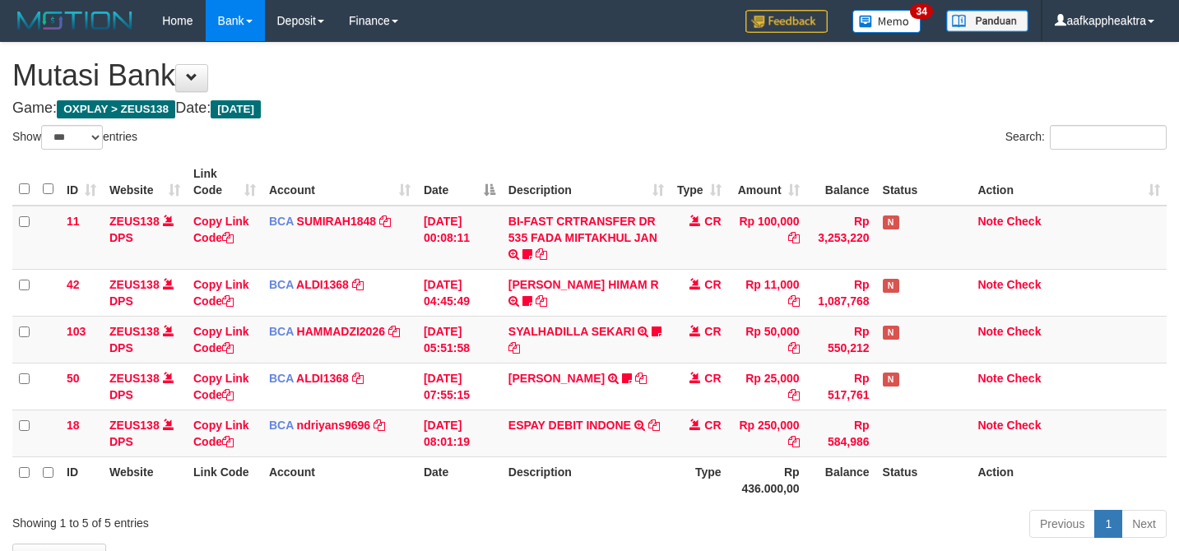
select select "***"
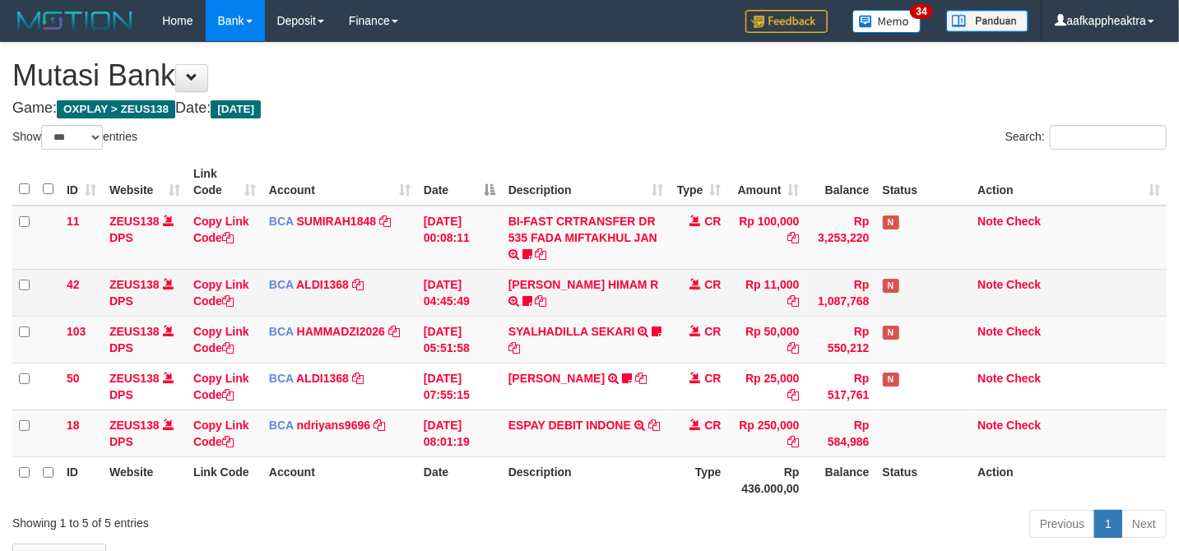
click at [665, 296] on td "[PERSON_NAME] HIMAM R TRSF E-BANKING CR 3108/FTSCY/WS95051 11000.00202508315141…" at bounding box center [586, 292] width 169 height 47
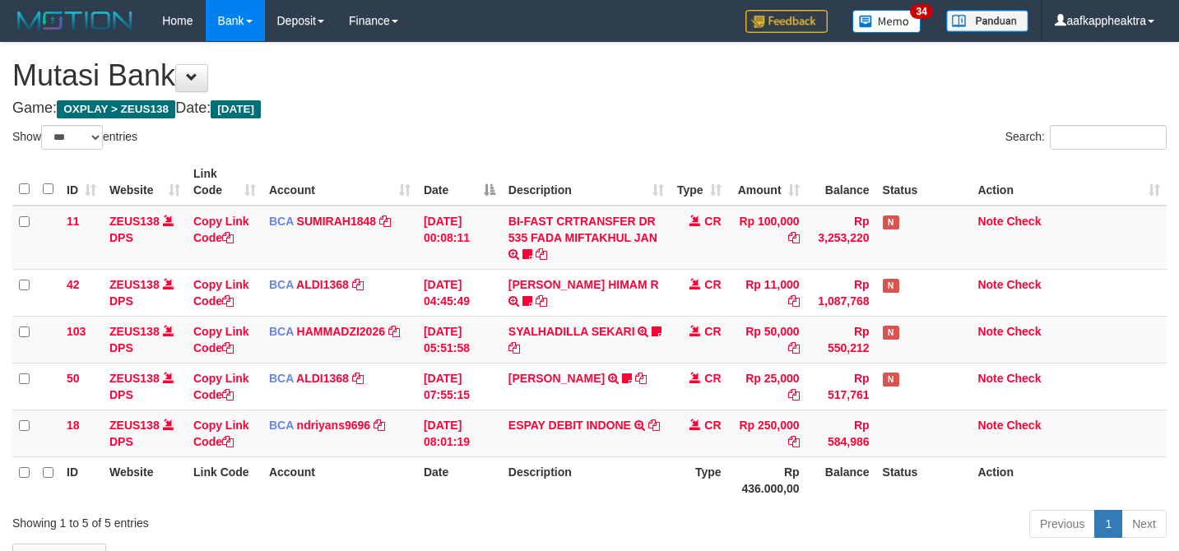
select select "***"
click at [577, 323] on td "SYALHADILLA SEKARI TRSF E-BANKING CR 08/31 ZAP41 SYALHADILLA SEKARI youreyes" at bounding box center [586, 339] width 169 height 47
click at [573, 321] on td "SYALHADILLA SEKARI TRSF E-BANKING CR 08/31 ZAP41 SYALHADILLA SEKARI youreyes" at bounding box center [586, 339] width 169 height 47
drag, startPoint x: 570, startPoint y: 323, endPoint x: 594, endPoint y: 316, distance: 24.8
click at [579, 319] on td "SYALHADILLA SEKARI TRSF E-BANKING CR 08/31 ZAP41 SYALHADILLA SEKARI youreyes" at bounding box center [586, 339] width 169 height 47
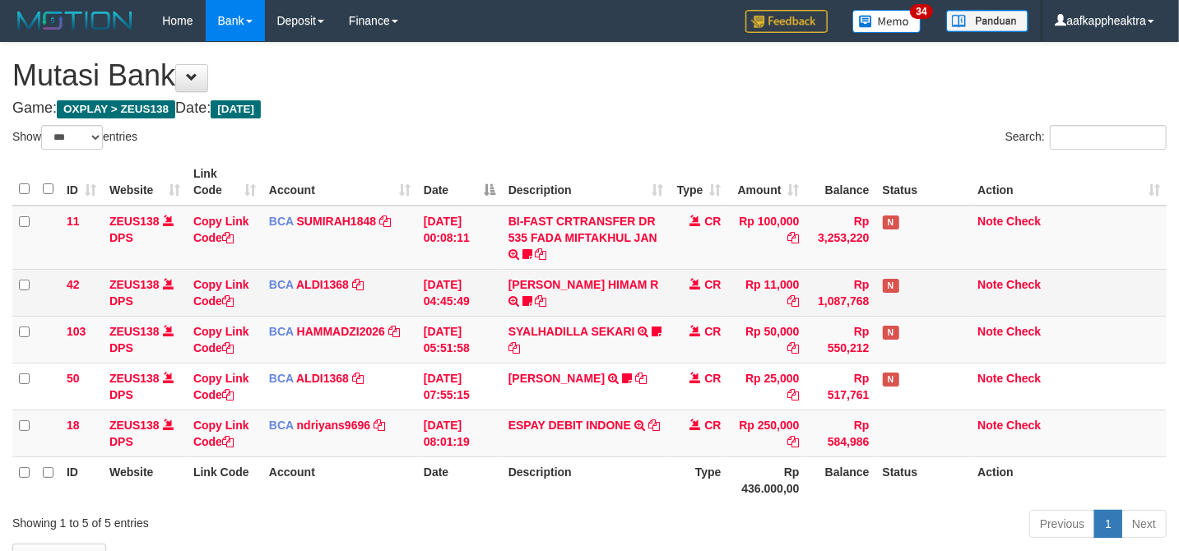
click at [597, 314] on td "ALVA HIMAM R TRSF E-BANKING CR 3108/FTSCY/WS95051 11000.002025083151411092 TRFD…" at bounding box center [586, 292] width 169 height 47
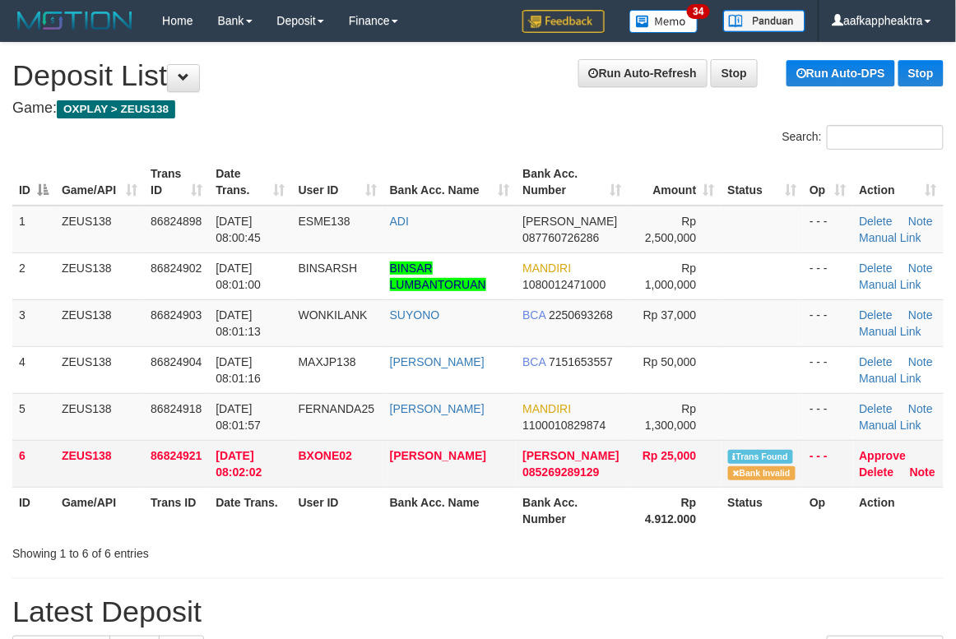
click at [485, 467] on td "[PERSON_NAME]" at bounding box center [449, 463] width 133 height 47
click at [488, 467] on td "[PERSON_NAME]" at bounding box center [449, 463] width 133 height 47
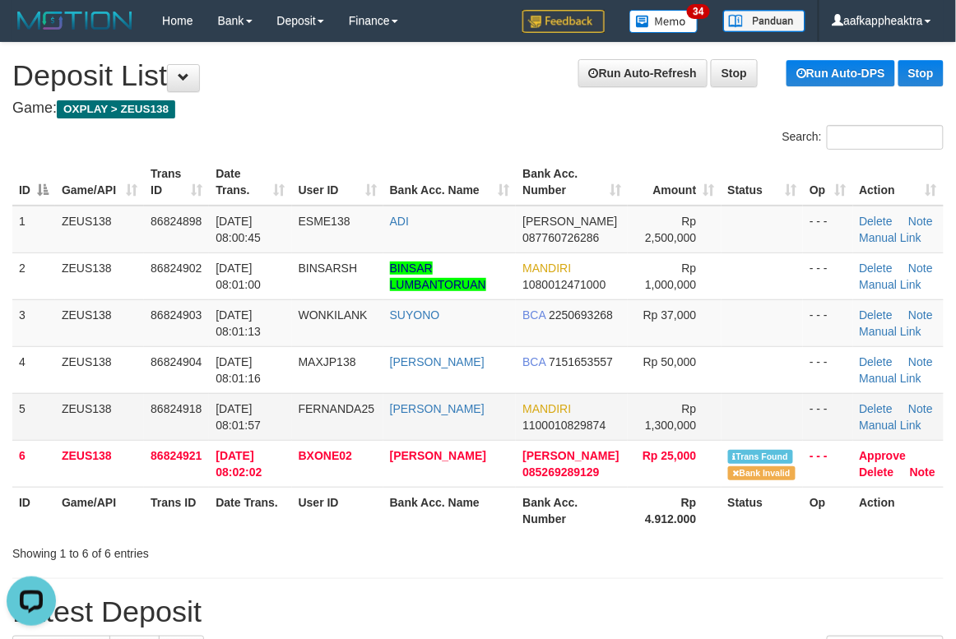
click at [138, 434] on td "ZEUS138" at bounding box center [99, 416] width 89 height 47
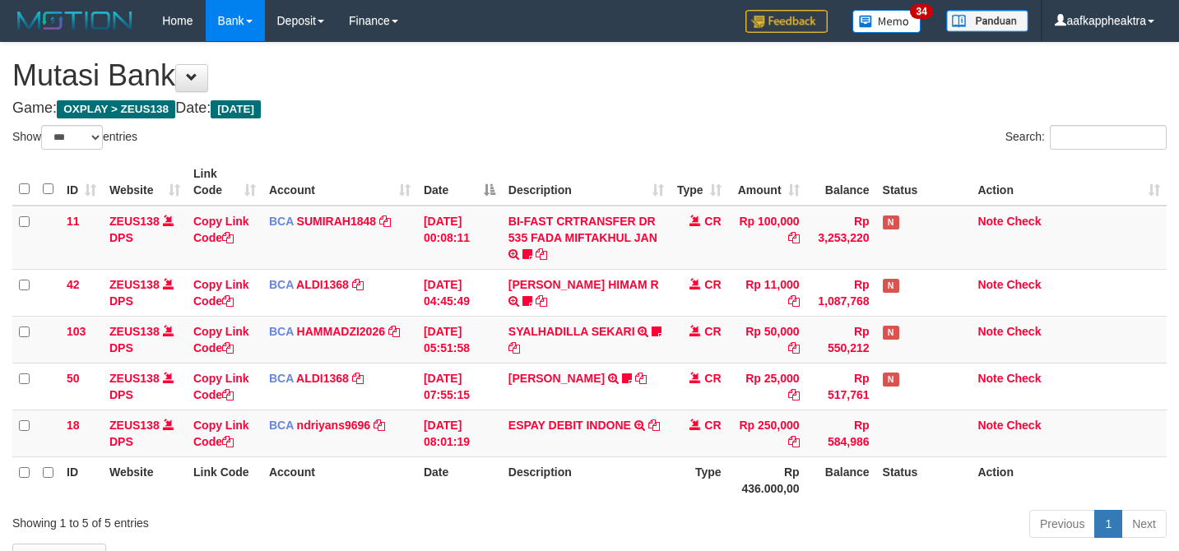
select select "***"
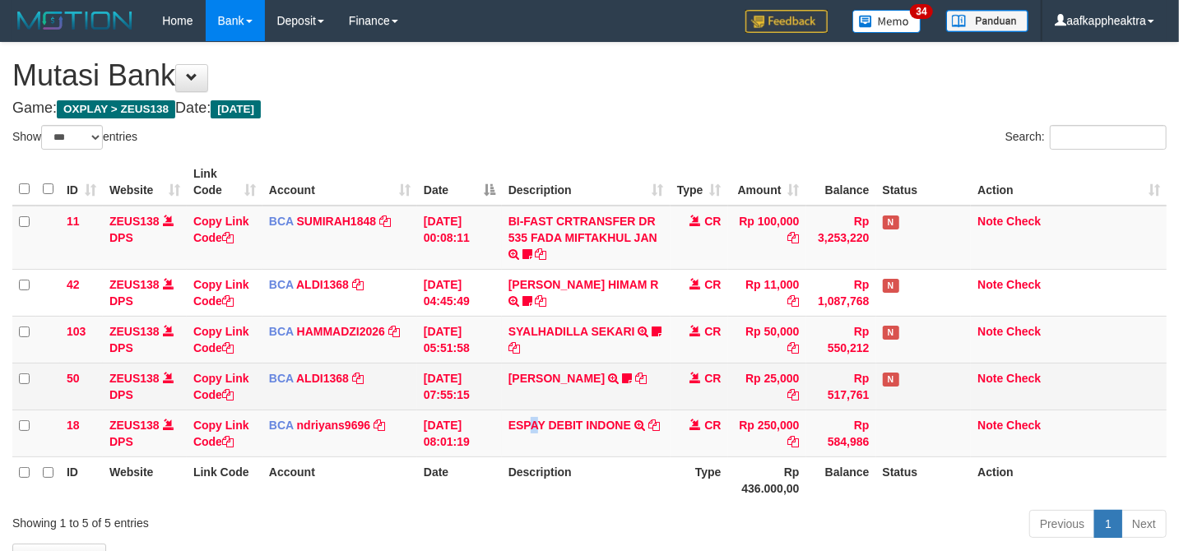
click at [556, 400] on td "MUJI IDHAM TRSF E-BANKING CR 3108/FTSCY/WS95051 25000.002025083187640489 TRFDN-…" at bounding box center [586, 386] width 169 height 47
click at [555, 399] on td "MUJI IDHAM TRSF E-BANKING CR 3108/FTSCY/WS95051 25000.002025083187640489 TRFDN-…" at bounding box center [586, 386] width 169 height 47
drag, startPoint x: 554, startPoint y: 399, endPoint x: 807, endPoint y: 392, distance: 253.5
click at [553, 399] on td "MUJI IDHAM TRSF E-BANKING CR 3108/FTSCY/WS95051 25000.002025083187640489 TRFDN-…" at bounding box center [586, 386] width 169 height 47
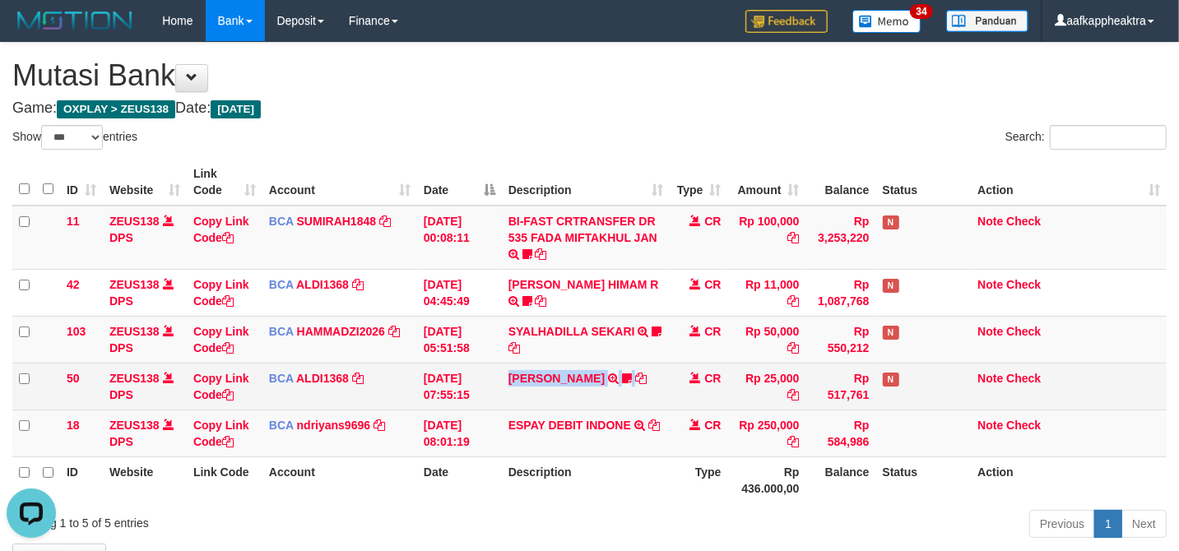
click at [643, 402] on tr "50 ZEUS138 DPS Copy Link Code BCA ALDI1368 DPS ALDI mutasi_20250831_3354 | 50 m…" at bounding box center [589, 386] width 1154 height 47
drag, startPoint x: 650, startPoint y: 377, endPoint x: 741, endPoint y: 385, distance: 90.9
click at [652, 376] on td "MUJI IDHAM TRSF E-BANKING CR 3108/FTSCY/WS95051 25000.002025083187640489 TRFDN-…" at bounding box center [586, 386] width 169 height 47
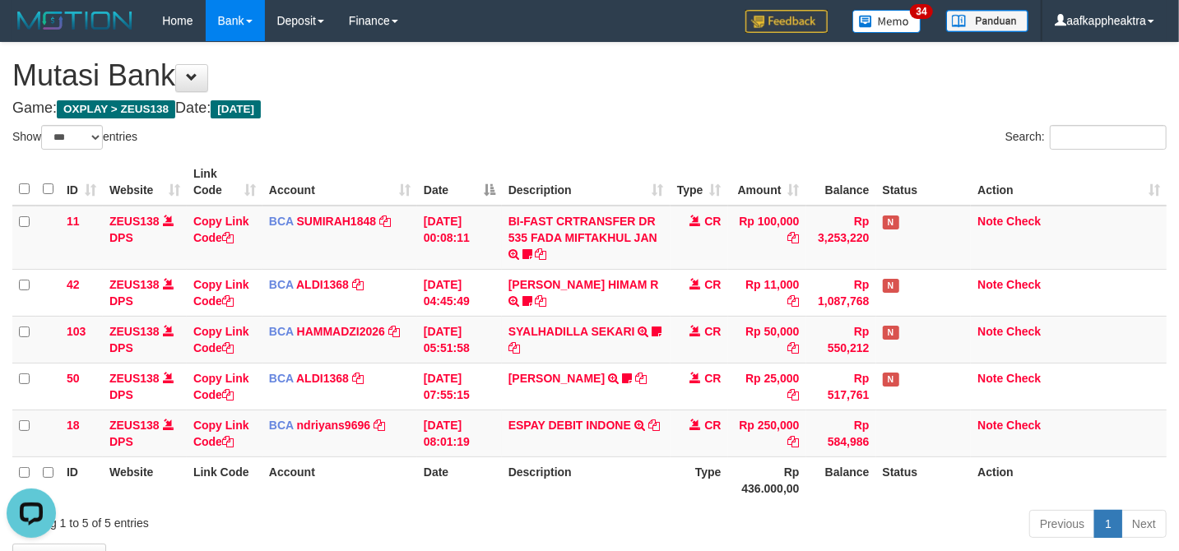
click at [838, 514] on div "Show ** ** ** *** entries Search: ID Website Link Code Account Date Description…" at bounding box center [589, 334] width 1154 height 419
drag, startPoint x: 764, startPoint y: 494, endPoint x: 708, endPoint y: 471, distance: 60.5
click at [736, 485] on th "Rp 436.000,00" at bounding box center [767, 480] width 78 height 47
click at [678, 448] on td "CR" at bounding box center [700, 433] width 58 height 47
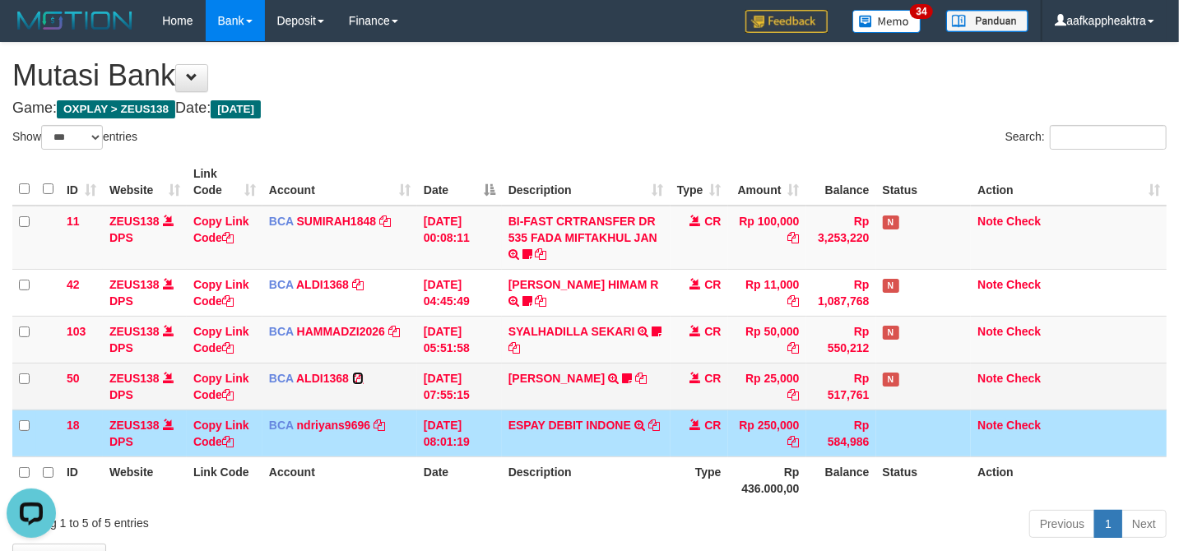
drag, startPoint x: 359, startPoint y: 376, endPoint x: 374, endPoint y: 364, distance: 19.3
click at [359, 376] on icon at bounding box center [358, 379] width 12 height 12
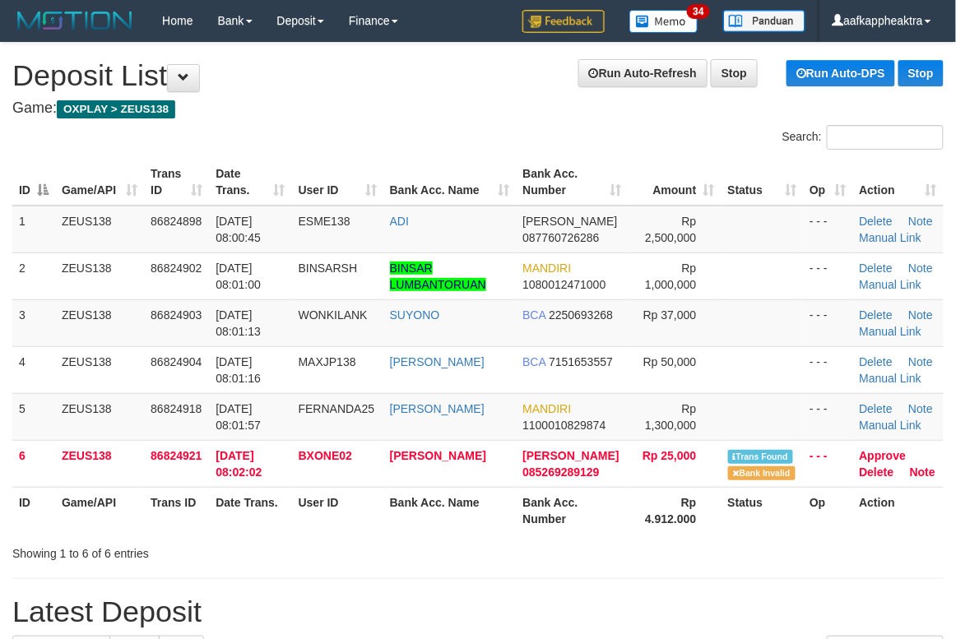
click at [709, 527] on th "Rp 4.912.000" at bounding box center [674, 510] width 93 height 47
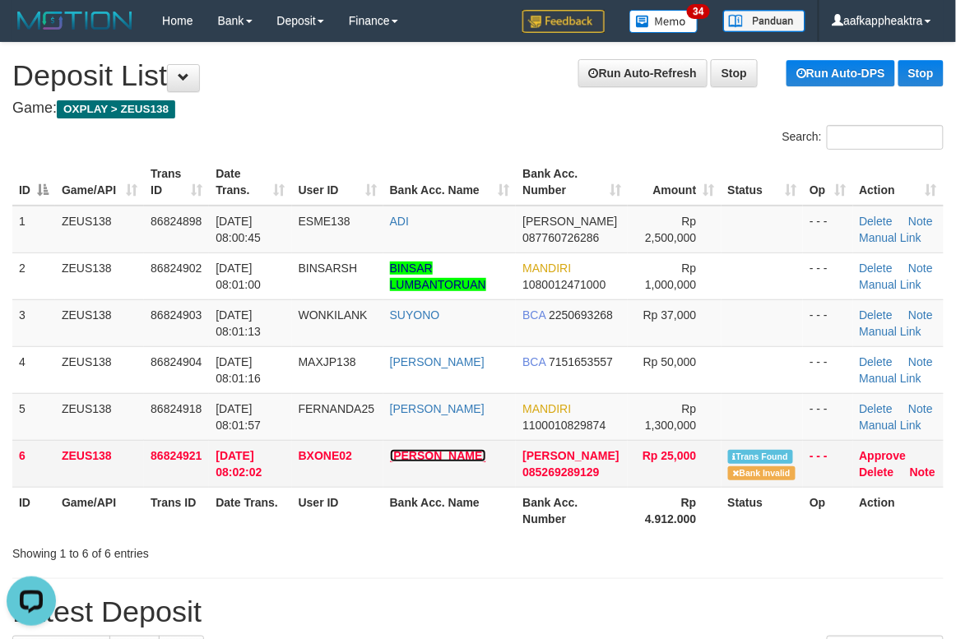
click at [409, 452] on link "MUJI IDHAM" at bounding box center [438, 455] width 96 height 13
click at [365, 461] on td "BXONE02" at bounding box center [337, 463] width 91 height 47
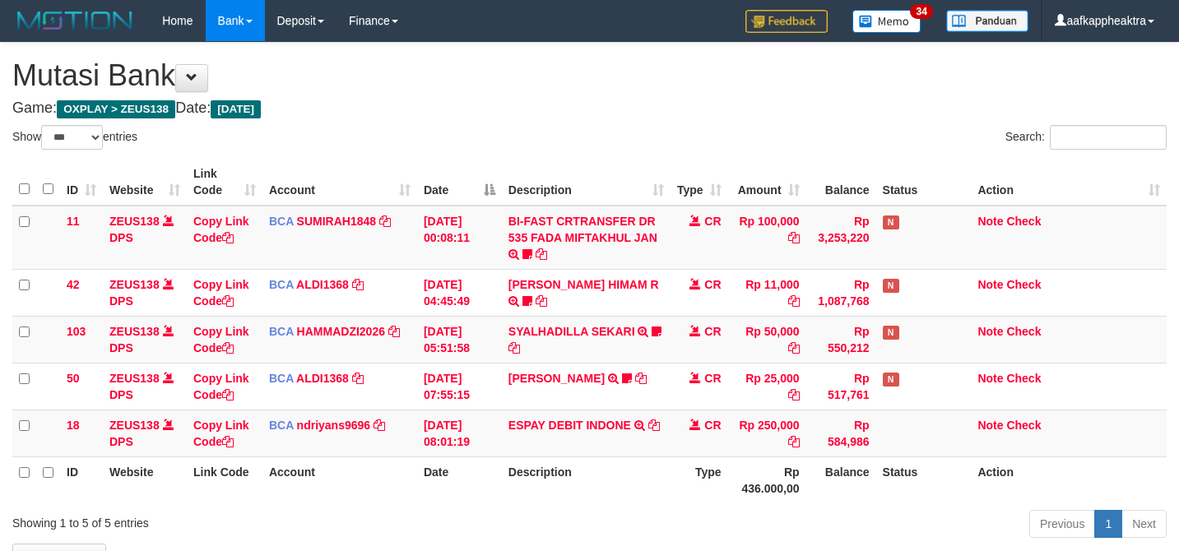
select select "***"
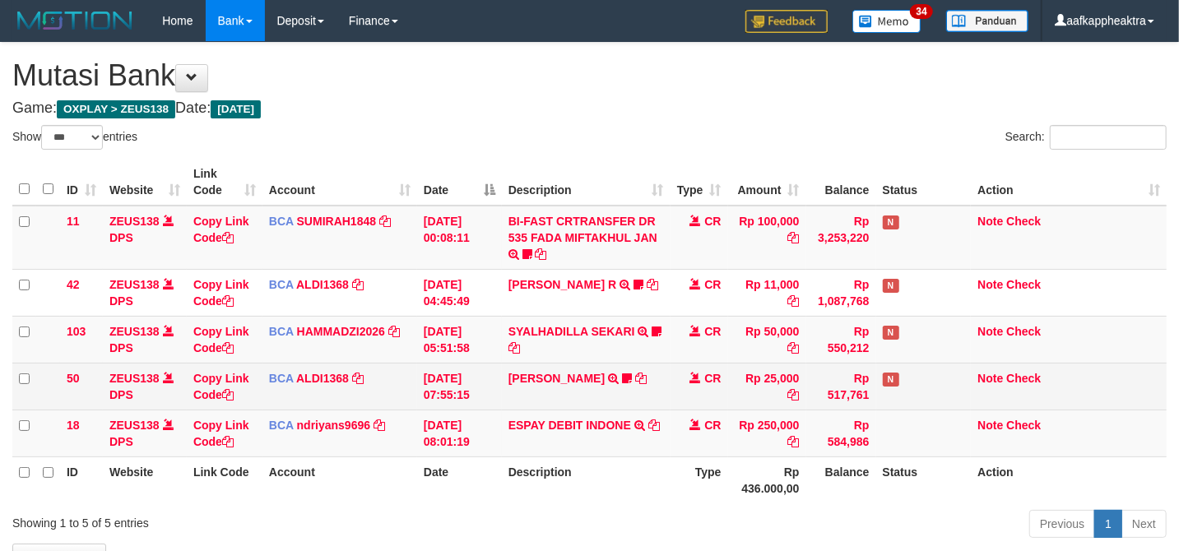
drag, startPoint x: 849, startPoint y: 402, endPoint x: 841, endPoint y: 398, distance: 9.2
click at [849, 402] on td "Rp 517,761" at bounding box center [841, 386] width 70 height 47
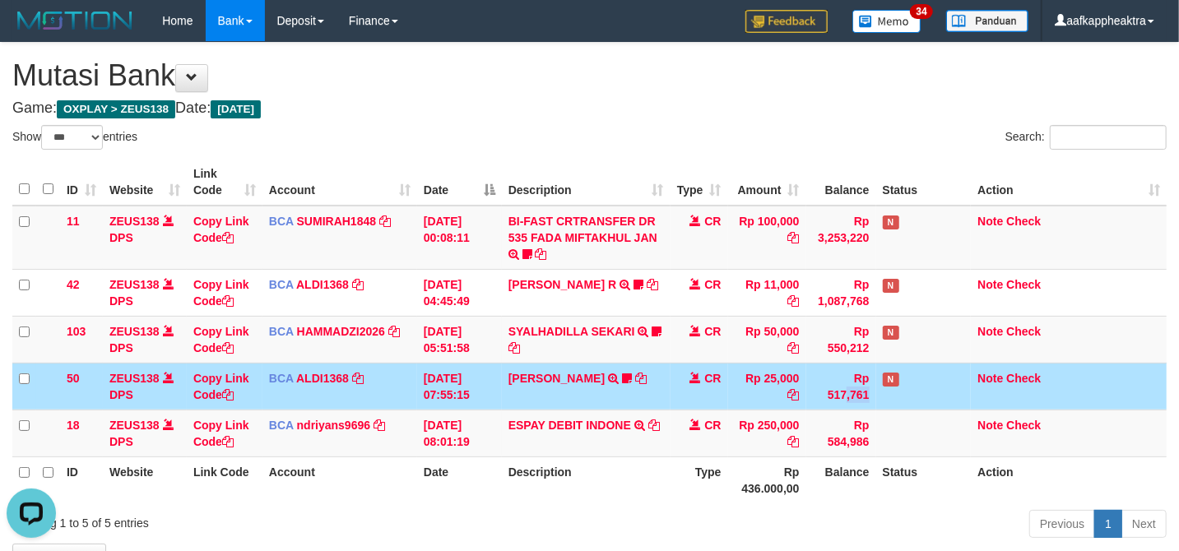
drag, startPoint x: 805, startPoint y: 380, endPoint x: 1186, endPoint y: 411, distance: 383.0
click at [803, 378] on tr "50 ZEUS138 DPS Copy Link Code BCA ALDI1368 DPS ALDI mutasi_20250831_3354 | 50 m…" at bounding box center [589, 386] width 1154 height 47
click at [458, 349] on td "31/08/2025 05:51:58" at bounding box center [459, 339] width 85 height 47
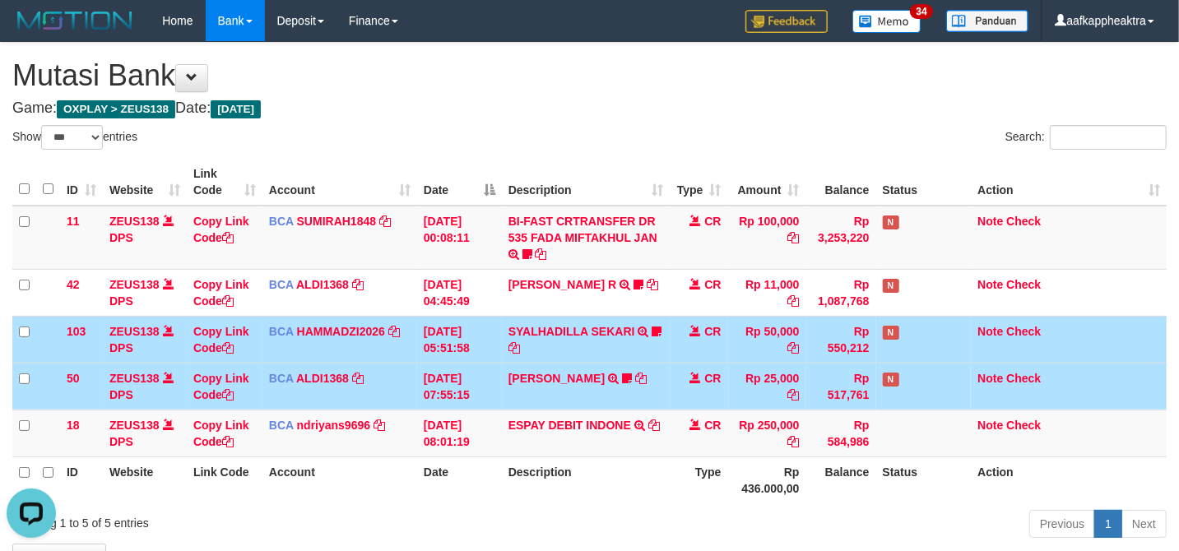
click at [441, 346] on td "31/08/2025 05:51:58" at bounding box center [459, 339] width 85 height 47
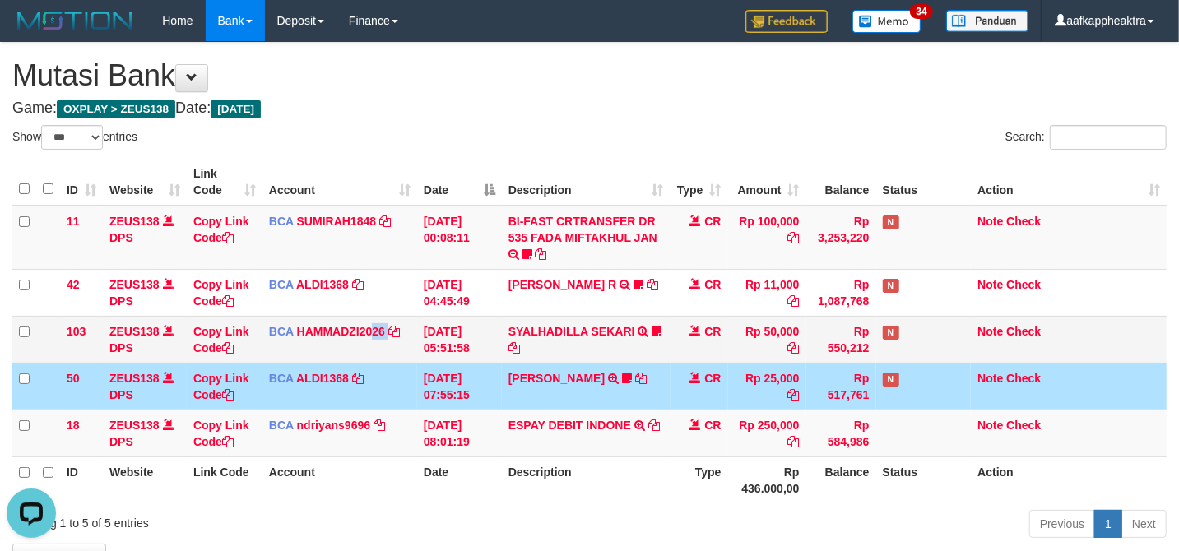
click at [367, 340] on tr "103 ZEUS138 DPS Copy Link Code BCA HAMMADZI2026 DPS MUHAMMAD ZIDAN KURNIAWAN mu…" at bounding box center [589, 339] width 1154 height 47
click at [350, 349] on td "BCA HAMMADZI2026 DPS MUHAMMAD ZIDAN KURNIAWAN mutasi_20250831_4694 | 103 mutasi…" at bounding box center [339, 339] width 155 height 47
click at [347, 347] on td "BCA HAMMADZI2026 DPS MUHAMMAD ZIDAN KURNIAWAN mutasi_20250831_4694 | 103 mutasi…" at bounding box center [339, 339] width 155 height 47
click at [355, 339] on td "BCA HAMMADZI2026 DPS MUHAMMAD ZIDAN KURNIAWAN mutasi_20250831_4694 | 103 mutasi…" at bounding box center [339, 339] width 155 height 47
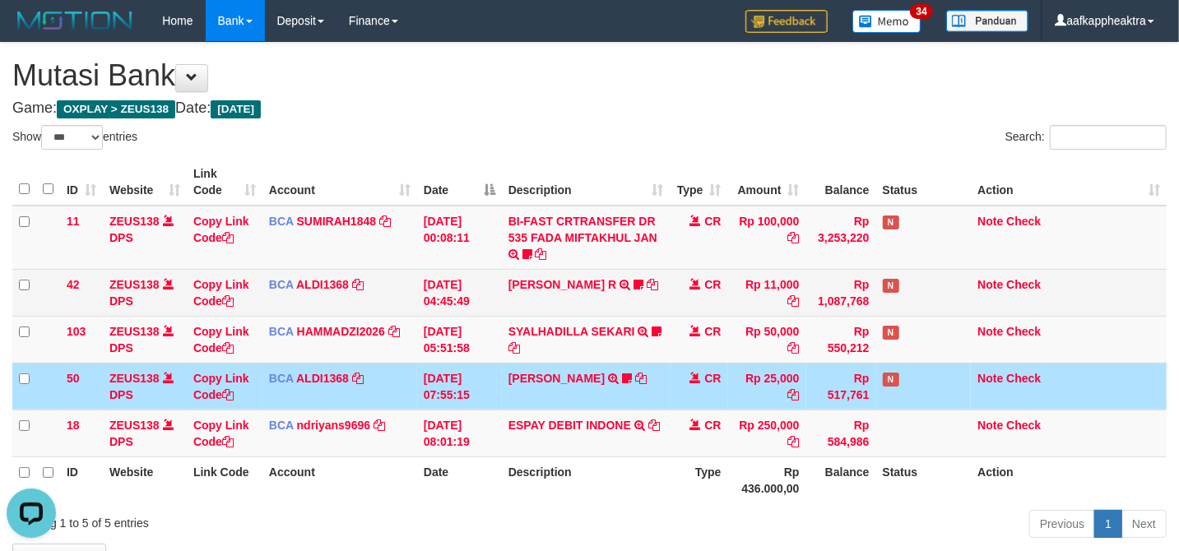
drag, startPoint x: 652, startPoint y: 313, endPoint x: 660, endPoint y: 310, distance: 8.9
click at [653, 313] on td "[PERSON_NAME] HIMAM R TRSF E-BANKING CR 3108/FTSCY/WS95051 11000.00202508315141…" at bounding box center [586, 292] width 169 height 47
click at [660, 310] on td "[PERSON_NAME] HIMAM R TRSF E-BANKING CR 3108/FTSCY/WS95051 11000.00202508315141…" at bounding box center [586, 292] width 169 height 47
drag, startPoint x: 656, startPoint y: 310, endPoint x: 643, endPoint y: 309, distance: 12.4
click at [643, 309] on td "[PERSON_NAME] HIMAM R TRSF E-BANKING CR 3108/FTSCY/WS95051 11000.00202508315141…" at bounding box center [586, 292] width 169 height 47
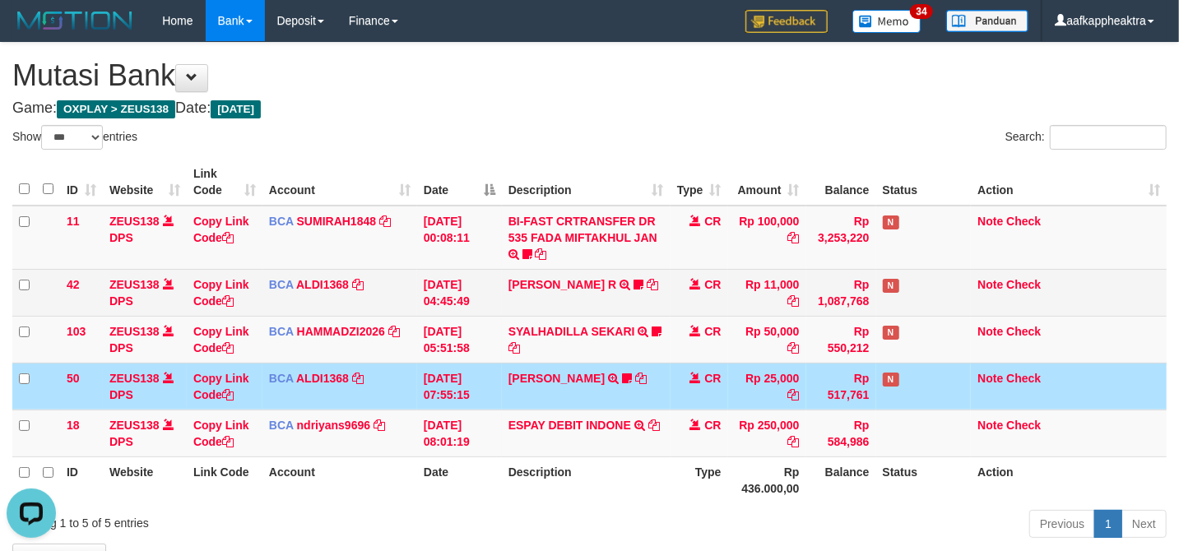
click at [728, 284] on td "Rp 11,000" at bounding box center [767, 292] width 78 height 47
click at [702, 290] on td "CR" at bounding box center [700, 292] width 58 height 47
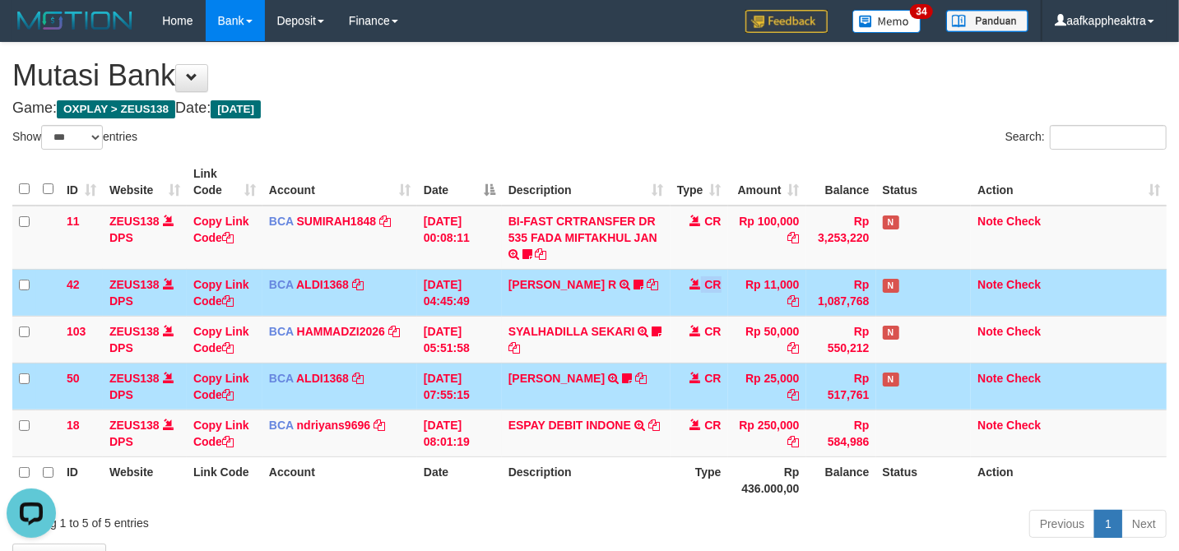
click at [714, 288] on tr "42 ZEUS138 DPS Copy Link Code BCA ALDI1368 DPS ALDI mutasi_20250831_3354 | 42 m…" at bounding box center [589, 292] width 1154 height 47
click at [715, 288] on span "CR" at bounding box center [712, 284] width 16 height 13
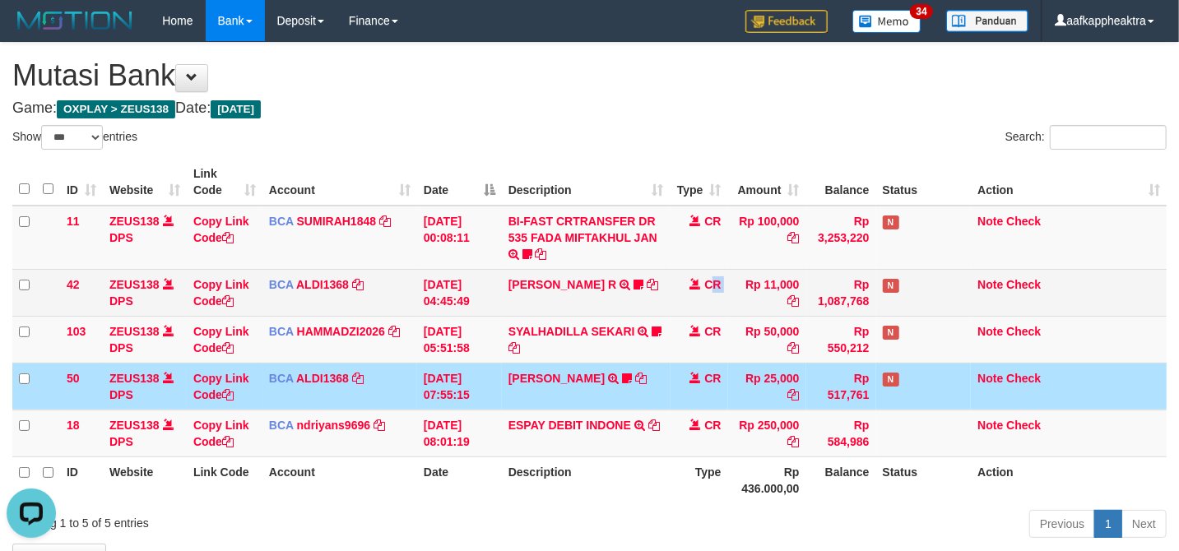
click at [715, 288] on span "CR" at bounding box center [712, 284] width 16 height 13
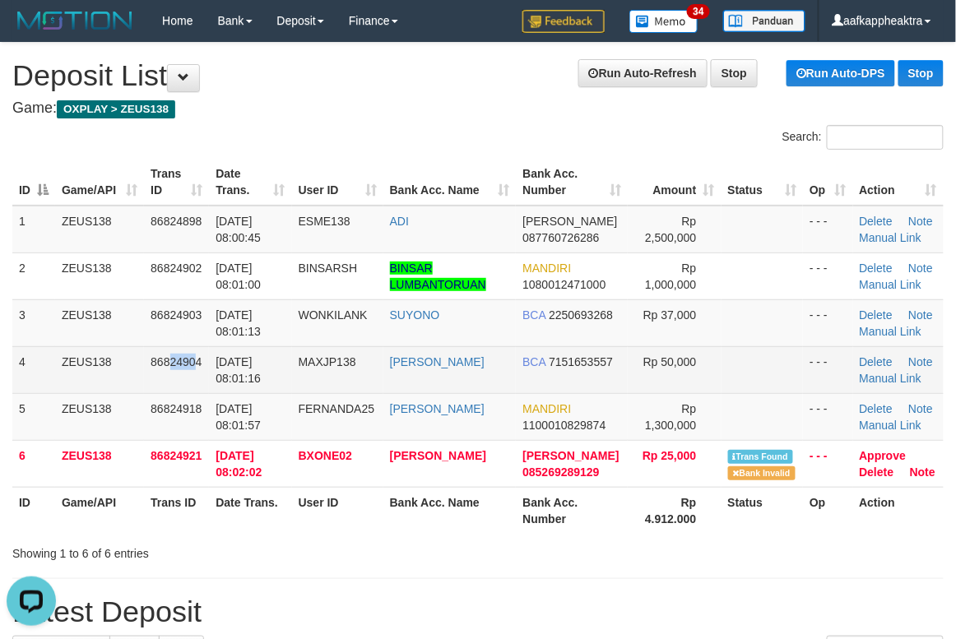
click at [193, 367] on span "86824904" at bounding box center [176, 361] width 51 height 13
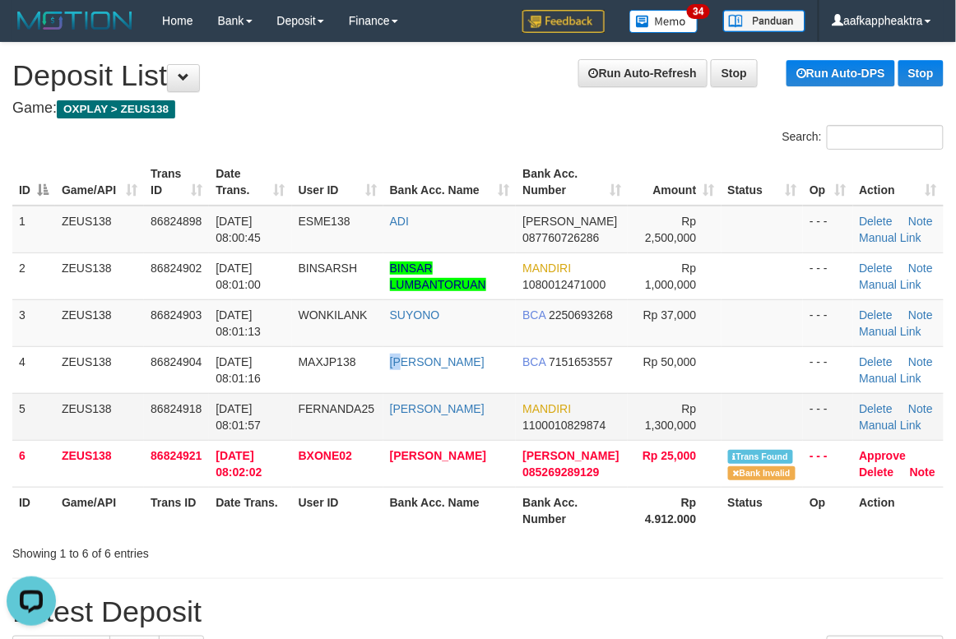
drag, startPoint x: 406, startPoint y: 392, endPoint x: 379, endPoint y: 403, distance: 29.2
click at [398, 402] on tbody "1 ZEUS138 86824898 [DATE] 08:00:45 ESME138 ADI [PERSON_NAME] 087760726286 Rp 2,…" at bounding box center [477, 347] width 931 height 282
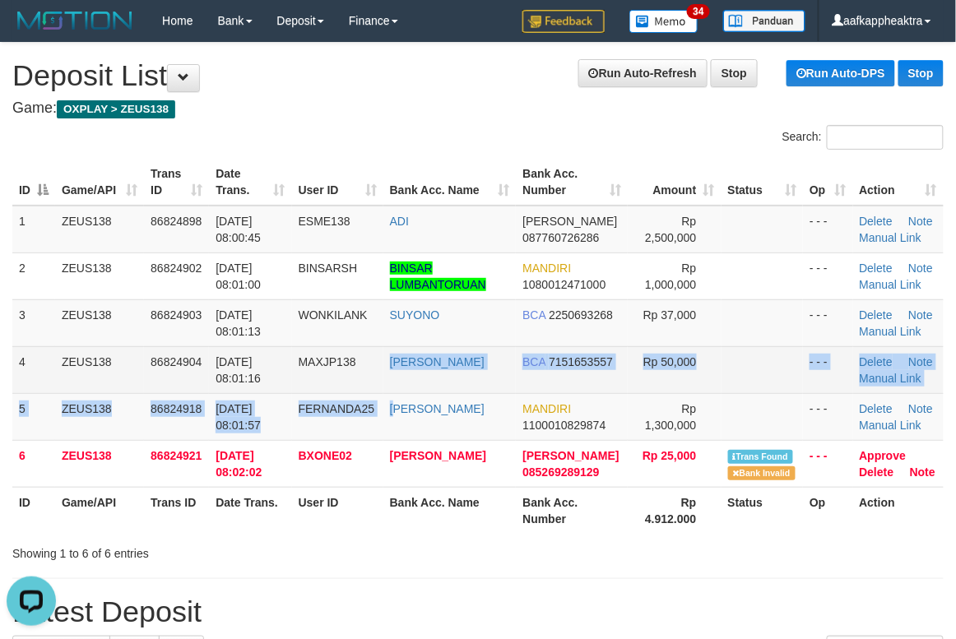
click at [311, 364] on td "MAXJP138" at bounding box center [337, 369] width 91 height 47
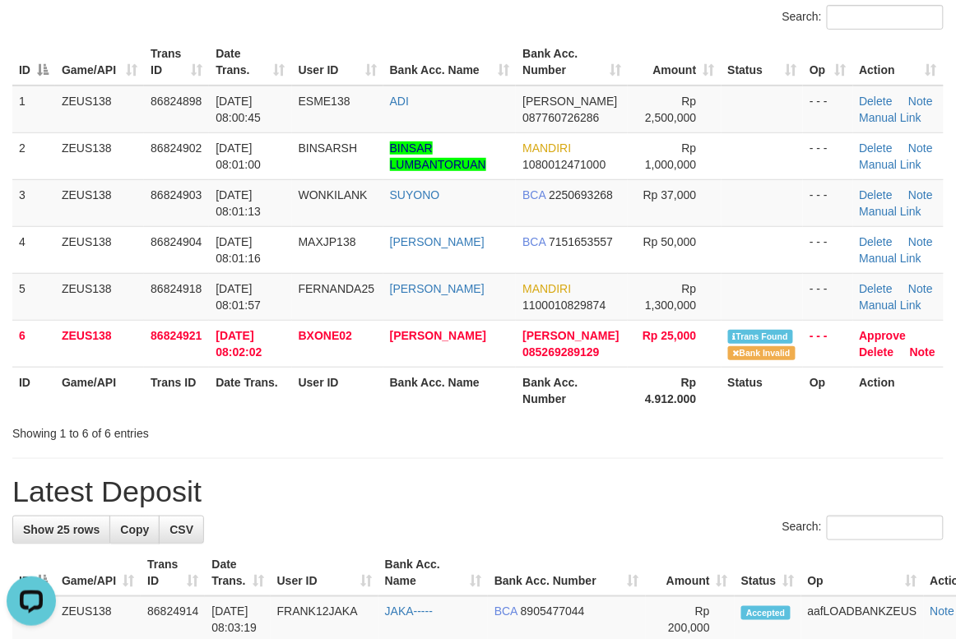
scroll to position [329, 0]
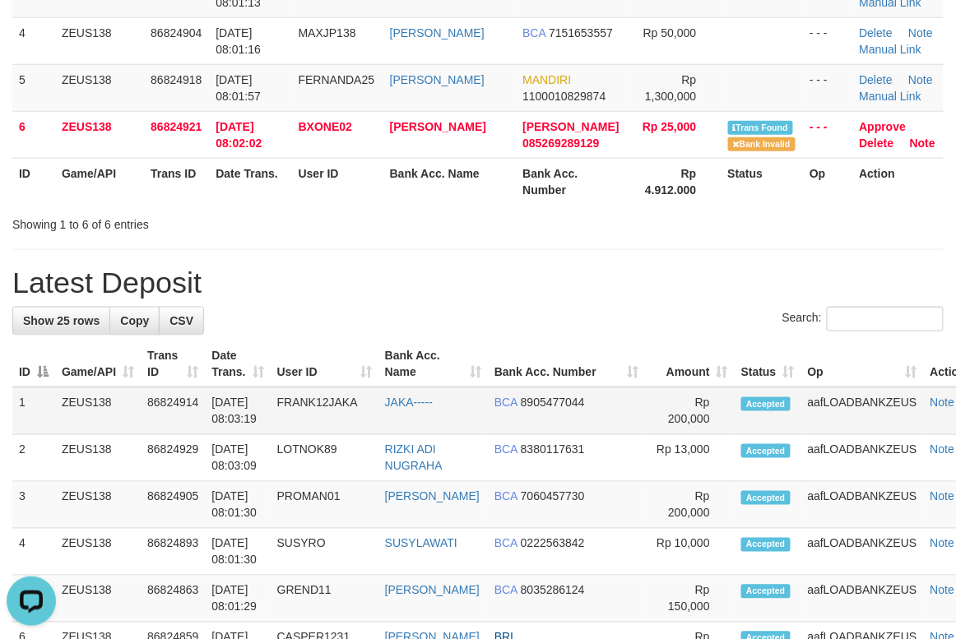
click at [207, 426] on td "31/08/2025 08:03:19" at bounding box center [237, 412] width 65 height 48
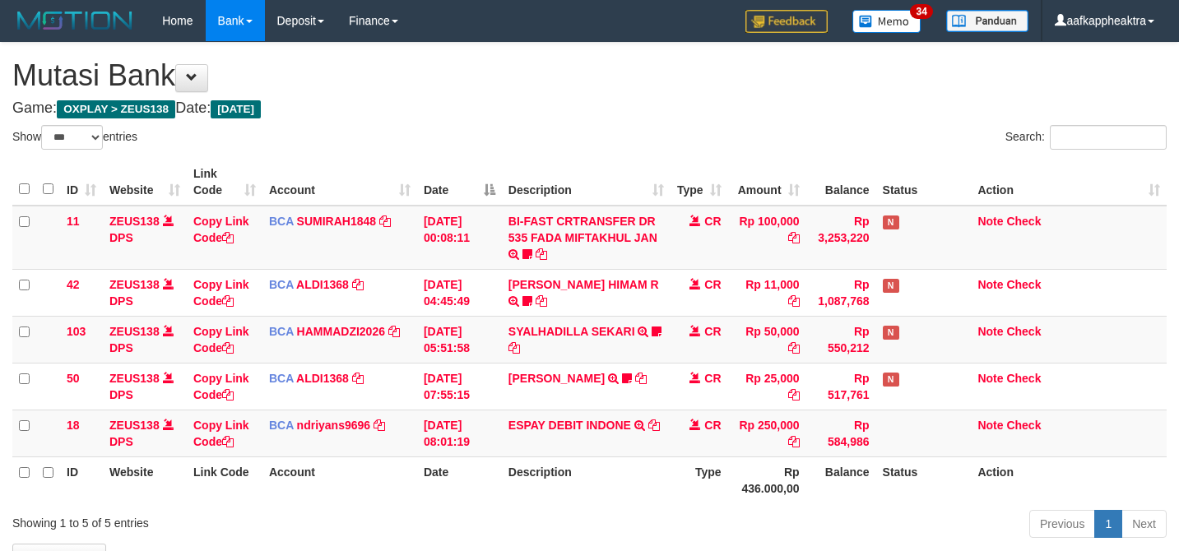
select select "***"
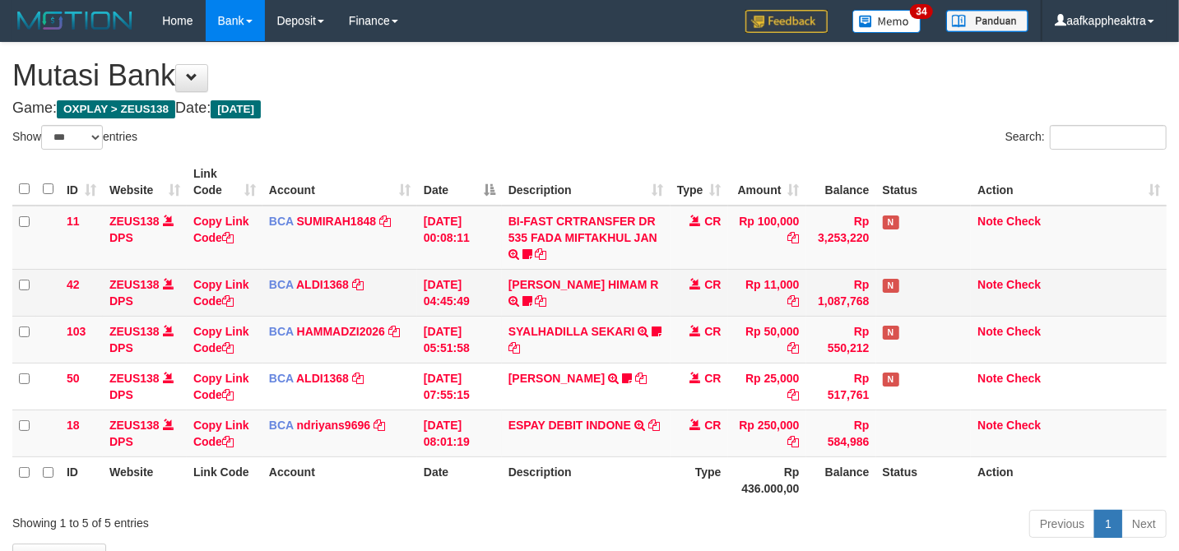
drag, startPoint x: 724, startPoint y: 287, endPoint x: 699, endPoint y: 287, distance: 24.7
click at [715, 288] on td "CR" at bounding box center [700, 292] width 58 height 47
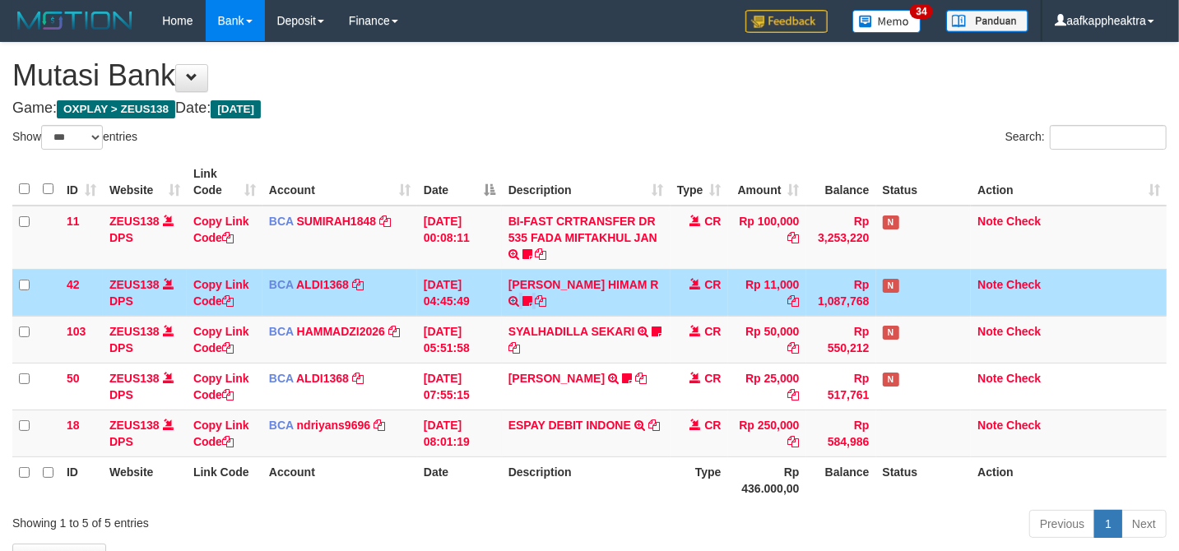
click at [603, 296] on tr "42 ZEUS138 DPS Copy Link Code BCA ALDI1368 DPS ALDI mutasi_20250831_3354 | 42 m…" at bounding box center [589, 292] width 1154 height 47
click at [597, 293] on td "[PERSON_NAME] HIMAM R TRSF E-BANKING CR 3108/FTSCY/WS95051 11000.00202508315141…" at bounding box center [586, 292] width 169 height 47
click at [519, 295] on icon at bounding box center [513, 301] width 11 height 12
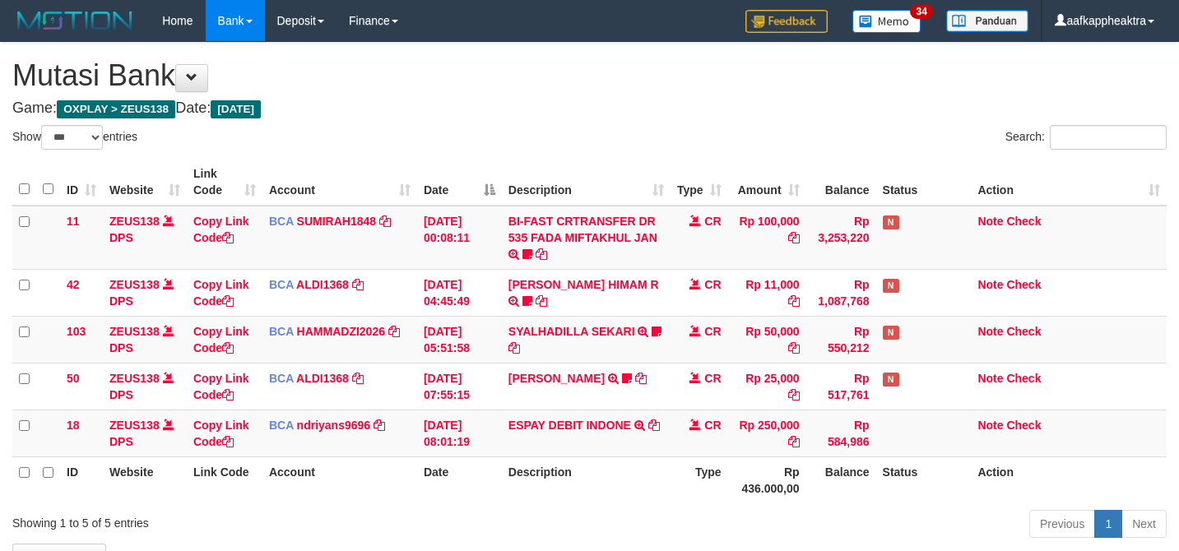
select select "***"
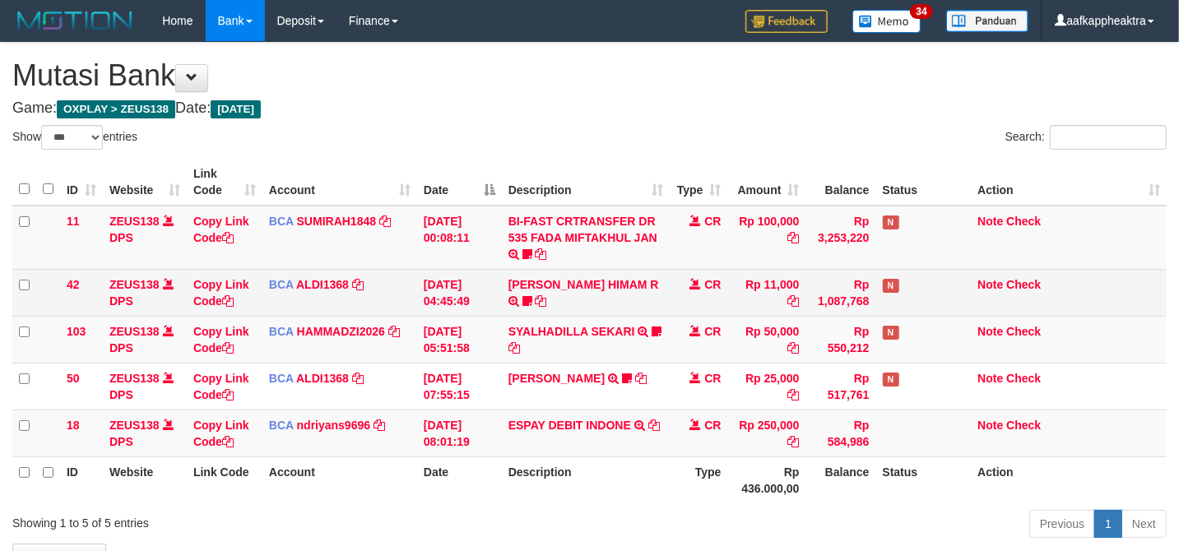
click at [587, 304] on td "[PERSON_NAME] HIMAM R TRSF E-BANKING CR 3108/FTSCY/WS95051 11000.00202508315141…" at bounding box center [586, 292] width 169 height 47
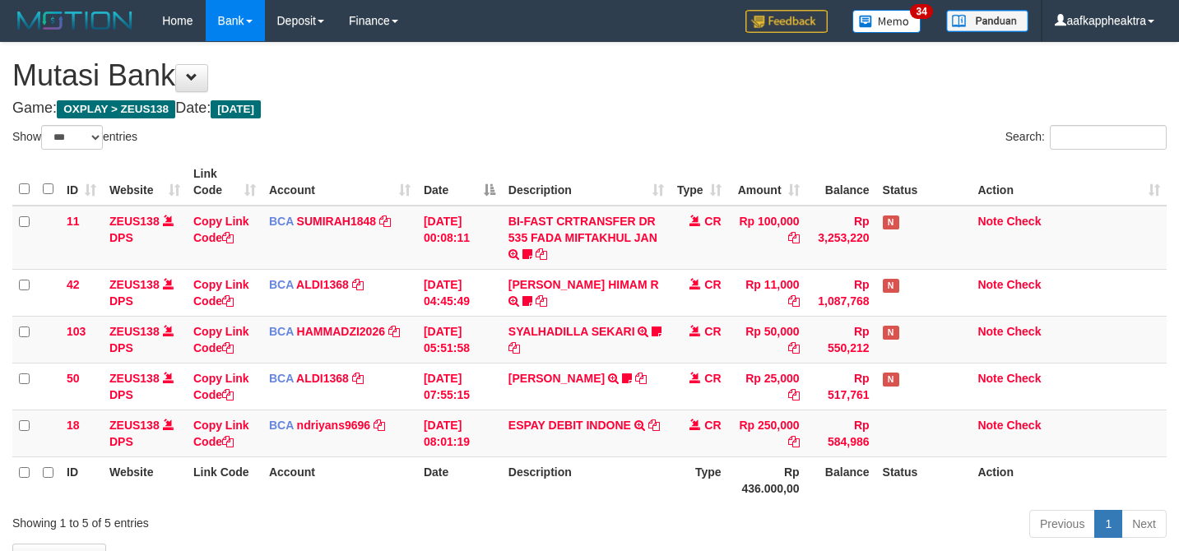
select select "***"
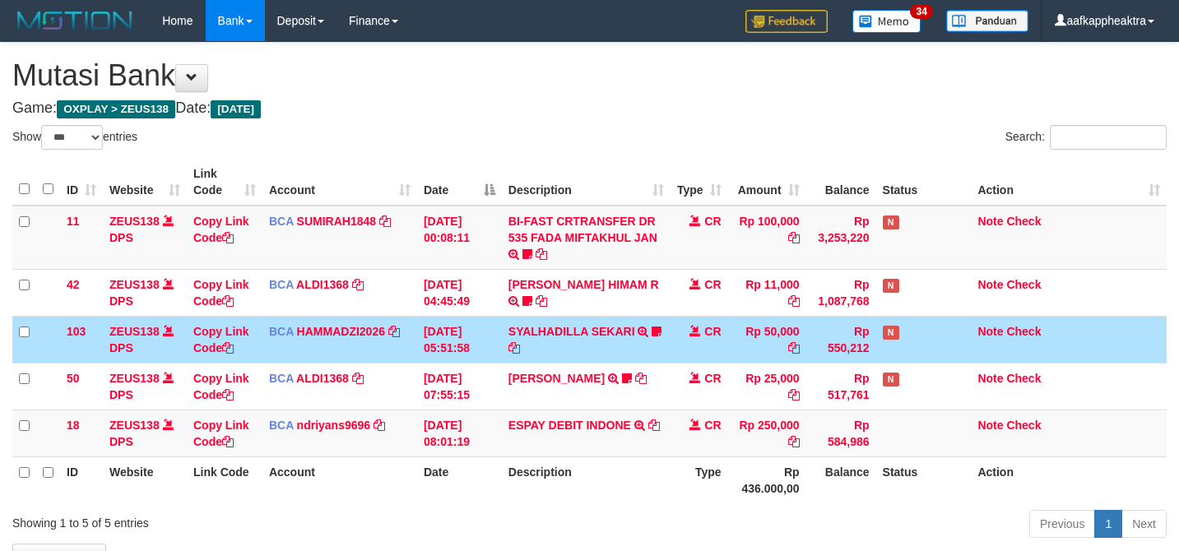
select select "***"
click at [494, 319] on td "[DATE] 05:51:58" at bounding box center [459, 339] width 85 height 47
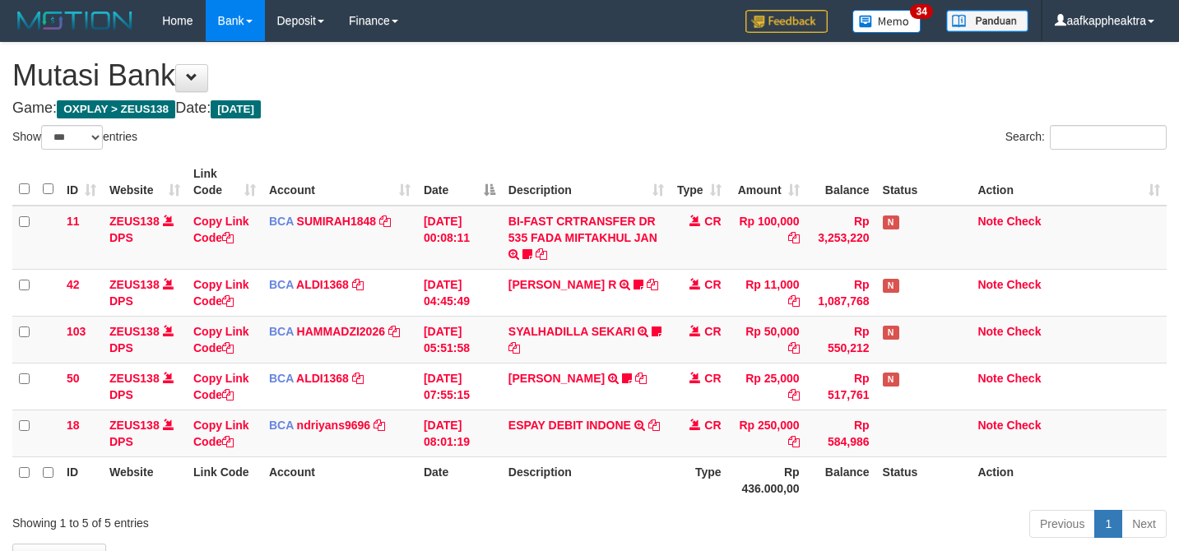
select select "***"
drag, startPoint x: 702, startPoint y: 426, endPoint x: 672, endPoint y: 429, distance: 29.7
click at [680, 429] on td "CR" at bounding box center [700, 433] width 58 height 47
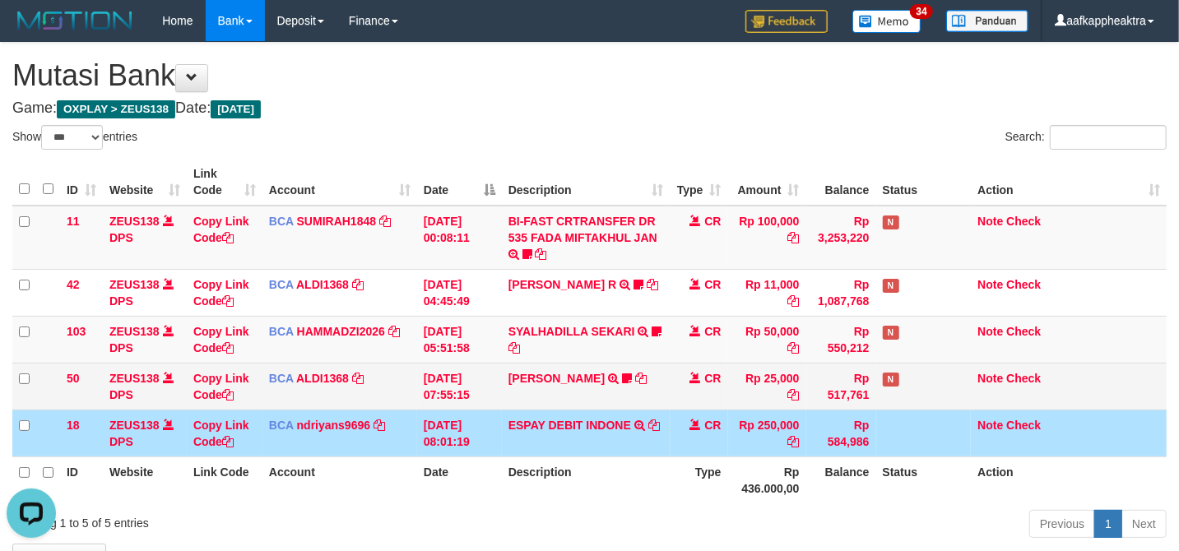
click at [611, 405] on tbody "11 ZEUS138 DPS Copy Link Code BCA SUMIRAH1848 DPS SUMIRAH mutasi_20250831_4156 …" at bounding box center [589, 332] width 1154 height 252
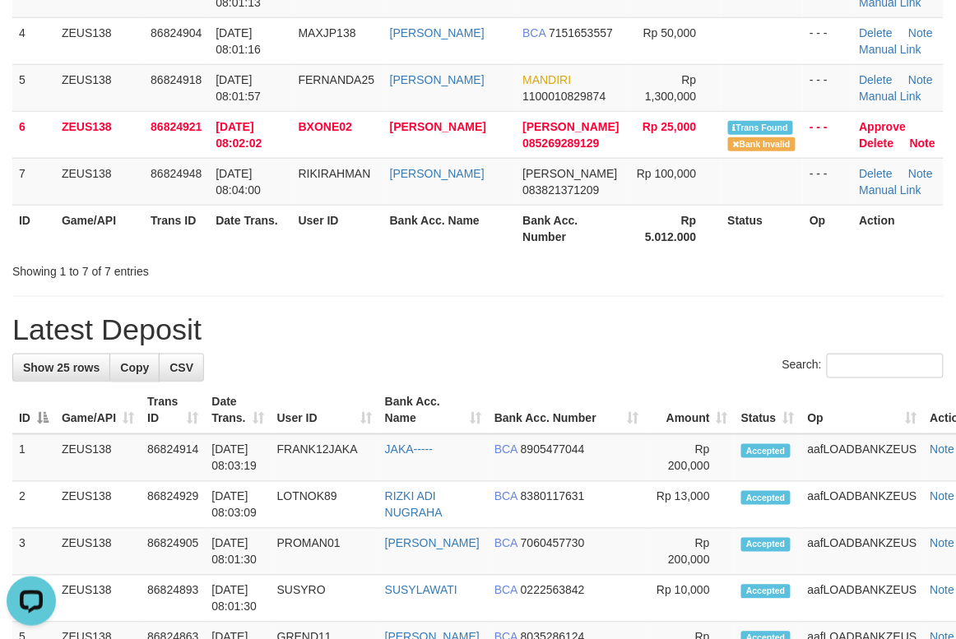
drag, startPoint x: 388, startPoint y: 370, endPoint x: 10, endPoint y: 399, distance: 379.6
click at [365, 375] on div "Search:" at bounding box center [477, 368] width 931 height 29
drag, startPoint x: 189, startPoint y: 392, endPoint x: 7, endPoint y: 413, distance: 183.1
click at [181, 397] on th "Trans ID" at bounding box center [173, 411] width 64 height 47
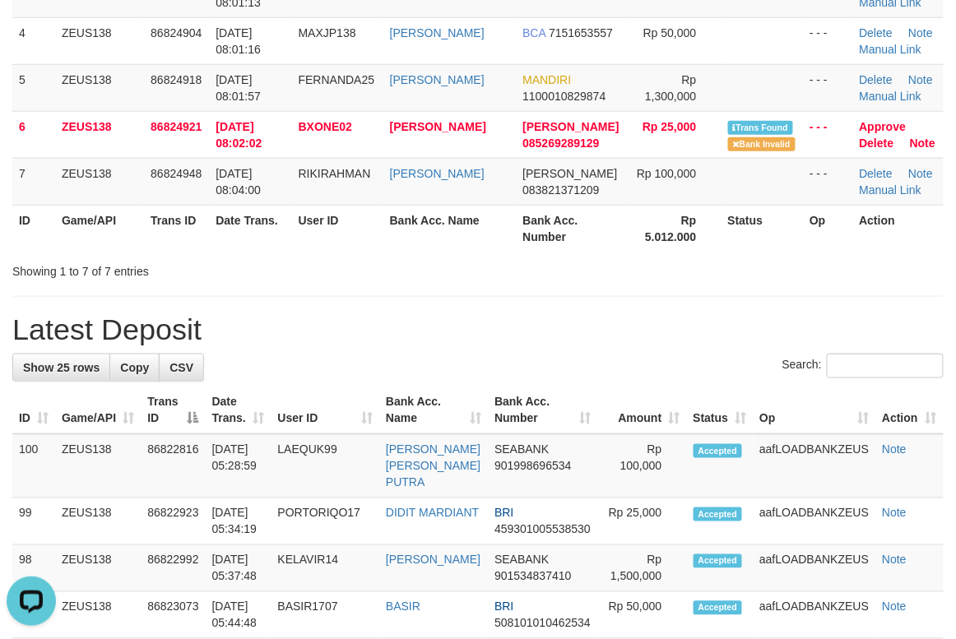
drag, startPoint x: 260, startPoint y: 412, endPoint x: 4, endPoint y: 455, distance: 259.4
click at [248, 429] on th "Date Trans." at bounding box center [239, 411] width 66 height 47
drag, startPoint x: 281, startPoint y: 382, endPoint x: 5, endPoint y: 408, distance: 276.9
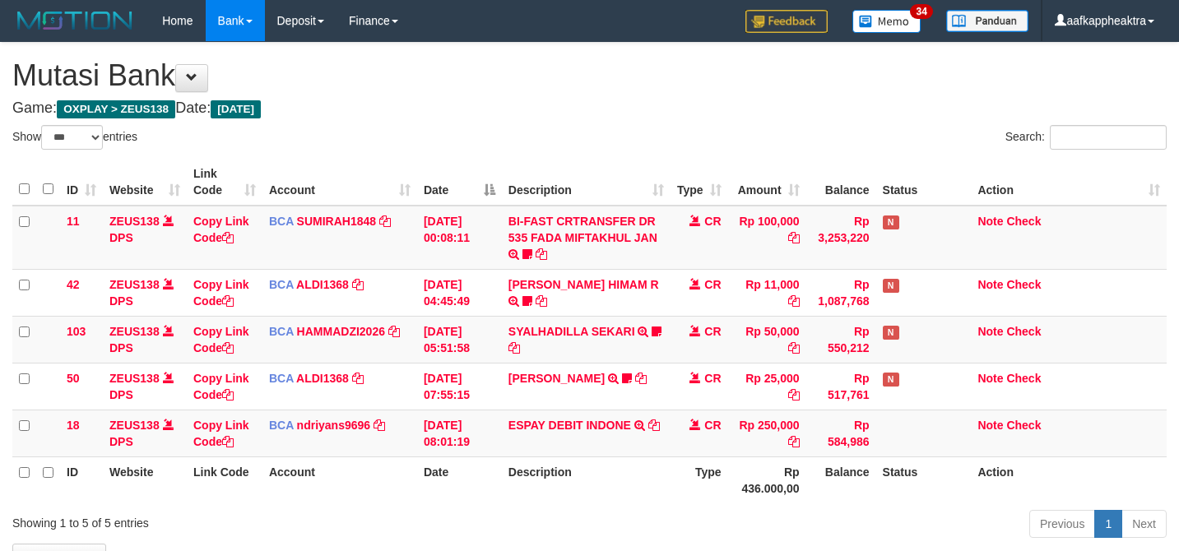
select select "***"
click at [245, 343] on td "Copy Link Code" at bounding box center [225, 339] width 76 height 47
drag, startPoint x: 245, startPoint y: 343, endPoint x: 286, endPoint y: 343, distance: 41.1
click at [247, 343] on td "Copy Link Code" at bounding box center [225, 339] width 76 height 47
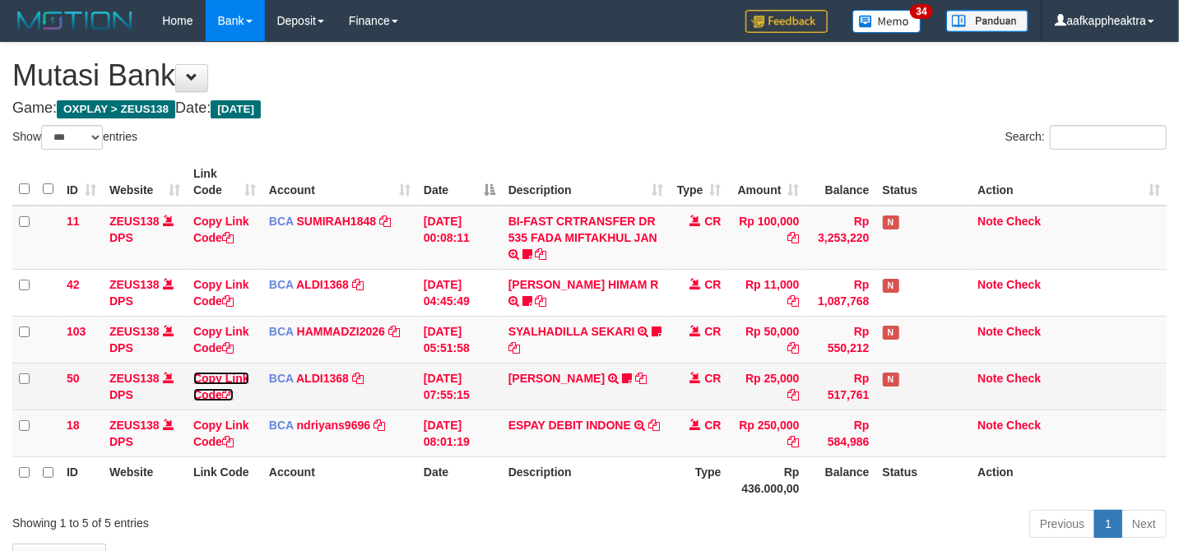
click at [222, 379] on link "Copy Link Code" at bounding box center [221, 387] width 56 height 30
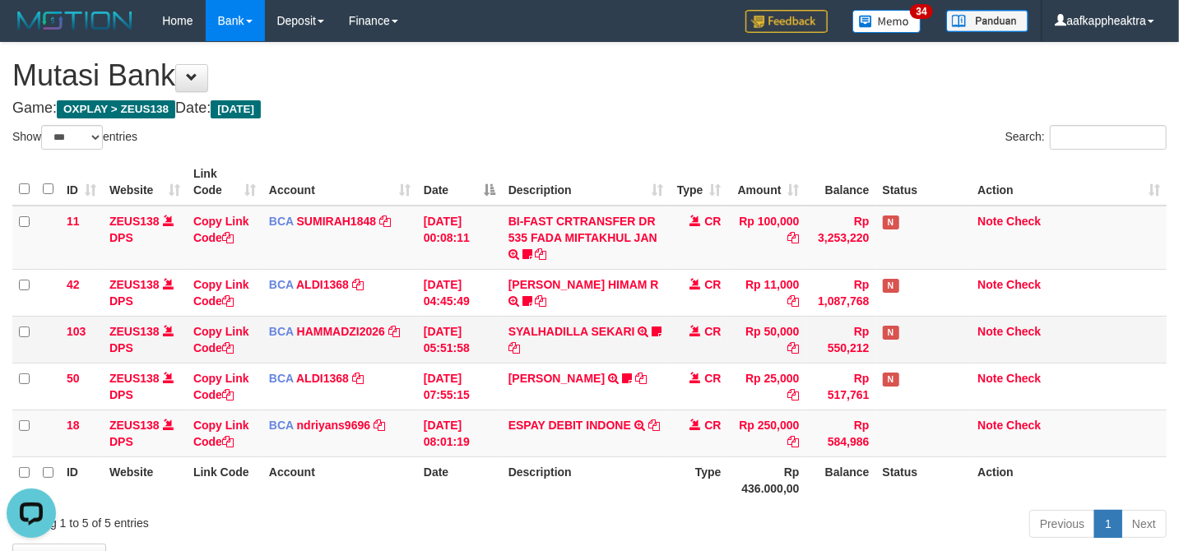
click at [452, 354] on td "31/08/2025 05:51:58" at bounding box center [459, 339] width 85 height 47
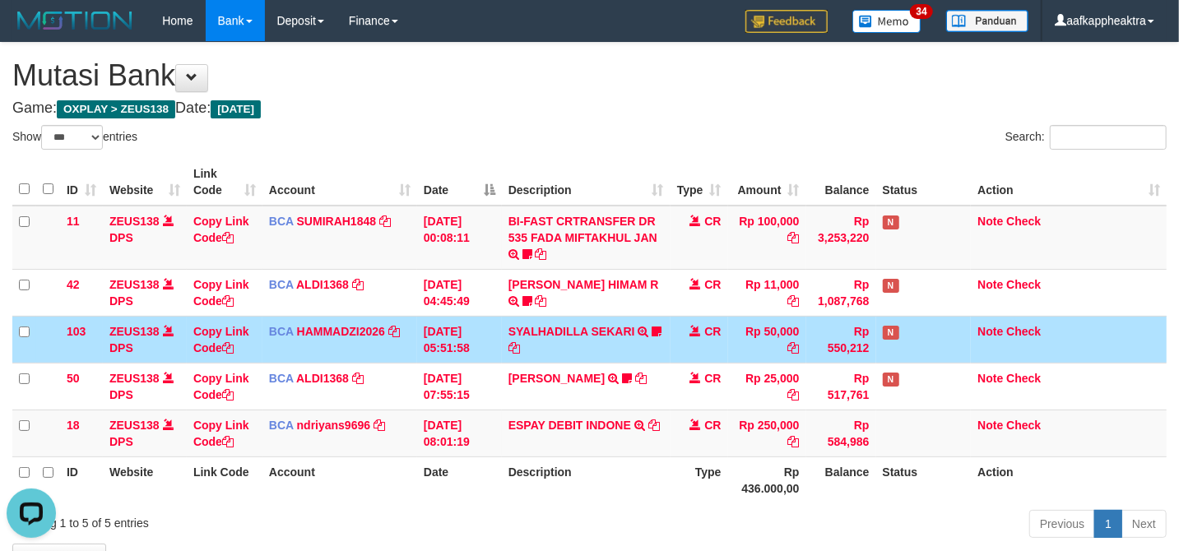
drag, startPoint x: 454, startPoint y: 357, endPoint x: 1180, endPoint y: 373, distance: 725.9
click at [456, 357] on td "31/08/2025 05:51:58" at bounding box center [459, 339] width 85 height 47
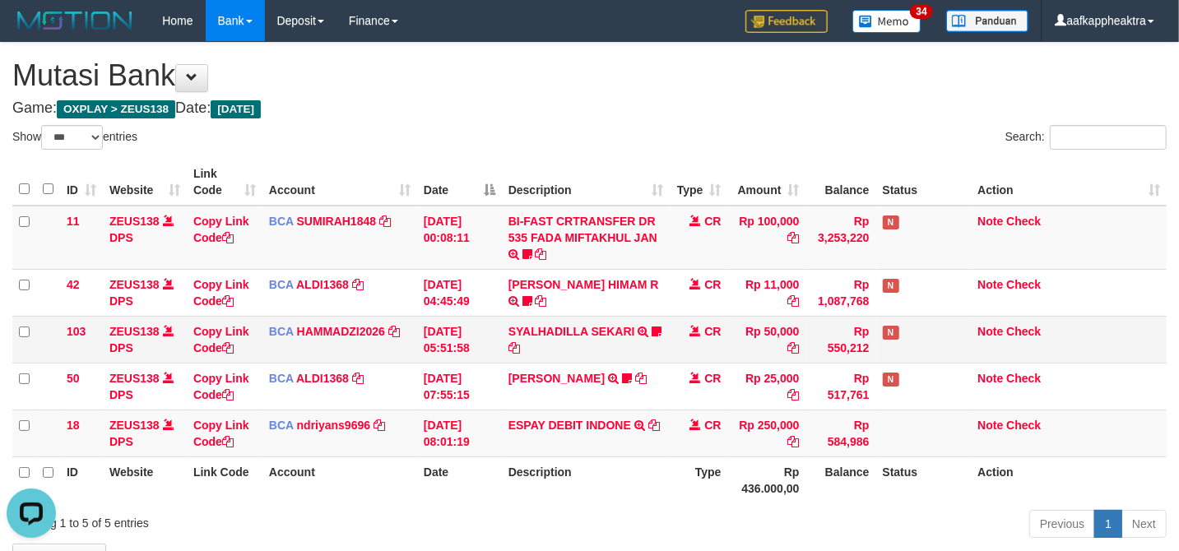
click at [366, 360] on td "BCA HAMMADZI2026 DPS MUHAMMAD ZIDAN KURNIAWAN mutasi_20250831_4694 | 103 mutasi…" at bounding box center [339, 339] width 155 height 47
click at [397, 357] on td "BCA HAMMADZI2026 DPS MUHAMMAD ZIDAN KURNIAWAN mutasi_20250831_4694 | 103 mutasi…" at bounding box center [339, 339] width 155 height 47
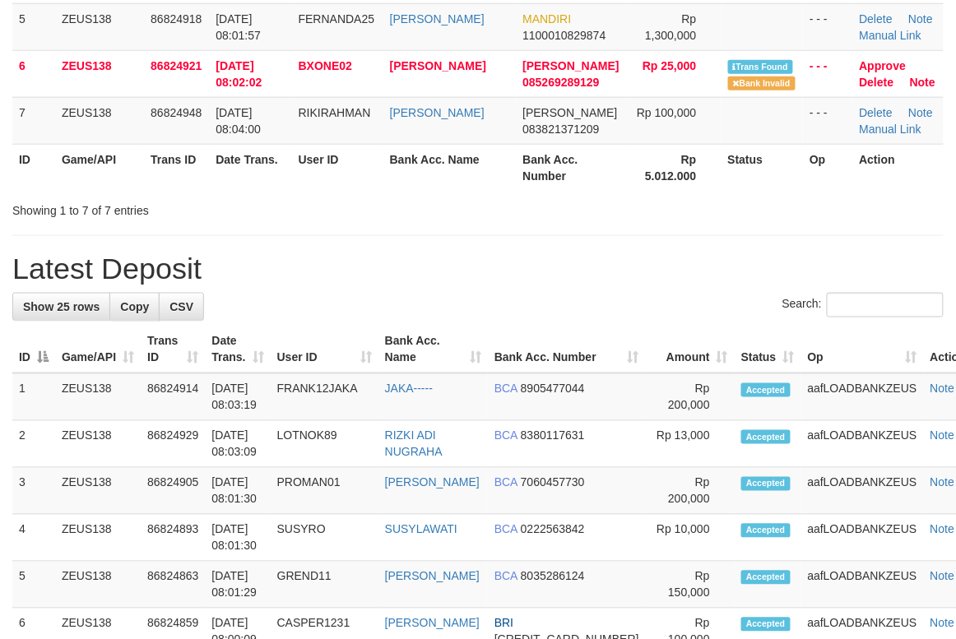
scroll to position [329, 0]
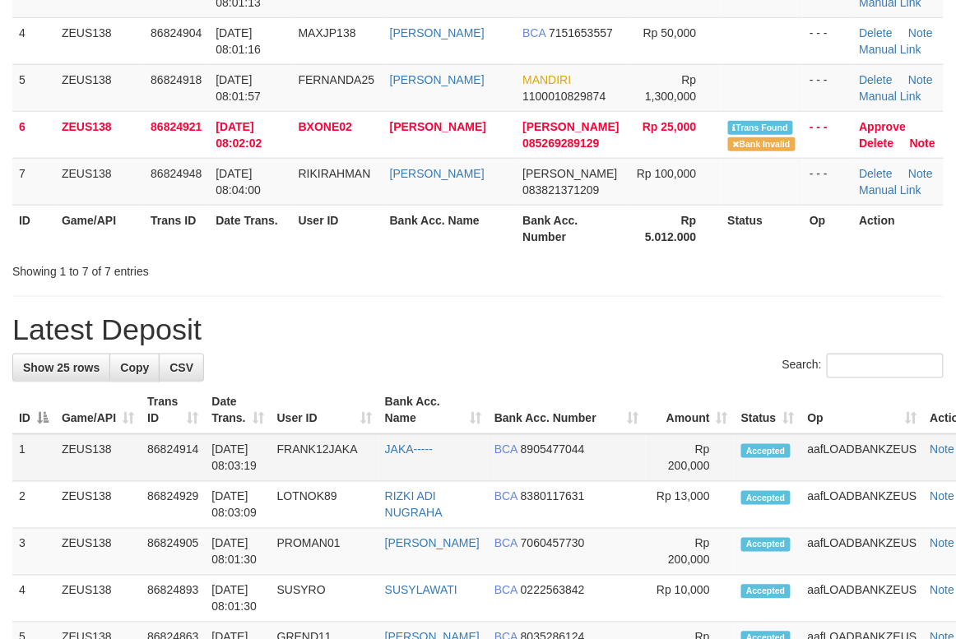
drag, startPoint x: 747, startPoint y: 439, endPoint x: 613, endPoint y: 448, distance: 134.5
click at [745, 439] on td "Accepted" at bounding box center [768, 458] width 67 height 48
drag, startPoint x: 462, startPoint y: 412, endPoint x: 452, endPoint y: 418, distance: 11.4
click at [455, 416] on th "Bank Acc. Name" at bounding box center [432, 411] width 109 height 47
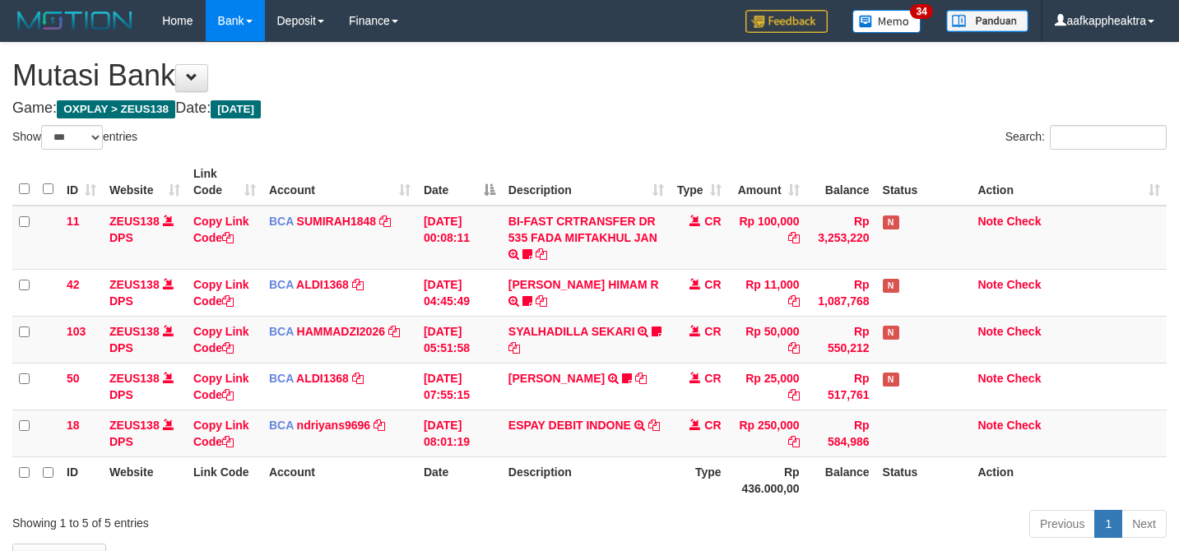
select select "***"
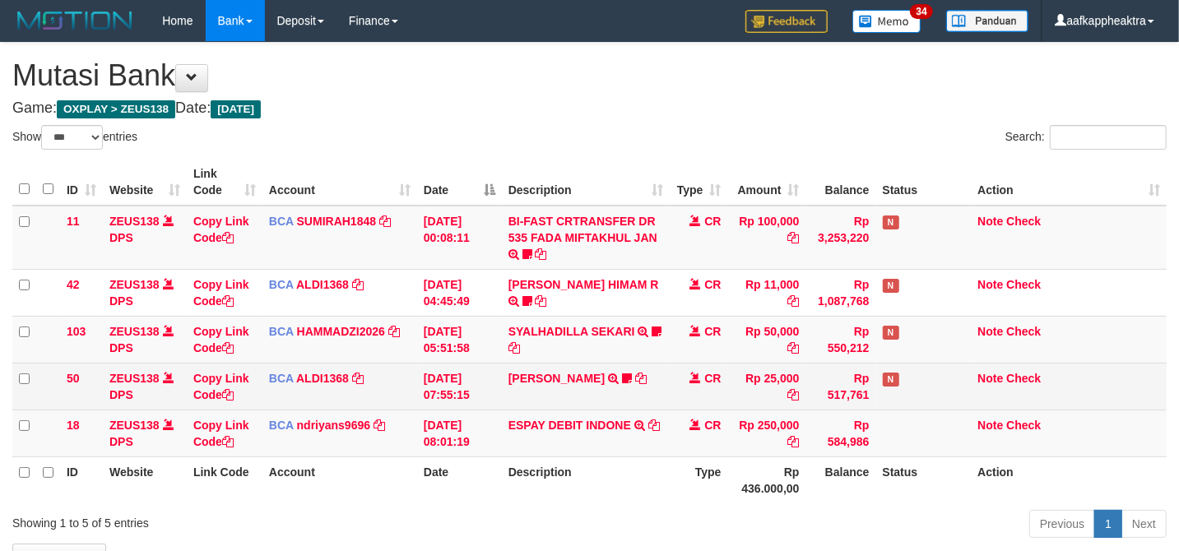
click at [445, 363] on td "[DATE] 07:55:15" at bounding box center [459, 386] width 85 height 47
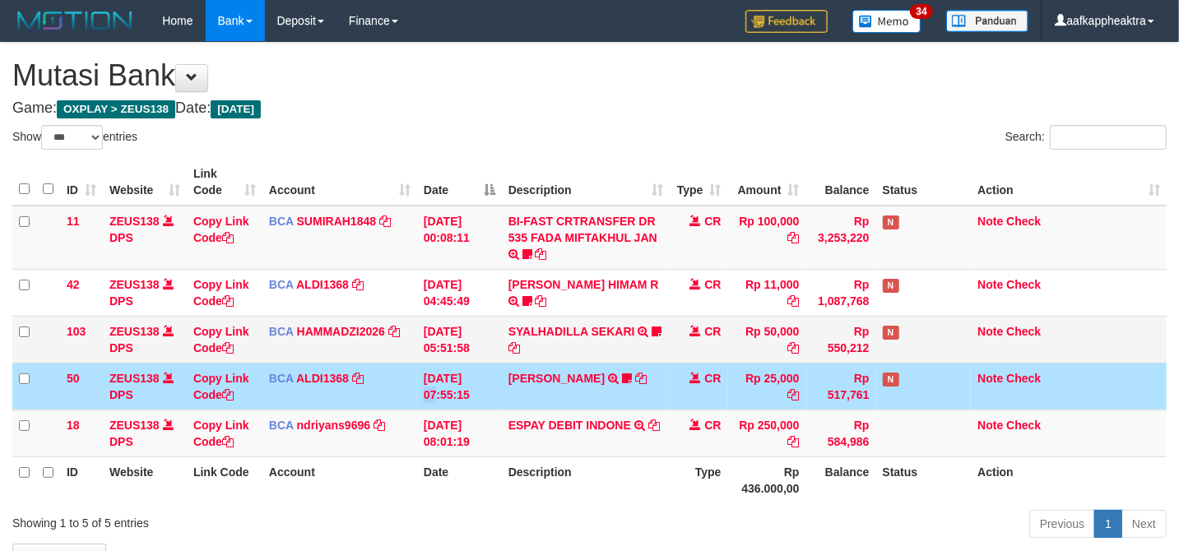
click at [426, 363] on td "[DATE] 07:55:15" at bounding box center [459, 386] width 85 height 47
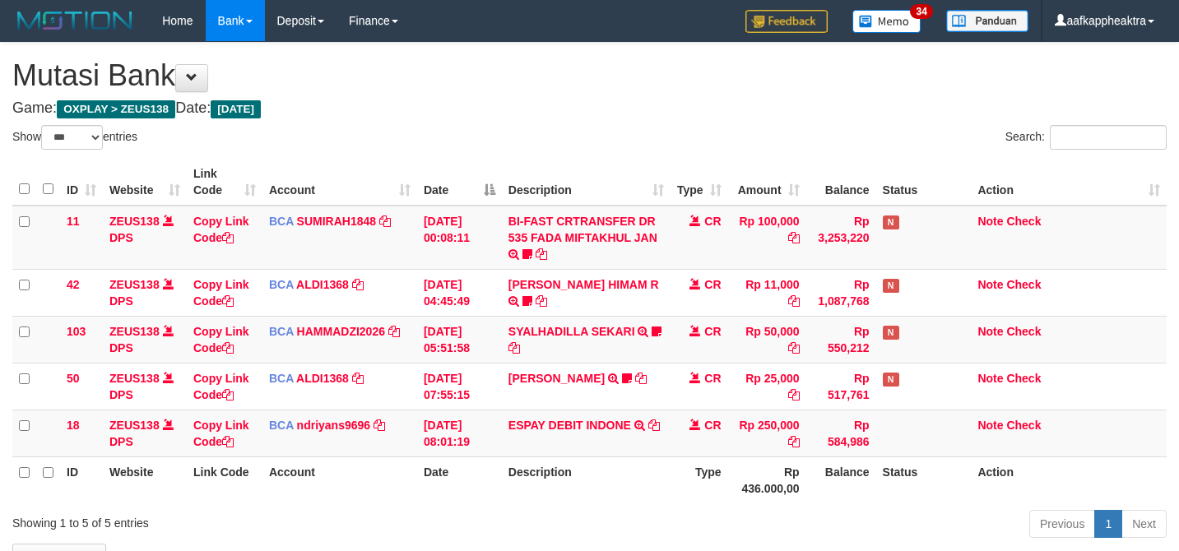
select select "***"
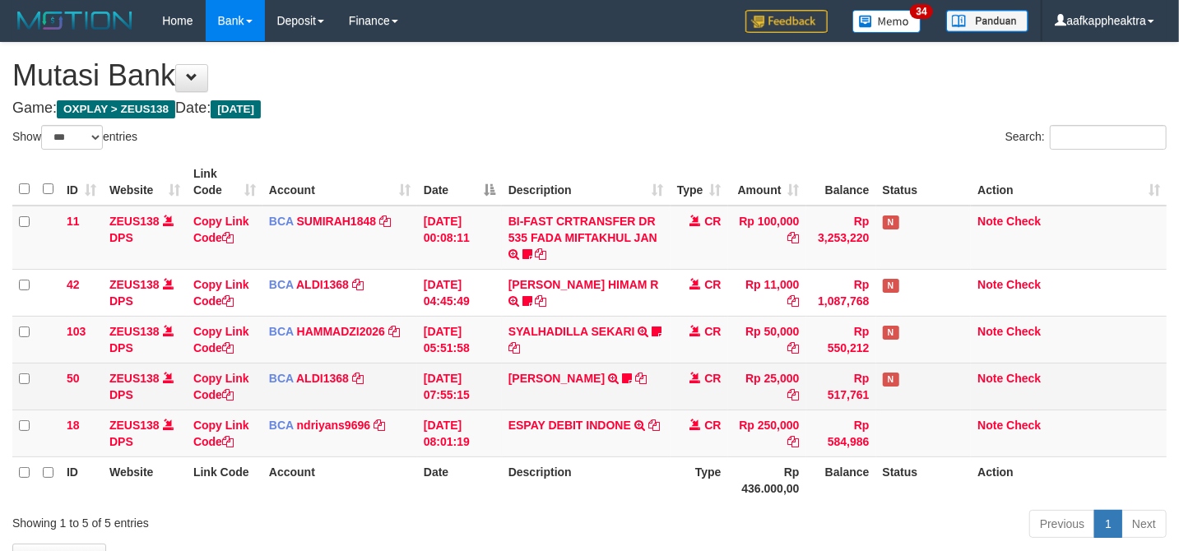
click at [683, 383] on td "CR" at bounding box center [700, 386] width 58 height 47
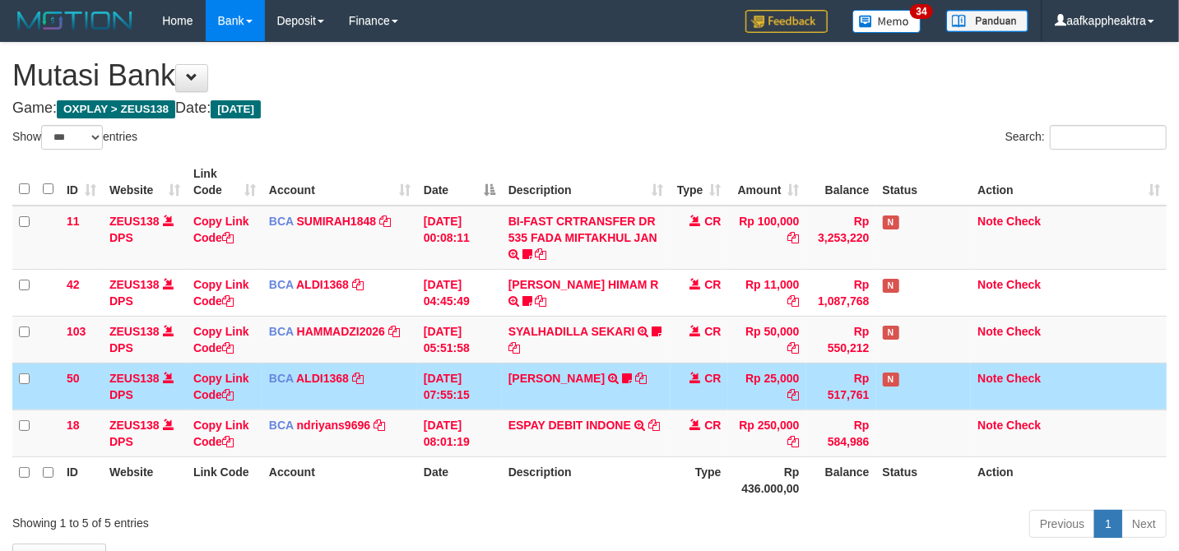
click at [600, 366] on td "MUJI IDHAM TRSF E-BANKING CR 3108/FTSCY/WS95051 25000.002025083187640489 TRFDN-…" at bounding box center [586, 386] width 169 height 47
click at [601, 366] on td "MUJI IDHAM TRSF E-BANKING CR 3108/FTSCY/WS95051 25000.002025083187640489 TRFDN-…" at bounding box center [586, 386] width 169 height 47
click at [610, 364] on td "MUJI IDHAM TRSF E-BANKING CR 3108/FTSCY/WS95051 25000.002025083187640489 TRFDN-…" at bounding box center [586, 386] width 169 height 47
click at [620, 360] on td "SYALHADILLA SEKARI TRSF E-BANKING CR 08/31 ZAP41 SYALHADILLA SEKARI youreyes" at bounding box center [586, 339] width 169 height 47
click at [557, 369] on td "MUJI IDHAM TRSF E-BANKING CR 3108/FTSCY/WS95051 25000.002025083187640489 TRFDN-…" at bounding box center [586, 386] width 169 height 47
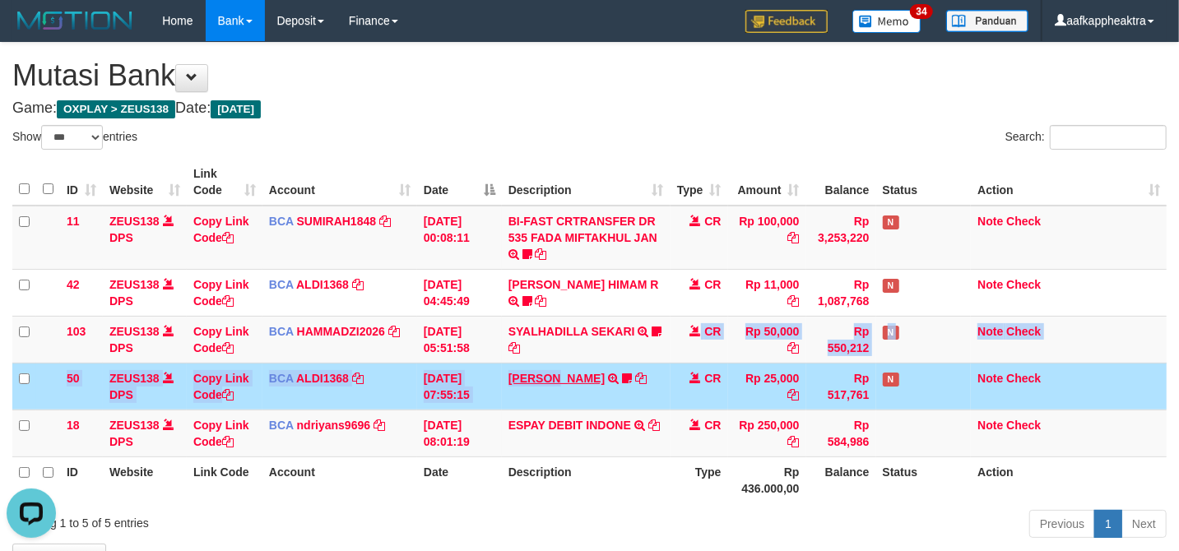
drag, startPoint x: 548, startPoint y: 369, endPoint x: 512, endPoint y: 375, distance: 36.7
click at [504, 377] on tbody "11 ZEUS138 DPS Copy Link Code BCA SUMIRAH1848 DPS SUMIRAH mutasi_20250831_4156 …" at bounding box center [589, 332] width 1154 height 252
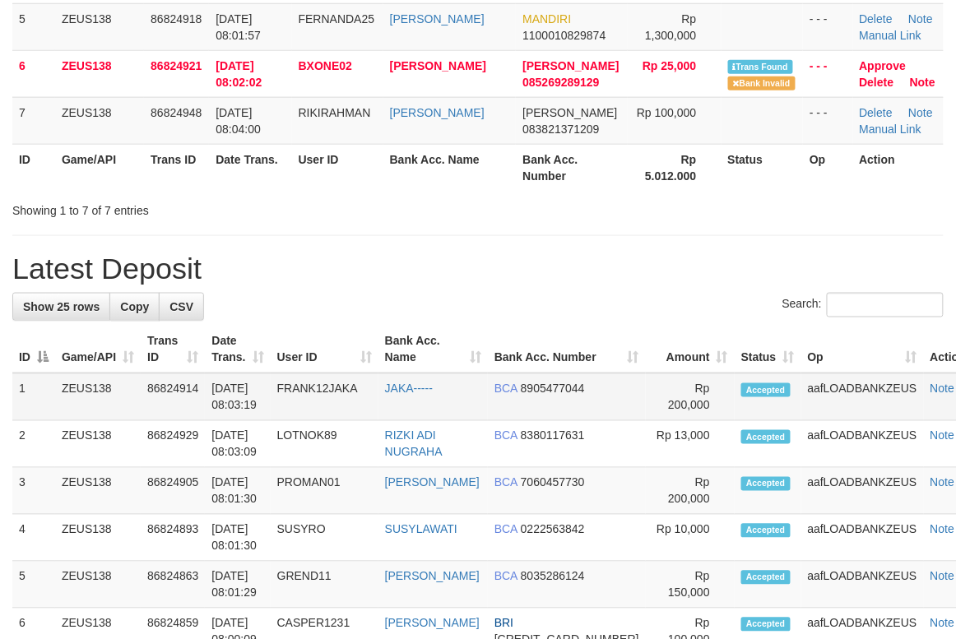
drag, startPoint x: 488, startPoint y: 383, endPoint x: 93, endPoint y: 415, distance: 396.2
click at [482, 383] on td "JAKA-----" at bounding box center [432, 398] width 109 height 48
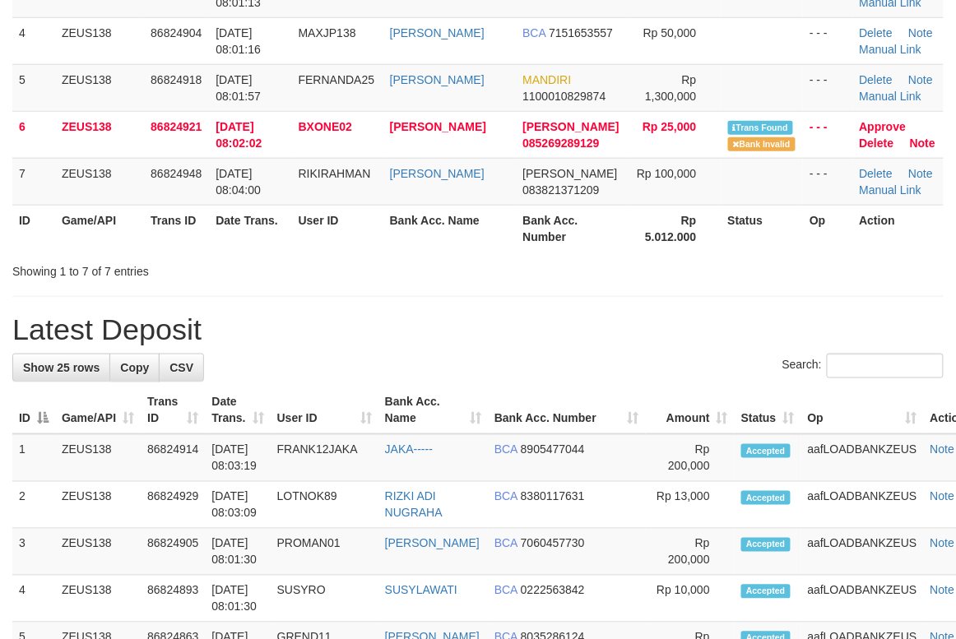
click at [396, 344] on h1 "Latest Deposit" at bounding box center [477, 329] width 931 height 33
drag, startPoint x: 396, startPoint y: 344, endPoint x: 117, endPoint y: 334, distance: 279.1
click at [142, 321] on h1 "Latest Deposit" at bounding box center [477, 329] width 931 height 33
drag, startPoint x: 399, startPoint y: 331, endPoint x: 359, endPoint y: 340, distance: 41.3
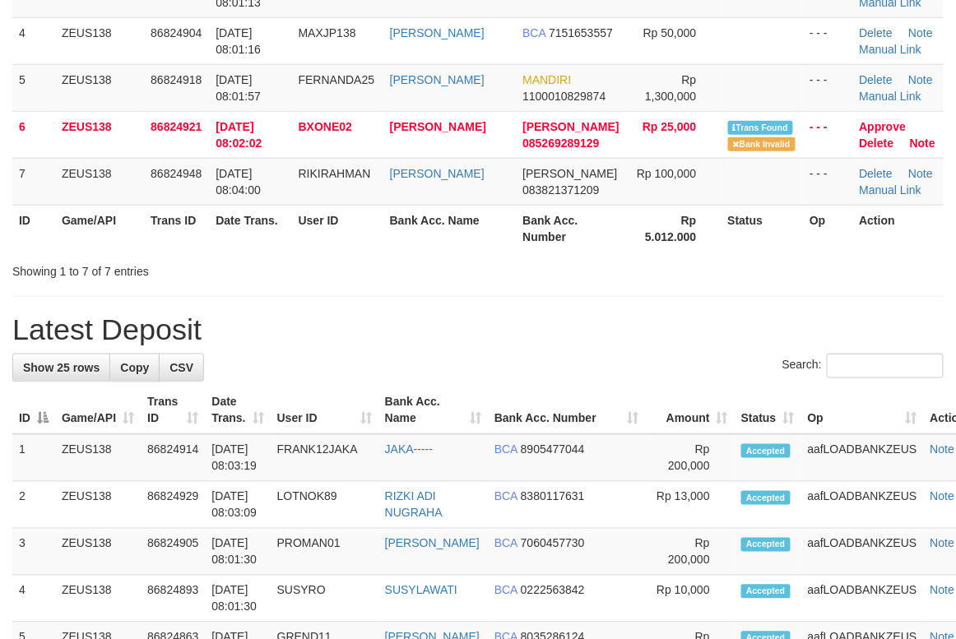
click at [399, 331] on h1 "Latest Deposit" at bounding box center [477, 329] width 931 height 33
click at [613, 175] on td "DANA 083821371209" at bounding box center [572, 181] width 112 height 47
drag, startPoint x: 464, startPoint y: 153, endPoint x: 467, endPoint y: 67, distance: 85.6
click at [468, 94] on tbody "1 ZEUS138 86824898 31/08/2025 08:00:45 ESME138 ADI DANA 087760726286 Rp 2,500,0…" at bounding box center [477, 41] width 931 height 329
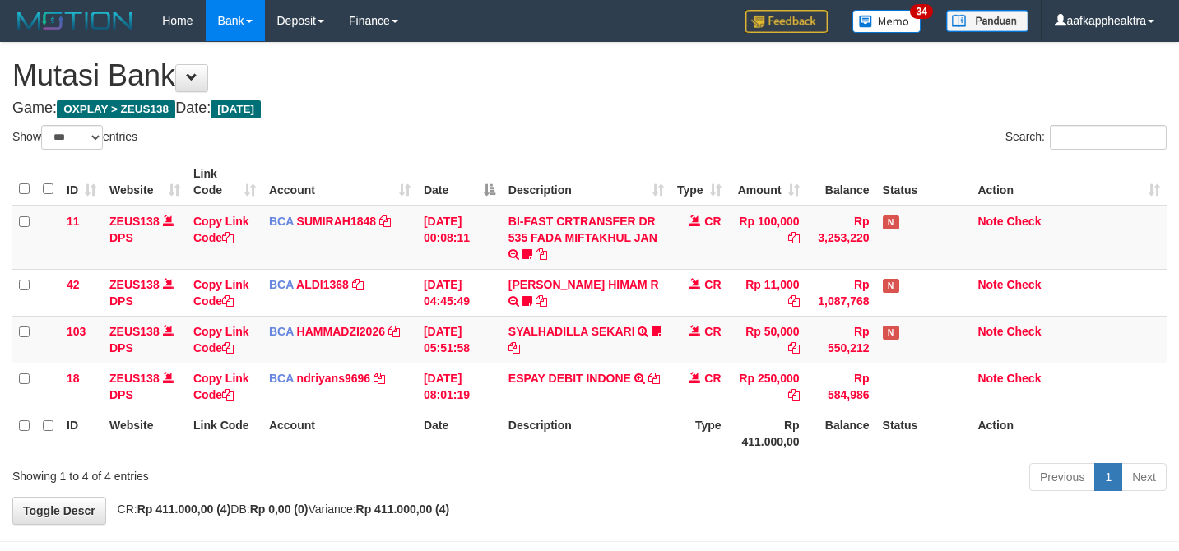
select select "***"
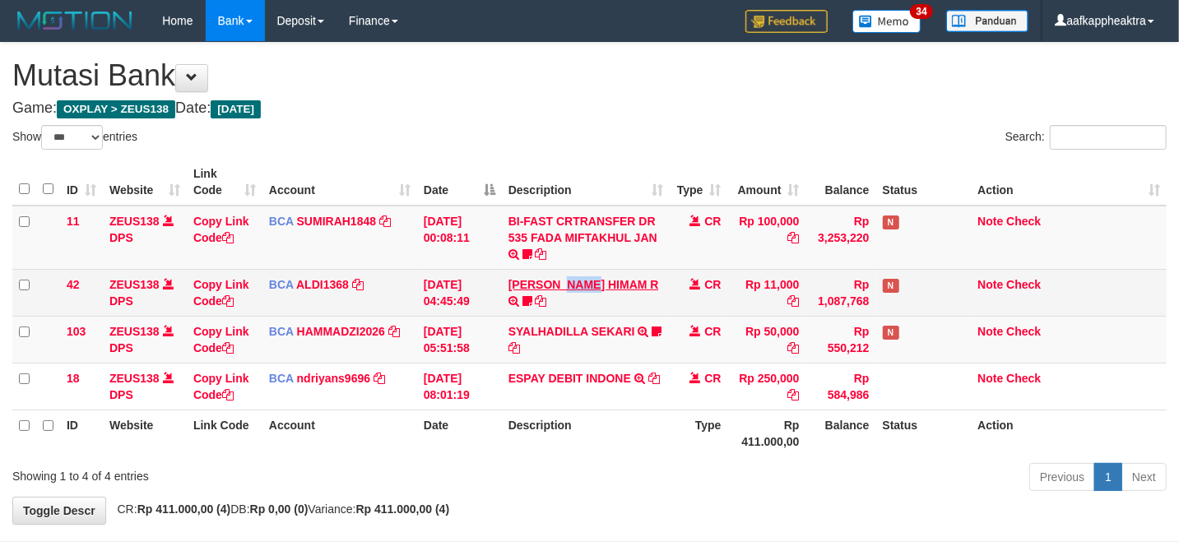
click at [550, 281] on td "ALVA HIMAM R TRSF E-BANKING CR 3108/FTSCY/WS95051 11000.002025083151411092 TRFD…" at bounding box center [586, 292] width 169 height 47
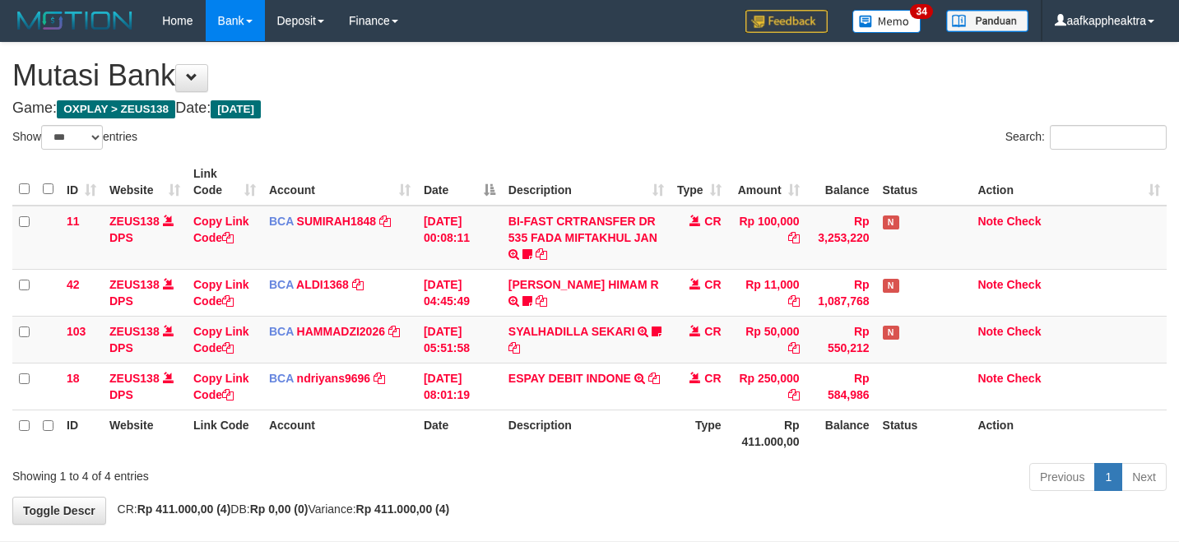
select select "***"
click at [751, 333] on td "Rp 50,000" at bounding box center [767, 339] width 78 height 47
click at [741, 334] on td "Rp 50,000" at bounding box center [767, 339] width 78 height 47
click at [642, 350] on tr "103 ZEUS138 DPS Copy Link Code BCA HAMMADZI2026 DPS [PERSON_NAME] mutasi_202508…" at bounding box center [589, 339] width 1154 height 47
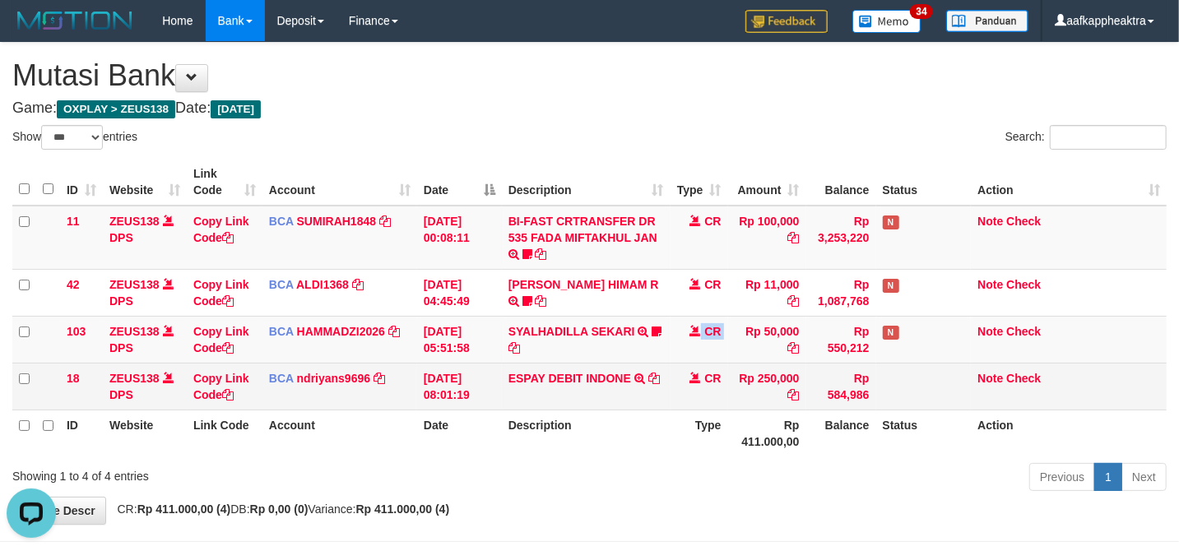
click at [432, 359] on td "[DATE] 05:51:58" at bounding box center [459, 339] width 85 height 47
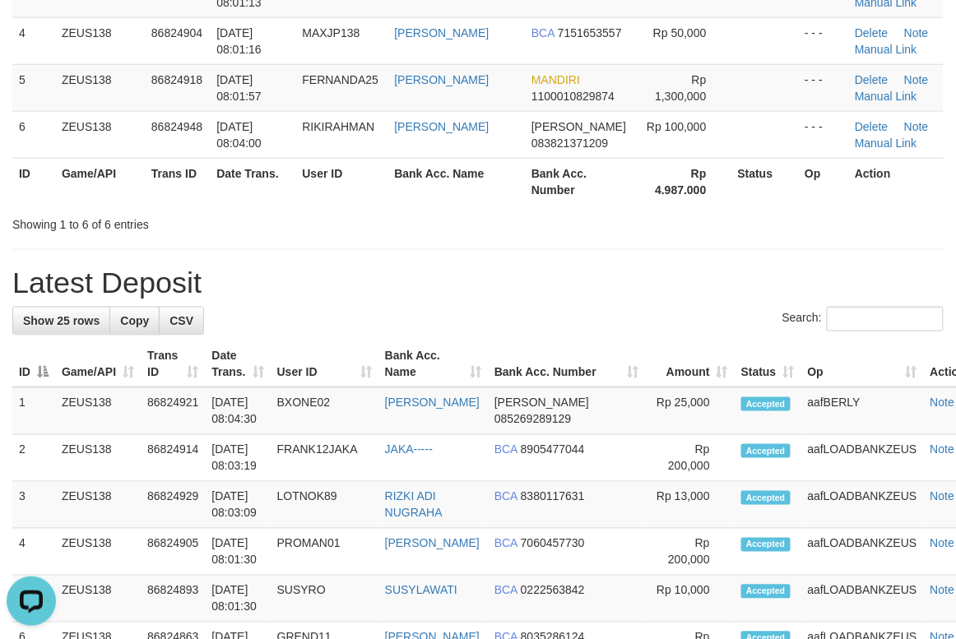
click at [497, 273] on h1 "Latest Deposit" at bounding box center [477, 283] width 931 height 33
click at [499, 273] on h1 "Latest Deposit" at bounding box center [477, 283] width 931 height 33
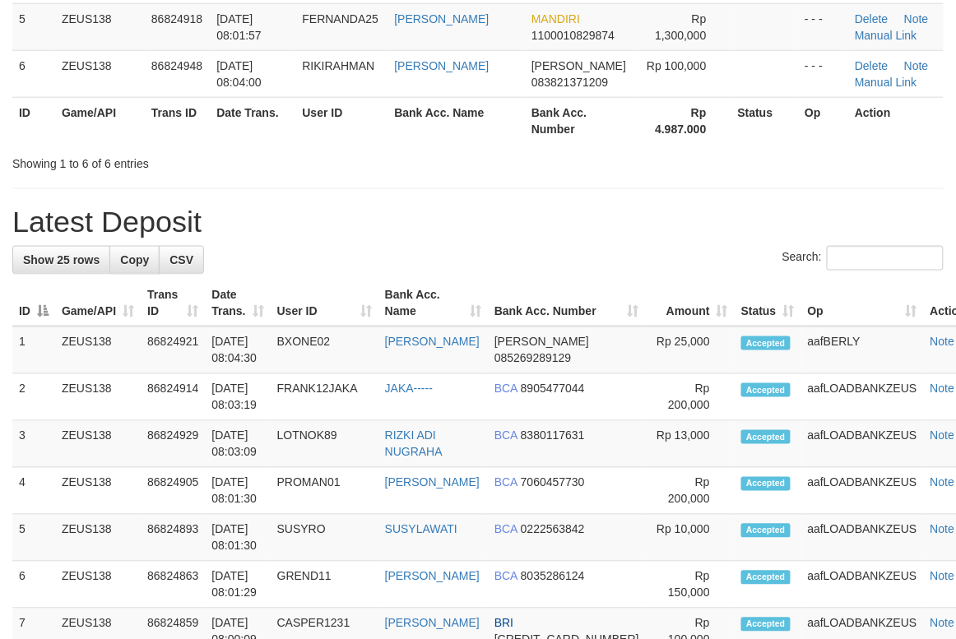
scroll to position [329, 0]
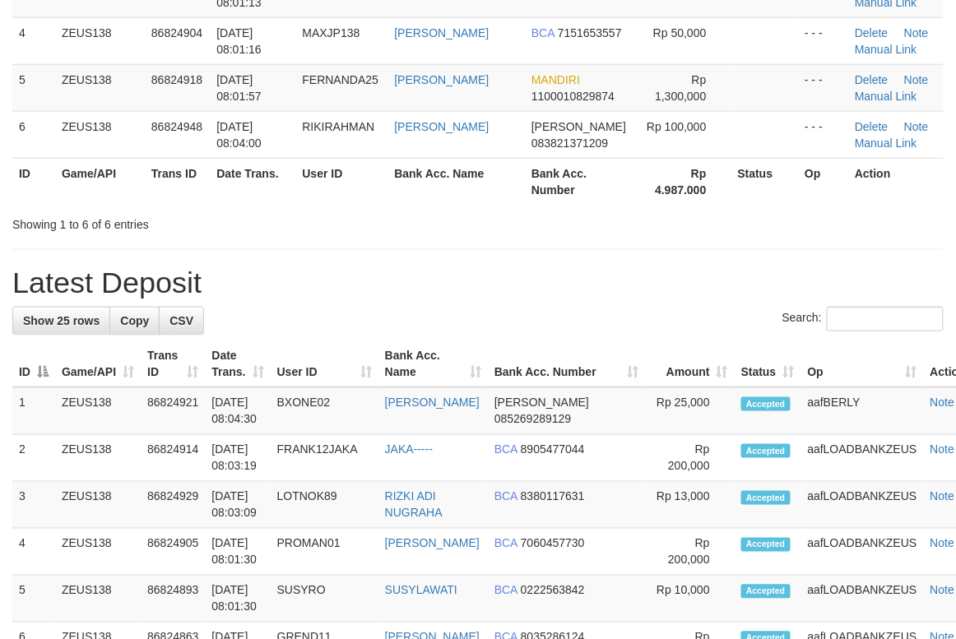
click at [76, 387] on th "Game/API" at bounding box center [98, 364] width 86 height 47
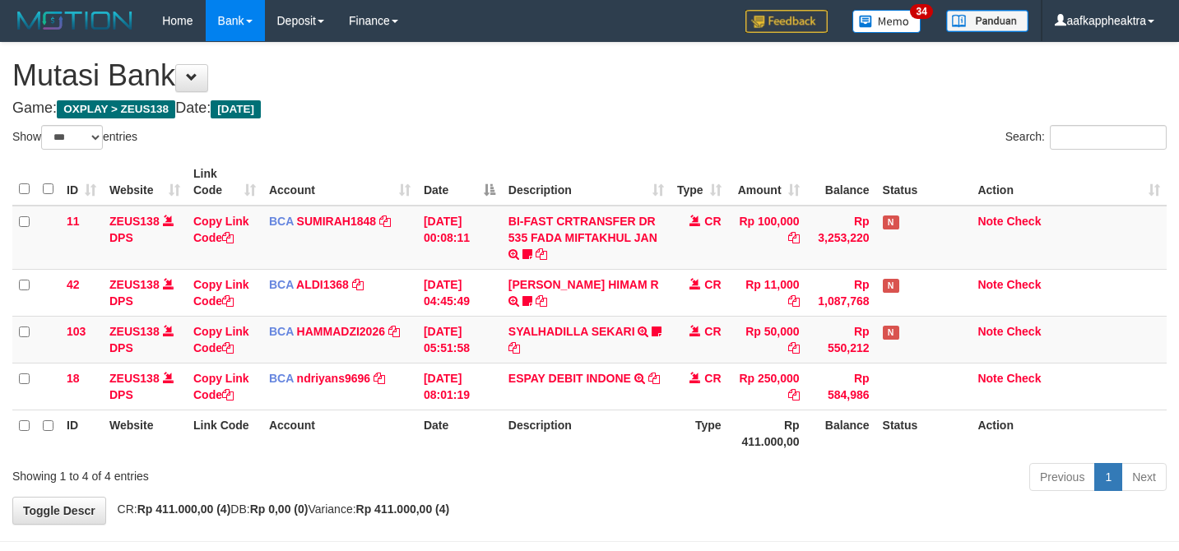
select select "***"
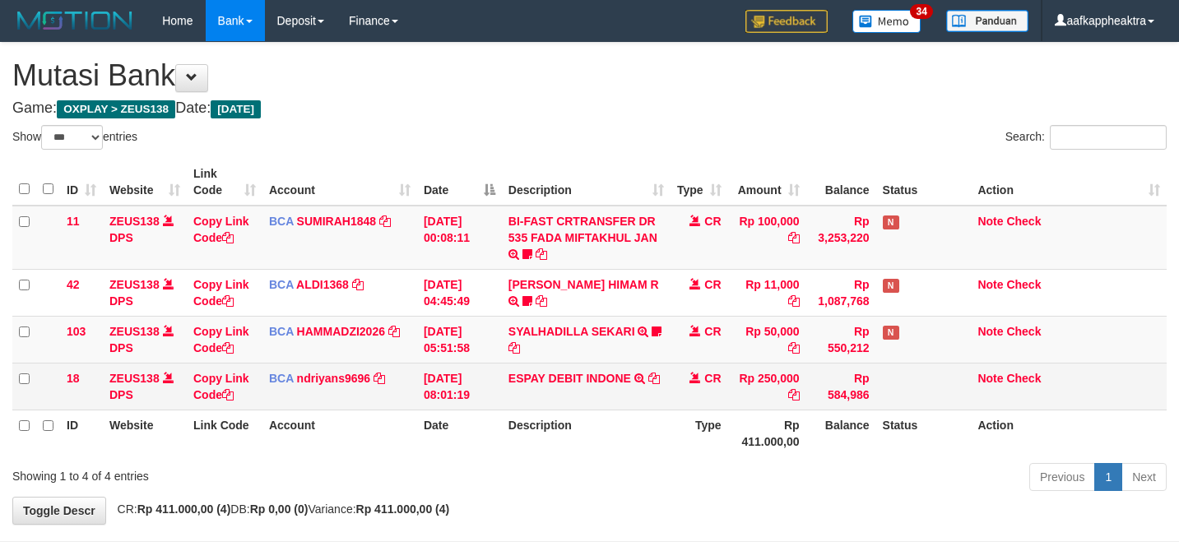
click at [464, 375] on td "[DATE] 08:01:19" at bounding box center [459, 386] width 85 height 47
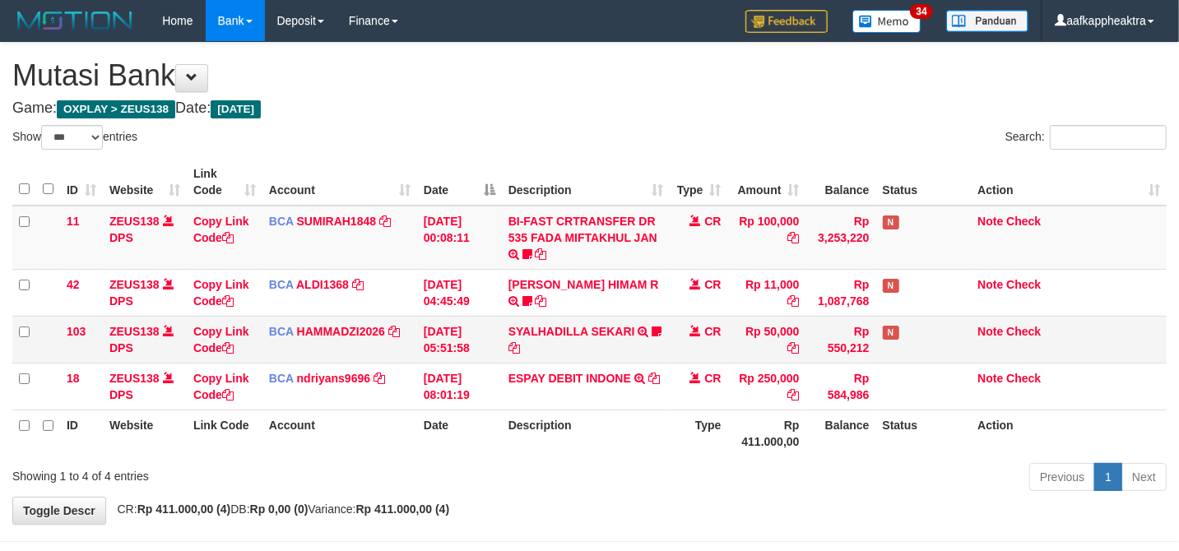
drag, startPoint x: 474, startPoint y: 373, endPoint x: 510, endPoint y: 355, distance: 40.1
click at [487, 366] on td "[DATE] 08:01:19" at bounding box center [459, 386] width 85 height 47
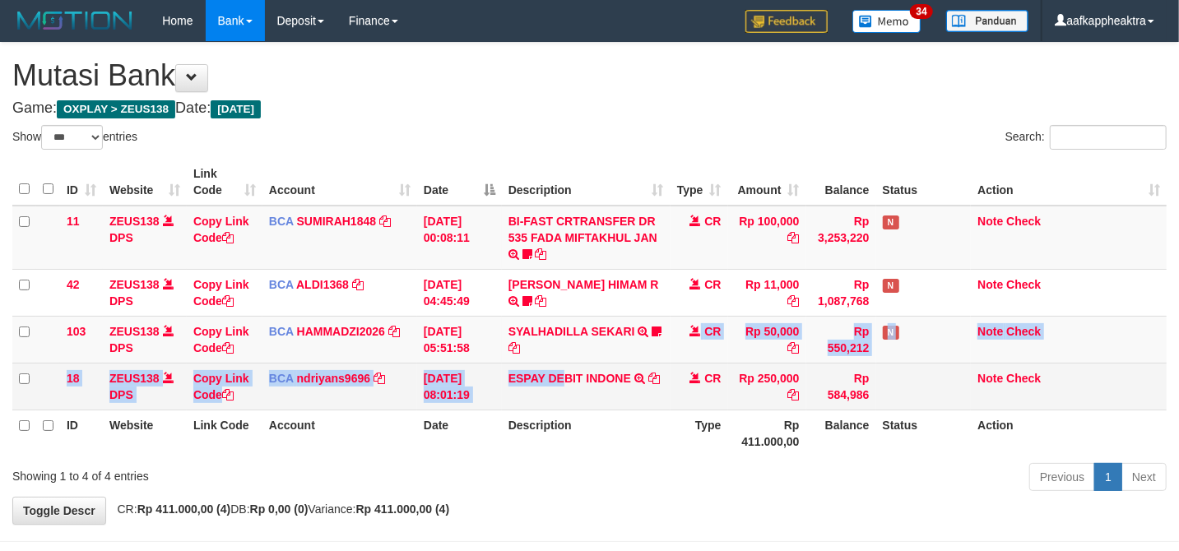
drag, startPoint x: 581, startPoint y: 360, endPoint x: 566, endPoint y: 365, distance: 15.9
click at [566, 365] on tbody "11 ZEUS138 DPS Copy Link Code BCA SUMIRAH1848 DPS SUMIRAH mutasi_20250831_4156 …" at bounding box center [589, 308] width 1154 height 205
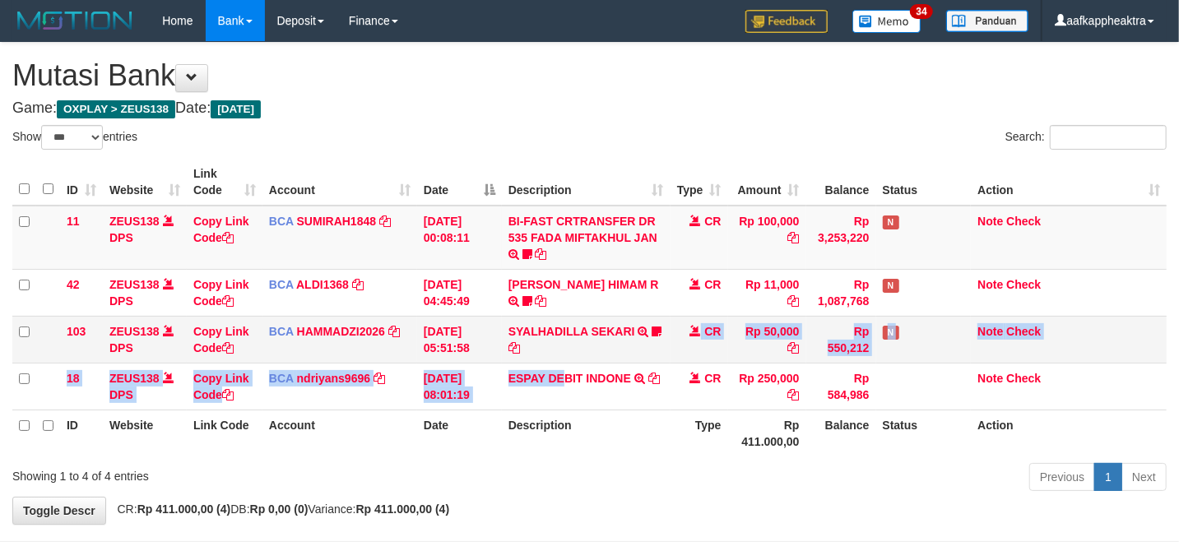
click at [581, 340] on td "SYALHADILLA SEKARI TRSF E-BANKING CR 08/31 ZAP41 SYALHADILLA SEKARI youreyes" at bounding box center [586, 339] width 169 height 47
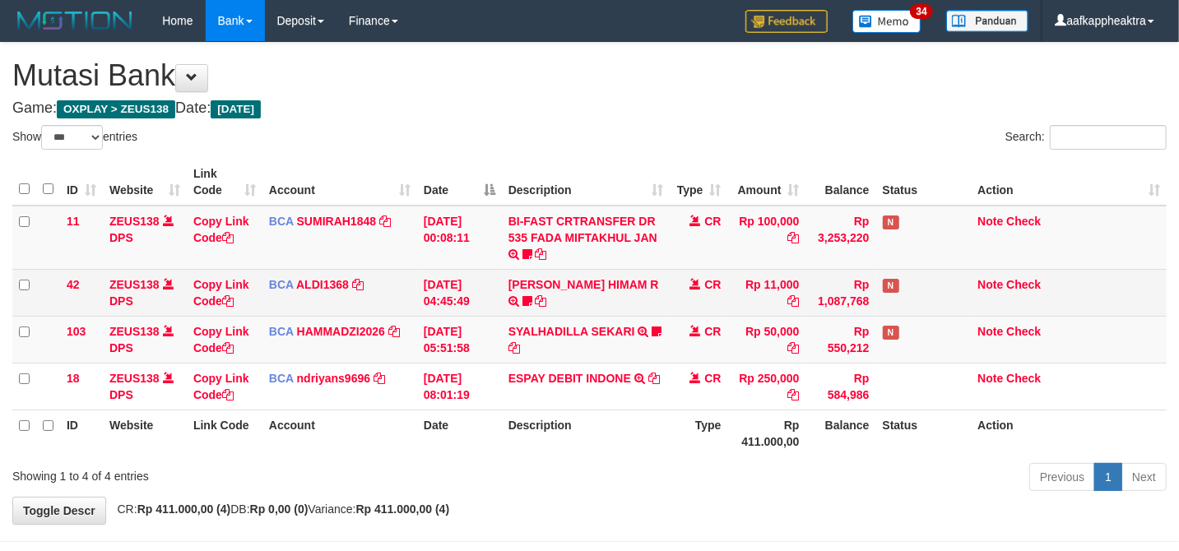
drag, startPoint x: 597, startPoint y: 313, endPoint x: 681, endPoint y: 288, distance: 88.5
click at [593, 310] on td "ALVA HIMAM R TRSF E-BANKING CR 3108/FTSCY/WS95051 11000.002025083151411092 TRFD…" at bounding box center [586, 292] width 169 height 47
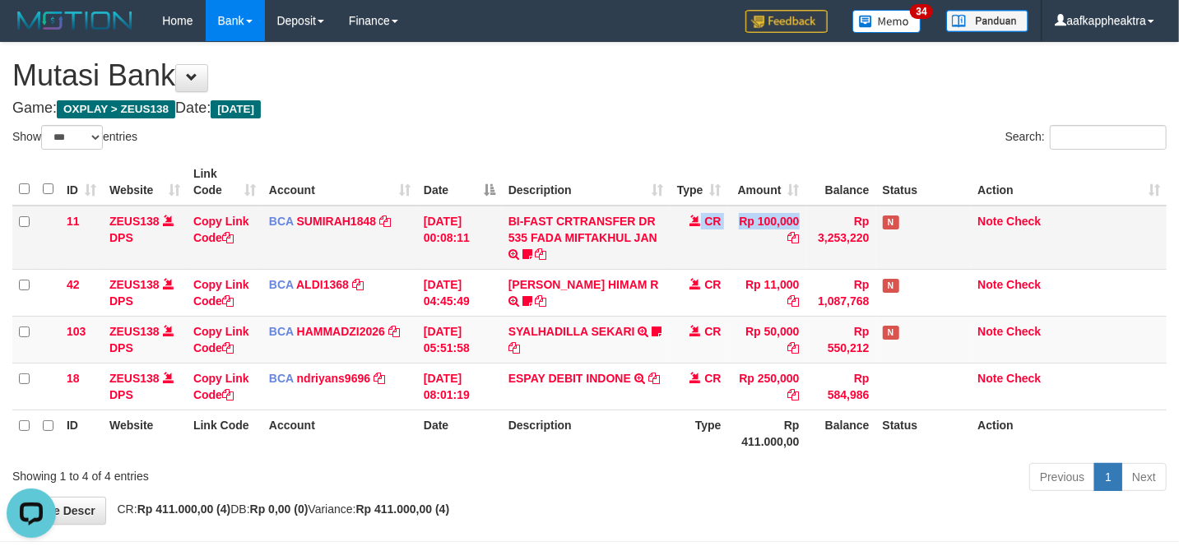
click at [655, 260] on tr "11 ZEUS138 DPS Copy Link Code BCA SUMIRAH1848 DPS SUMIRAH mutasi_20250831_4156 …" at bounding box center [589, 238] width 1154 height 64
click at [538, 343] on td "SYALHADILLA SEKARI TRSF E-BANKING CR 08/31 ZAP41 SYALHADILLA SEKARI youreyes" at bounding box center [586, 339] width 169 height 47
click at [558, 337] on link "SYALHADILLA SEKARI" at bounding box center [571, 331] width 127 height 13
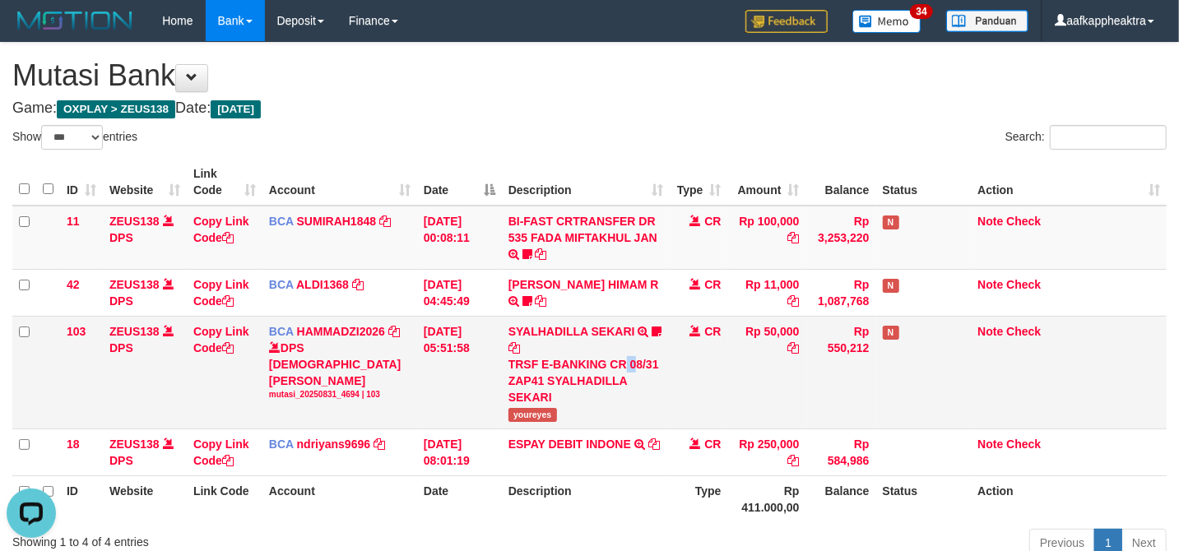
click at [623, 362] on div "TRSF E-BANKING CR 08/31 ZAP41 SYALHADILLA SEKARI" at bounding box center [586, 380] width 156 height 49
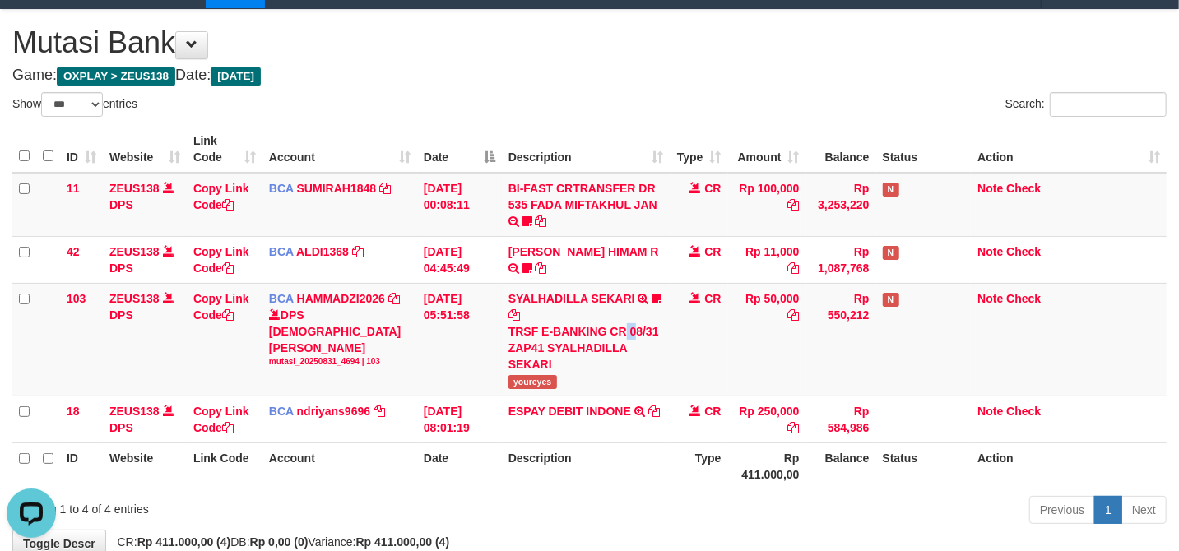
scroll to position [132, 0]
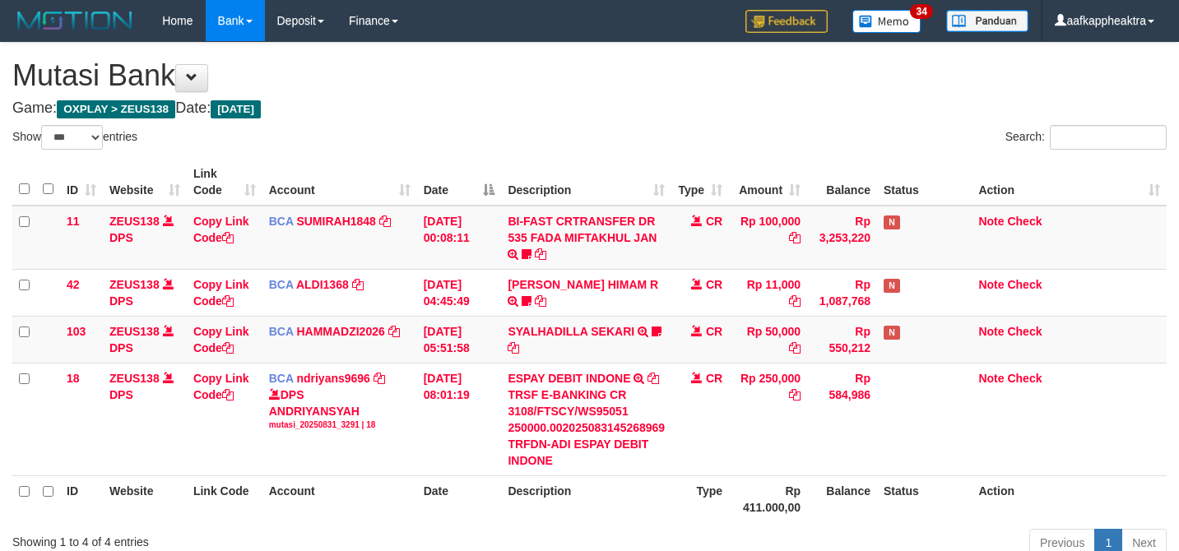
select select "***"
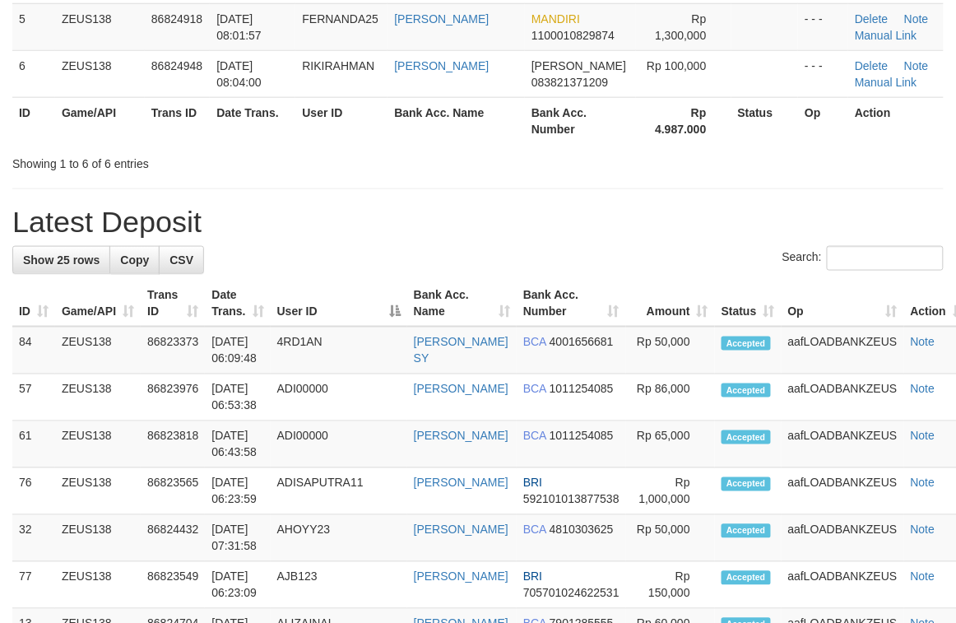
click at [318, 288] on th "User ID" at bounding box center [339, 303] width 137 height 47
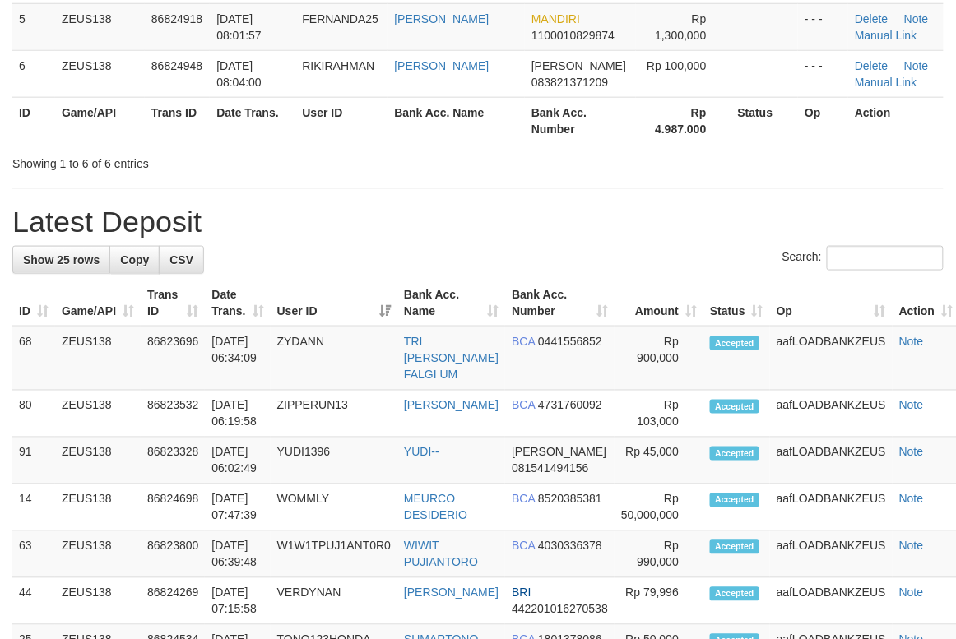
scroll to position [329, 0]
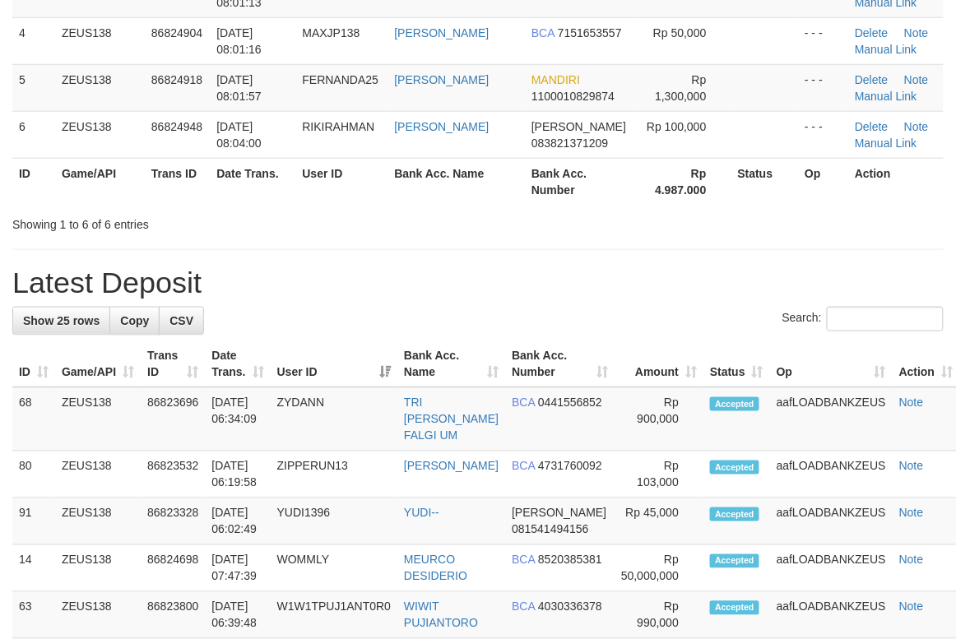
drag, startPoint x: 577, startPoint y: 284, endPoint x: 584, endPoint y: 294, distance: 12.3
click at [587, 294] on h1 "Latest Deposit" at bounding box center [477, 283] width 931 height 33
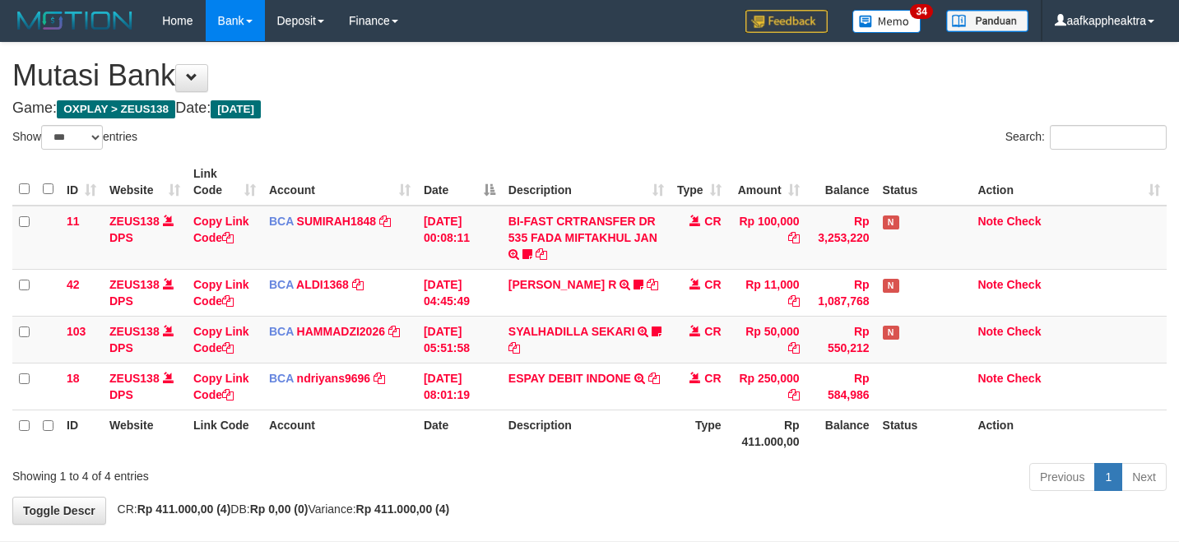
select select "***"
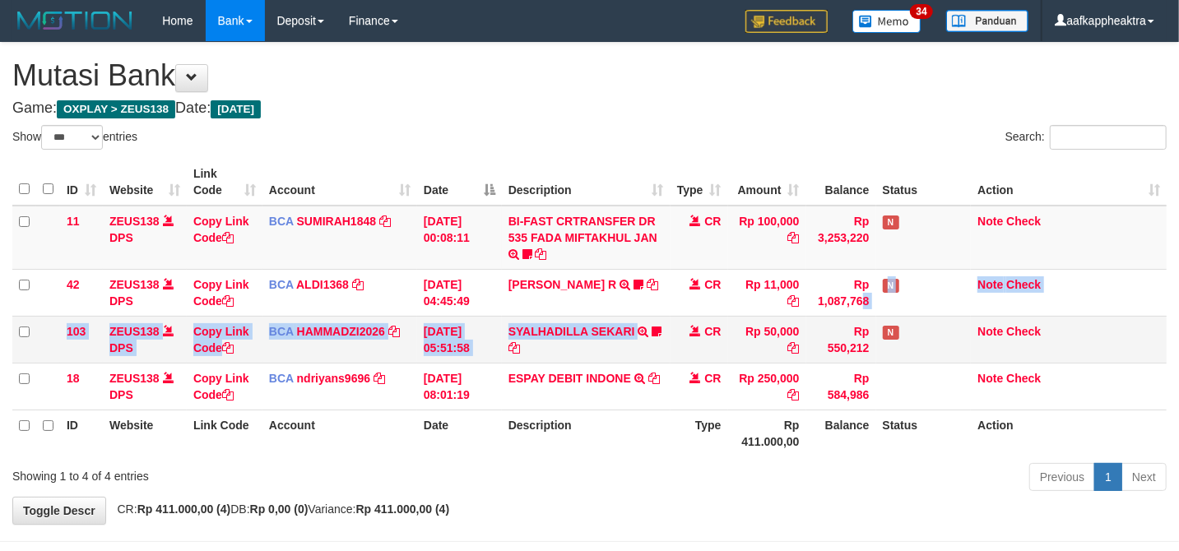
drag, startPoint x: 778, startPoint y: 314, endPoint x: 643, endPoint y: 317, distance: 134.1
click at [642, 317] on tbody "11 ZEUS138 DPS Copy Link Code BCA SUMIRAH1848 DPS SUMIRAH mutasi_20250831_4156 …" at bounding box center [589, 308] width 1154 height 205
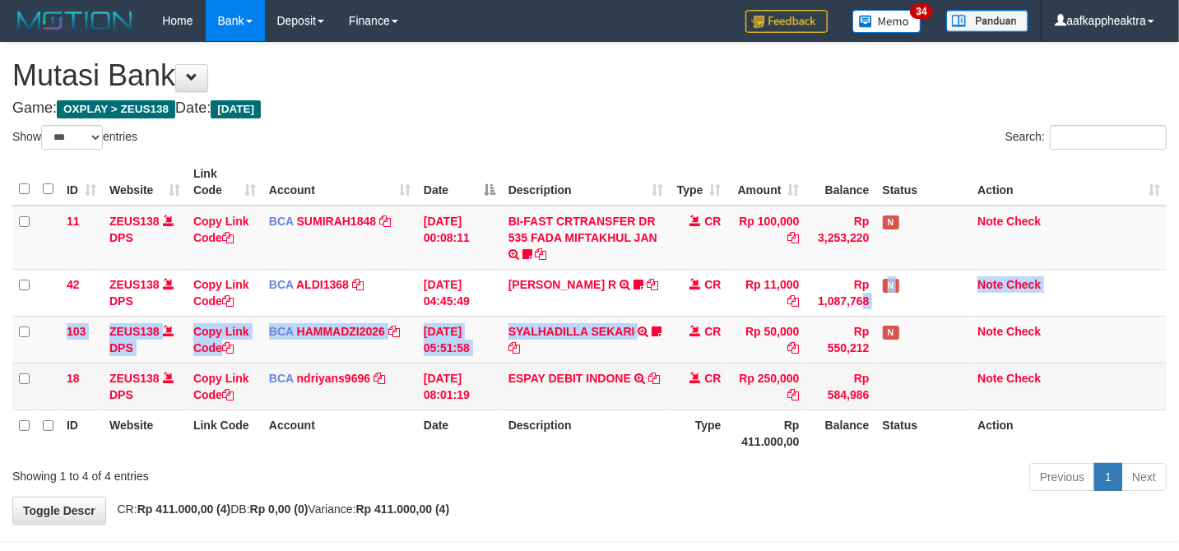
scroll to position [67, 0]
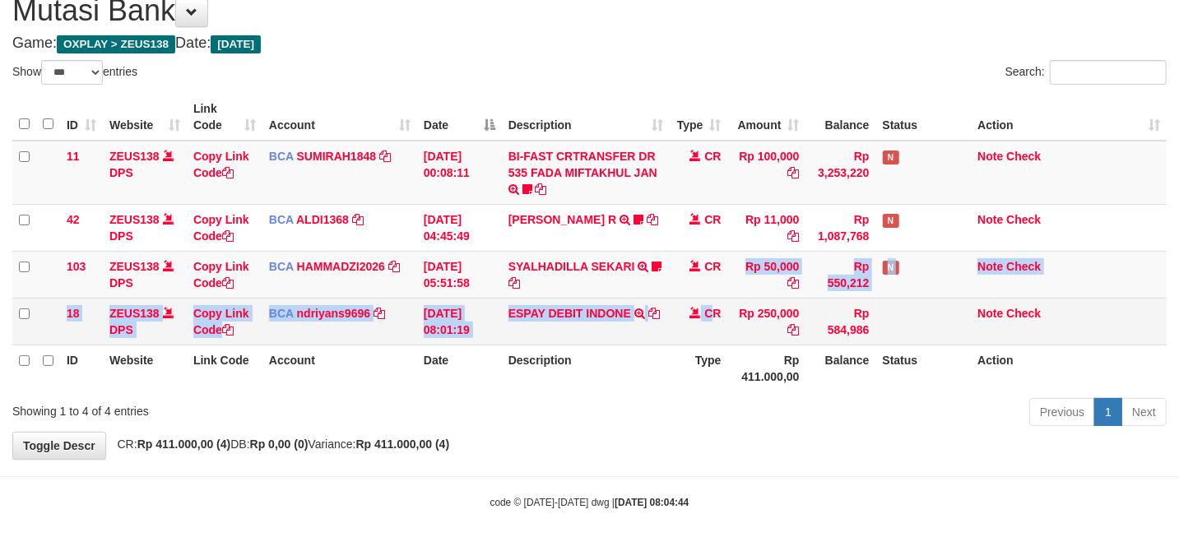
click at [711, 298] on tbody "11 ZEUS138 DPS Copy Link Code BCA SUMIRAH1848 DPS SUMIRAH mutasi_20250831_4156 …" at bounding box center [589, 243] width 1154 height 205
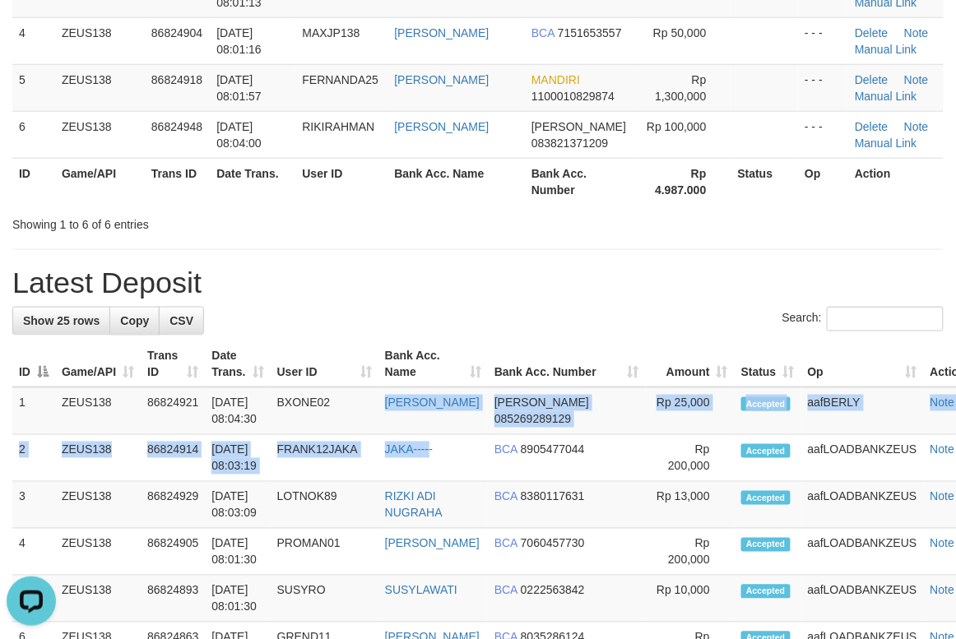
drag, startPoint x: 541, startPoint y: 356, endPoint x: 2, endPoint y: 383, distance: 540.4
click at [531, 363] on th "Bank Acc. Number" at bounding box center [567, 364] width 158 height 47
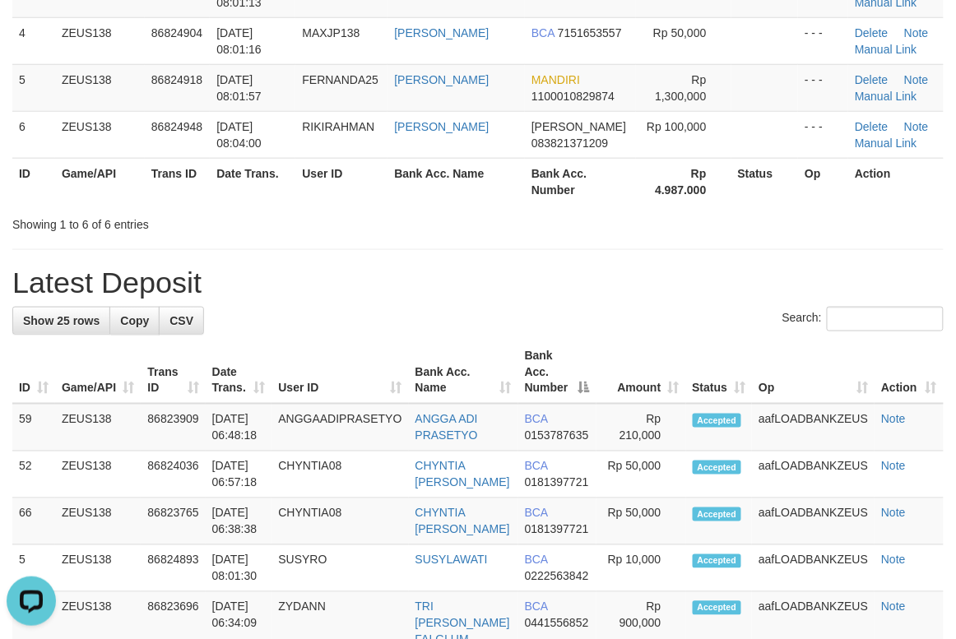
drag, startPoint x: 192, startPoint y: 369, endPoint x: 4, endPoint y: 383, distance: 188.1
click at [188, 374] on th "Trans ID" at bounding box center [173, 372] width 64 height 63
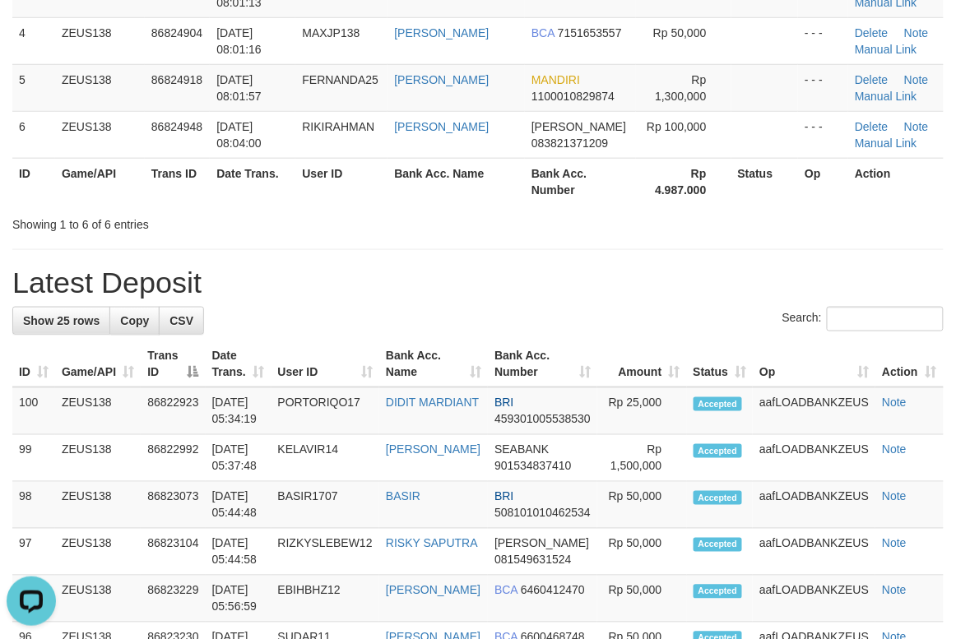
click at [439, 344] on th "Bank Acc. Name" at bounding box center [433, 364] width 109 height 47
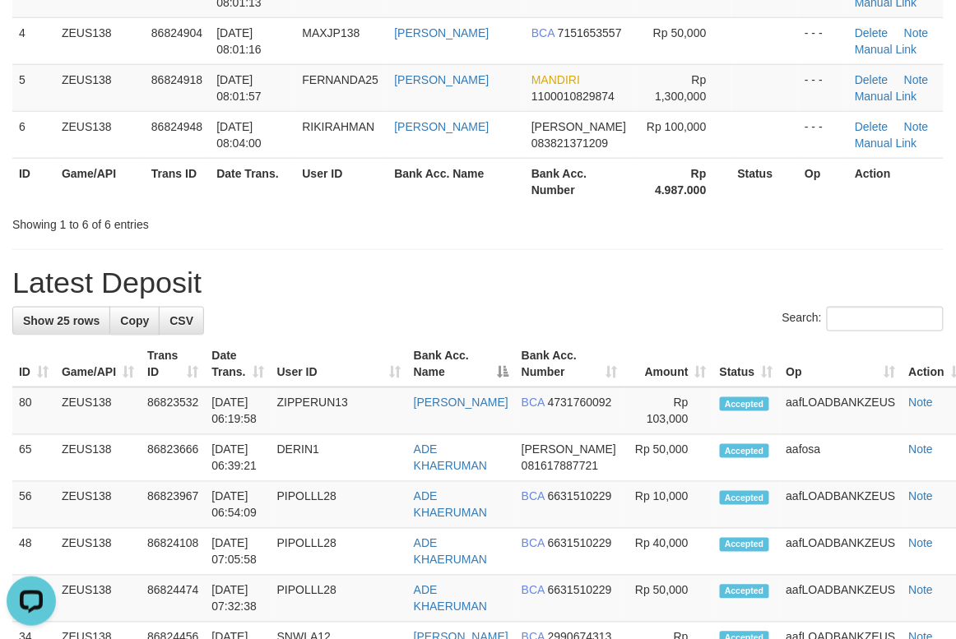
drag, startPoint x: 261, startPoint y: 303, endPoint x: 7, endPoint y: 306, distance: 253.4
drag, startPoint x: 408, startPoint y: 310, endPoint x: 290, endPoint y: 344, distance: 122.4
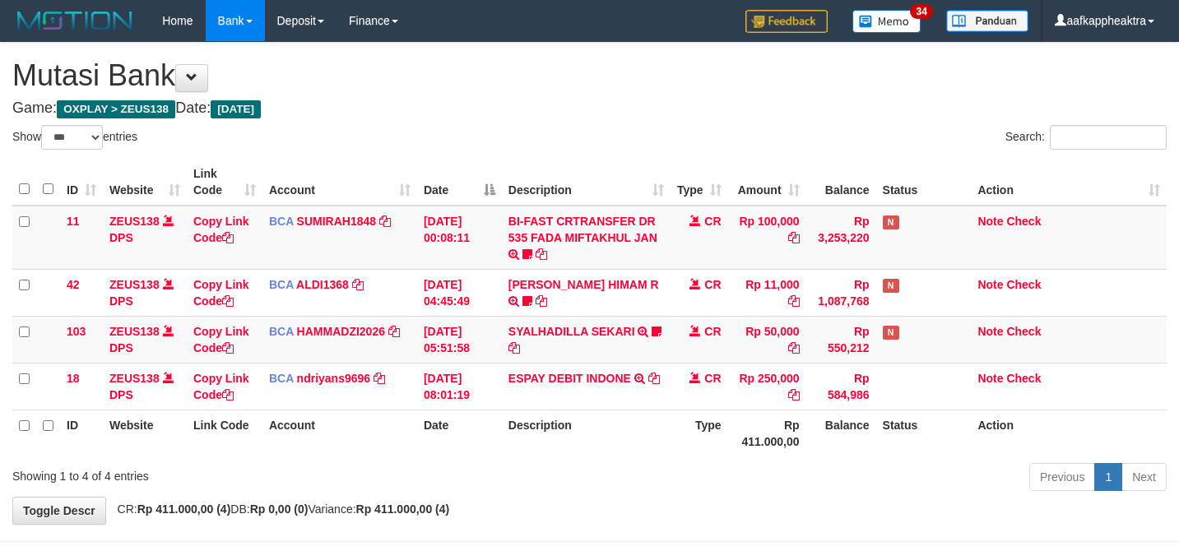
select select "***"
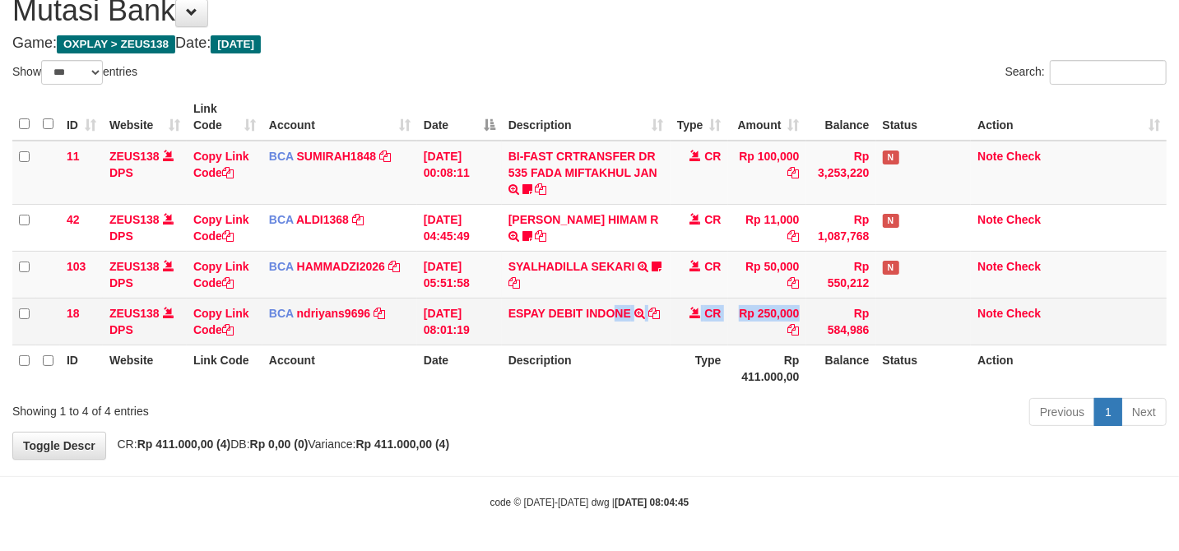
drag, startPoint x: 619, startPoint y: 326, endPoint x: 626, endPoint y: 321, distance: 8.9
click at [620, 326] on tr "18 ZEUS138 DPS Copy Link Code BCA ndriyans9696 DPS ANDRIYANSYAH mutasi_20250831…" at bounding box center [589, 321] width 1154 height 47
click at [643, 306] on td "ESPAY DEBIT INDONE TRSF E-BANKING CR 3108/FTSCY/WS95051 250000.0020250831452689…" at bounding box center [586, 321] width 169 height 47
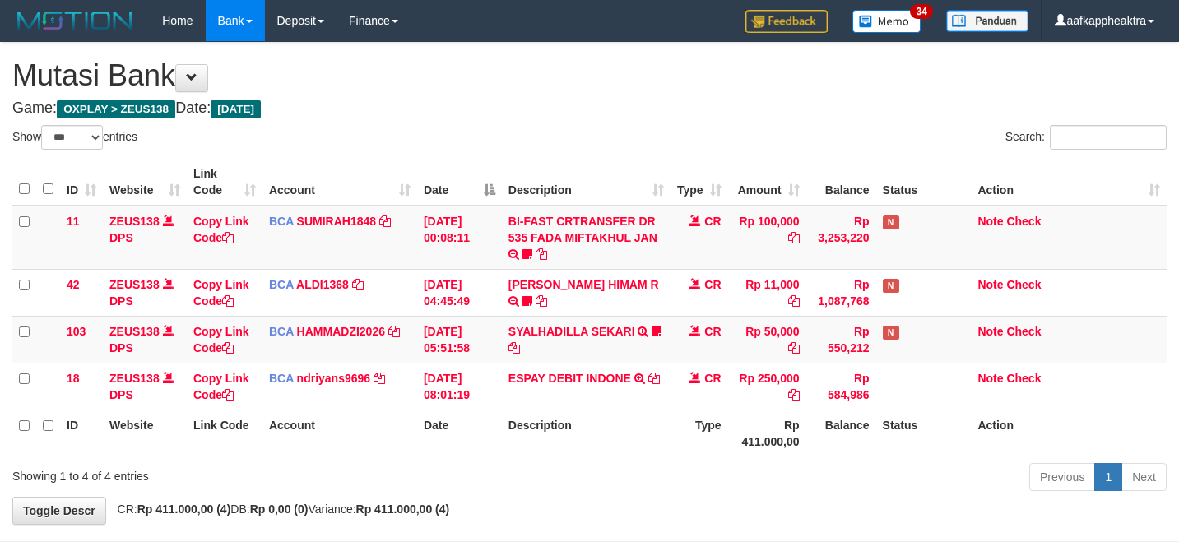
select select "***"
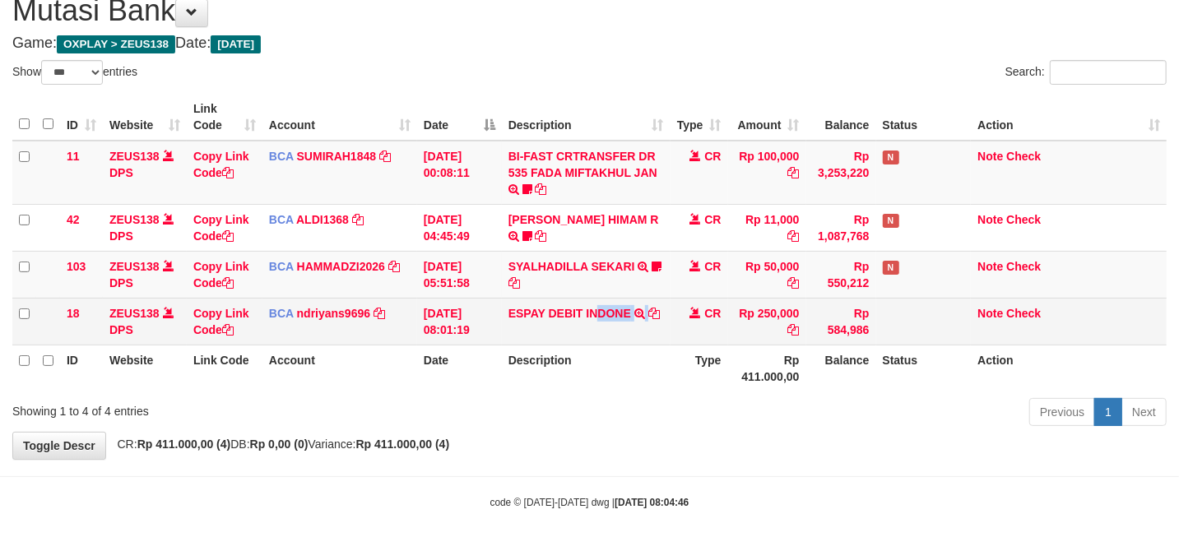
click at [597, 323] on td "ESPAY DEBIT INDONE TRSF E-BANKING CR 3108/FTSCY/WS95051 250000.0020250831452689…" at bounding box center [586, 321] width 169 height 47
click at [352, 319] on td "BCA ndriyans9696 DPS ANDRIYANSYAH mutasi_20250831_3291 | 18 mutasi_20250831_329…" at bounding box center [339, 321] width 155 height 47
drag, startPoint x: 346, startPoint y: 319, endPoint x: 706, endPoint y: 329, distance: 360.5
click at [343, 320] on td "BCA ndriyans9696 DPS ANDRIYANSYAH mutasi_20250831_3291 | 18 mutasi_20250831_329…" at bounding box center [339, 321] width 155 height 47
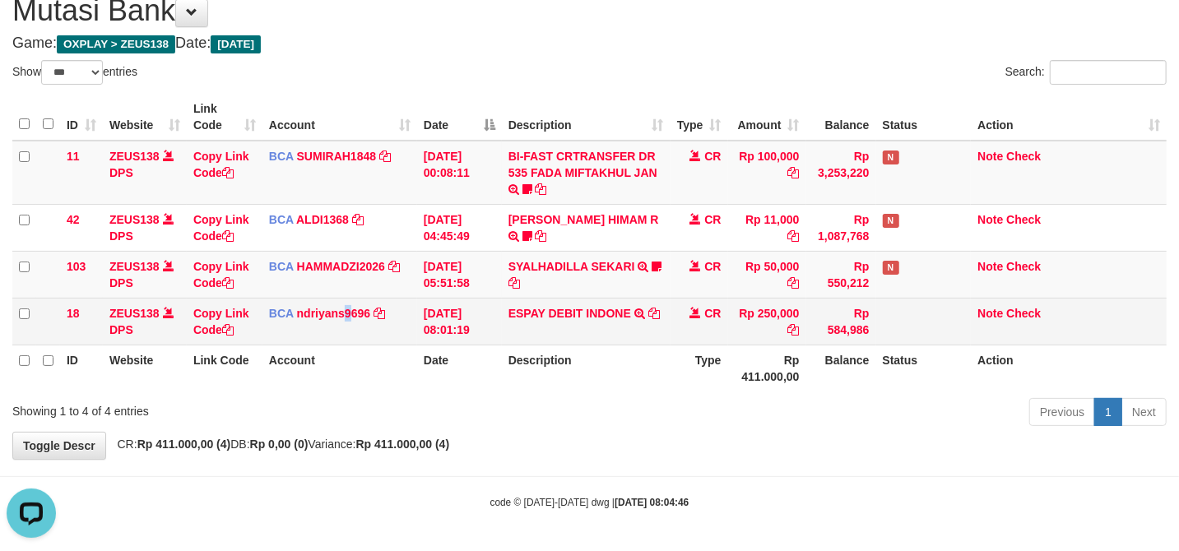
click at [570, 295] on td "SYALHADILLA SEKARI TRSF E-BANKING CR 08/31 ZAP41 SYALHADILLA SEKARI youreyes" at bounding box center [586, 274] width 169 height 47
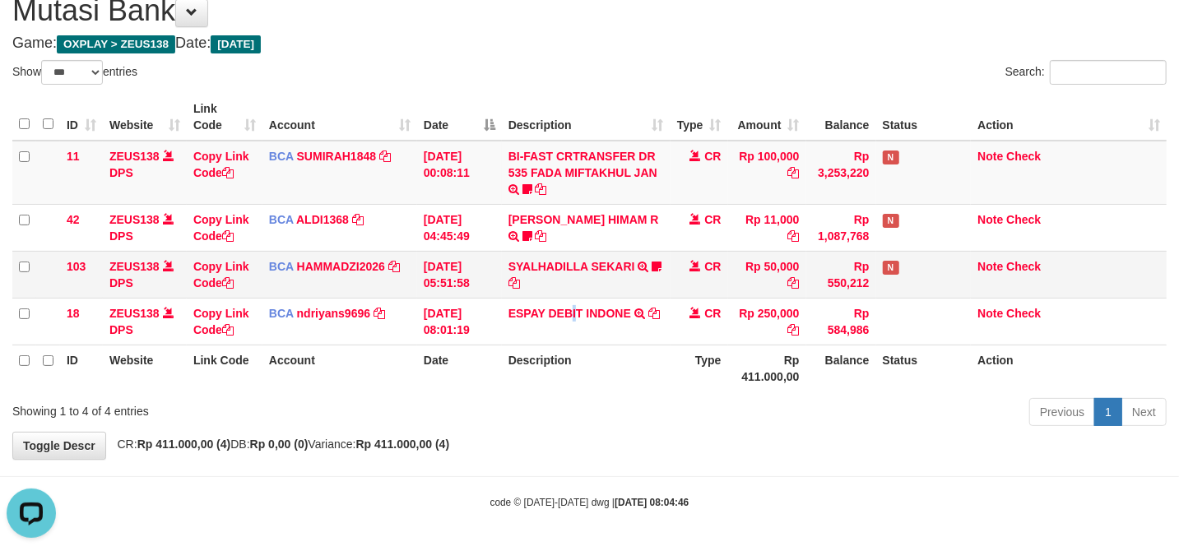
click at [587, 298] on td "ESPAY DEBIT INDONE TRSF E-BANKING CR 3108/FTSCY/WS95051 250000.0020250831452689…" at bounding box center [586, 321] width 169 height 47
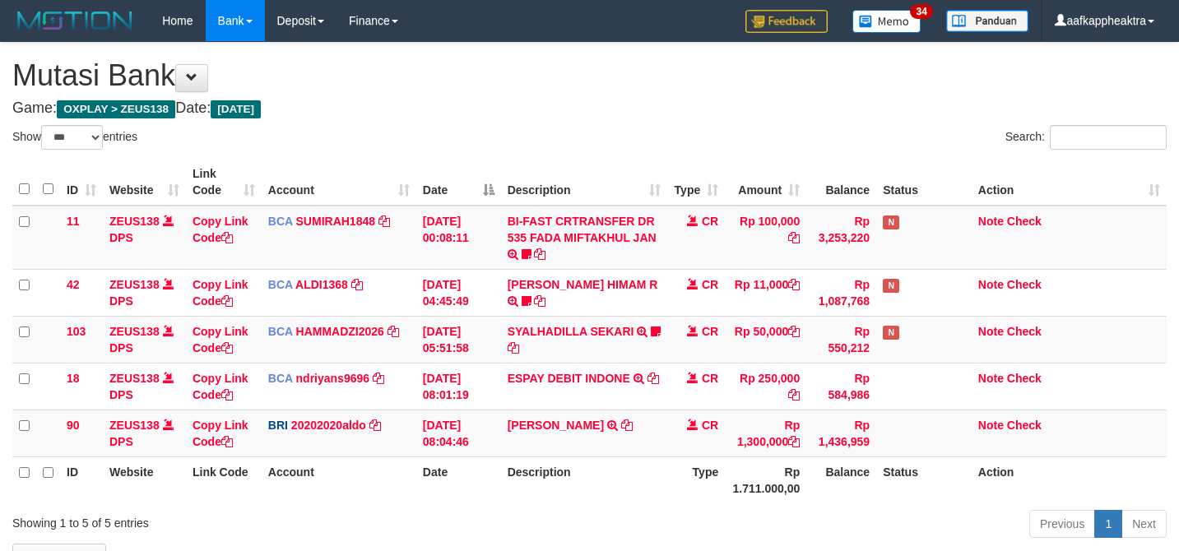
select select "***"
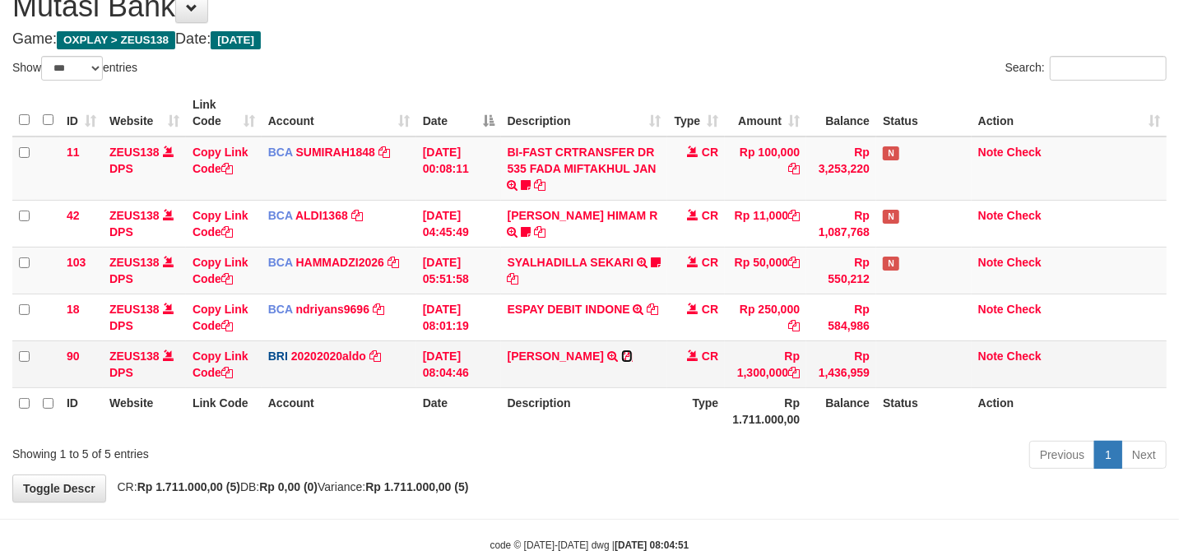
click at [629, 354] on icon at bounding box center [627, 357] width 12 height 12
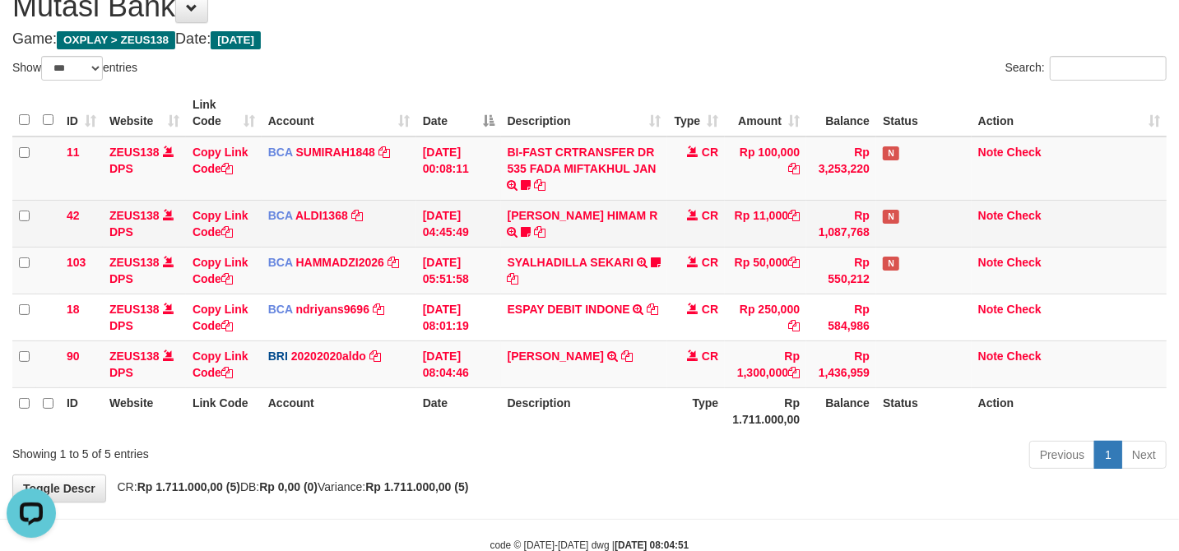
click at [452, 244] on td "31/08/2025 04:45:49" at bounding box center [458, 223] width 85 height 47
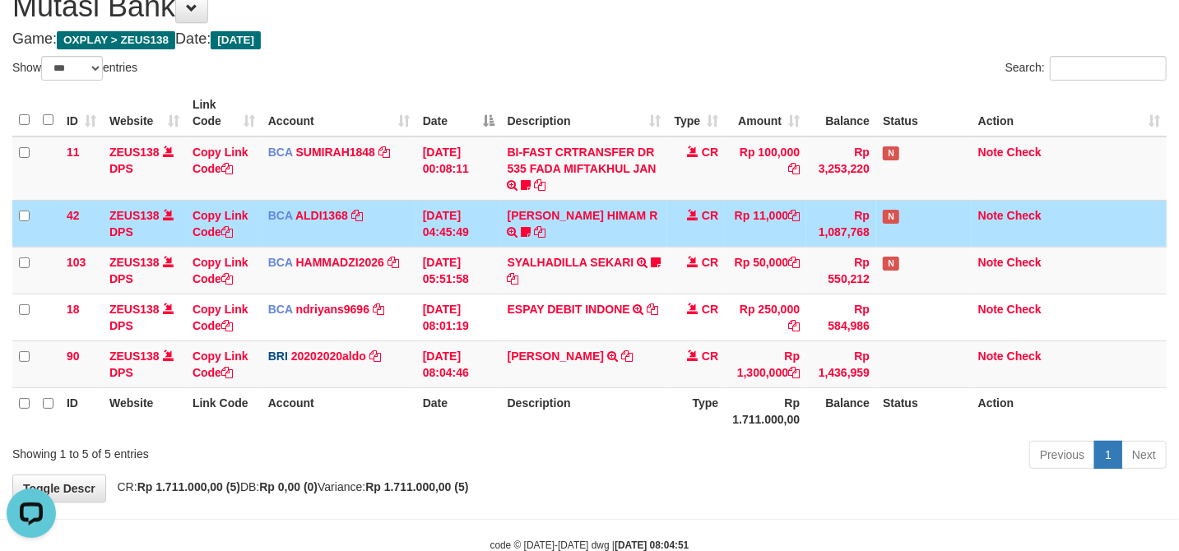
click at [617, 242] on td "ALVA HIMAM R TRSF E-BANKING CR 3108/FTSCY/WS95051 11000.002025083151411092 TRFD…" at bounding box center [584, 223] width 167 height 47
click at [471, 251] on tr "103 ZEUS138 DPS Copy Link Code BCA HAMMADZI2026 DPS MUHAMMAD ZIDAN KURNIAWAN mu…" at bounding box center [589, 270] width 1154 height 47
click at [415, 257] on td "BCA HAMMADZI2026 DPS MUHAMMAD ZIDAN KURNIAWAN mutasi_20250831_4694 | 103 mutasi…" at bounding box center [339, 270] width 155 height 47
drag, startPoint x: 390, startPoint y: 262, endPoint x: 476, endPoint y: 264, distance: 85.6
click at [356, 264] on td "BCA HAMMADZI2026 DPS MUHAMMAD ZIDAN KURNIAWAN mutasi_20250831_4694 | 103 mutasi…" at bounding box center [339, 270] width 155 height 47
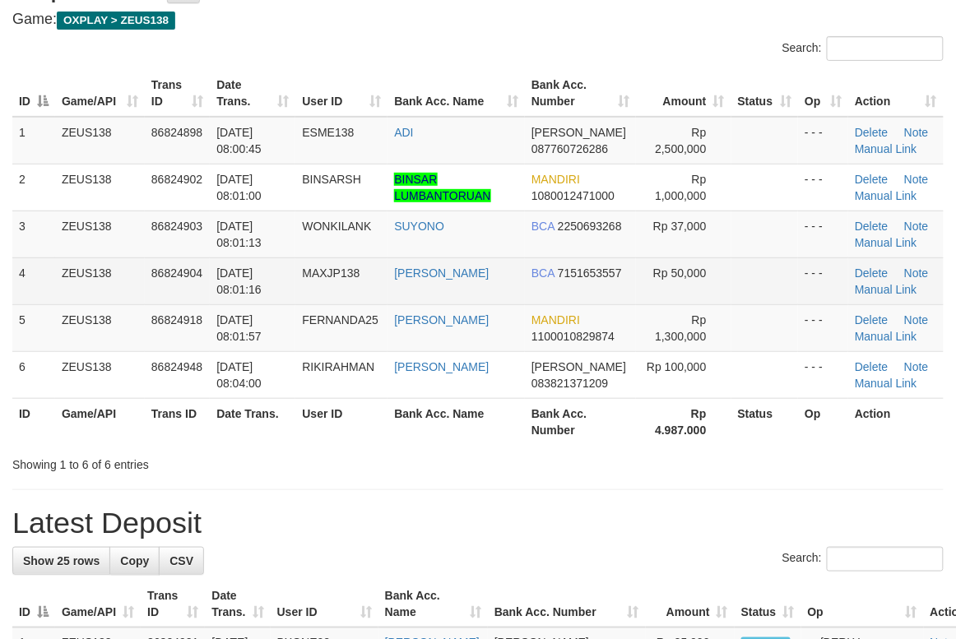
click at [532, 263] on tr "4 ZEUS138 86824904 [DATE] 08:01:16 MAXJP138 [PERSON_NAME] BCA 7151653557 Rp 50,…" at bounding box center [477, 281] width 931 height 47
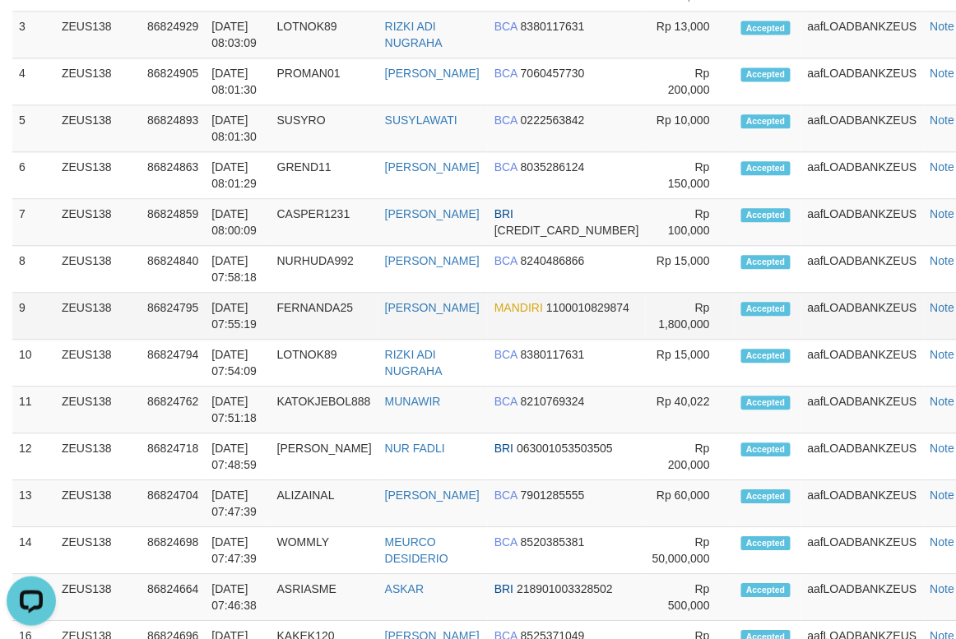
scroll to position [89, 0]
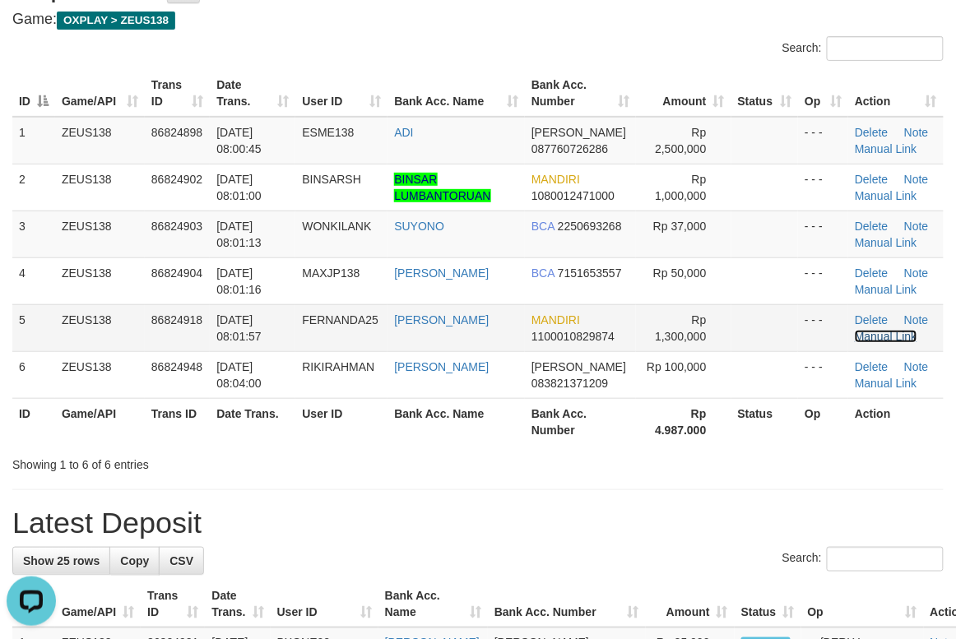
click at [870, 331] on link "Manual Link" at bounding box center [886, 336] width 63 height 13
click at [855, 330] on link "Manual Link" at bounding box center [886, 336] width 63 height 13
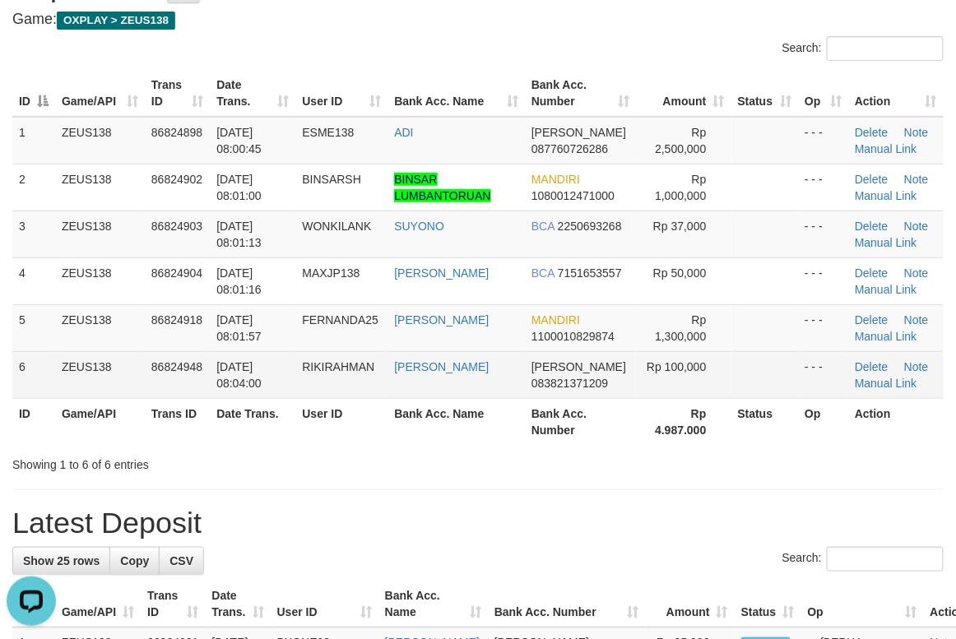
click at [648, 363] on td "Rp 100,000" at bounding box center [683, 374] width 95 height 47
click at [512, 379] on tr "6 ZEUS138 86824948 [DATE] 08:04:00 RIKIRAHMAN [PERSON_NAME] [PERSON_NAME] 08382…" at bounding box center [477, 374] width 931 height 47
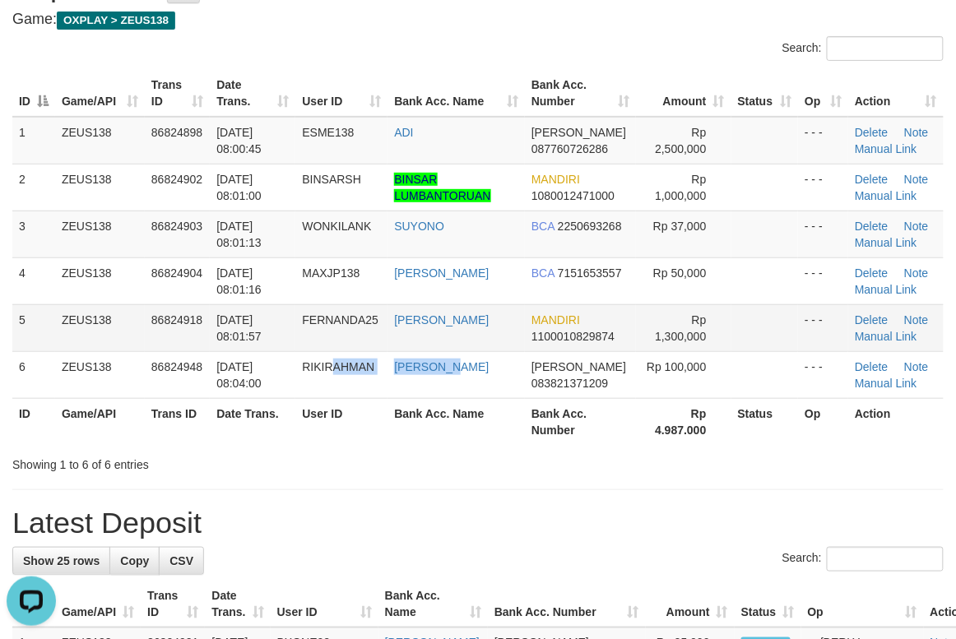
click at [326, 351] on tbody "1 ZEUS138 86824898 [DATE] 08:00:45 ESME138 ADI [PERSON_NAME] 087760726286 Rp 2,…" at bounding box center [477, 258] width 931 height 282
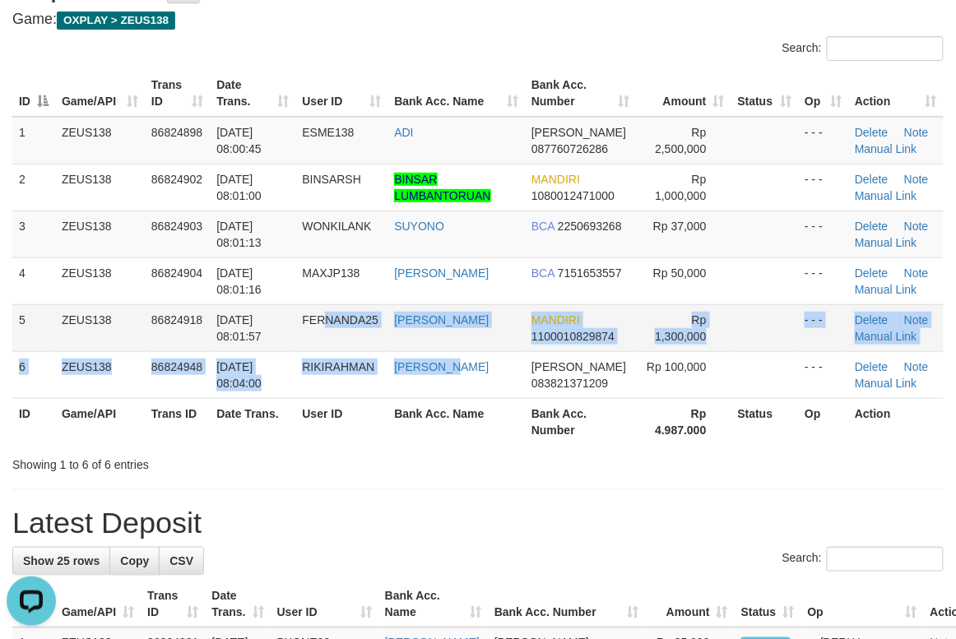
drag, startPoint x: 252, startPoint y: 333, endPoint x: 265, endPoint y: 304, distance: 31.7
click at [252, 331] on td "[DATE] 08:01:57" at bounding box center [253, 327] width 86 height 47
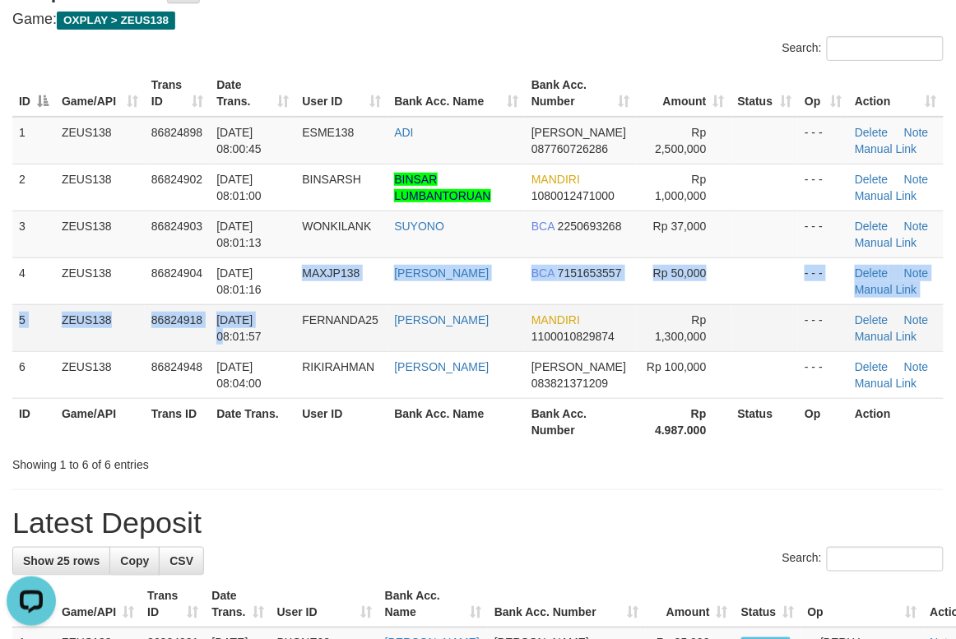
drag, startPoint x: 265, startPoint y: 304, endPoint x: 258, endPoint y: 310, distance: 8.7
click at [258, 310] on tbody "1 ZEUS138 86824898 [DATE] 08:00:45 ESME138 ADI [PERSON_NAME] 087760726286 Rp 2,…" at bounding box center [477, 258] width 931 height 282
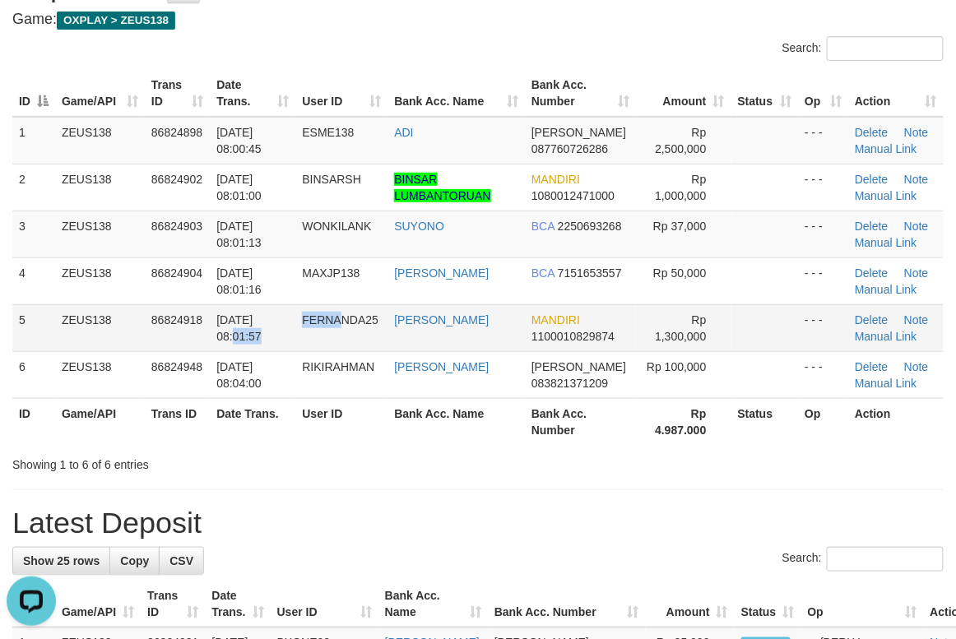
click at [347, 337] on tr "5 ZEUS138 86824918 [DATE] 08:01:57 FERNANDA25 [PERSON_NAME] MANDIRI 11000108298…" at bounding box center [477, 327] width 931 height 47
click at [364, 333] on td "FERNANDA25" at bounding box center [341, 327] width 92 height 47
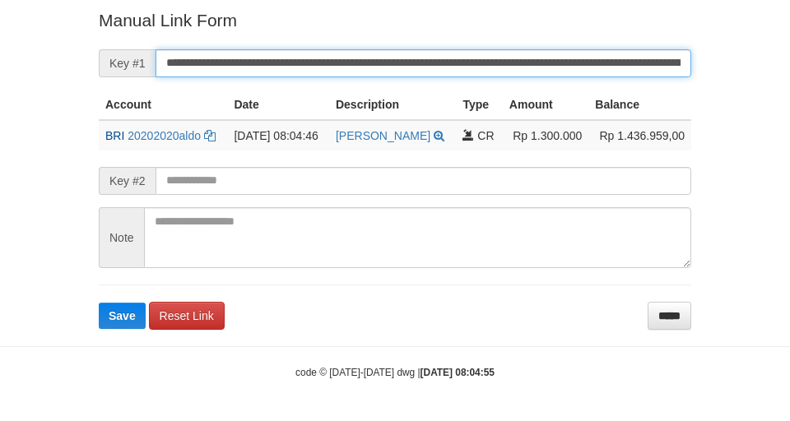
scroll to position [340, 0]
click at [286, 60] on input "**********" at bounding box center [424, 63] width 536 height 28
click at [99, 303] on button "Save" at bounding box center [122, 316] width 47 height 26
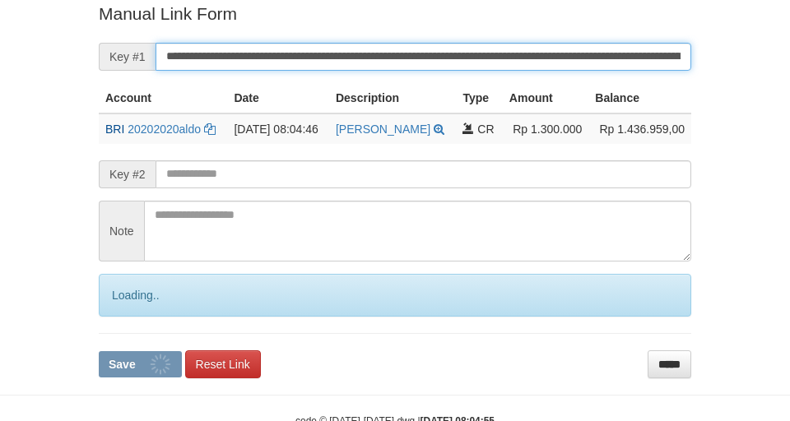
click at [286, 60] on input "**********" at bounding box center [424, 57] width 536 height 28
click at [287, 57] on input "**********" at bounding box center [424, 57] width 536 height 28
click at [99, 351] on button "Save" at bounding box center [140, 364] width 83 height 26
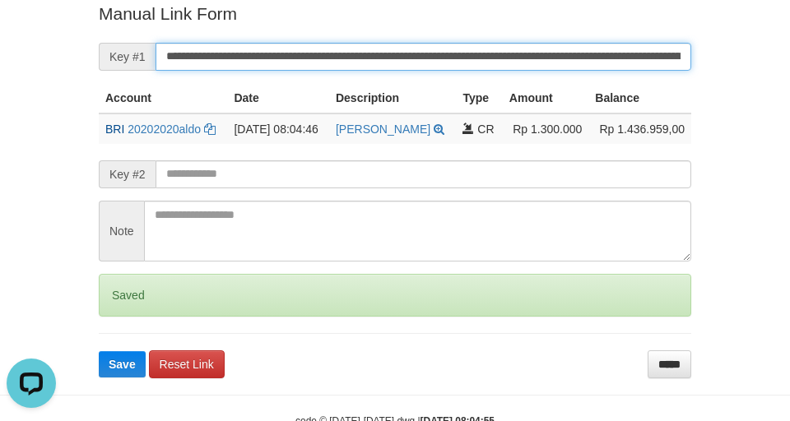
click at [99, 351] on button "Save" at bounding box center [122, 364] width 47 height 26
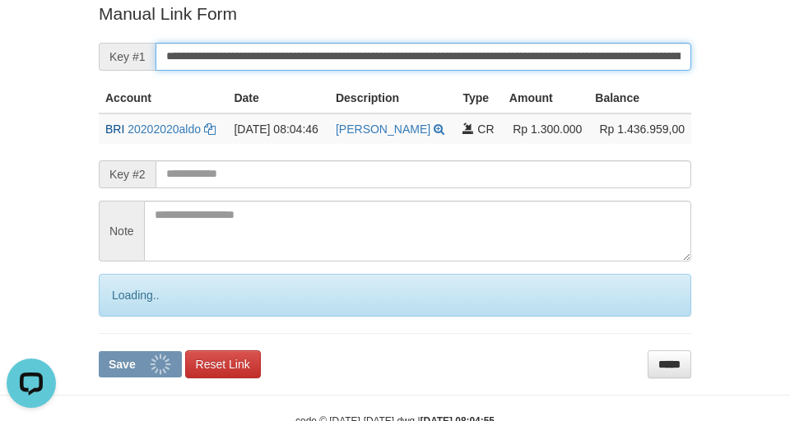
click at [99, 351] on button "Save" at bounding box center [140, 364] width 83 height 26
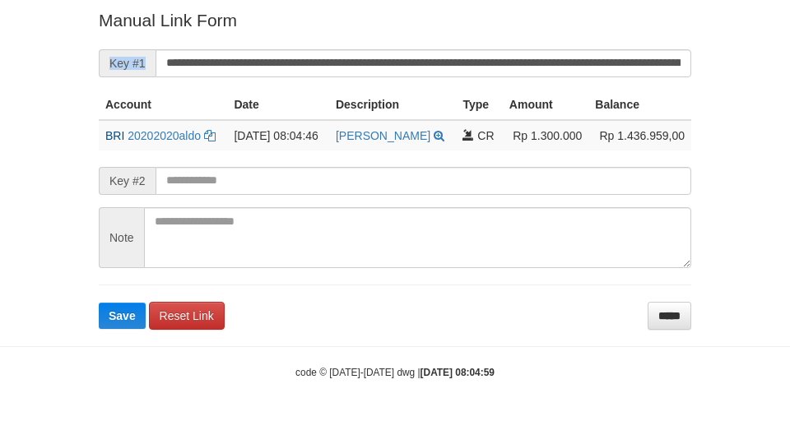
scroll to position [340, 0]
click at [300, 44] on form "**********" at bounding box center [395, 168] width 592 height 321
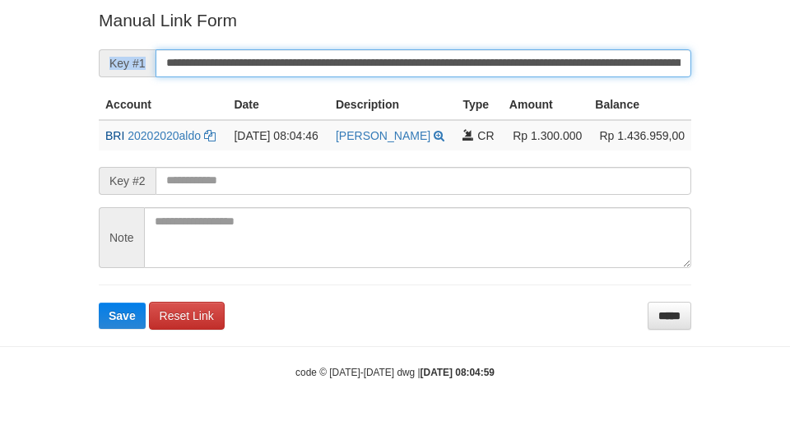
click at [99, 303] on button "Save" at bounding box center [122, 316] width 47 height 26
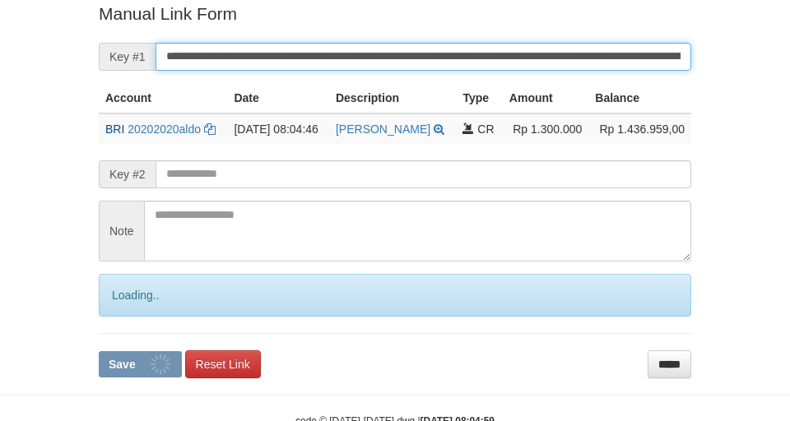
click at [99, 351] on button "Save" at bounding box center [140, 364] width 83 height 26
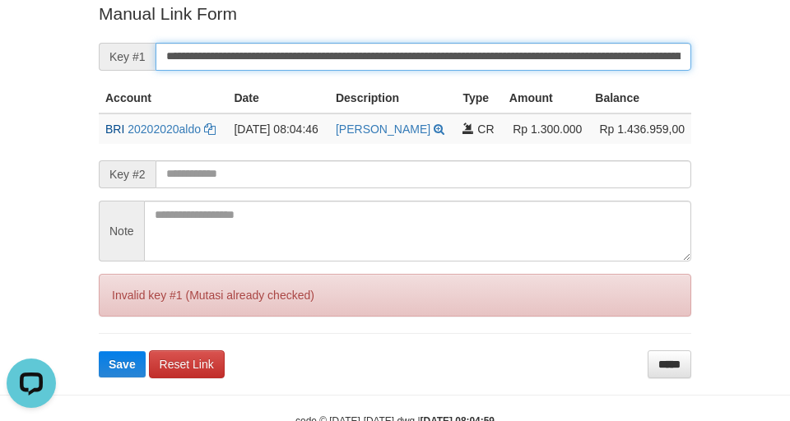
click at [99, 351] on button "Save" at bounding box center [122, 364] width 47 height 26
click at [298, 53] on input "**********" at bounding box center [424, 57] width 536 height 28
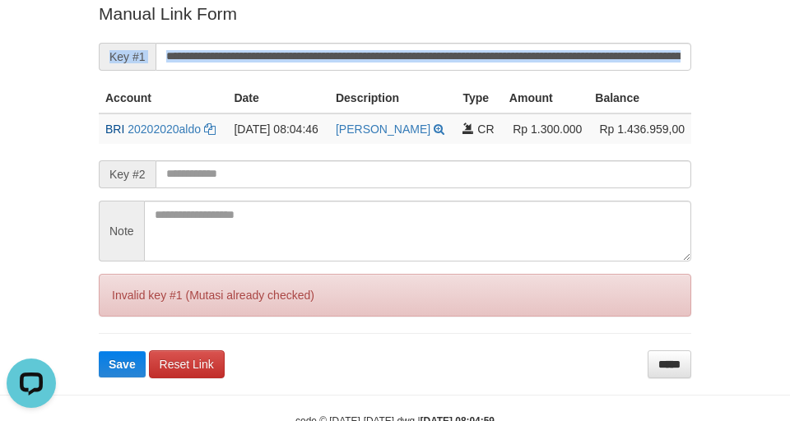
click at [421, 35] on form "**********" at bounding box center [395, 190] width 592 height 376
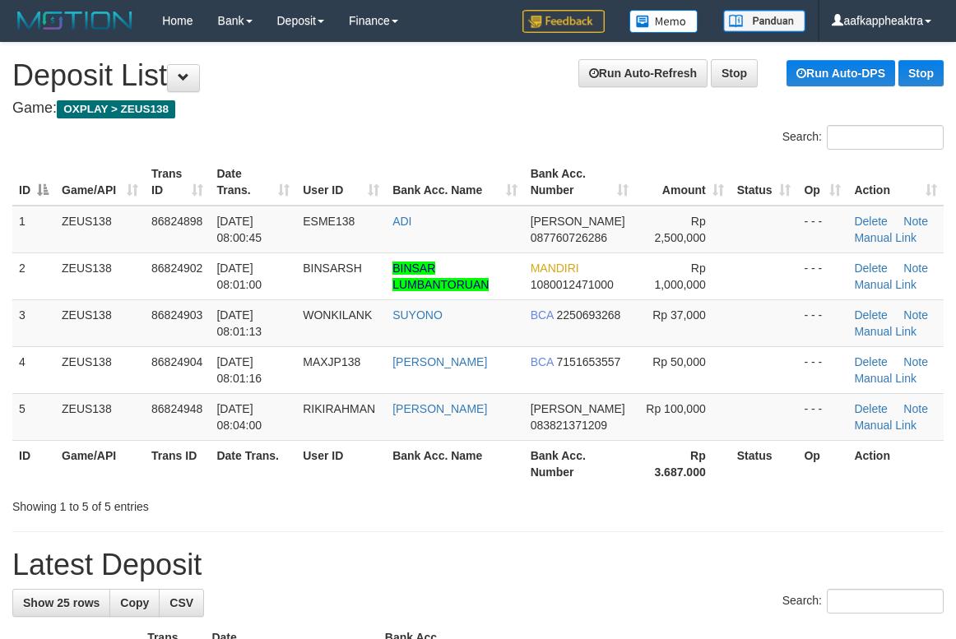
scroll to position [56, 0]
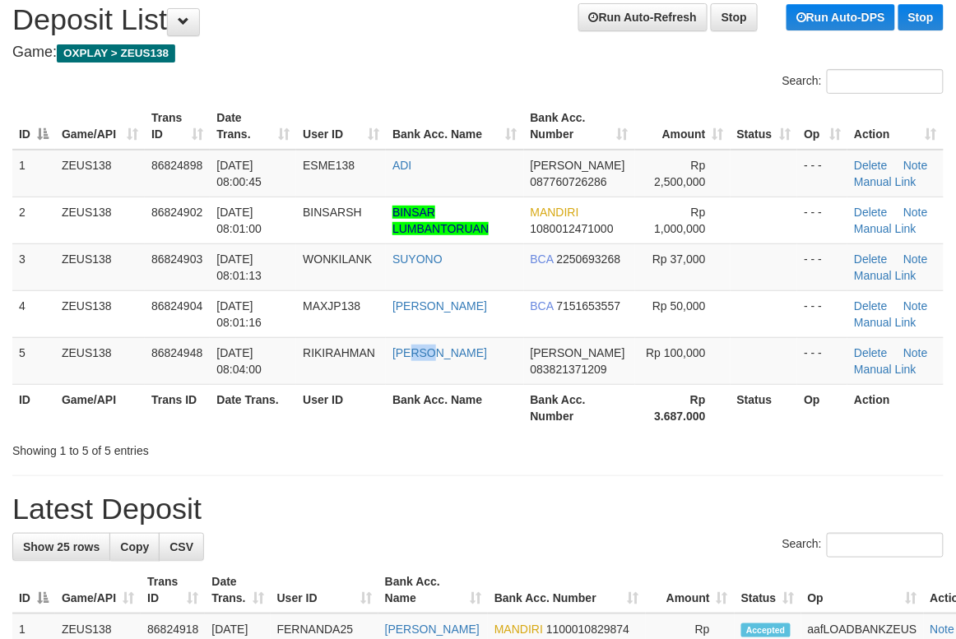
click at [432, 347] on td "[PERSON_NAME]" at bounding box center [454, 360] width 137 height 47
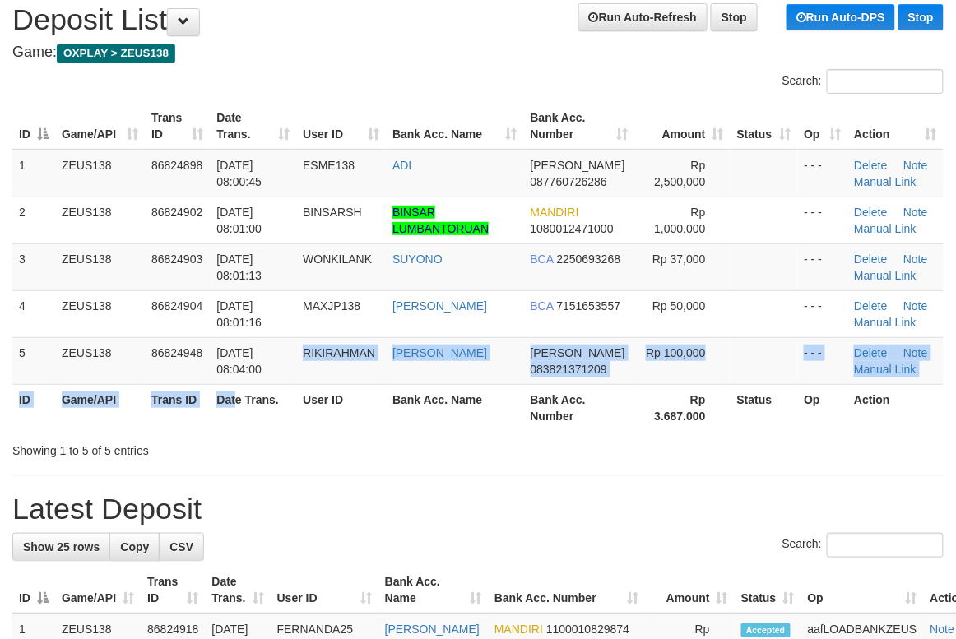
click at [235, 387] on table "ID Game/API Trans ID Date Trans. User ID Bank Acc. Name Bank Acc. Number Amount…" at bounding box center [477, 267] width 931 height 328
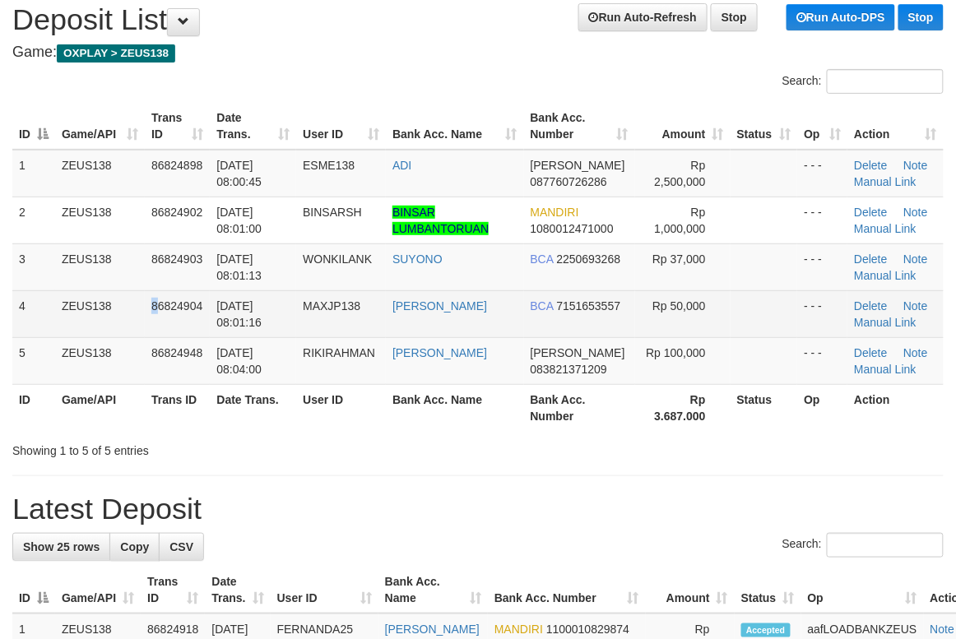
drag, startPoint x: 142, startPoint y: 331, endPoint x: 156, endPoint y: 336, distance: 15.6
click at [156, 336] on tr "4 ZEUS138 86824904 31/08/2025 08:01:16 MAXJP138 JULIANO LOEN BCA 7151653557 Rp …" at bounding box center [477, 313] width 931 height 47
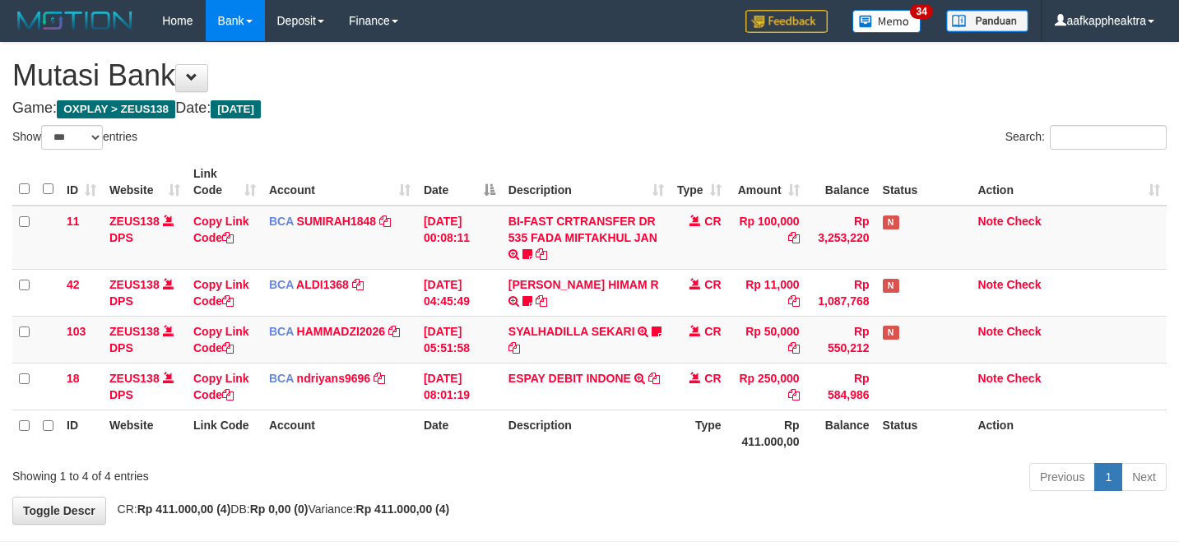
select select "***"
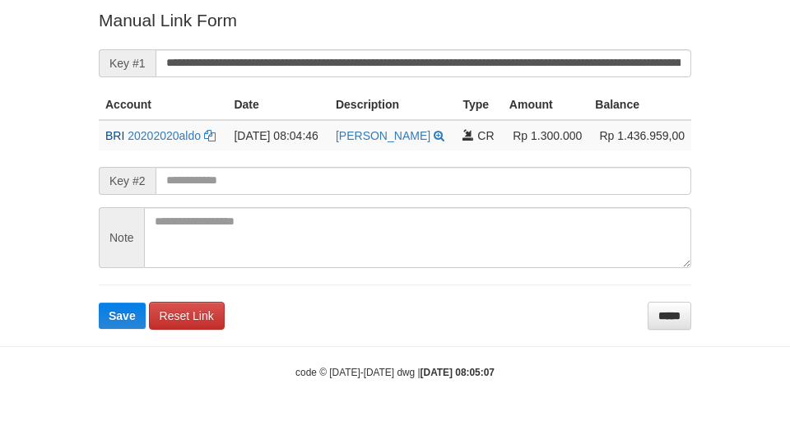
scroll to position [339, 0]
click at [87, 175] on div "Deposit Detail Game/API Trans ID Date Trans. User ID Bank Acc. Name Bank Acc. N…" at bounding box center [394, 17] width 617 height 624
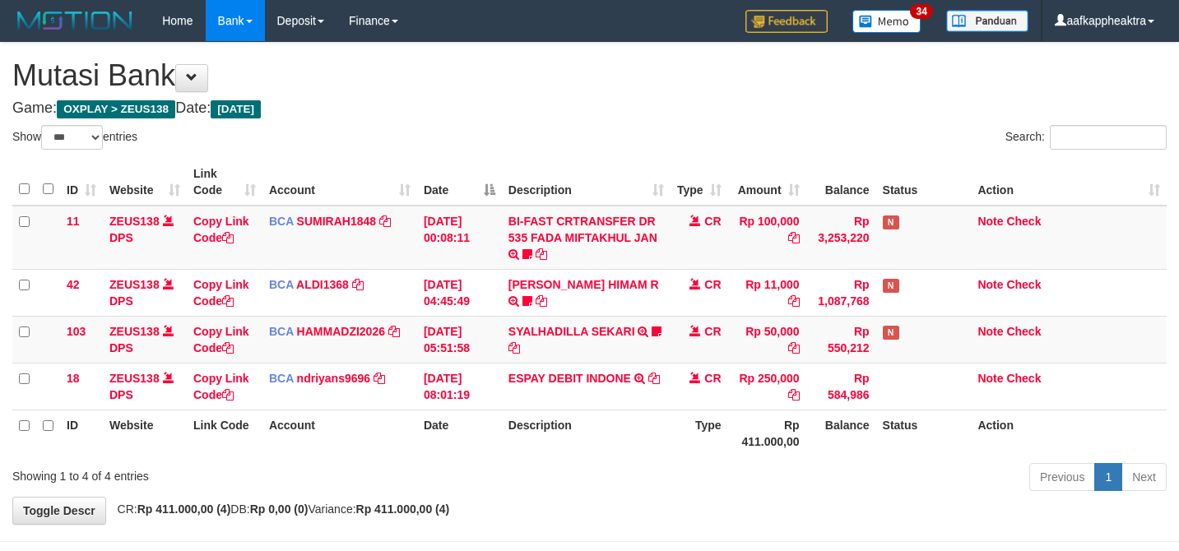
select select "***"
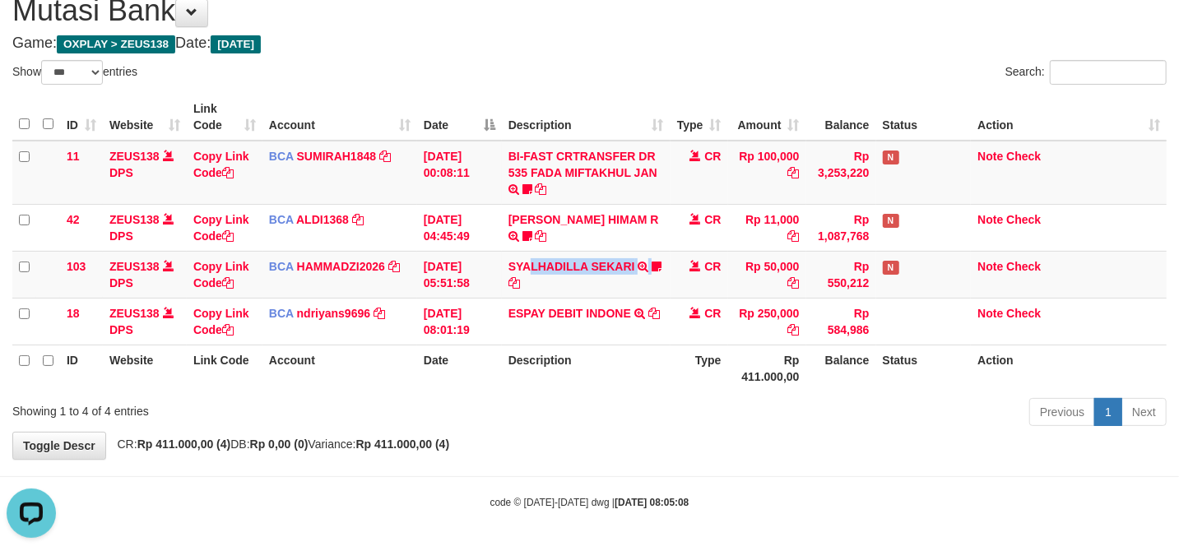
drag, startPoint x: 528, startPoint y: 267, endPoint x: 1191, endPoint y: 285, distance: 663.4
click at [544, 265] on td "SYALHADILLA SEKARI TRSF E-BANKING CR 08/31 ZAP41 SYALHADILLA SEKARI youreyes" at bounding box center [586, 274] width 169 height 47
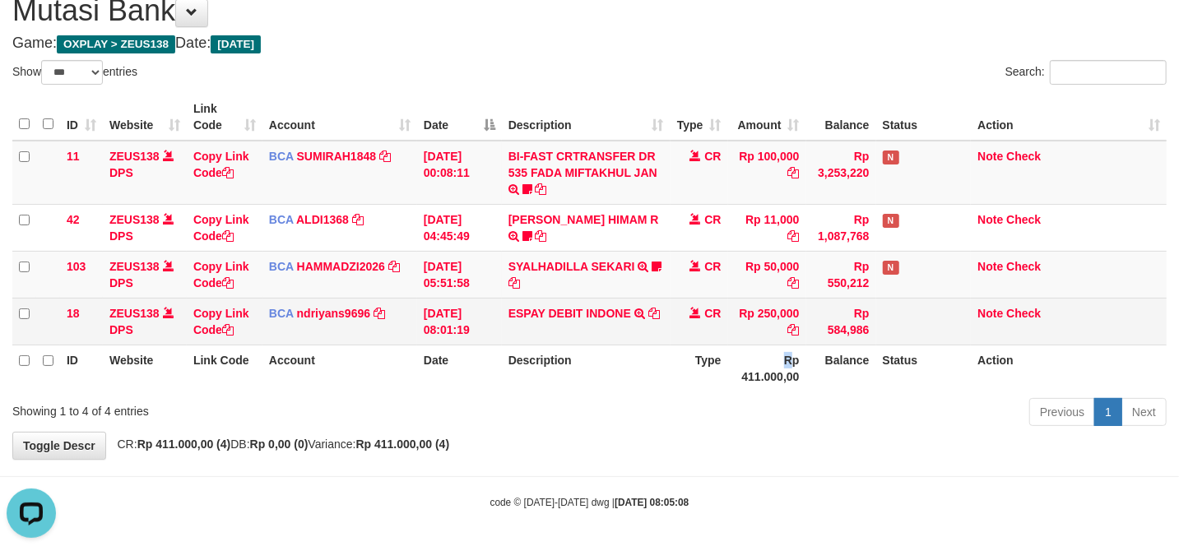
drag, startPoint x: 732, startPoint y: 351, endPoint x: 906, endPoint y: 340, distance: 173.9
click at [712, 346] on tr "ID Website Link Code Account Date Description Type Rp 411.000,00 Balance Status…" at bounding box center [589, 368] width 1154 height 47
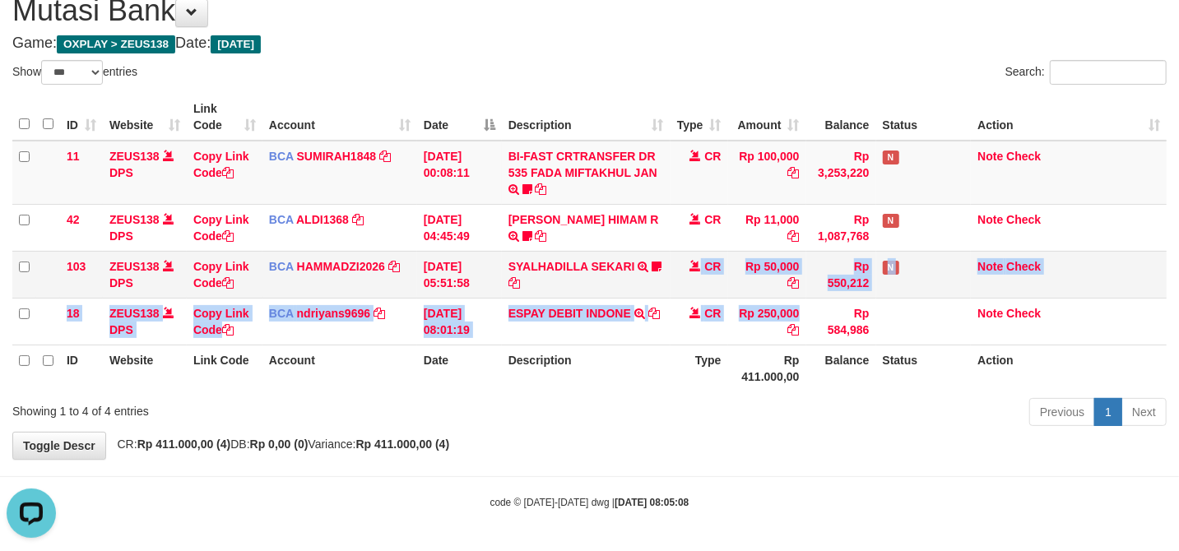
drag, startPoint x: 587, startPoint y: 299, endPoint x: 657, endPoint y: 264, distance: 77.6
click at [521, 280] on tbody "11 ZEUS138 DPS Copy Link Code BCA SUMIRAH1848 DPS SUMIRAH mutasi_20250831_4156 …" at bounding box center [589, 243] width 1154 height 205
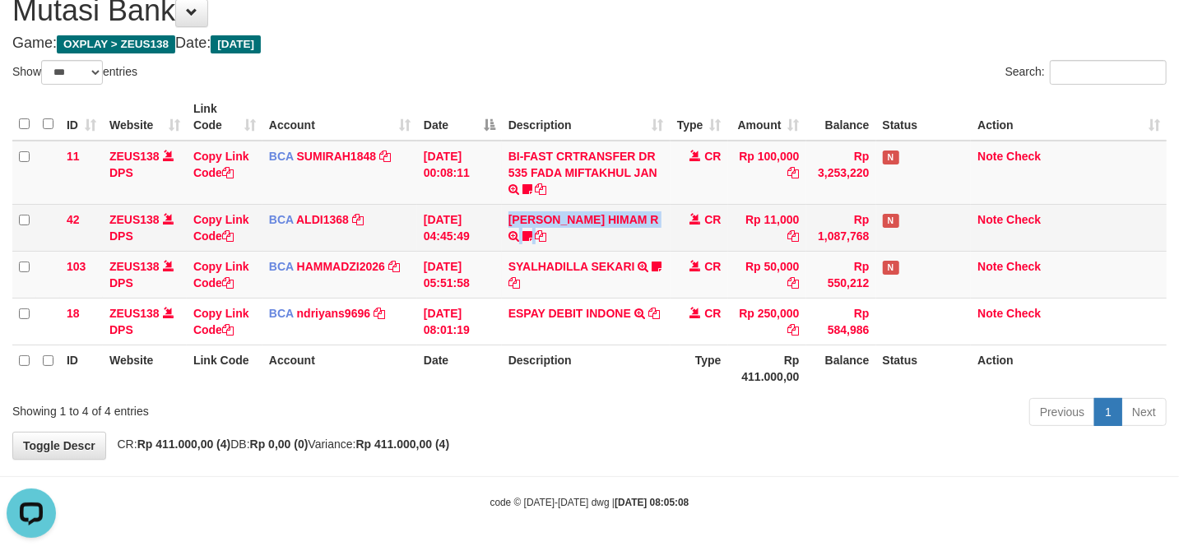
drag, startPoint x: 563, startPoint y: 224, endPoint x: 498, endPoint y: 217, distance: 65.3
click at [497, 217] on tr "42 ZEUS138 DPS Copy Link Code BCA ALDI1368 DPS ALDI mutasi_20250831_3354 | 42 m…" at bounding box center [589, 227] width 1154 height 47
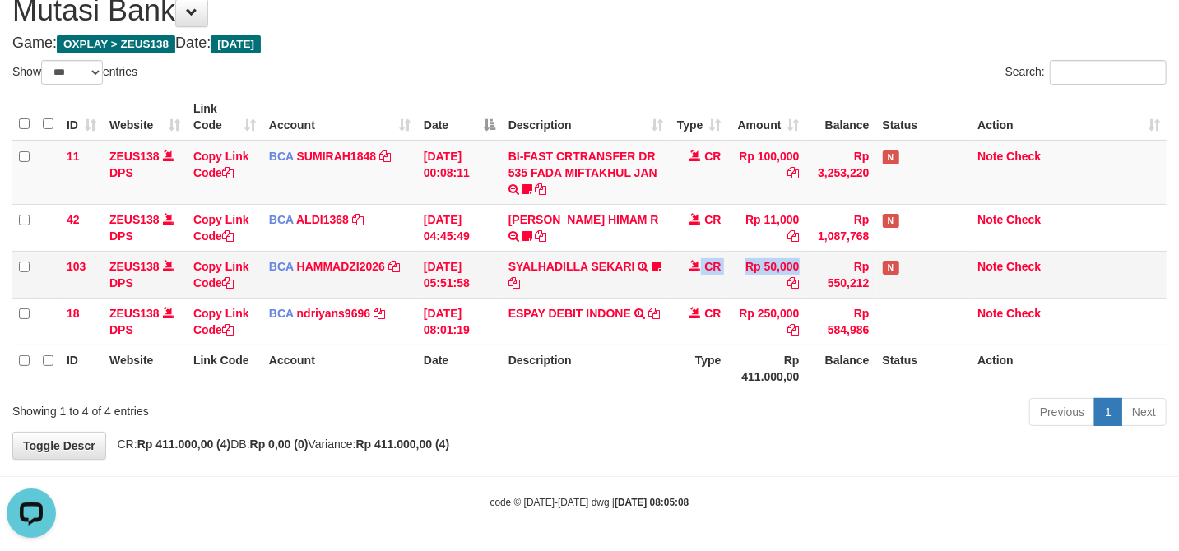
drag, startPoint x: 662, startPoint y: 276, endPoint x: 811, endPoint y: 270, distance: 149.1
click at [647, 276] on tr "103 ZEUS138 DPS Copy Link Code BCA HAMMADZI2026 DPS MUHAMMAD ZIDAN KURNIAWAN mu…" at bounding box center [589, 274] width 1154 height 47
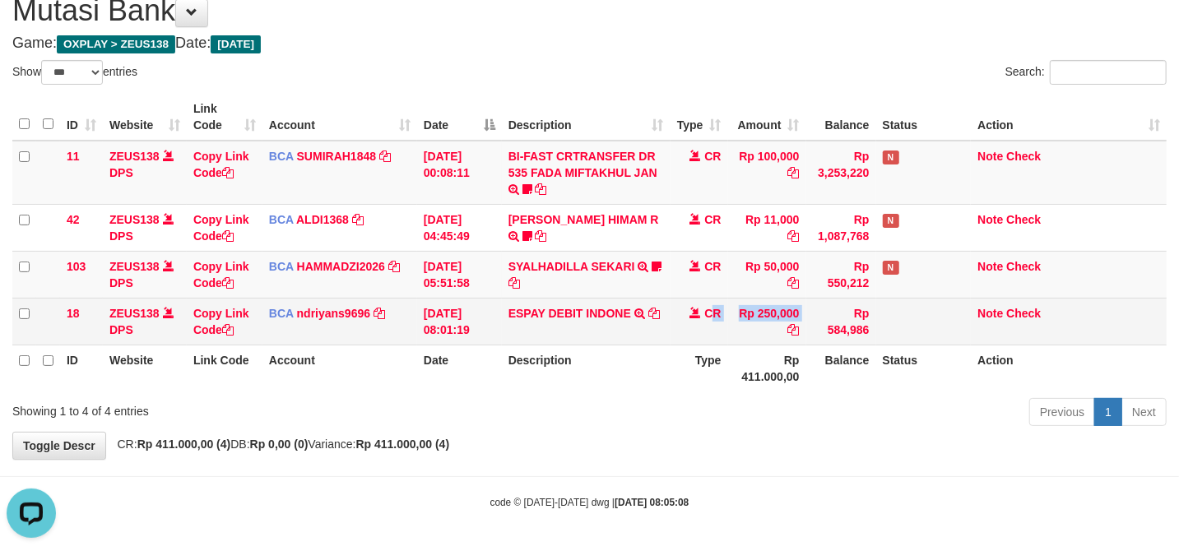
click at [712, 299] on tr "18 ZEUS138 DPS Copy Link Code BCA ndriyans9696 DPS ANDRIYANSYAH mutasi_20250831…" at bounding box center [589, 321] width 1154 height 47
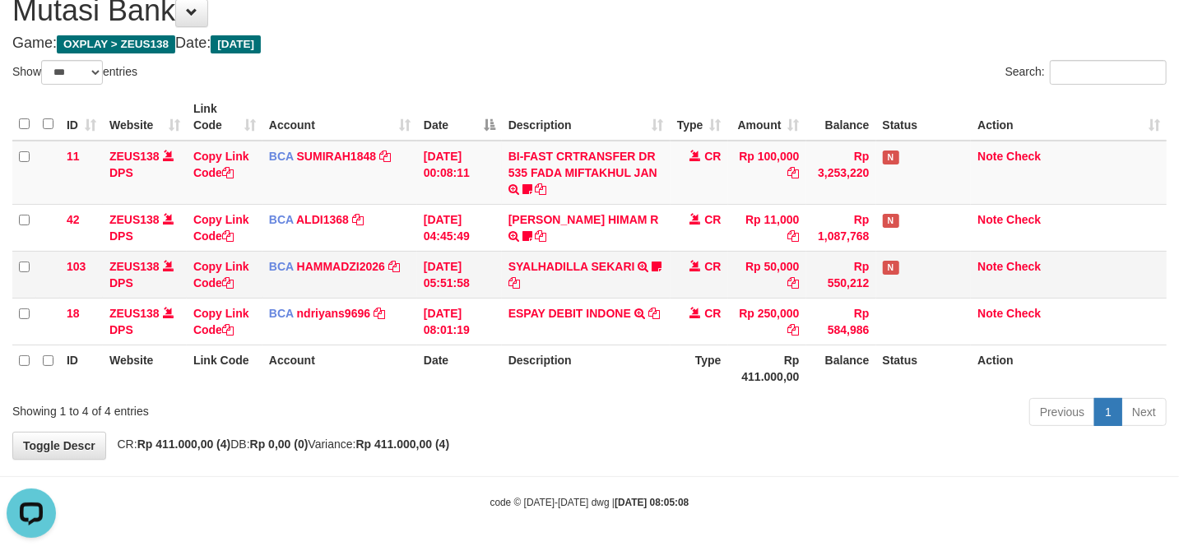
drag, startPoint x: 721, startPoint y: 288, endPoint x: 747, endPoint y: 276, distance: 28.7
click at [722, 287] on td "CR" at bounding box center [700, 274] width 58 height 47
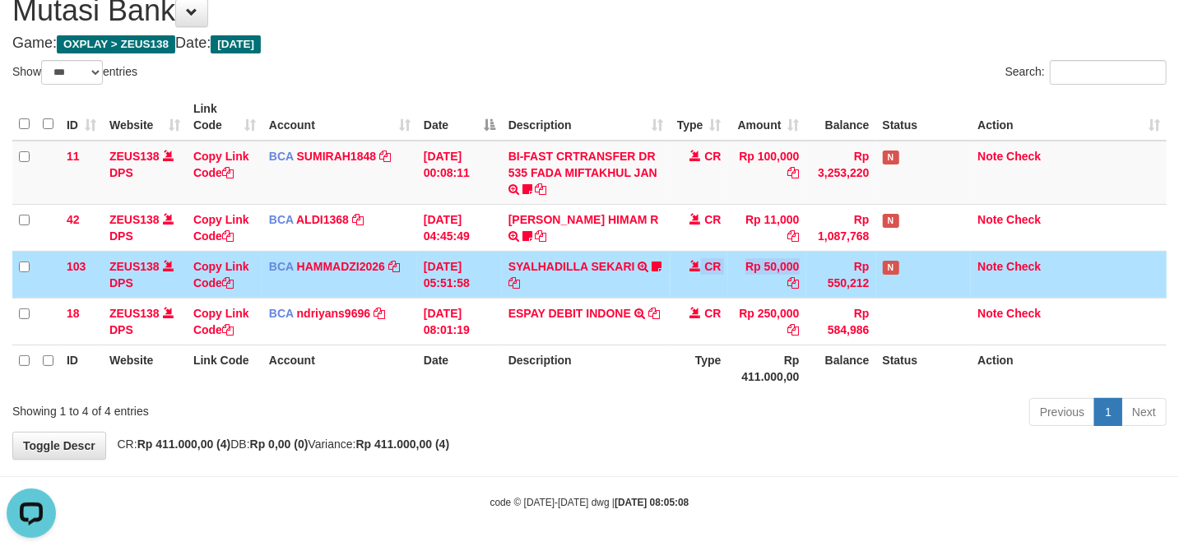
drag, startPoint x: 747, startPoint y: 276, endPoint x: 627, endPoint y: 287, distance: 120.6
click at [622, 288] on tr "103 ZEUS138 DPS Copy Link Code BCA HAMMADZI2026 DPS MUHAMMAD ZIDAN KURNIAWAN mu…" at bounding box center [589, 274] width 1154 height 47
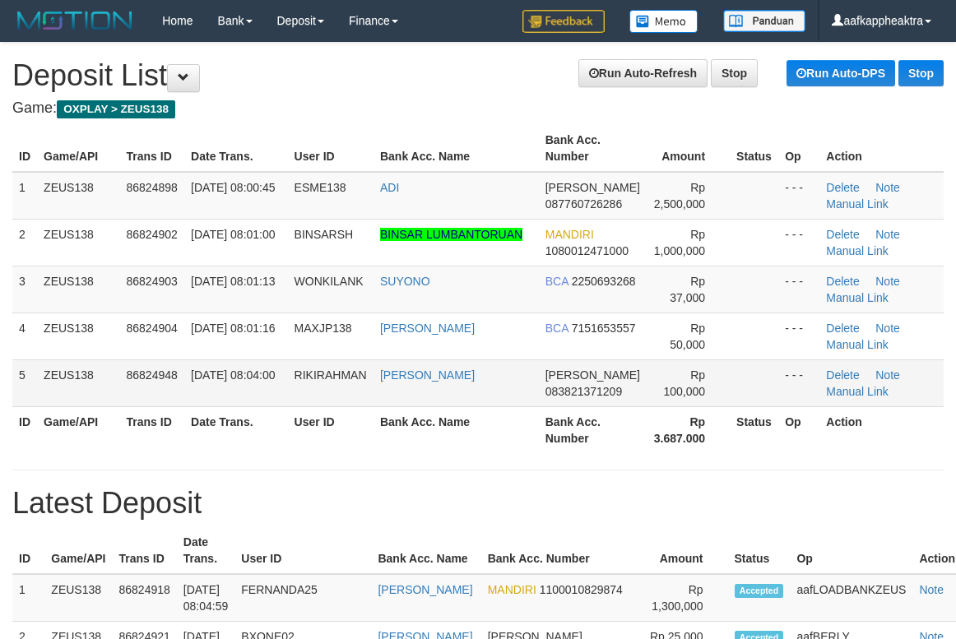
scroll to position [56, 0]
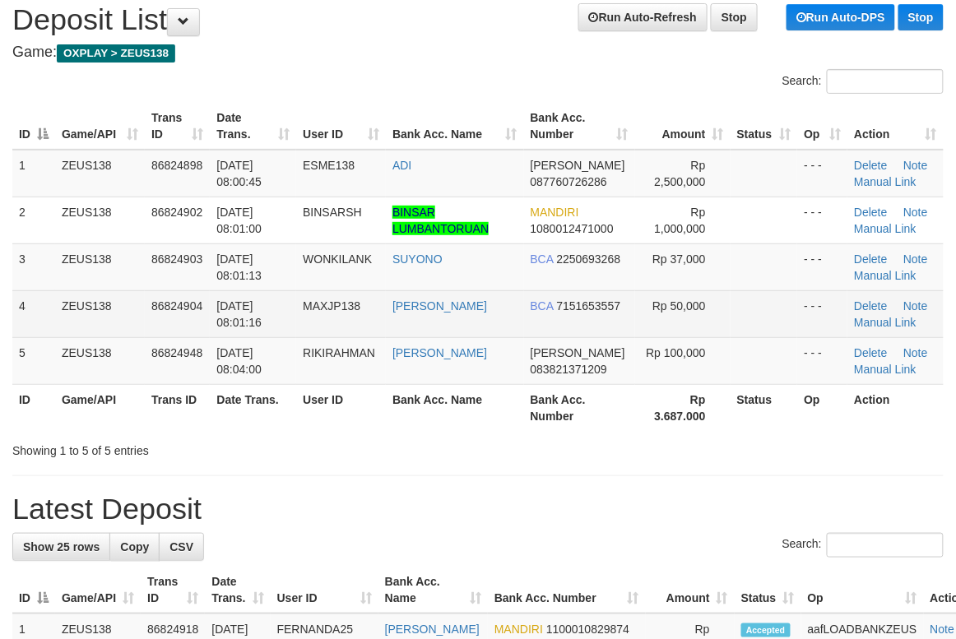
click at [517, 293] on td "[PERSON_NAME]" at bounding box center [454, 313] width 137 height 47
click at [590, 321] on tr "4 ZEUS138 86824904 [DATE] 08:01:16 MAXJP138 [PERSON_NAME] BCA 7151653557 Rp 50,…" at bounding box center [477, 313] width 931 height 47
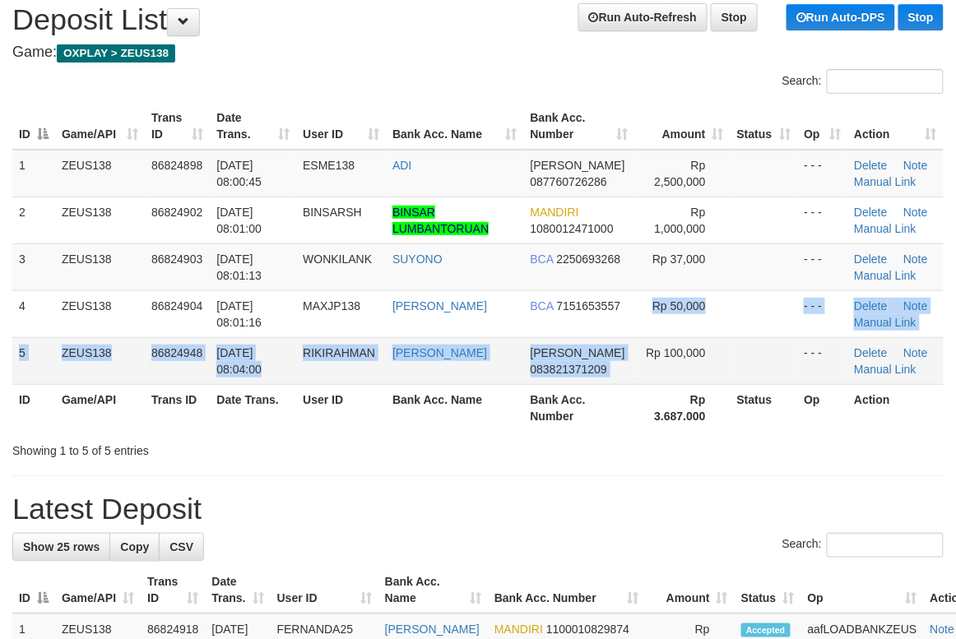
drag, startPoint x: 646, startPoint y: 342, endPoint x: 4, endPoint y: 337, distance: 641.8
click at [643, 343] on tbody "1 ZEUS138 86824898 [DATE] 08:00:45 ESME138 ADI [PERSON_NAME] 087760726286 Rp 2,…" at bounding box center [477, 267] width 931 height 235
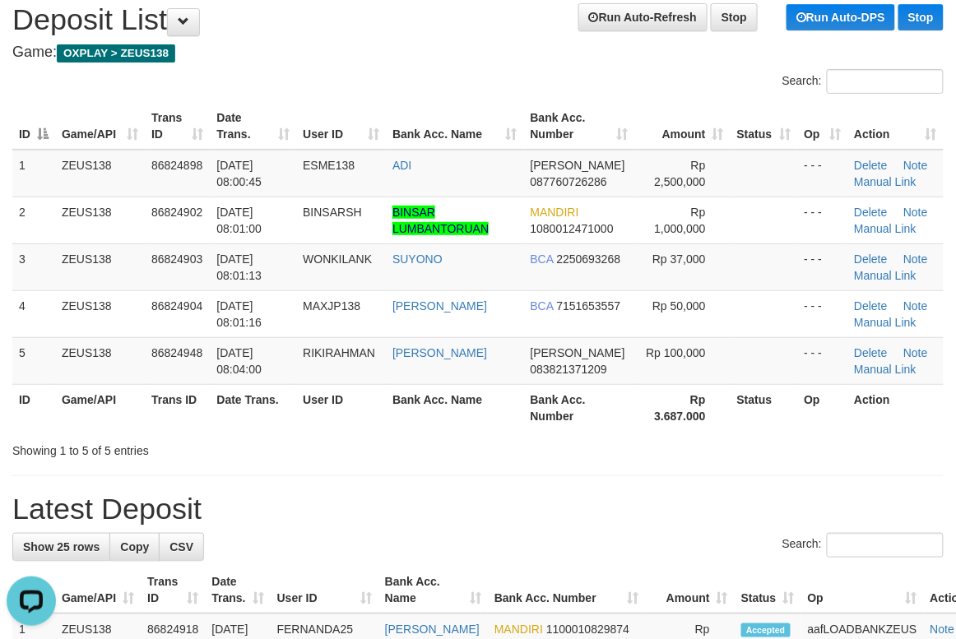
drag, startPoint x: 543, startPoint y: 400, endPoint x: 532, endPoint y: 405, distance: 12.5
click at [543, 402] on th "Bank Acc. Number" at bounding box center [579, 407] width 111 height 47
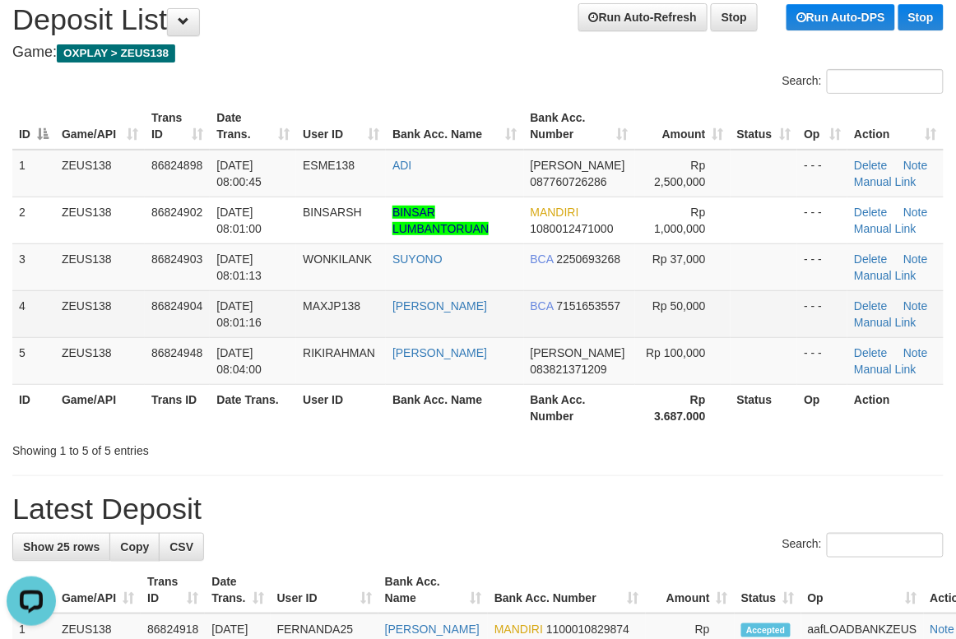
click at [392, 288] on td "SUYONO" at bounding box center [454, 267] width 137 height 47
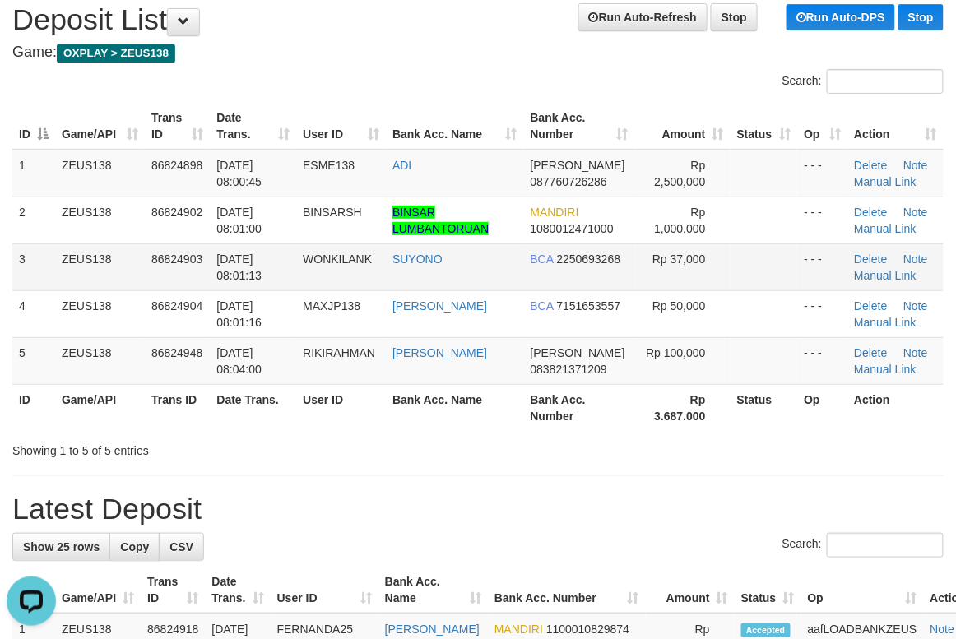
drag, startPoint x: 386, startPoint y: 291, endPoint x: 80, endPoint y: 287, distance: 306.1
click at [382, 294] on tr "4 ZEUS138 86824904 [DATE] 08:01:16 MAXJP138 [PERSON_NAME] BCA 7151653557 Rp 50,…" at bounding box center [477, 313] width 931 height 47
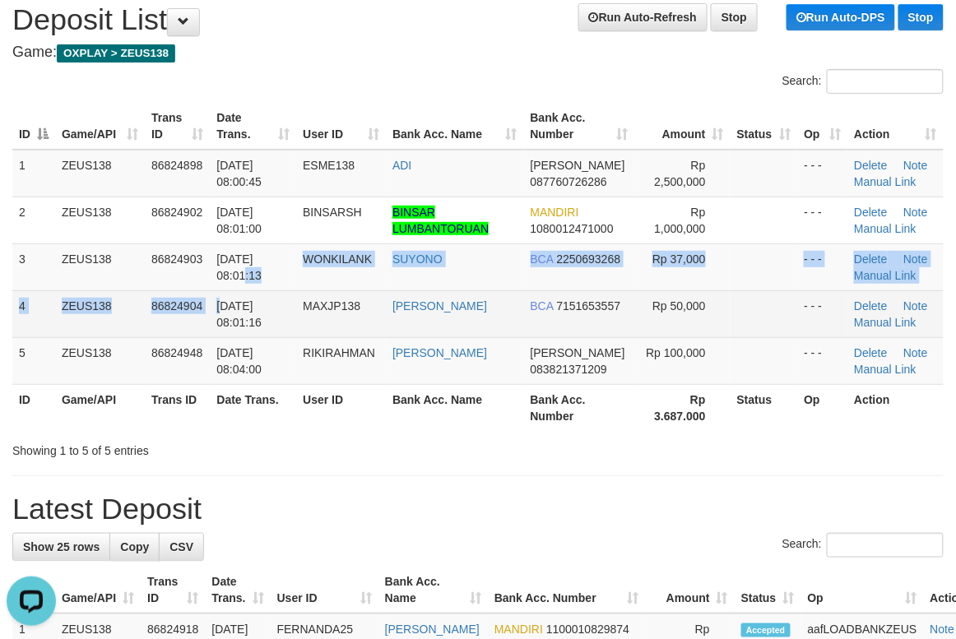
drag, startPoint x: 222, startPoint y: 301, endPoint x: 214, endPoint y: 307, distance: 10.0
click at [217, 306] on tbody "1 ZEUS138 86824898 [DATE] 08:00:45 ESME138 ADI [PERSON_NAME] 087760726286 Rp 2,…" at bounding box center [477, 267] width 931 height 235
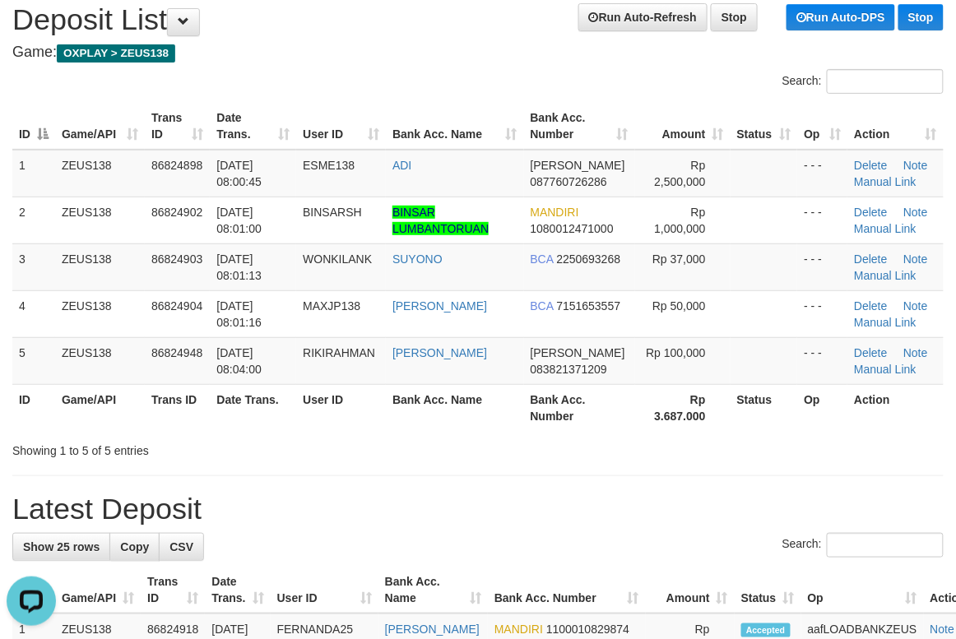
drag, startPoint x: 240, startPoint y: 304, endPoint x: 3, endPoint y: 323, distance: 237.7
click at [234, 311] on span "[DATE] 08:01:16" at bounding box center [238, 314] width 45 height 30
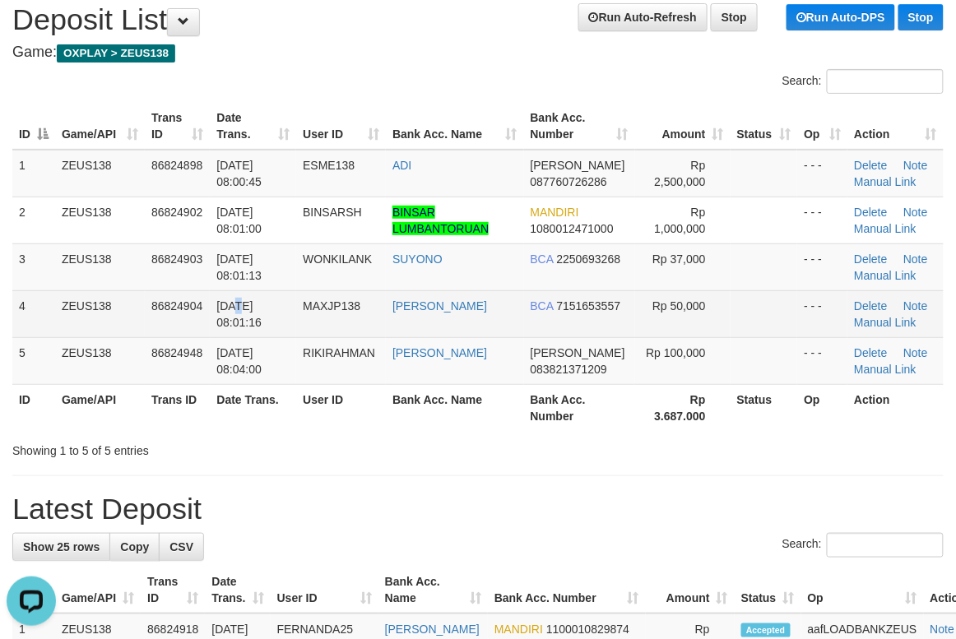
click at [392, 327] on tr "4 ZEUS138 86824904 [DATE] 08:01:16 MAXJP138 [PERSON_NAME] BCA 7151653557 Rp 50,…" at bounding box center [477, 313] width 931 height 47
click at [392, 327] on td "[PERSON_NAME]" at bounding box center [454, 313] width 137 height 47
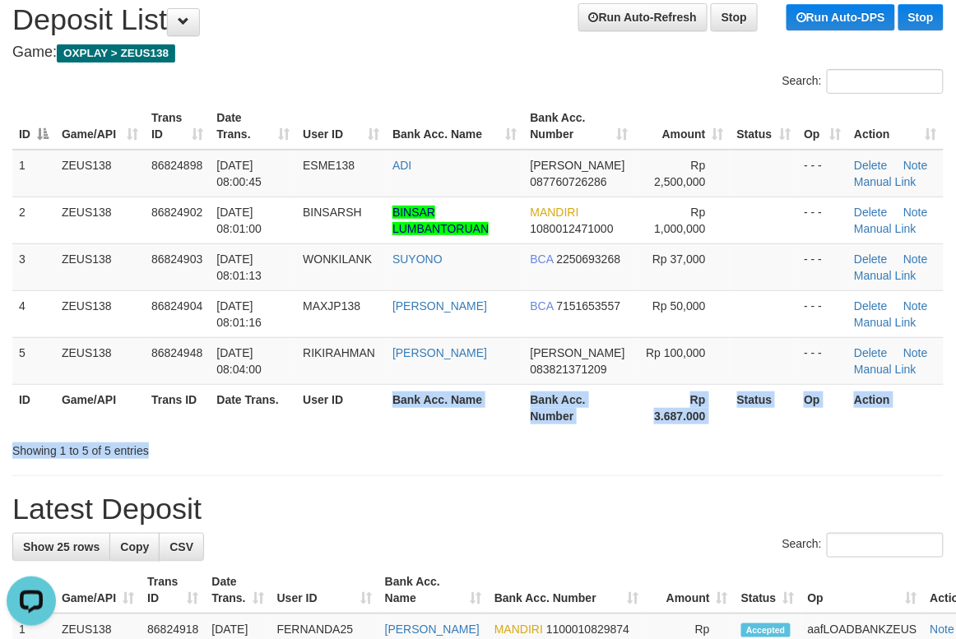
click at [457, 444] on div "Search: ID Game/API Trans ID Date Trans. User ID Bank Acc. Name Bank Acc. Numbe…" at bounding box center [477, 264] width 931 height 390
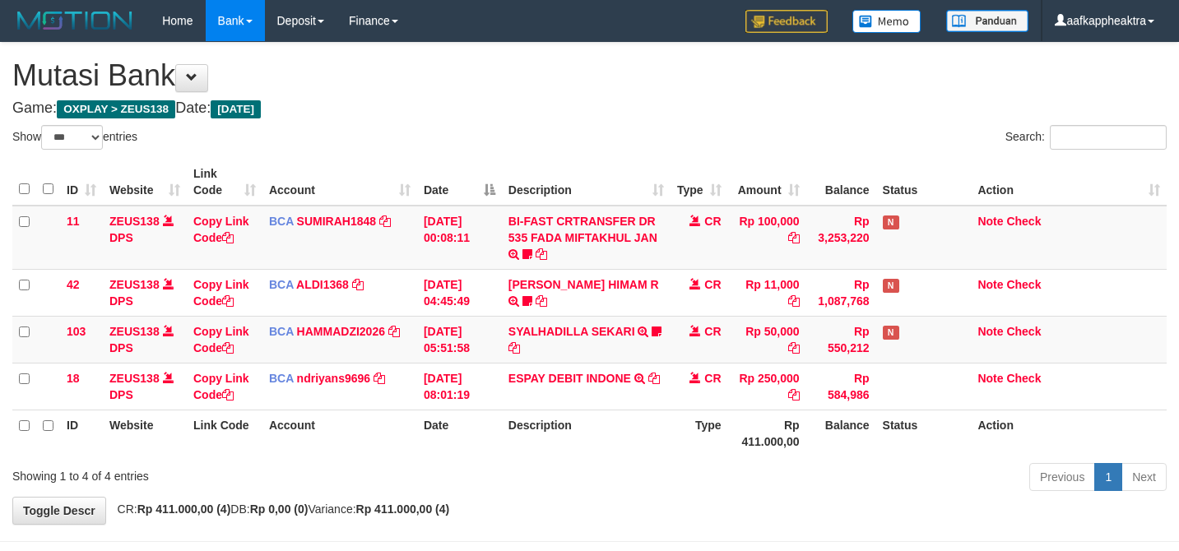
select select "***"
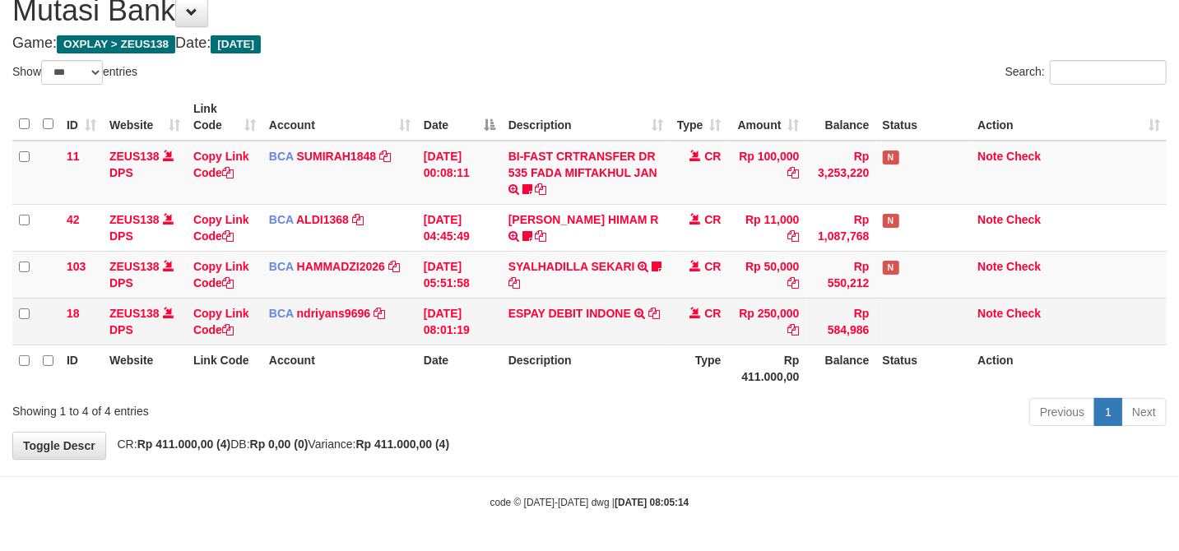
drag, startPoint x: 735, startPoint y: 331, endPoint x: 783, endPoint y: 324, distance: 49.0
click at [736, 331] on td "Rp 250,000" at bounding box center [767, 321] width 78 height 47
click at [541, 330] on td "ESPAY DEBIT INDONE TRSF E-BANKING CR 3108/FTSCY/WS95051 250000.0020250831452689…" at bounding box center [586, 321] width 169 height 47
click at [570, 319] on td "ESPAY DEBIT INDONE TRSF E-BANKING CR 3108/FTSCY/WS95051 250000.0020250831452689…" at bounding box center [586, 321] width 169 height 47
click at [573, 318] on td "ESPAY DEBIT INDONE TRSF E-BANKING CR 3108/FTSCY/WS95051 250000.0020250831452689…" at bounding box center [586, 321] width 169 height 47
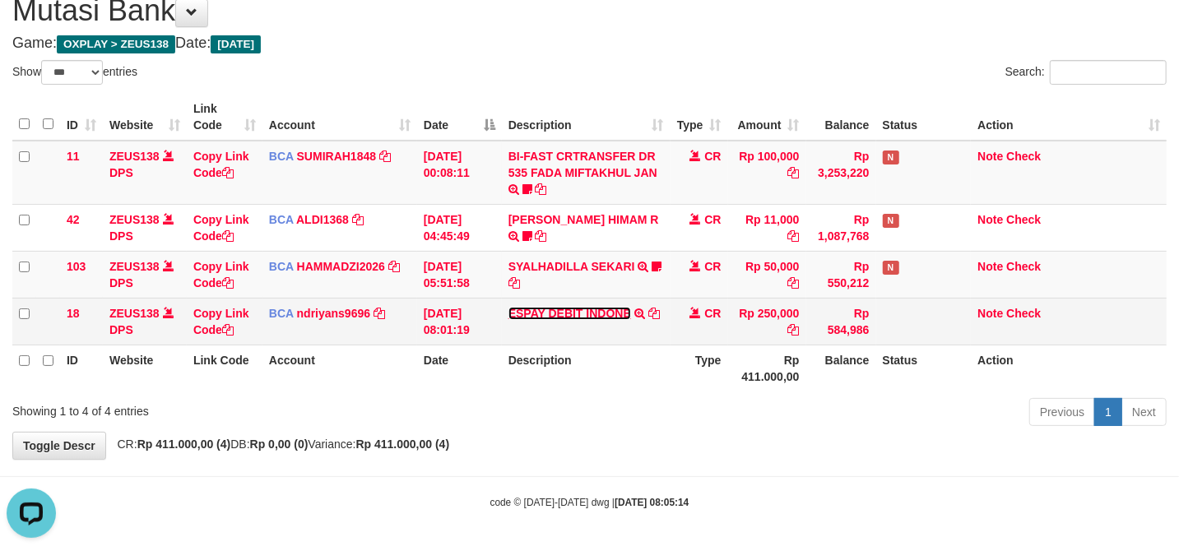
scroll to position [0, 0]
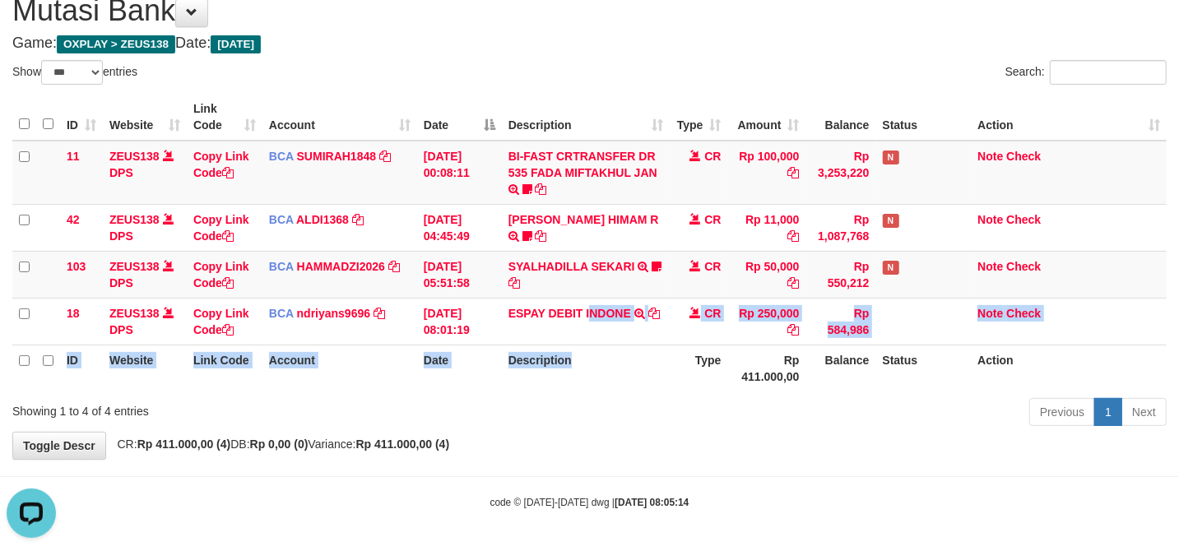
click at [587, 369] on table "ID Website Link Code Account Date Description Type Amount Balance Status Action…" at bounding box center [589, 243] width 1154 height 298
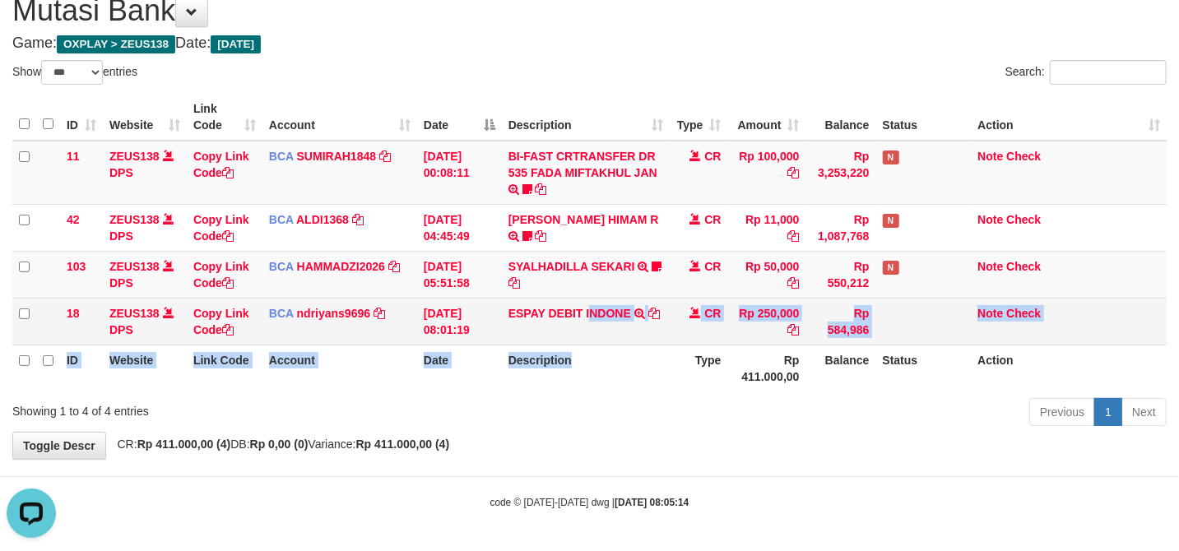
click at [784, 327] on table "ID Website Link Code Account Date Description Type Amount Balance Status Action…" at bounding box center [589, 243] width 1154 height 298
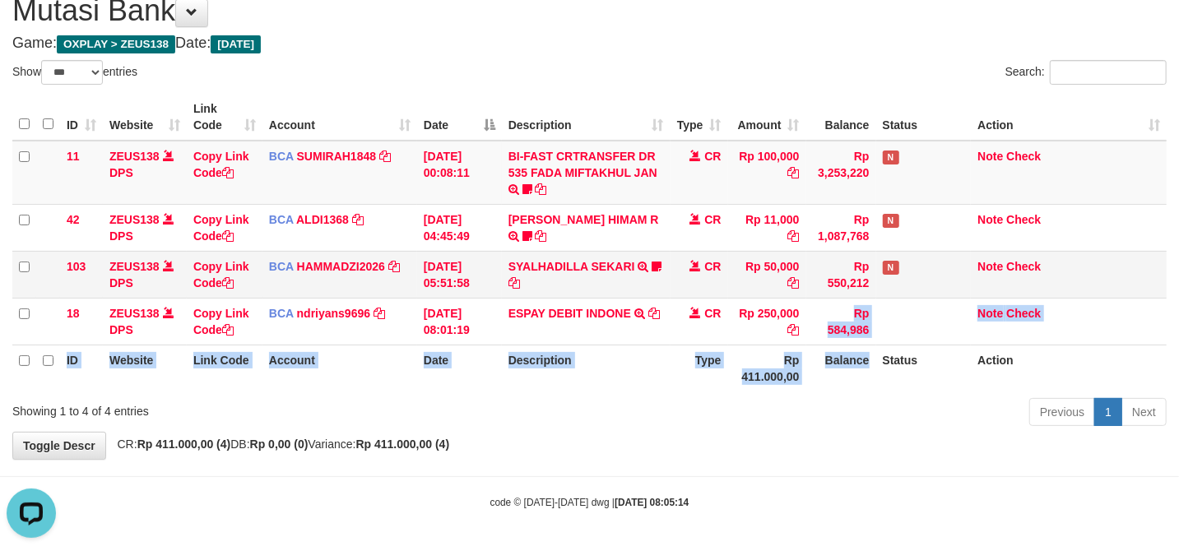
click at [844, 276] on td "Rp 550,212" at bounding box center [841, 274] width 70 height 47
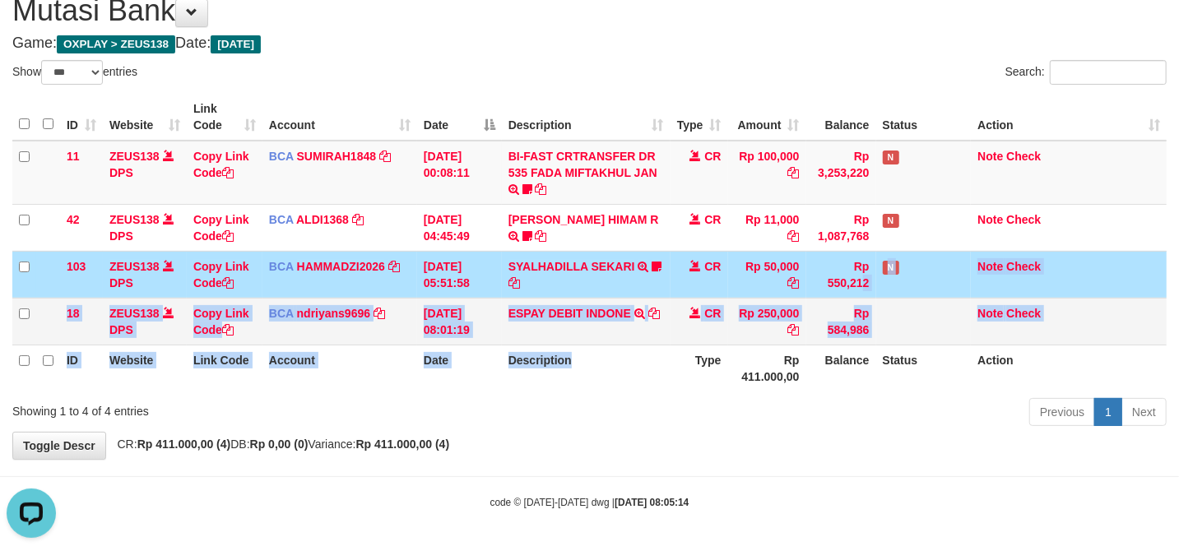
drag, startPoint x: 844, startPoint y: 276, endPoint x: 576, endPoint y: 318, distance: 271.4
click at [534, 344] on table "ID Website Link Code Account Date Description Type Amount Balance Status Action…" at bounding box center [589, 243] width 1154 height 298
click at [926, 341] on table "ID Website Link Code Account Date Description Type Amount Balance Status Action…" at bounding box center [589, 243] width 1154 height 298
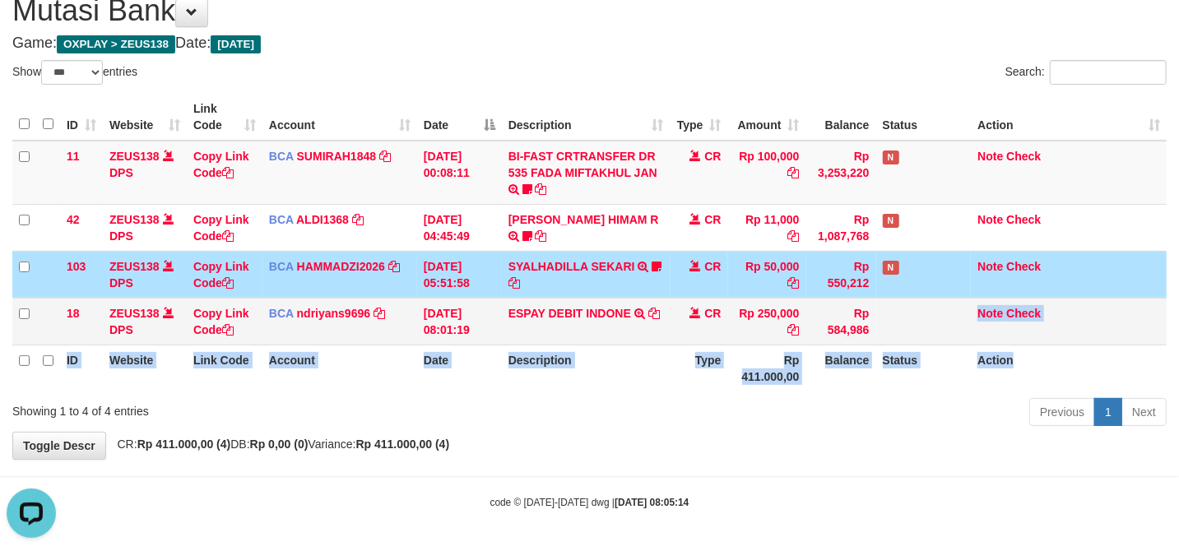
click at [894, 337] on td at bounding box center [923, 321] width 95 height 47
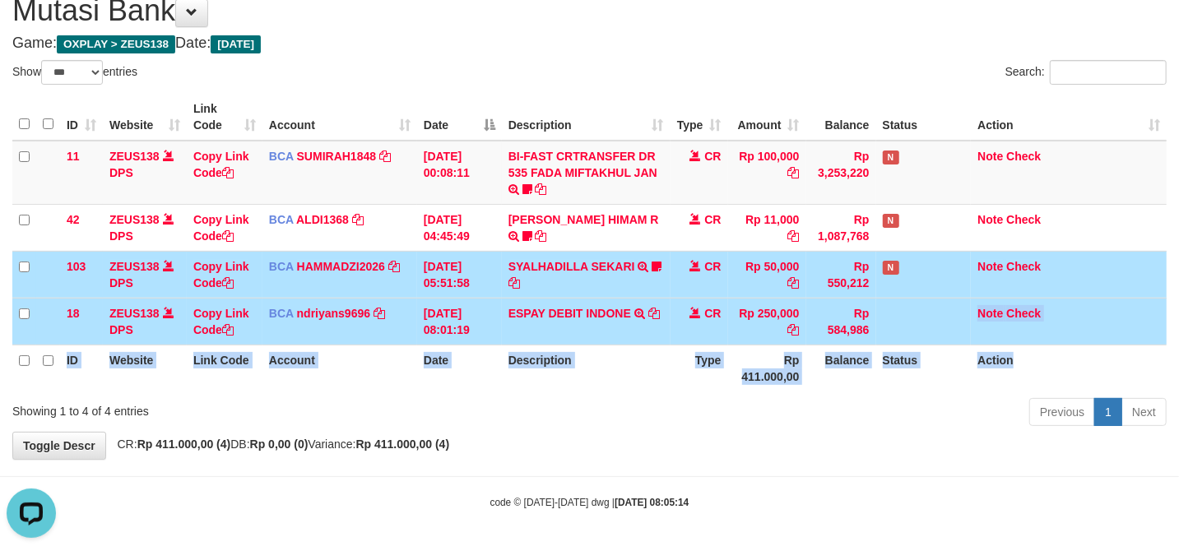
drag, startPoint x: 841, startPoint y: 321, endPoint x: 830, endPoint y: 319, distance: 10.8
click at [830, 319] on td "Rp 584,986" at bounding box center [841, 321] width 70 height 47
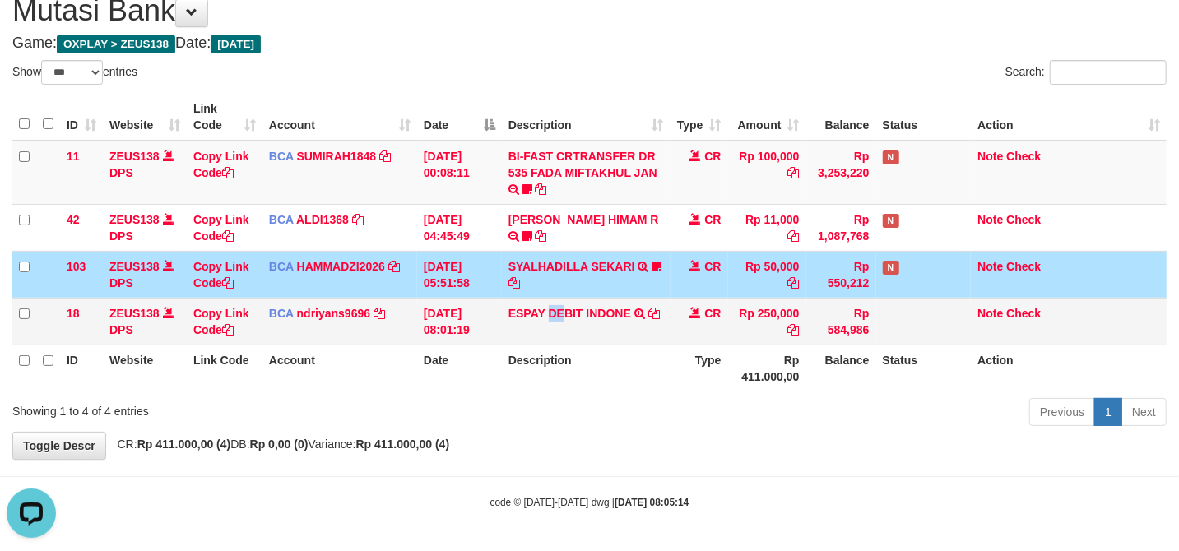
click at [551, 341] on td "ESPAY DEBIT INDONE TRSF E-BANKING CR 3108/FTSCY/WS95051 250000.0020250831452689…" at bounding box center [586, 321] width 169 height 47
click at [592, 321] on td "ESPAY DEBIT INDONE TRSF E-BANKING CR 3108/FTSCY/WS95051 250000.0020250831452689…" at bounding box center [586, 321] width 169 height 47
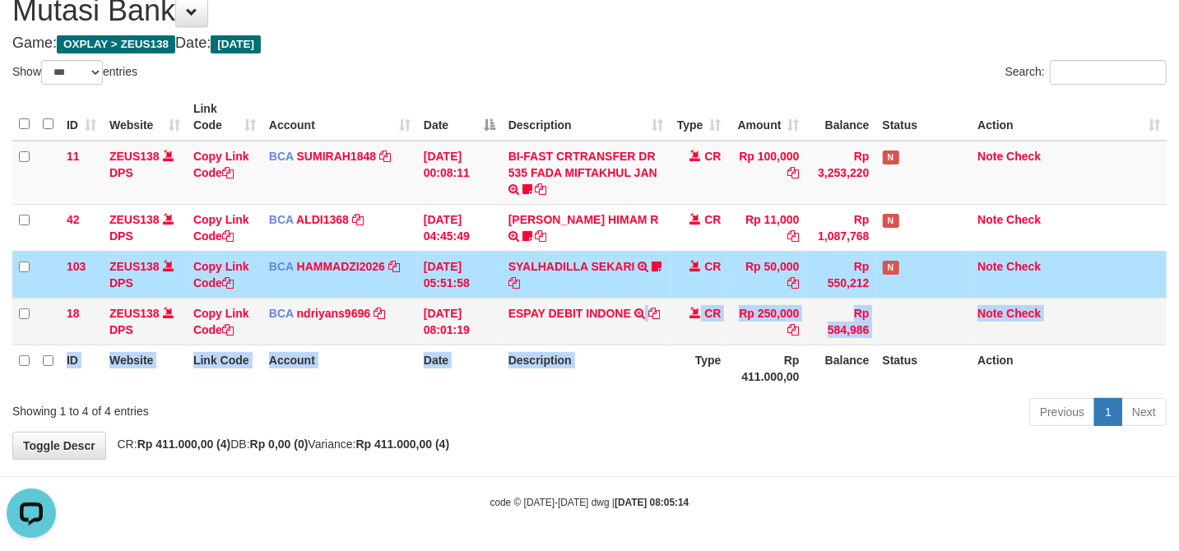
drag, startPoint x: 642, startPoint y: 339, endPoint x: 760, endPoint y: 336, distance: 118.5
click at [643, 337] on table "ID Website Link Code Account Date Description Type Amount Balance Status Action…" at bounding box center [589, 243] width 1154 height 298
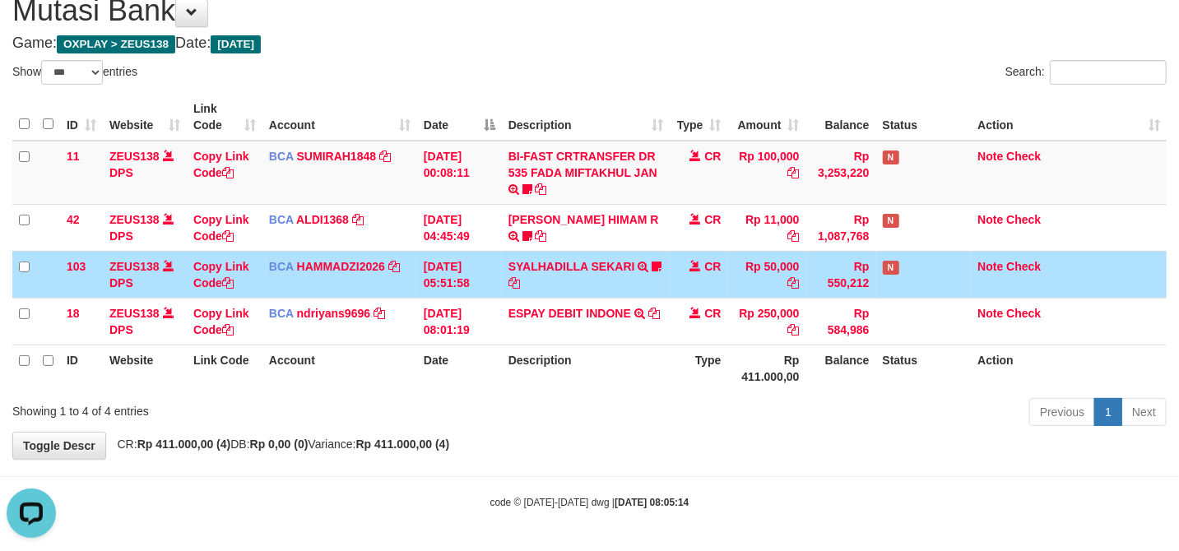
drag, startPoint x: 663, startPoint y: 286, endPoint x: 671, endPoint y: 284, distance: 8.6
click at [671, 285] on tr "103 ZEUS138 DPS Copy Link Code BCA HAMMADZI2026 DPS MUHAMMAD ZIDAN KURNIAWAN mu…" at bounding box center [589, 274] width 1154 height 47
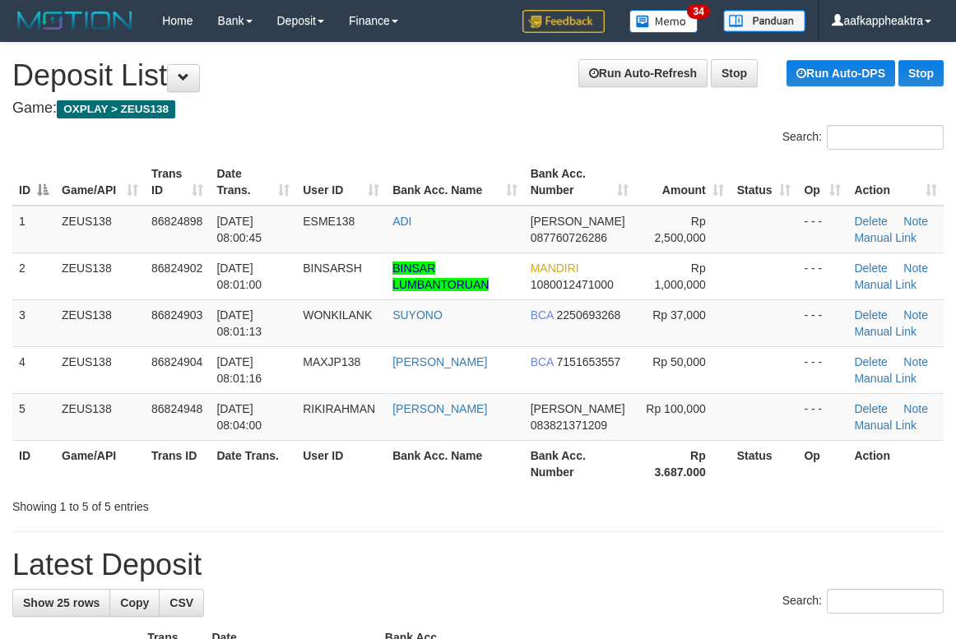
scroll to position [56, 0]
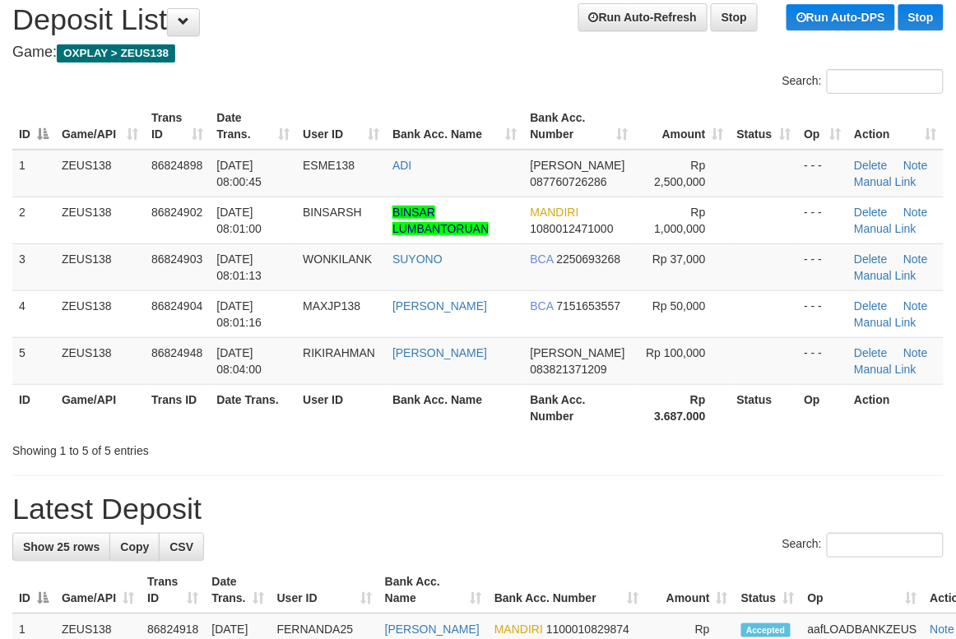
drag, startPoint x: 510, startPoint y: 359, endPoint x: 8, endPoint y: 360, distance: 501.9
click at [498, 362] on td "[PERSON_NAME]" at bounding box center [454, 360] width 137 height 47
click at [255, 355] on span "[DATE] 08:04:00" at bounding box center [238, 361] width 45 height 30
click at [244, 390] on th "Date Trans." at bounding box center [253, 407] width 86 height 47
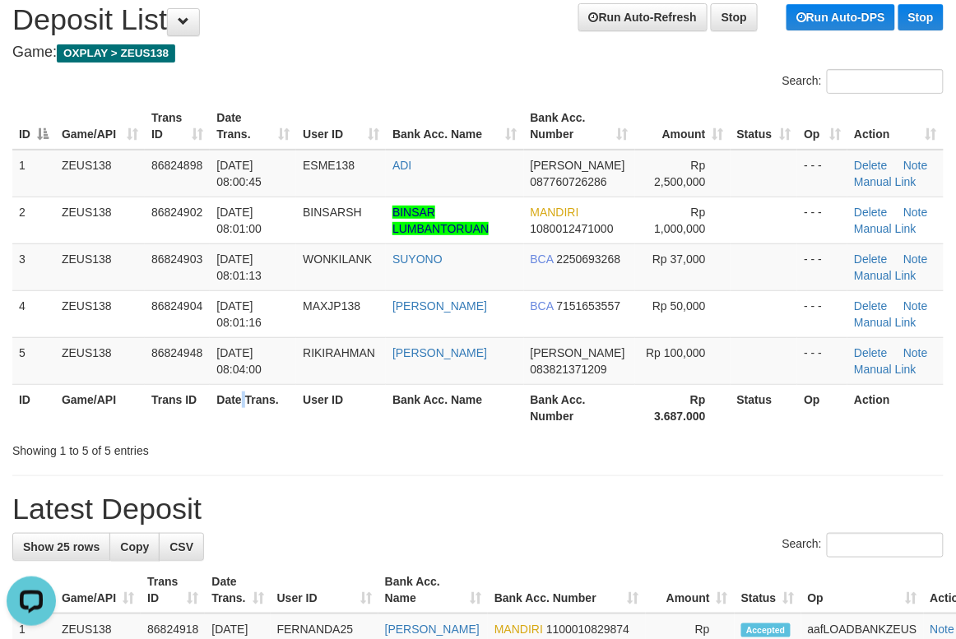
click at [244, 392] on th "Date Trans." at bounding box center [253, 407] width 86 height 47
drag, startPoint x: 347, startPoint y: 369, endPoint x: 291, endPoint y: 388, distance: 59.3
click at [330, 386] on table "ID Game/API Trans ID Date Trans. User ID Bank Acc. Name Bank Acc. Number Amount…" at bounding box center [477, 267] width 931 height 328
drag, startPoint x: 288, startPoint y: 383, endPoint x: 278, endPoint y: 387, distance: 10.7
click at [281, 387] on table "ID Game/API Trans ID Date Trans. User ID Bank Acc. Name Bank Acc. Number Amount…" at bounding box center [477, 267] width 931 height 328
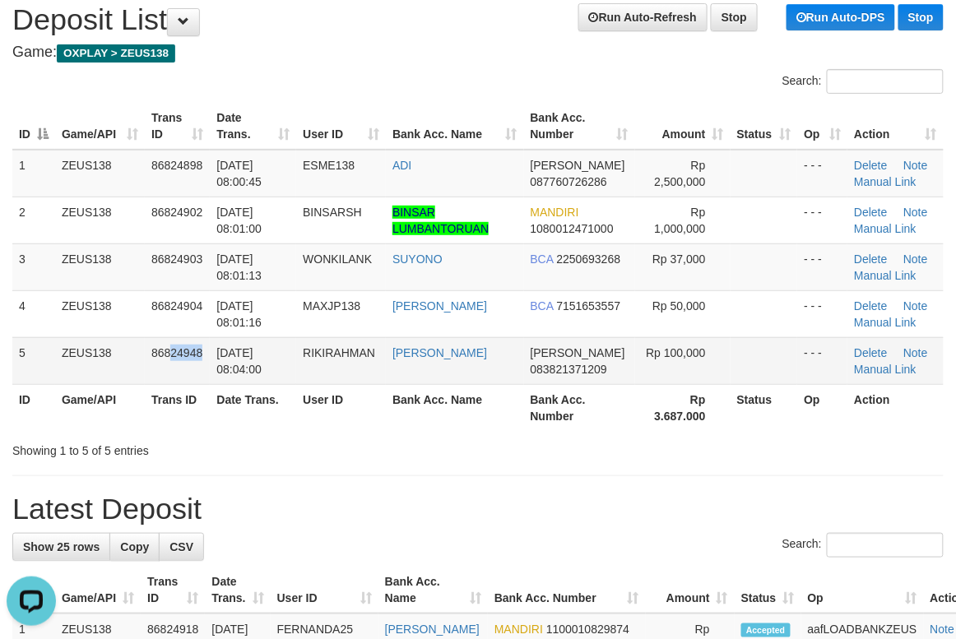
click at [204, 355] on td "86824948" at bounding box center [177, 360] width 65 height 47
click at [398, 340] on tr "5 ZEUS138 86824948 31/08/2025 08:04:00 RIKIRAHMAN RIKI RAHMAN DANA 083821371209…" at bounding box center [477, 360] width 931 height 47
drag, startPoint x: 398, startPoint y: 340, endPoint x: 5, endPoint y: 323, distance: 393.7
click at [396, 340] on td "RIKI RAHMAN" at bounding box center [454, 360] width 137 height 47
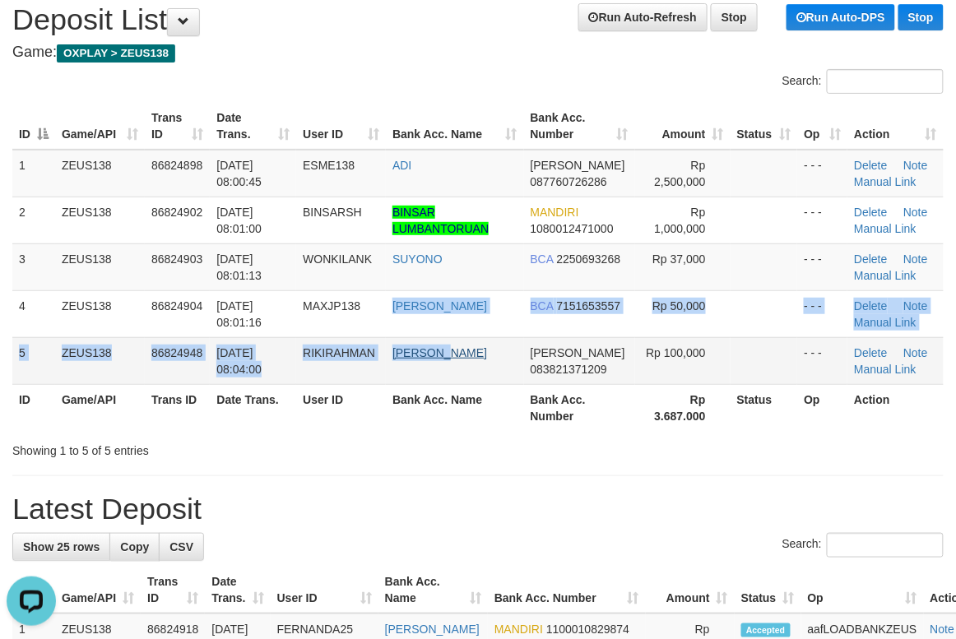
click at [448, 351] on tbody "1 ZEUS138 86824898 31/08/2025 08:00:45 ESME138 ADI DANA 087760726286 Rp 2,500,0…" at bounding box center [477, 267] width 931 height 235
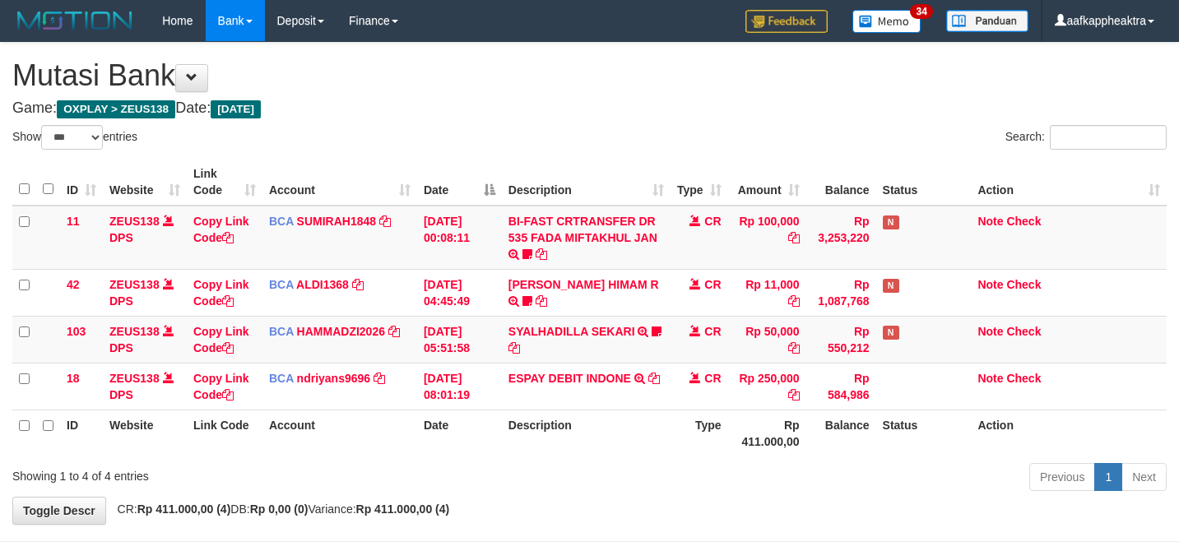
select select "***"
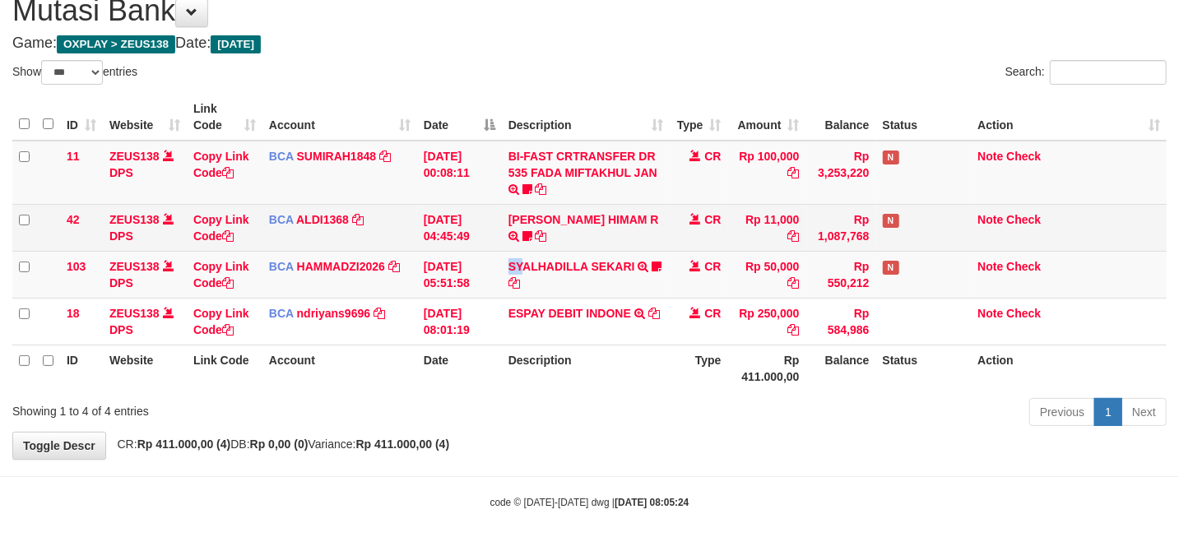
click at [502, 255] on td "SYALHADILLA SEKARI TRSF E-BANKING CR 08/31 ZAP41 SYALHADILLA SEKARI youreyes" at bounding box center [586, 274] width 169 height 47
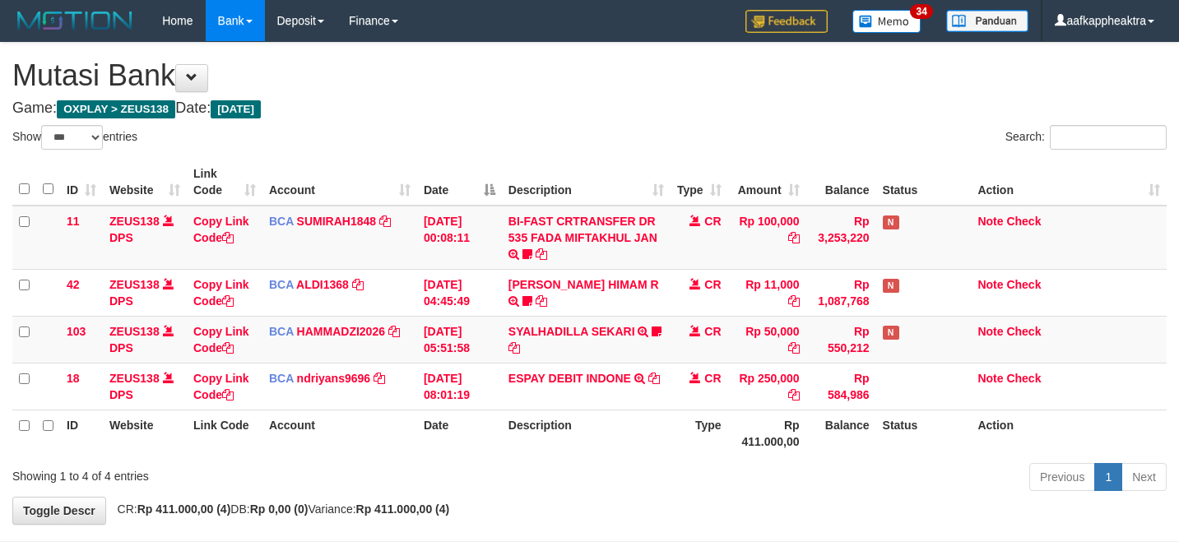
select select "***"
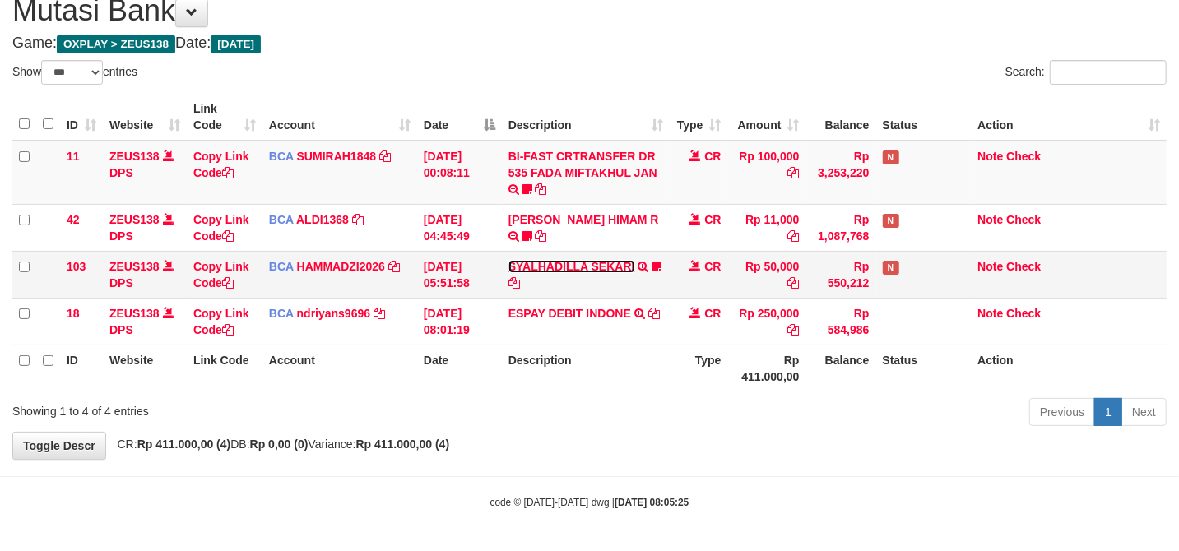
drag, startPoint x: 0, startPoint y: 0, endPoint x: 583, endPoint y: 268, distance: 642.1
click at [583, 268] on link "SYALHADILLA SEKARI" at bounding box center [571, 266] width 127 height 13
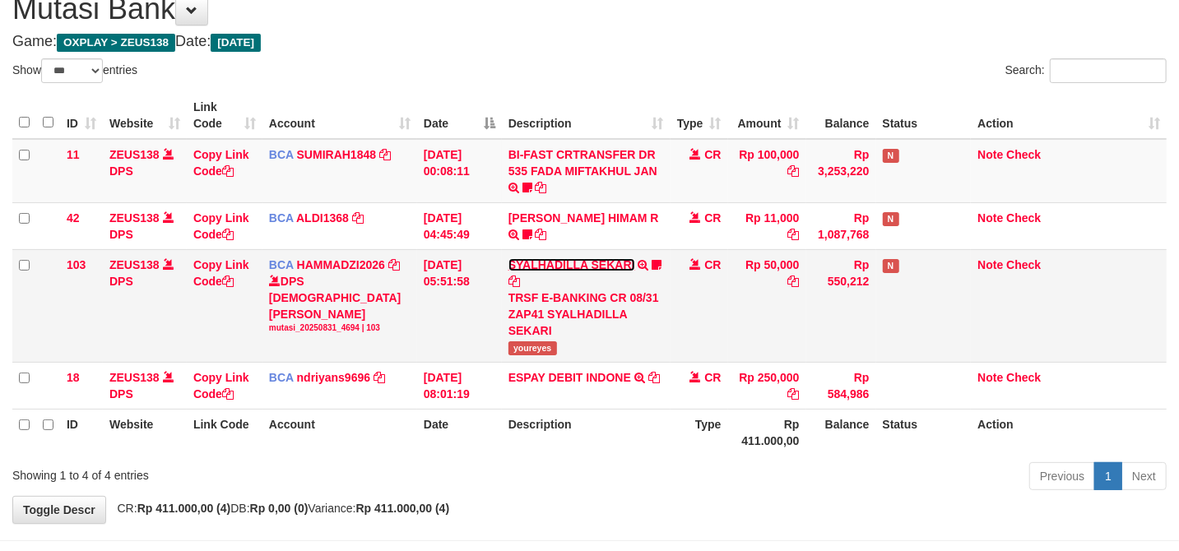
click at [593, 271] on td "SYALHADILLA SEKARI TRSF E-BANKING CR 08/31 ZAP41 SYALHADILLA SEKARI youreyes" at bounding box center [586, 305] width 169 height 113
click at [594, 272] on td "SYALHADILLA SEKARI TRSF E-BANKING CR 08/31 ZAP41 SYALHADILLA SEKARI youreyes" at bounding box center [586, 305] width 169 height 113
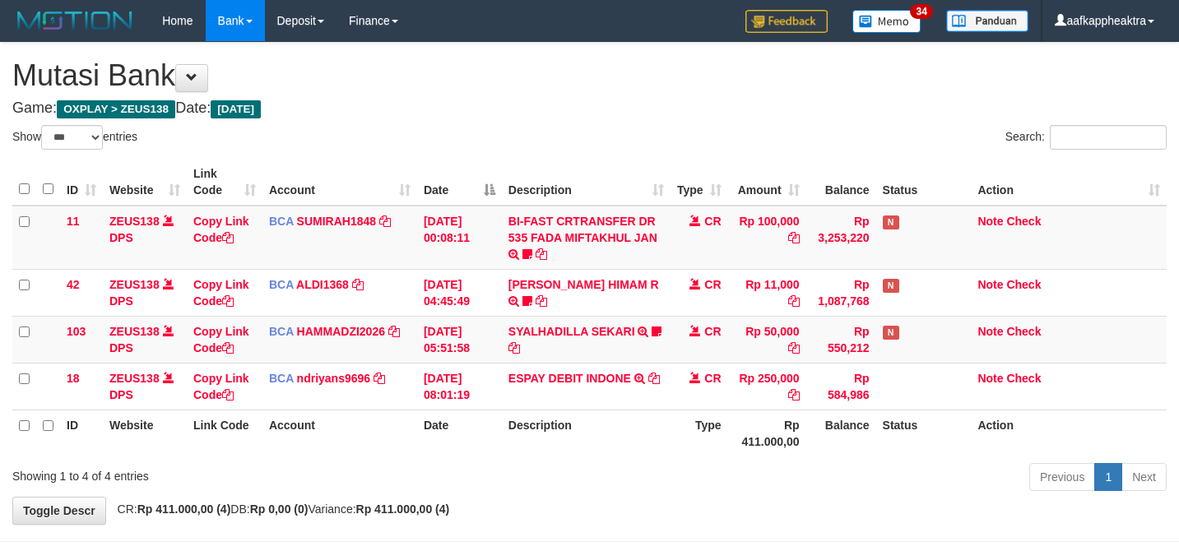
select select "***"
click at [599, 316] on td "SYALHADILLA SEKARI TRSF E-BANKING CR 08/31 ZAP41 SYALHADILLA SEKARI youreyes" at bounding box center [586, 339] width 169 height 47
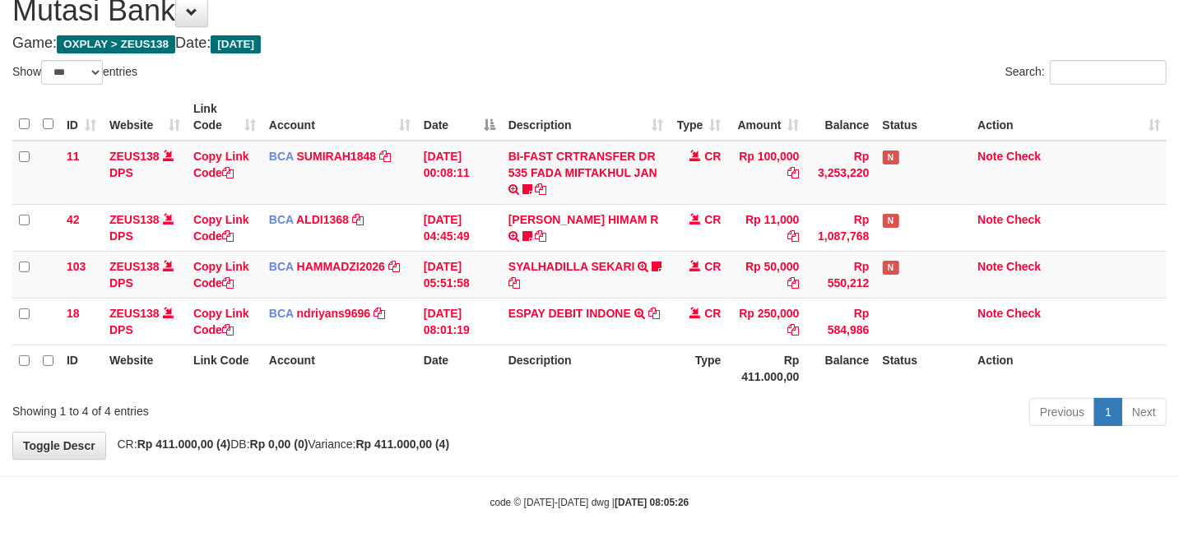
scroll to position [67, 0]
click at [692, 268] on td "CR" at bounding box center [700, 274] width 58 height 47
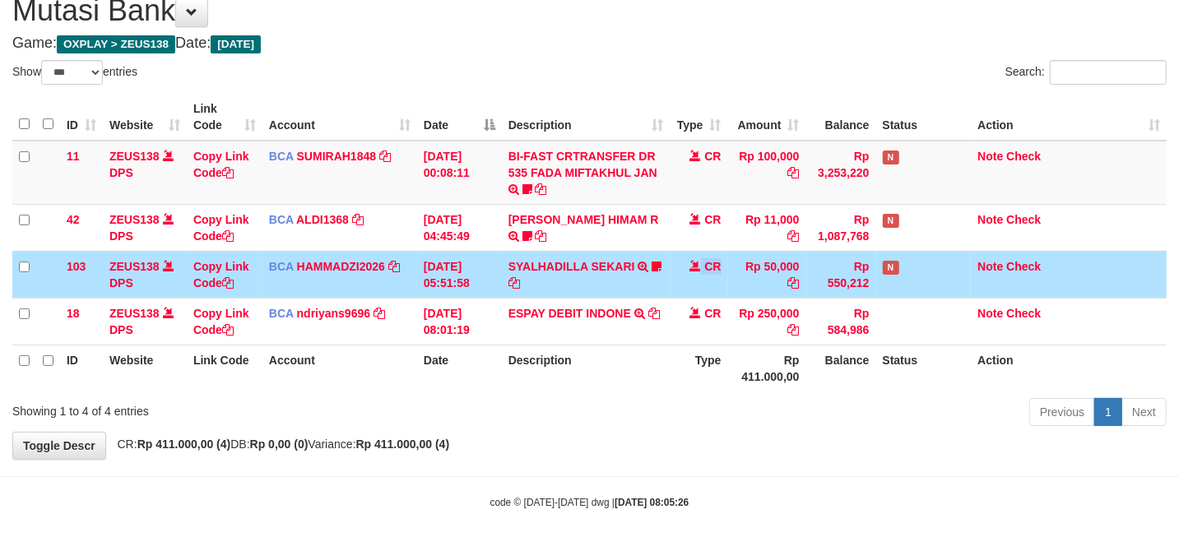
click at [694, 268] on span at bounding box center [695, 266] width 12 height 12
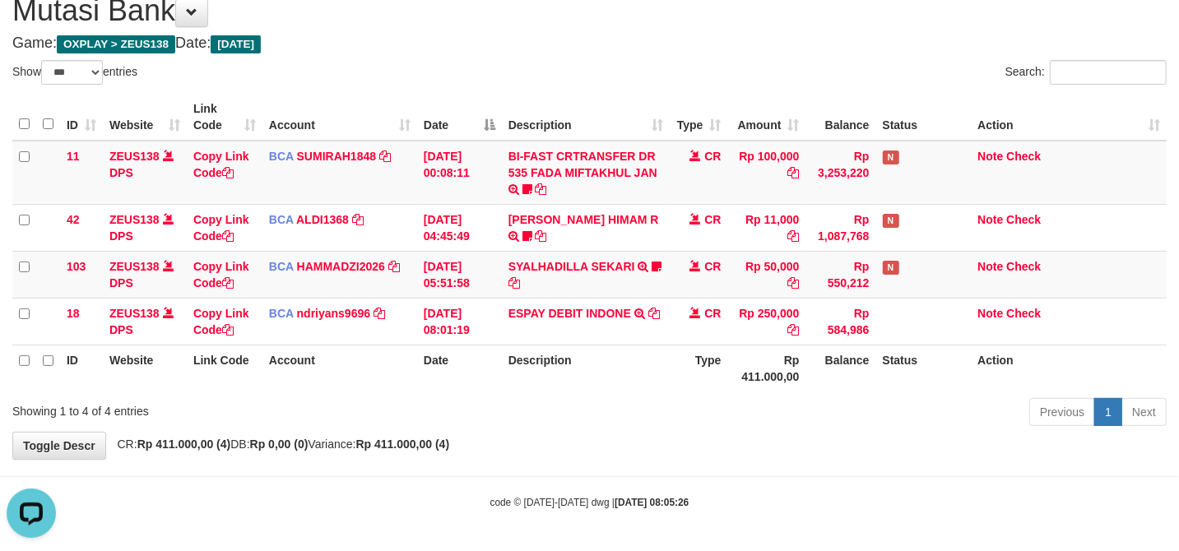
scroll to position [0, 0]
click at [609, 255] on td "SYALHADILLA SEKARI TRSF E-BANKING CR 08/31 ZAP41 SYALHADILLA SEKARI youreyes" at bounding box center [586, 274] width 169 height 47
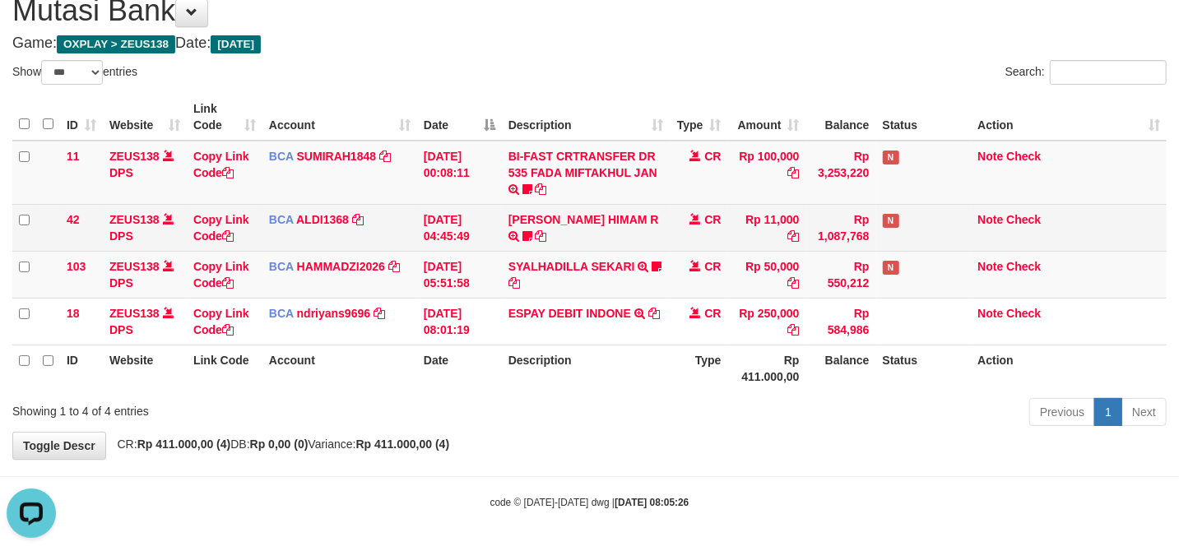
click at [626, 247] on td "ALVA HIMAM R TRSF E-BANKING CR 3108/FTSCY/WS95051 11000.002025083151411092 TRFD…" at bounding box center [586, 227] width 169 height 47
click at [625, 247] on td "ALVA HIMAM R TRSF E-BANKING CR 3108/FTSCY/WS95051 11000.002025083151411092 TRFD…" at bounding box center [586, 227] width 169 height 47
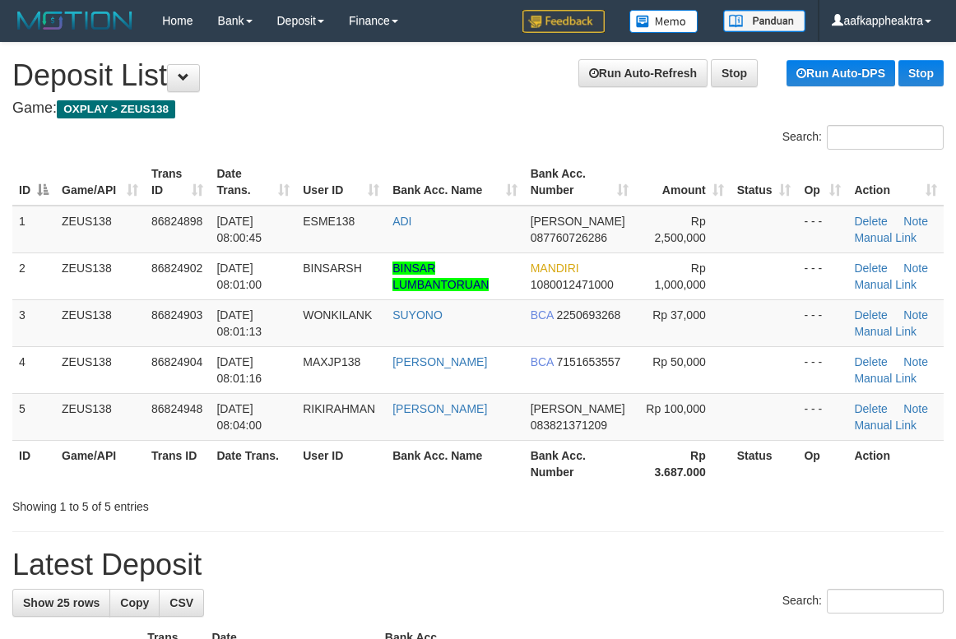
scroll to position [56, 0]
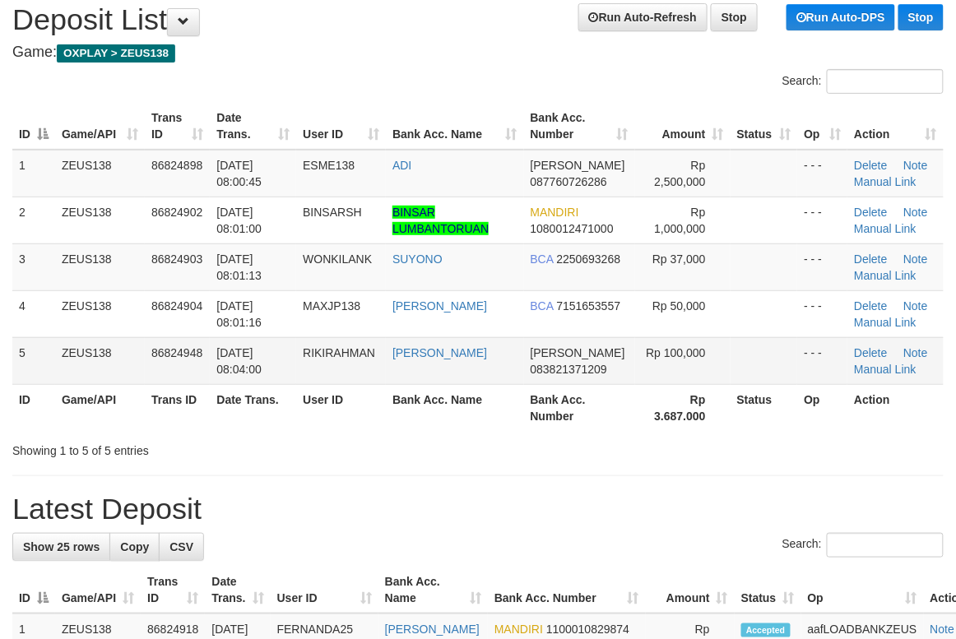
click at [285, 375] on td "[DATE] 08:04:00" at bounding box center [253, 360] width 86 height 47
drag, startPoint x: 344, startPoint y: 390, endPoint x: 7, endPoint y: 332, distance: 342.2
click at [343, 390] on th "User ID" at bounding box center [341, 407] width 90 height 47
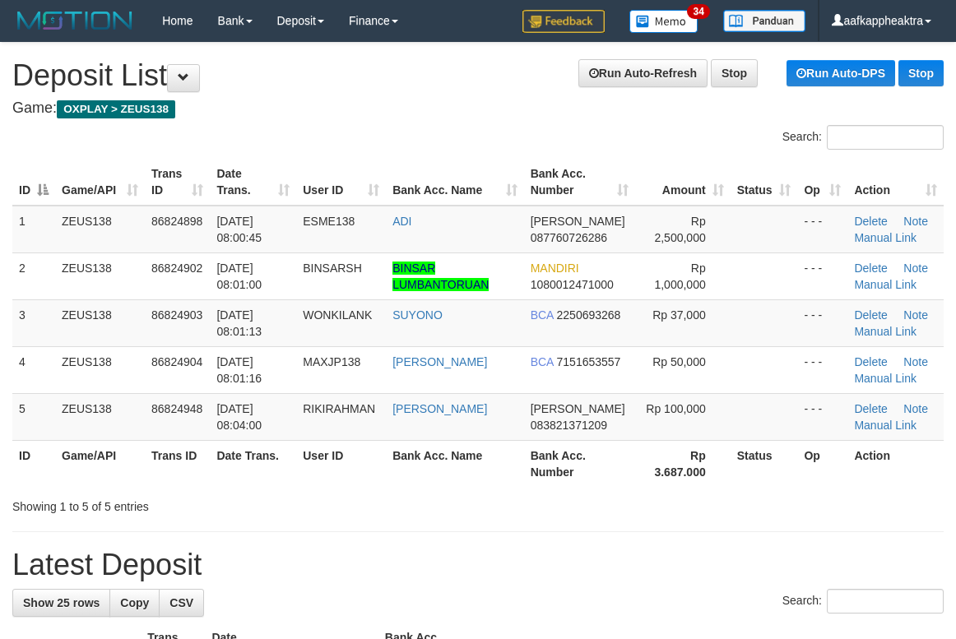
click at [247, 346] on tr "4 ZEUS138 86824904 [DATE] 08:01:16 MAXJP138 [PERSON_NAME] BCA 7151653557 Rp 50,…" at bounding box center [477, 369] width 931 height 47
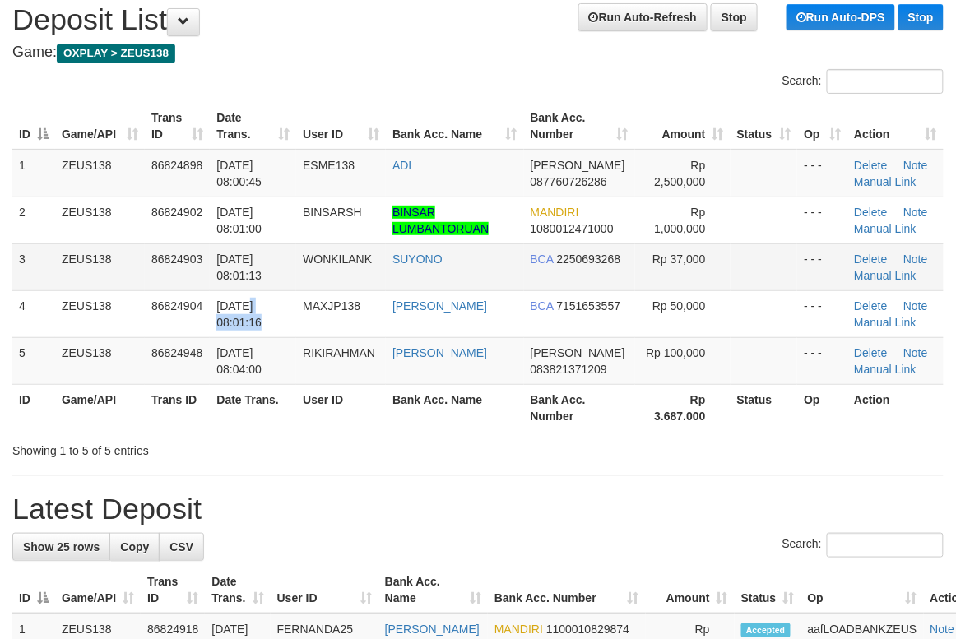
drag, startPoint x: 451, startPoint y: 277, endPoint x: 452, endPoint y: 291, distance: 14.0
click at [451, 278] on td "SUYONO" at bounding box center [454, 267] width 137 height 47
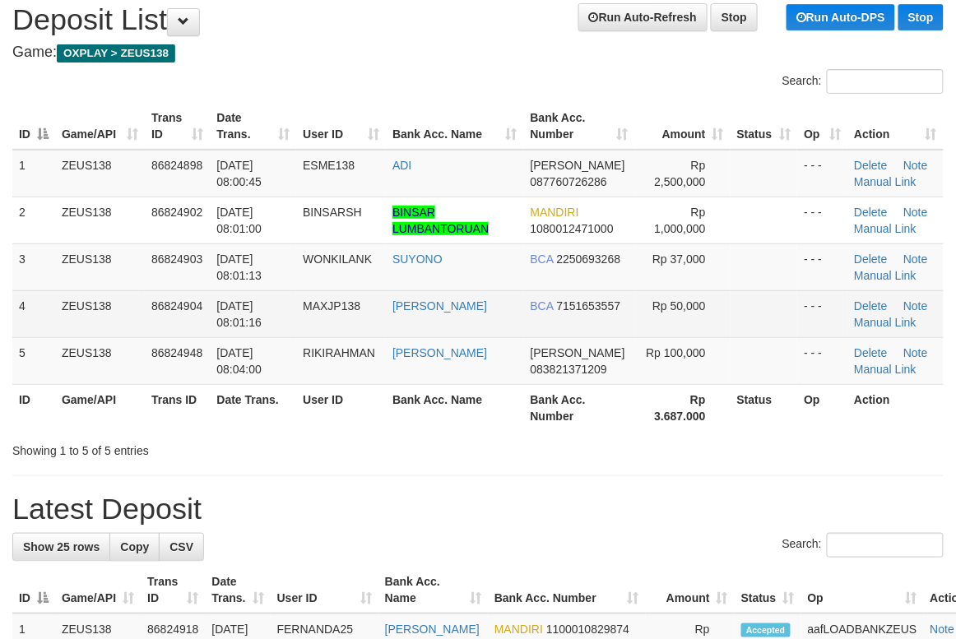
drag, startPoint x: 452, startPoint y: 291, endPoint x: 10, endPoint y: 330, distance: 443.5
click at [449, 297] on tbody "1 ZEUS138 86824898 31/08/2025 08:00:45 ESME138 ADI DANA 087760726286 Rp 2,500,0…" at bounding box center [477, 267] width 931 height 235
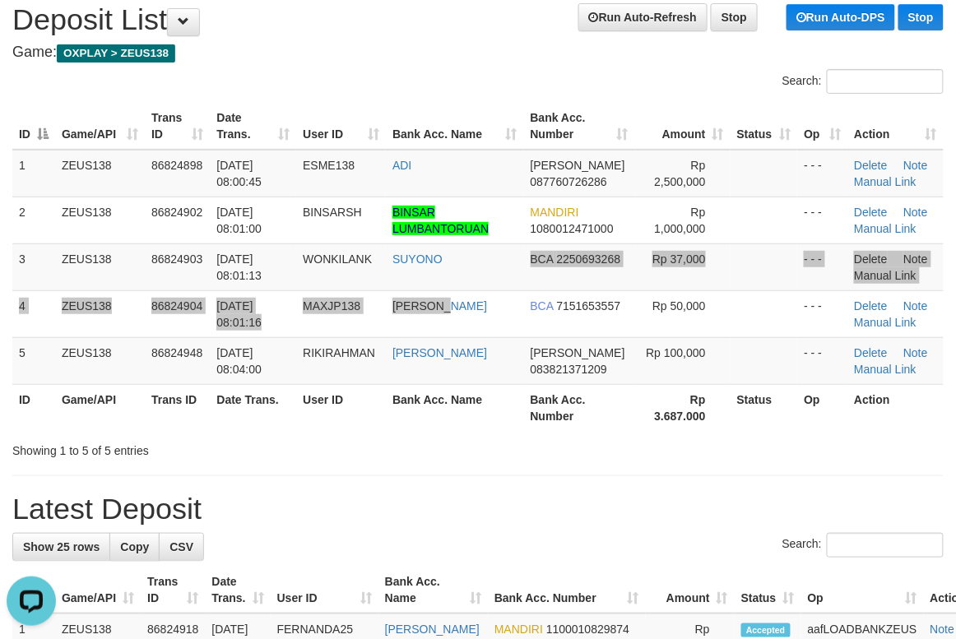
scroll to position [0, 0]
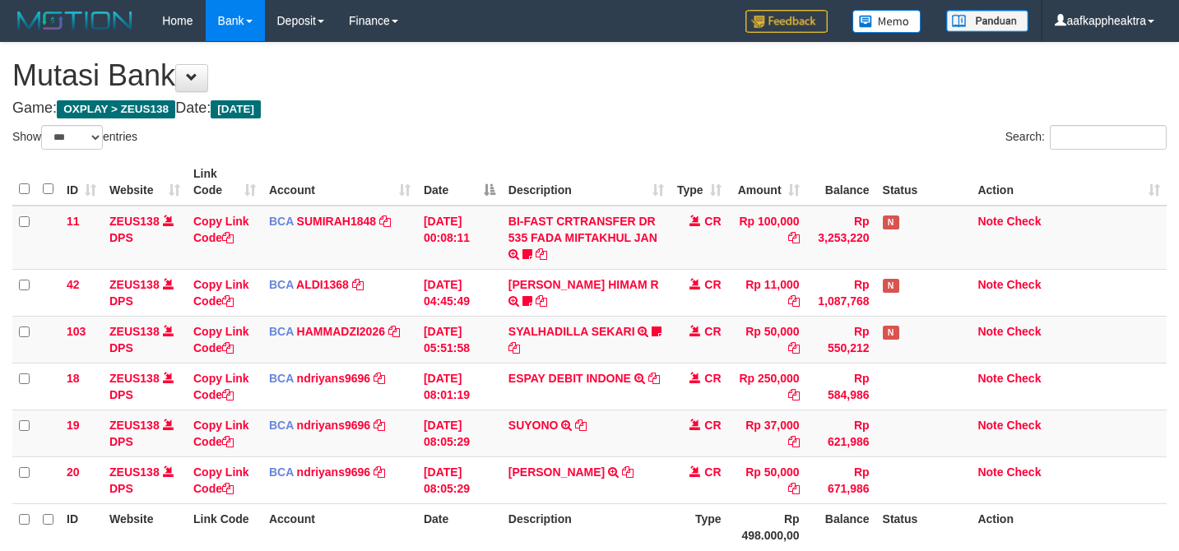
select select "***"
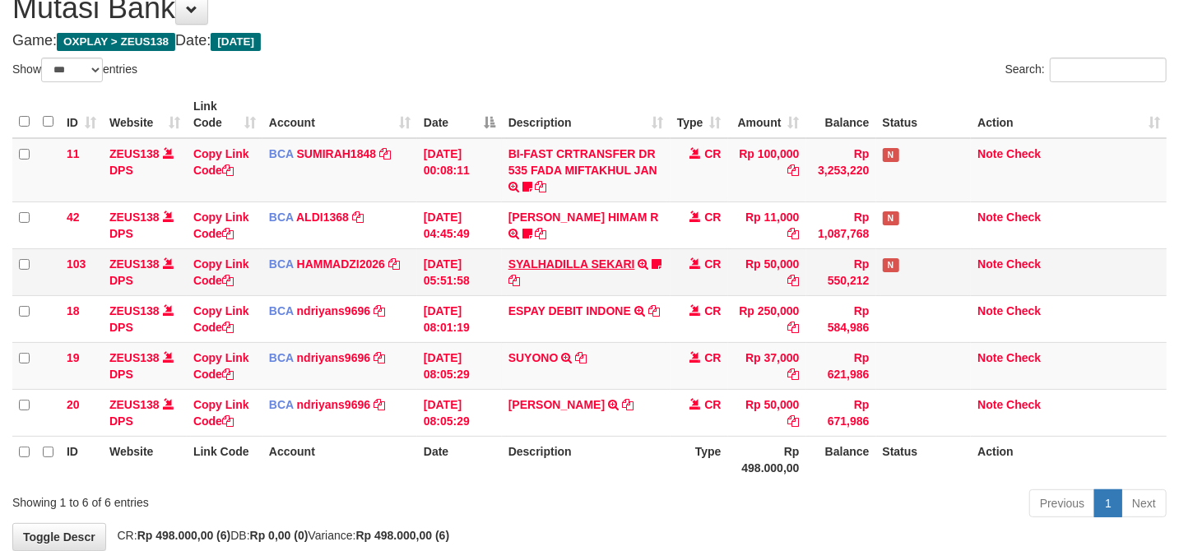
click at [476, 281] on td "[DATE] 05:51:58" at bounding box center [459, 271] width 85 height 47
click at [550, 263] on link "SYALHADILLA SEKARI" at bounding box center [571, 264] width 127 height 13
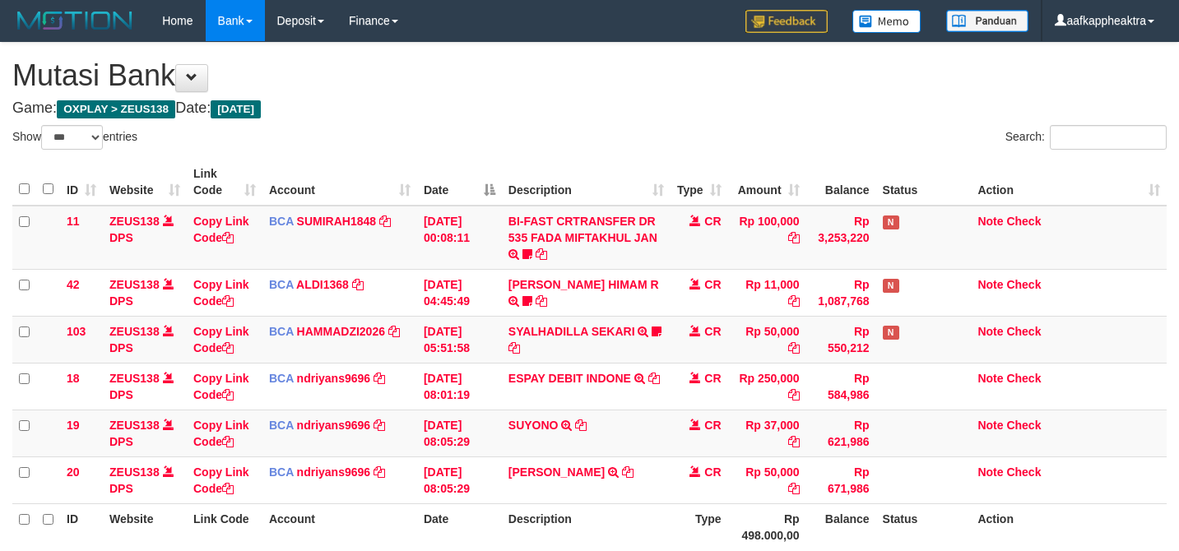
select select "***"
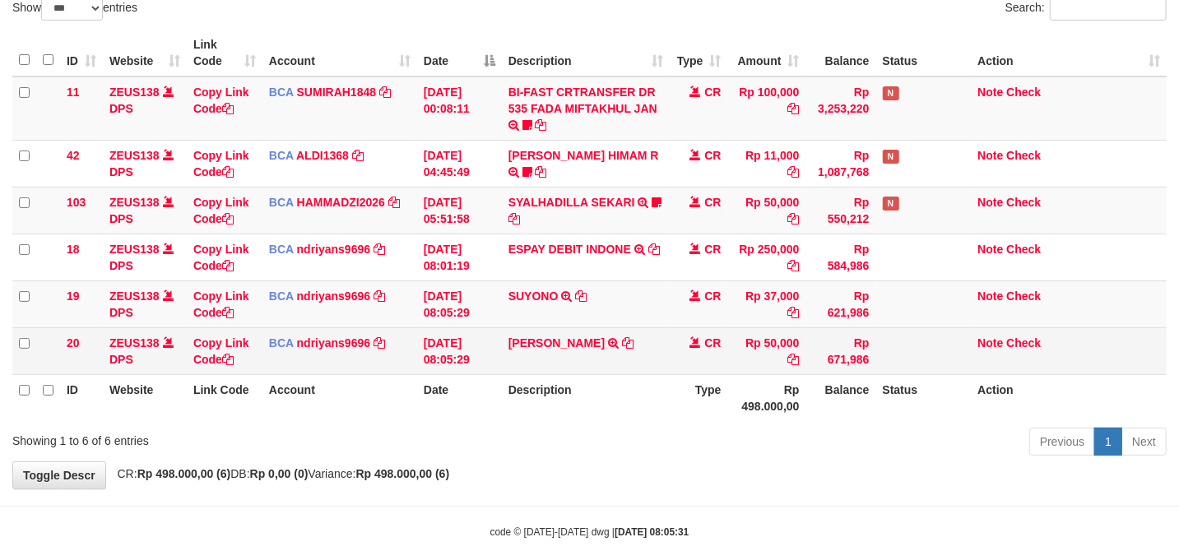
scroll to position [161, 0]
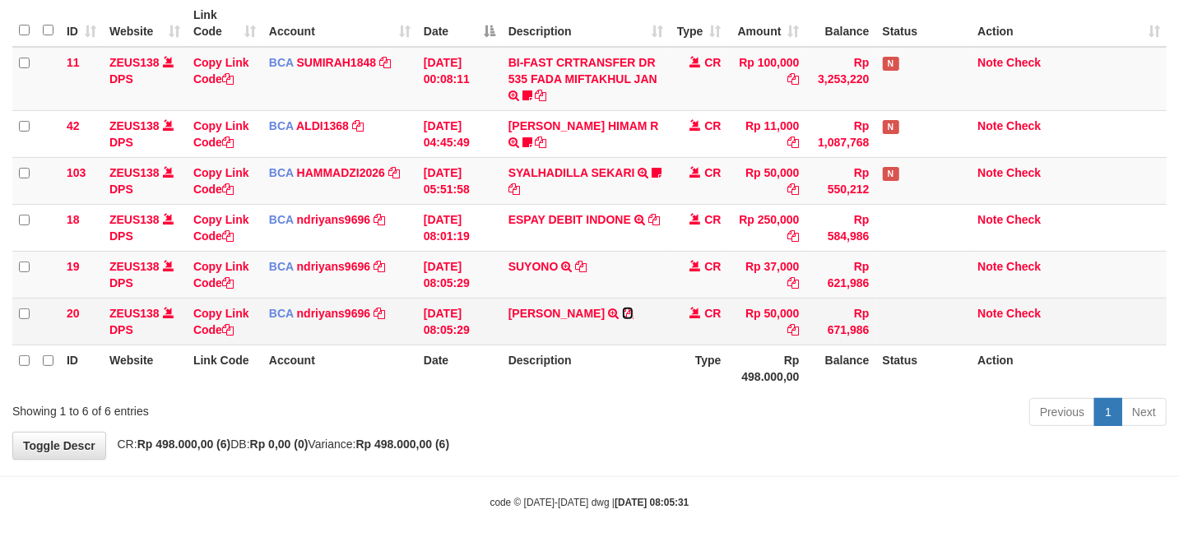
click at [622, 310] on icon at bounding box center [628, 314] width 12 height 12
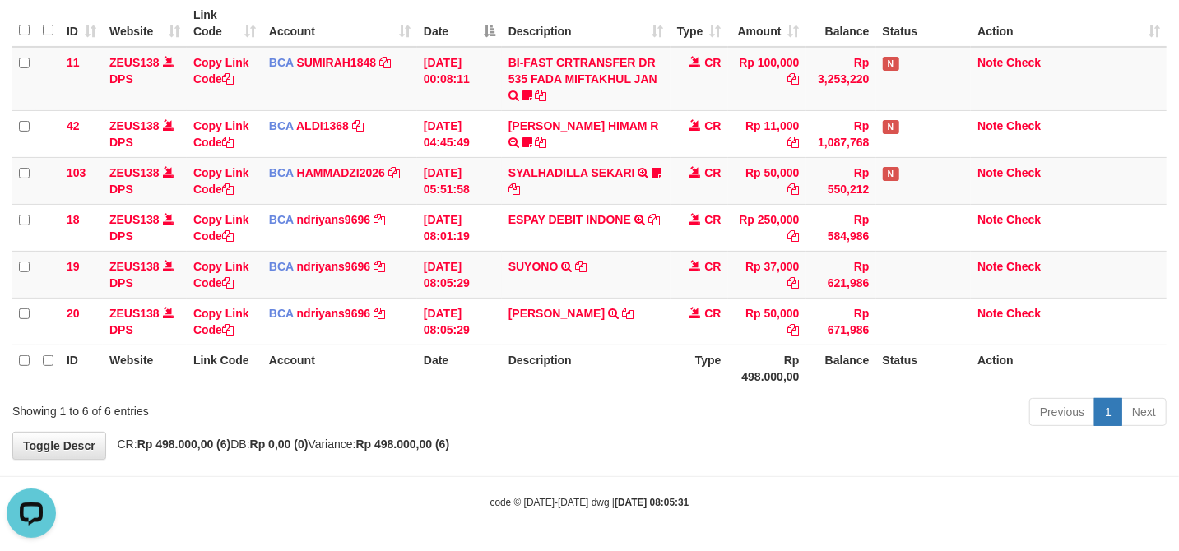
scroll to position [0, 0]
click at [903, 341] on td at bounding box center [923, 321] width 95 height 47
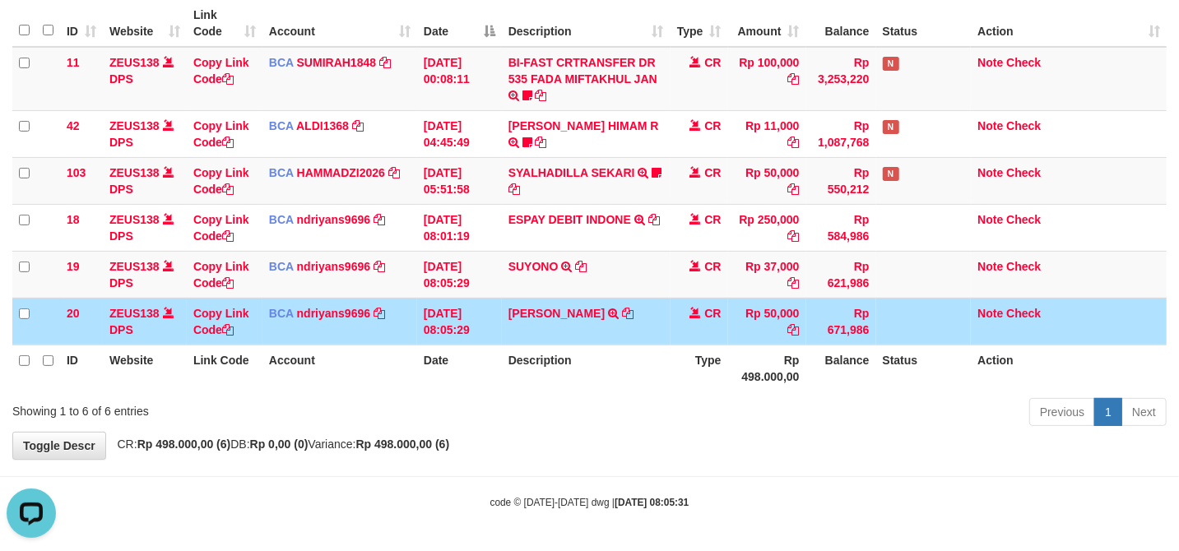
click at [676, 425] on div "Previous 1 Next" at bounding box center [835, 414] width 663 height 35
drag, startPoint x: 673, startPoint y: 422, endPoint x: 689, endPoint y: 403, distance: 25.1
click at [685, 411] on div "Previous 1 Next" at bounding box center [835, 414] width 663 height 35
drag, startPoint x: 610, startPoint y: 403, endPoint x: 653, endPoint y: 395, distance: 44.4
click at [576, 403] on div "Previous 1 Next" at bounding box center [835, 414] width 663 height 35
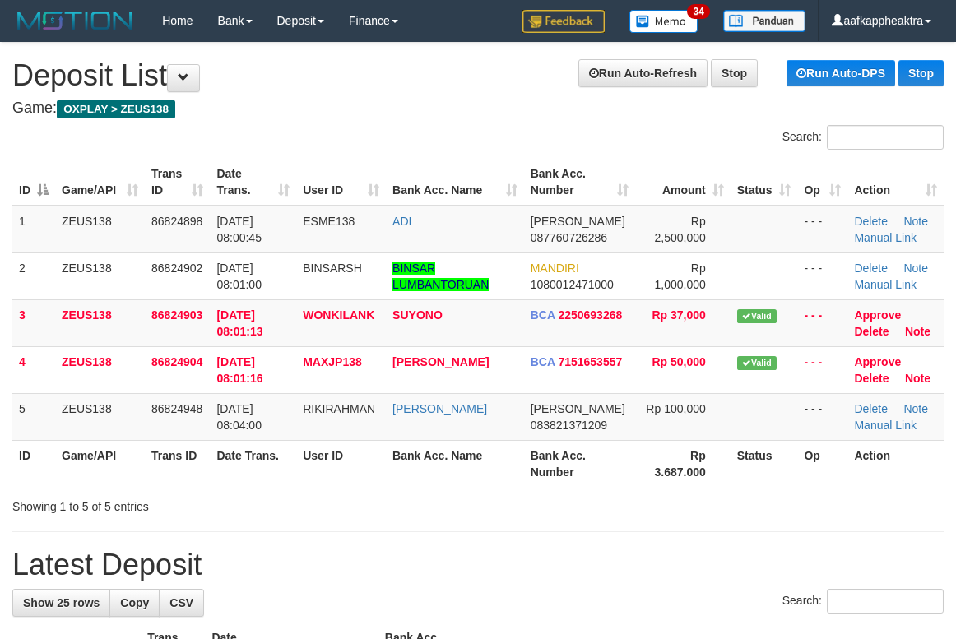
scroll to position [56, 0]
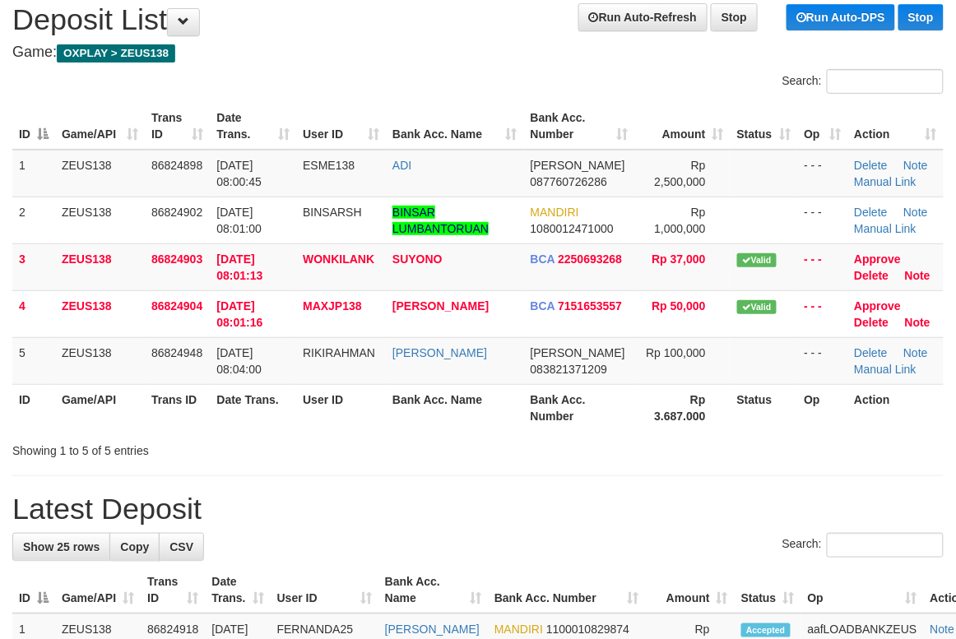
click at [658, 397] on table "ID Game/API Trans ID Date Trans. User ID Bank Acc. Name Bank Acc. Number Amount…" at bounding box center [477, 267] width 931 height 328
click at [731, 405] on th "Status" at bounding box center [764, 407] width 67 height 47
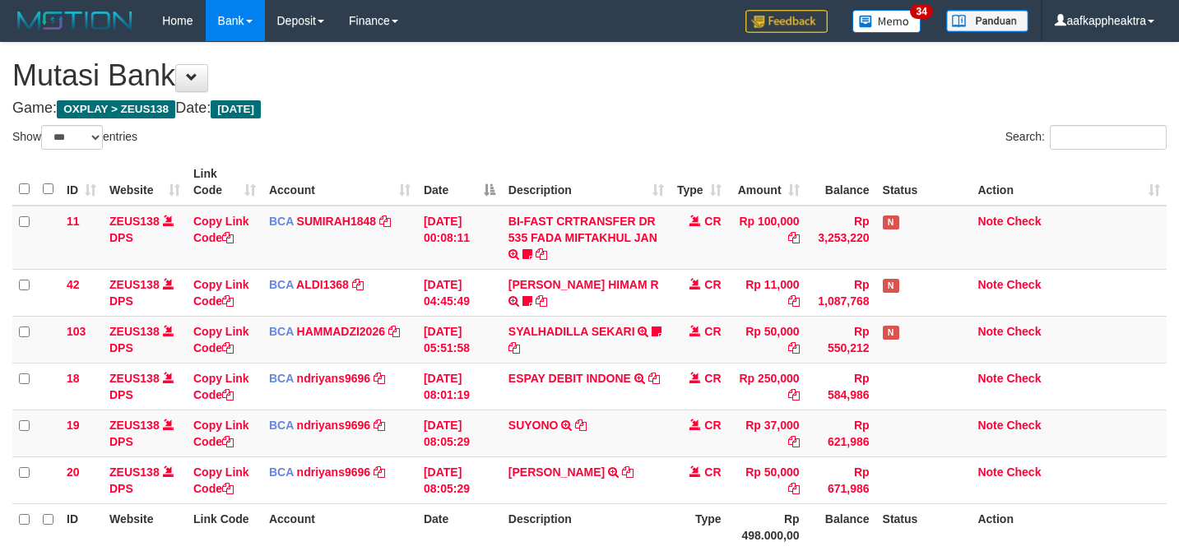
select select "***"
click at [675, 504] on th "Type" at bounding box center [700, 527] width 58 height 47
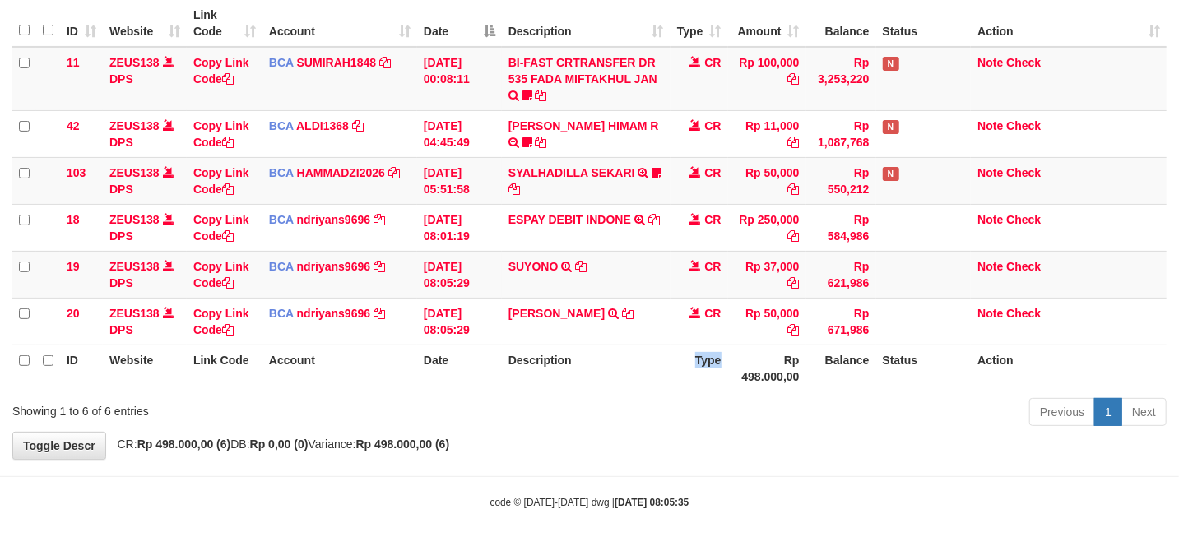
click at [675, 377] on th "Type" at bounding box center [700, 368] width 58 height 47
drag, startPoint x: 668, startPoint y: 375, endPoint x: 714, endPoint y: 370, distance: 46.3
click at [662, 375] on th "Description" at bounding box center [586, 368] width 169 height 47
click at [844, 372] on tr "ID Website Link Code Account Date Description Type Rp 498.000,00 Balance Status…" at bounding box center [589, 368] width 1154 height 47
click at [833, 370] on th "Balance" at bounding box center [841, 368] width 70 height 47
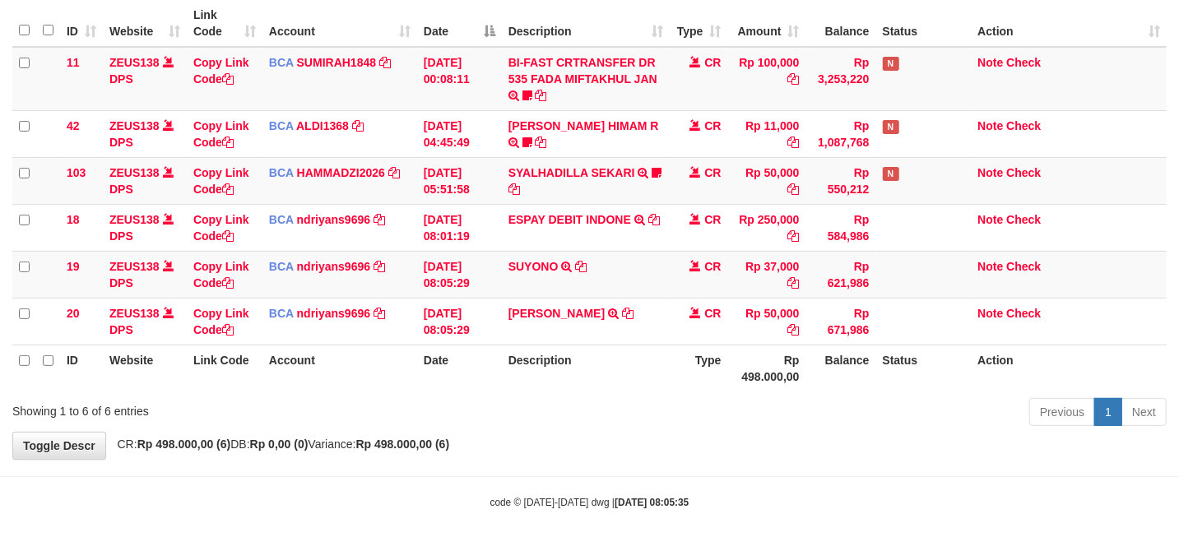
click at [829, 363] on th "Balance" at bounding box center [841, 368] width 70 height 47
click at [810, 364] on th "Balance" at bounding box center [841, 368] width 70 height 47
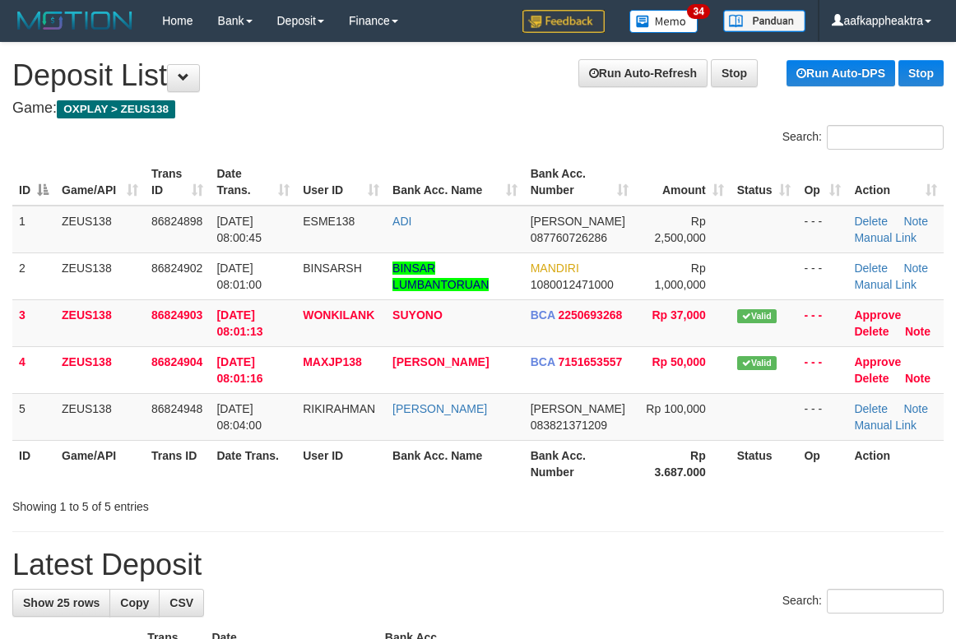
scroll to position [23, 0]
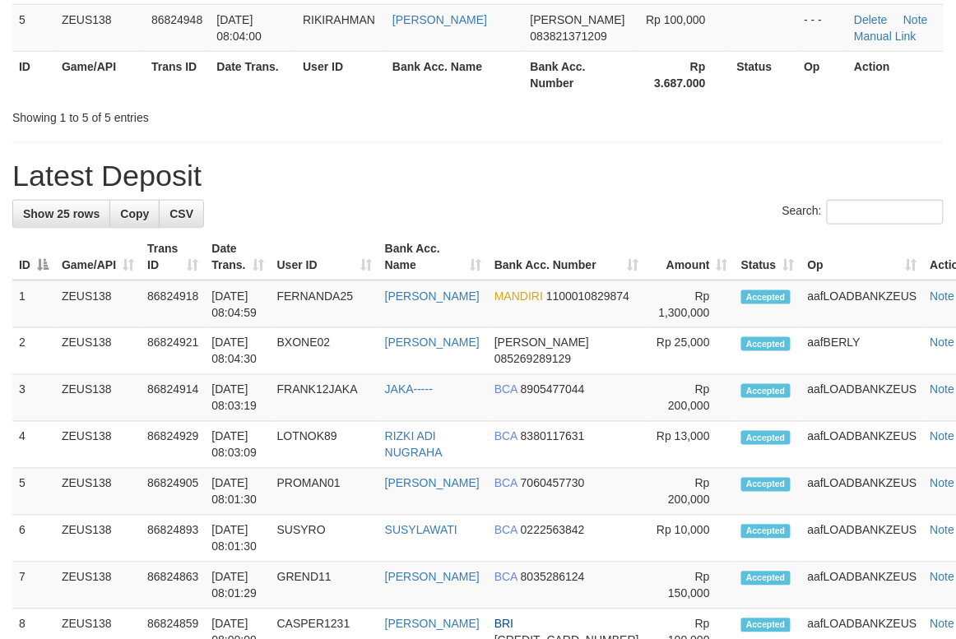
click at [665, 442] on td "Rp 13,000" at bounding box center [690, 445] width 89 height 47
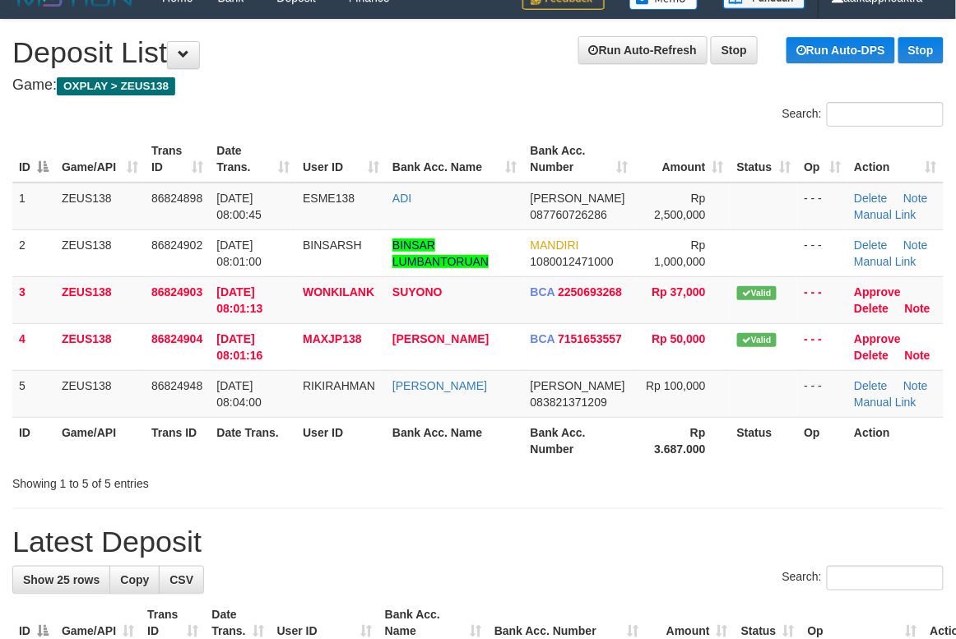
drag, startPoint x: 652, startPoint y: 448, endPoint x: 448, endPoint y: 445, distance: 204.9
click at [643, 449] on th "Rp 3.687.000" at bounding box center [682, 440] width 95 height 47
click at [564, 441] on tr "ID Game/API Trans ID Date Trans. User ID Bank Acc. Name Bank Acc. Number Rp 3.6…" at bounding box center [477, 440] width 931 height 47
drag, startPoint x: 573, startPoint y: 449, endPoint x: 550, endPoint y: 456, distance: 23.2
click at [573, 452] on th "Bank Acc. Number" at bounding box center [579, 440] width 111 height 47
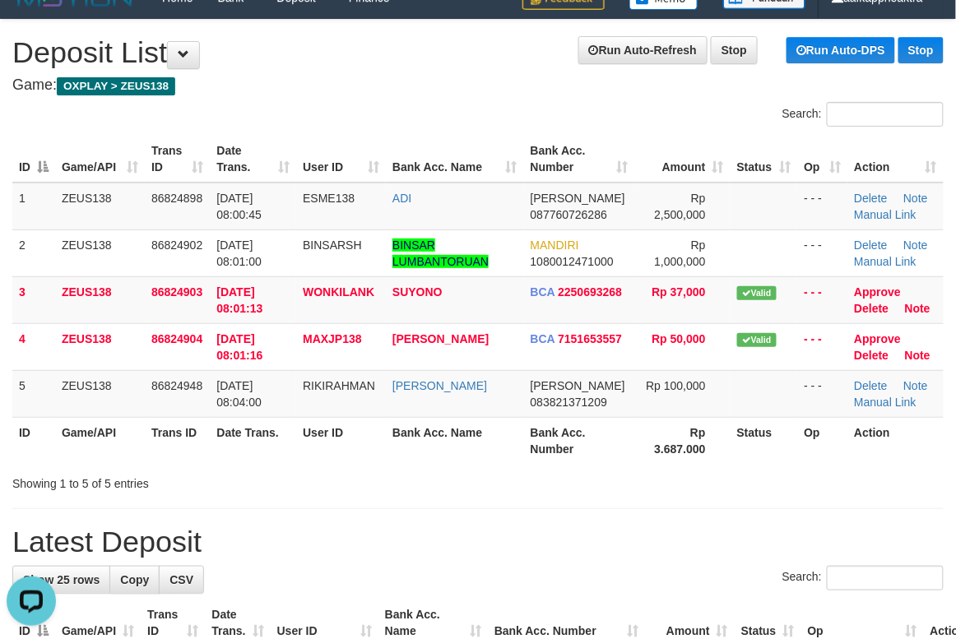
scroll to position [0, 0]
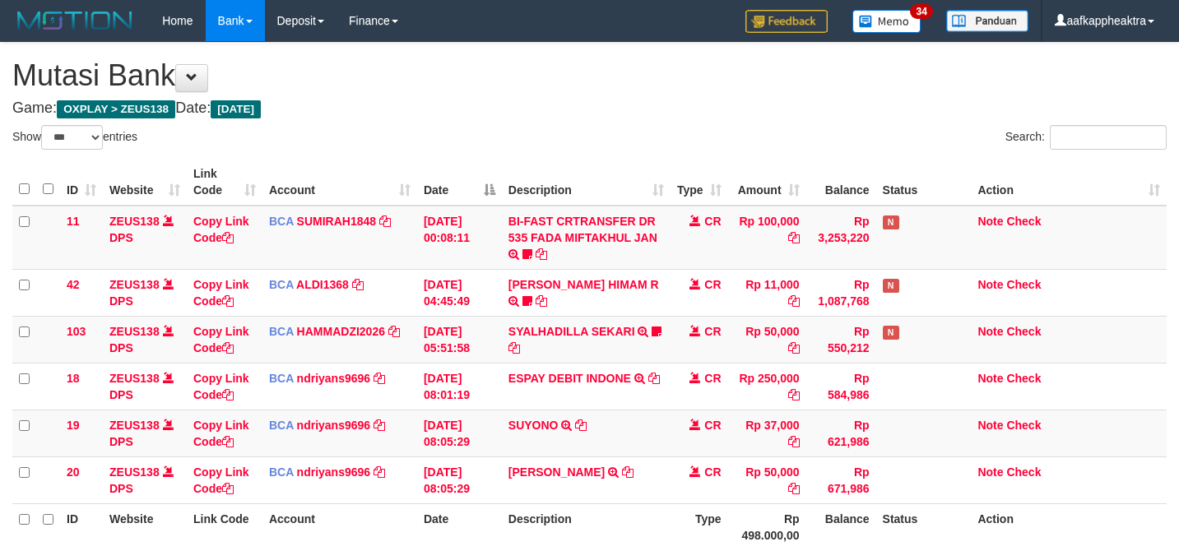
select select "***"
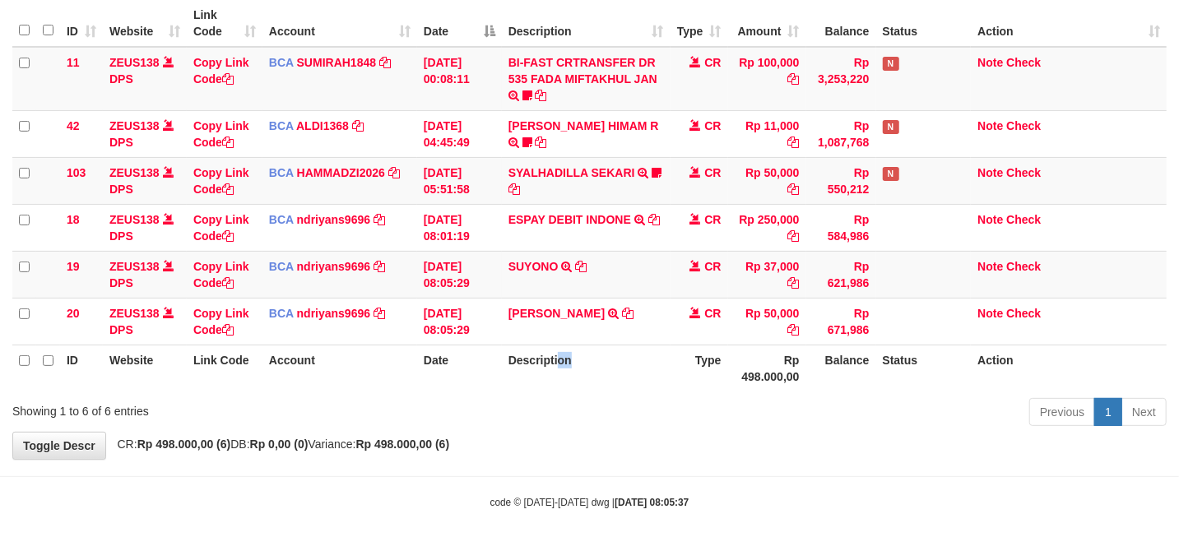
click at [556, 380] on th "Description" at bounding box center [586, 368] width 169 height 47
click at [373, 363] on tr "ID Website Link Code Account Date Description Type Rp 498.000,00 Balance Status…" at bounding box center [589, 368] width 1154 height 47
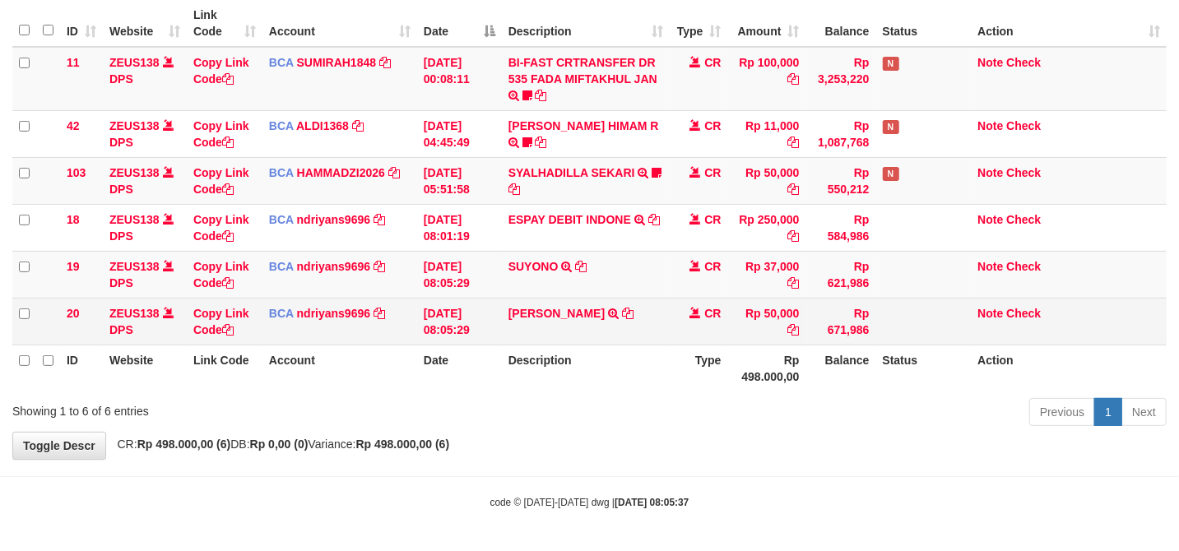
click at [434, 326] on td "31/08/2025 08:05:29" at bounding box center [459, 321] width 85 height 47
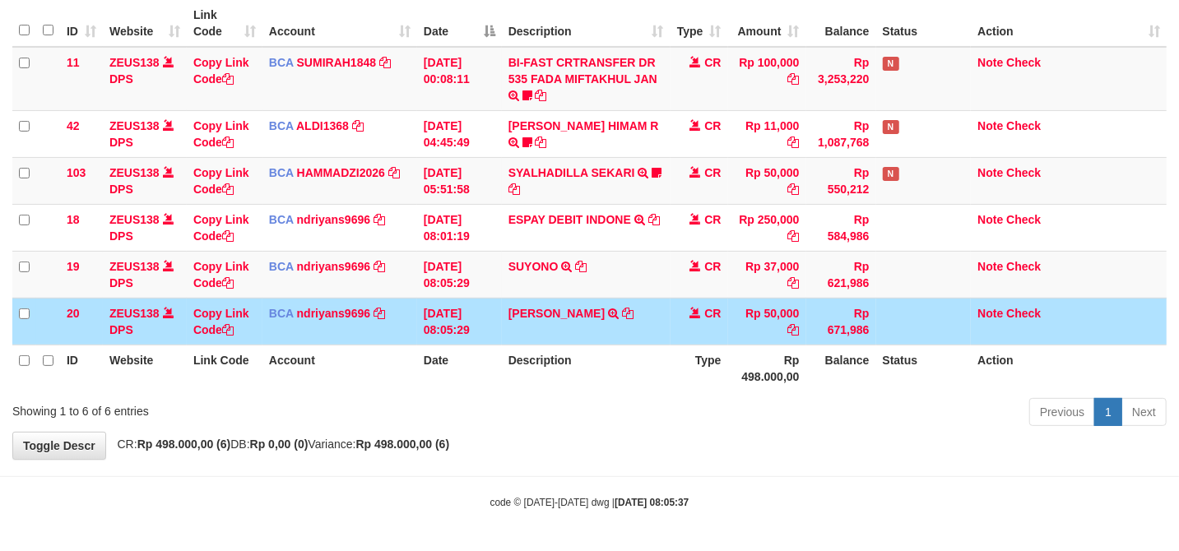
click at [408, 331] on td "BCA ndriyans9696 DPS ANDRIYANSYAH mutasi_20250831_3291 | 20 mutasi_20250831_329…" at bounding box center [339, 321] width 155 height 47
drag, startPoint x: 405, startPoint y: 331, endPoint x: 448, endPoint y: 329, distance: 43.6
click at [403, 331] on td "BCA ndriyans9696 DPS ANDRIYANSYAH mutasi_20250831_3291 | 20 mutasi_20250831_329…" at bounding box center [339, 321] width 155 height 47
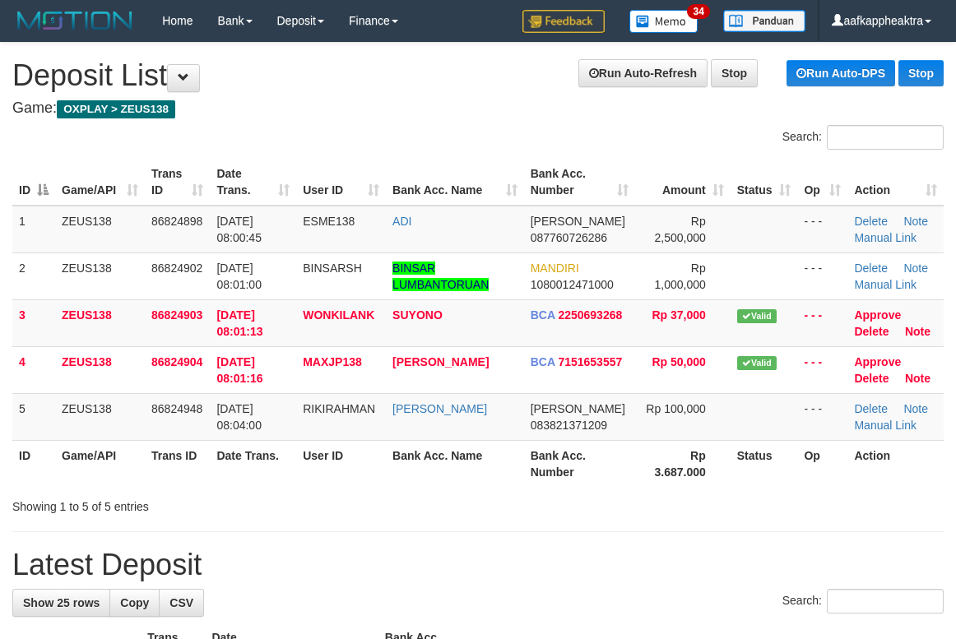
scroll to position [23, 0]
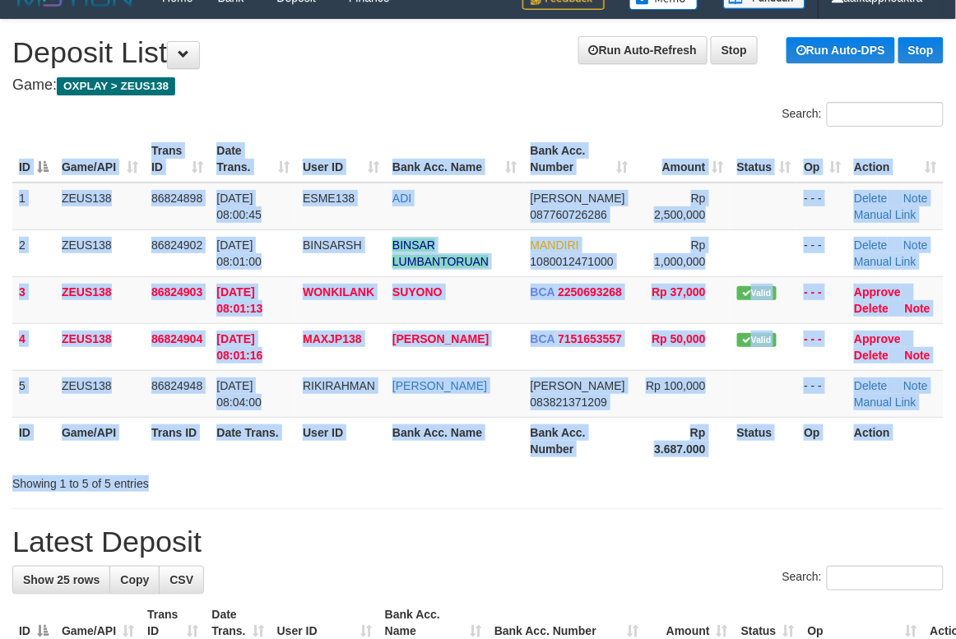
click at [699, 472] on div "Search: ID Game/API Trans ID Date Trans. User ID Bank Acc. Name Bank Acc. Numbe…" at bounding box center [477, 297] width 931 height 390
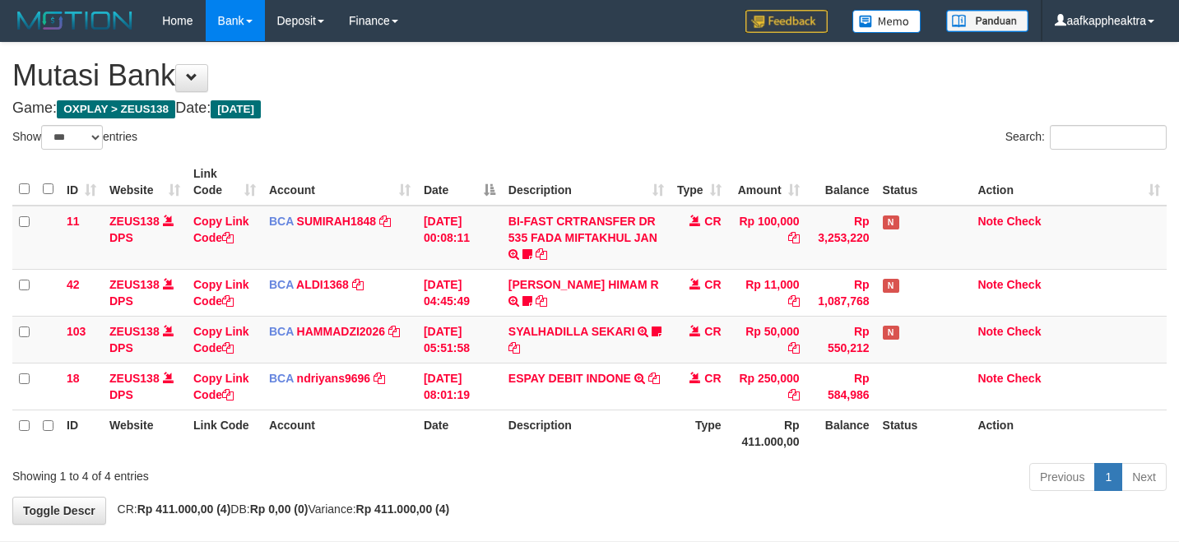
select select "***"
click at [741, 362] on tbody "11 ZEUS138 DPS Copy Link Code BCA SUMIRAH1848 DPS SUMIRAH mutasi_20250831_4156 …" at bounding box center [589, 308] width 1154 height 205
click at [759, 336] on td "Rp 50,000" at bounding box center [767, 339] width 78 height 47
select select "***"
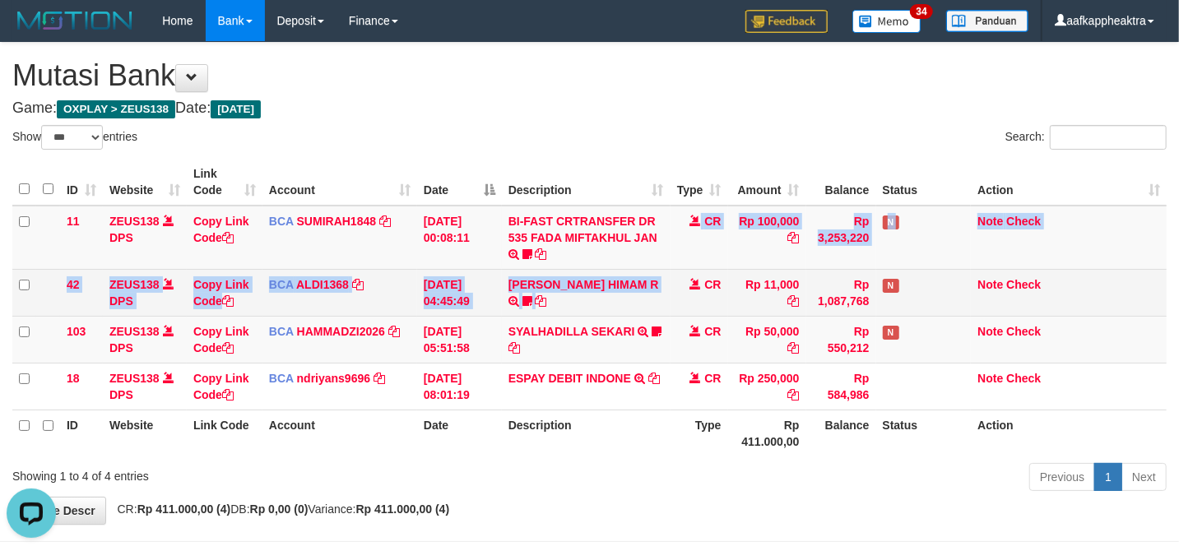
click at [668, 271] on tbody "11 ZEUS138 DPS Copy Link Code BCA SUMIRAH1848 DPS SUMIRAH mutasi_20250831_4156 …" at bounding box center [589, 308] width 1154 height 205
click at [484, 314] on tbody "11 ZEUS138 DPS Copy Link Code BCA SUMIRAH1848 DPS SUMIRAH mutasi_20250831_4156 …" at bounding box center [589, 308] width 1154 height 205
click at [484, 313] on td "31/08/2025 04:45:49" at bounding box center [459, 292] width 85 height 47
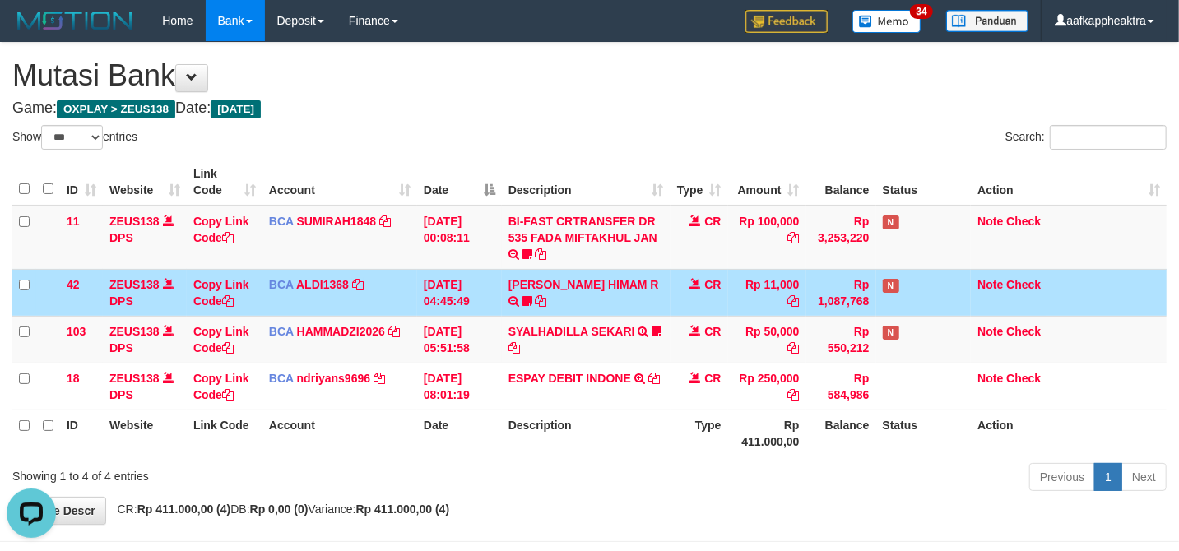
click at [527, 290] on td "ALVA HIMAM R TRSF E-BANKING CR 3108/FTSCY/WS95051 11000.002025083151411092 TRFD…" at bounding box center [586, 292] width 169 height 47
drag, startPoint x: 527, startPoint y: 288, endPoint x: 533, endPoint y: 273, distance: 16.2
click at [530, 285] on link "[PERSON_NAME] HIMAM R" at bounding box center [583, 284] width 151 height 13
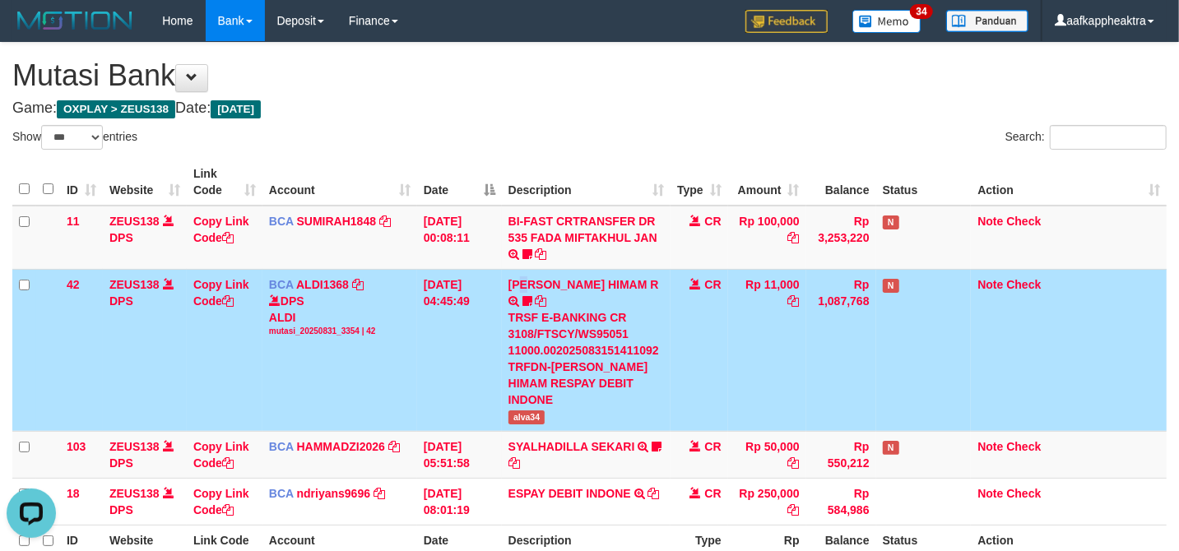
click at [534, 271] on td "ALVA HIMAM R TRSF E-BANKING CR 3108/FTSCY/WS95051 11000.002025083151411092 TRFD…" at bounding box center [586, 350] width 169 height 162
click at [471, 277] on td "[DATE] 04:45:49" at bounding box center [459, 350] width 85 height 162
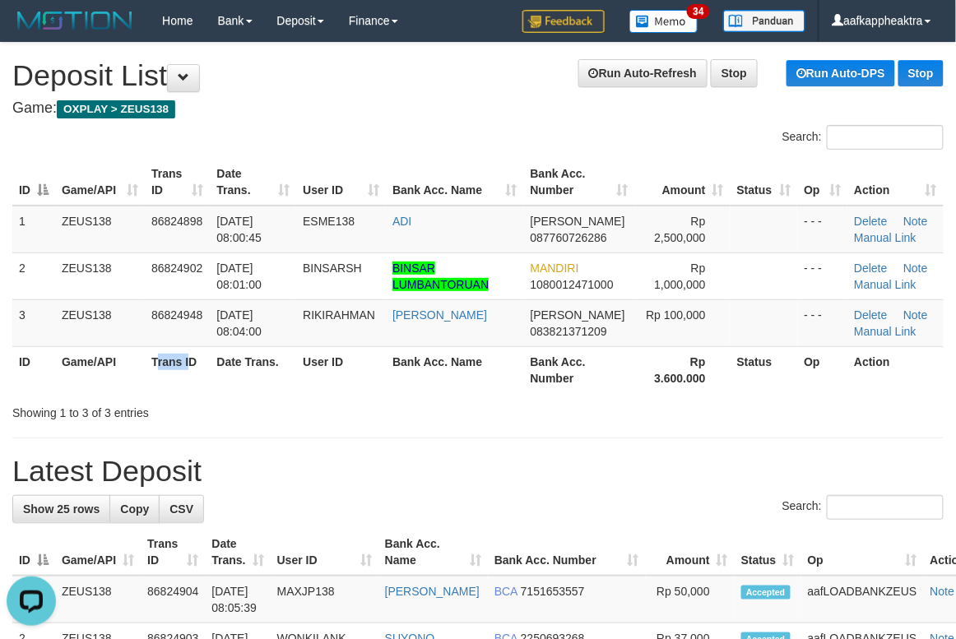
click at [189, 392] on th "Trans ID" at bounding box center [177, 369] width 65 height 47
drag, startPoint x: 445, startPoint y: 444, endPoint x: 4, endPoint y: 419, distance: 441.7
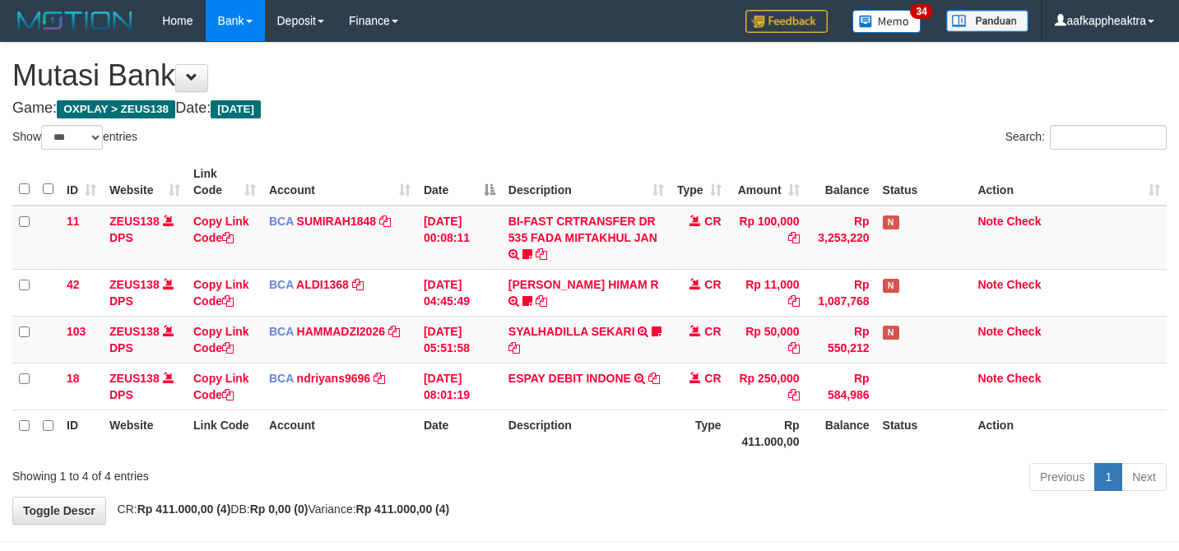
select select "***"
click at [659, 340] on td "SYALHADILLA SEKARI TRSF E-BANKING CR 08/31 ZAP41 SYALHADILLA SEKARI youreyes" at bounding box center [586, 339] width 169 height 47
click at [635, 359] on td "SYALHADILLA SEKARI TRSF E-BANKING CR 08/31 ZAP41 SYALHADILLA SEKARI youreyes" at bounding box center [586, 339] width 169 height 47
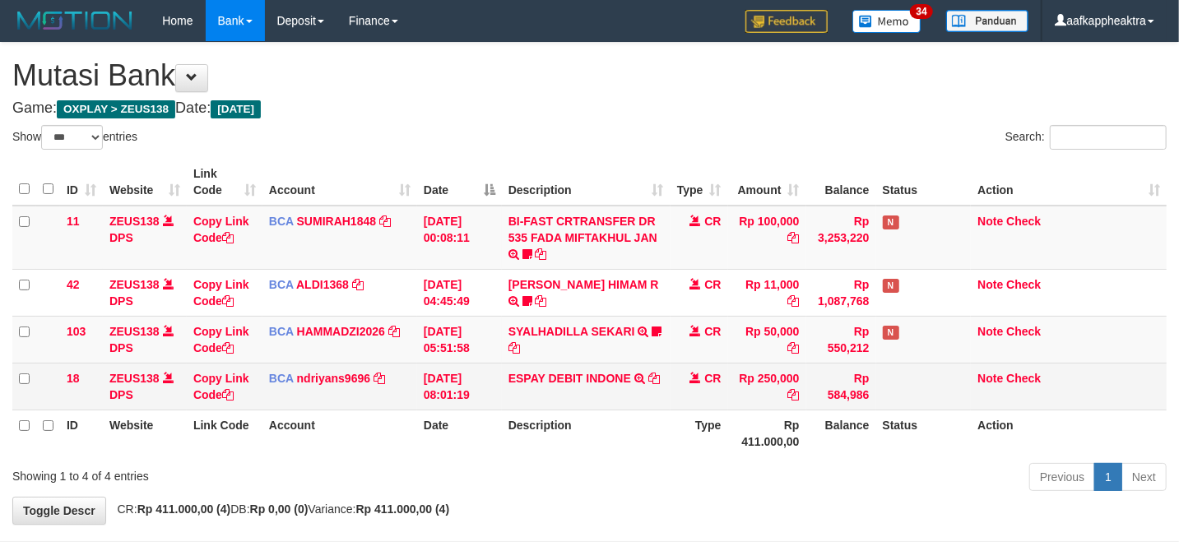
click at [637, 363] on td "ESPAY DEBIT INDONE TRSF E-BANKING CR 3108/FTSCY/WS95051 250000.0020250831452689…" at bounding box center [586, 386] width 169 height 47
click at [640, 365] on td "ESPAY DEBIT INDONE TRSF E-BANKING CR 3108/FTSCY/WS95051 250000.0020250831452689…" at bounding box center [586, 386] width 169 height 47
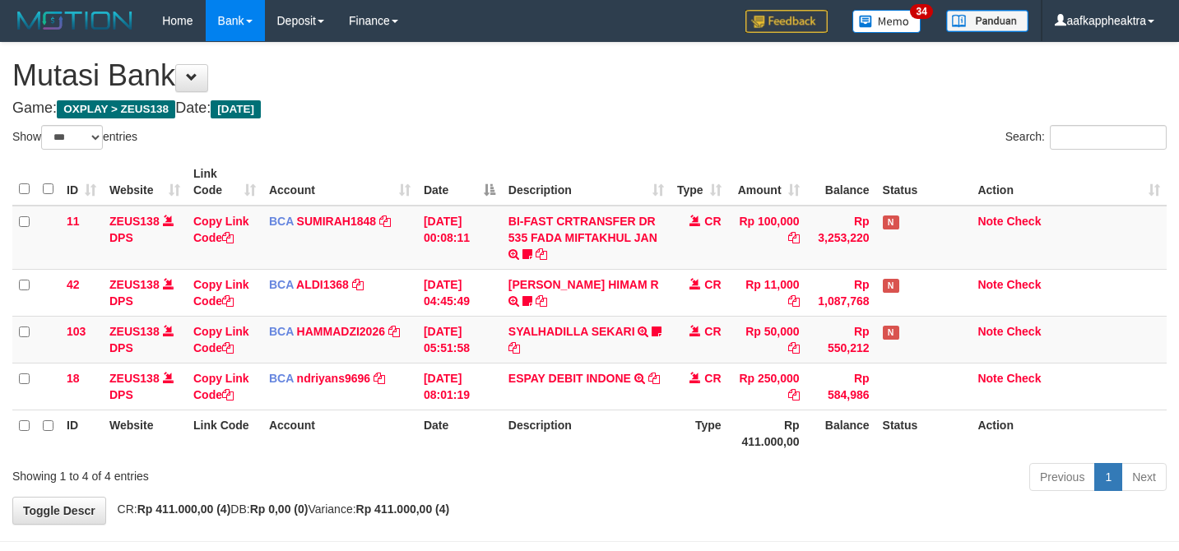
select select "***"
click at [872, 333] on td "Rp 550,212" at bounding box center [841, 339] width 70 height 47
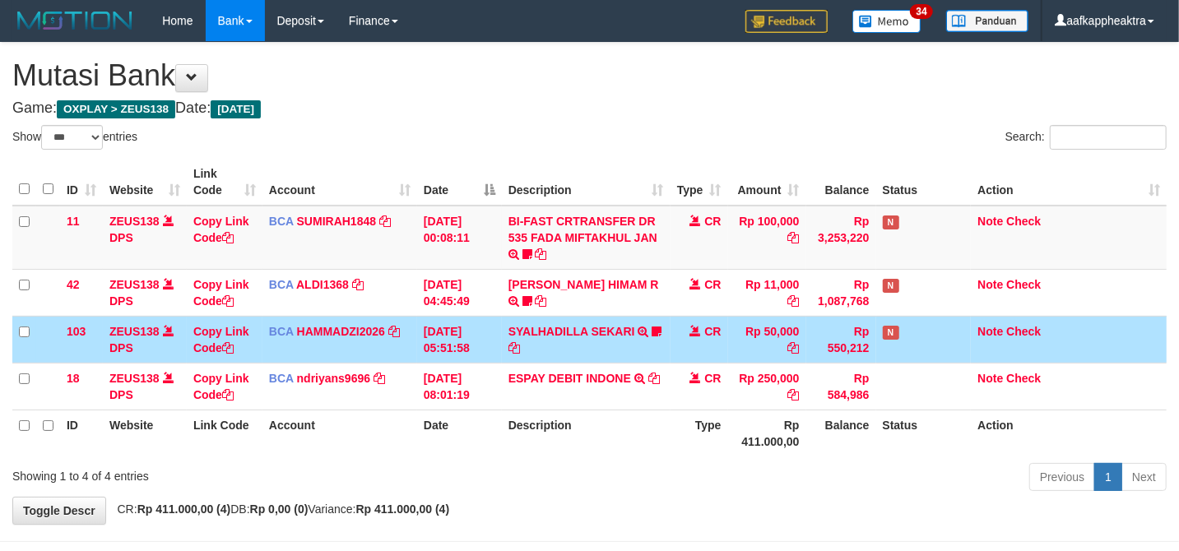
click at [870, 352] on tr "103 ZEUS138 DPS Copy Link Code BCA HAMMADZI2026 DPS [PERSON_NAME] mutasi_202508…" at bounding box center [589, 339] width 1154 height 47
click at [874, 349] on td "Rp 550,212" at bounding box center [841, 339] width 70 height 47
click at [857, 349] on td "Rp 550,212" at bounding box center [841, 339] width 70 height 47
click at [814, 332] on td "Rp 550,212" at bounding box center [841, 339] width 70 height 47
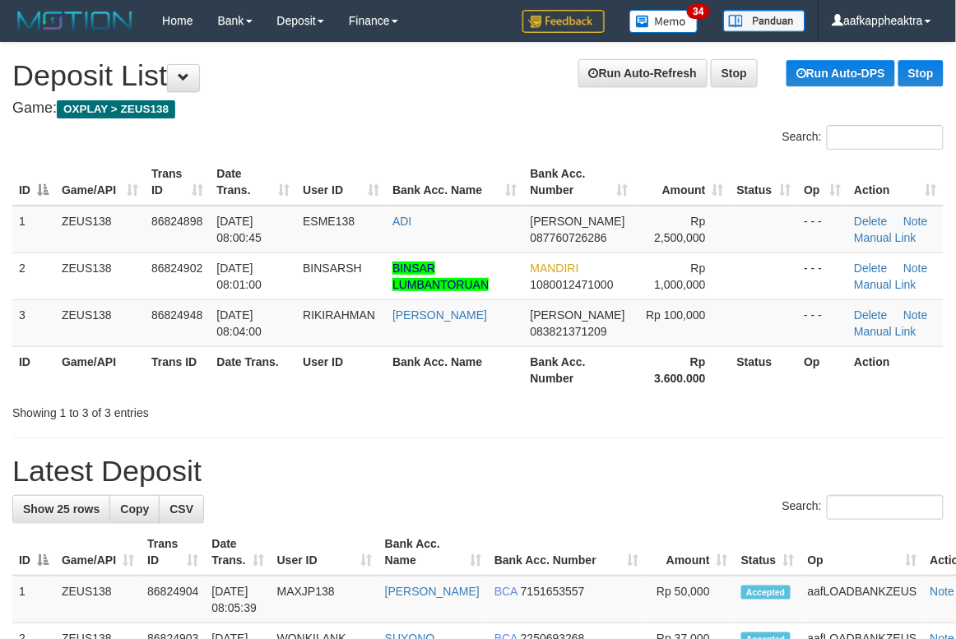
drag, startPoint x: 347, startPoint y: 397, endPoint x: 1, endPoint y: 385, distance: 346.6
click at [327, 402] on div "Search: ID Game/API Trans ID Date Trans. User ID Bank Acc. Name Bank Acc. Numbe…" at bounding box center [477, 273] width 931 height 296
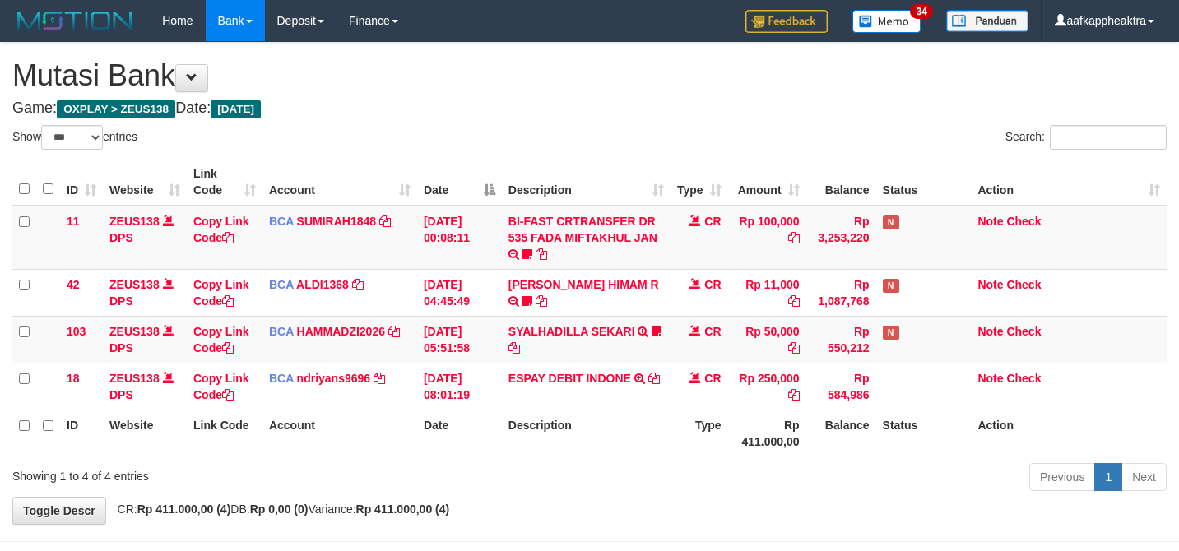
select select "***"
click at [482, 311] on td "31/08/2025 04:45:49" at bounding box center [459, 292] width 85 height 47
click at [477, 343] on td "31/08/2025 05:51:58" at bounding box center [459, 339] width 85 height 47
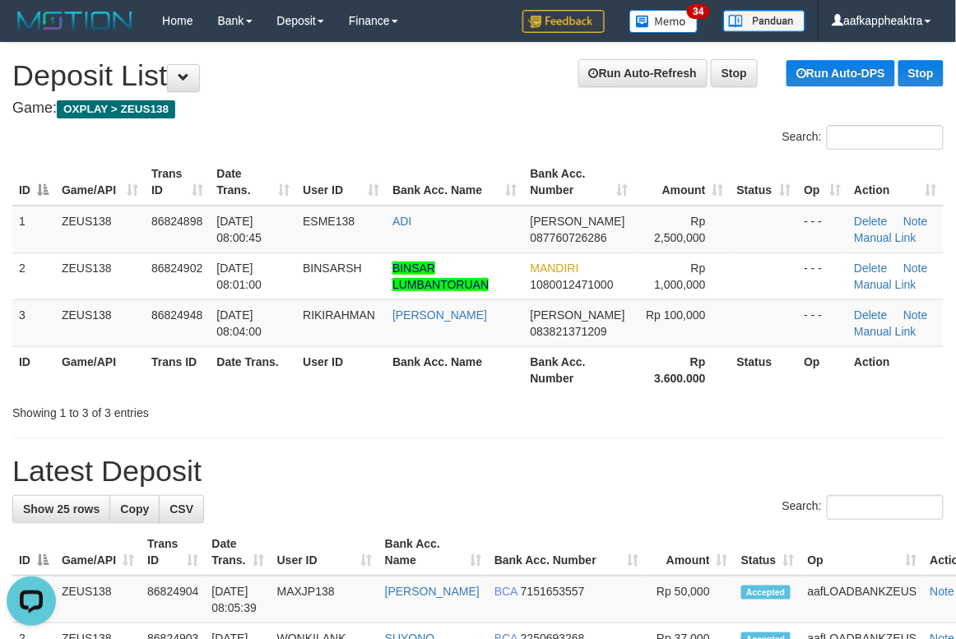
click at [393, 373] on th "Bank Acc. Name" at bounding box center [454, 369] width 137 height 47
drag, startPoint x: 339, startPoint y: 377, endPoint x: 317, endPoint y: 362, distance: 26.7
click at [329, 377] on th "User ID" at bounding box center [341, 369] width 90 height 47
click at [316, 349] on th "User ID" at bounding box center [341, 369] width 90 height 47
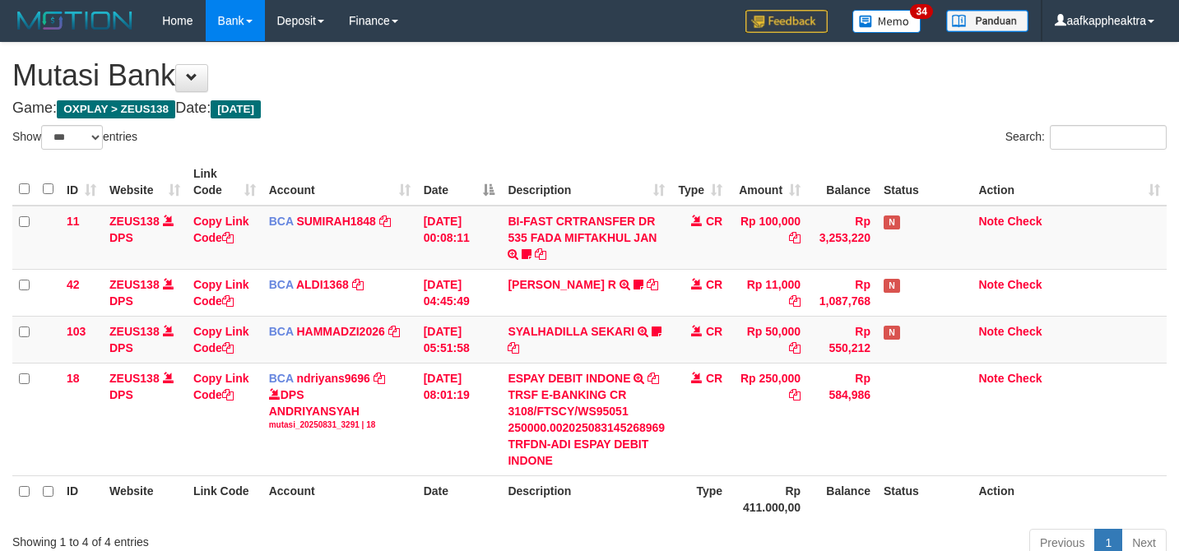
select select "***"
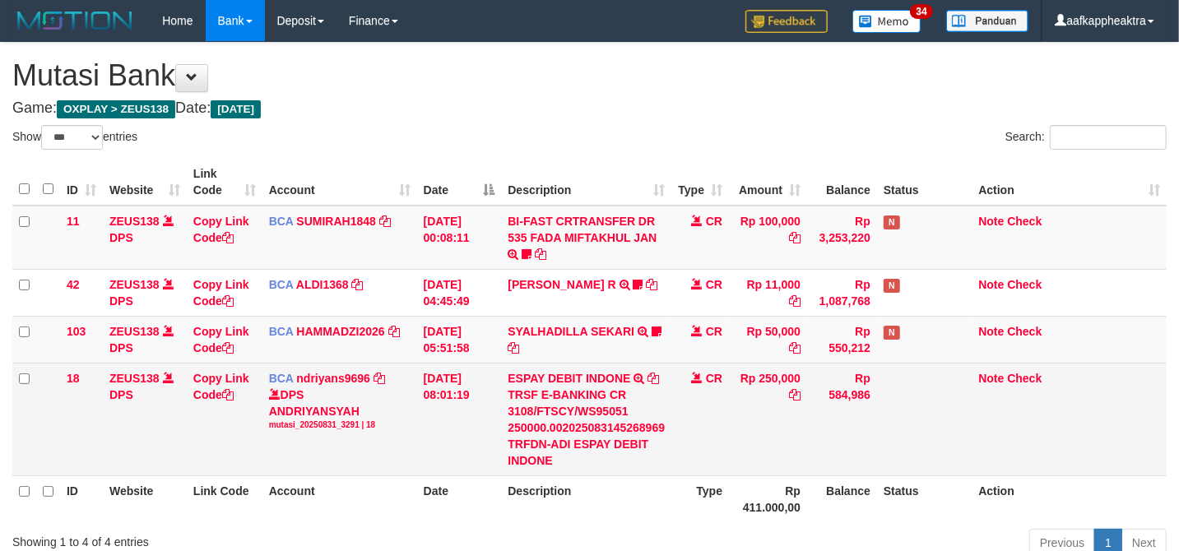
click at [574, 369] on td "ESPAY DEBIT INDONE TRSF E-BANKING CR 3108/FTSCY/WS95051 250000.0020250831452689…" at bounding box center [586, 419] width 170 height 113
click at [568, 370] on td "ESPAY DEBIT INDONE TRSF E-BANKING CR 3108/FTSCY/WS95051 250000.0020250831452689…" at bounding box center [586, 419] width 170 height 113
drag, startPoint x: 568, startPoint y: 370, endPoint x: 510, endPoint y: 393, distance: 62.0
click at [482, 409] on tr "18 ZEUS138 DPS Copy Link Code BCA ndriyans9696 DPS ANDRIYANSYAH mutasi_20250831…" at bounding box center [589, 419] width 1154 height 113
click at [524, 387] on div "TRSF E-BANKING CR 3108/FTSCY/WS95051 250000.002025083145268969 TRFDN-ADI ESPAY …" at bounding box center [586, 428] width 157 height 82
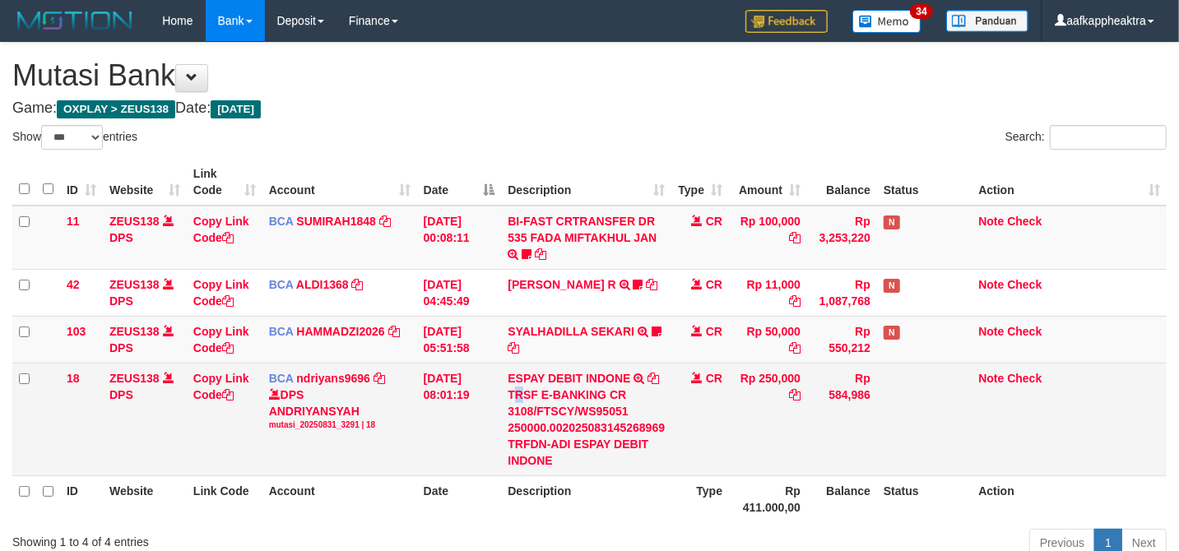
click at [523, 399] on div "TRSF E-BANKING CR 3108/FTSCY/WS95051 250000.002025083145268969 TRFDN-ADI ESPAY …" at bounding box center [586, 428] width 157 height 82
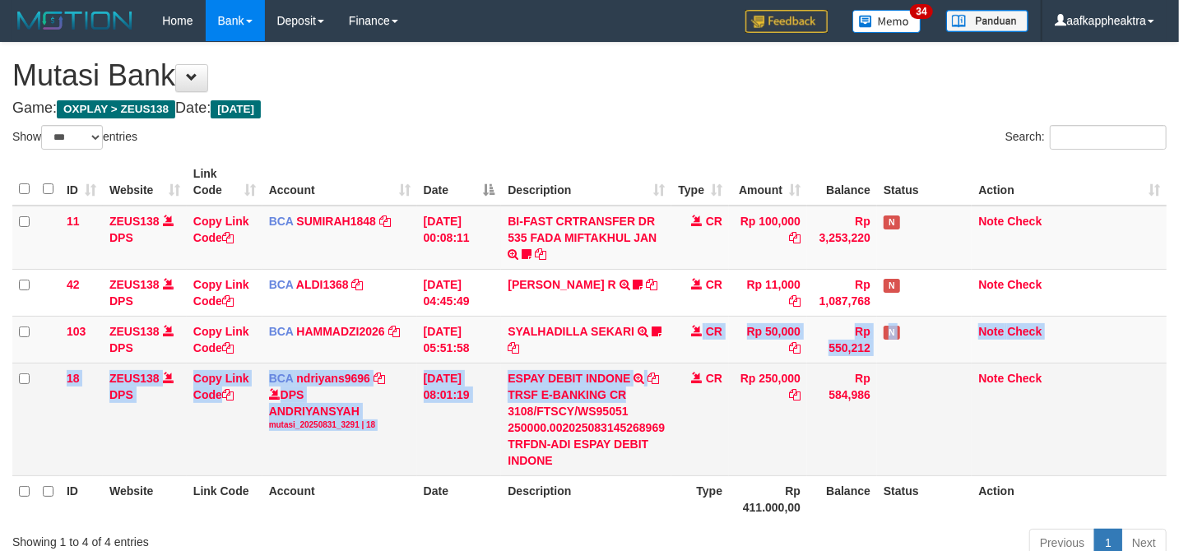
click at [629, 402] on tbody "11 ZEUS138 DPS Copy Link Code BCA SUMIRAH1848 DPS SUMIRAH mutasi_20250831_4156 …" at bounding box center [589, 341] width 1154 height 271
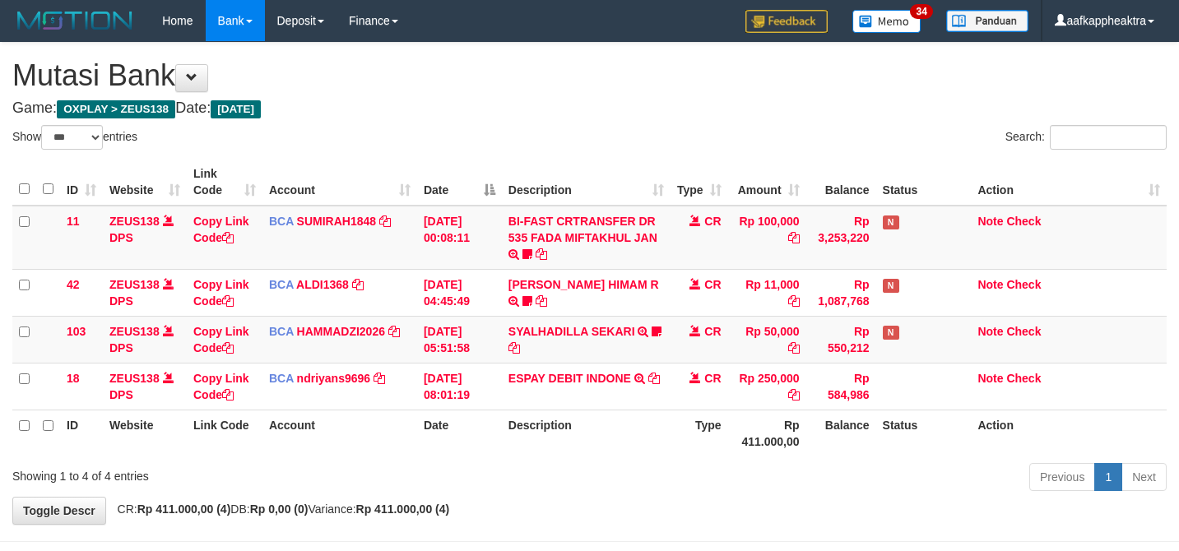
select select "***"
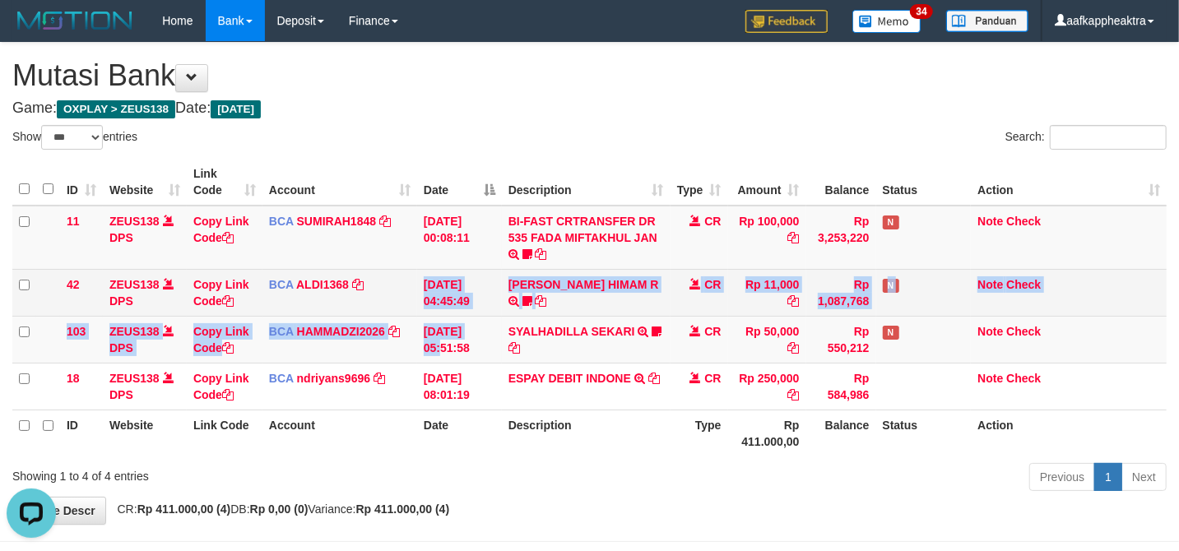
click at [374, 310] on tbody "11 ZEUS138 DPS Copy Link Code BCA SUMIRAH1848 DPS SUMIRAH mutasi_20250831_4156 …" at bounding box center [589, 308] width 1154 height 205
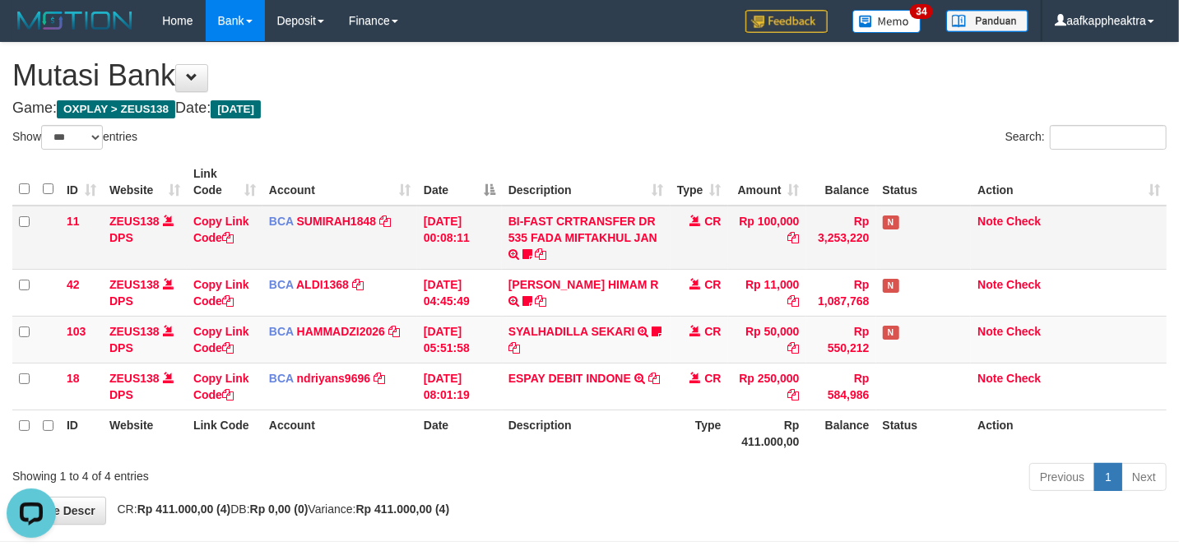
drag, startPoint x: 468, startPoint y: 267, endPoint x: 489, endPoint y: 257, distance: 22.8
click at [484, 258] on td "[DATE] 00:08:11" at bounding box center [459, 238] width 85 height 64
drag, startPoint x: 489, startPoint y: 257, endPoint x: 498, endPoint y: 255, distance: 9.2
click at [490, 257] on td "[DATE] 00:08:11" at bounding box center [459, 238] width 85 height 64
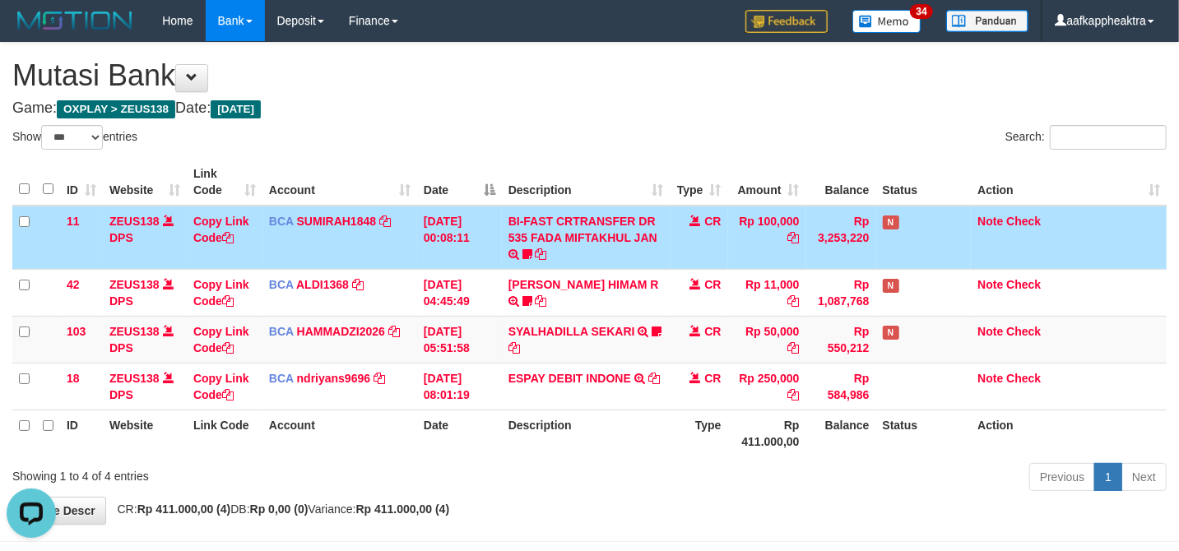
click at [498, 255] on td "31/08/2025 00:08:11" at bounding box center [459, 238] width 85 height 64
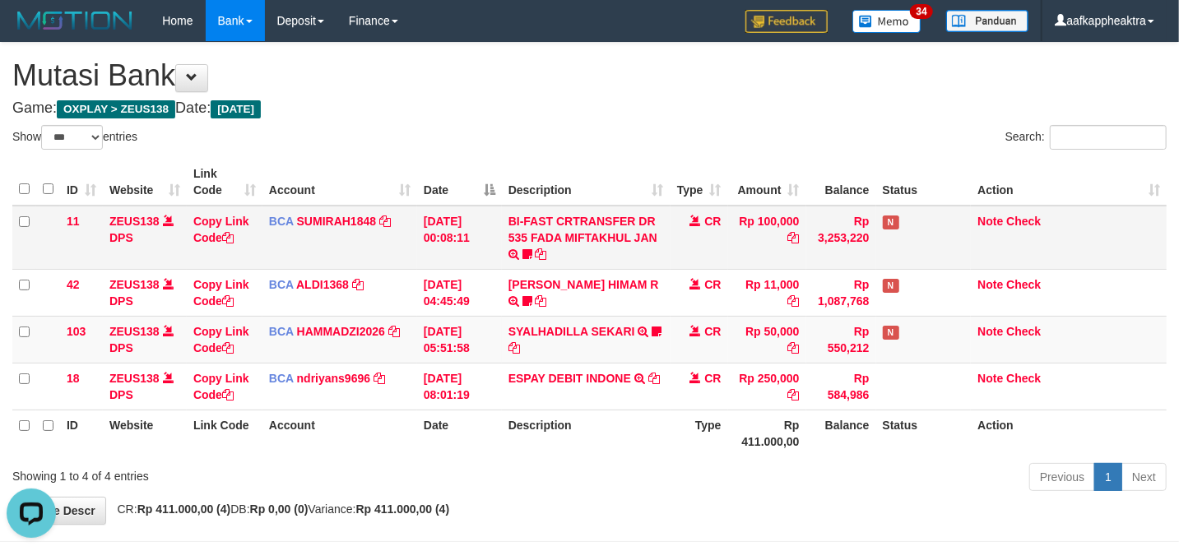
click at [495, 257] on td "31/08/2025 00:08:11" at bounding box center [459, 238] width 85 height 64
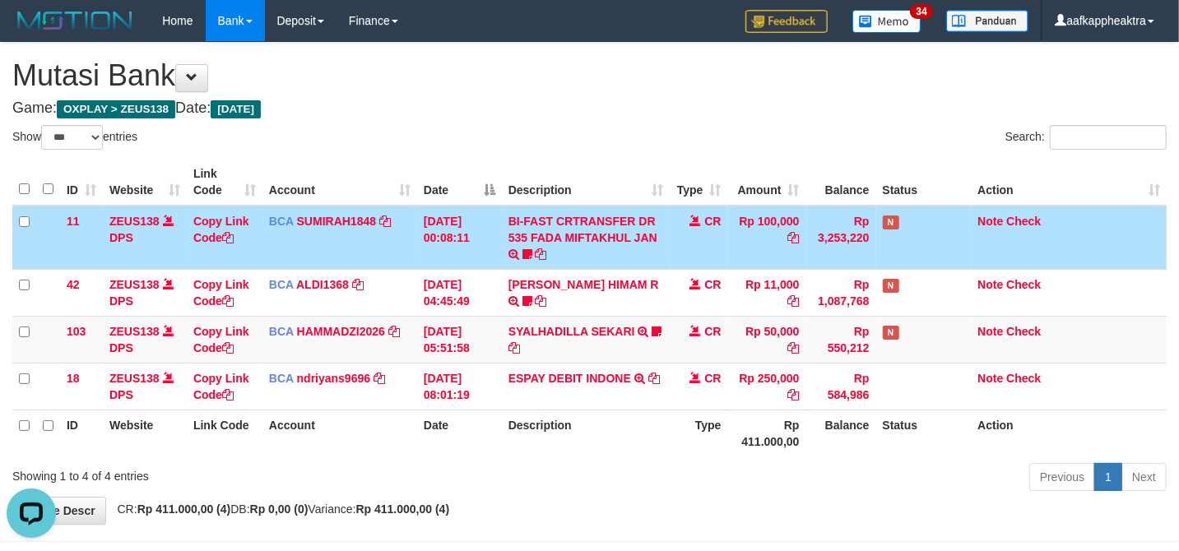
click at [497, 255] on td "31/08/2025 00:08:11" at bounding box center [459, 238] width 85 height 64
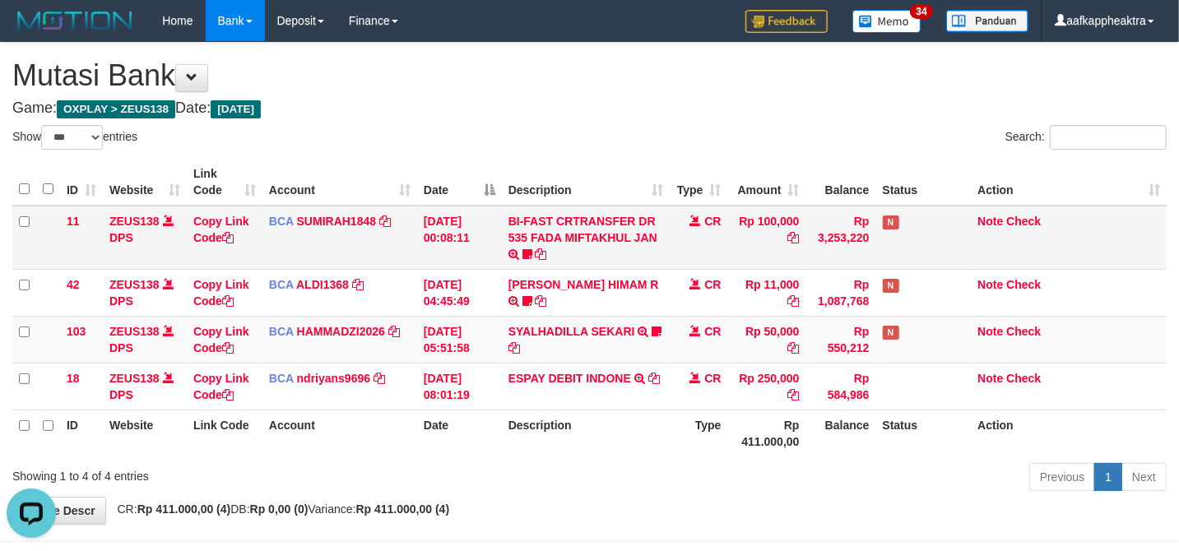
drag, startPoint x: 497, startPoint y: 255, endPoint x: 485, endPoint y: 260, distance: 12.5
click at [485, 260] on td "31/08/2025 00:08:11" at bounding box center [459, 238] width 85 height 64
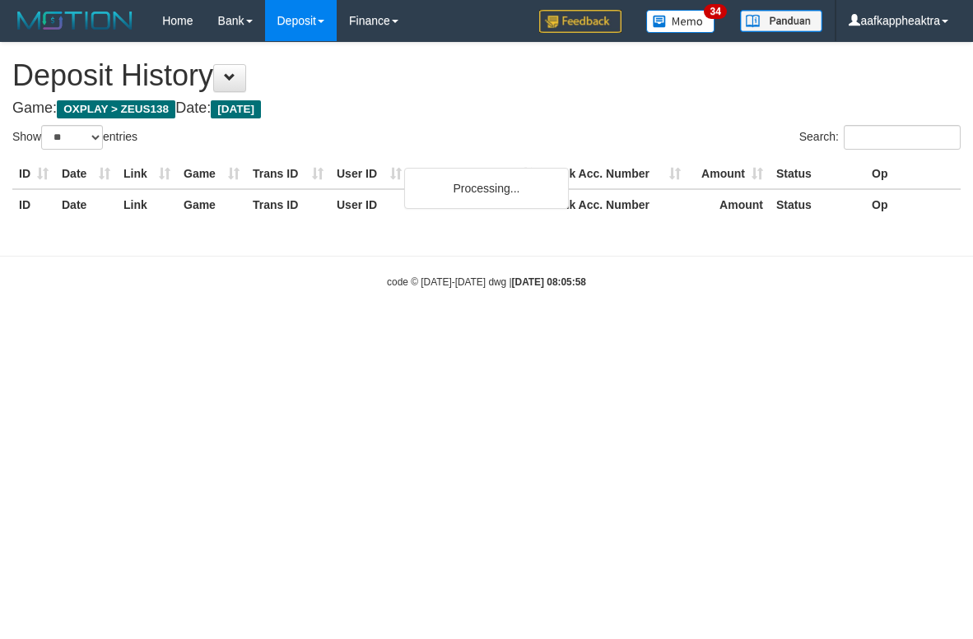
select select "**"
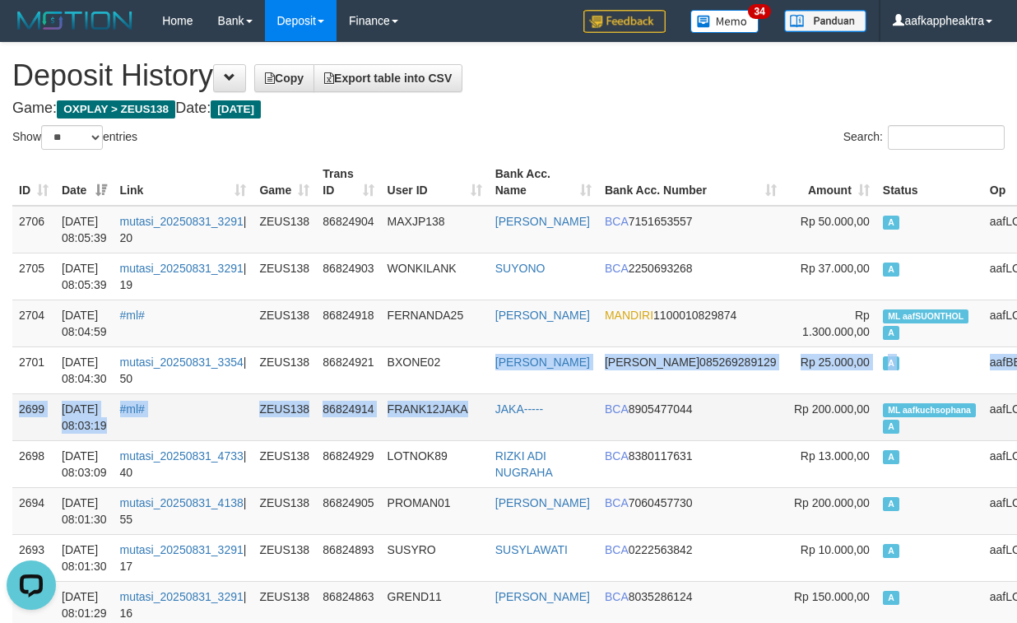
drag, startPoint x: 477, startPoint y: 369, endPoint x: 492, endPoint y: 403, distance: 36.8
click at [489, 403] on td "FRANK12JAKA" at bounding box center [435, 416] width 108 height 47
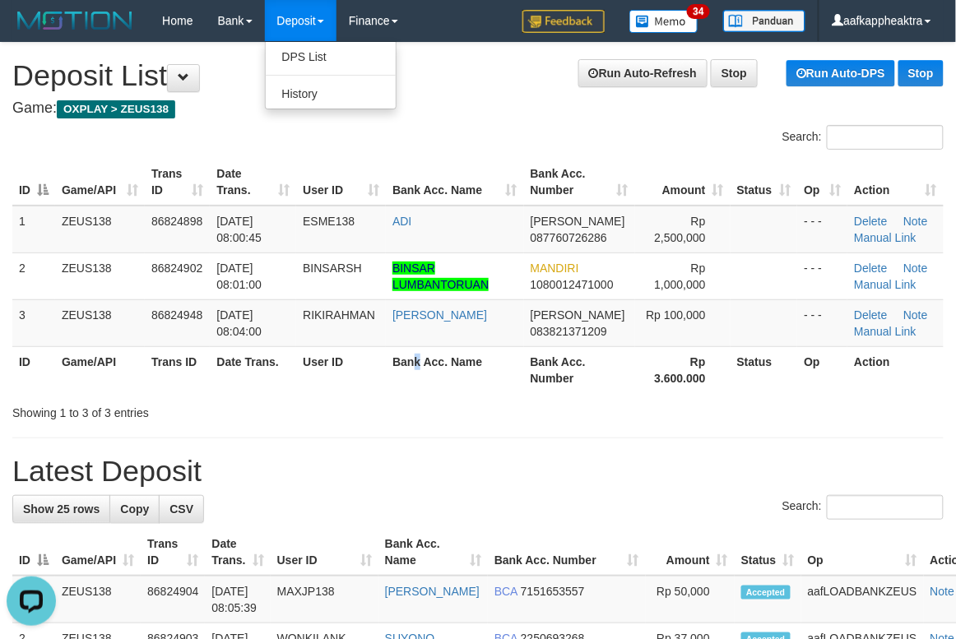
click at [415, 362] on th "Bank Acc. Name" at bounding box center [454, 369] width 137 height 47
click at [400, 362] on th "Bank Acc. Name" at bounding box center [454, 369] width 137 height 47
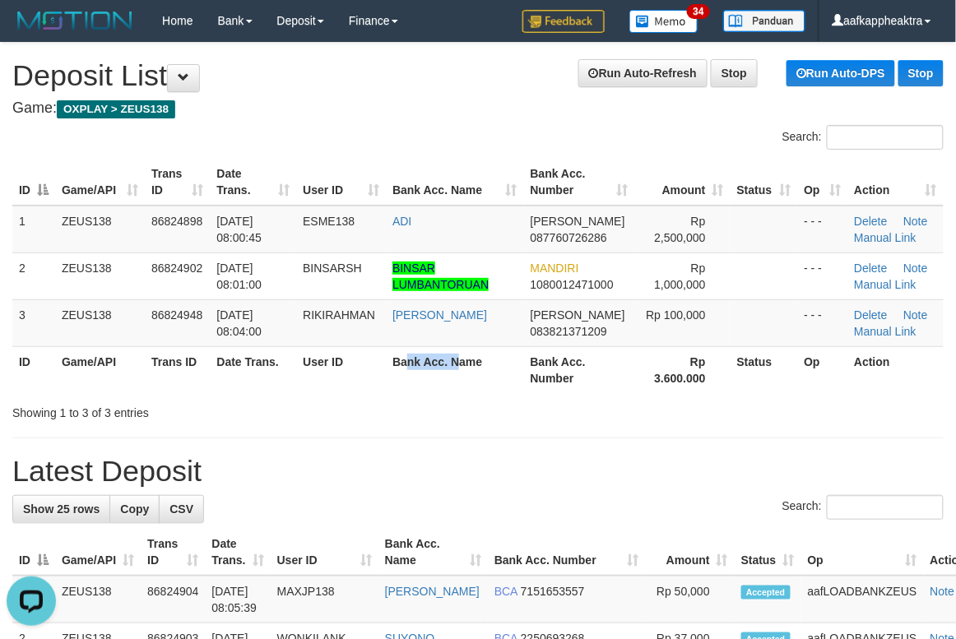
drag, startPoint x: 429, startPoint y: 360, endPoint x: 436, endPoint y: 356, distance: 8.5
click at [469, 359] on th "Bank Acc. Name" at bounding box center [454, 369] width 137 height 47
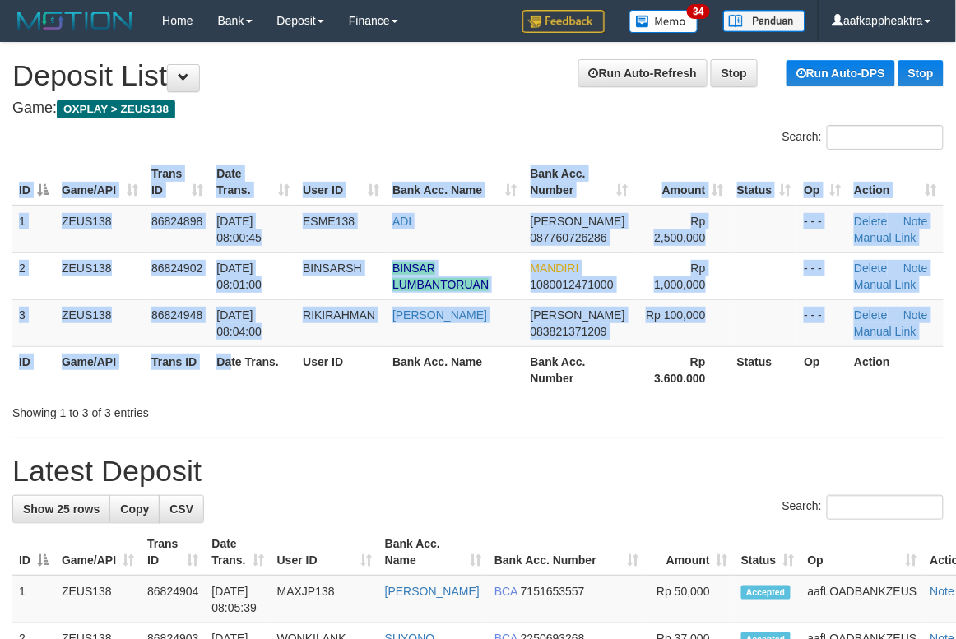
drag, startPoint x: 221, startPoint y: 397, endPoint x: 0, endPoint y: 402, distance: 220.6
click at [202, 402] on div "Search: ID Game/API Trans ID Date Trans. User ID Bank Acc. Name Bank Acc. Numbe…" at bounding box center [477, 273] width 931 height 296
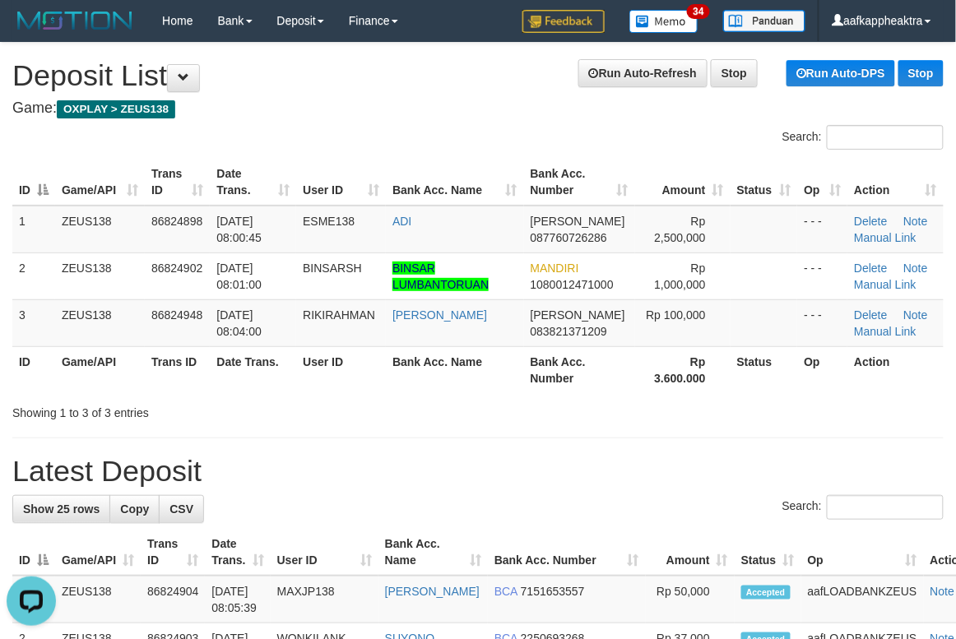
drag, startPoint x: 620, startPoint y: 425, endPoint x: 77, endPoint y: 421, distance: 543.9
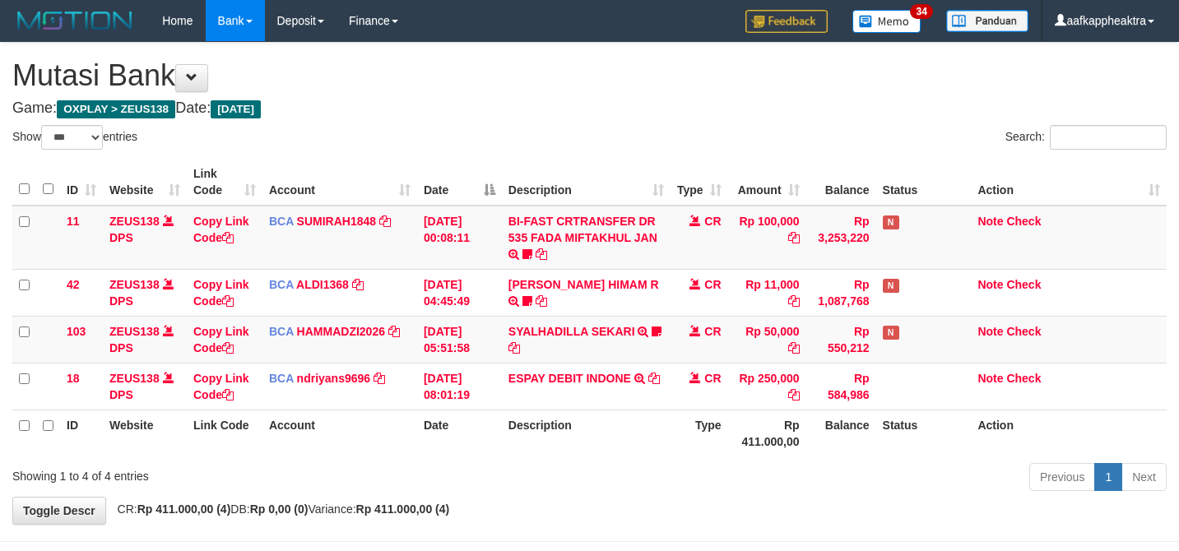
select select "***"
click at [510, 333] on link "SYALHADILLA SEKARI" at bounding box center [571, 331] width 127 height 13
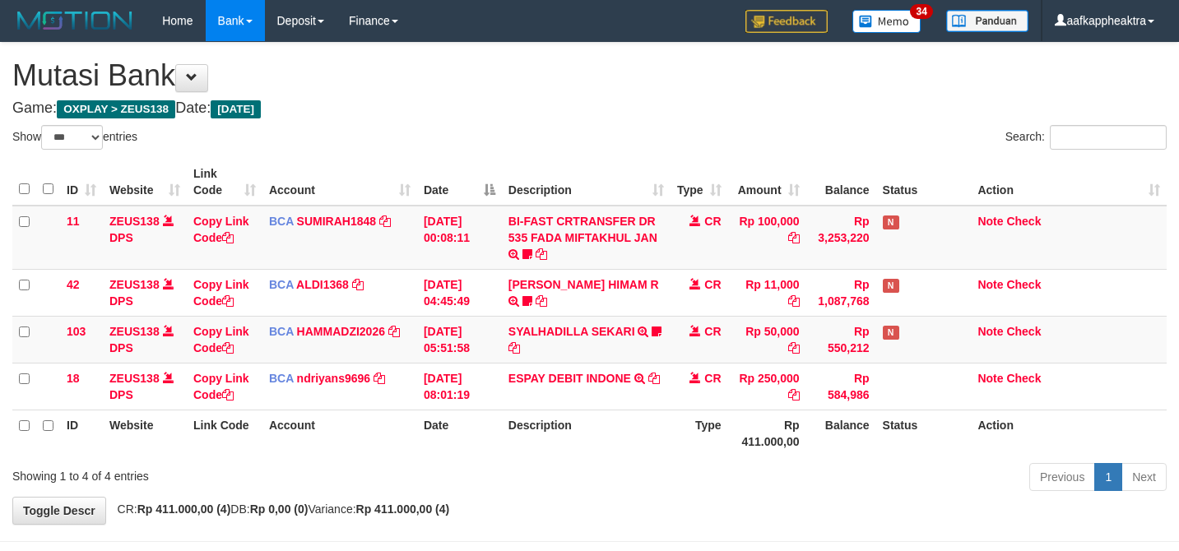
select select "***"
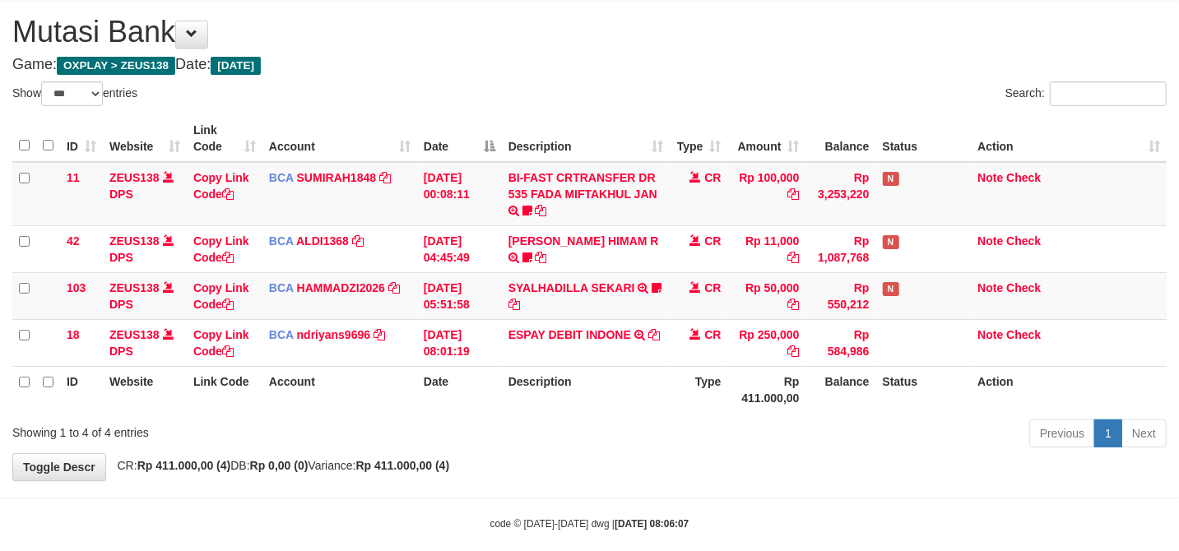
scroll to position [67, 0]
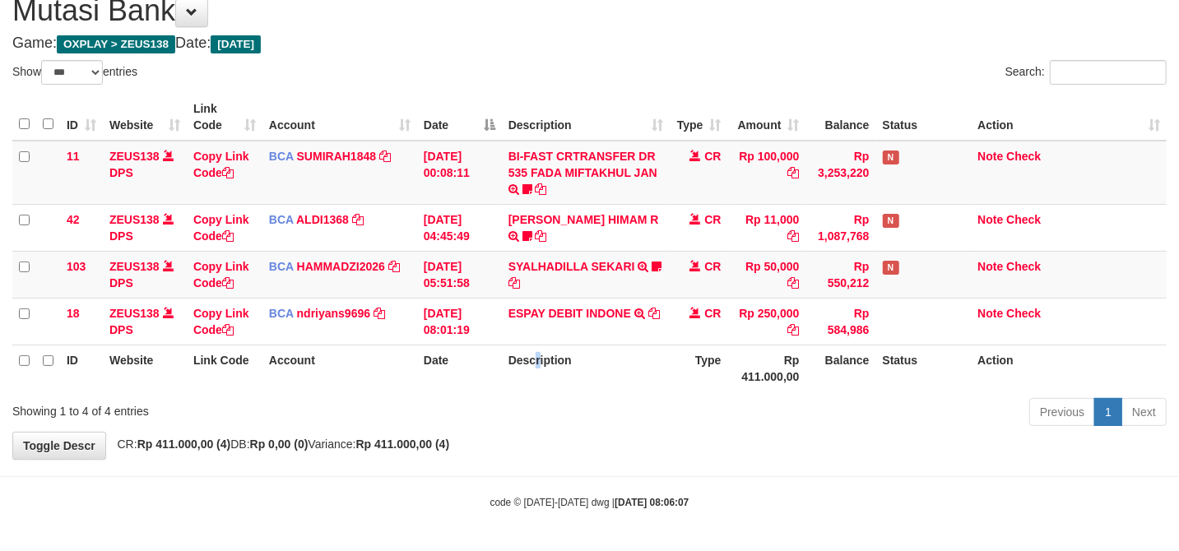
drag, startPoint x: 541, startPoint y: 369, endPoint x: 524, endPoint y: 366, distance: 17.5
click at [524, 366] on th "Description" at bounding box center [586, 368] width 169 height 47
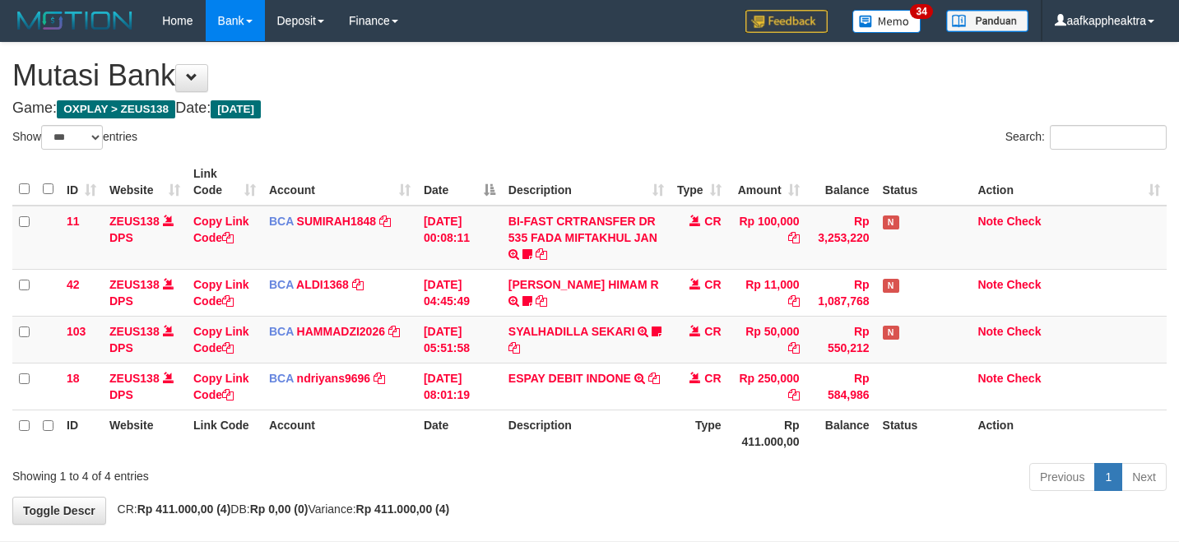
select select "***"
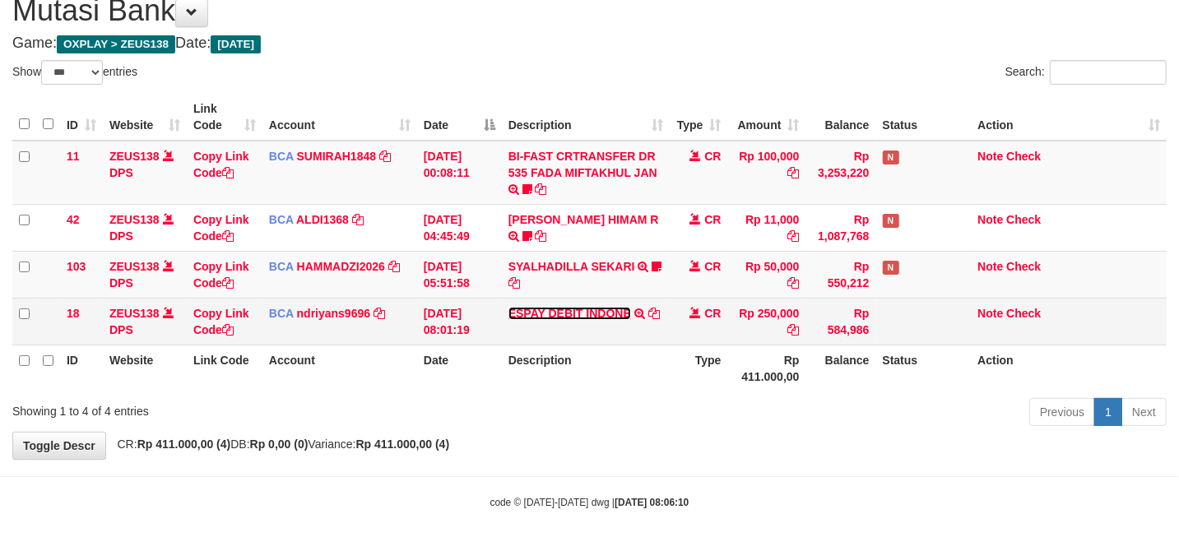
drag, startPoint x: 0, startPoint y: 0, endPoint x: 616, endPoint y: 313, distance: 691.0
click at [616, 313] on link "ESPAY DEBIT INDONE" at bounding box center [569, 313] width 123 height 13
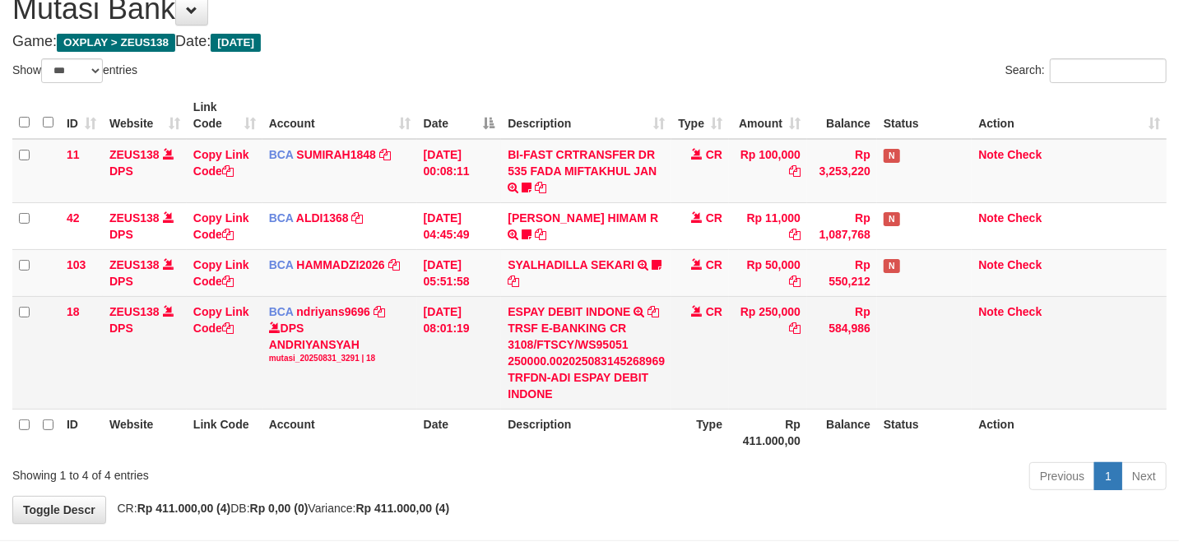
click at [662, 334] on div "TRSF E-BANKING CR 3108/FTSCY/WS95051 250000.002025083145268969 TRFDN-ADI ESPAY …" at bounding box center [586, 361] width 157 height 82
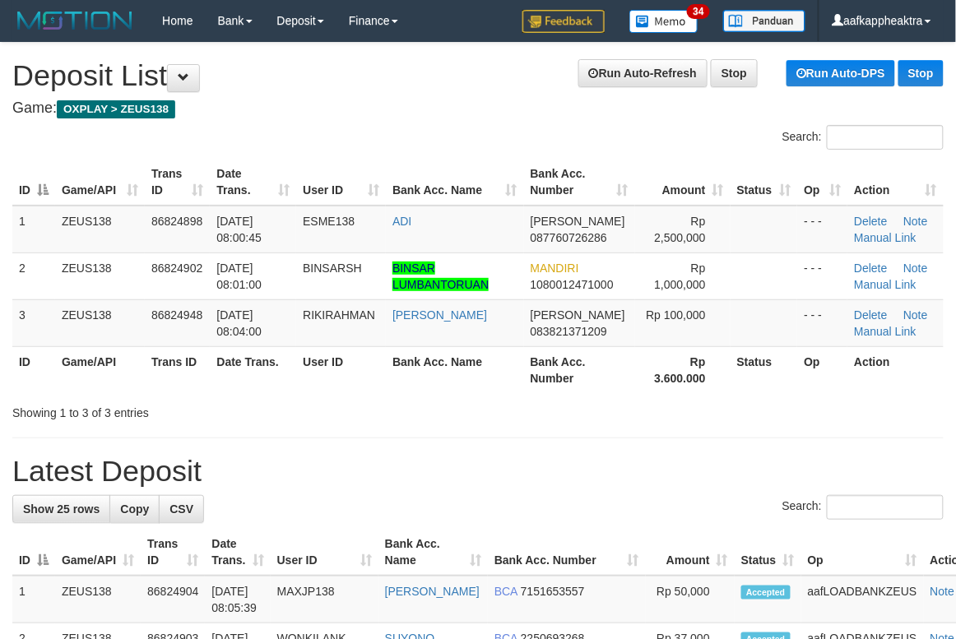
drag, startPoint x: 388, startPoint y: 420, endPoint x: 186, endPoint y: 421, distance: 202.4
click at [383, 421] on div "Showing 1 to 3 of 3 entries" at bounding box center [199, 409] width 398 height 23
click at [337, 410] on div "Showing 1 to 3 of 3 entries" at bounding box center [199, 409] width 374 height 23
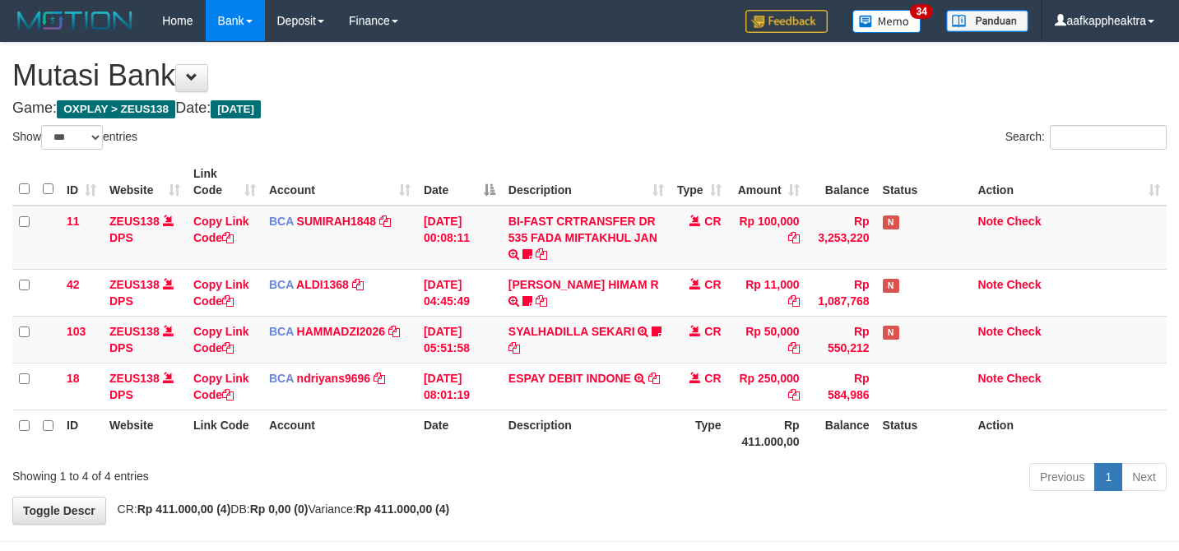
select select "***"
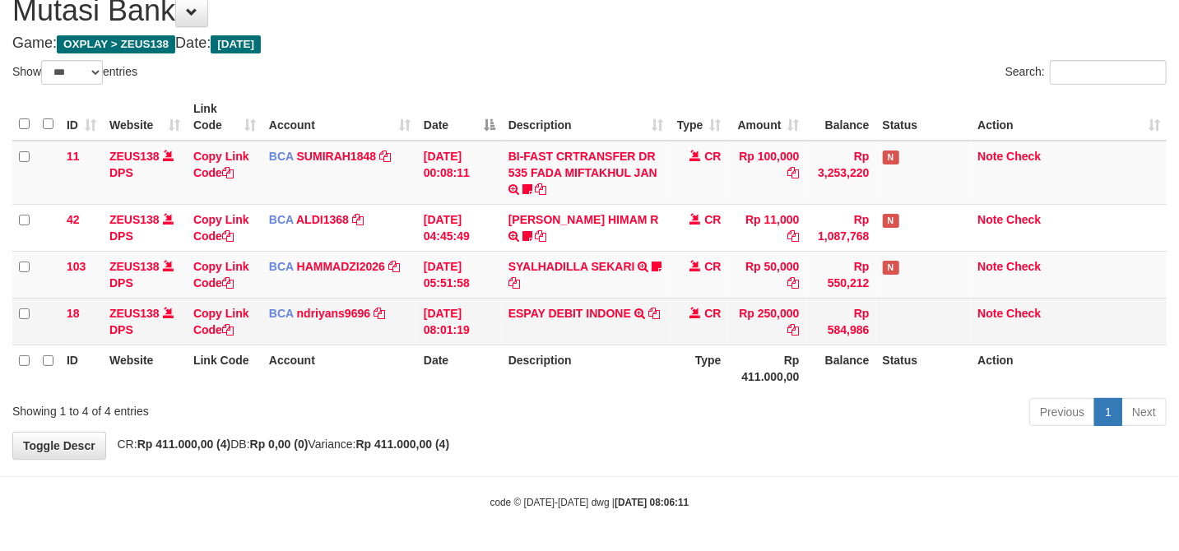
drag, startPoint x: 0, startPoint y: 0, endPoint x: 662, endPoint y: 334, distance: 741.8
click at [662, 334] on td "ESPAY DEBIT INDONE TRSF E-BANKING CR 3108/FTSCY/WS95051 250000.0020250831452689…" at bounding box center [586, 321] width 169 height 47
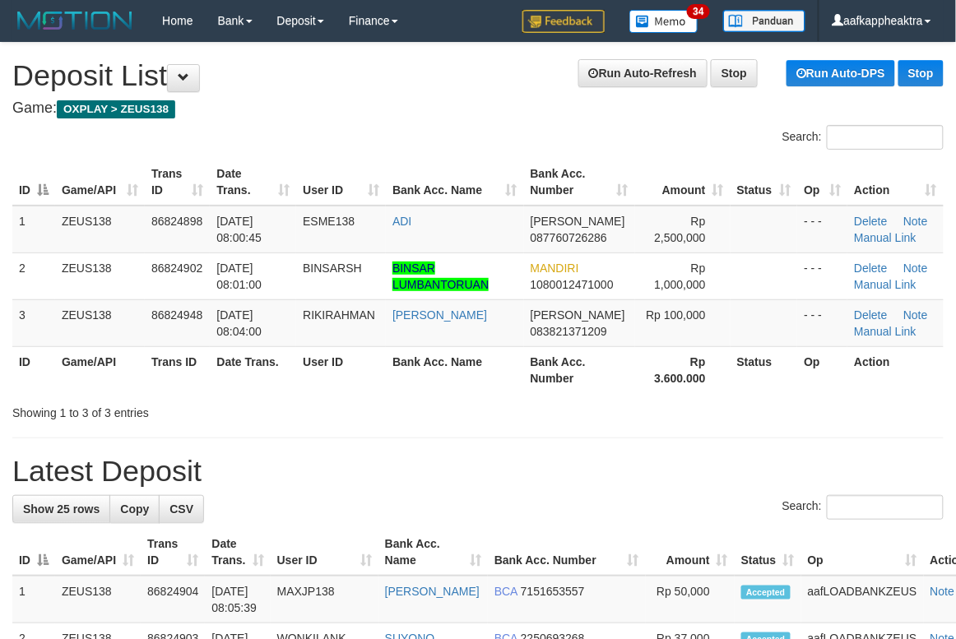
click at [362, 372] on th "User ID" at bounding box center [341, 369] width 90 height 47
drag, startPoint x: 353, startPoint y: 377, endPoint x: 336, endPoint y: 385, distance: 19.1
click at [346, 380] on th "User ID" at bounding box center [341, 369] width 90 height 47
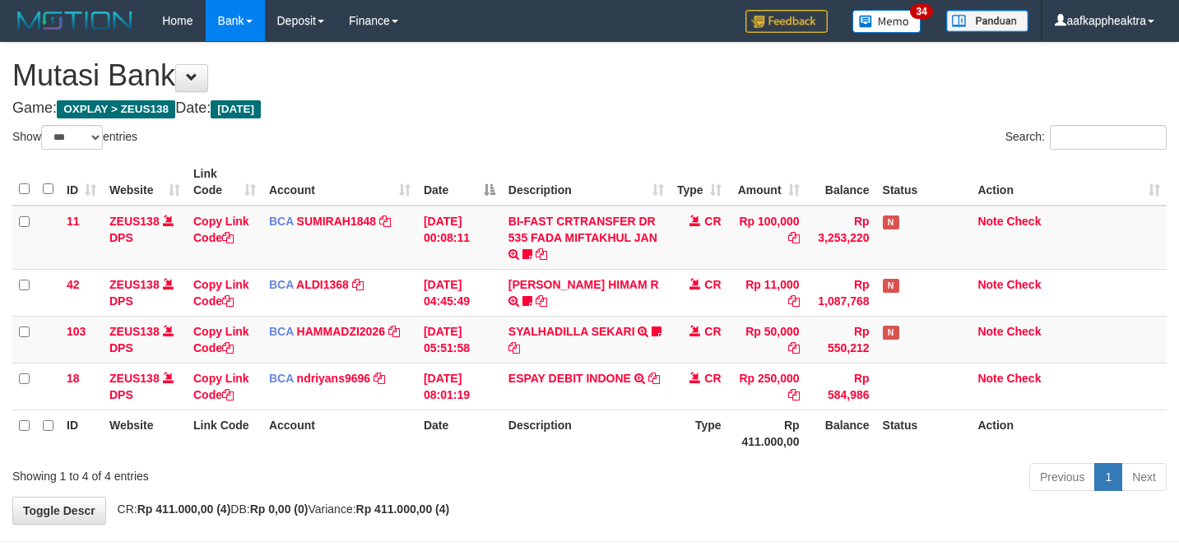
select select "***"
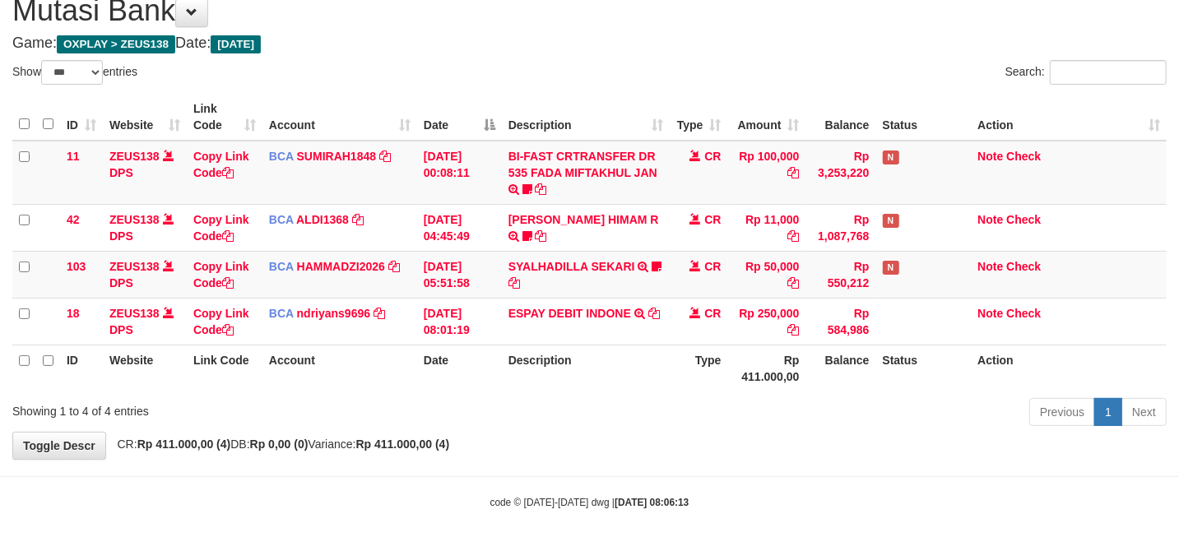
click at [719, 307] on span "CR" at bounding box center [712, 313] width 16 height 13
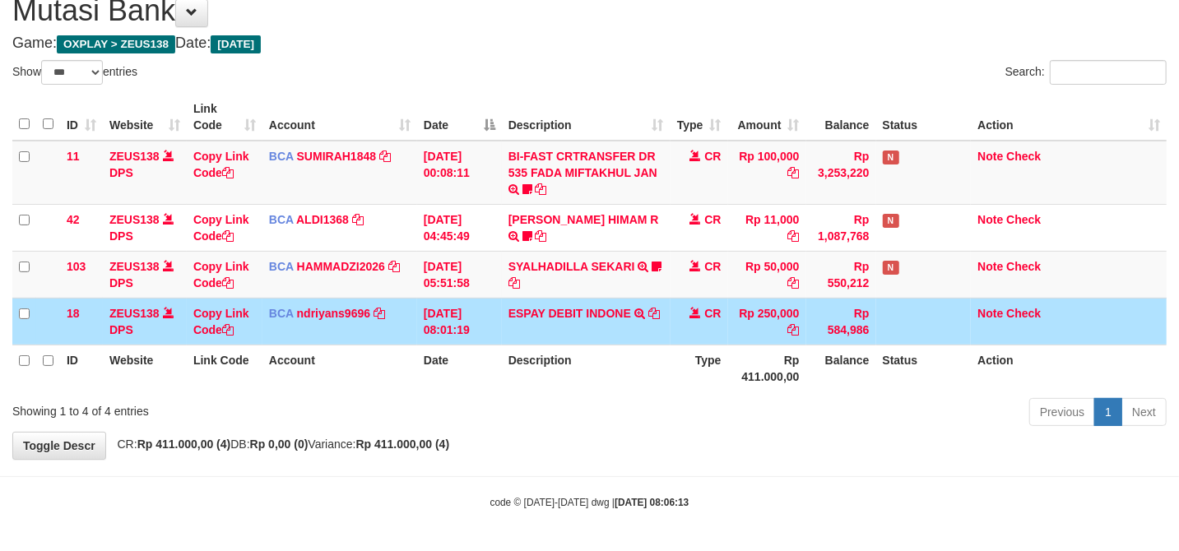
click at [719, 307] on span "CR" at bounding box center [712, 313] width 16 height 13
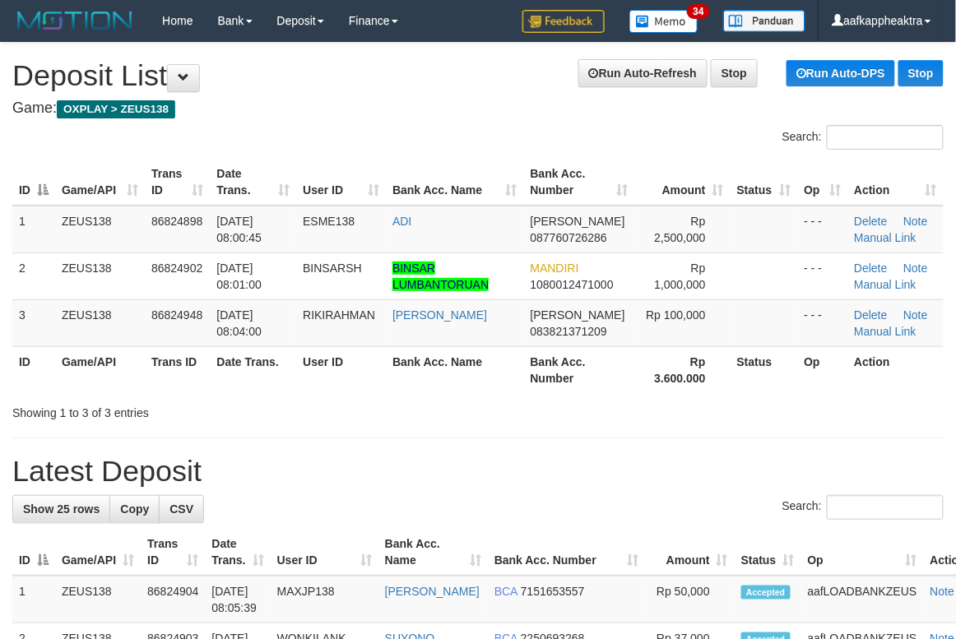
click at [462, 390] on th "Bank Acc. Name" at bounding box center [454, 369] width 137 height 47
click at [207, 332] on td "86824948" at bounding box center [177, 322] width 65 height 47
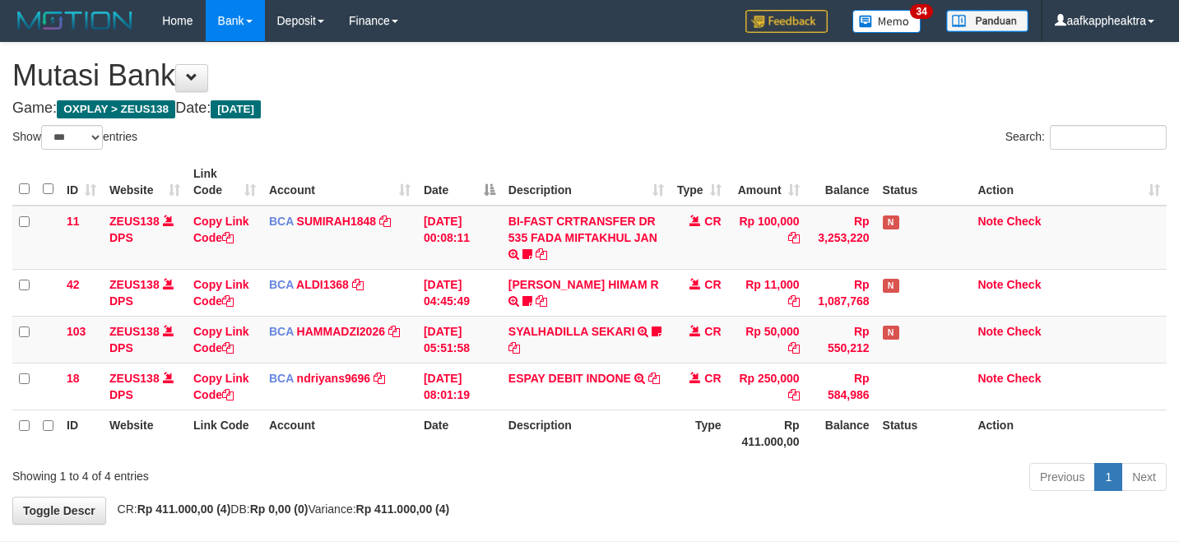
select select "***"
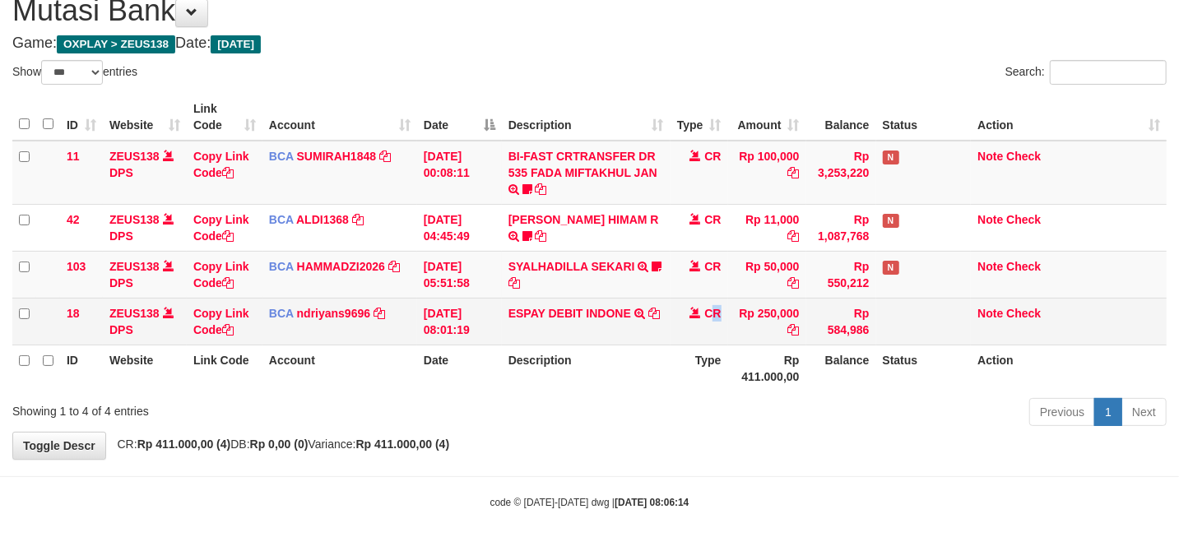
click at [714, 309] on td "CR" at bounding box center [700, 321] width 58 height 47
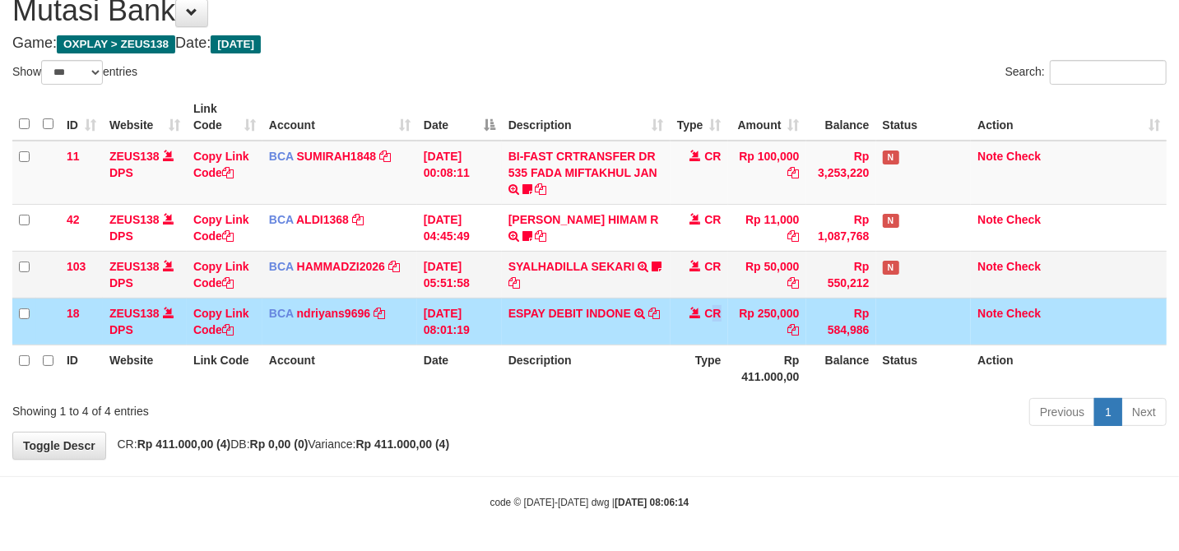
click at [422, 265] on td "[DATE] 05:51:58" at bounding box center [459, 274] width 85 height 47
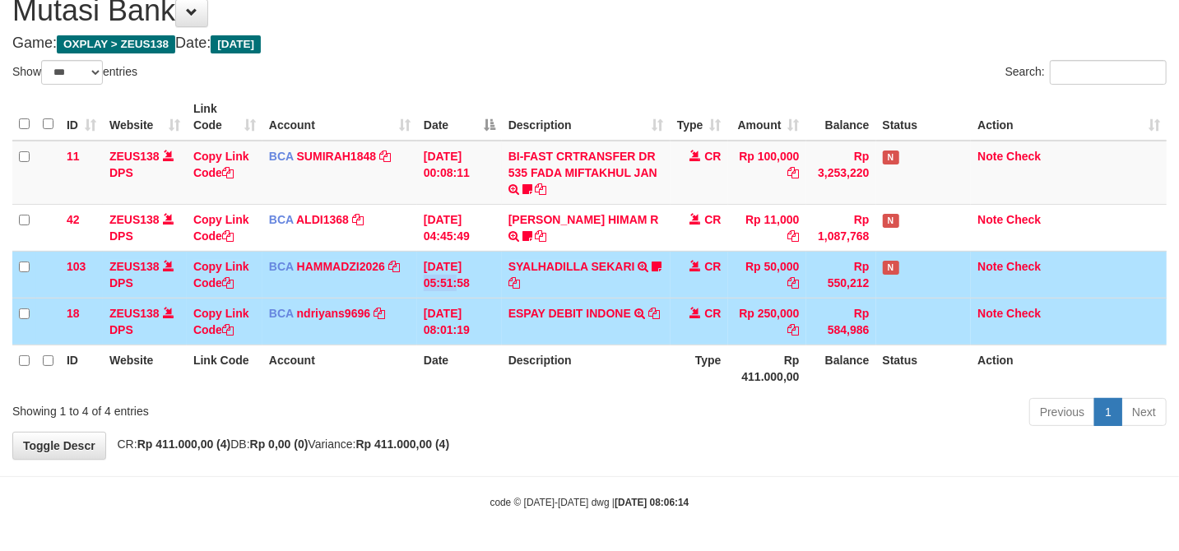
click at [422, 265] on td "[DATE] 05:51:58" at bounding box center [459, 274] width 85 height 47
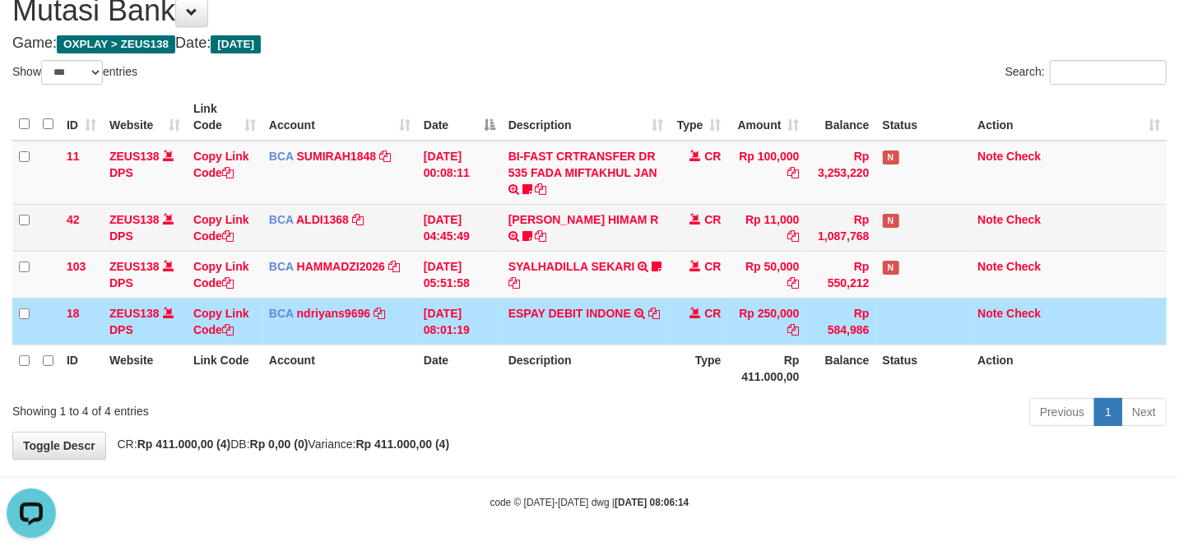
scroll to position [0, 0]
click at [497, 244] on td "31/08/2025 04:45:49" at bounding box center [459, 227] width 85 height 47
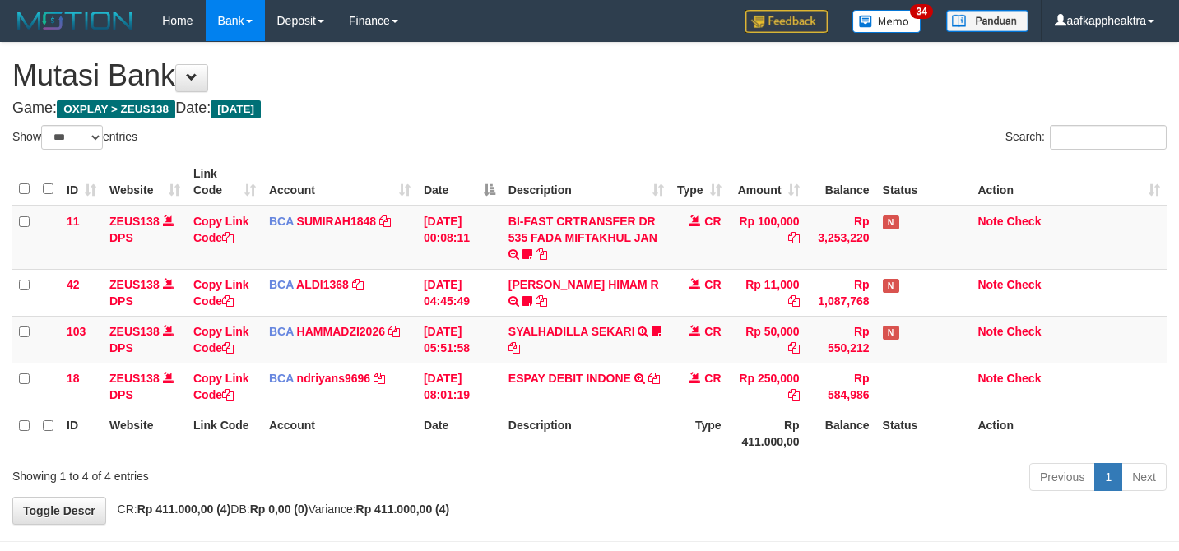
select select "***"
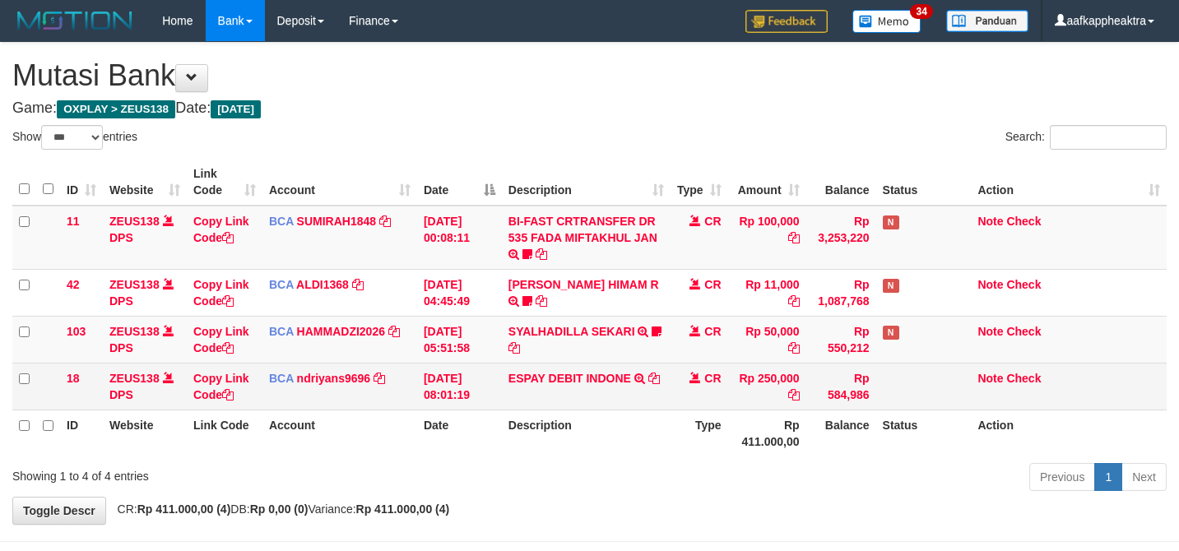
scroll to position [67, 0]
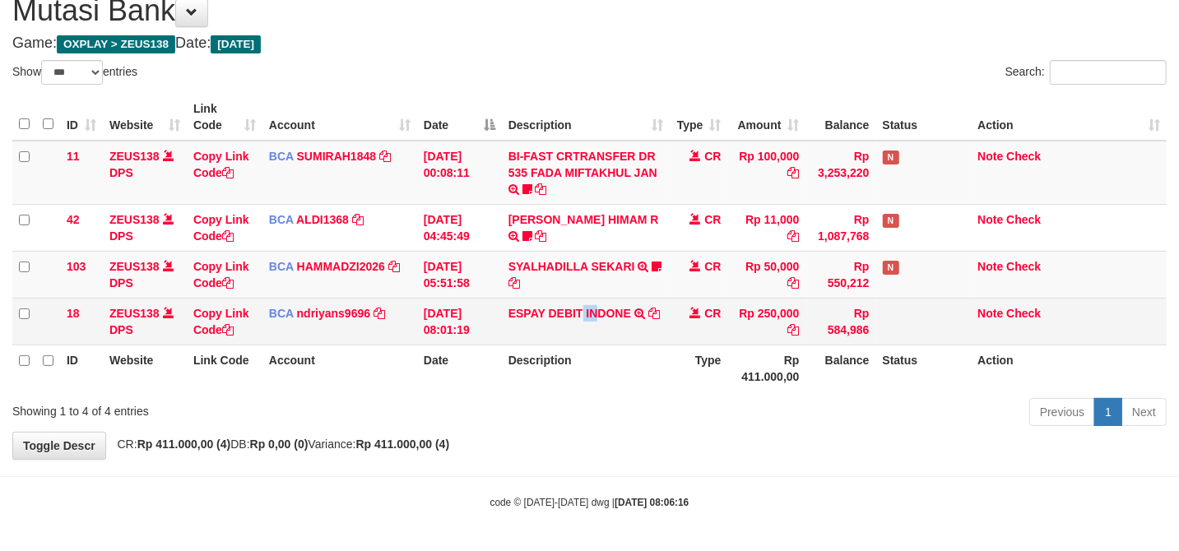
click at [597, 298] on td "ESPAY DEBIT INDONE TRSF E-BANKING CR 3108/FTSCY/WS95051 250000.0020250831452689…" at bounding box center [586, 321] width 169 height 47
click at [590, 299] on td "ESPAY DEBIT INDONE TRSF E-BANKING CR 3108/FTSCY/WS95051 250000.0020250831452689…" at bounding box center [586, 321] width 169 height 47
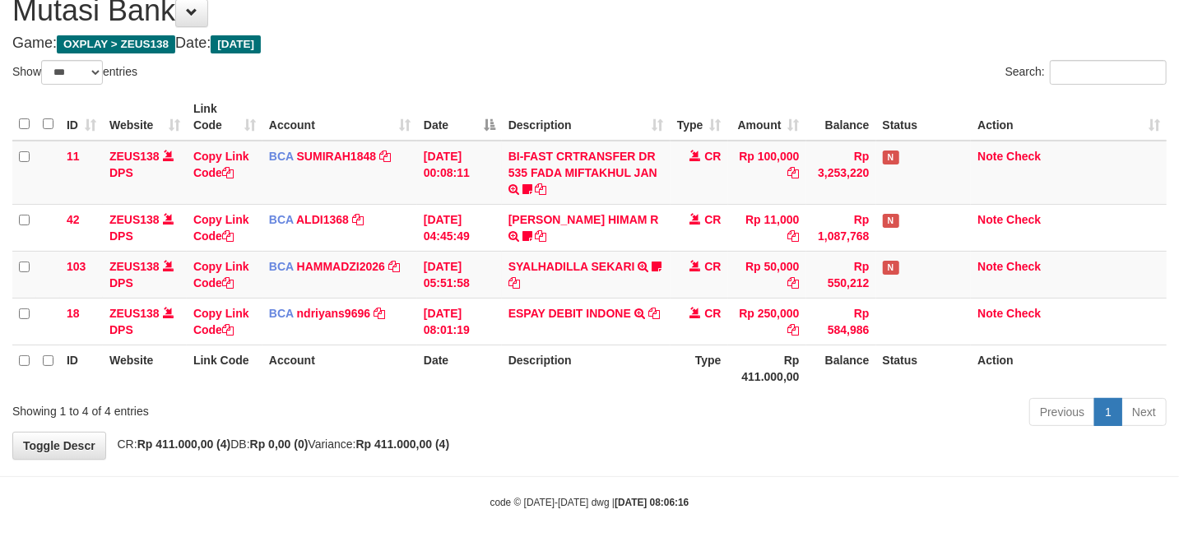
click at [629, 405] on div "Previous 1 Next" at bounding box center [835, 414] width 663 height 35
drag, startPoint x: 632, startPoint y: 402, endPoint x: 656, endPoint y: 355, distance: 52.6
click at [638, 390] on div "Show ** ** ** *** entries Search: ID Website Link Code Account Date Description…" at bounding box center [589, 246] width 1154 height 372
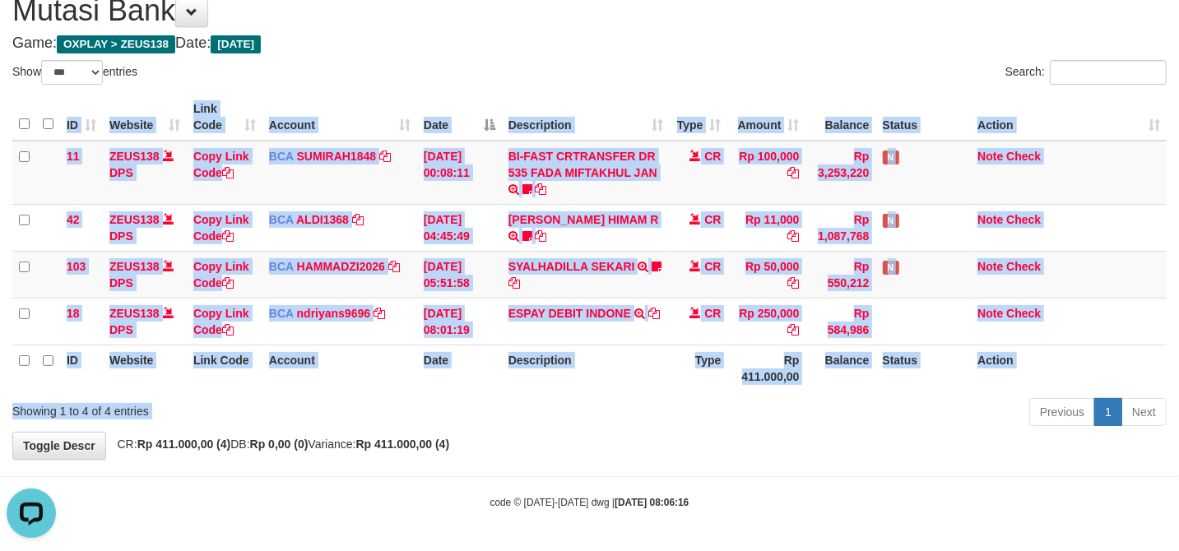
scroll to position [0, 0]
